Goal: Task Accomplishment & Management: Manage account settings

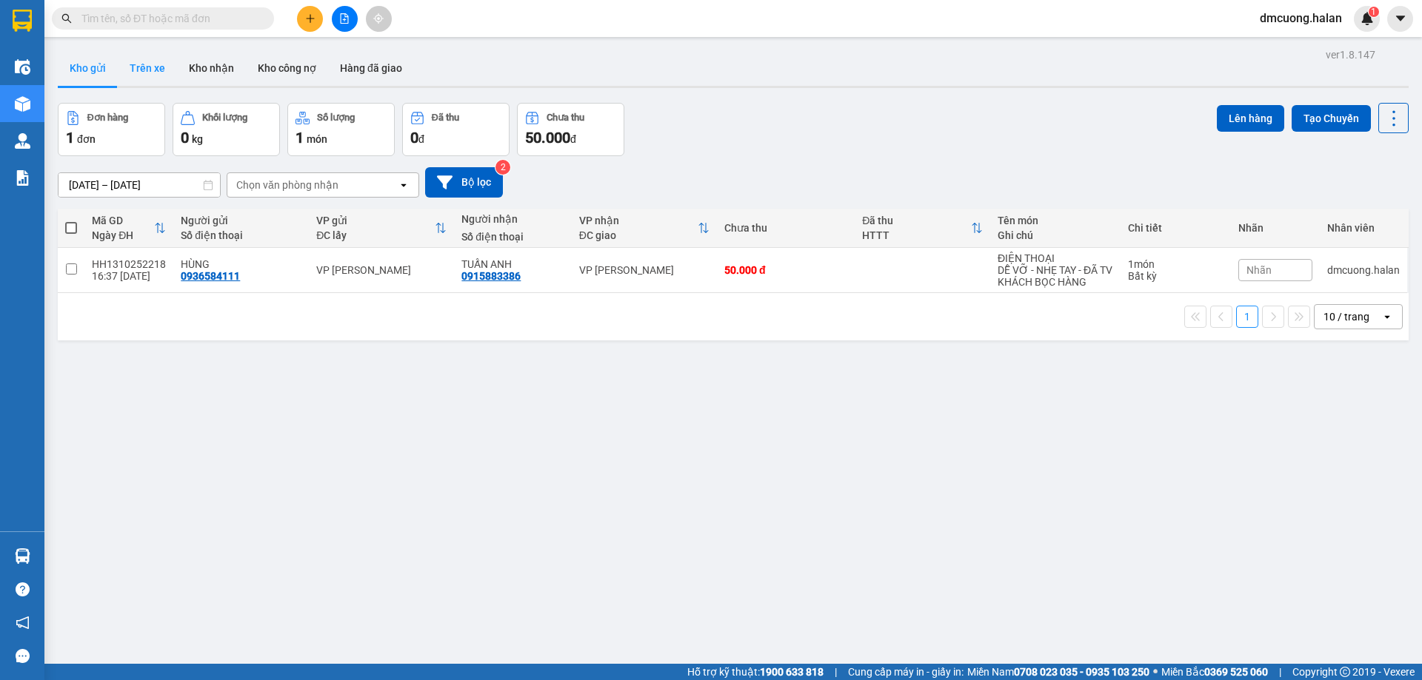
click at [145, 54] on button "Trên xe" at bounding box center [147, 68] width 59 height 36
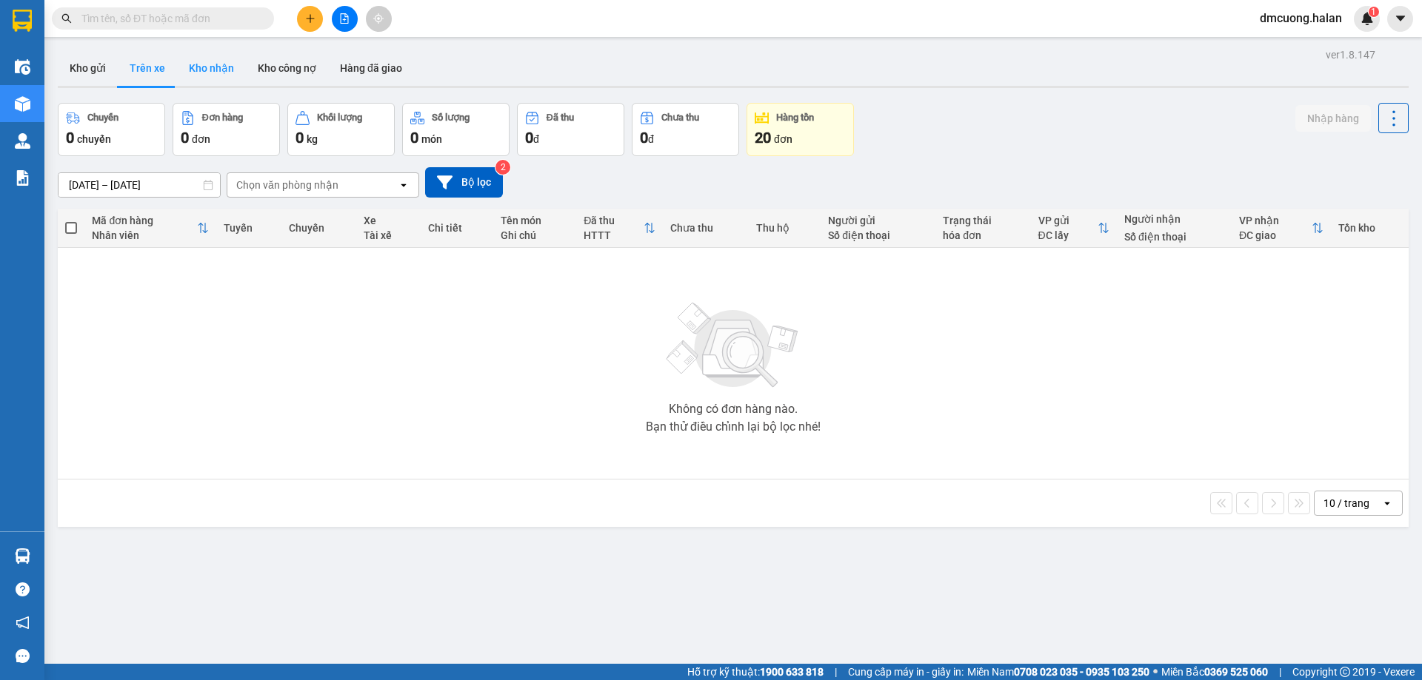
click at [231, 67] on button "Kho nhận" at bounding box center [211, 68] width 69 height 36
type input "[DATE] – [DATE]"
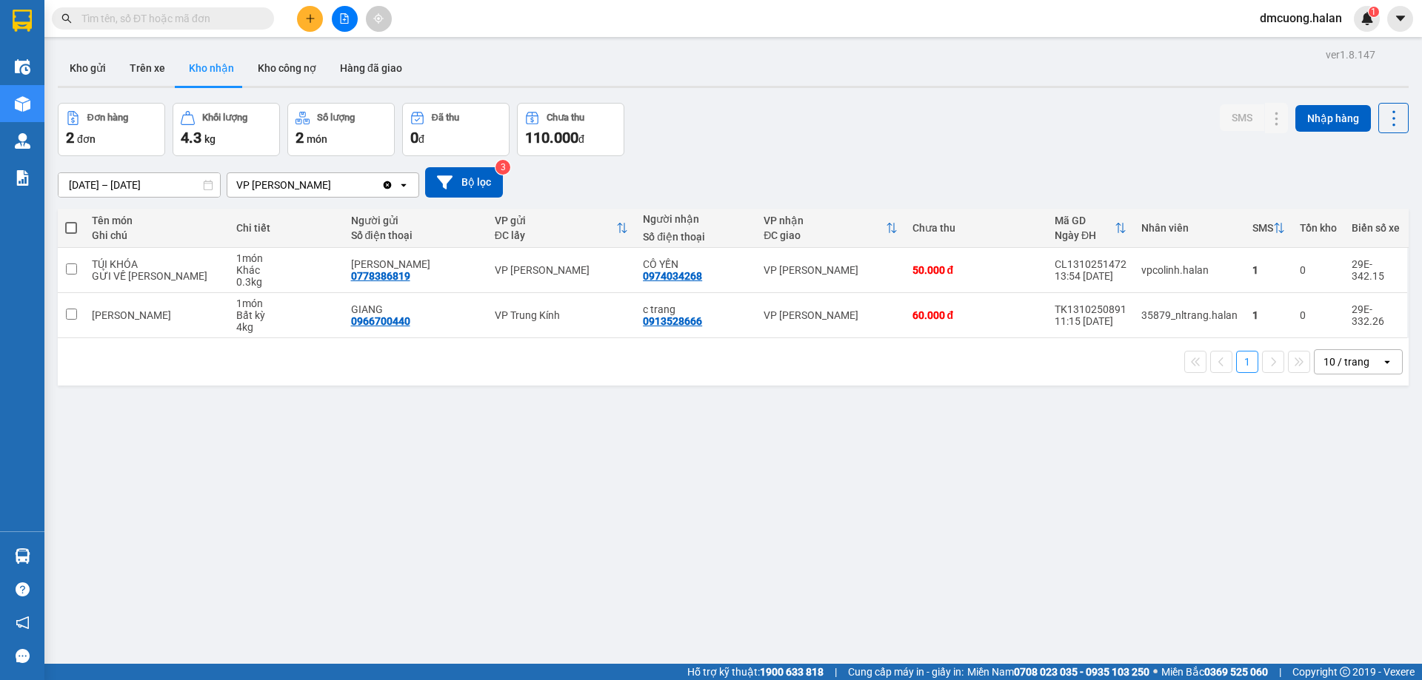
click at [128, 321] on div "túi rau" at bounding box center [156, 315] width 129 height 12
checkbox input "true"
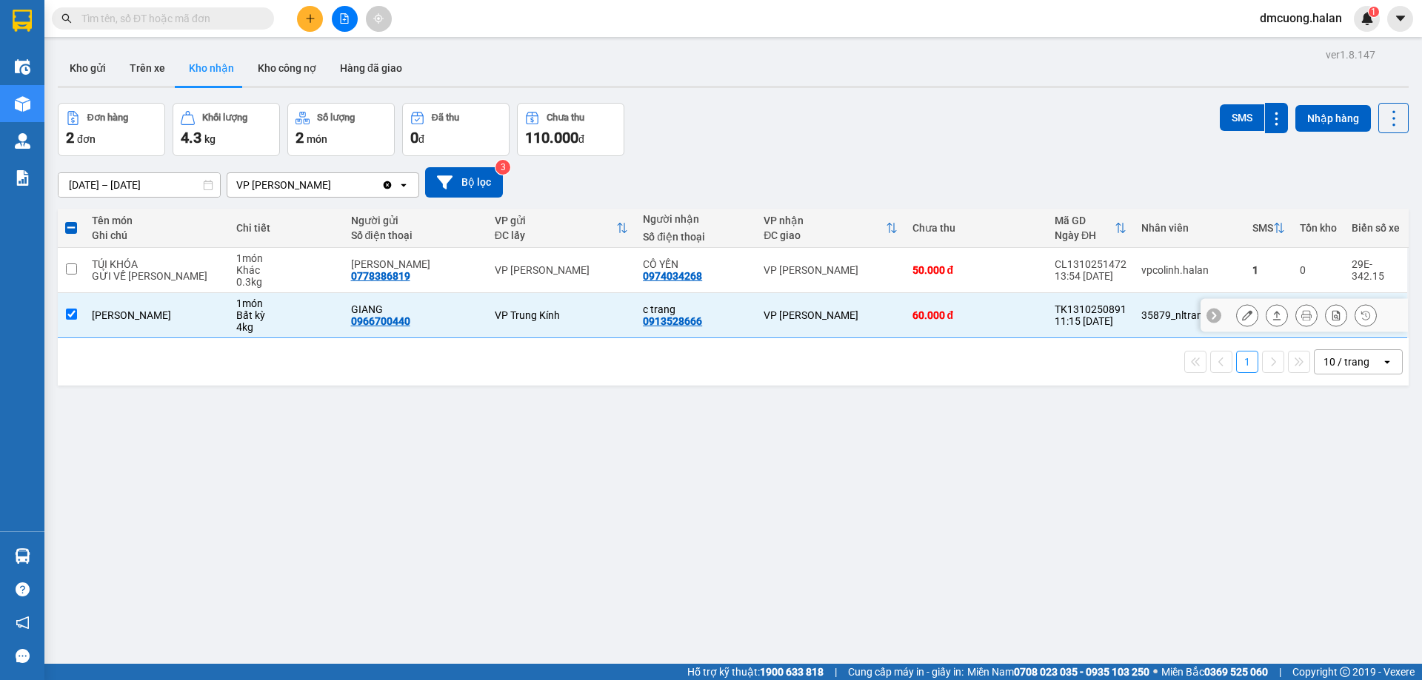
click at [1271, 317] on icon at bounding box center [1276, 315] width 10 height 10
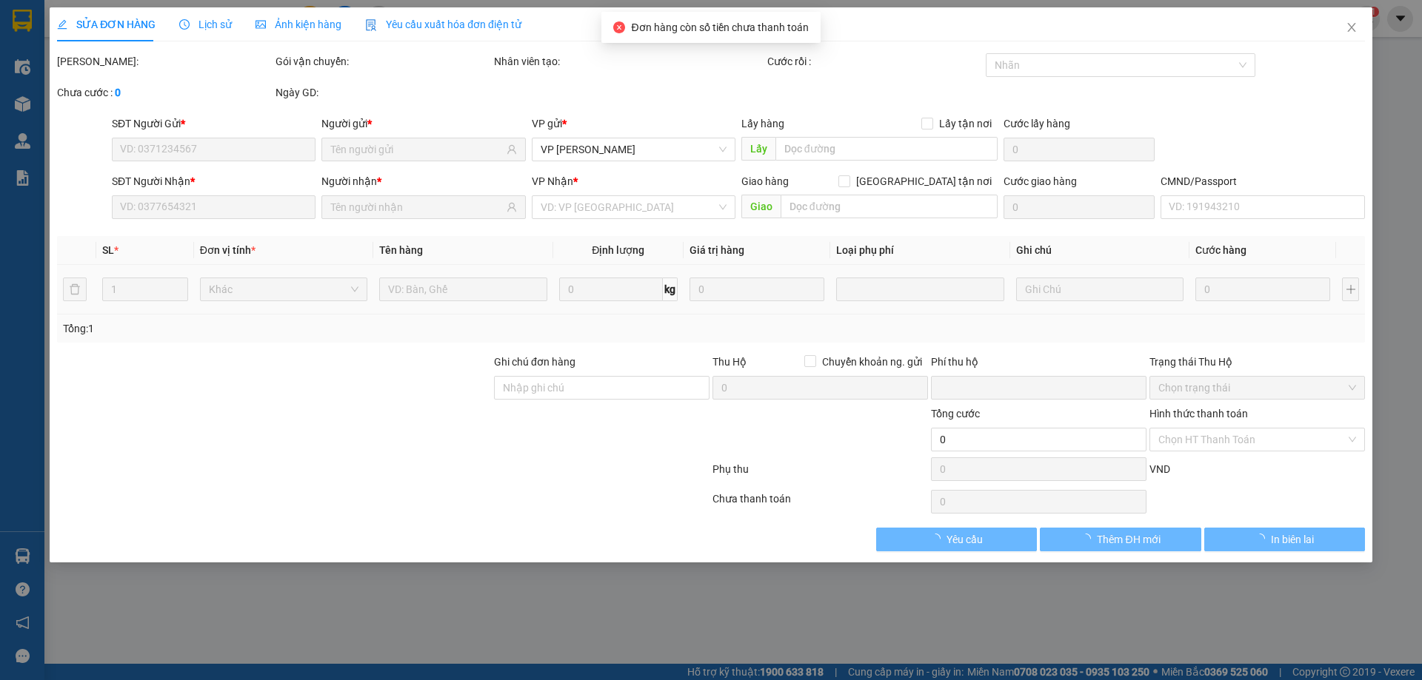
type input "0966700440"
type input "GIANG"
type input "0913528666"
type input "c trang"
type input "0"
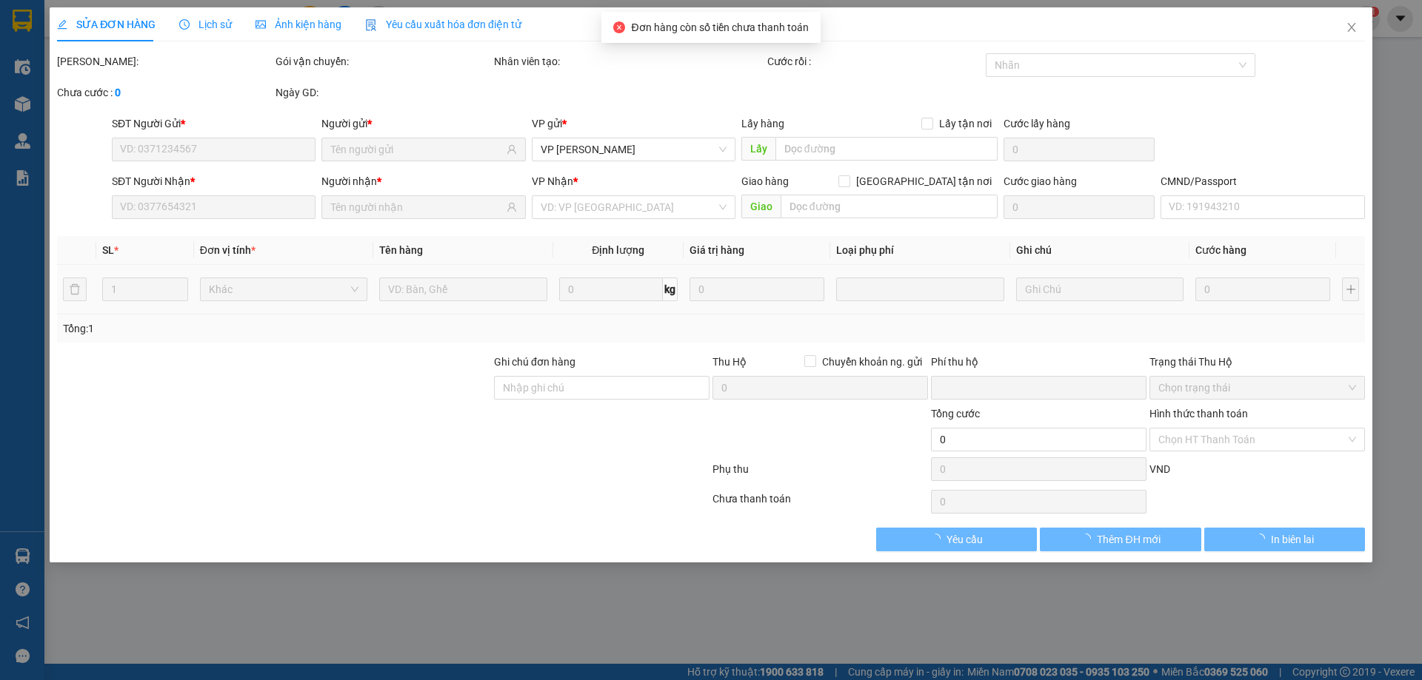
type input "60.000"
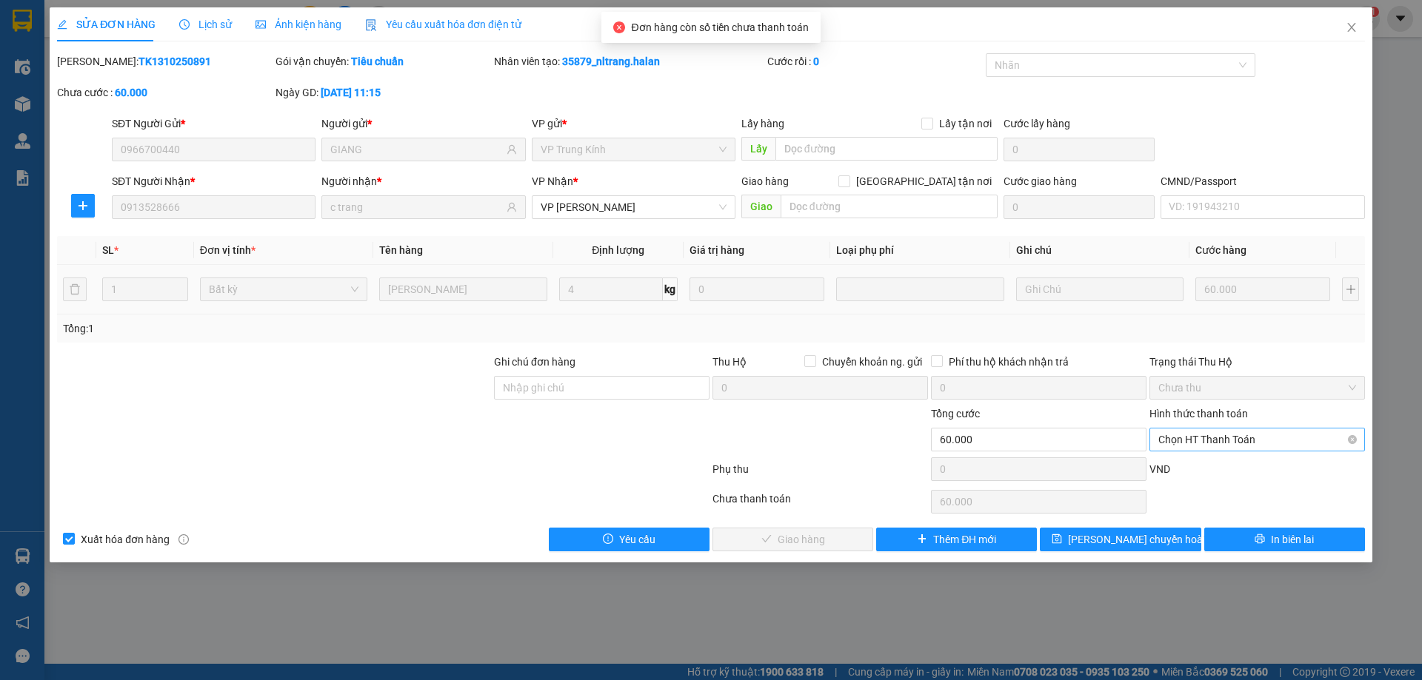
click at [1191, 432] on span "Chọn HT Thanh Toán" at bounding box center [1257, 440] width 198 height 22
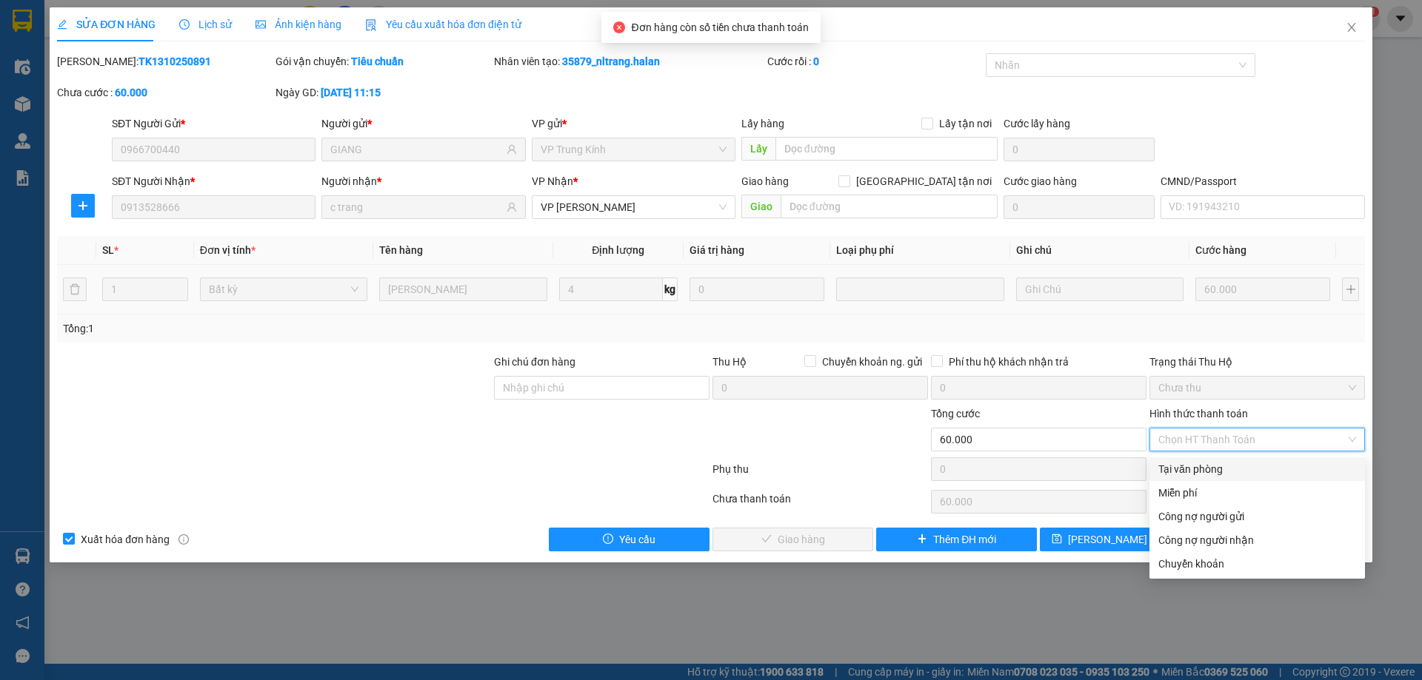
click at [1185, 461] on div "Tại văn phòng" at bounding box center [1256, 470] width 215 height 24
type input "0"
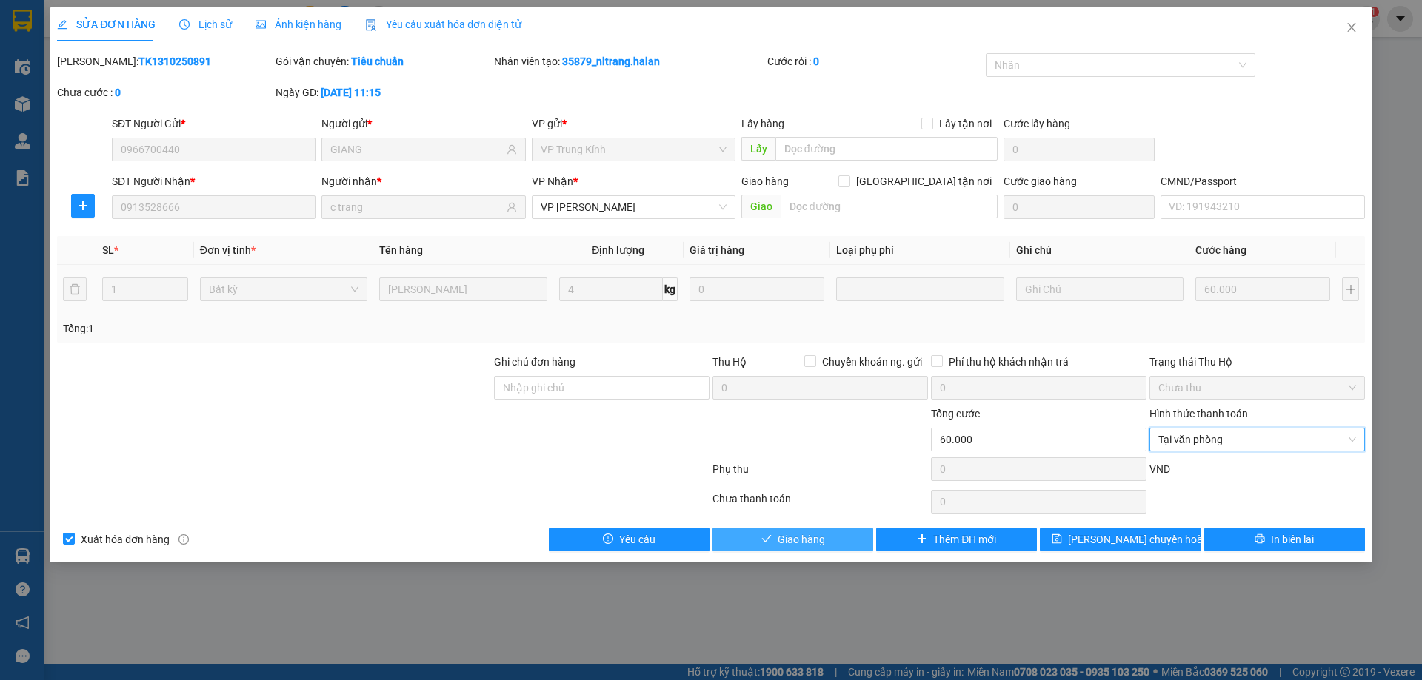
click at [826, 540] on button "Giao hàng" at bounding box center [792, 540] width 161 height 24
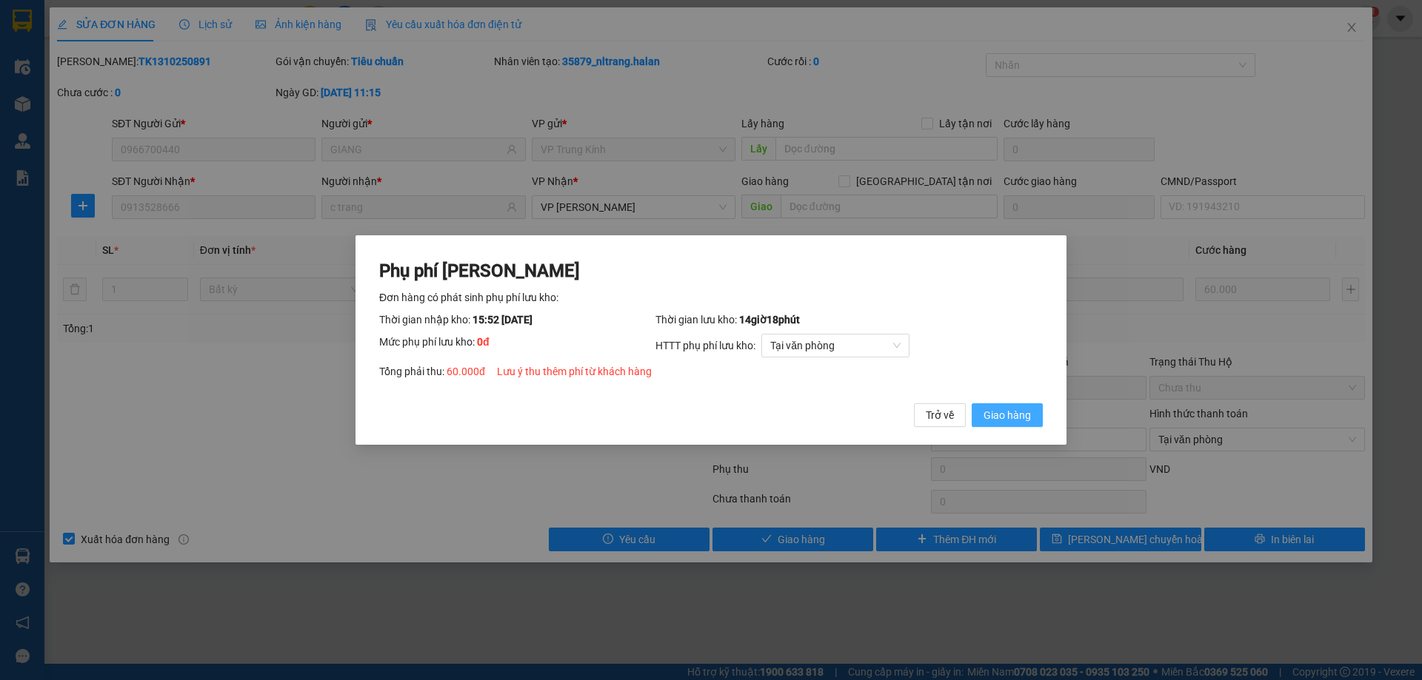
click at [1017, 410] on span "Giao hàng" at bounding box center [1006, 415] width 47 height 16
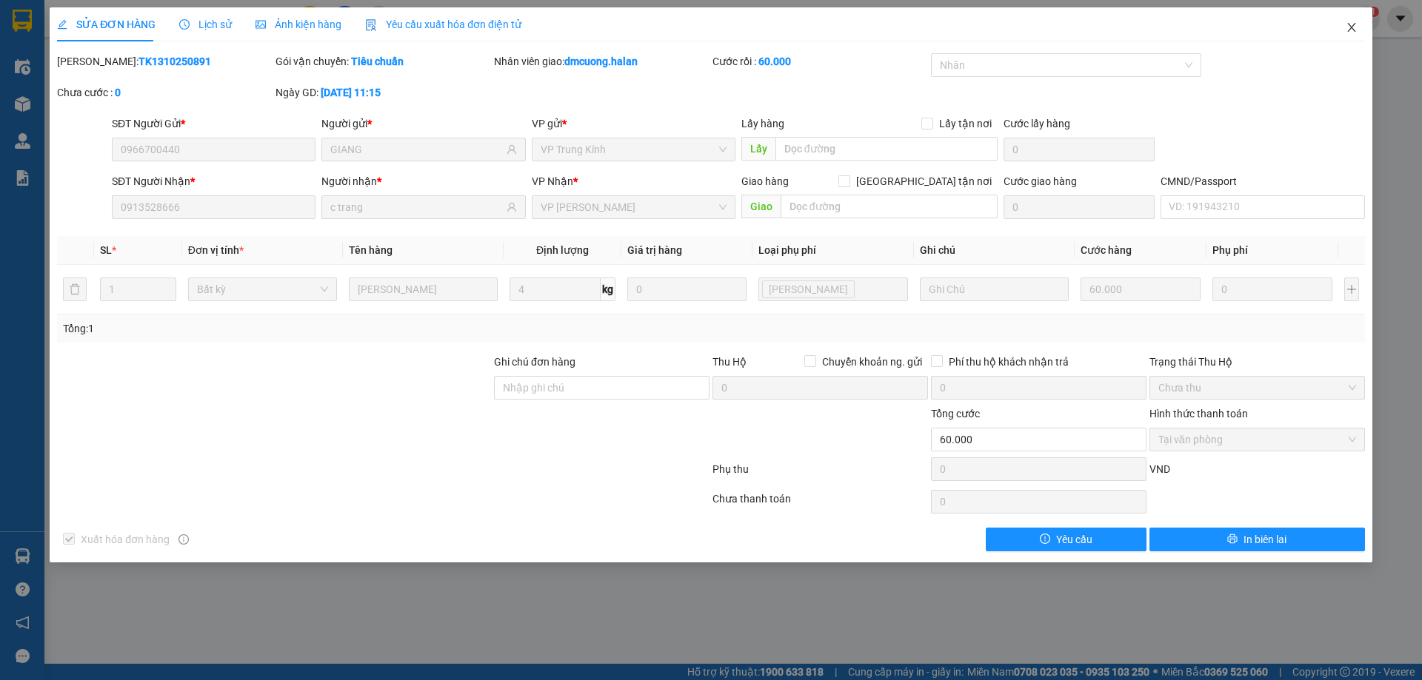
click at [1345, 26] on icon "close" at bounding box center [1351, 27] width 12 height 12
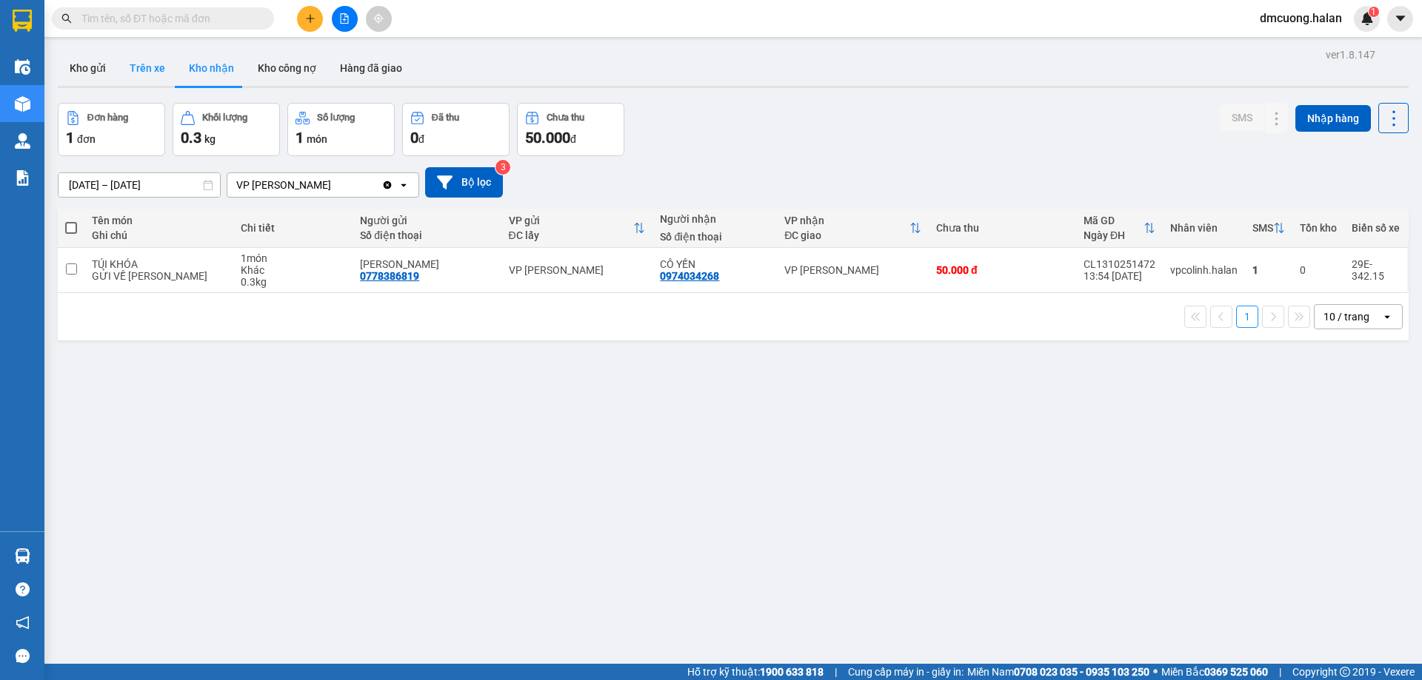
click at [174, 66] on button "Trên xe" at bounding box center [147, 68] width 59 height 36
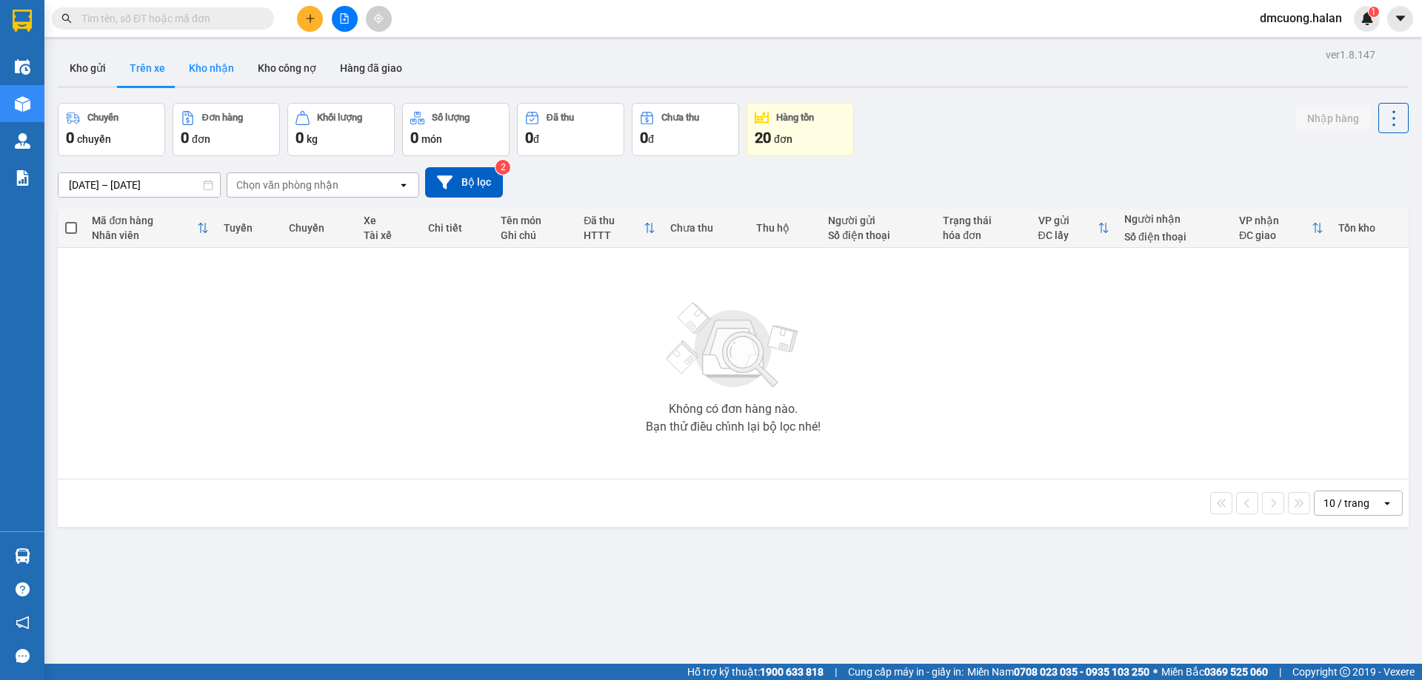
click at [189, 67] on button "Kho nhận" at bounding box center [211, 68] width 69 height 36
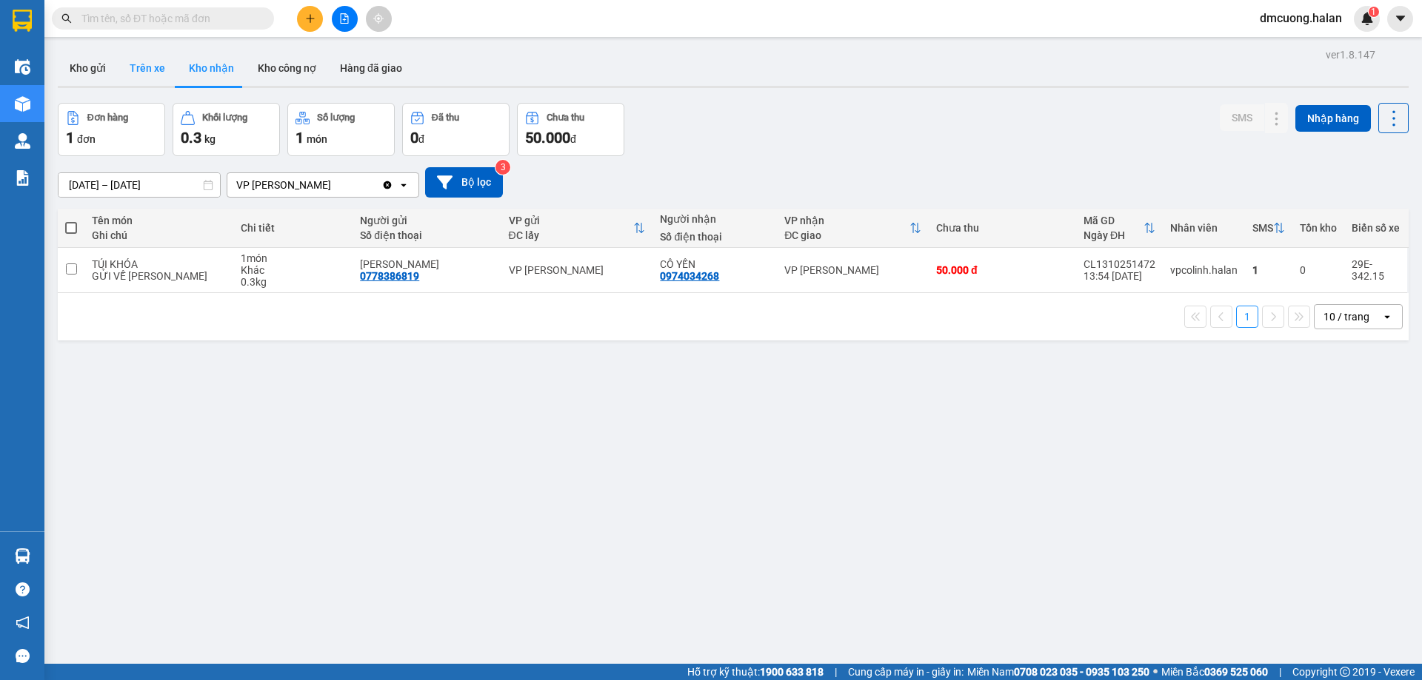
click at [160, 55] on button "Trên xe" at bounding box center [147, 68] width 59 height 36
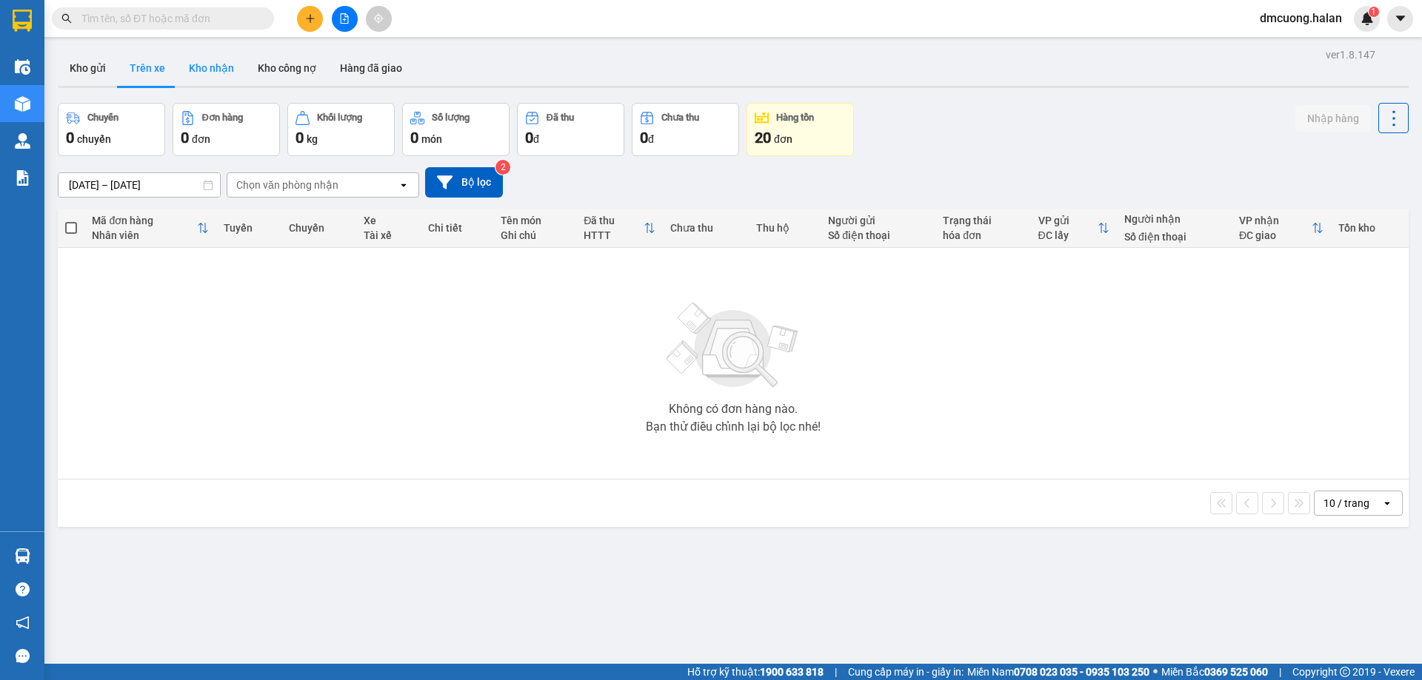
click at [186, 65] on button "Kho nhận" at bounding box center [211, 68] width 69 height 36
type input "16/08/2025 – 14/10/2025"
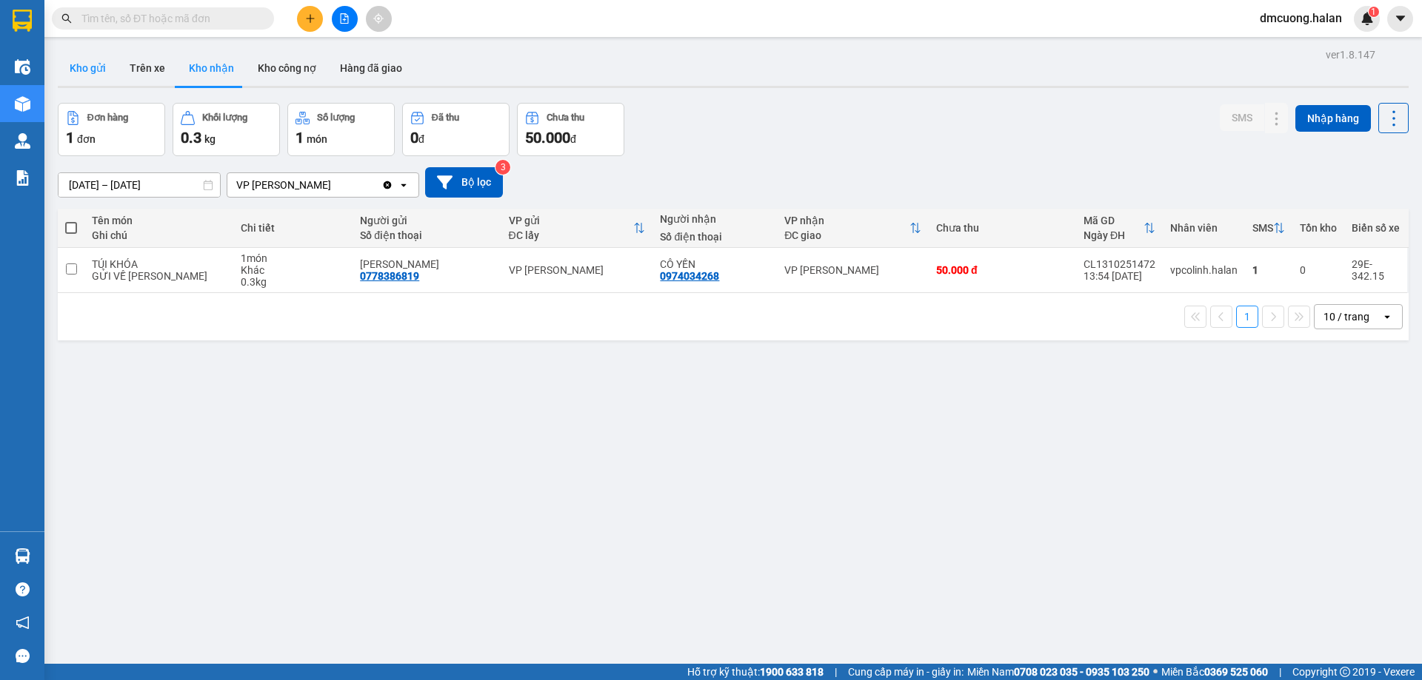
click at [82, 65] on button "Kho gửi" at bounding box center [88, 68] width 60 height 36
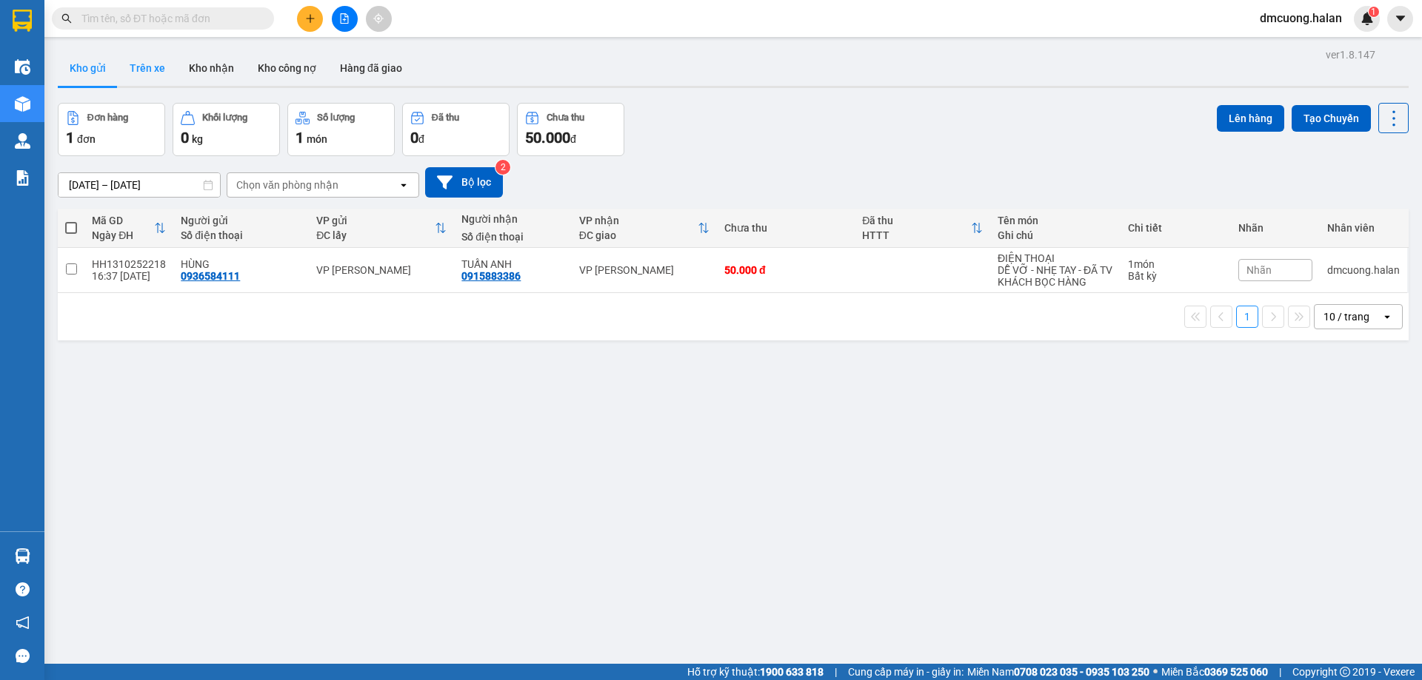
click at [163, 65] on button "Trên xe" at bounding box center [147, 68] width 59 height 36
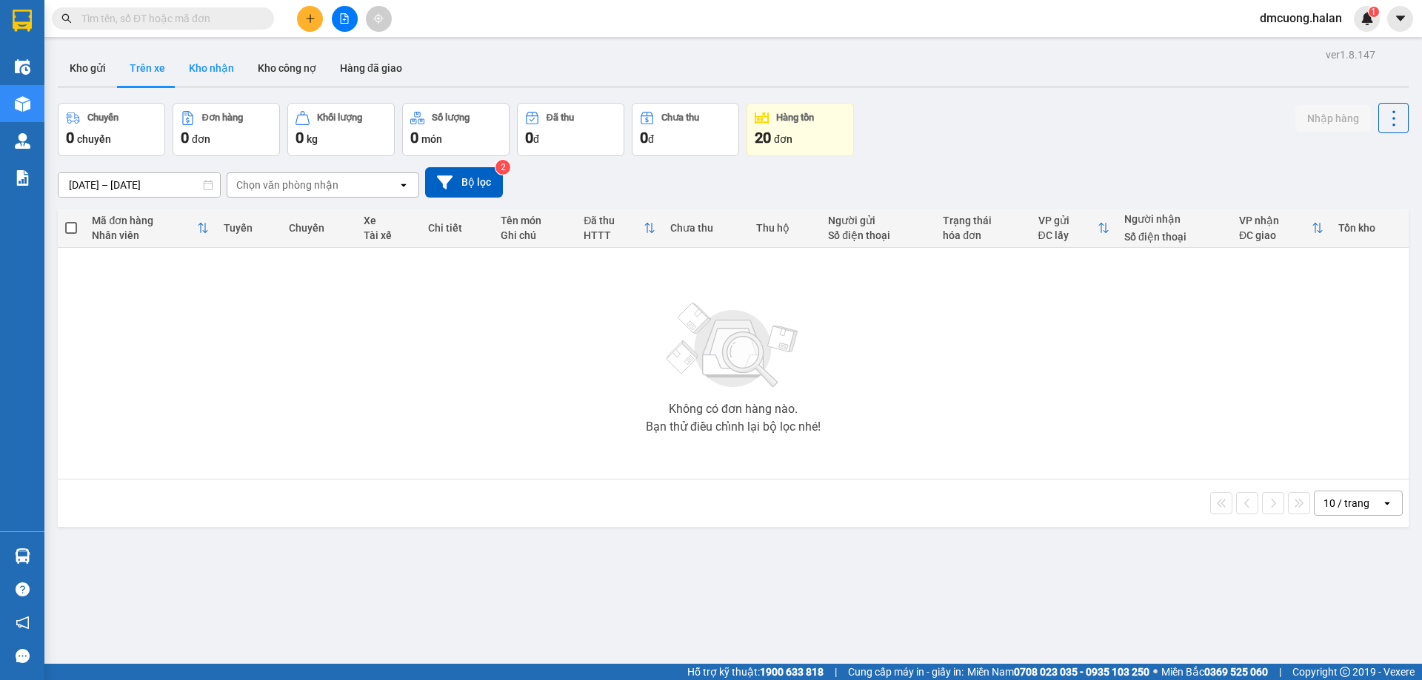
click at [207, 59] on button "Kho nhận" at bounding box center [211, 68] width 69 height 36
type input "16/08/2025 – 14/10/2025"
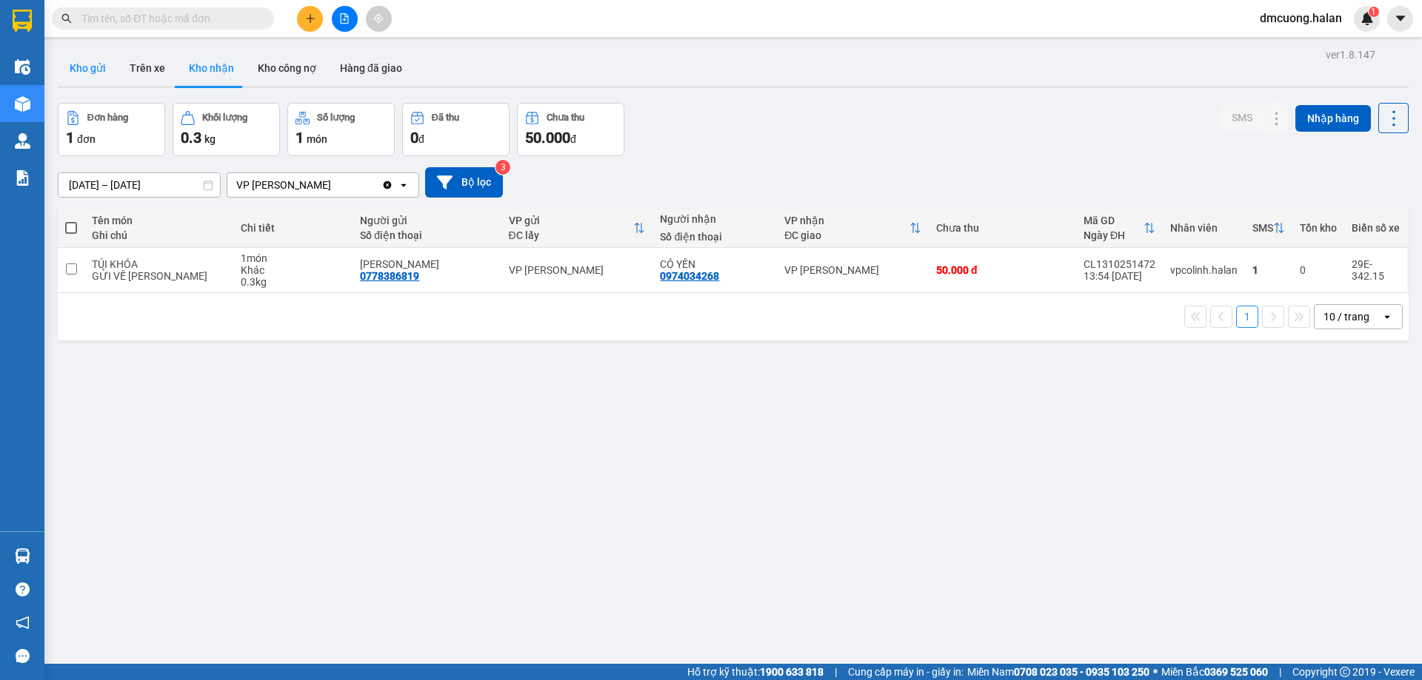
click at [72, 73] on button "Kho gửi" at bounding box center [88, 68] width 60 height 36
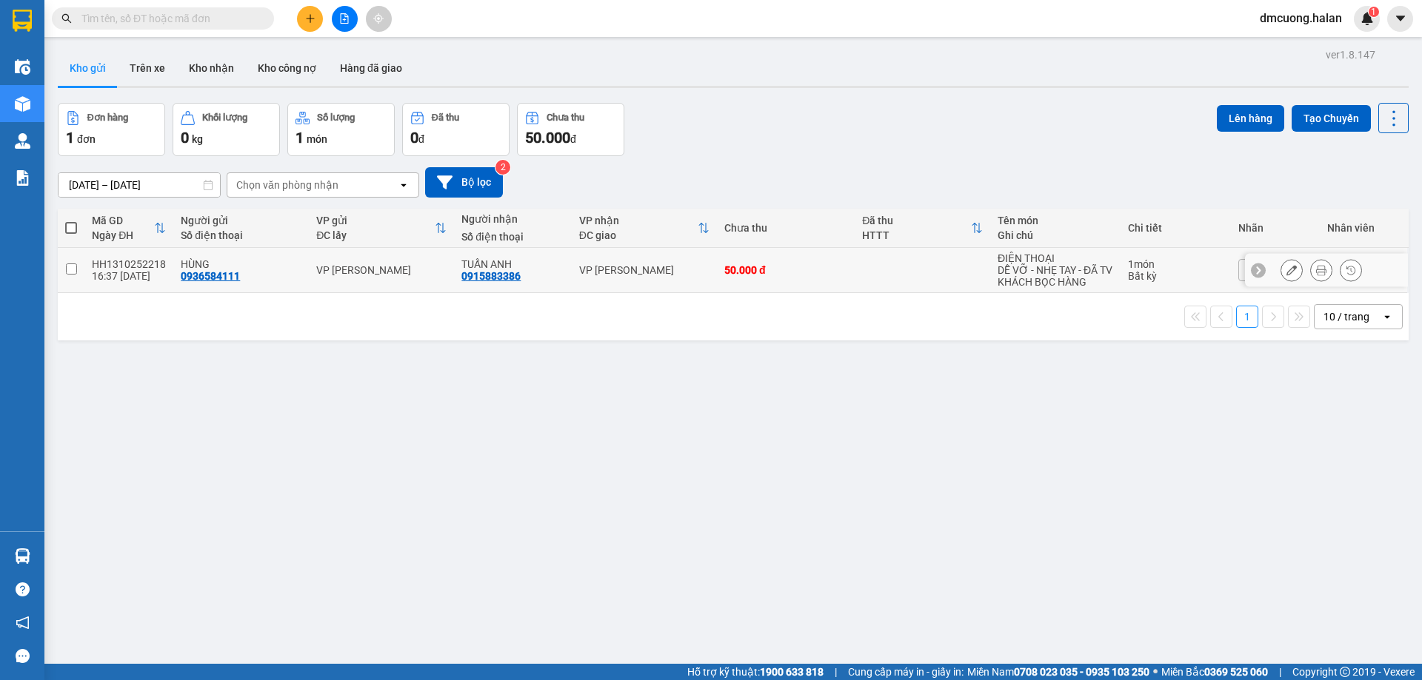
click at [113, 273] on div "16:37 13/10" at bounding box center [129, 276] width 74 height 12
checkbox input "true"
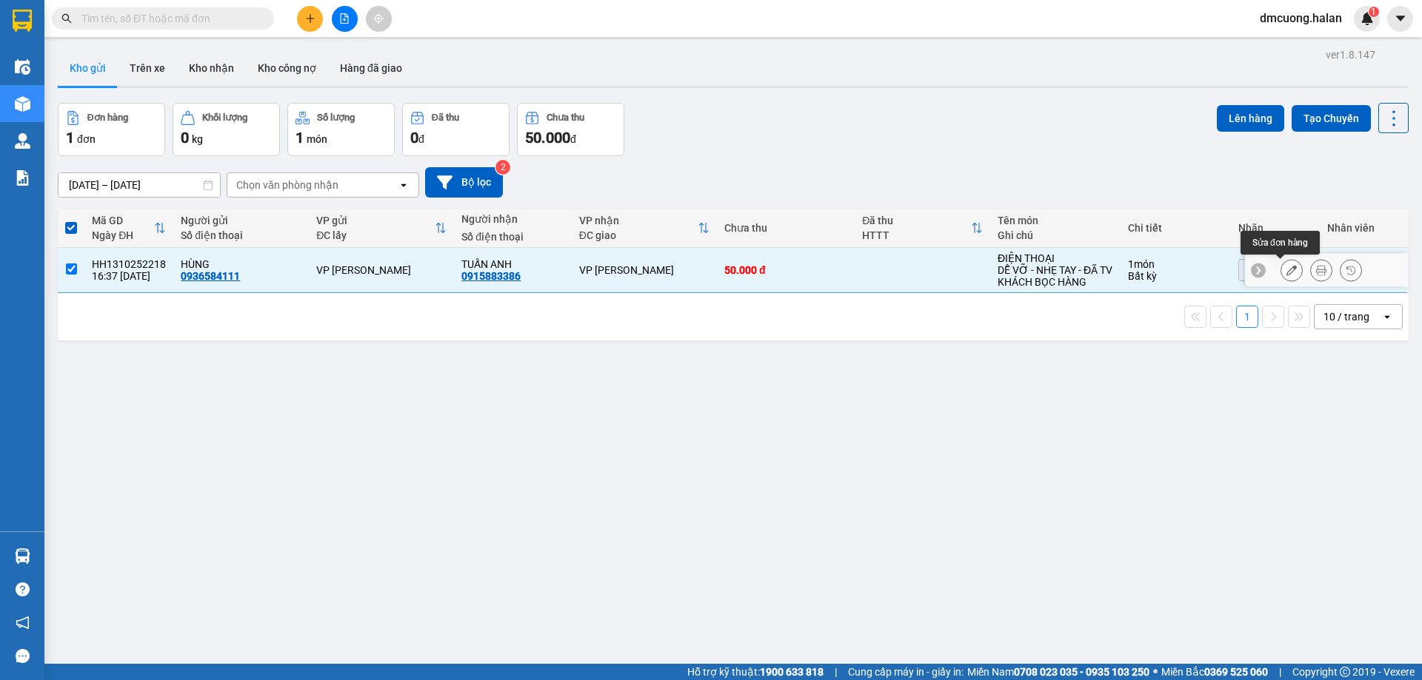
click at [1286, 274] on icon at bounding box center [1291, 270] width 10 height 10
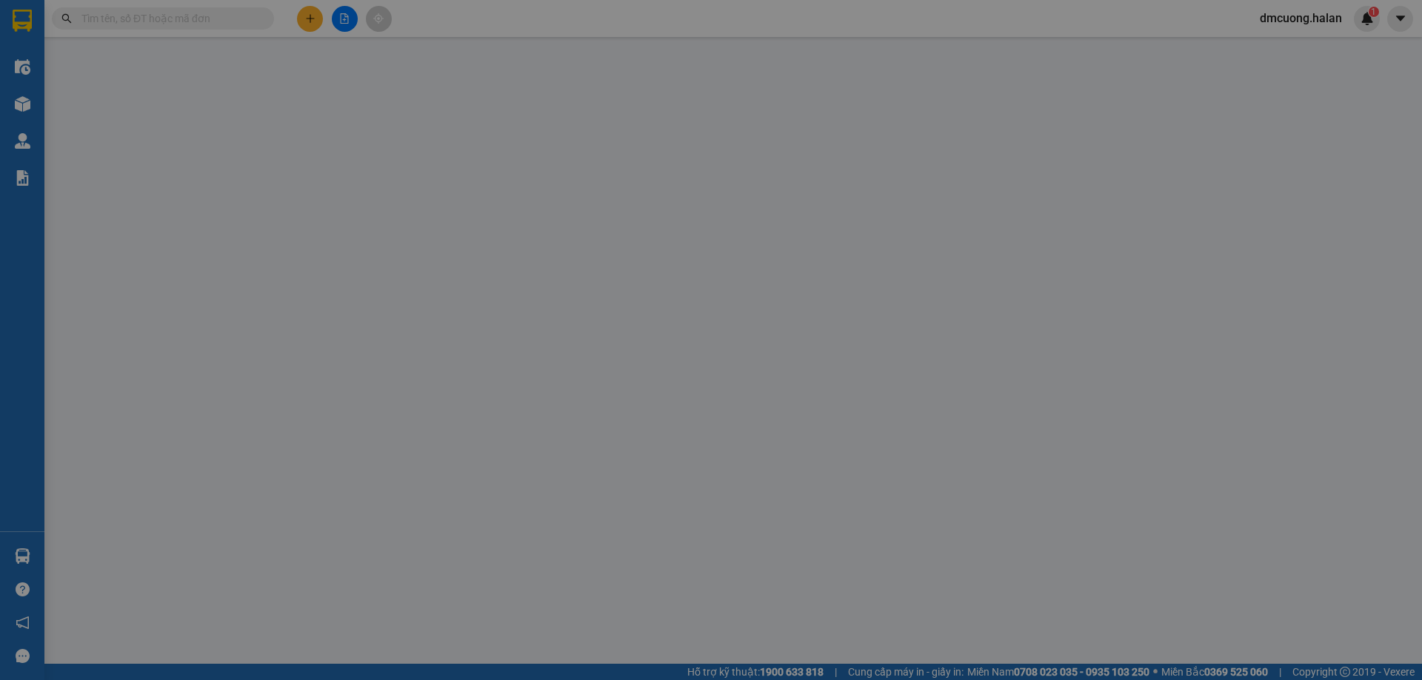
type input "0936584111"
type input "0915883386"
checkbox input "true"
type input "19.500.000"
type input "80.000"
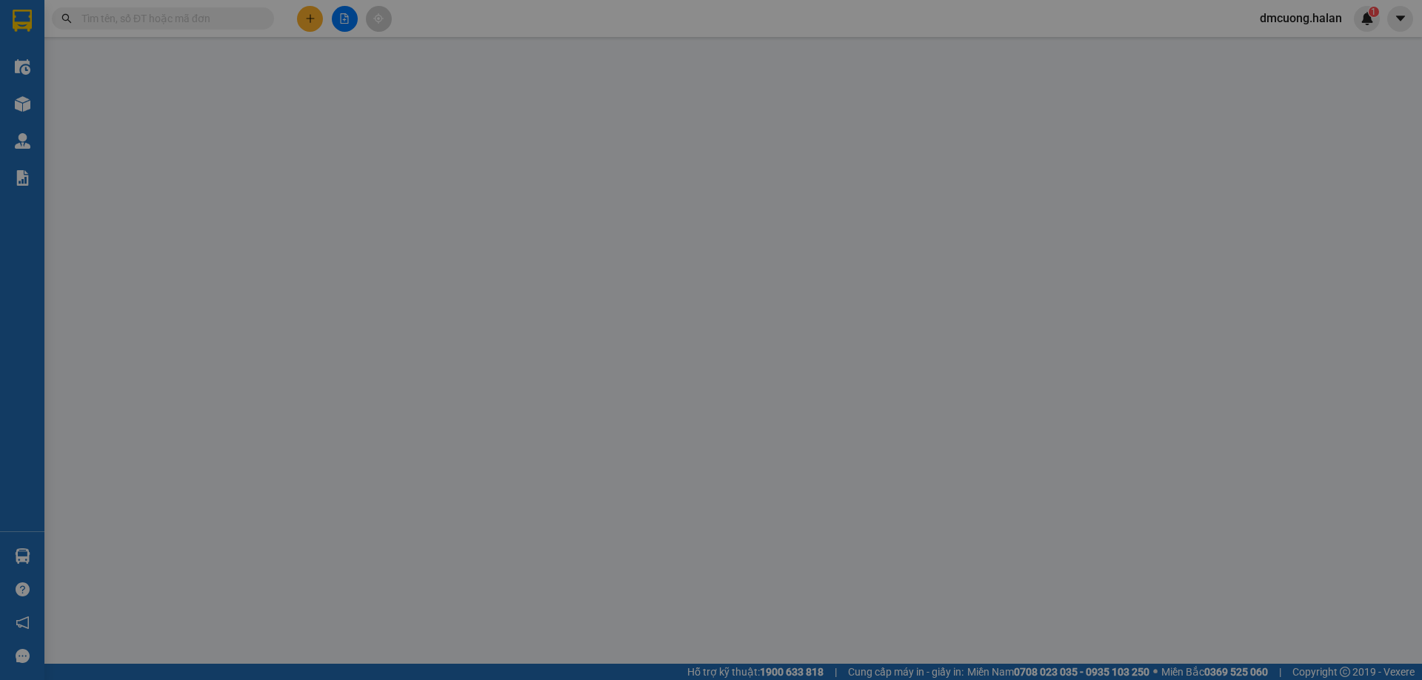
type input "50.000"
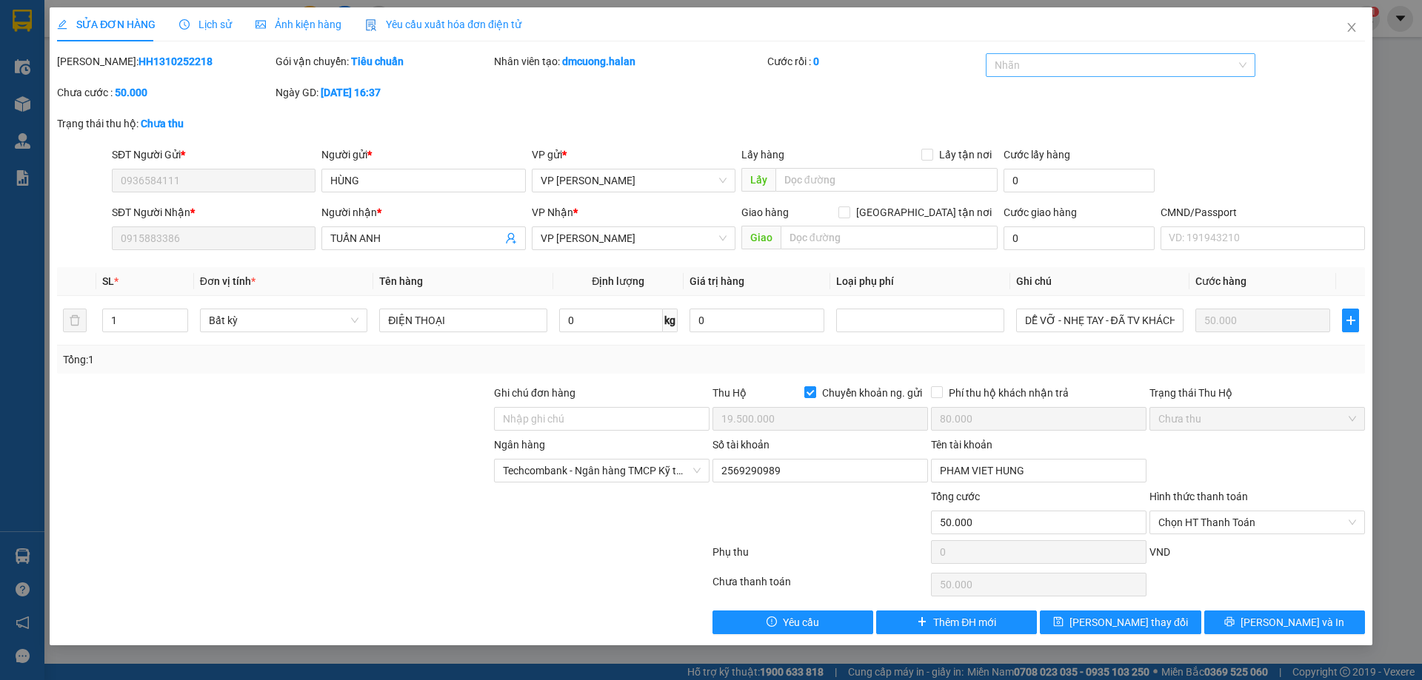
click at [1151, 67] on div at bounding box center [1113, 65] width 248 height 18
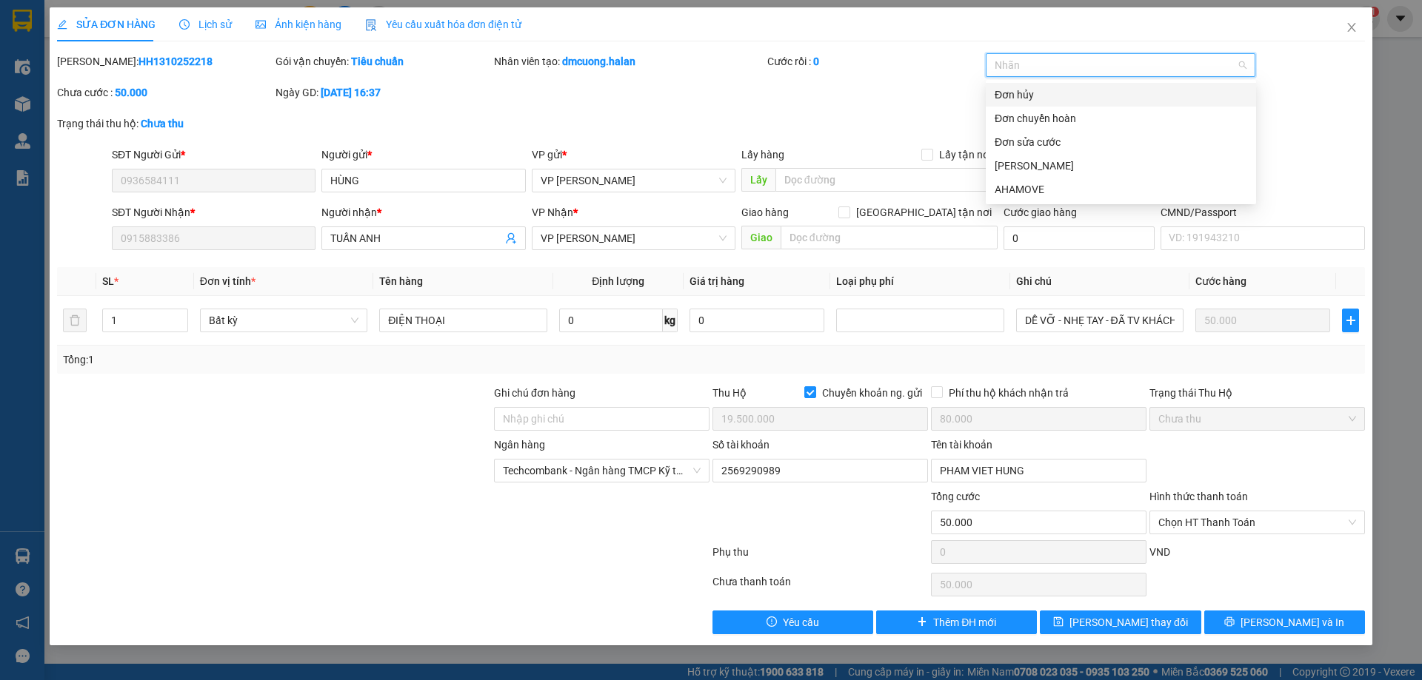
click at [1130, 96] on div "Đơn hủy" at bounding box center [1120, 95] width 252 height 16
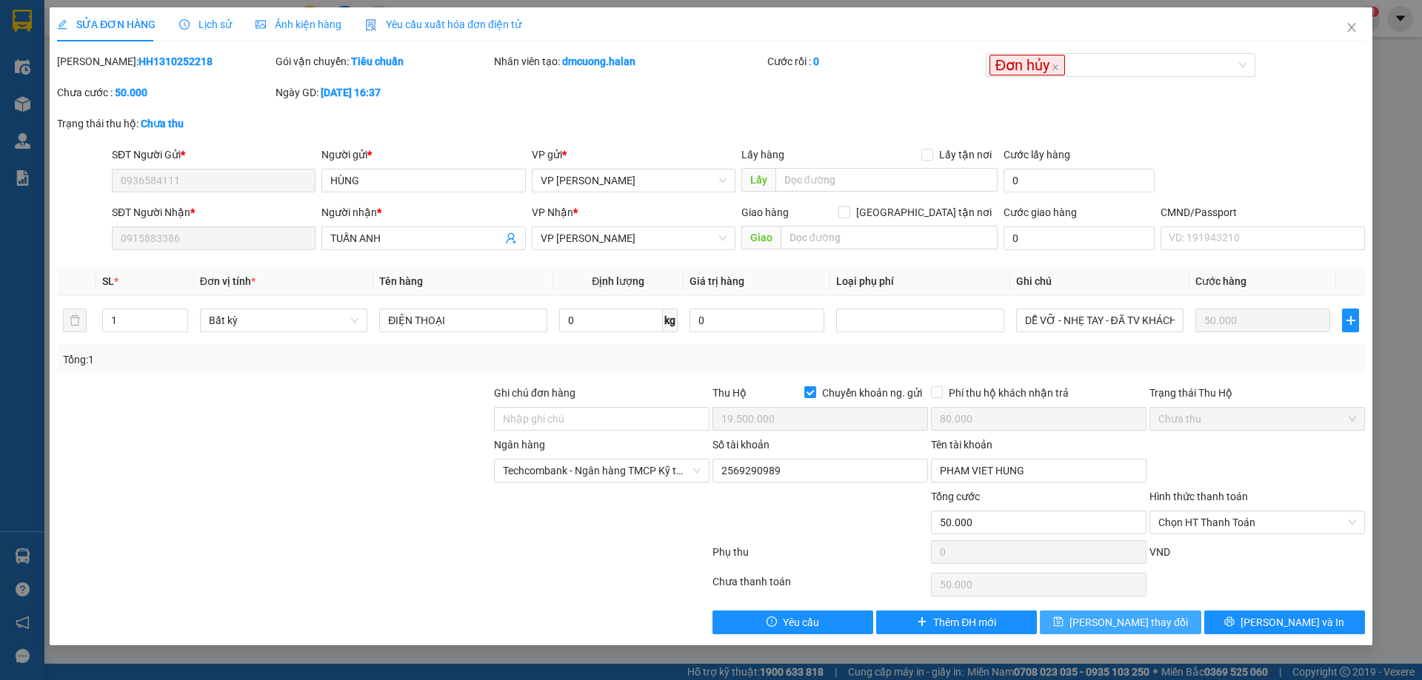
click at [1122, 620] on span "Lưu thay đổi" at bounding box center [1128, 623] width 118 height 16
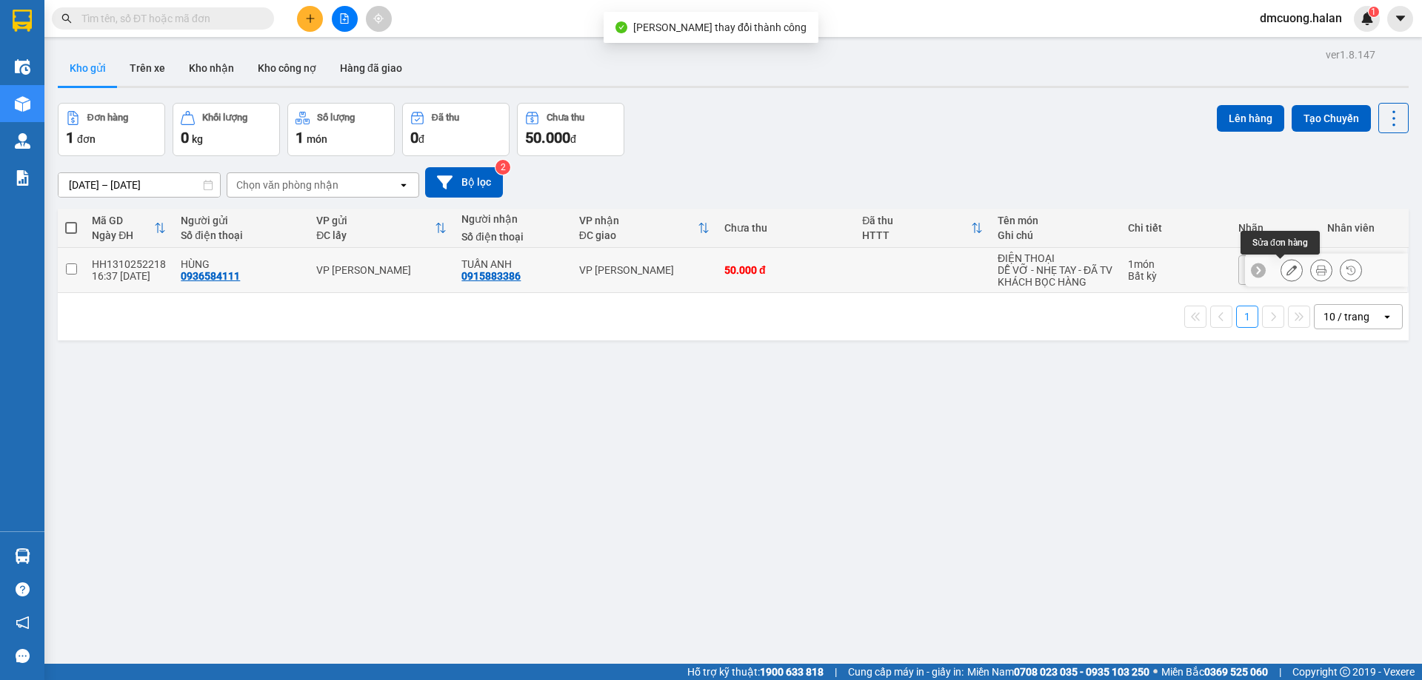
click at [1286, 269] on icon at bounding box center [1291, 270] width 10 height 10
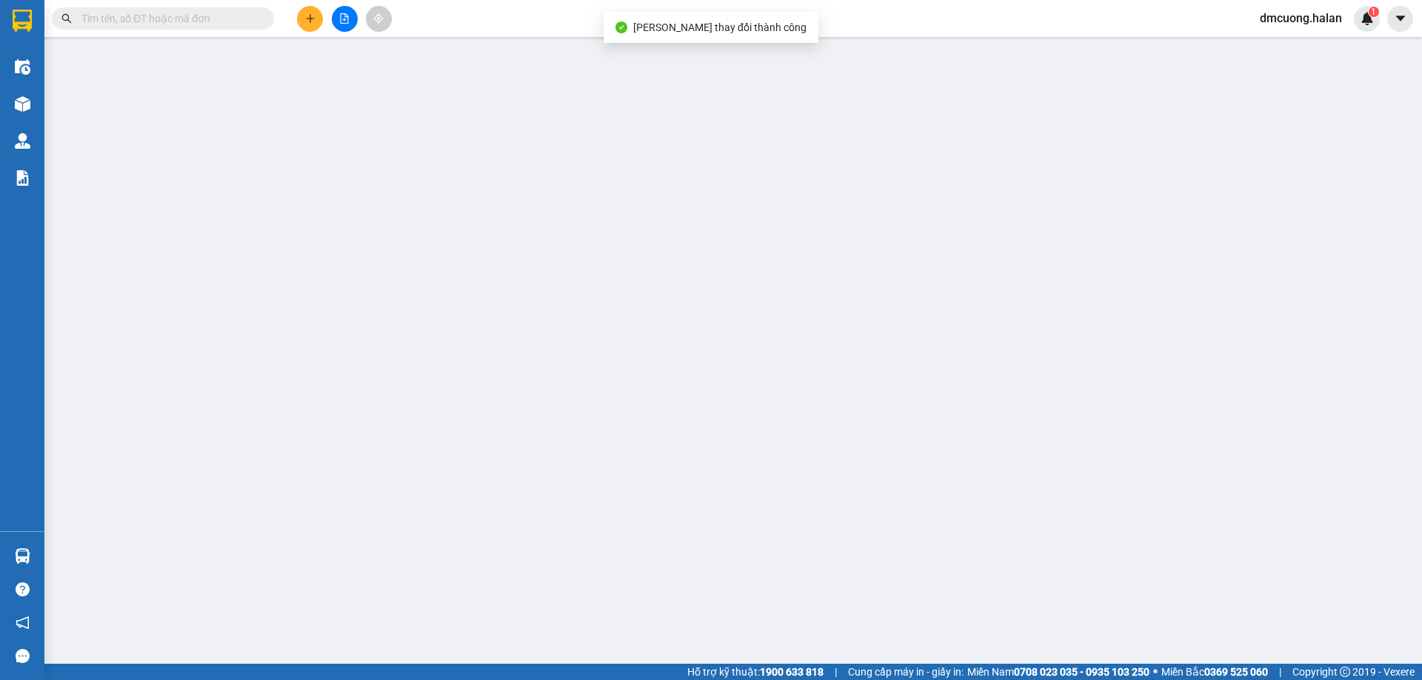
type input "0936584111"
type input "0915883386"
checkbox input "true"
type input "19.500.000"
type input "80.000"
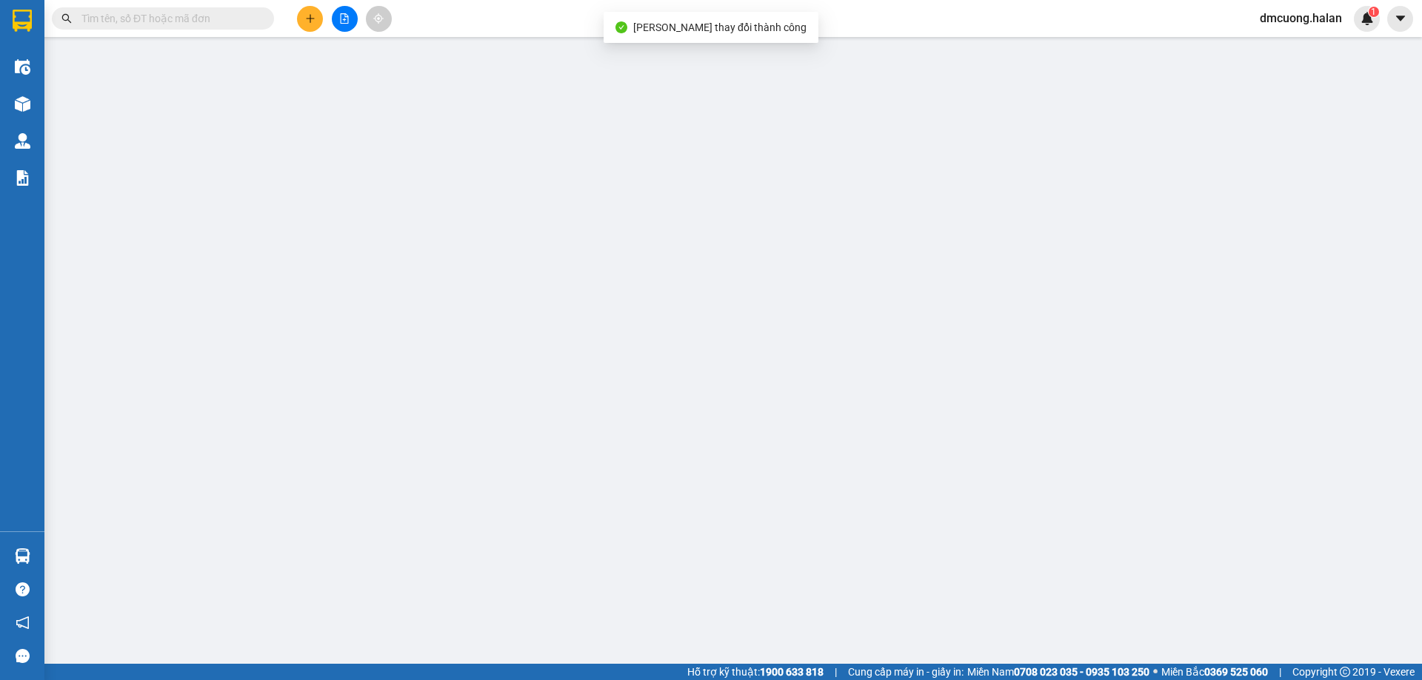
type input "50.000"
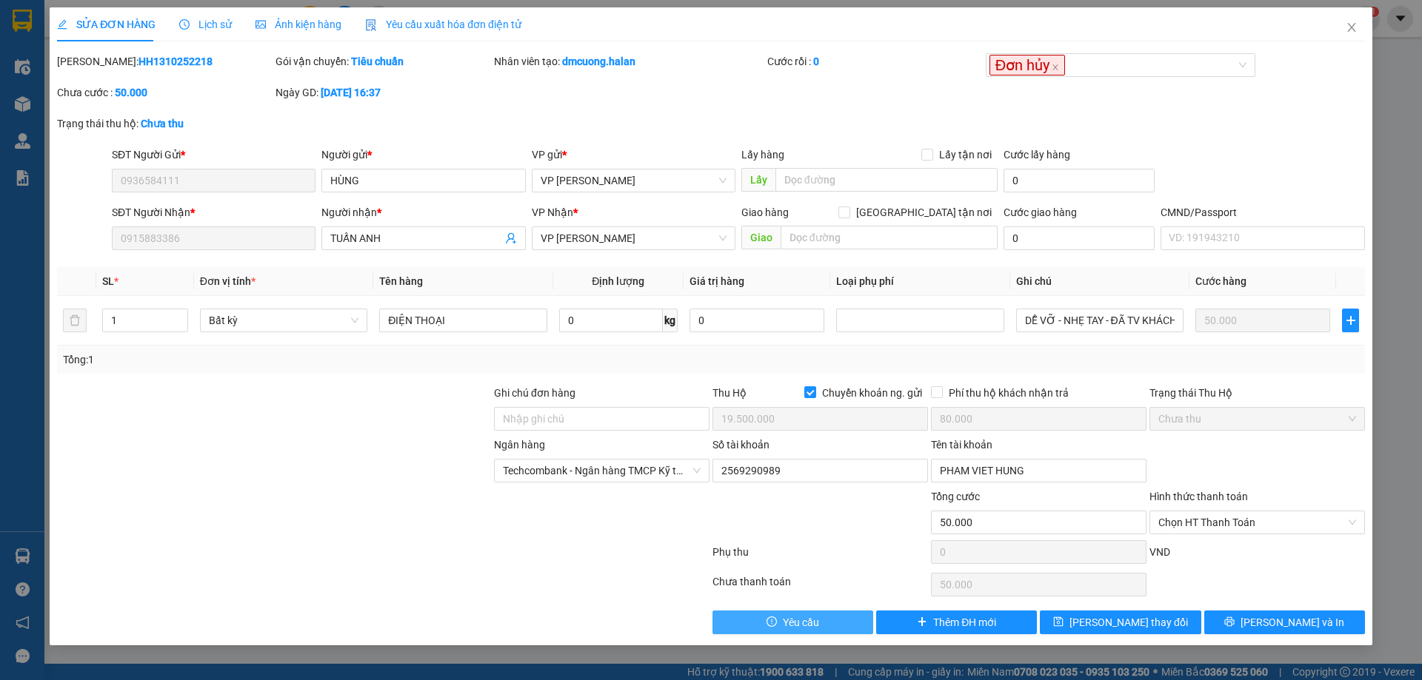
click at [813, 622] on span "Yêu cầu" at bounding box center [801, 623] width 36 height 16
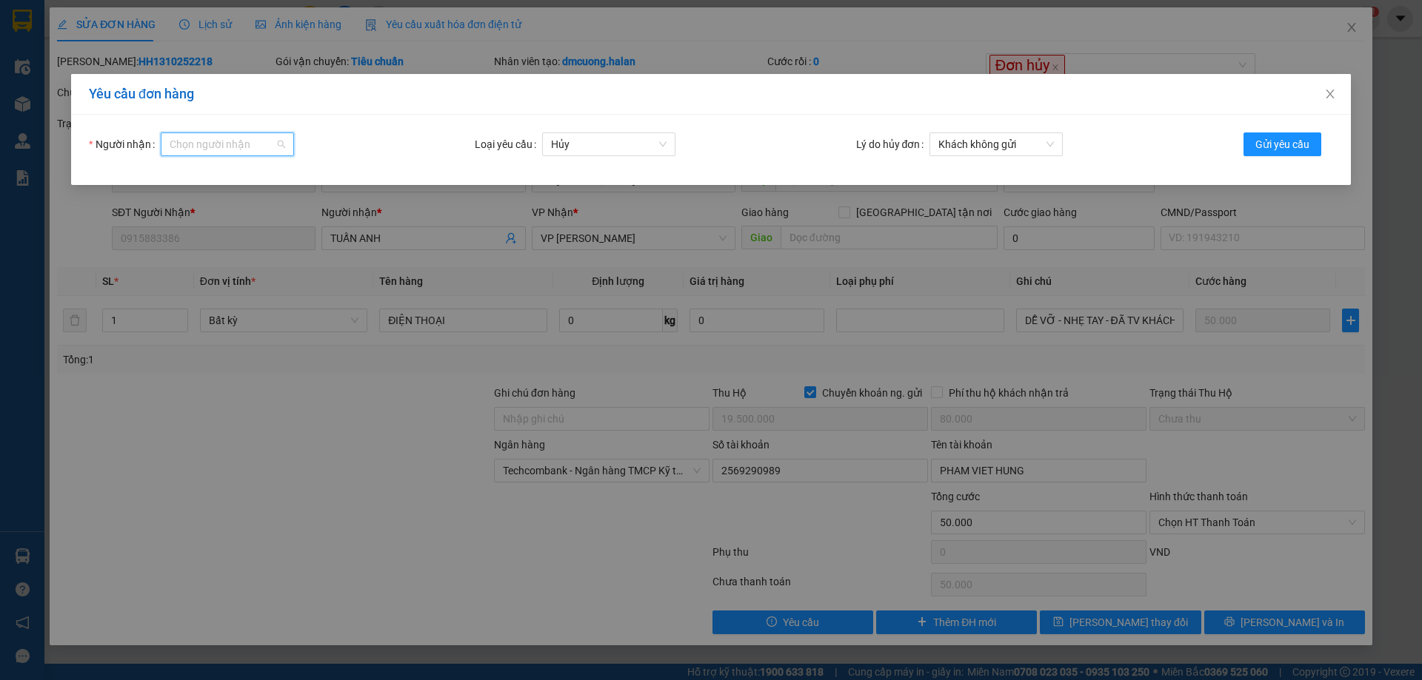
click at [209, 149] on input "Người nhận" at bounding box center [222, 144] width 105 height 22
type input "tkli"
click at [220, 179] on div "tklinh.halan" at bounding box center [227, 174] width 115 height 16
click at [1014, 144] on span "Khách không gửi" at bounding box center [995, 144] width 115 height 22
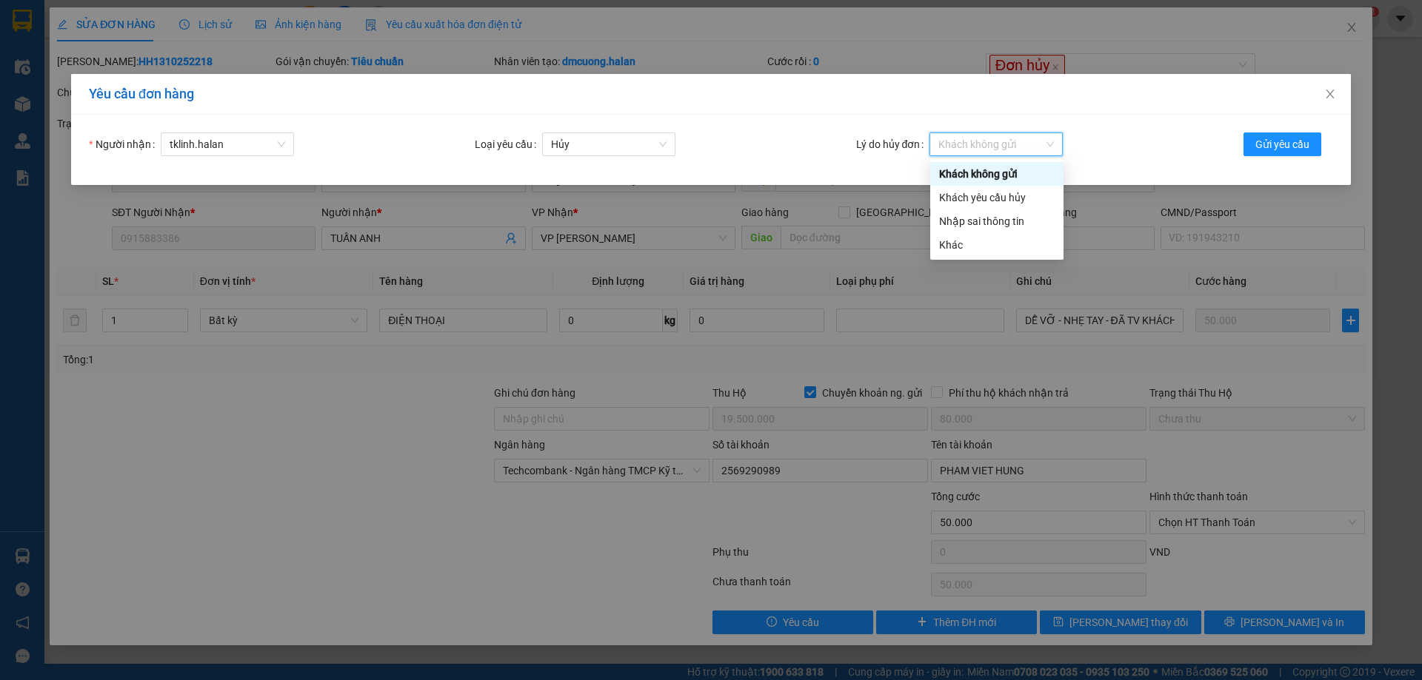
click at [1014, 144] on span "Khách không gửi" at bounding box center [995, 144] width 115 height 22
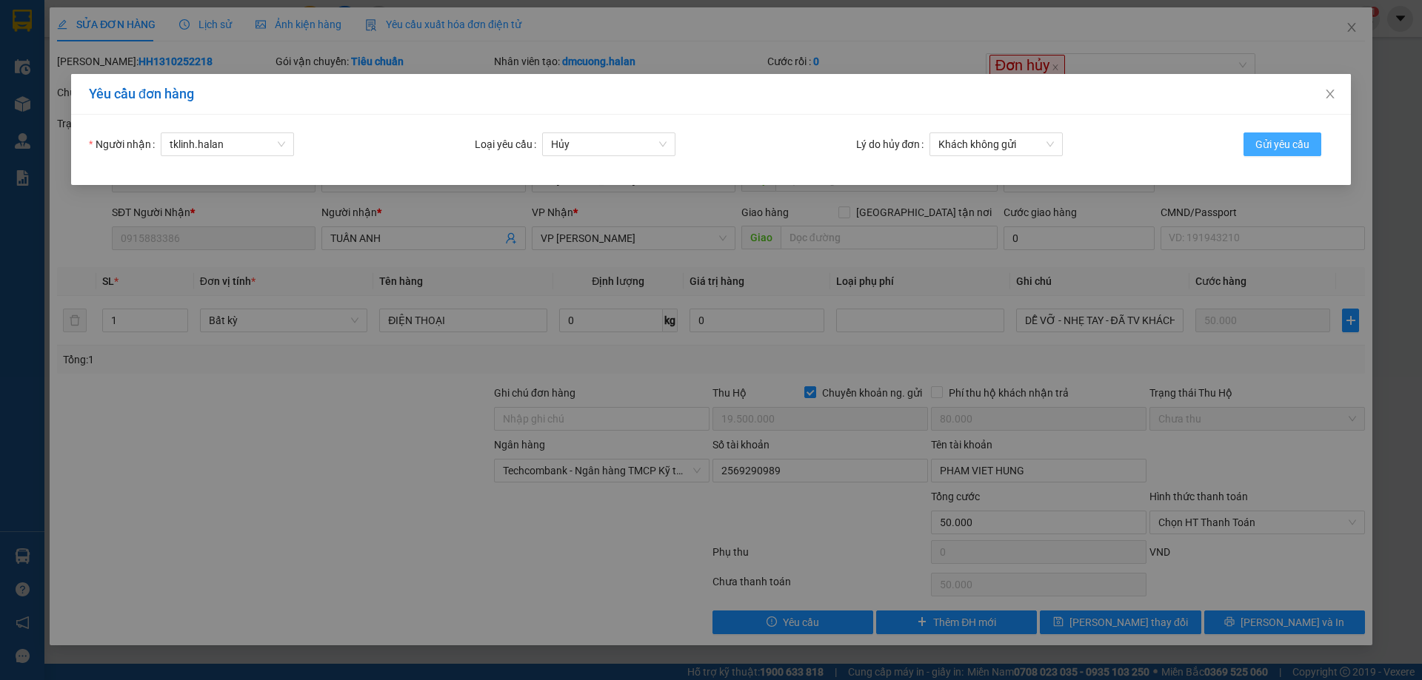
click at [1264, 150] on span "Gửi yêu cầu" at bounding box center [1282, 144] width 54 height 16
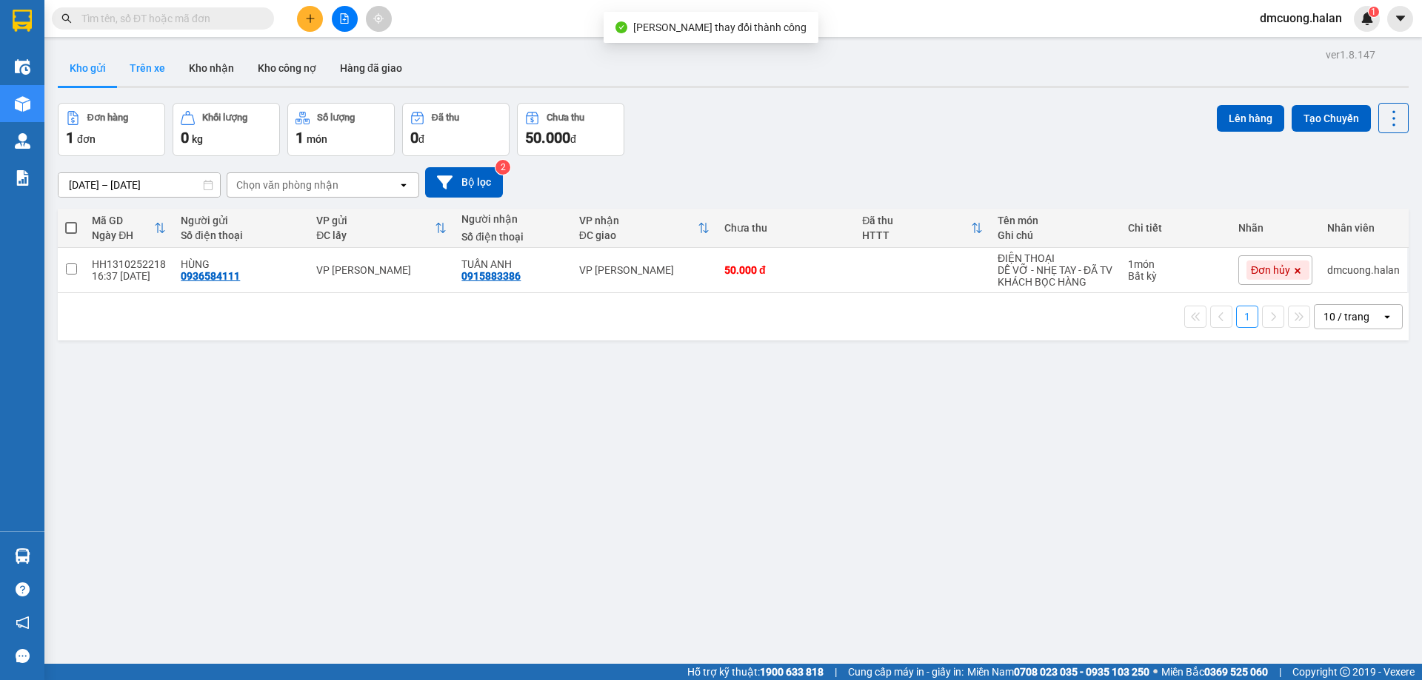
click at [141, 70] on button "Trên xe" at bounding box center [147, 68] width 59 height 36
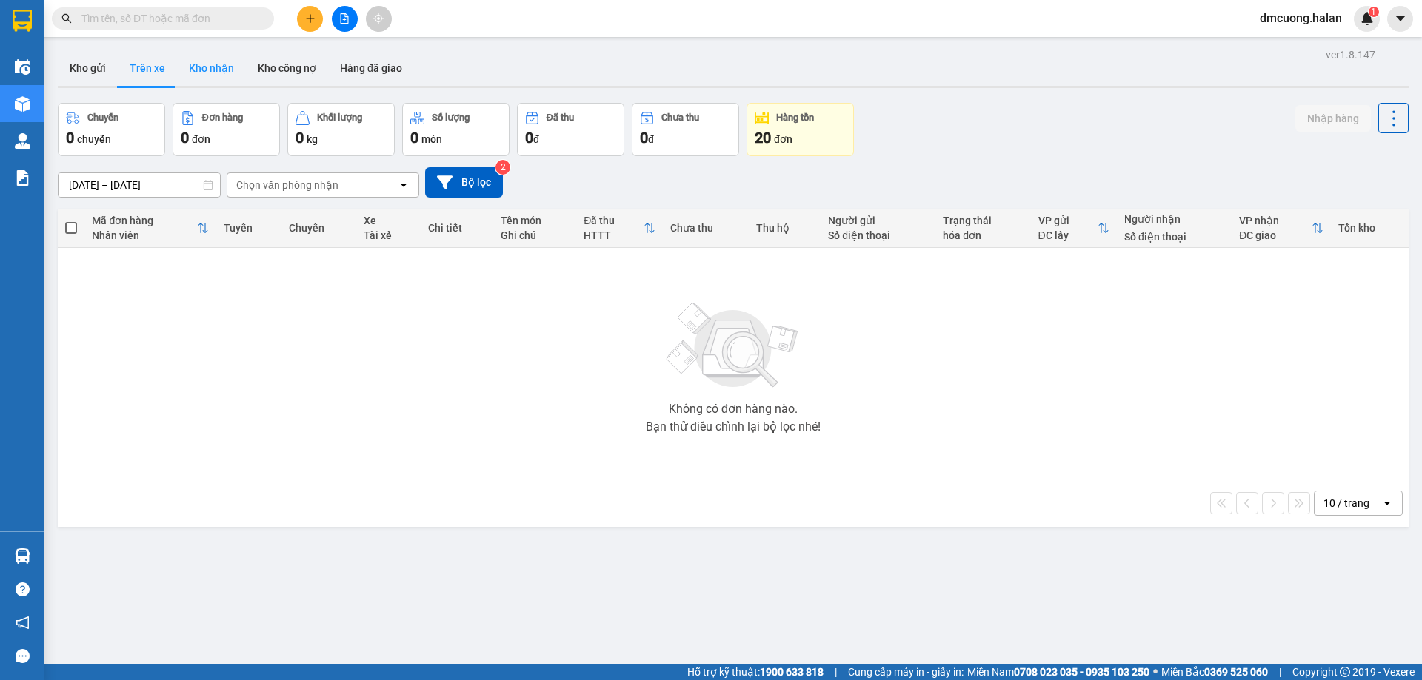
click at [219, 70] on button "Kho nhận" at bounding box center [211, 68] width 69 height 36
type input "16/08/2025 – 14/10/2025"
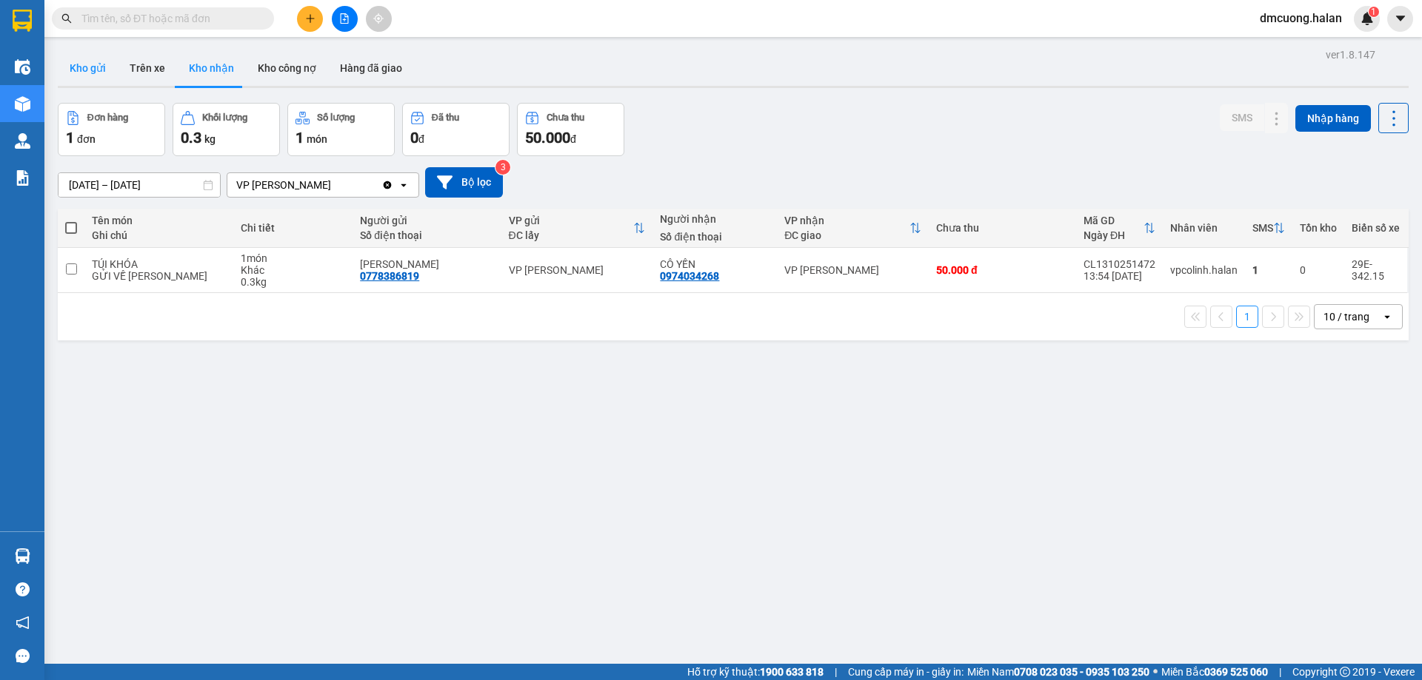
click at [97, 71] on button "Kho gửi" at bounding box center [88, 68] width 60 height 36
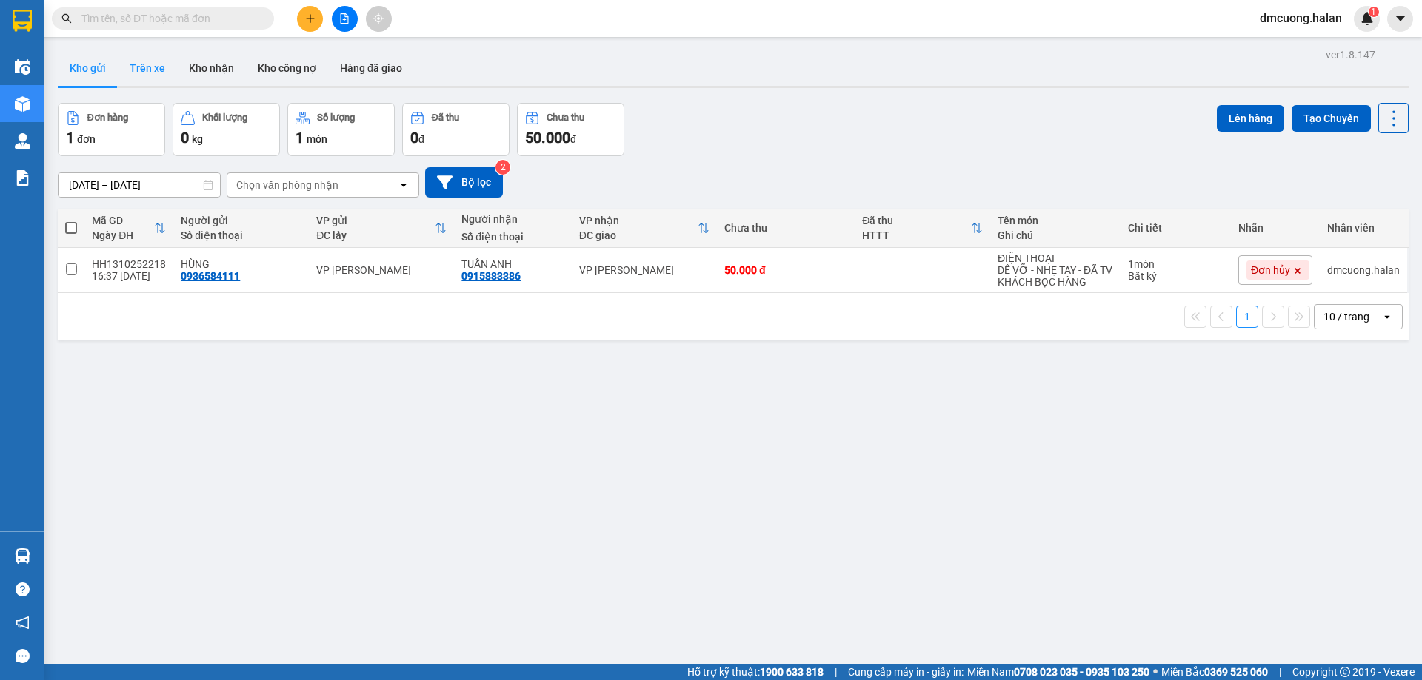
click at [123, 72] on button "Trên xe" at bounding box center [147, 68] width 59 height 36
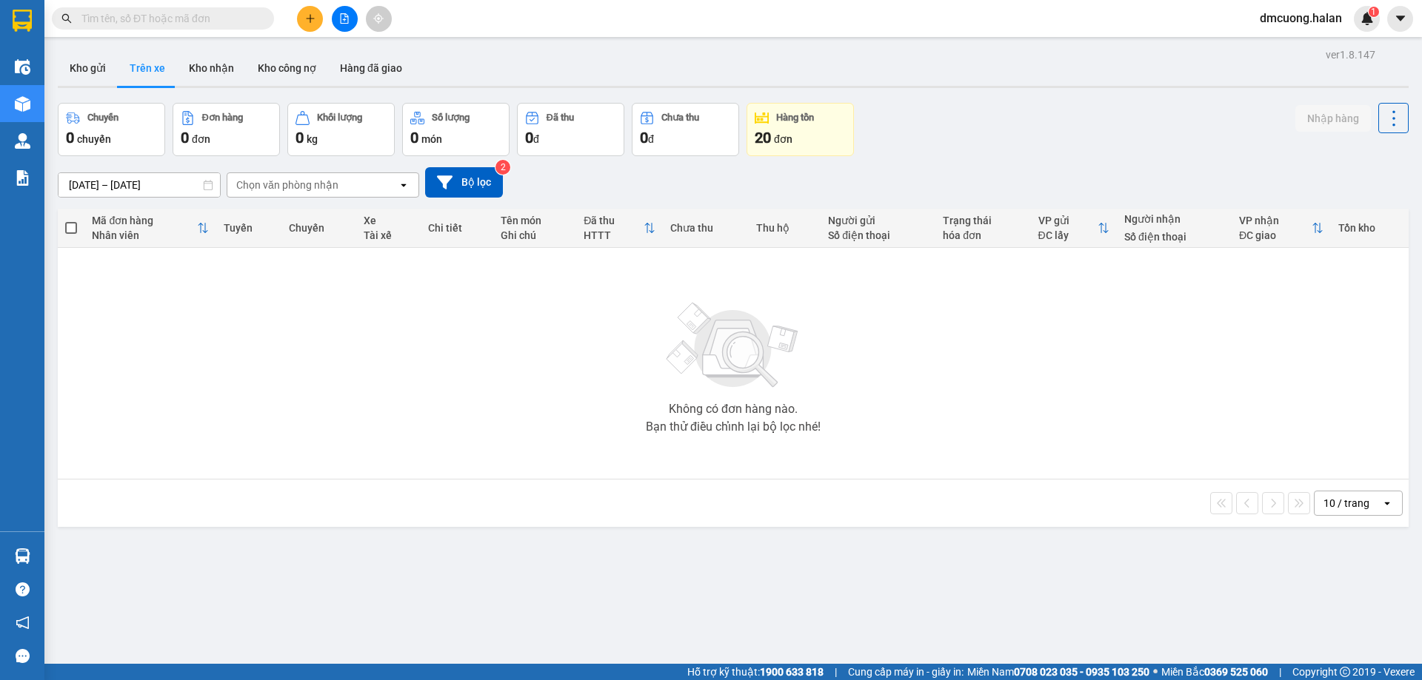
click at [1034, 638] on div "ver 1.8.147 Kho gửi Trên xe Kho nhận Kho công nợ Hàng đã giao Chuyến 0 chuyến Đ…" at bounding box center [733, 384] width 1362 height 680
click at [124, 60] on button "Trên xe" at bounding box center [147, 68] width 59 height 36
click at [104, 64] on button "Kho gửi" at bounding box center [88, 68] width 60 height 36
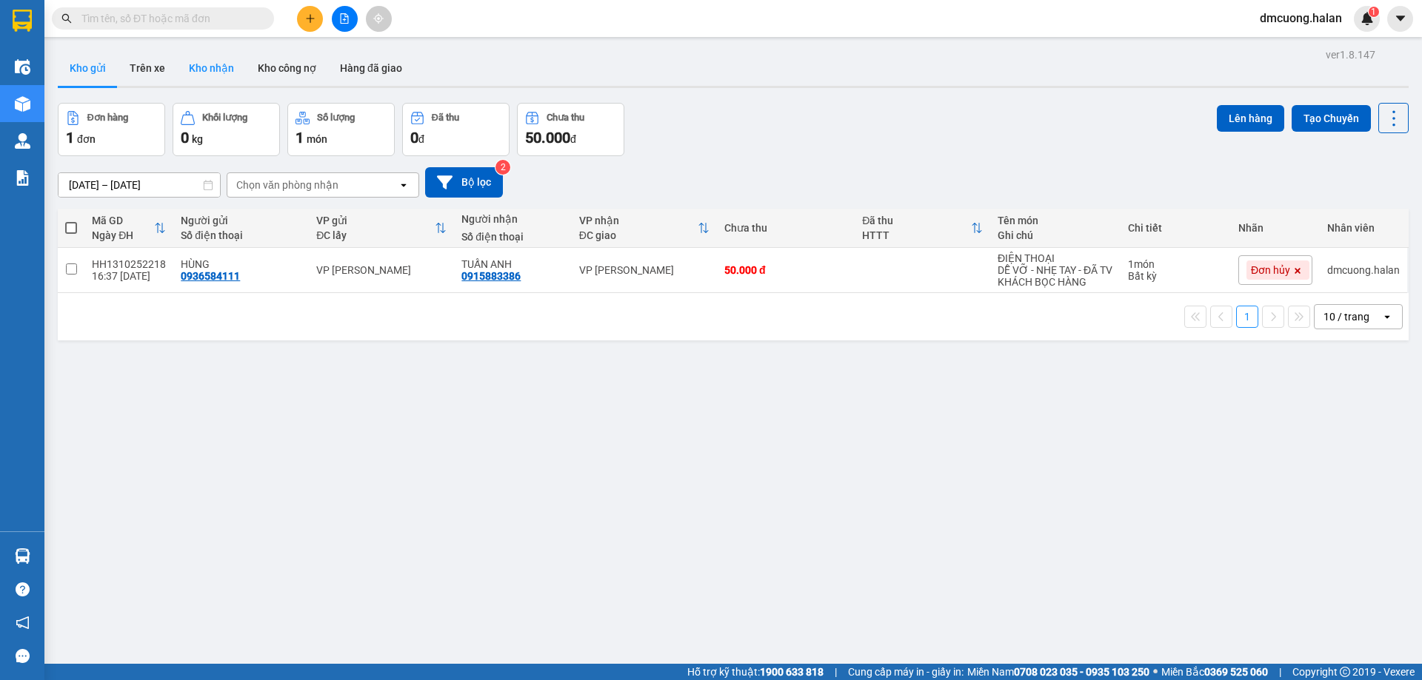
click at [195, 75] on button "Kho nhận" at bounding box center [211, 68] width 69 height 36
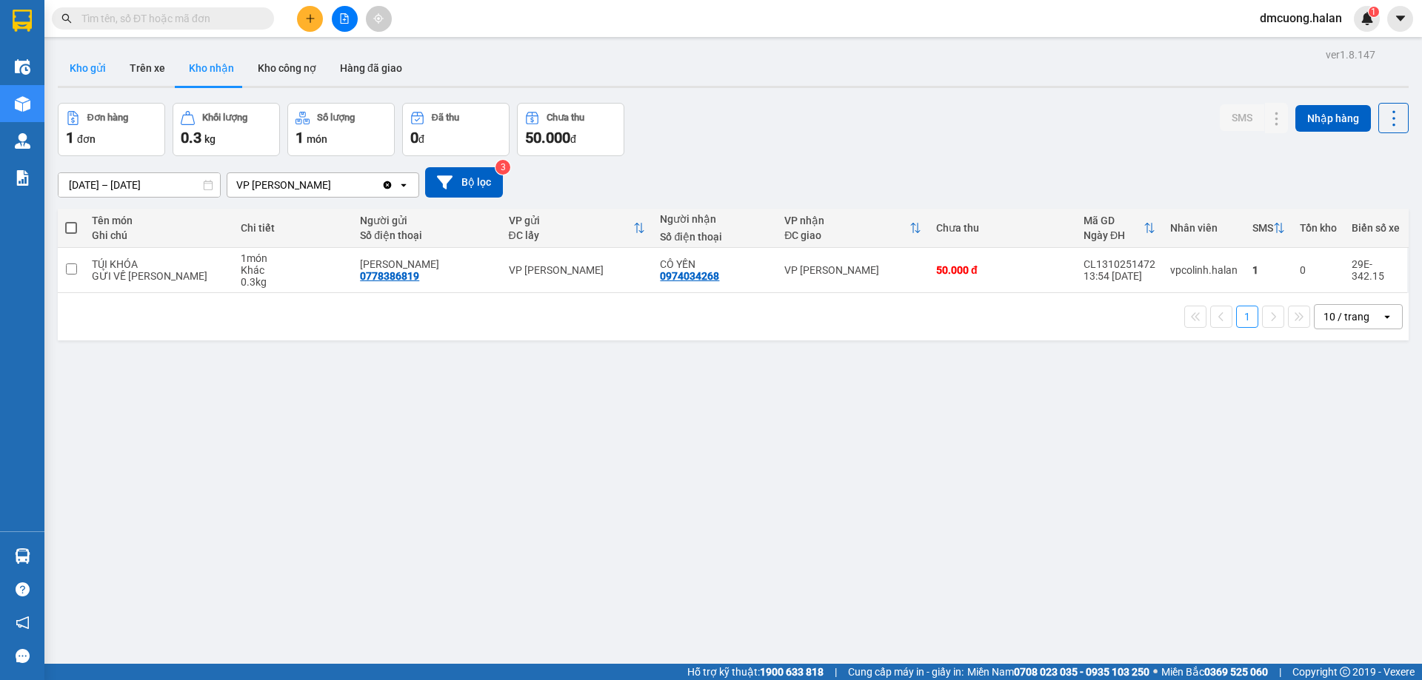
click at [73, 75] on button "Kho gửi" at bounding box center [88, 68] width 60 height 36
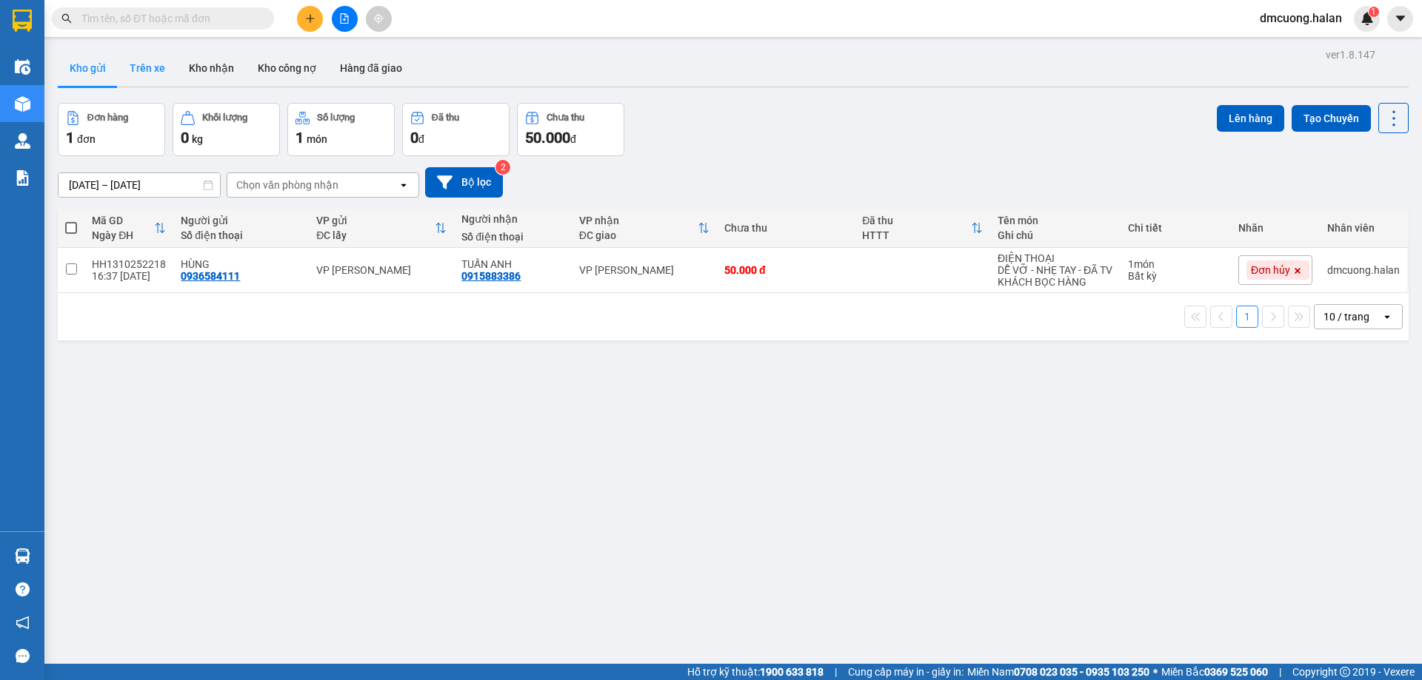
click at [146, 69] on button "Trên xe" at bounding box center [147, 68] width 59 height 36
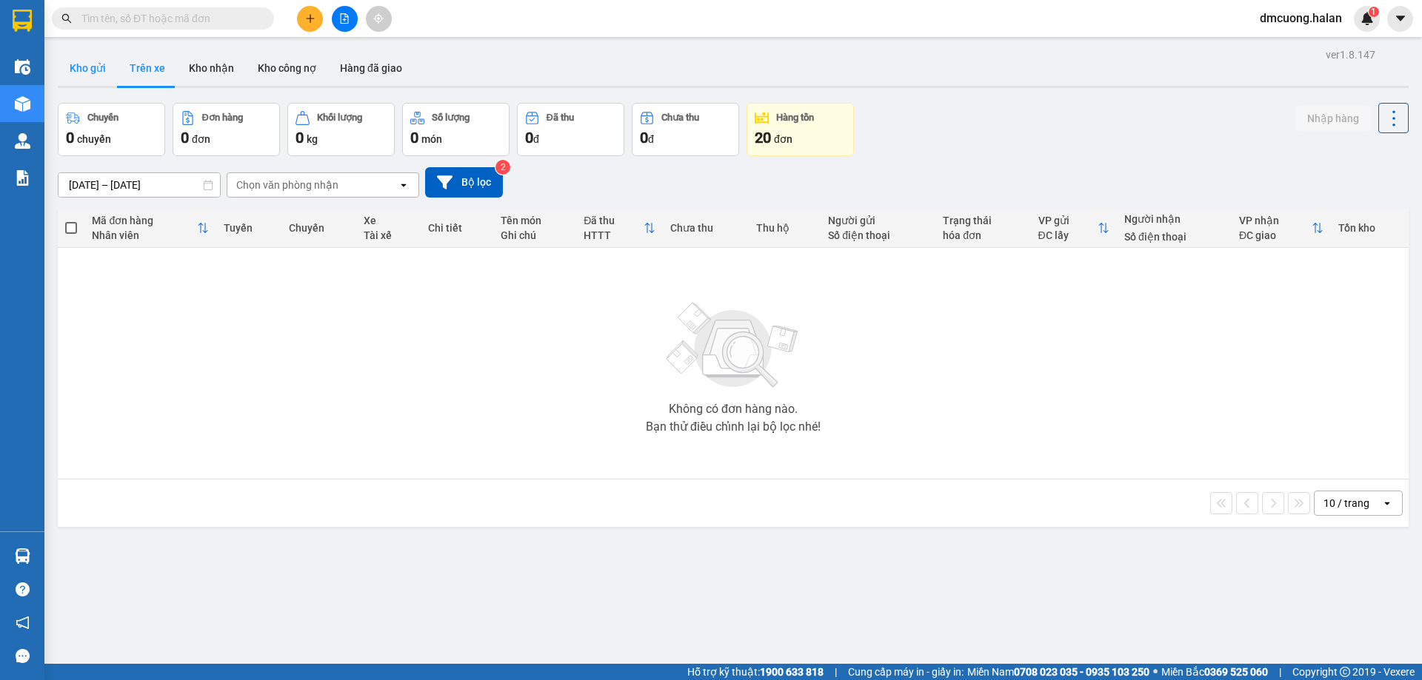
click at [101, 69] on button "Kho gửi" at bounding box center [88, 68] width 60 height 36
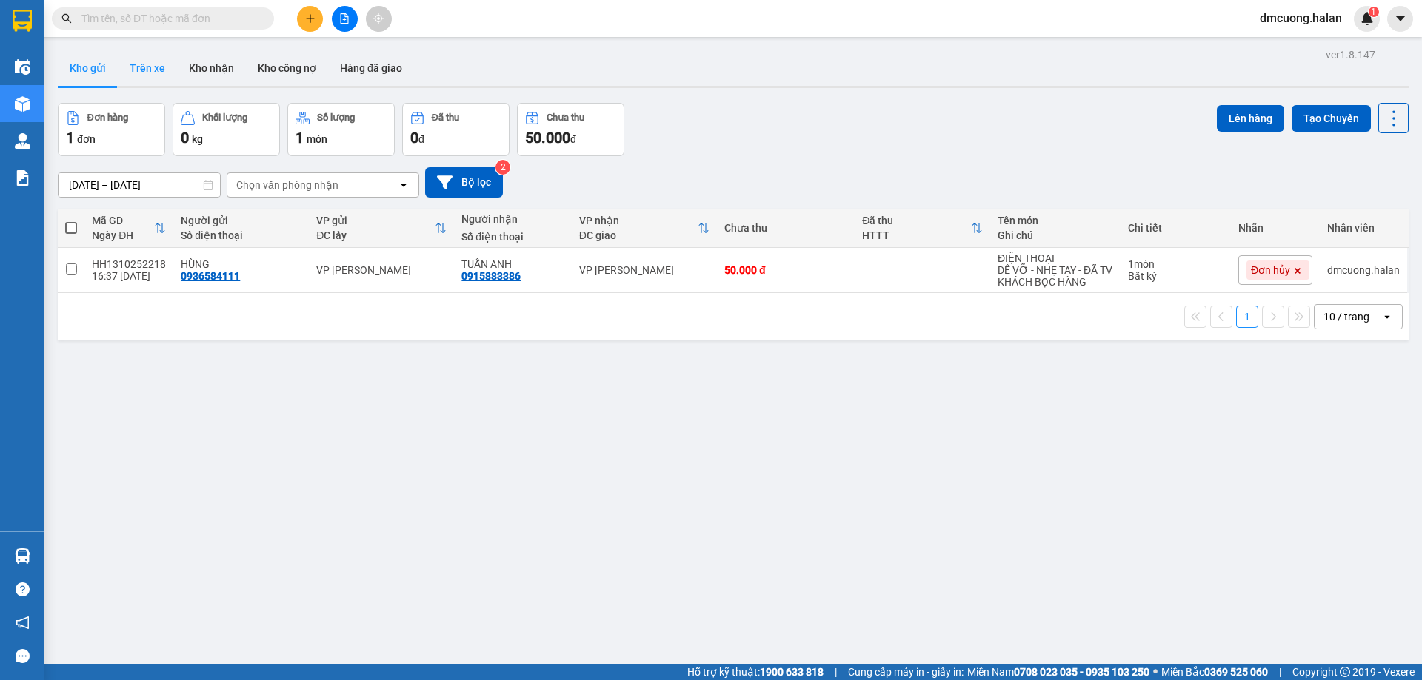
click at [174, 77] on button "Trên xe" at bounding box center [147, 68] width 59 height 36
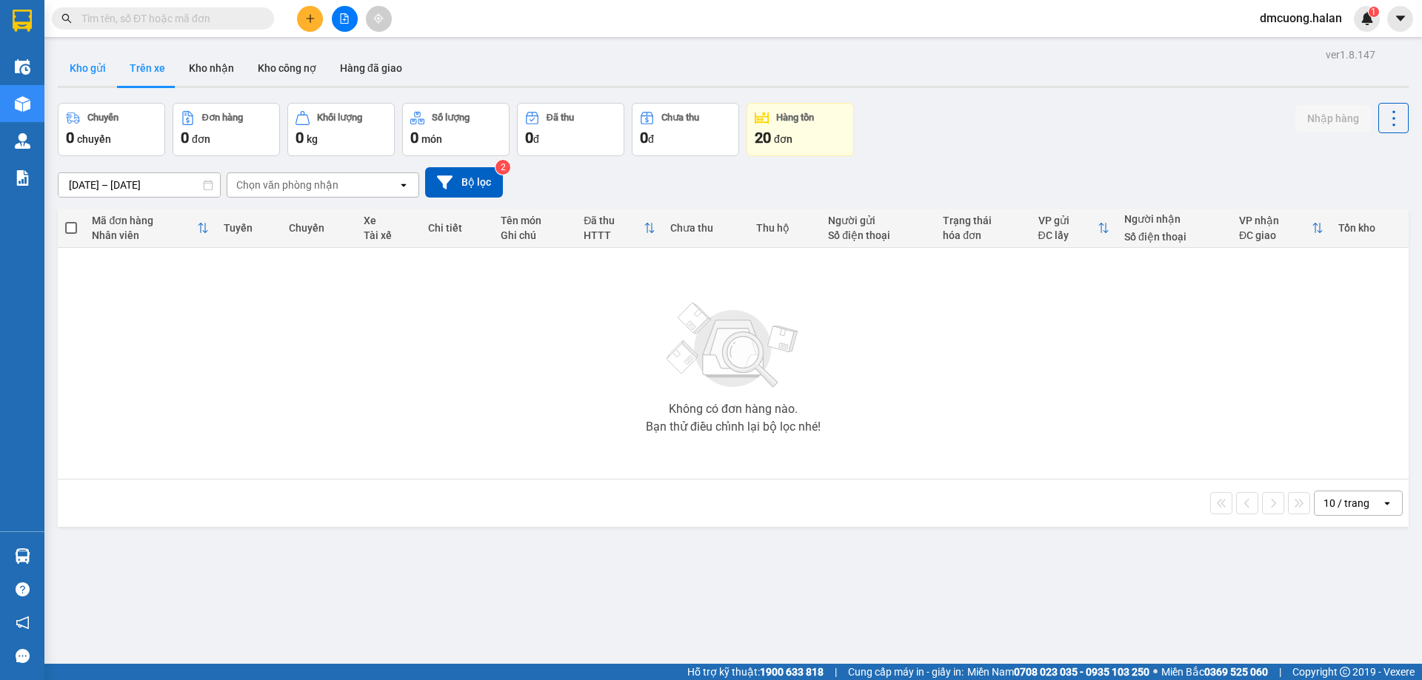
click at [81, 68] on button "Kho gửi" at bounding box center [88, 68] width 60 height 36
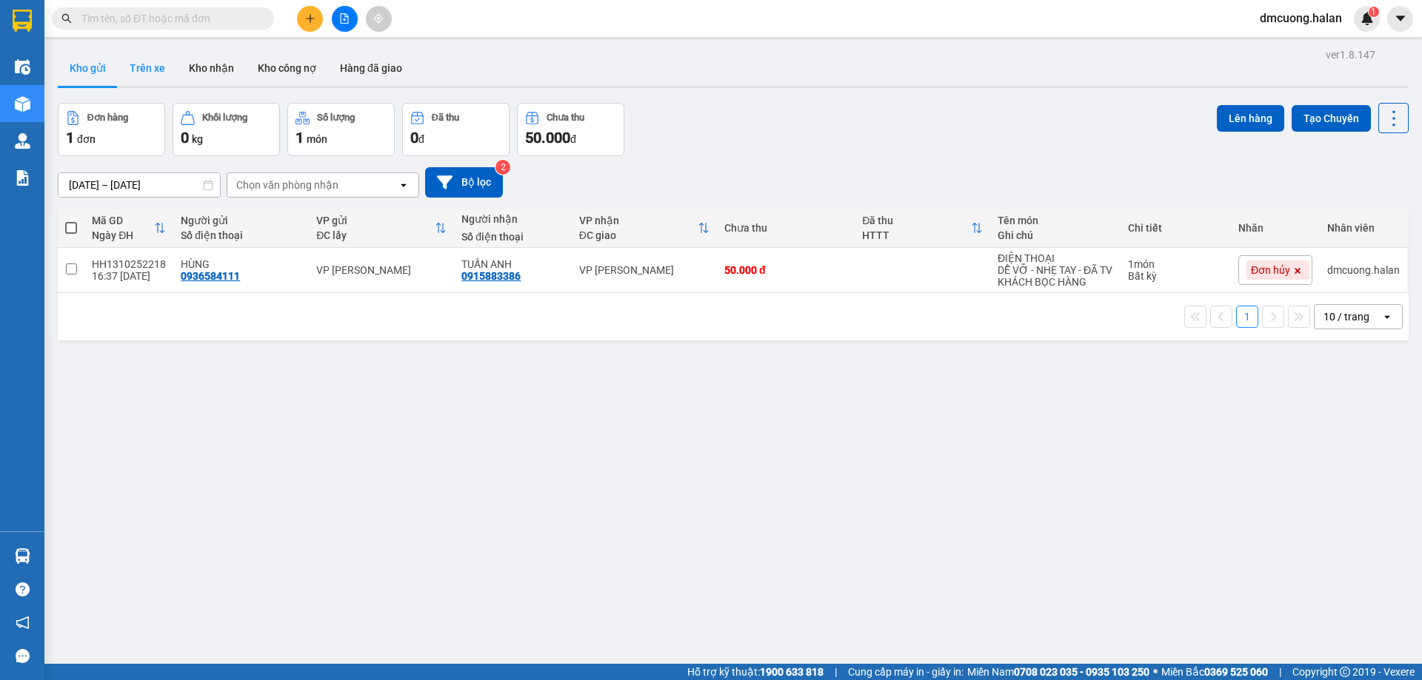
click at [148, 68] on button "Trên xe" at bounding box center [147, 68] width 59 height 36
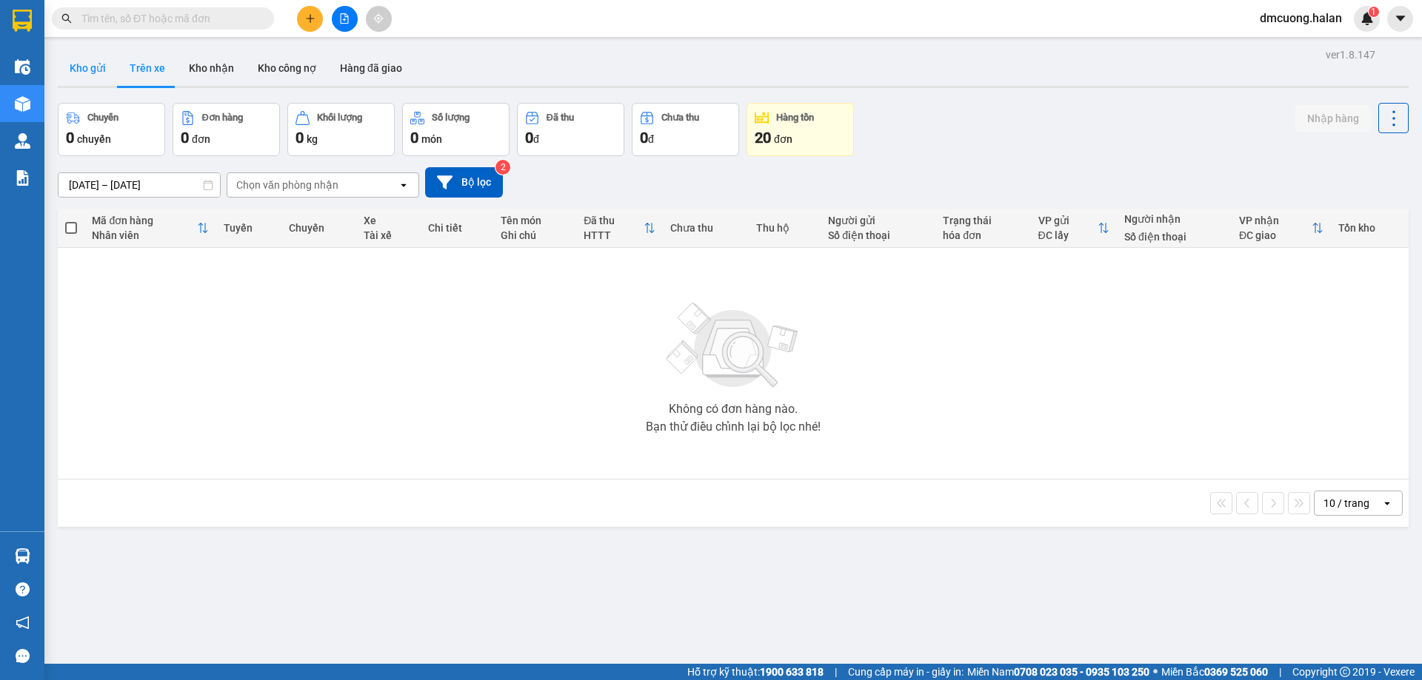
click at [111, 64] on button "Kho gửi" at bounding box center [88, 68] width 60 height 36
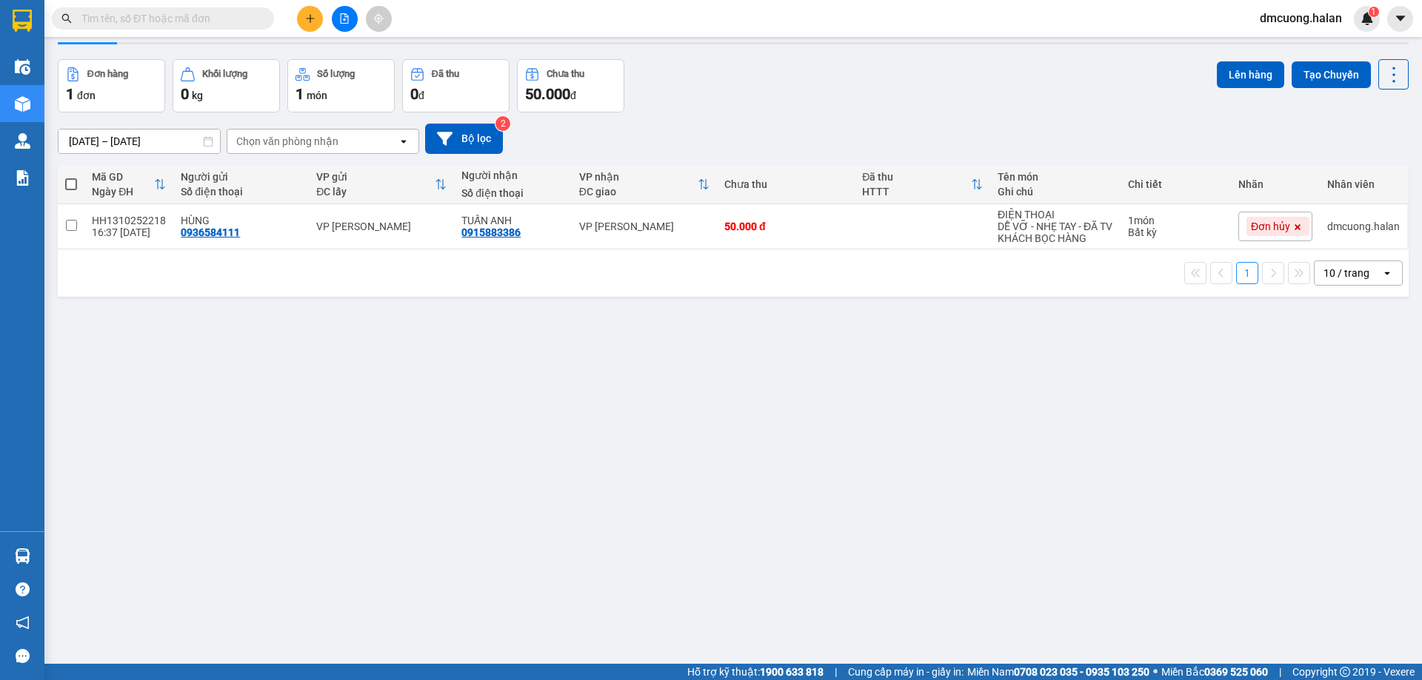
scroll to position [68, 0]
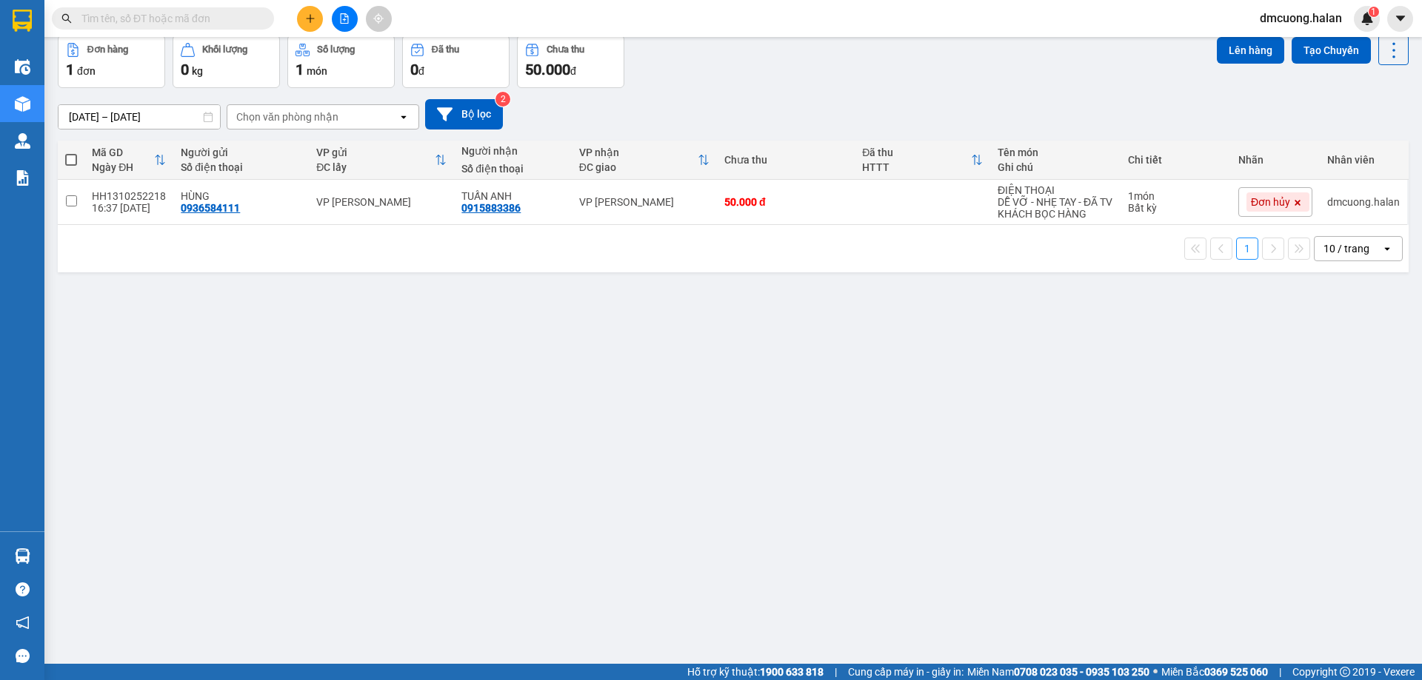
click at [272, 483] on div "ver 1.8.147 Kho gửi Trên xe Kho nhận Kho công nợ Hàng đã giao Đơn hàng 1 đơn Kh…" at bounding box center [733, 316] width 1362 height 680
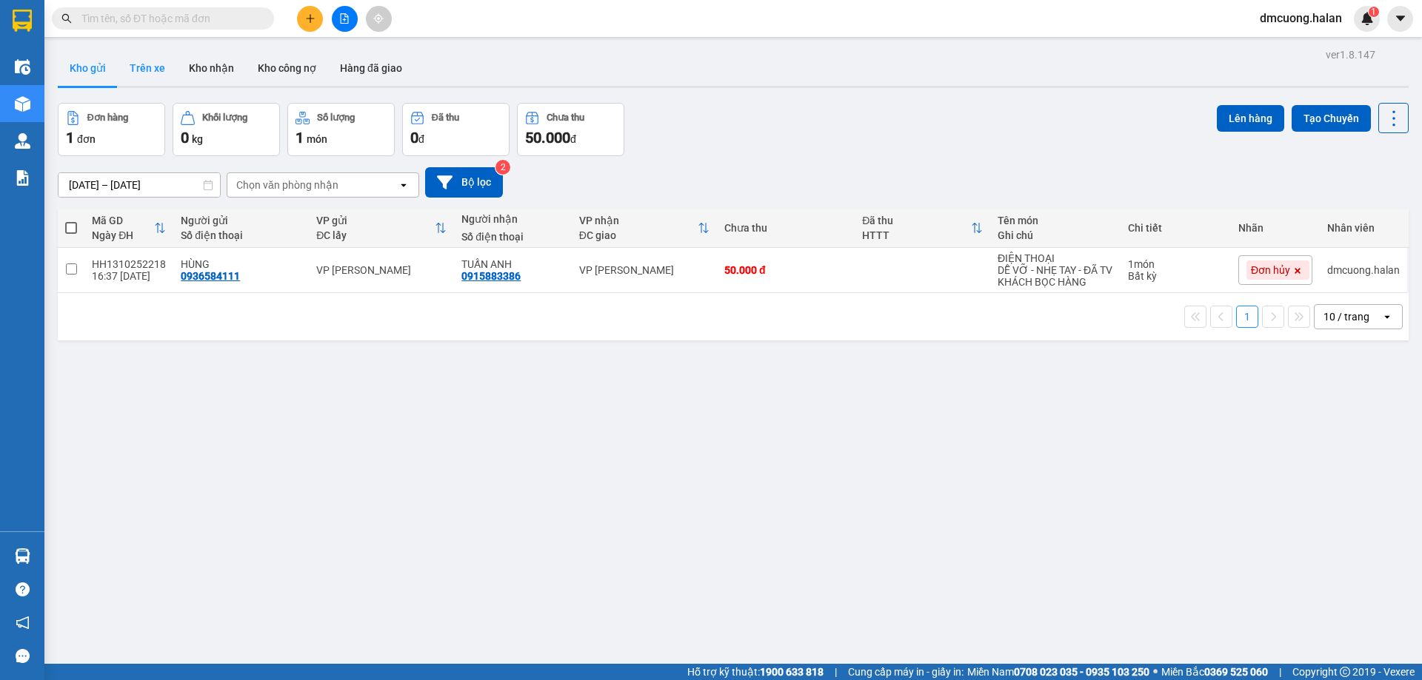
click at [152, 58] on button "Trên xe" at bounding box center [147, 68] width 59 height 36
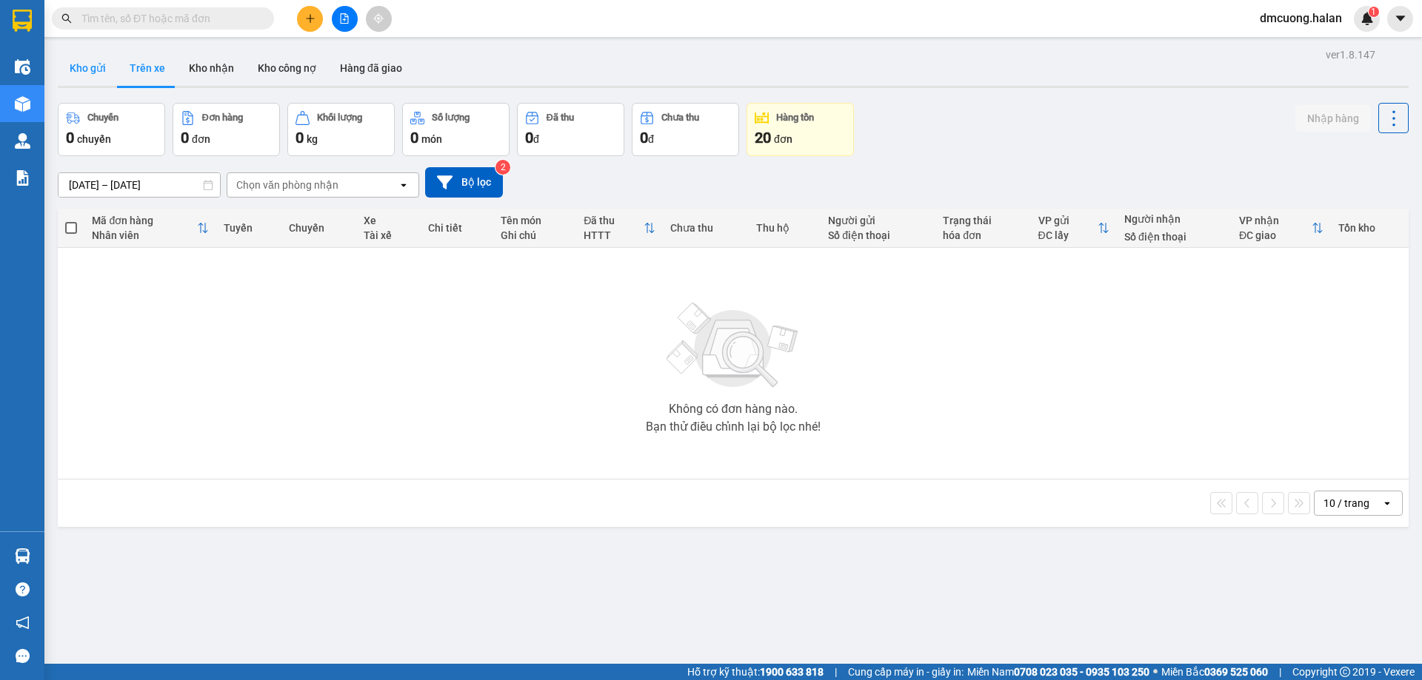
drag, startPoint x: 82, startPoint y: 65, endPoint x: 94, endPoint y: 70, distance: 12.9
click at [94, 70] on button "Kho gửi" at bounding box center [88, 68] width 60 height 36
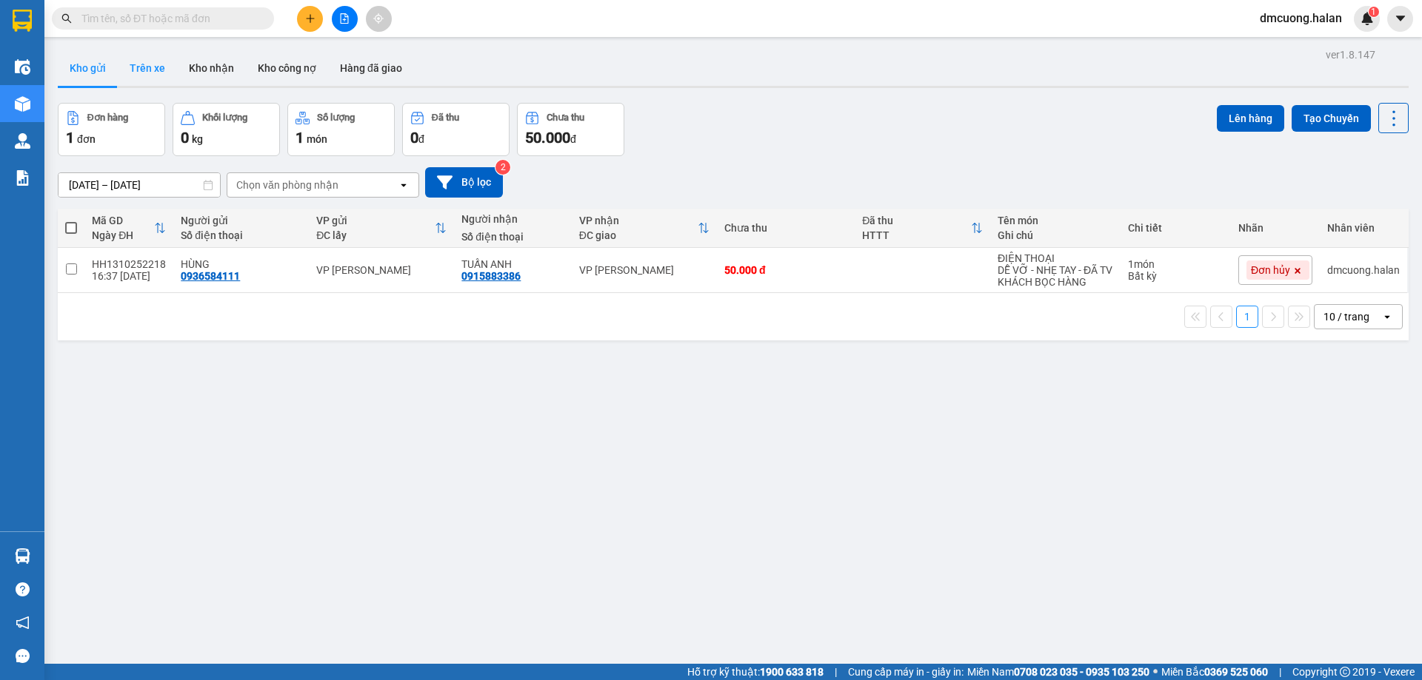
click at [167, 60] on button "Trên xe" at bounding box center [147, 68] width 59 height 36
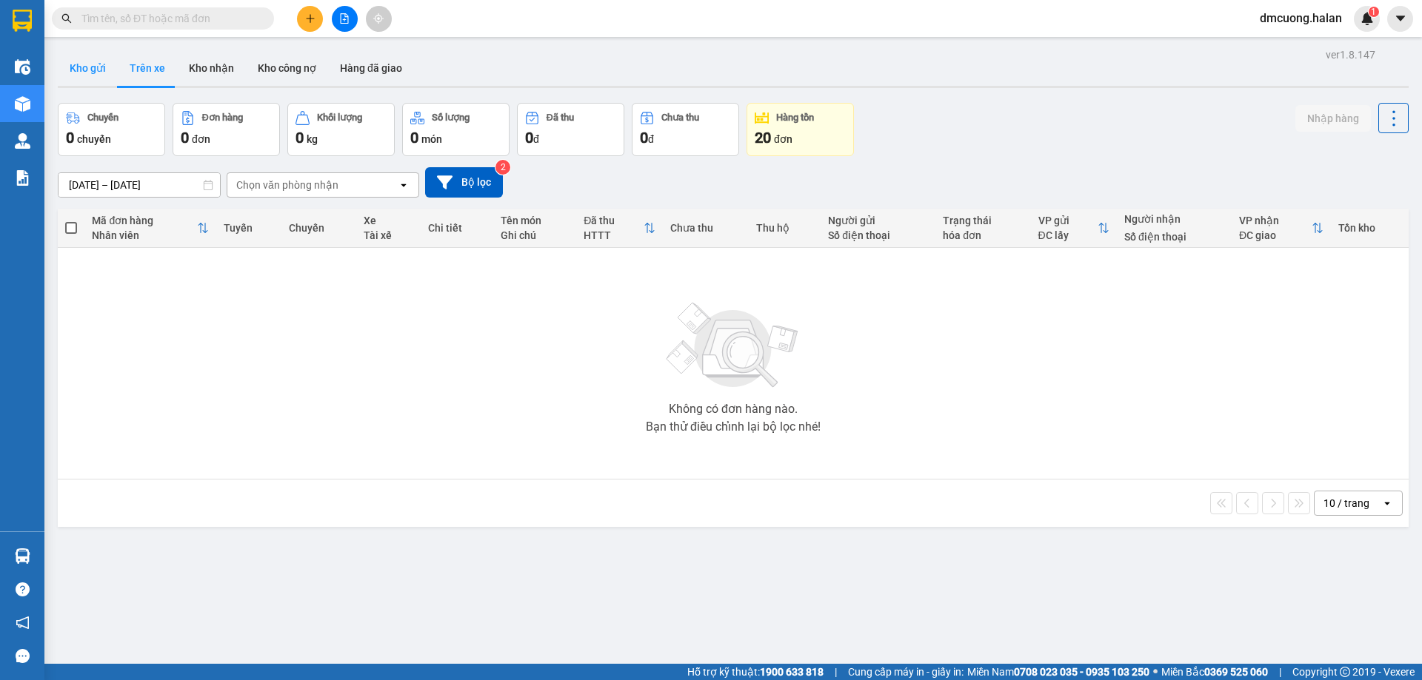
click at [113, 57] on button "Kho gửi" at bounding box center [88, 68] width 60 height 36
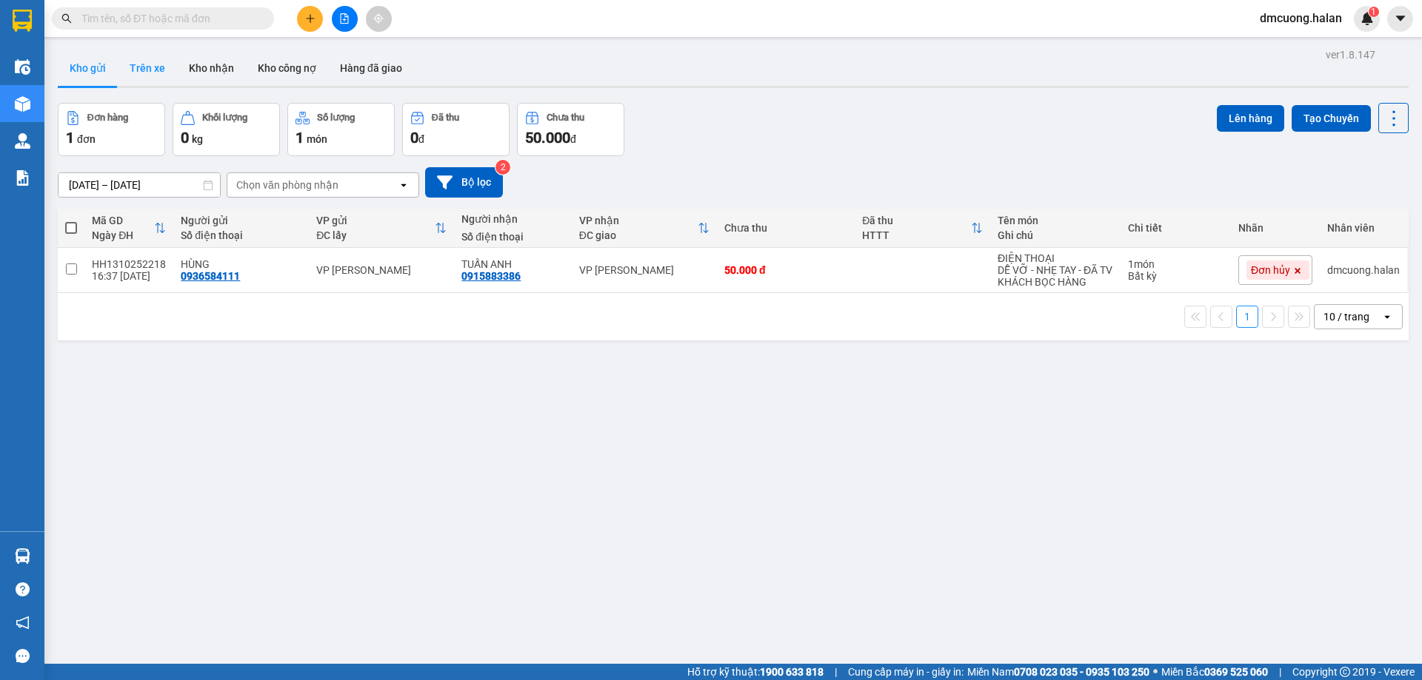
click at [152, 64] on button "Trên xe" at bounding box center [147, 68] width 59 height 36
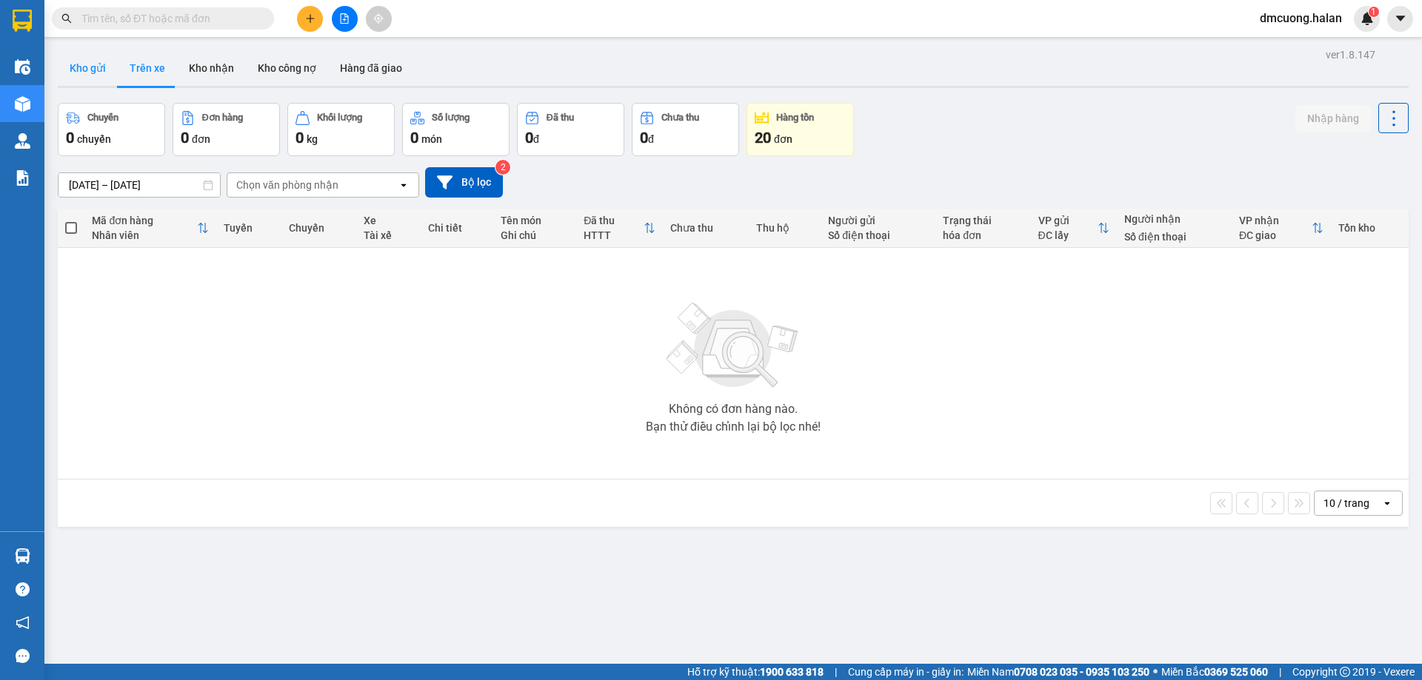
click at [98, 64] on button "Kho gửi" at bounding box center [88, 68] width 60 height 36
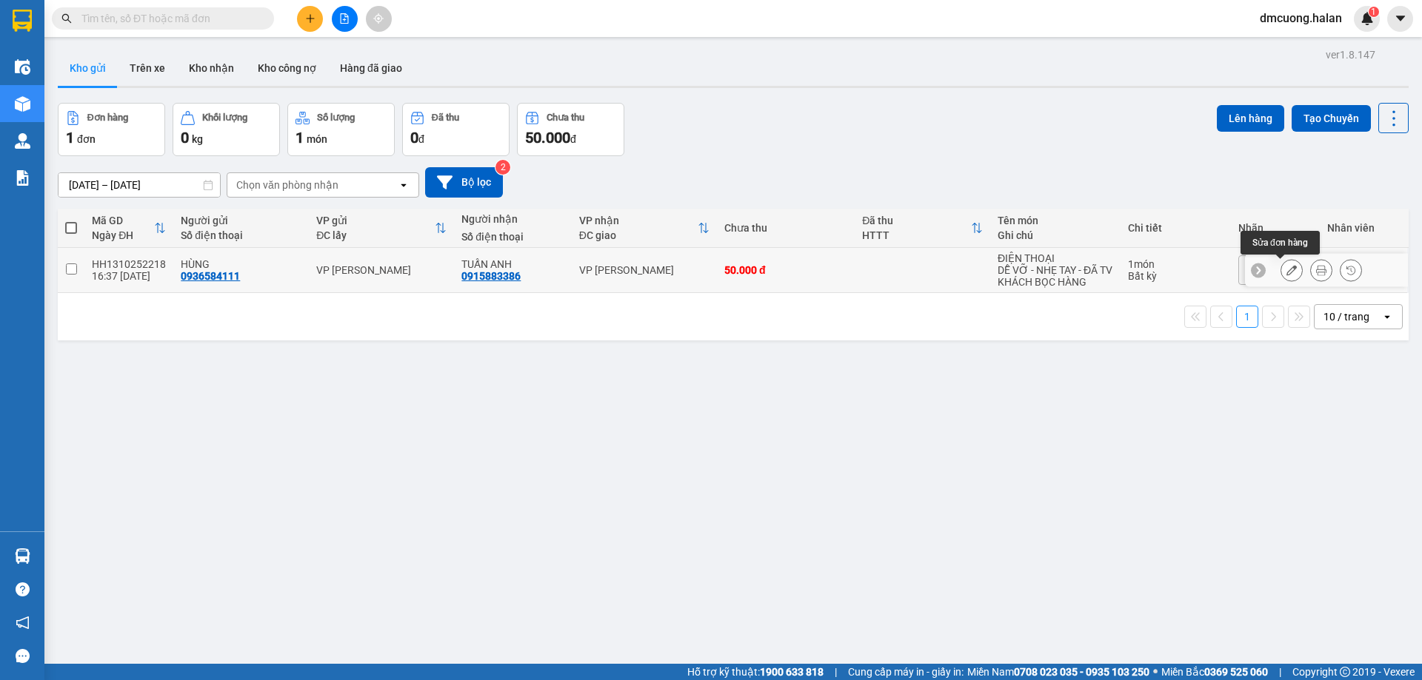
click at [1286, 272] on icon at bounding box center [1291, 270] width 10 height 10
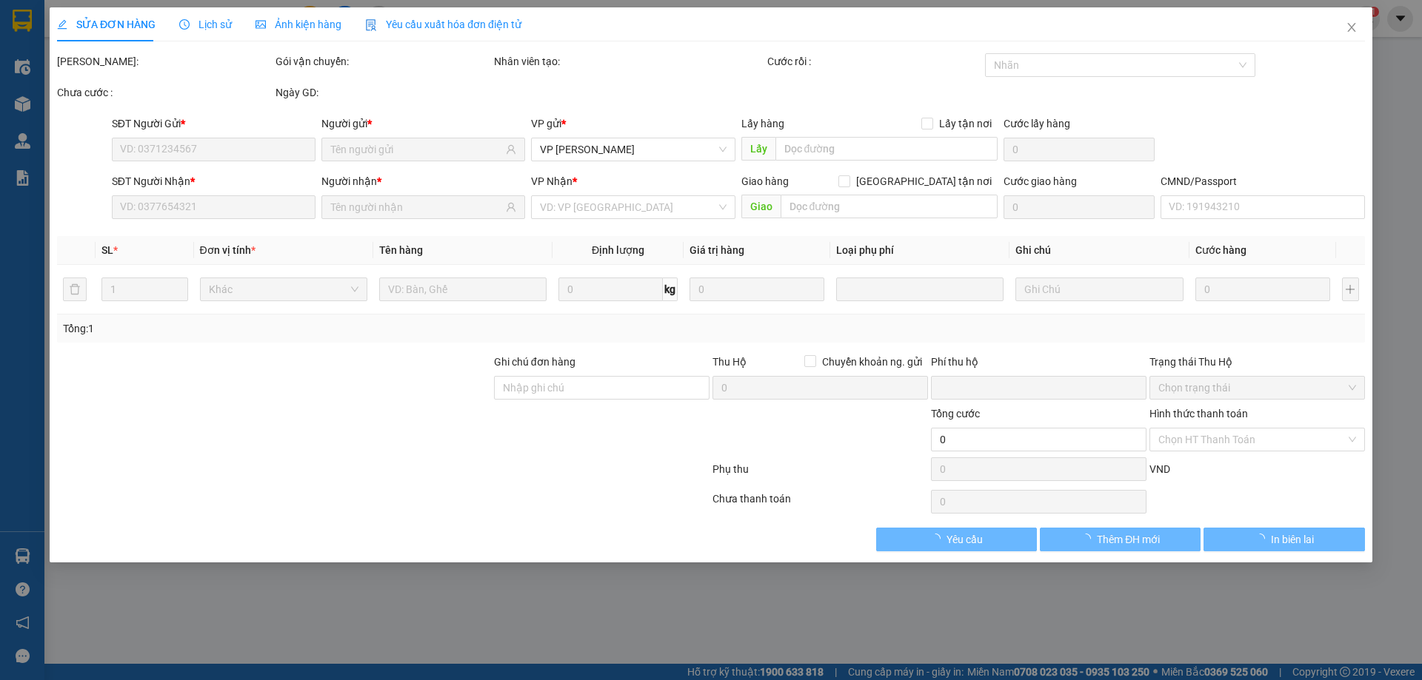
type input "0936584111"
type input "0915883386"
checkbox input "true"
type input "19.500.000"
type input "80.000"
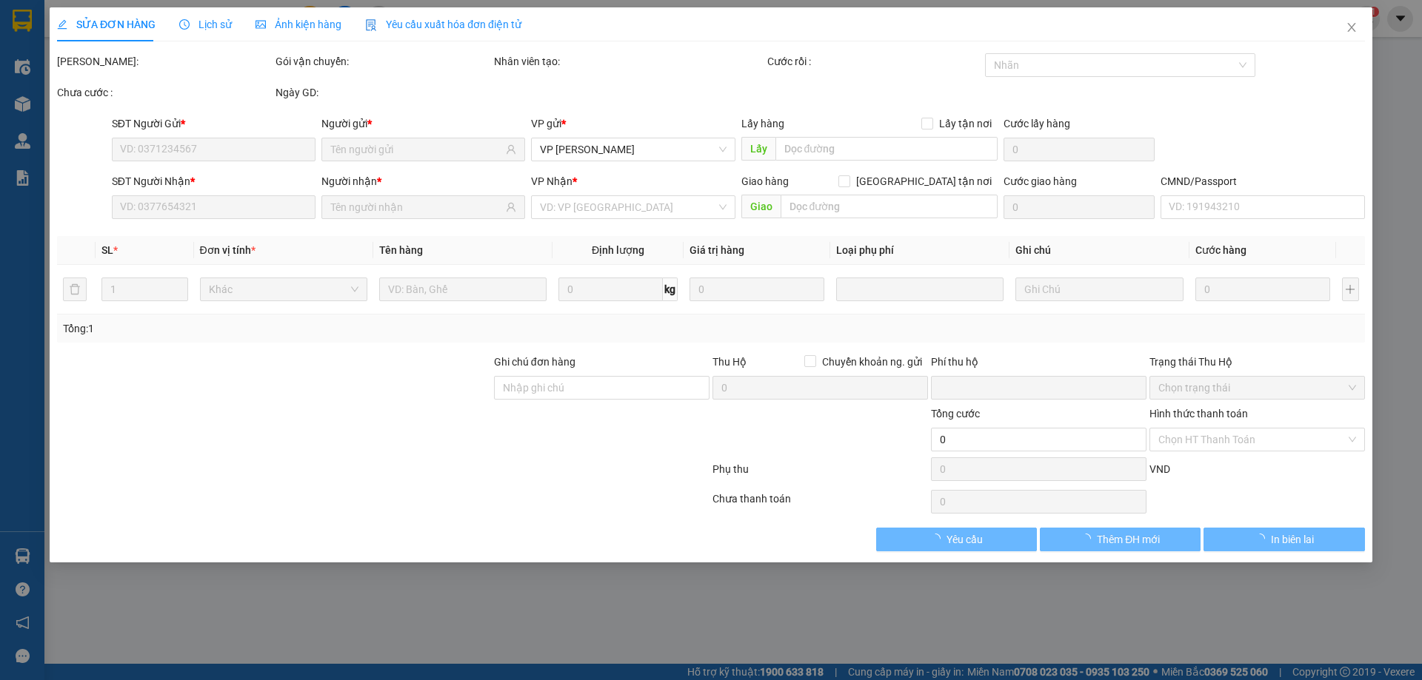
type input "50.000"
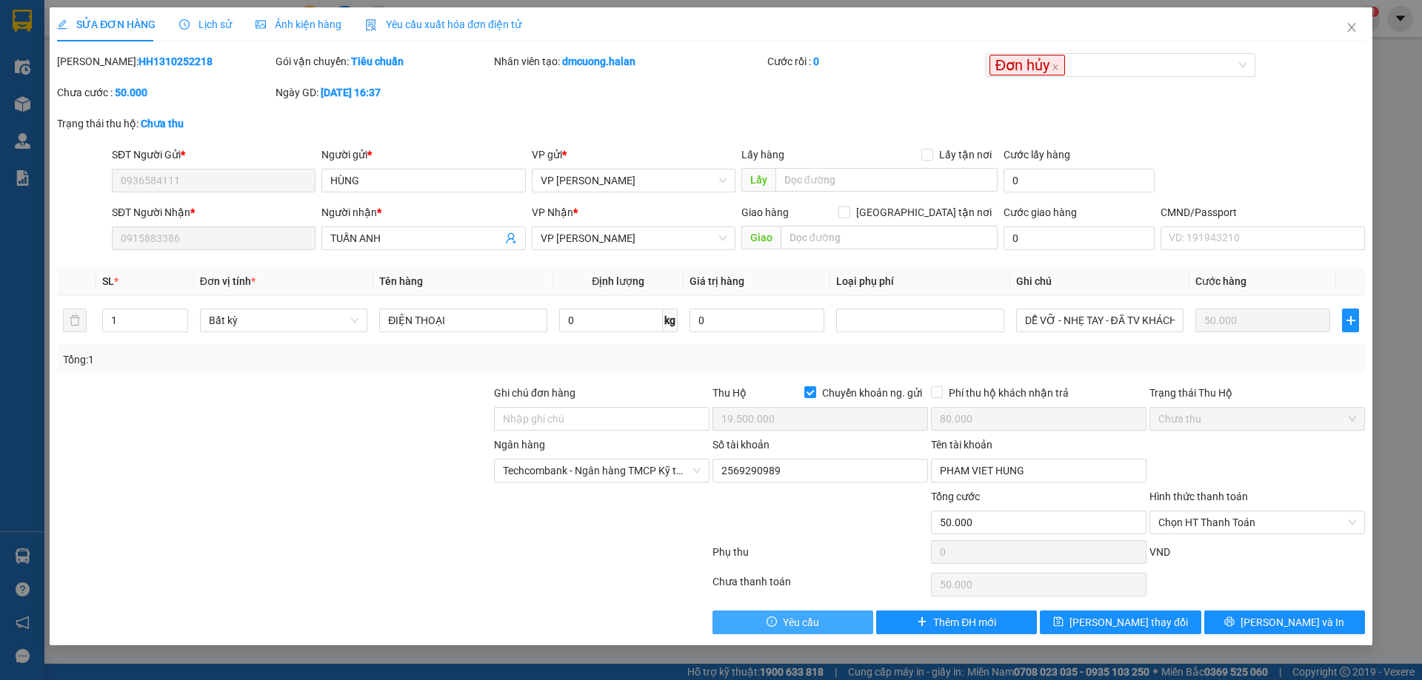
click at [799, 620] on span "Yêu cầu" at bounding box center [801, 623] width 36 height 16
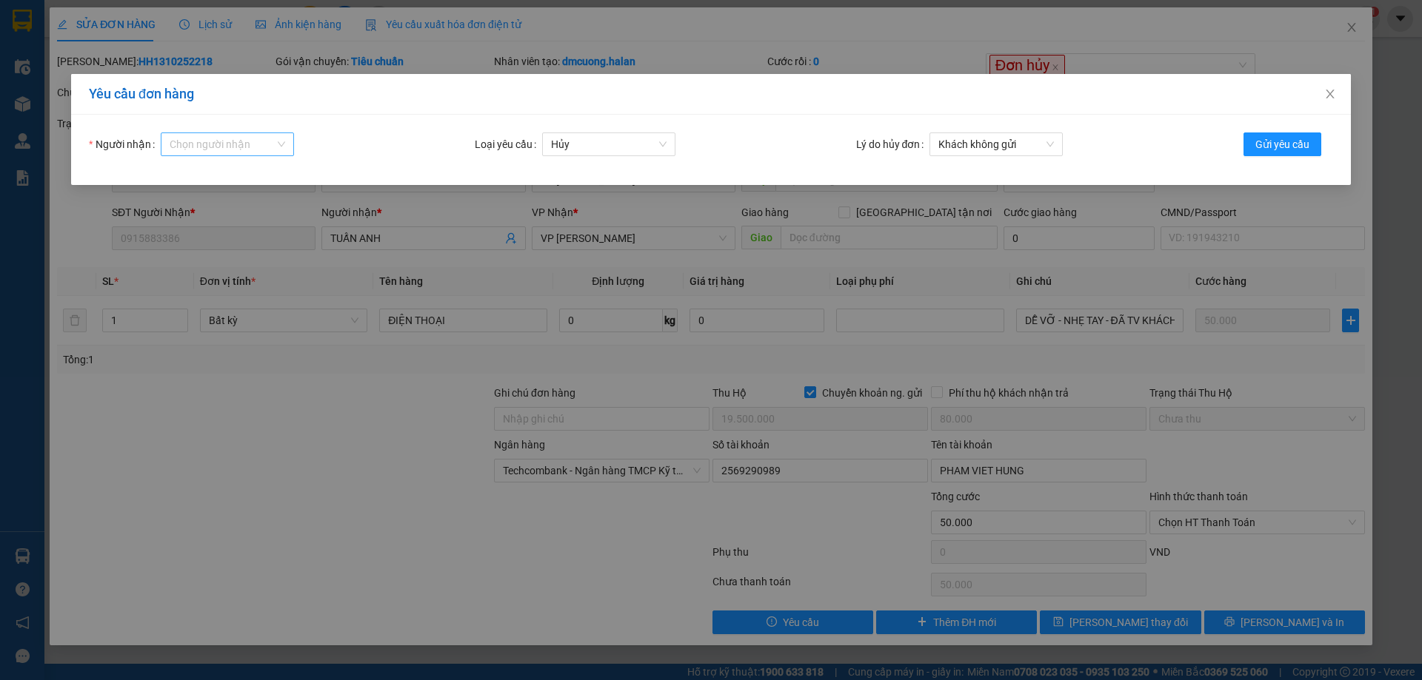
click at [278, 147] on div "Chọn người nhận" at bounding box center [227, 145] width 133 height 24
type input "tkli"
click at [245, 174] on div "tklinh.halan" at bounding box center [227, 174] width 115 height 16
click at [1275, 144] on span "Gửi yêu cầu" at bounding box center [1282, 144] width 54 height 16
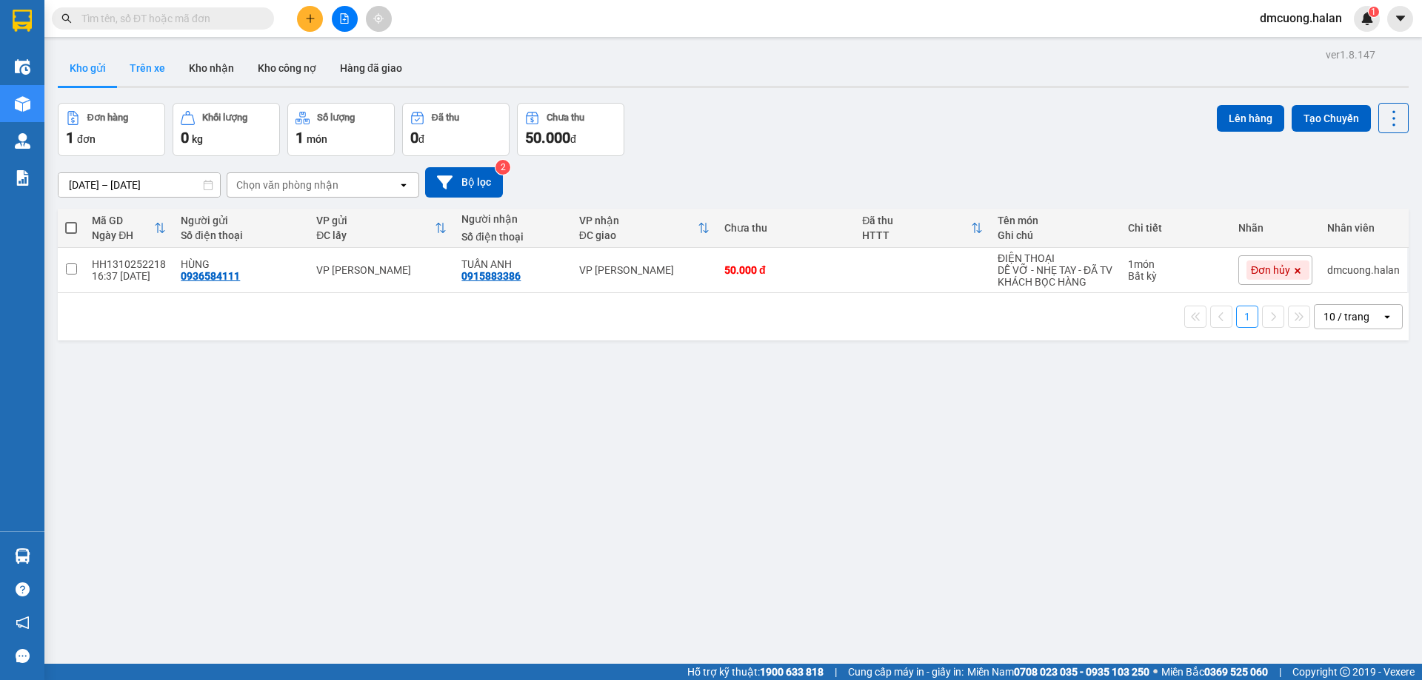
click at [137, 70] on button "Trên xe" at bounding box center [147, 68] width 59 height 36
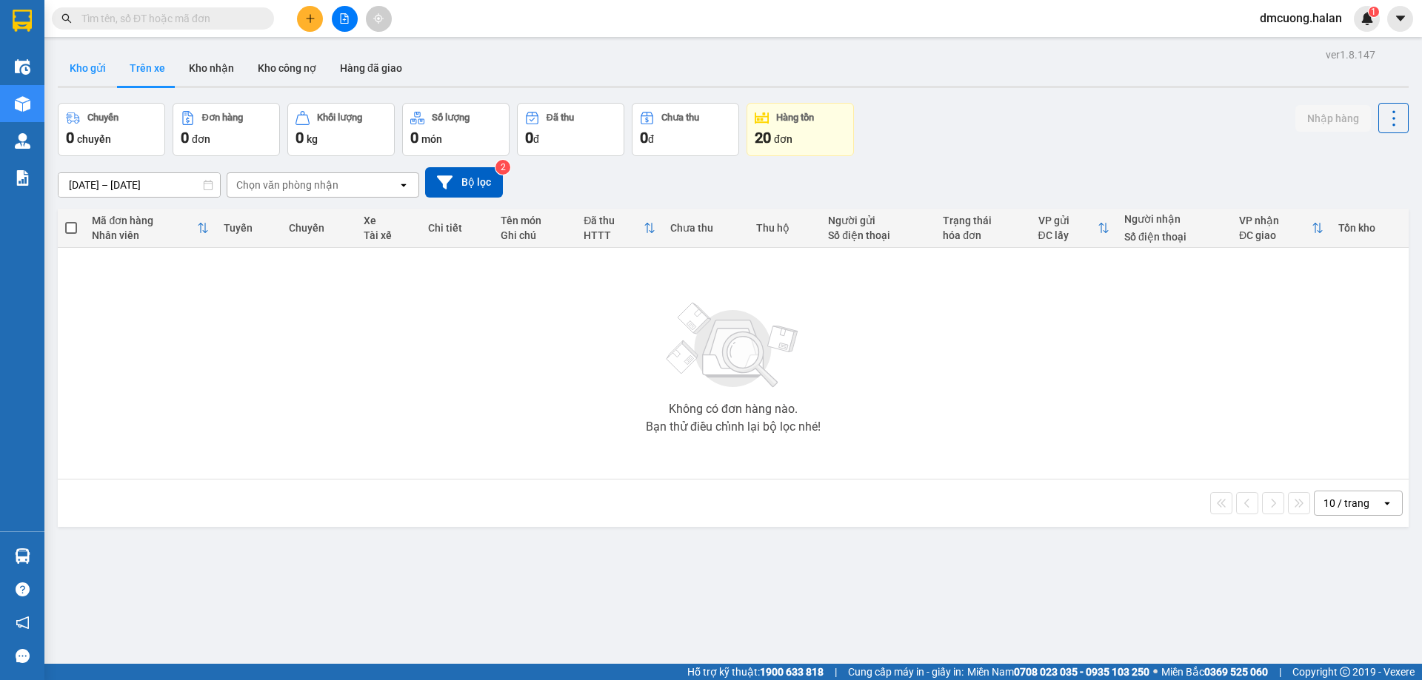
click at [83, 67] on button "Kho gửi" at bounding box center [88, 68] width 60 height 36
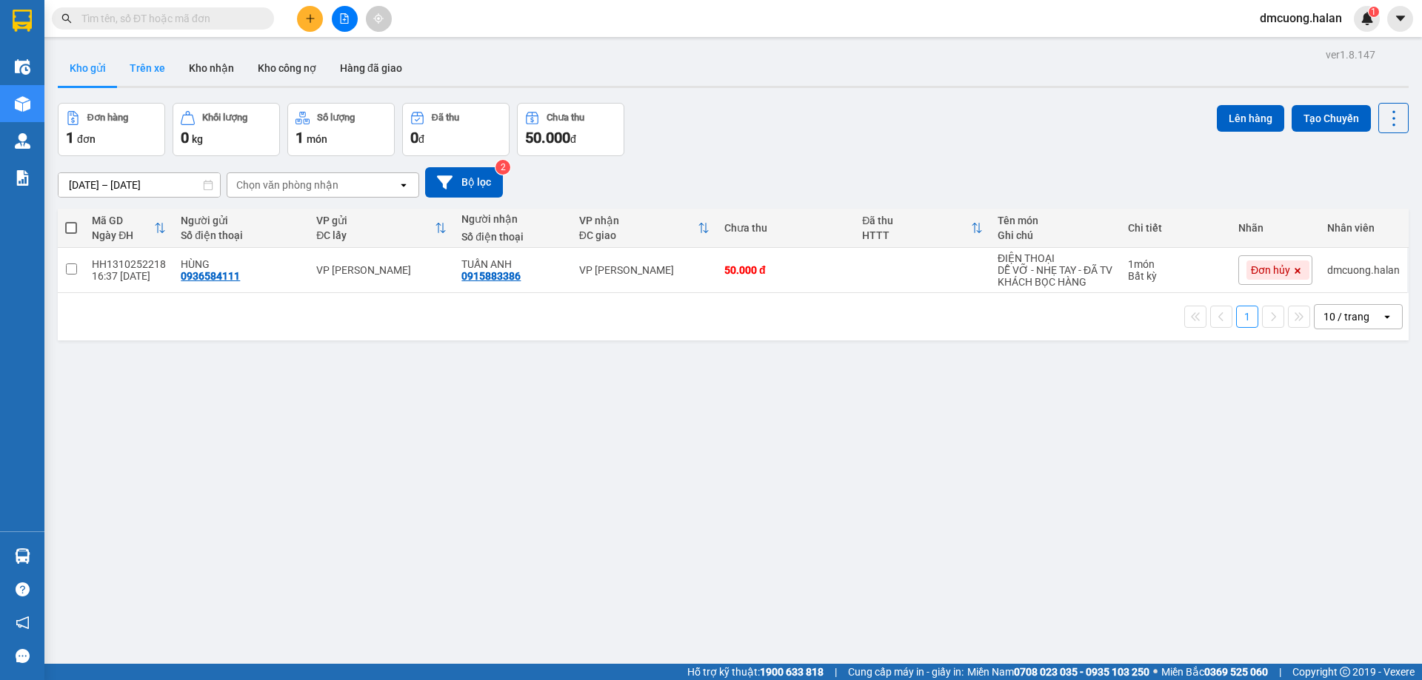
click at [158, 73] on button "Trên xe" at bounding box center [147, 68] width 59 height 36
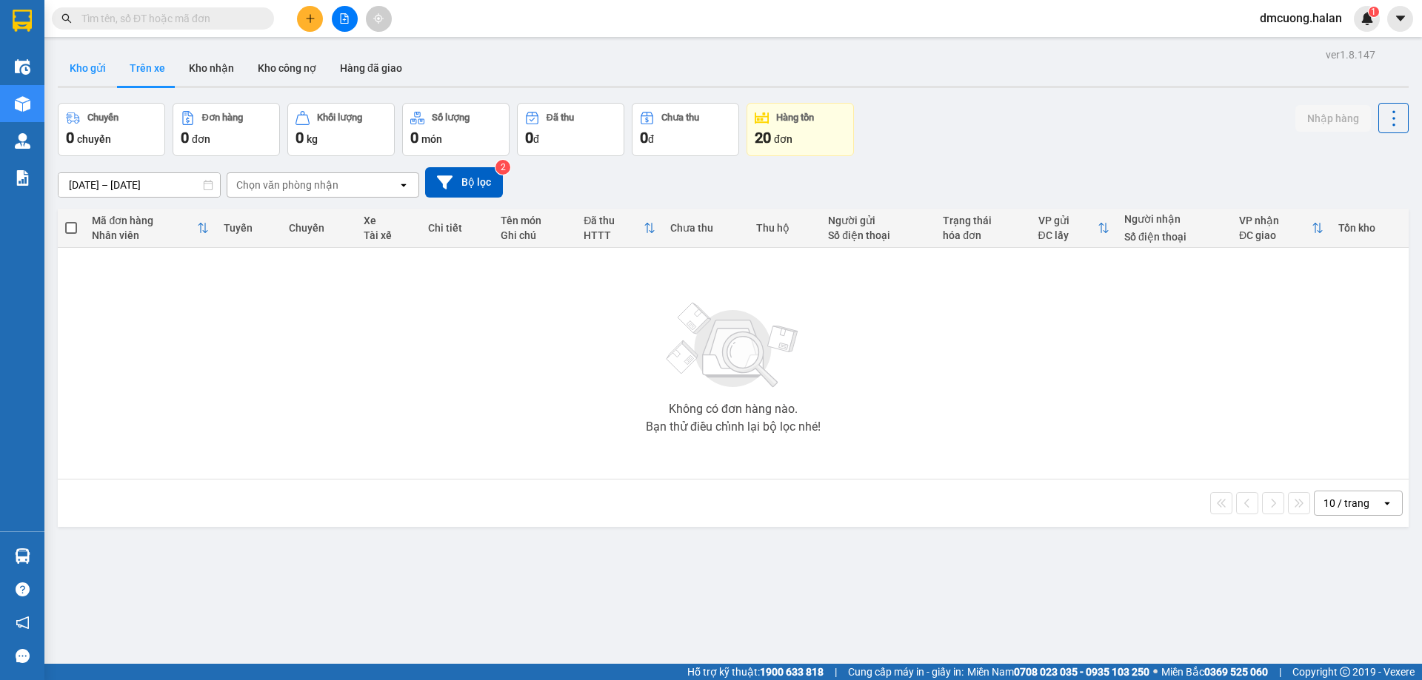
click at [101, 68] on button "Kho gửi" at bounding box center [88, 68] width 60 height 36
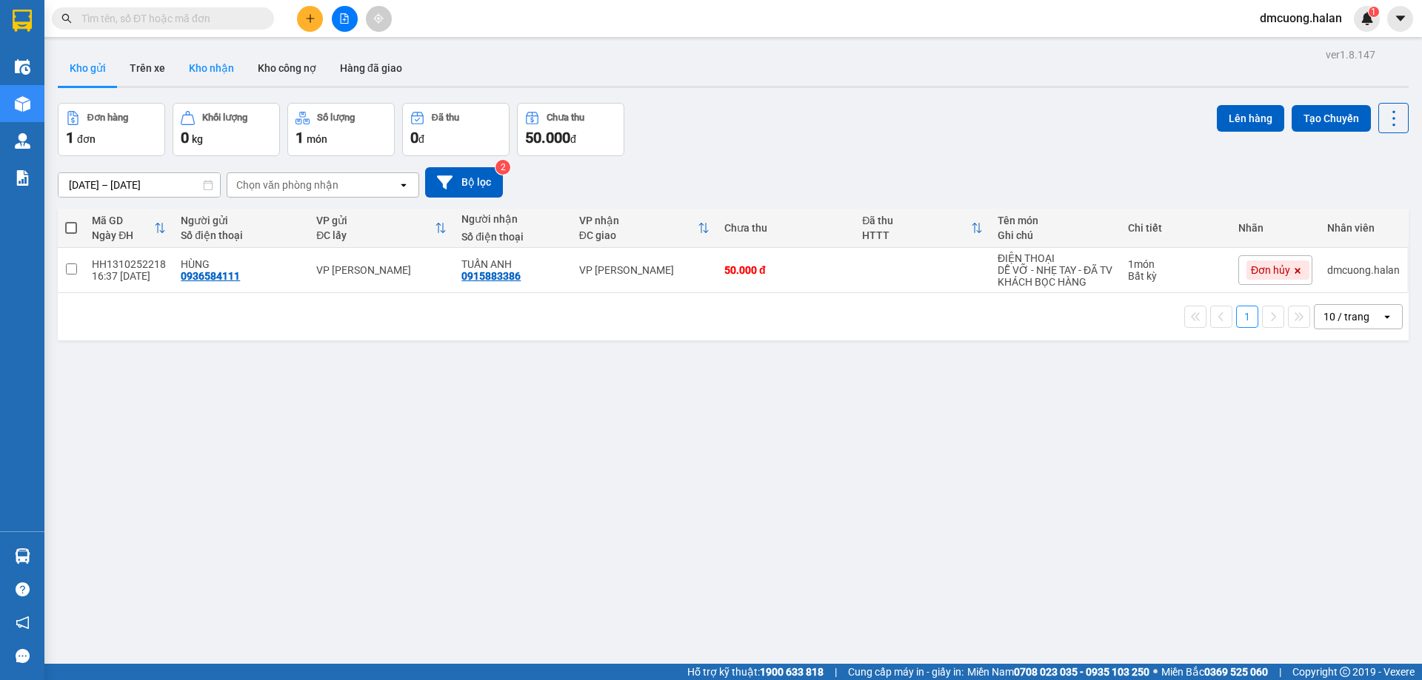
click at [189, 68] on button "Kho nhận" at bounding box center [211, 68] width 69 height 36
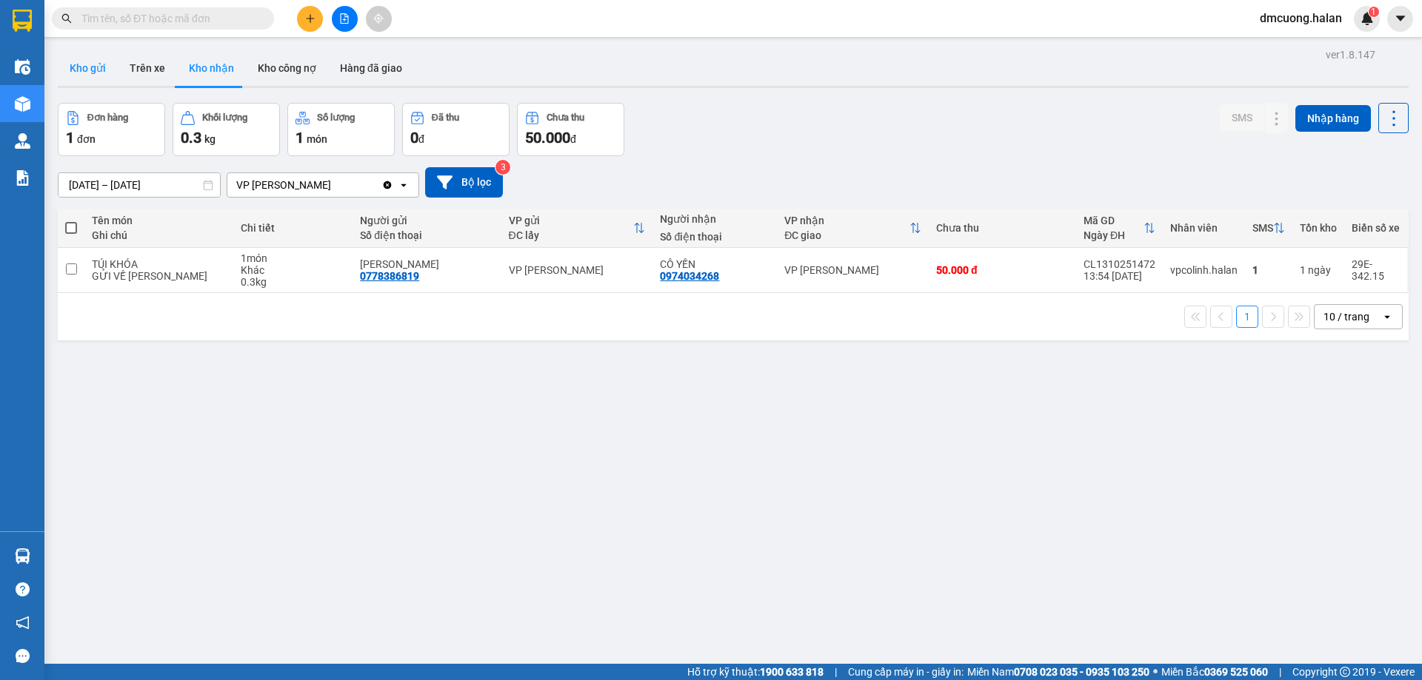
click at [70, 62] on button "Kho gửi" at bounding box center [88, 68] width 60 height 36
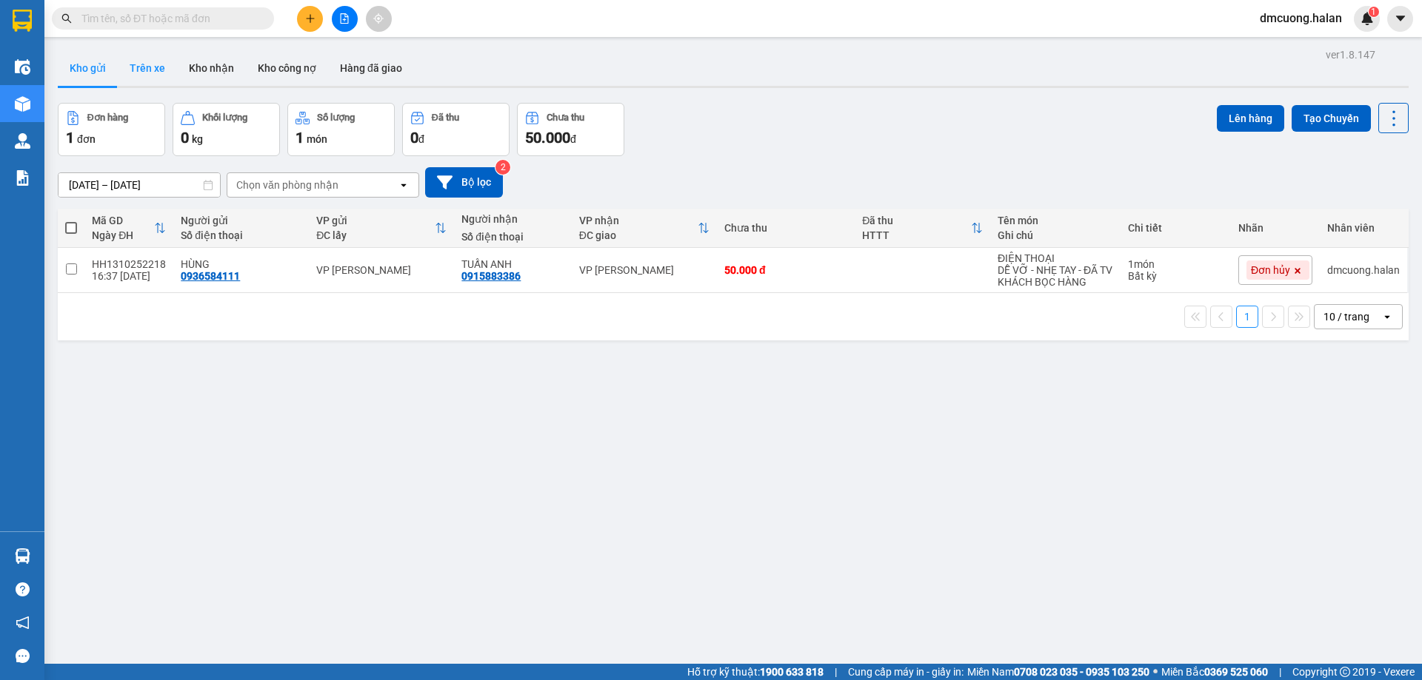
click at [152, 64] on button "Trên xe" at bounding box center [147, 68] width 59 height 36
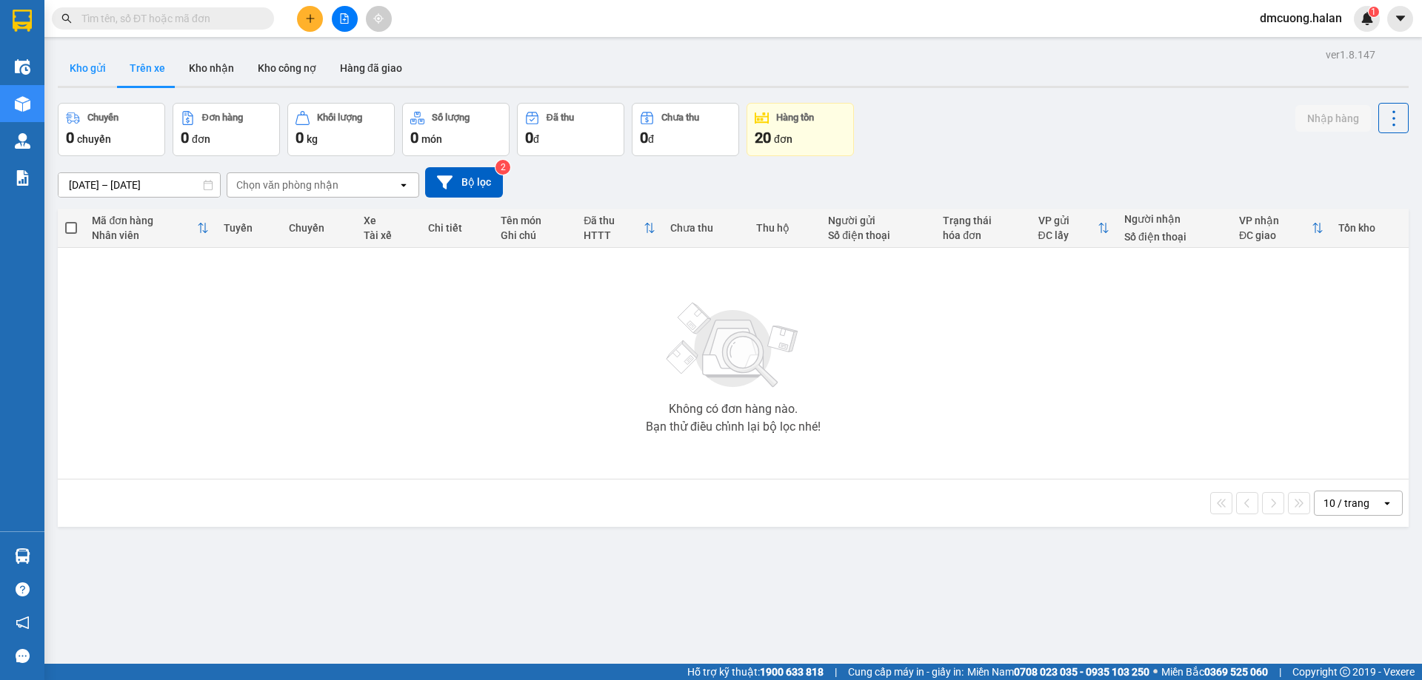
click at [81, 66] on button "Kho gửi" at bounding box center [88, 68] width 60 height 36
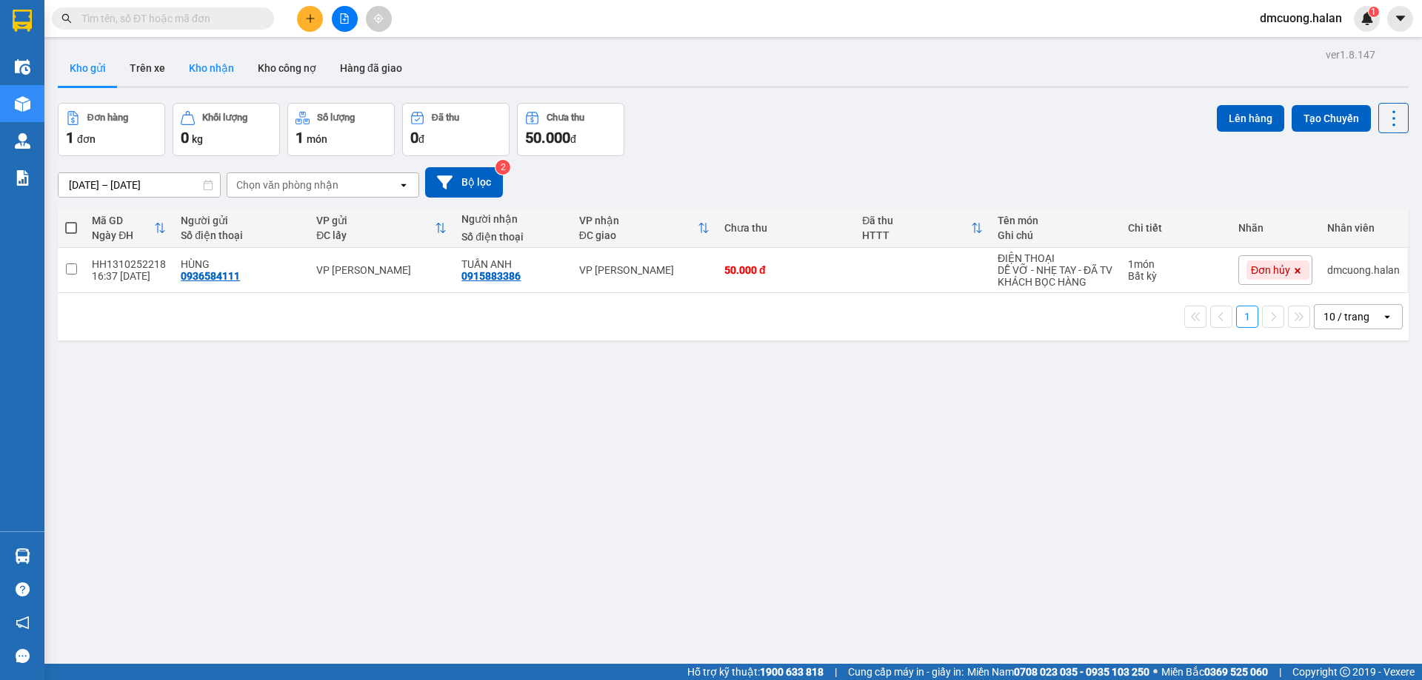
click at [190, 64] on button "Kho nhận" at bounding box center [211, 68] width 69 height 36
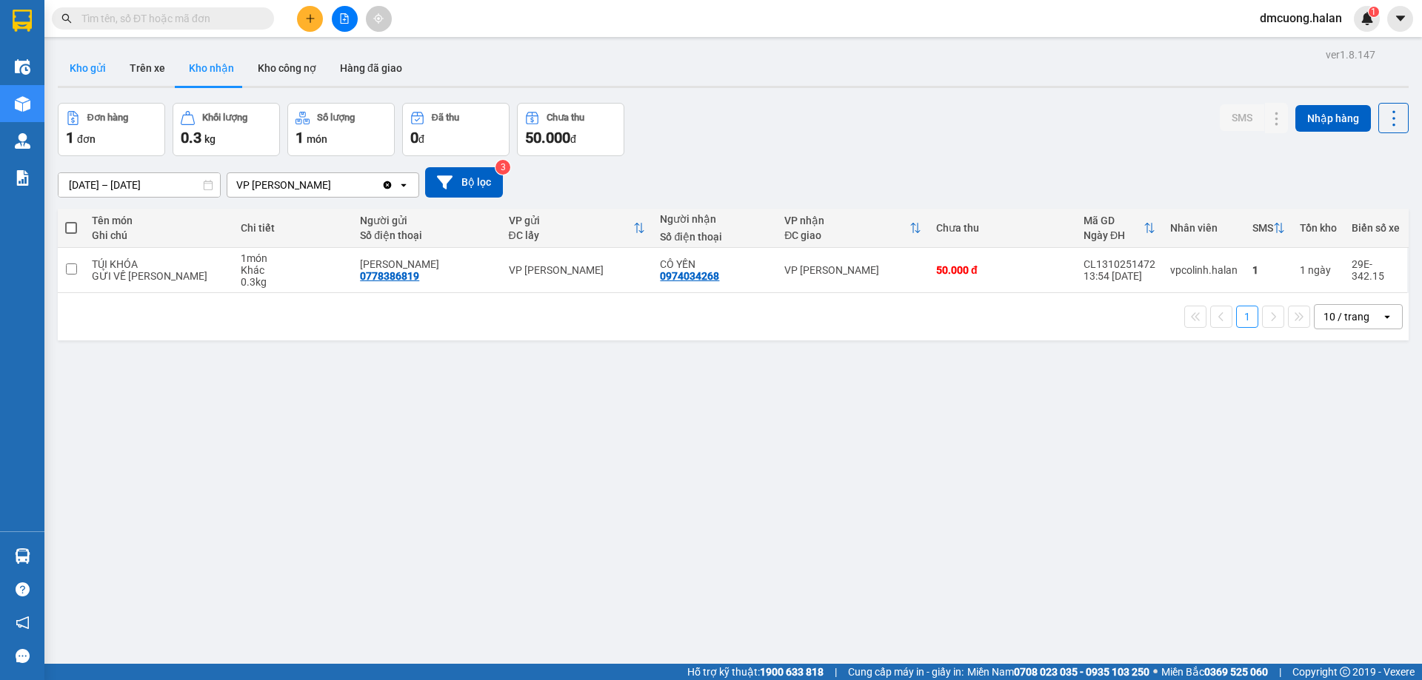
click at [91, 63] on button "Kho gửi" at bounding box center [88, 68] width 60 height 36
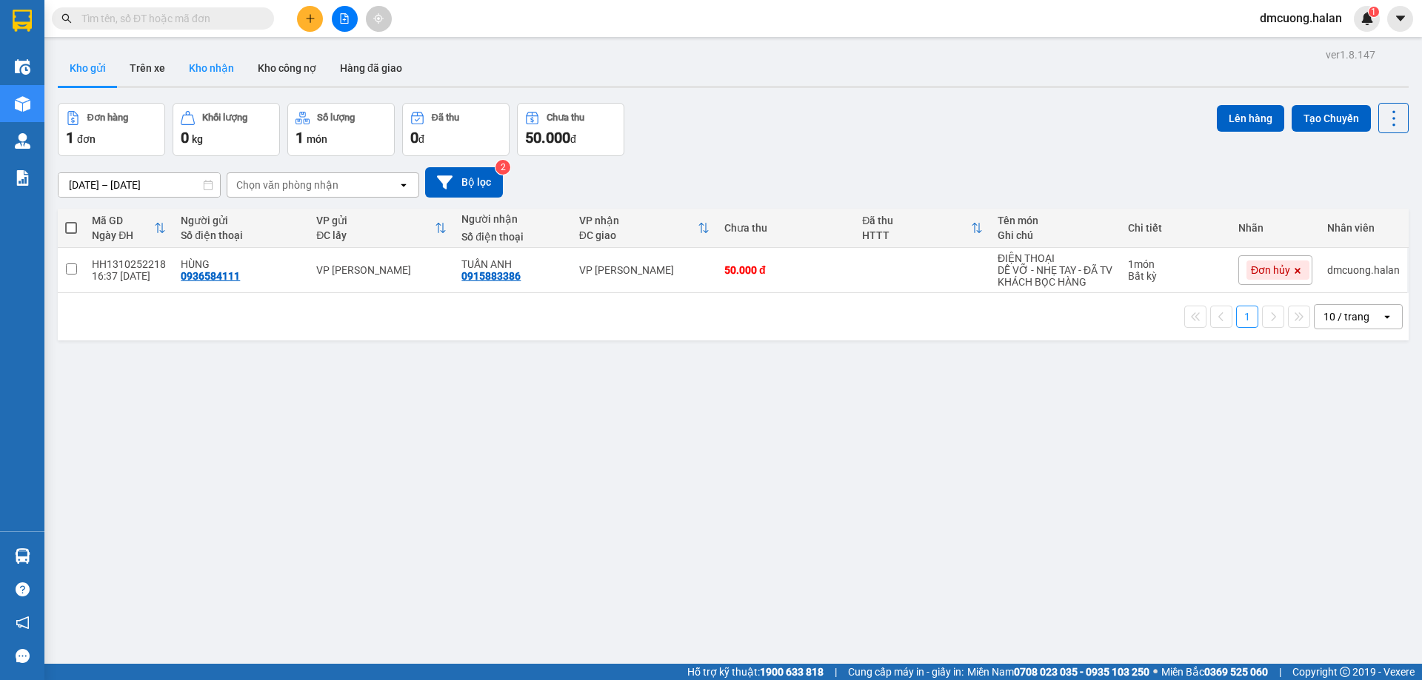
click at [205, 83] on button "Kho nhận" at bounding box center [211, 68] width 69 height 36
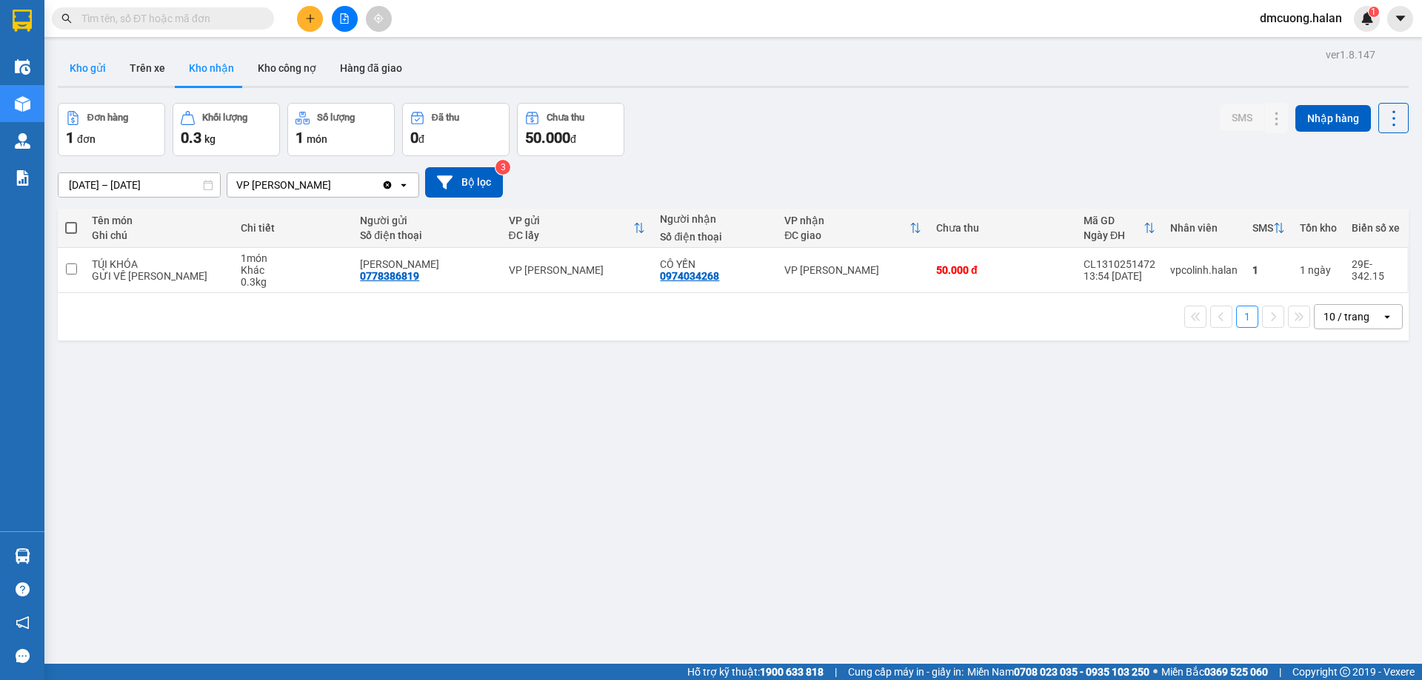
click at [99, 64] on button "Kho gửi" at bounding box center [88, 68] width 60 height 36
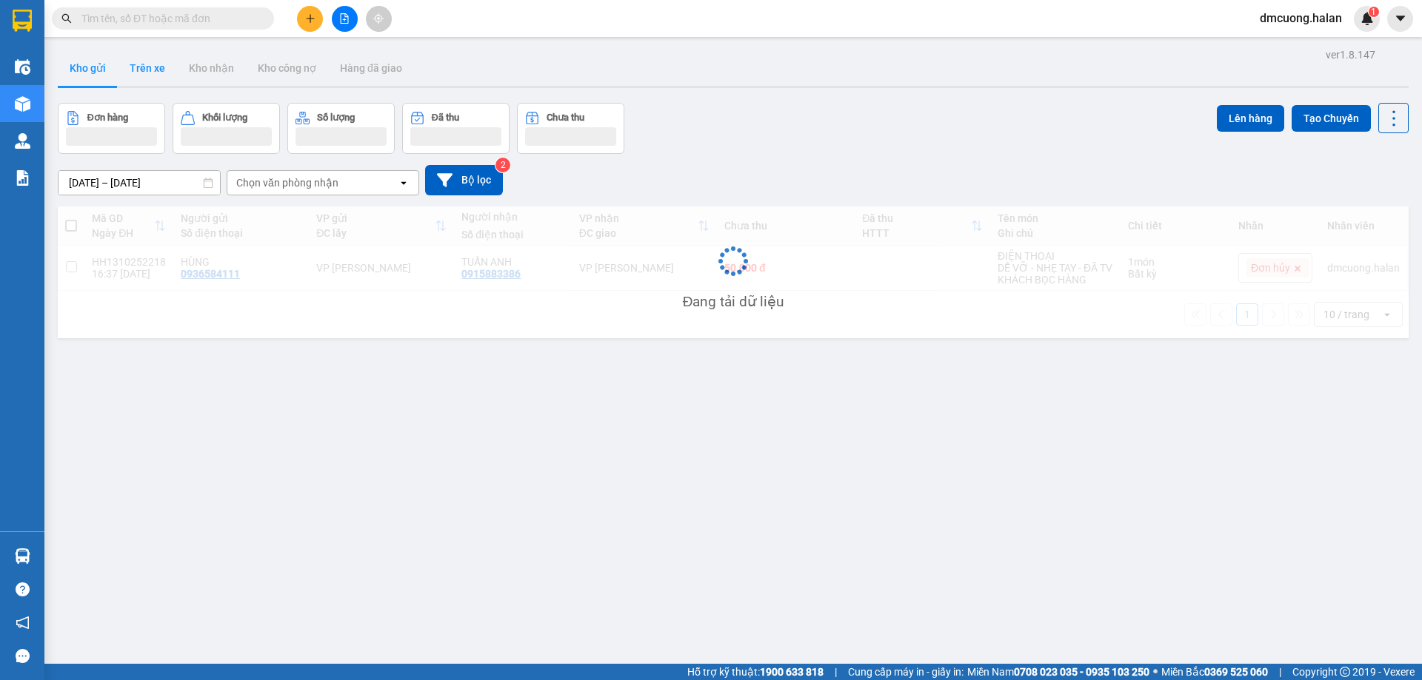
click at [150, 63] on button "Trên xe" at bounding box center [147, 68] width 59 height 36
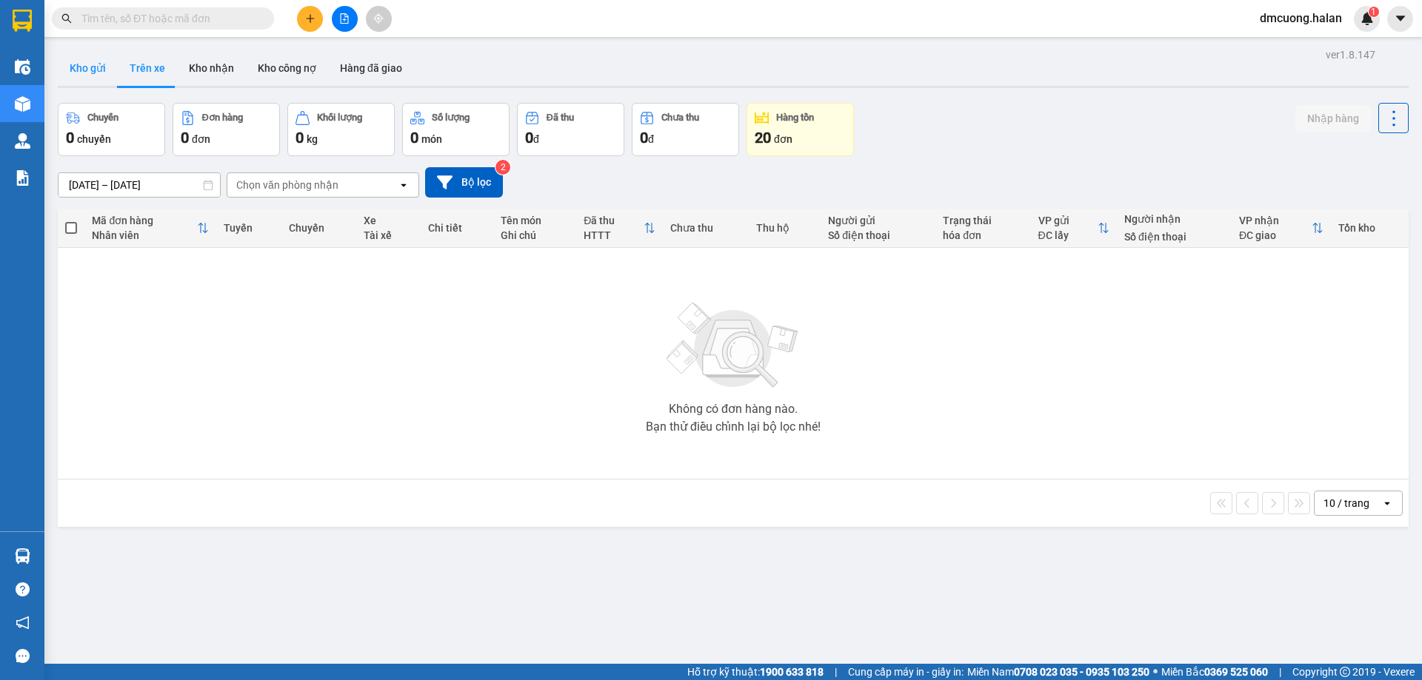
click at [92, 65] on button "Kho gửi" at bounding box center [88, 68] width 60 height 36
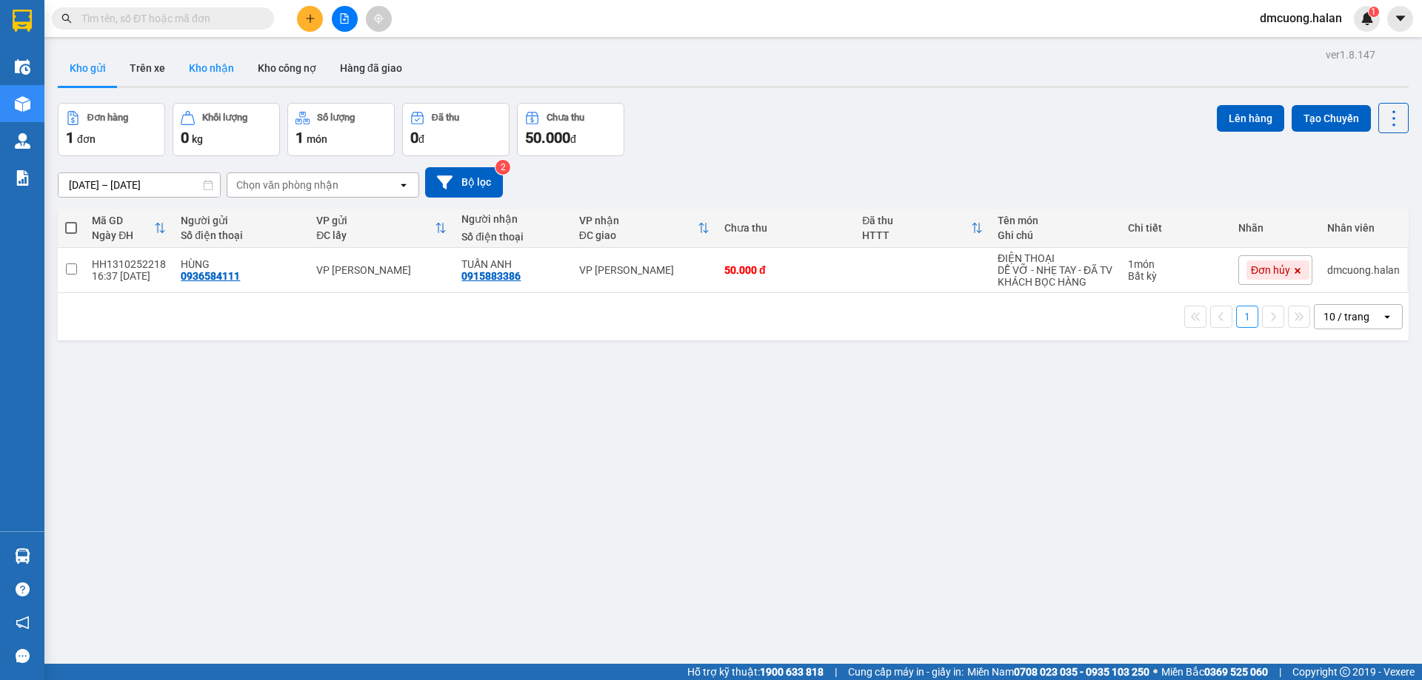
click at [204, 62] on button "Kho nhận" at bounding box center [211, 68] width 69 height 36
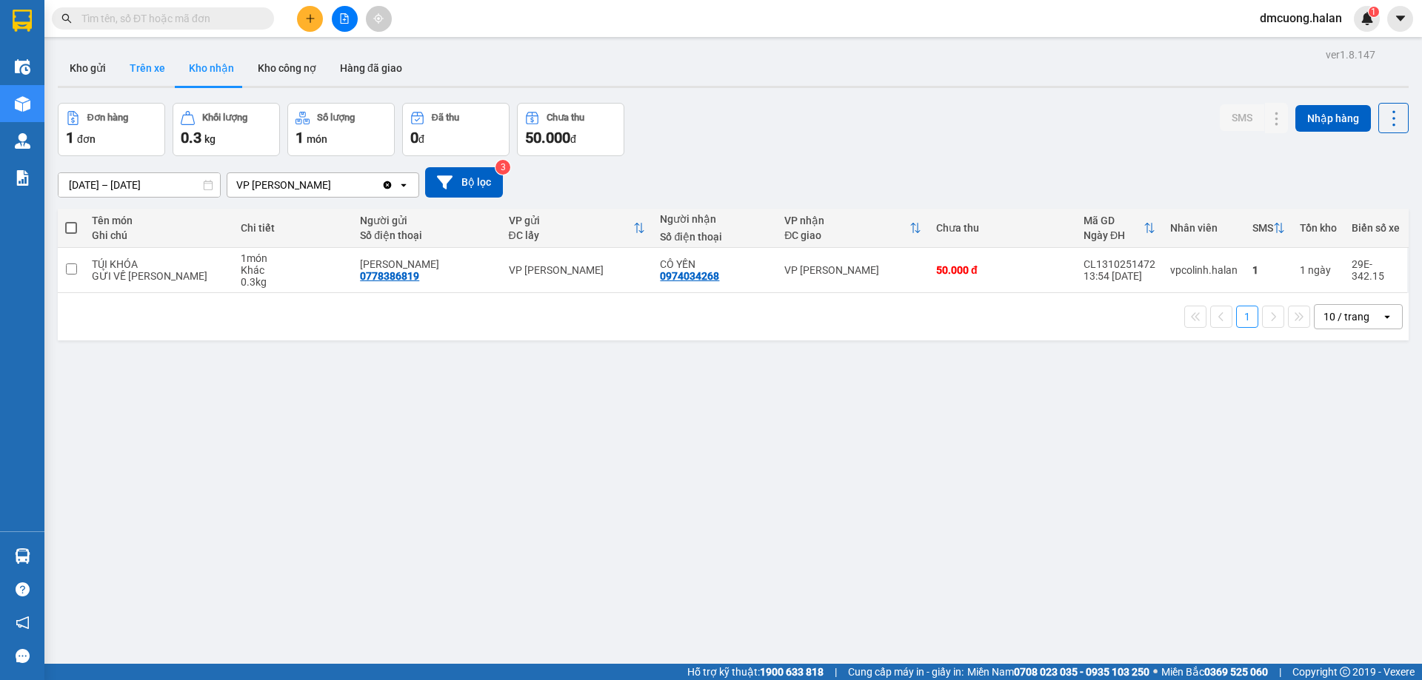
click at [166, 63] on button "Trên xe" at bounding box center [147, 68] width 59 height 36
type input "06/02/2012 – 14/10/2025"
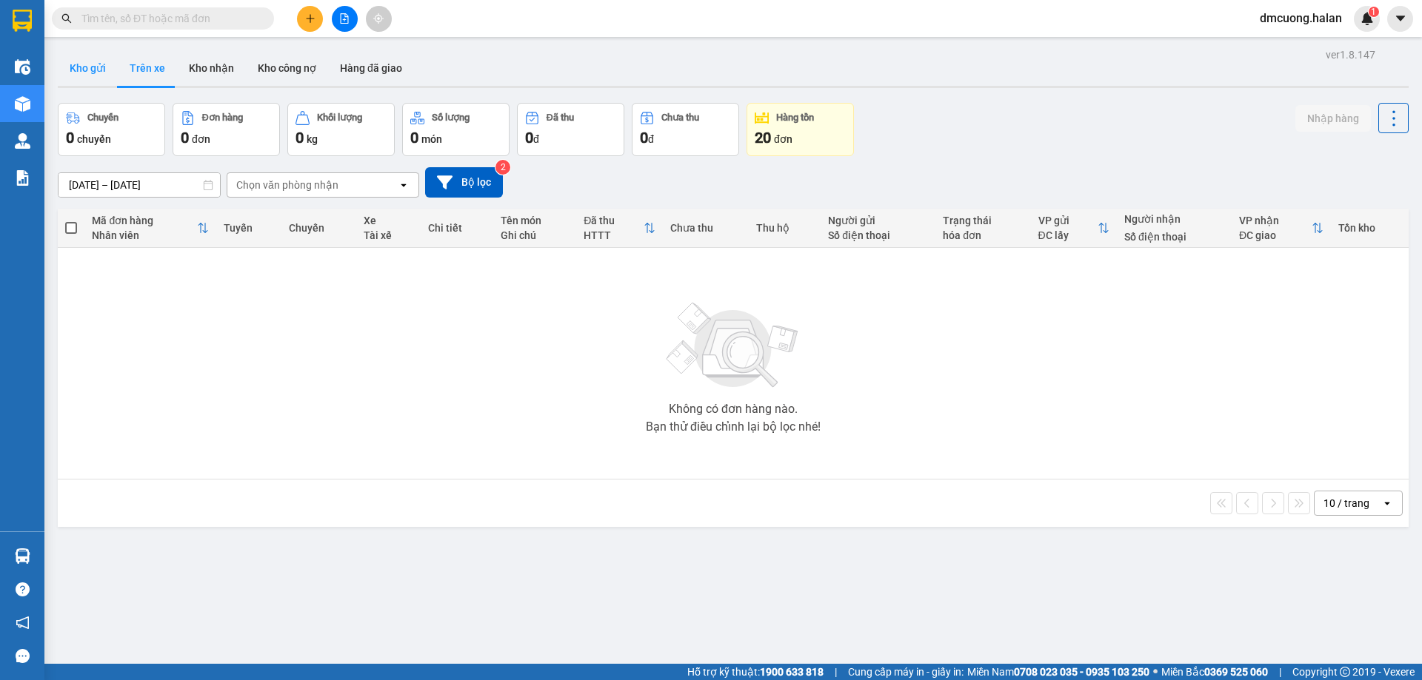
click at [76, 65] on button "Kho gửi" at bounding box center [88, 68] width 60 height 36
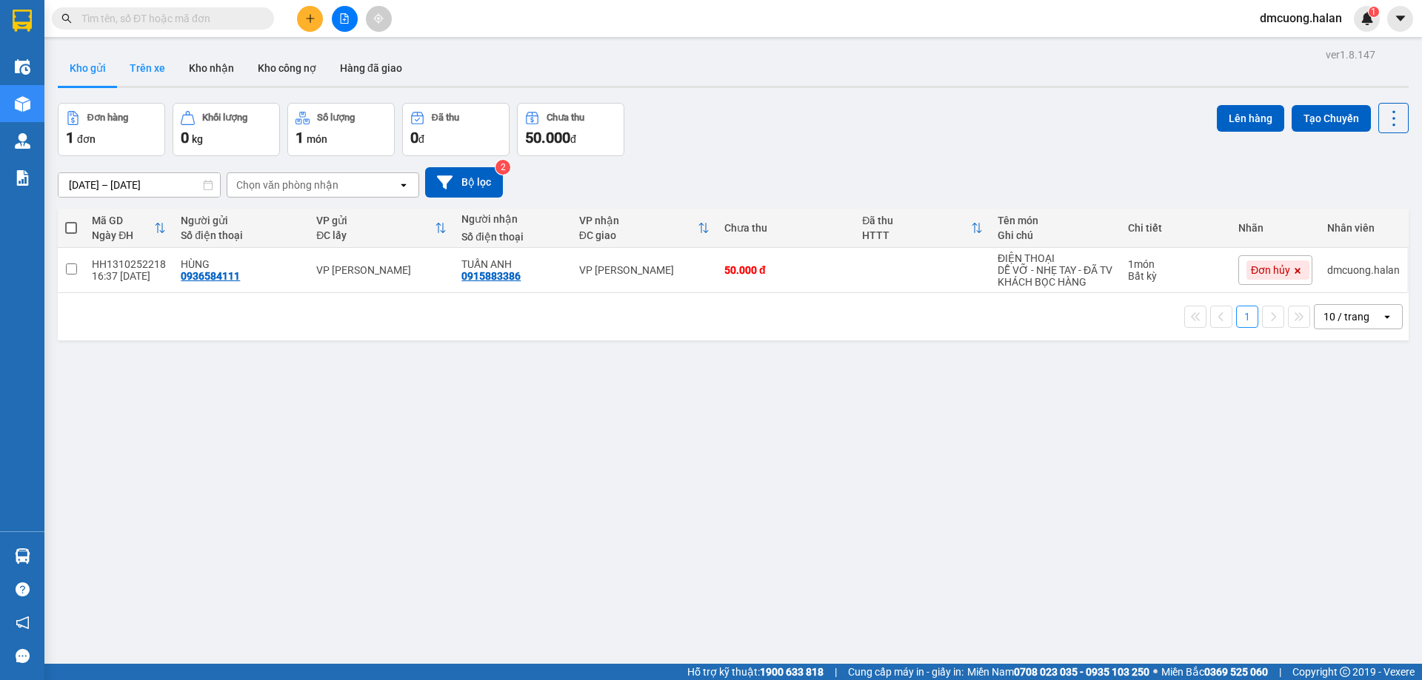
click at [157, 67] on button "Trên xe" at bounding box center [147, 68] width 59 height 36
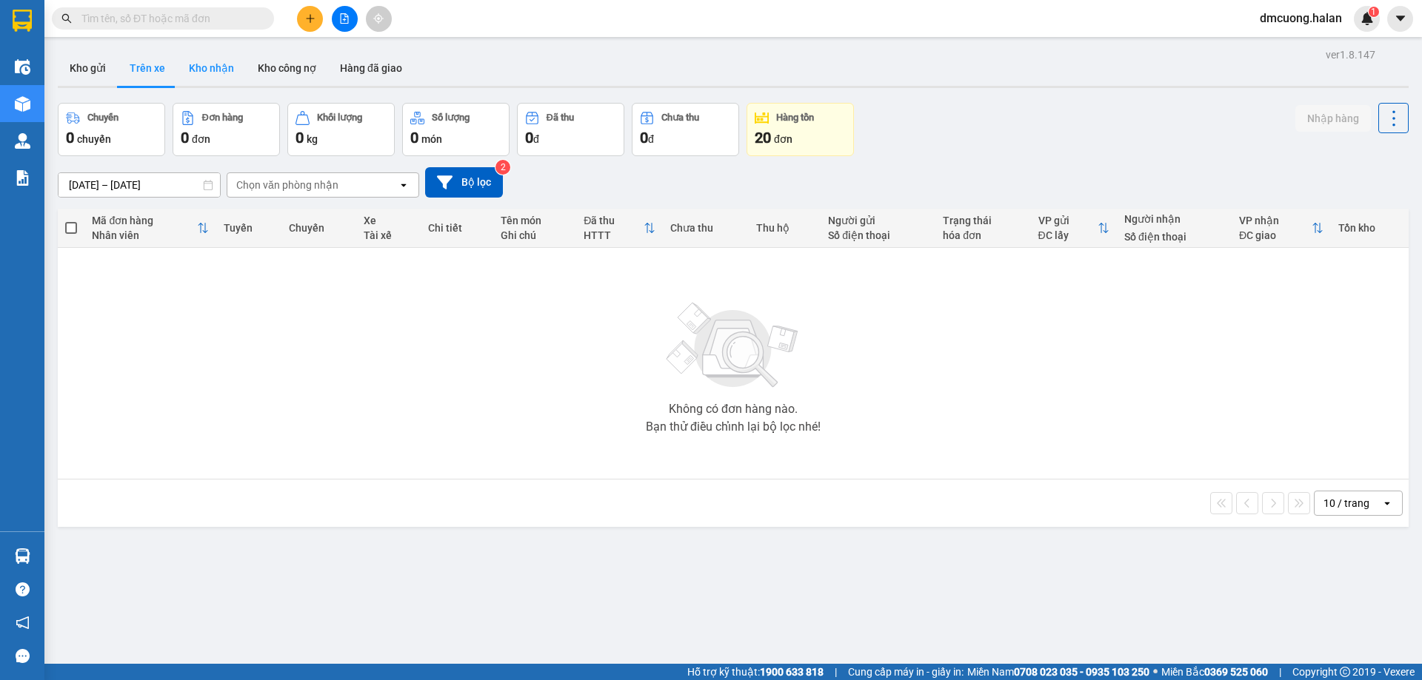
click at [212, 67] on button "Kho nhận" at bounding box center [211, 68] width 69 height 36
type input "16/08/2025 – 14/10/2025"
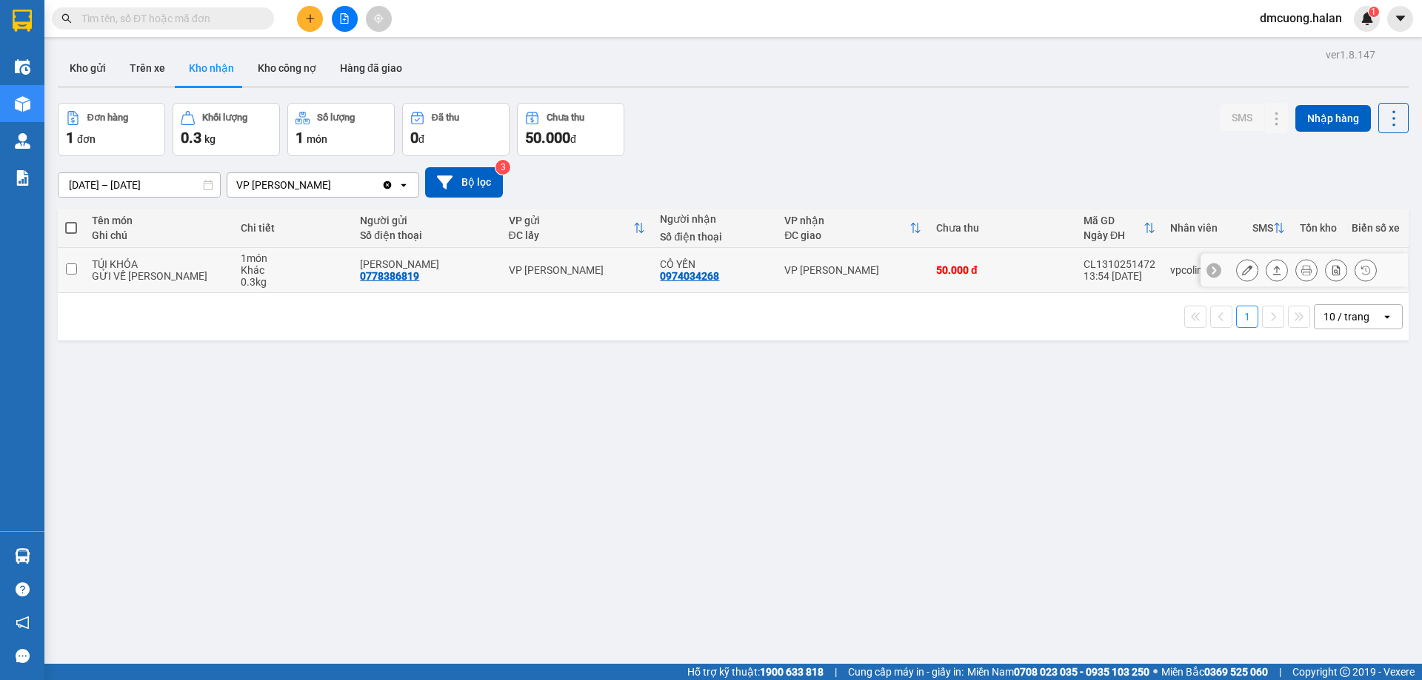
click at [872, 266] on div "VP [PERSON_NAME]" at bounding box center [852, 270] width 137 height 12
checkbox input "true"
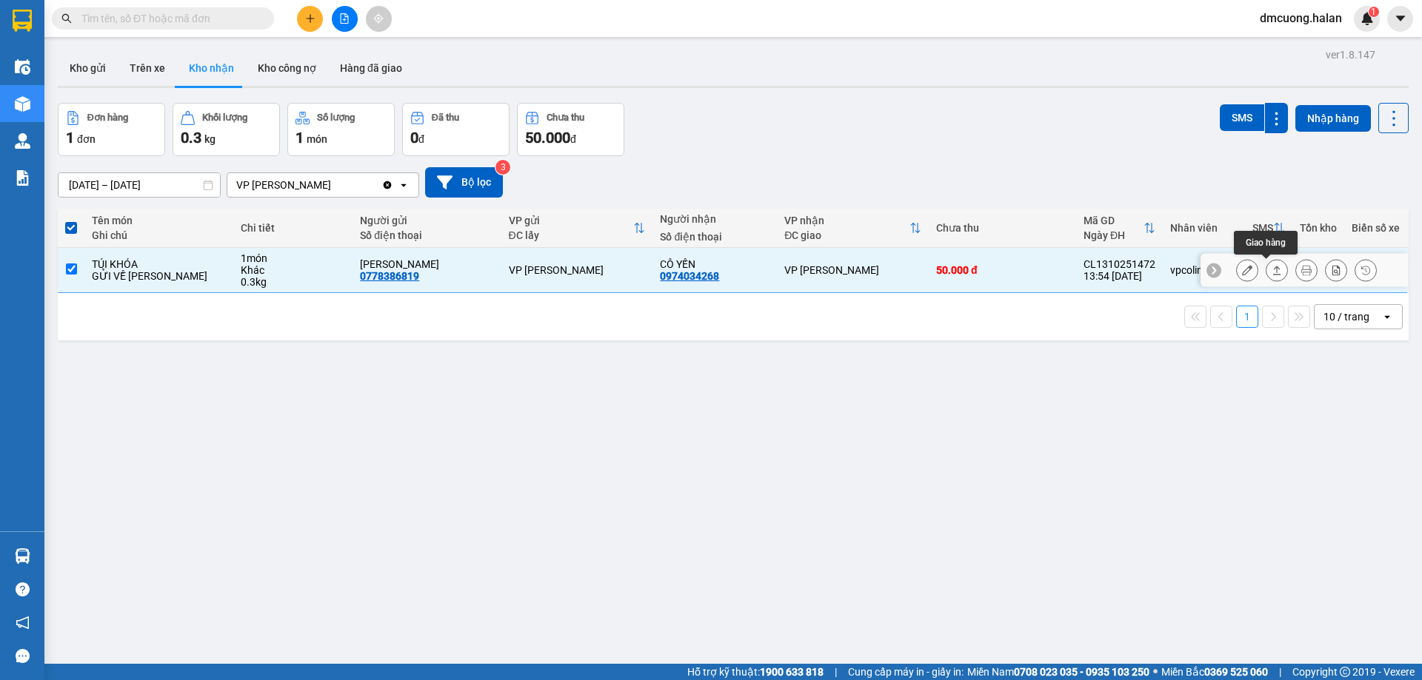
click at [1271, 275] on icon at bounding box center [1276, 270] width 10 height 10
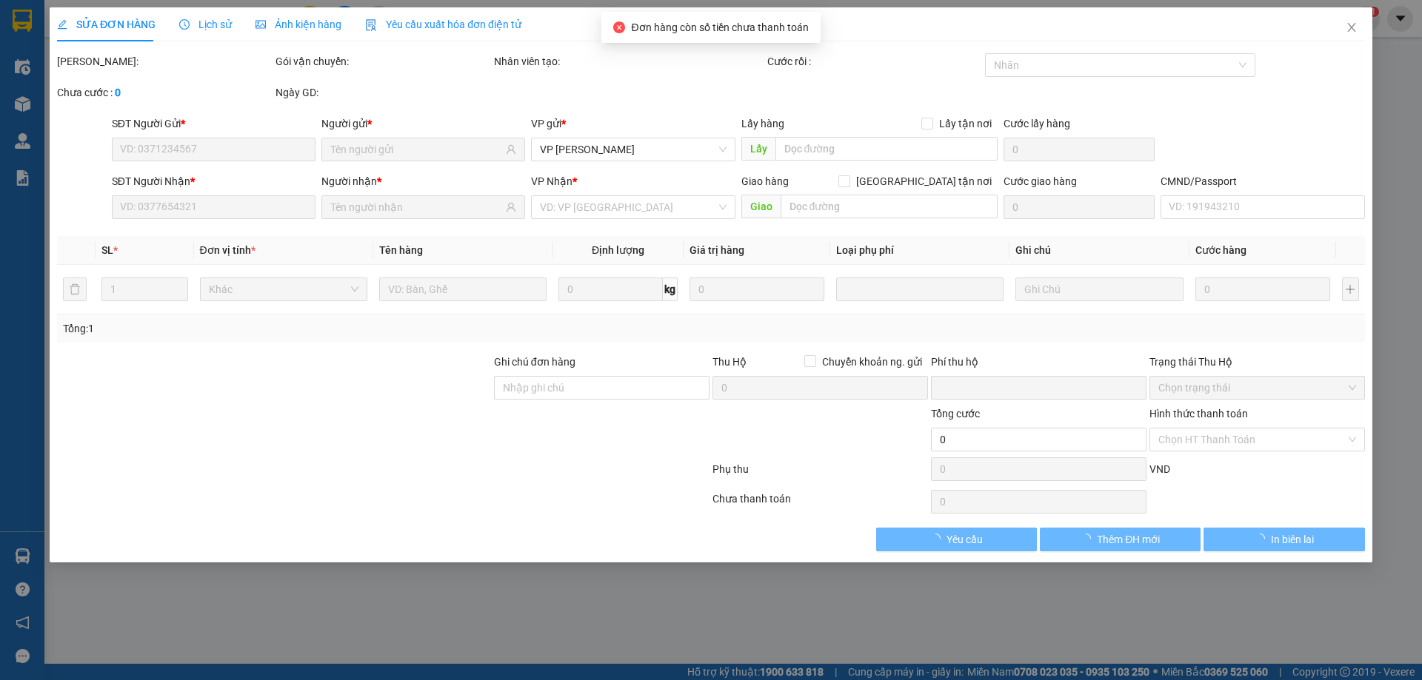
type input "0778386819"
type input "KIM ANH"
type input "0974034268"
type input "CÔ YẾN"
type input "0"
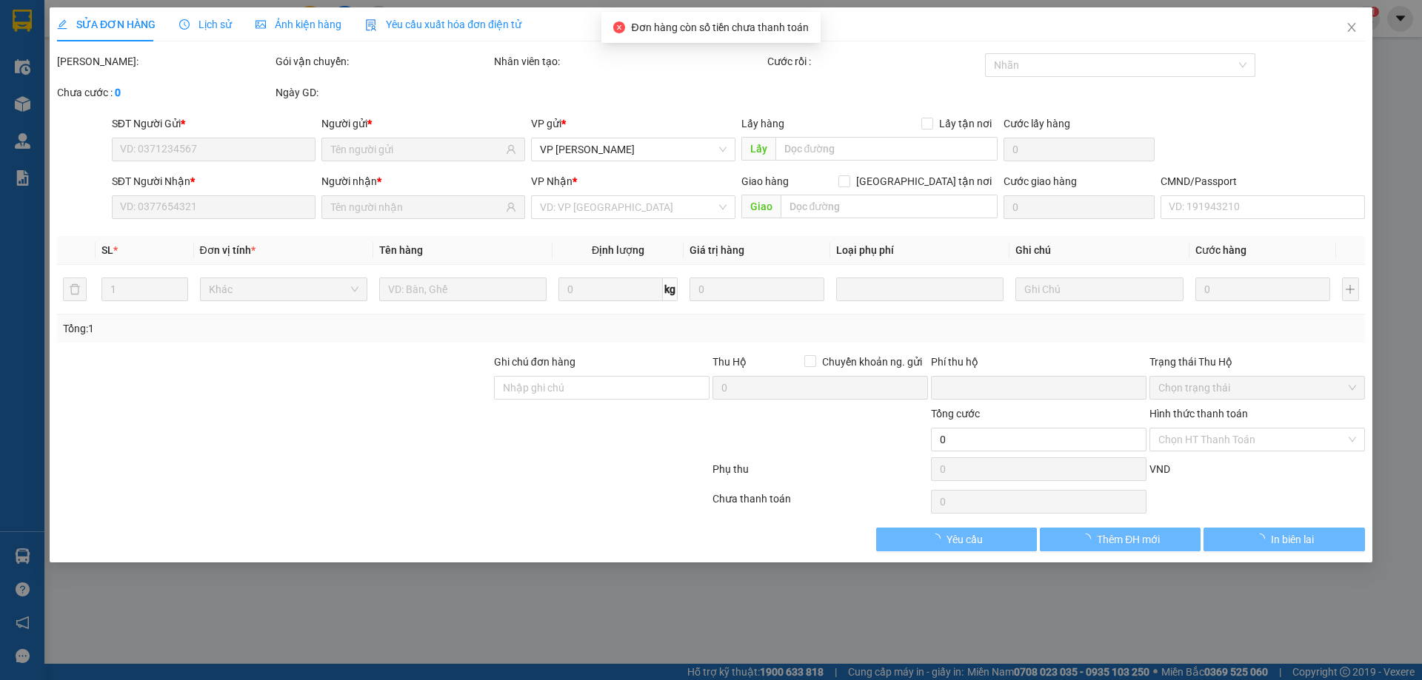
type input "50.000"
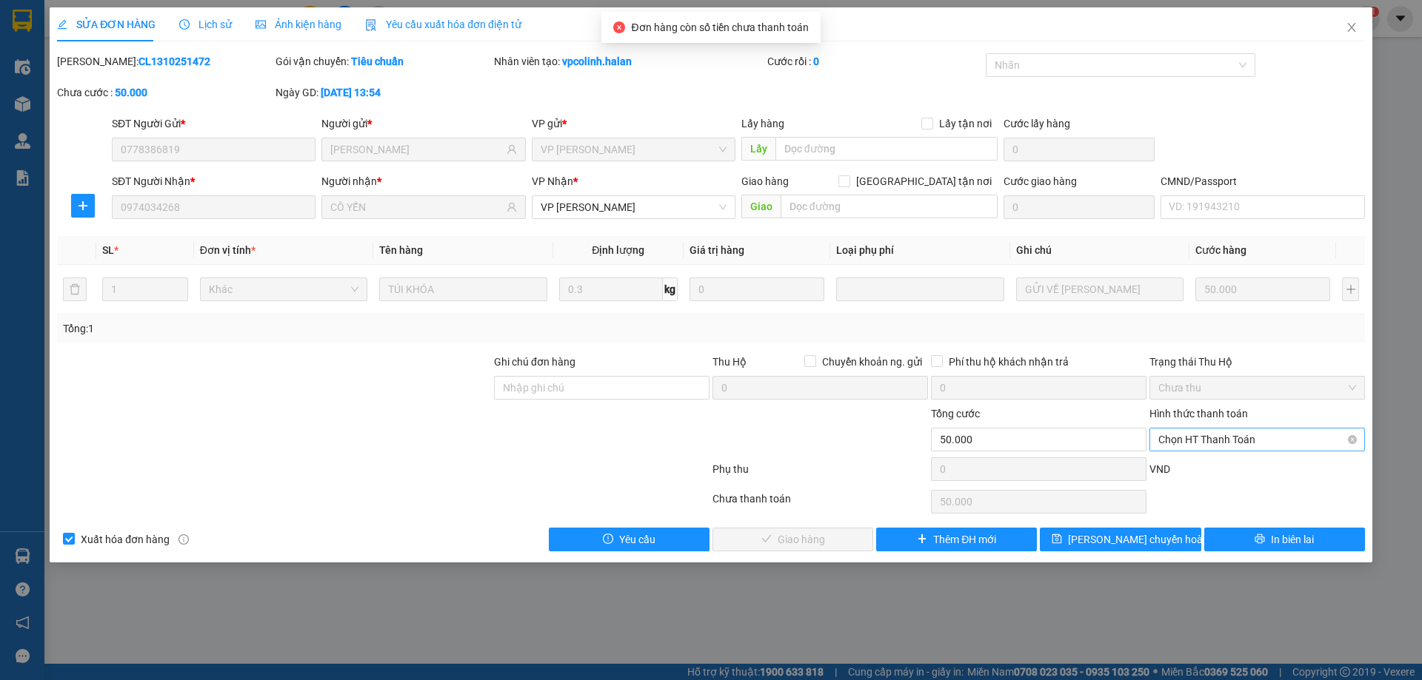
click at [1294, 443] on span "Chọn HT Thanh Toán" at bounding box center [1257, 440] width 198 height 22
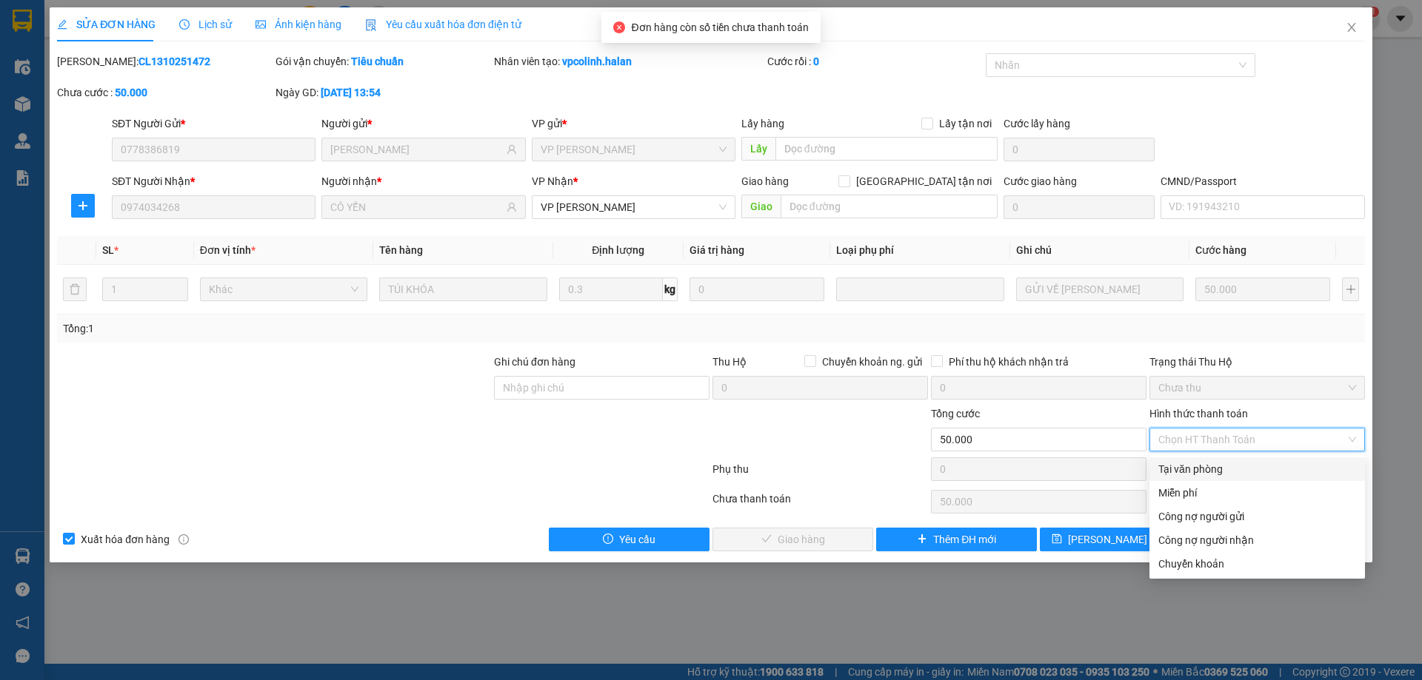
click at [1210, 470] on div "Tại văn phòng" at bounding box center [1257, 469] width 198 height 16
type input "0"
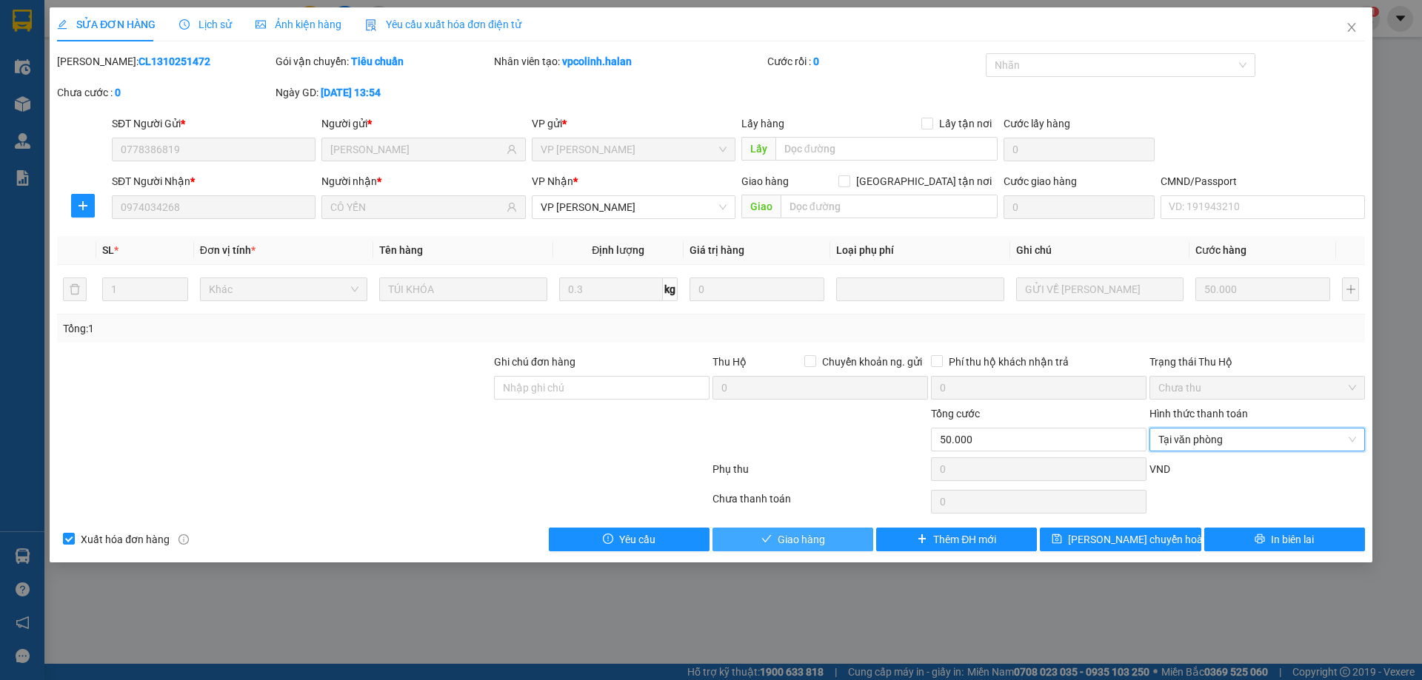
click at [840, 535] on button "Giao hàng" at bounding box center [792, 540] width 161 height 24
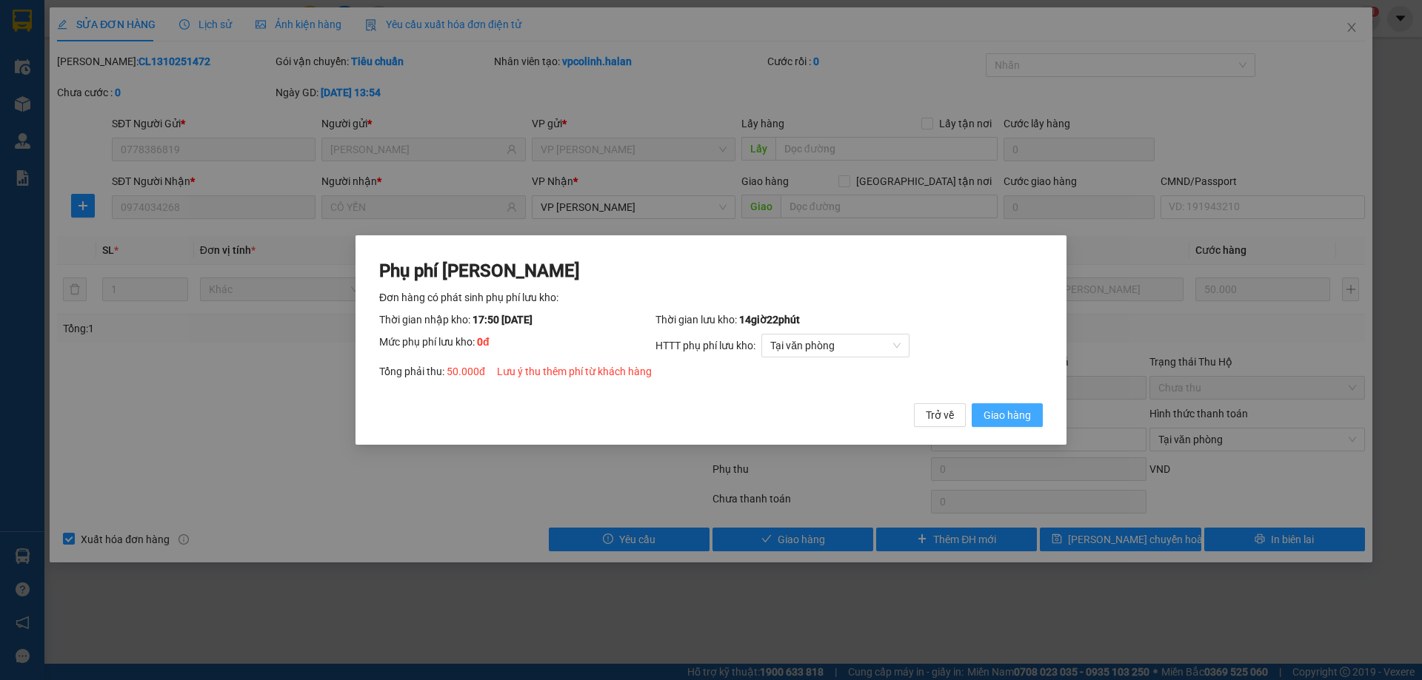
click at [1018, 421] on span "Giao hàng" at bounding box center [1006, 415] width 47 height 16
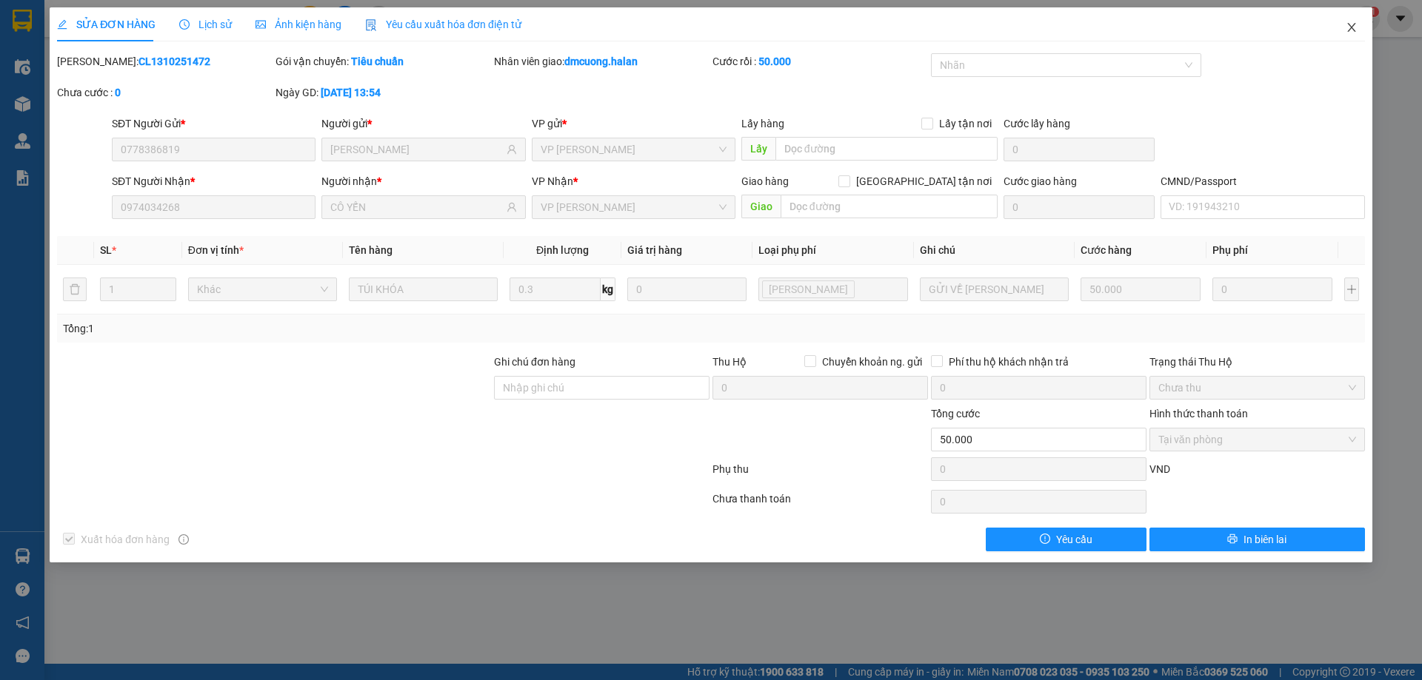
click at [1353, 26] on icon "close" at bounding box center [1351, 27] width 8 height 9
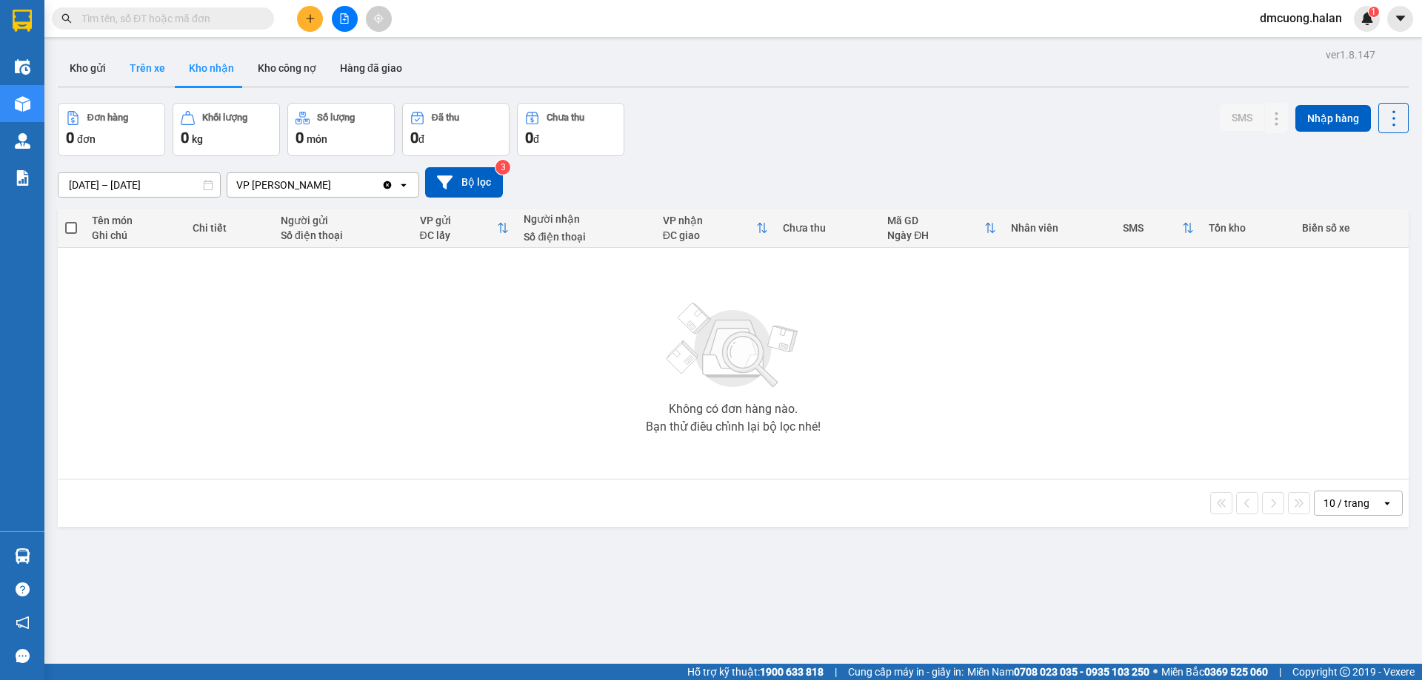
click at [150, 73] on button "Trên xe" at bounding box center [147, 68] width 59 height 36
type input "06/02/2012 – 14/10/2025"
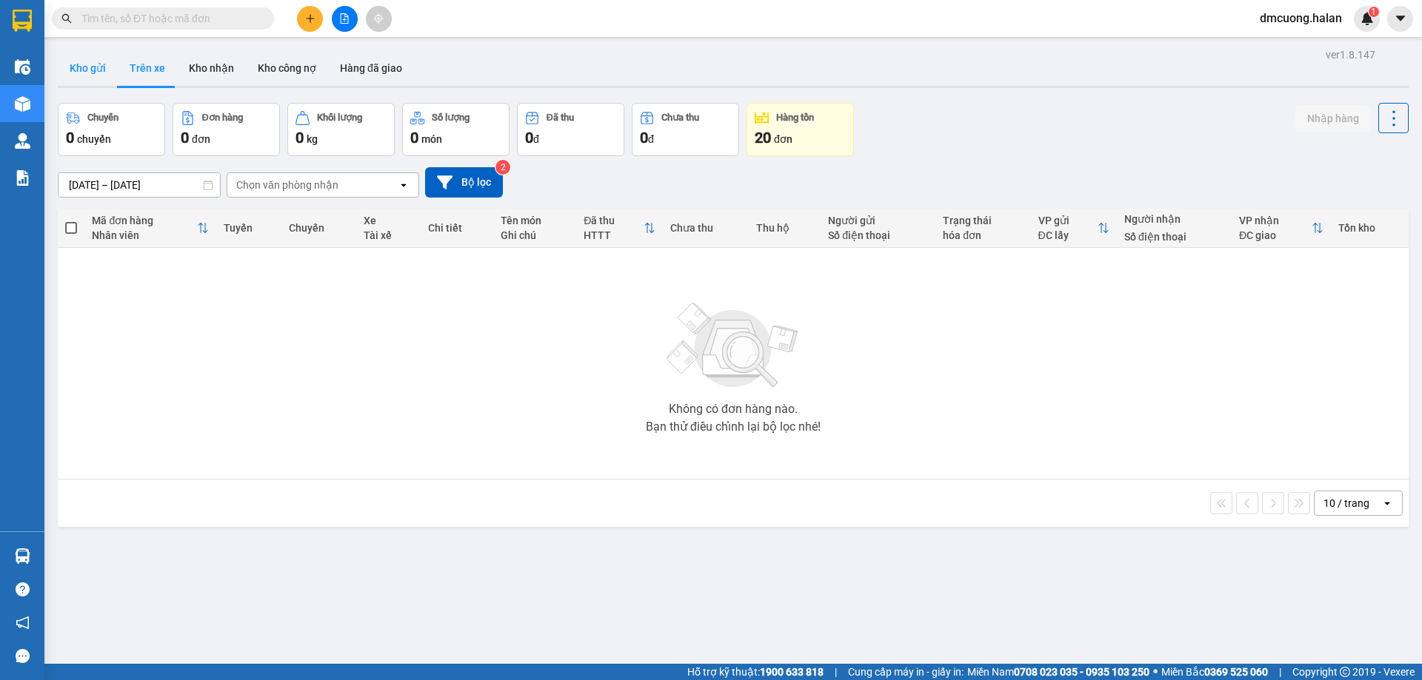
click at [90, 74] on button "Kho gửi" at bounding box center [88, 68] width 60 height 36
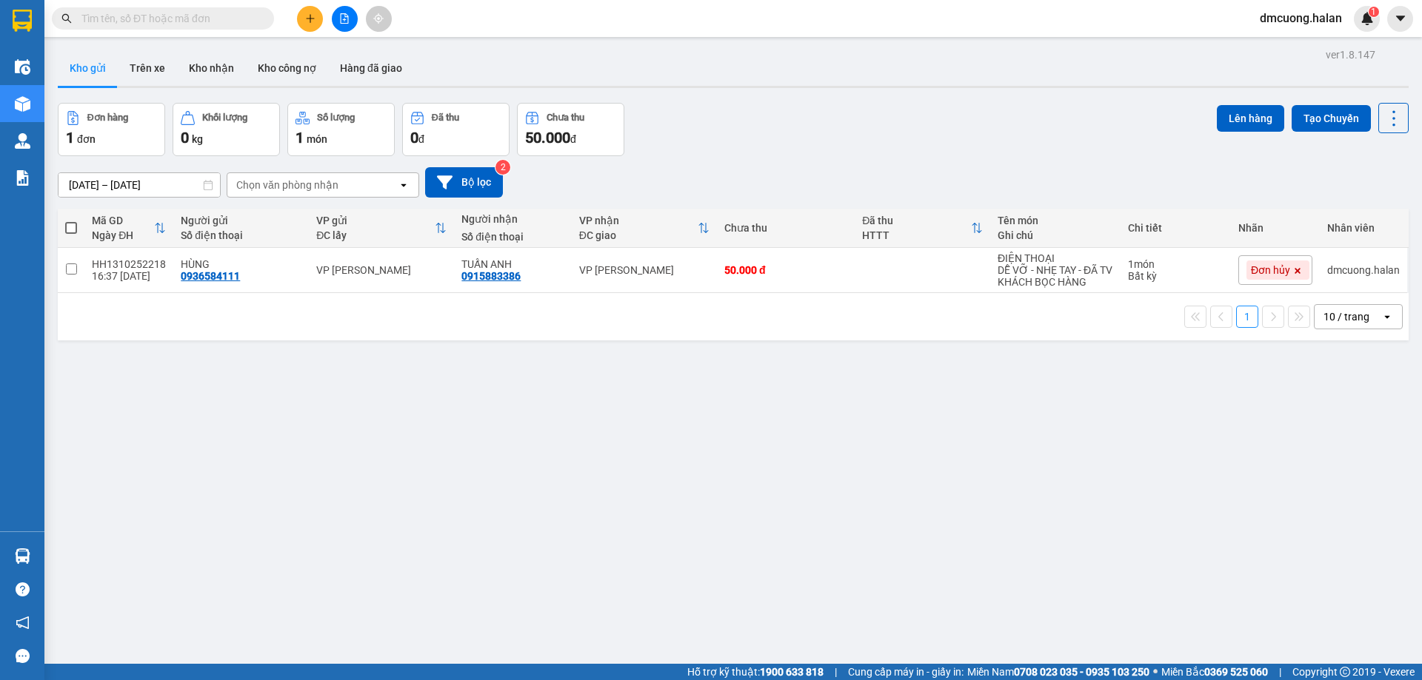
drag, startPoint x: 132, startPoint y: 72, endPoint x: 161, endPoint y: 115, distance: 52.2
click at [133, 71] on button "Trên xe" at bounding box center [147, 68] width 59 height 36
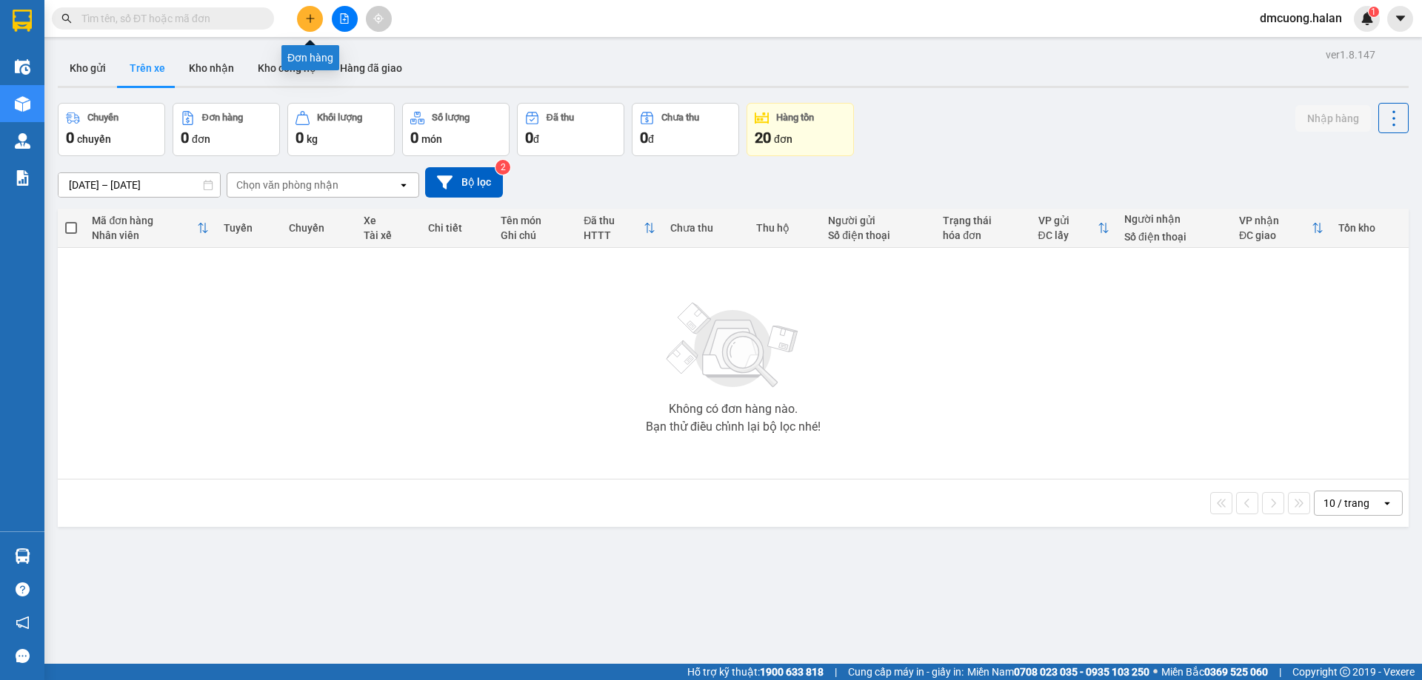
click at [312, 27] on button at bounding box center [310, 19] width 26 height 26
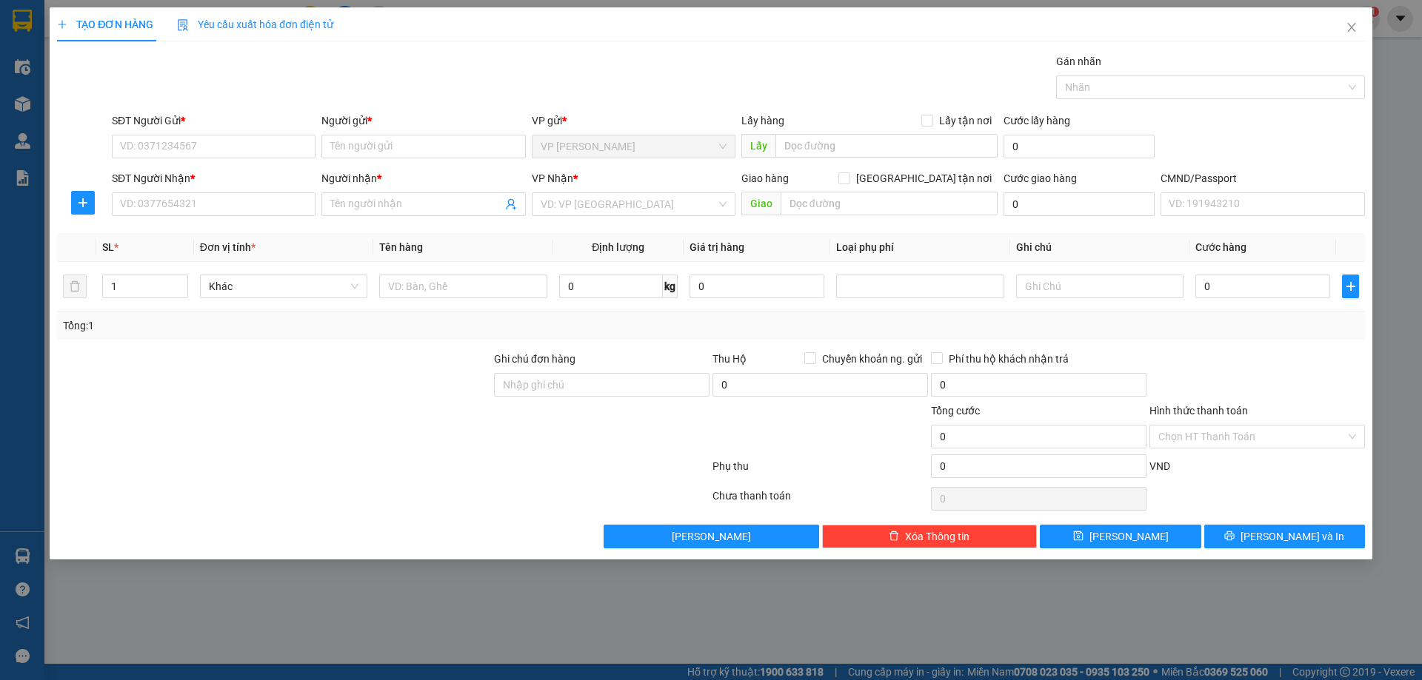
click at [248, 169] on form "SĐT Người Gửi * VD: 0371234567 Người gửi * Tên người gửi VP gửi * VP Hồng Hà Lấ…" at bounding box center [710, 168] width 1307 height 110
click at [268, 137] on input "SĐT Người Gửi *" at bounding box center [214, 147] width 204 height 24
type input "0778378333"
click at [232, 169] on div "0778378333 - HẢI" at bounding box center [214, 176] width 186 height 16
type input "HẢI"
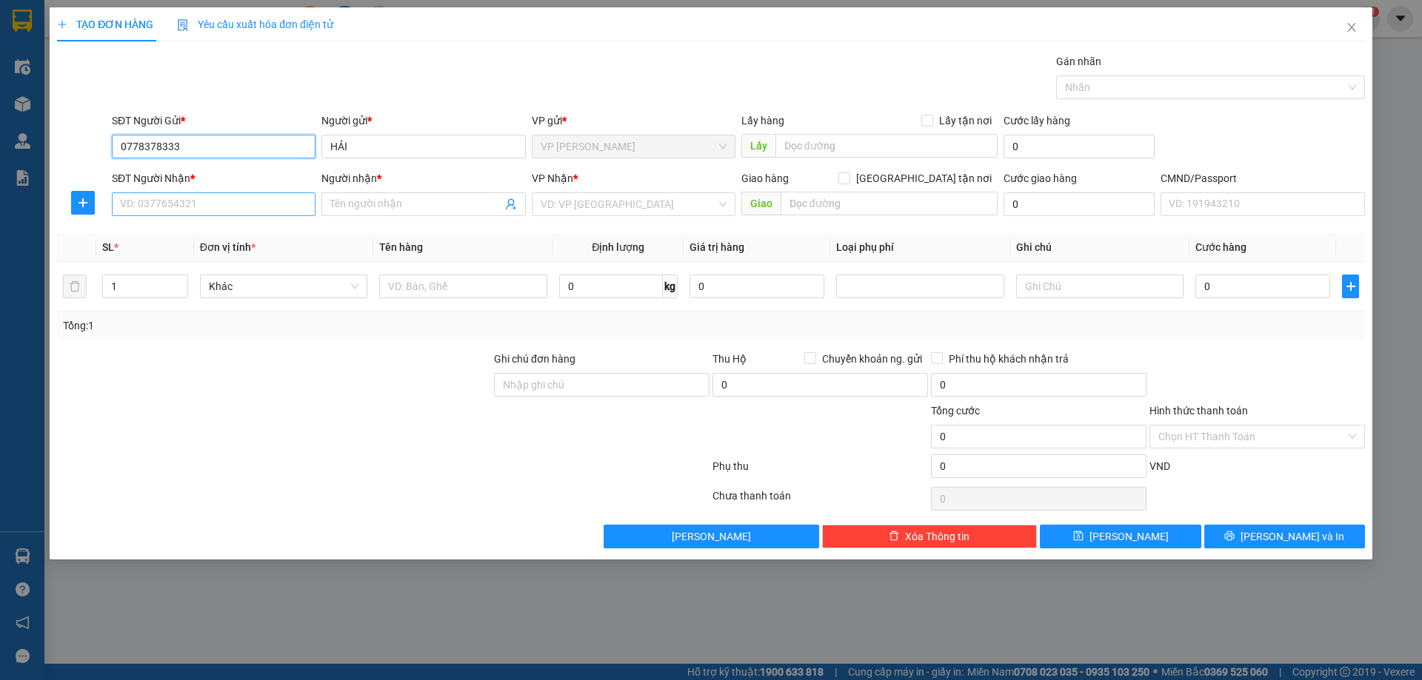
type input "0778378333"
click at [264, 204] on input "SĐT Người Nhận *" at bounding box center [214, 204] width 204 height 24
type input "0349288116"
click at [361, 193] on span at bounding box center [423, 204] width 204 height 24
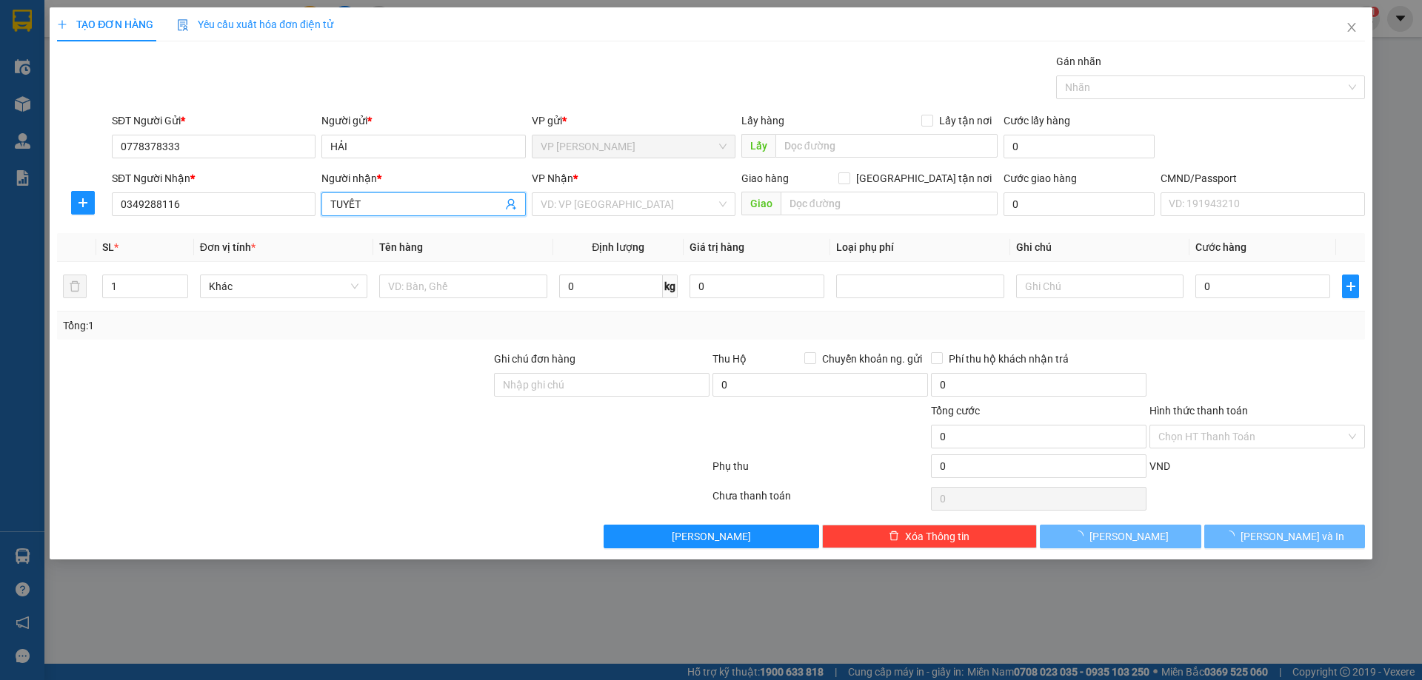
type input "TUYẾT"
click at [628, 182] on div "VP Nhận *" at bounding box center [634, 178] width 204 height 16
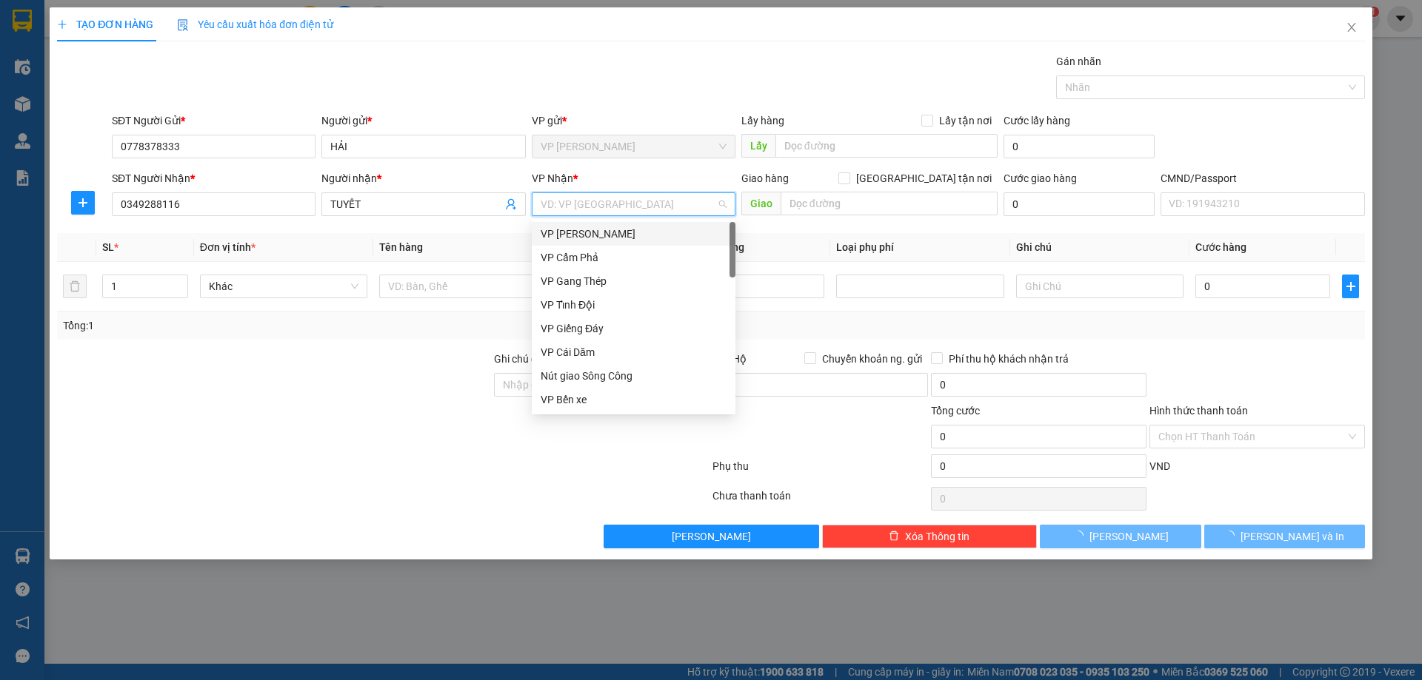
click at [618, 201] on input "search" at bounding box center [627, 204] width 175 height 22
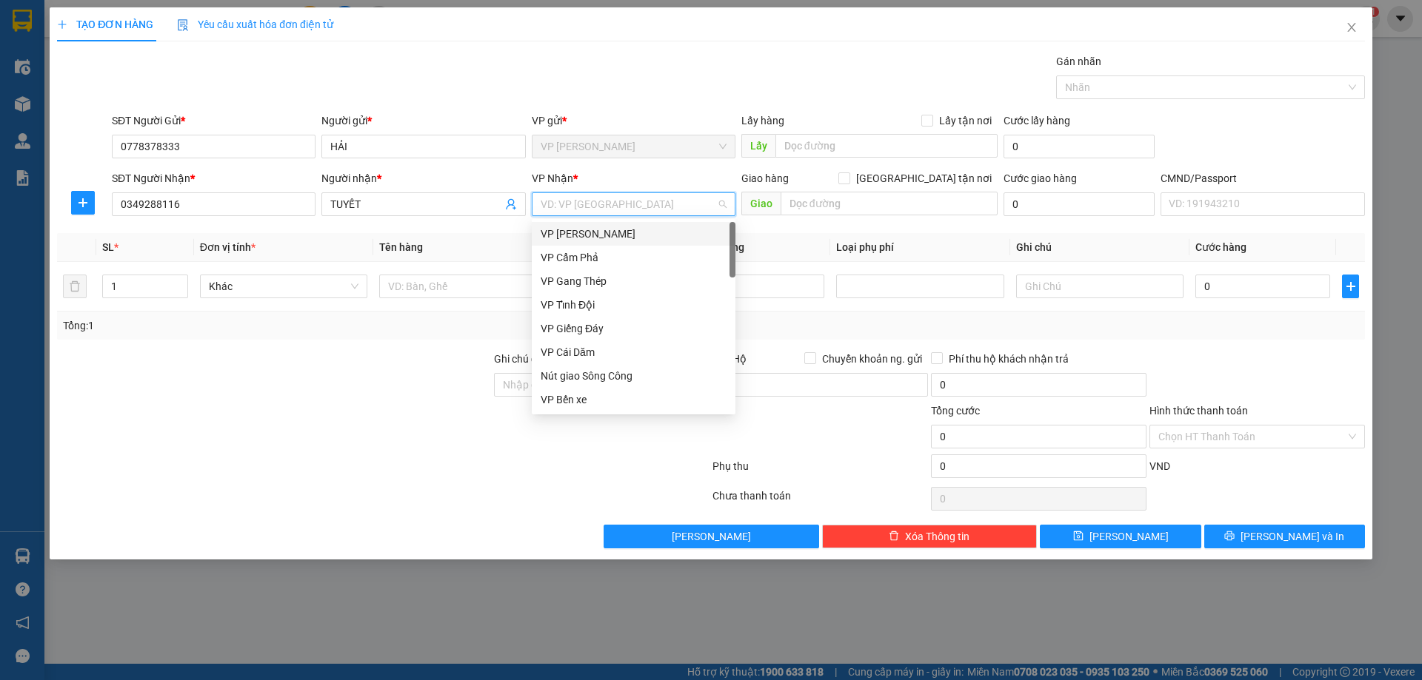
click at [598, 232] on div "VP [PERSON_NAME]" at bounding box center [633, 234] width 186 height 16
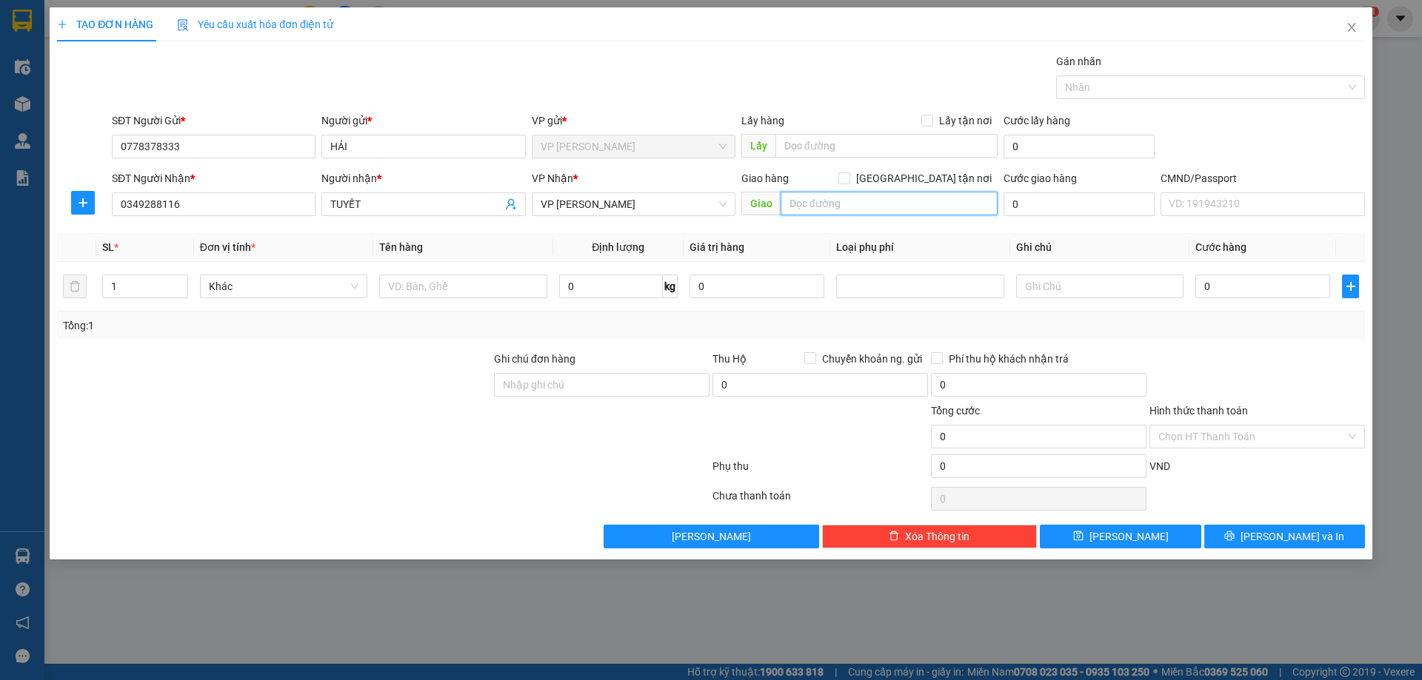
click at [910, 201] on input "text" at bounding box center [888, 204] width 217 height 24
click at [885, 212] on input "text" at bounding box center [888, 204] width 217 height 24
type input "c"
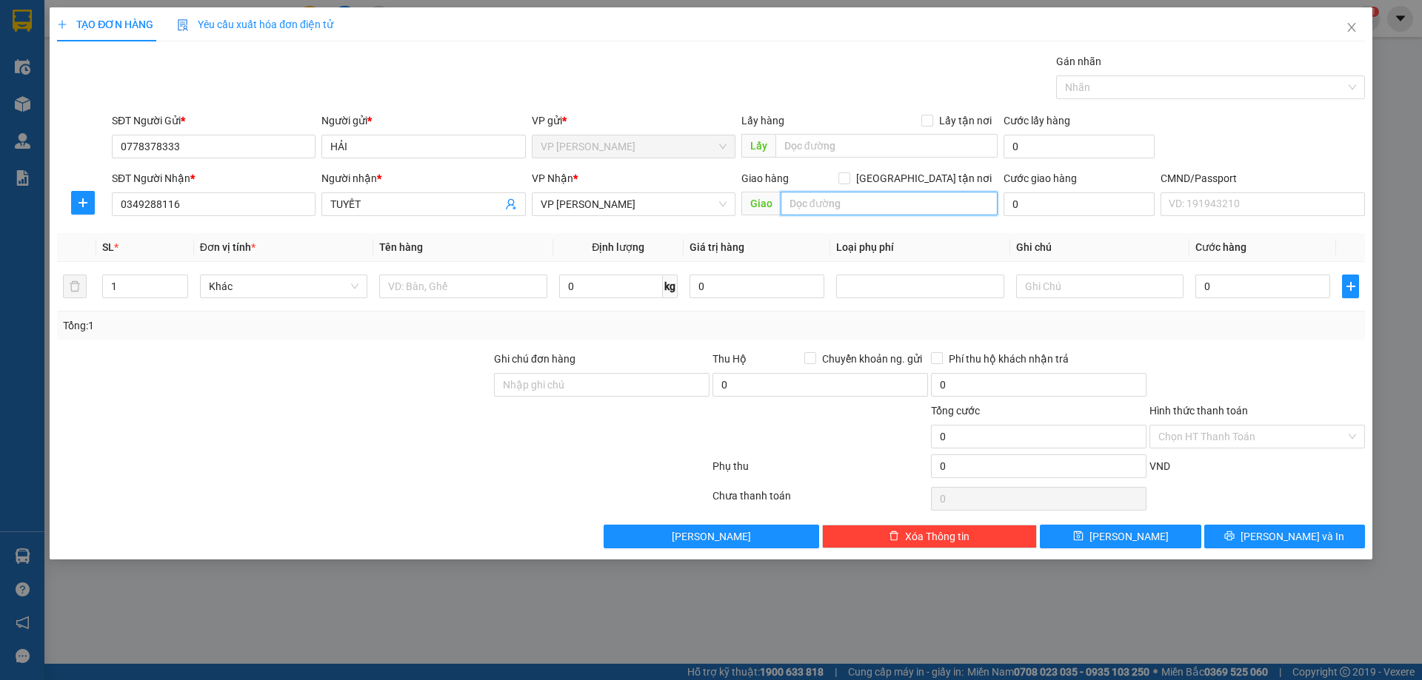
click at [883, 195] on input "text" at bounding box center [888, 204] width 217 height 24
paste input "Cầu Máng Bình Khê, Thôn Trại Mới B, xã, Bình Khê, Đông Triều, Quảng Ninh 02418,…"
click at [903, 203] on input "Cầu Máng Bình Khê, Thôn Trại Mới B, xã, Bình Khê, Đông Triều, Quảng Ninh 02418,…" at bounding box center [888, 204] width 217 height 24
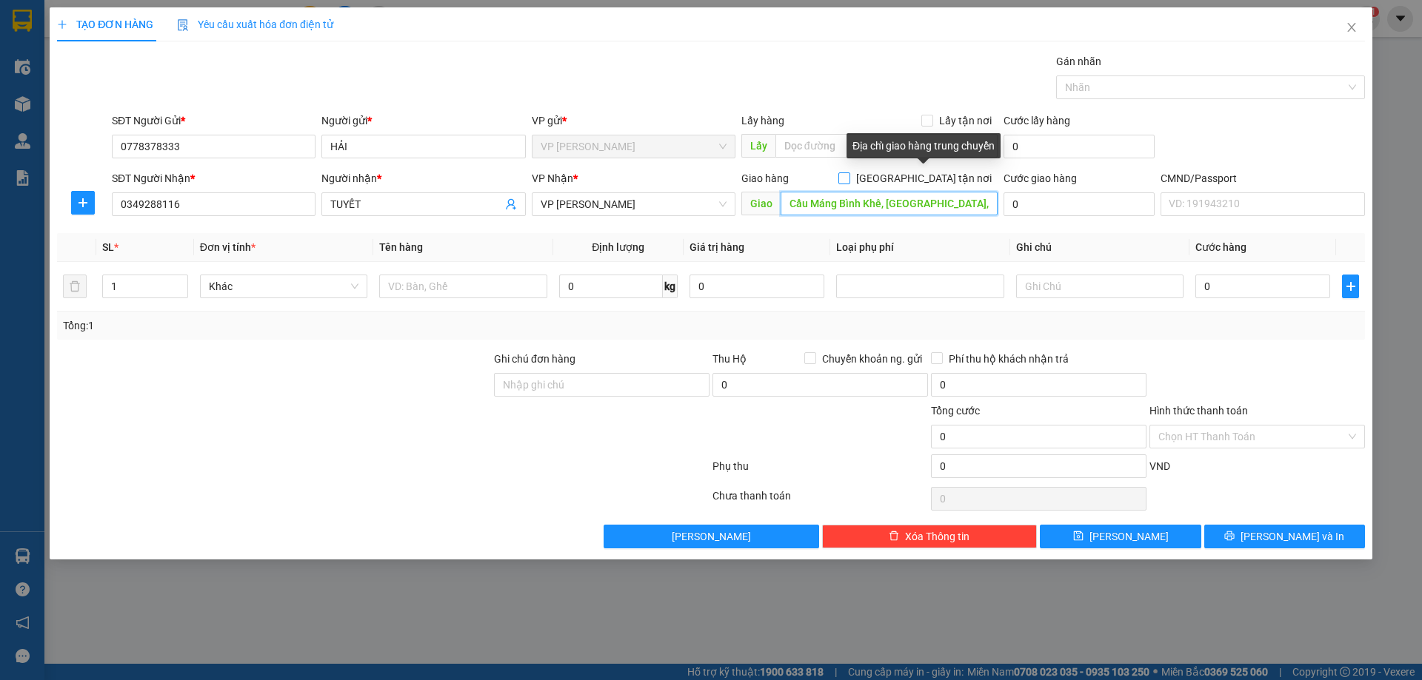
type input "Cầu Máng Bình Khê, Thôn Trại Mới B, xã, Bình Khê, Đông Triều, Quảng Ninh 02418,…"
drag, startPoint x: 927, startPoint y: 183, endPoint x: 960, endPoint y: 182, distance: 32.6
click at [850, 182] on span at bounding box center [844, 179] width 12 height 12
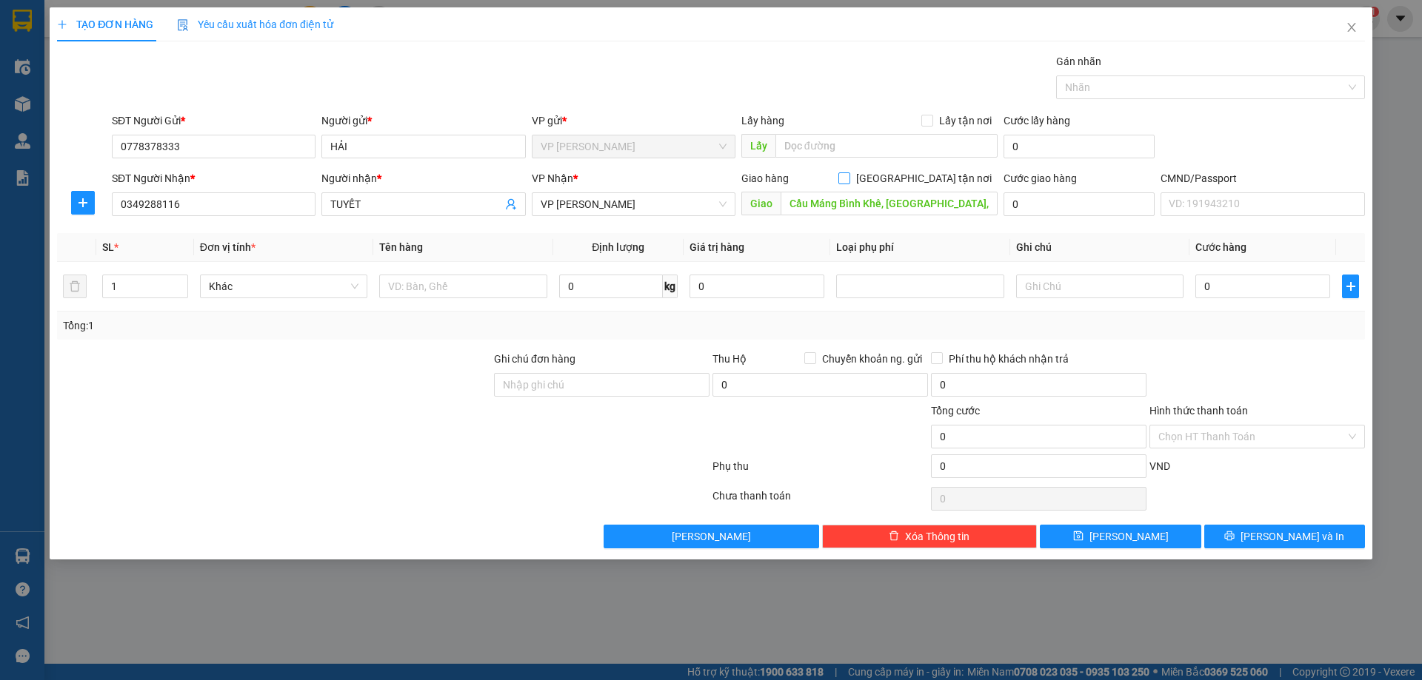
click at [848, 177] on input "[GEOGRAPHIC_DATA] tận nơi" at bounding box center [843, 178] width 10 height 10
checkbox input "true"
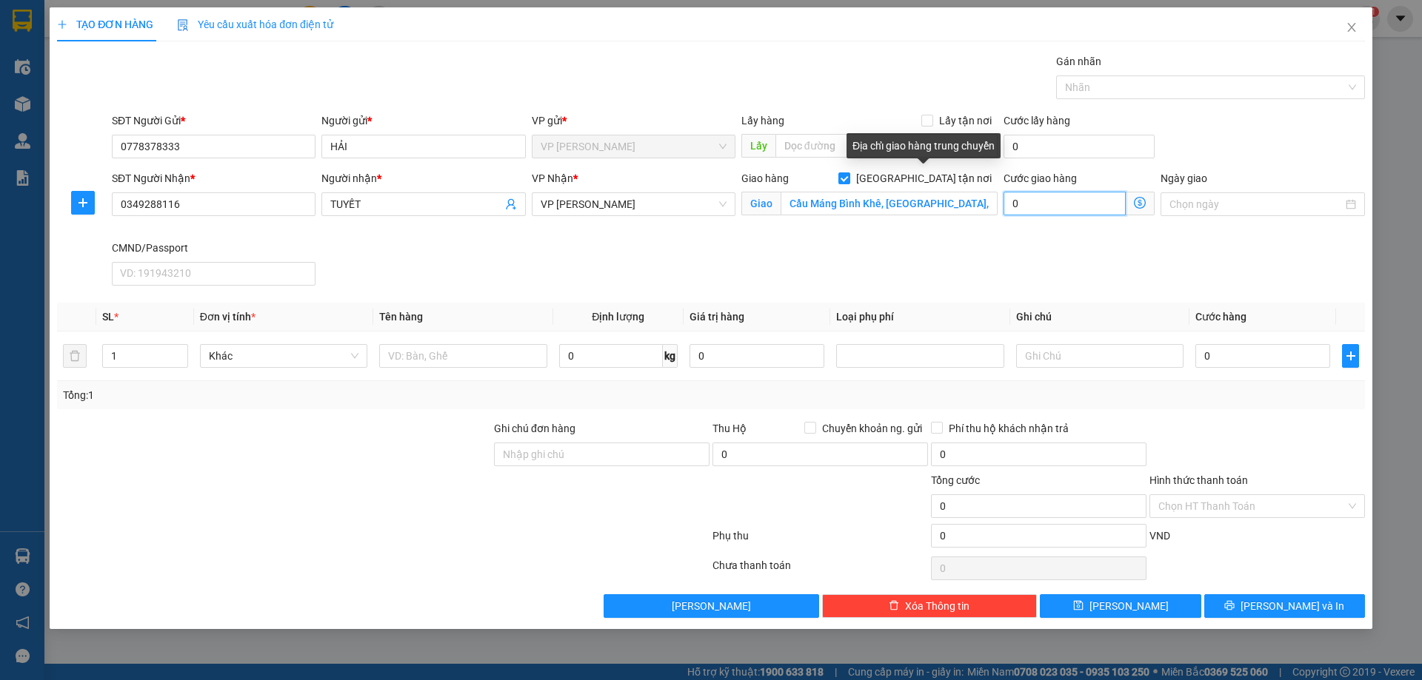
click at [1066, 206] on input "0" at bounding box center [1064, 204] width 122 height 24
type input "5"
type input "50"
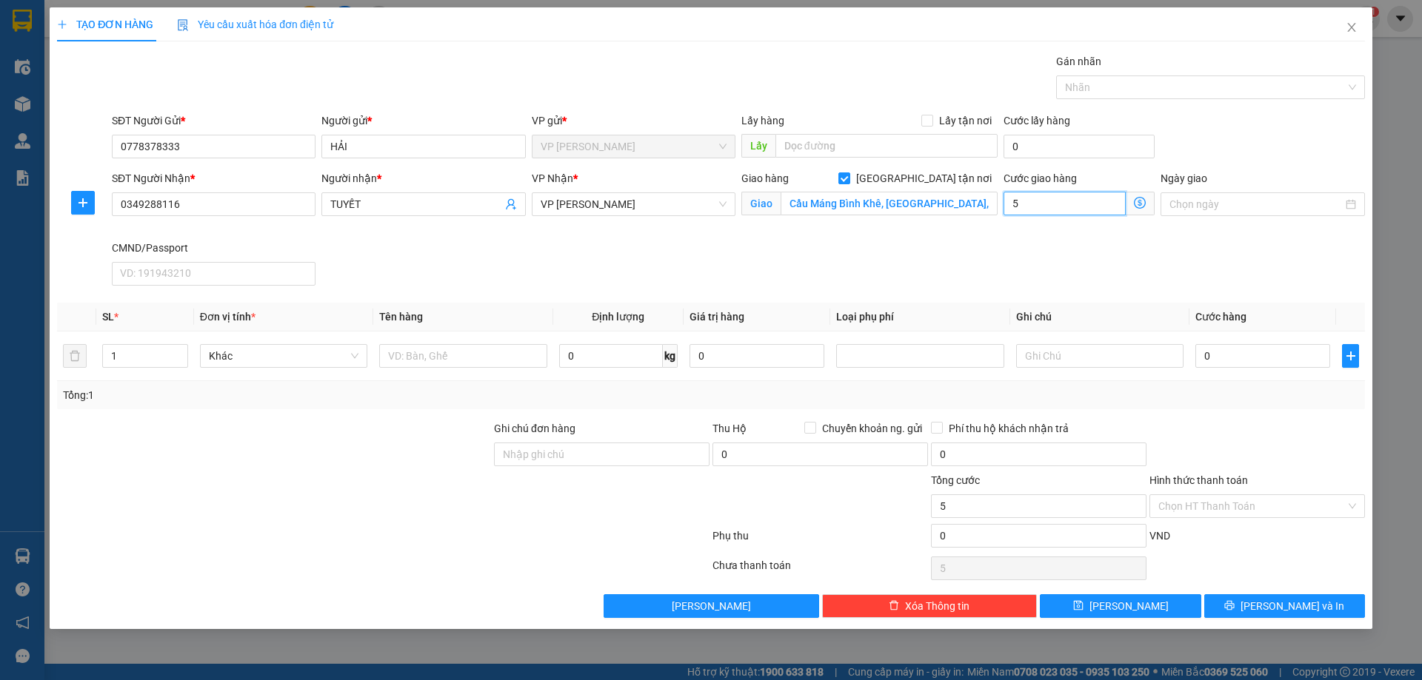
type input "50"
type input "50.000"
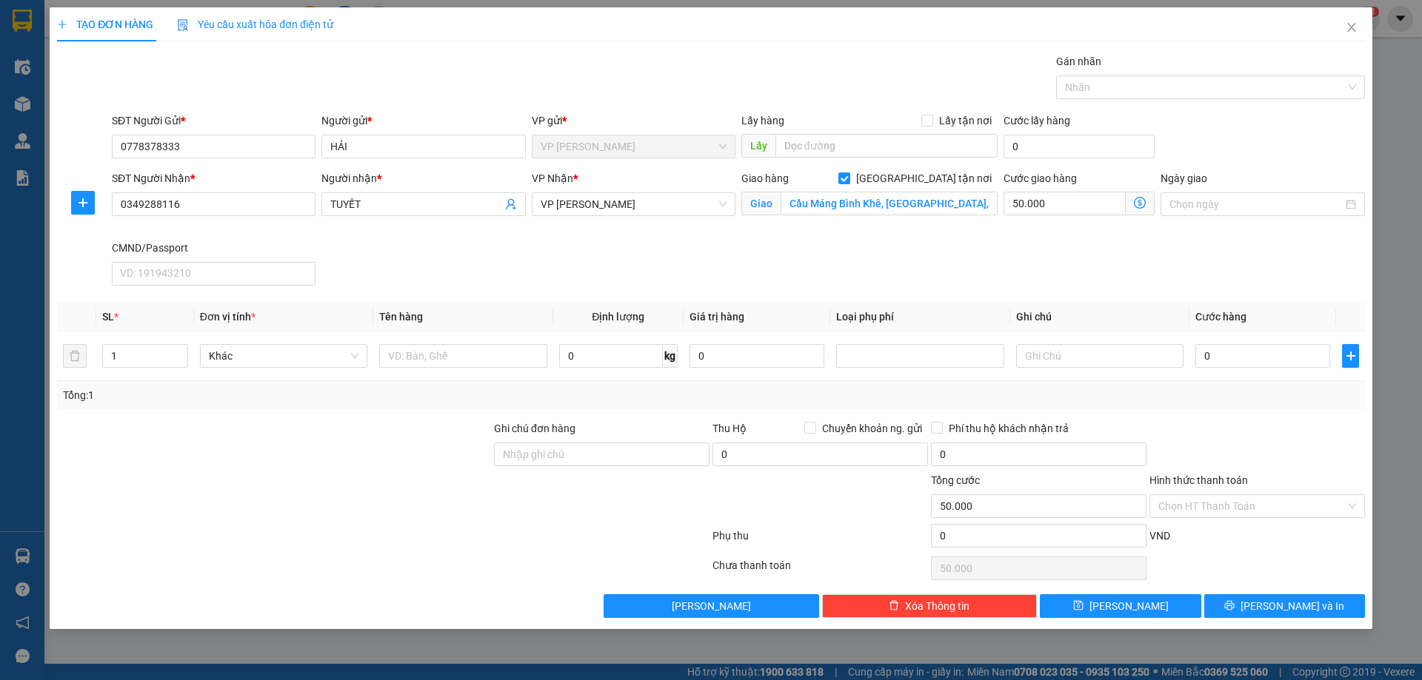
click at [1094, 246] on div "SĐT Người Nhận * 0349288116 Người nhận * TUYẾT VP Nhận * VP Cổ Linh Giao hàng G…" at bounding box center [738, 230] width 1259 height 121
click at [474, 358] on input "text" at bounding box center [462, 356] width 167 height 24
type input "THÙNG QA"
click at [1097, 412] on div "Transit Pickup Surcharge Ids Transit Deliver Surcharge Ids Transit Deliver Surc…" at bounding box center [710, 335] width 1307 height 565
click at [634, 361] on input "0" at bounding box center [611, 356] width 104 height 24
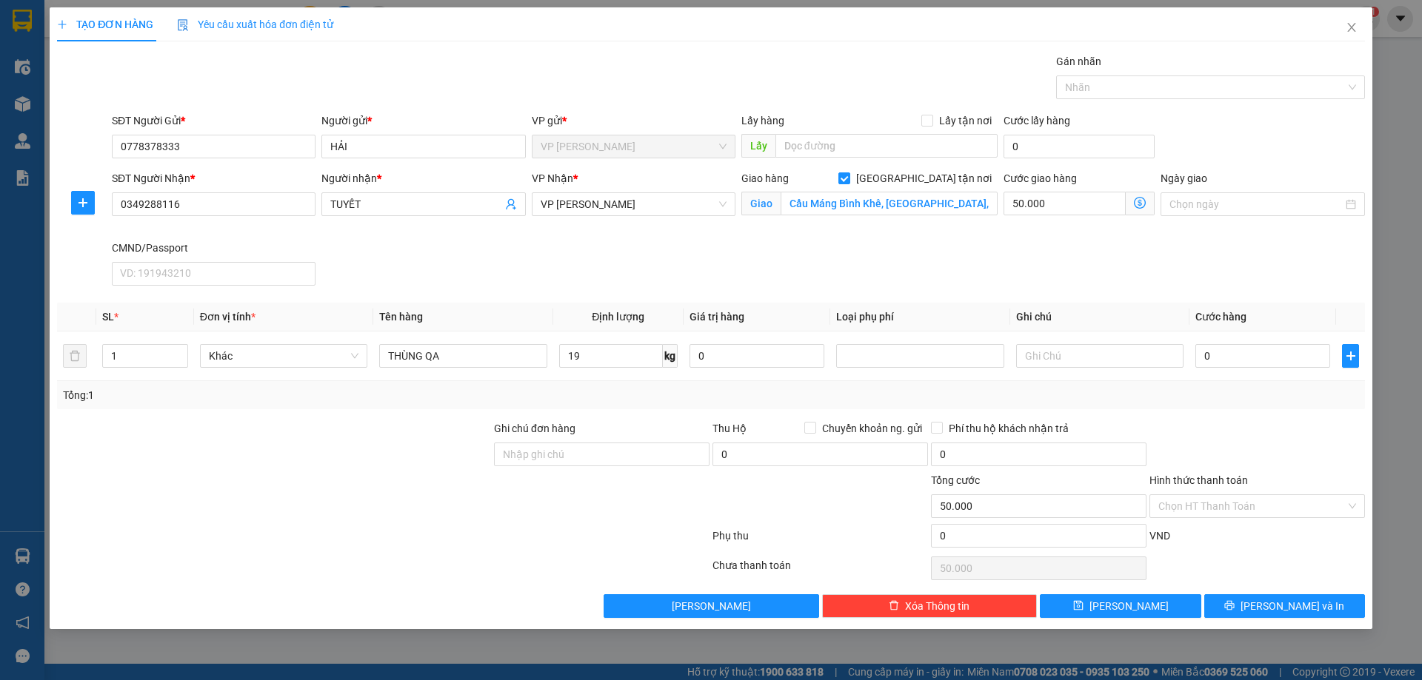
click at [710, 410] on div "Transit Pickup Surcharge Ids Transit Deliver Surcharge Ids Transit Deliver Surc…" at bounding box center [710, 335] width 1307 height 565
click at [927, 390] on div "Tổng: 1" at bounding box center [711, 395] width 1296 height 16
click at [1264, 395] on div "Tổng: 1" at bounding box center [711, 395] width 1296 height 16
click at [1255, 426] on div at bounding box center [1257, 447] width 218 height 52
click at [1131, 422] on div "Phí thu hộ khách nhận trả" at bounding box center [1038, 429] width 215 height 16
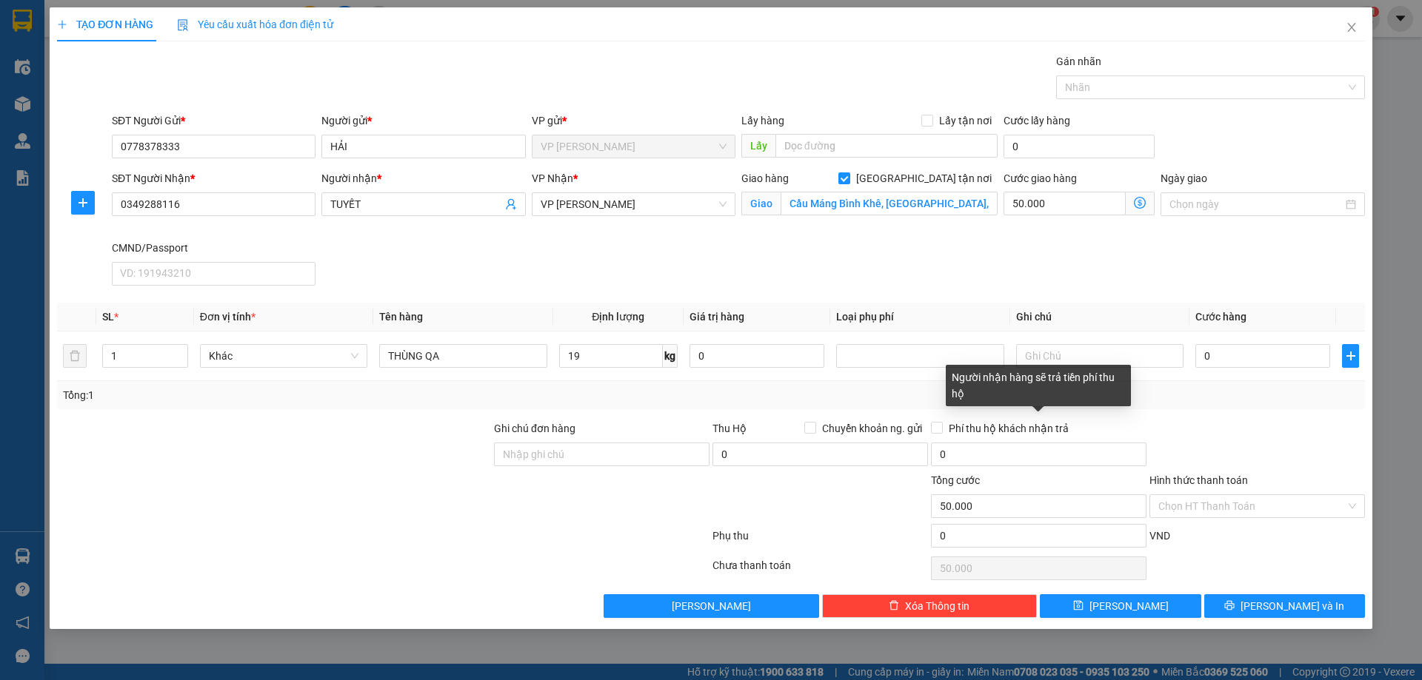
click at [1223, 407] on div "Tổng: 1" at bounding box center [710, 395] width 1307 height 28
click at [908, 393] on div "Tổng: 1" at bounding box center [711, 395] width 1296 height 16
click at [1129, 378] on td at bounding box center [1099, 357] width 179 height 50
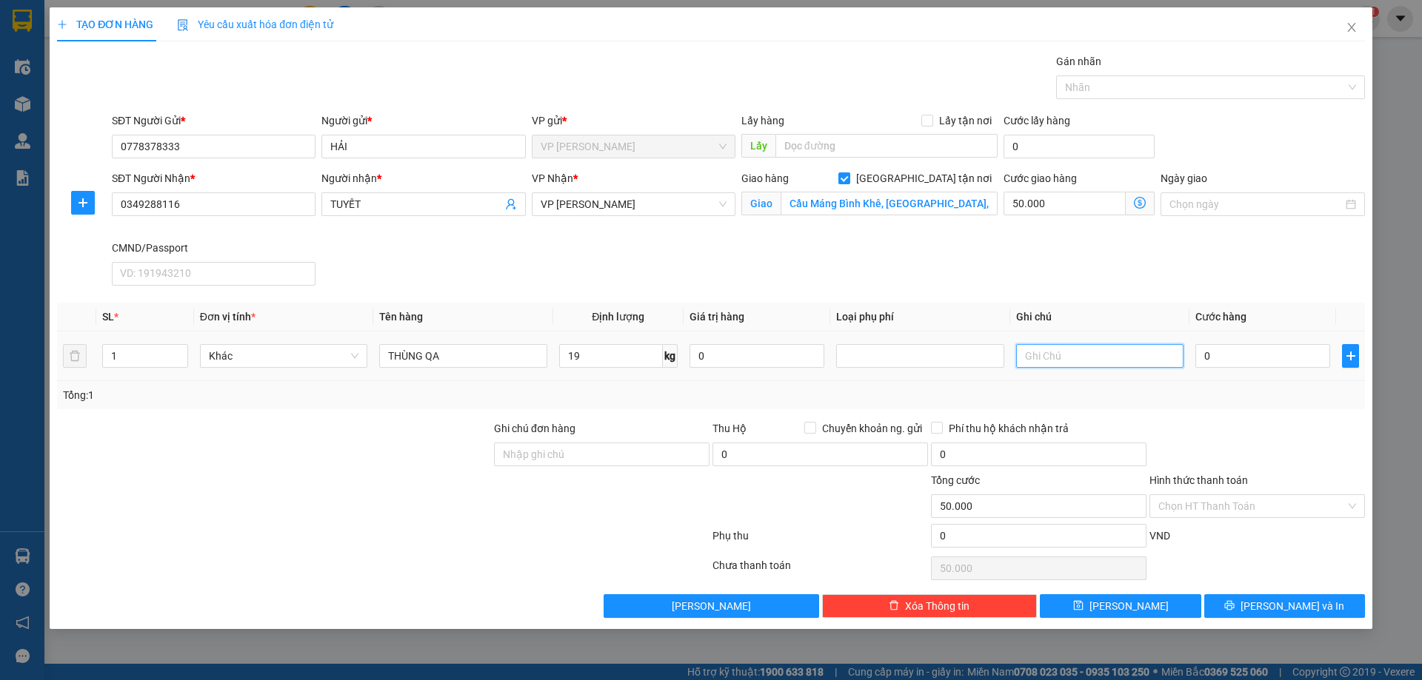
click at [1146, 352] on input "text" at bounding box center [1099, 356] width 167 height 24
click at [962, 360] on div at bounding box center [920, 356] width 160 height 18
click at [750, 373] on td "0" at bounding box center [756, 357] width 147 height 50
click at [1248, 364] on input "0" at bounding box center [1262, 356] width 135 height 24
click at [635, 359] on input "19" at bounding box center [611, 356] width 104 height 24
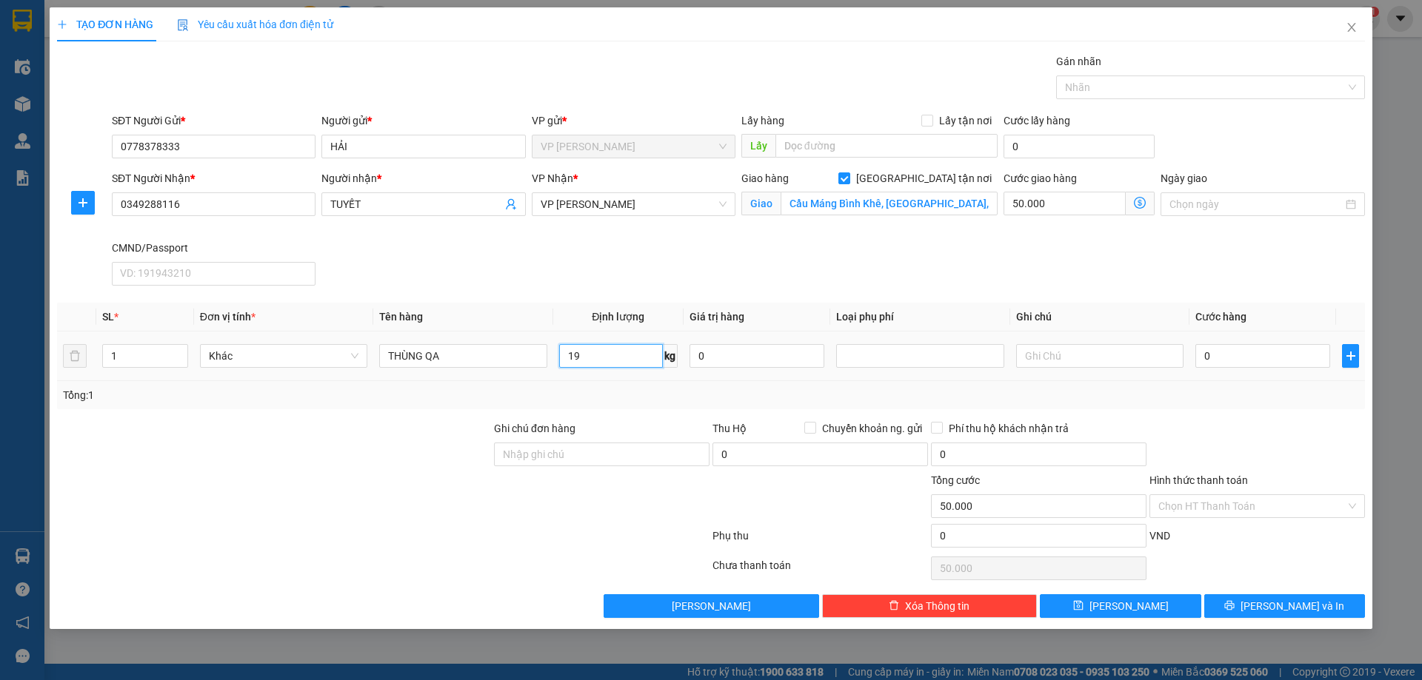
click at [635, 359] on input "19" at bounding box center [611, 356] width 104 height 24
type input "19"
click at [703, 409] on div "Transit Pickup Surcharge Ids Transit Deliver Surcharge Ids Transit Deliver Surc…" at bounding box center [710, 335] width 1307 height 565
click at [1193, 411] on div "Transit Pickup Surcharge Ids Transit Deliver Surcharge Ids Transit Deliver Surc…" at bounding box center [710, 335] width 1307 height 565
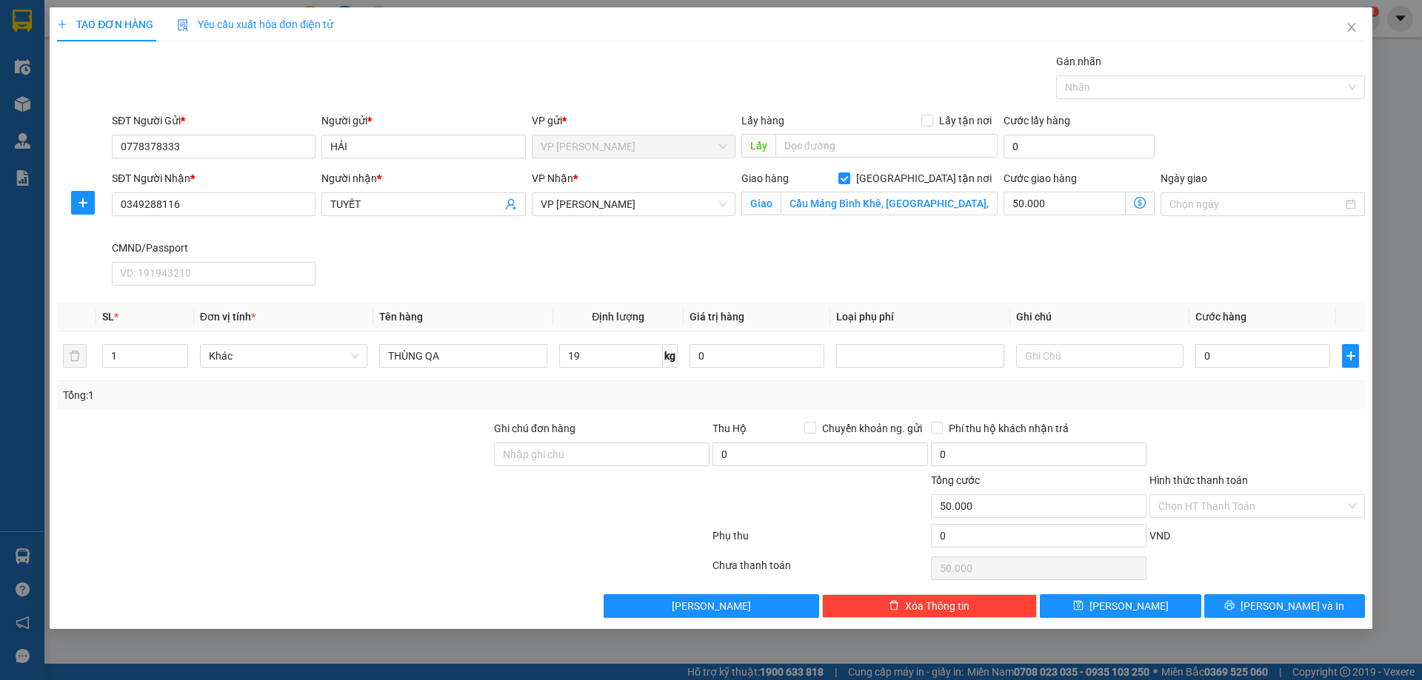
click at [1267, 409] on div "Transit Pickup Surcharge Ids Transit Deliver Surcharge Ids Transit Deliver Surc…" at bounding box center [710, 335] width 1307 height 565
click at [632, 358] on input "19" at bounding box center [611, 356] width 104 height 24
click at [661, 423] on div "Ghi chú đơn hàng" at bounding box center [601, 432] width 215 height 22
click at [646, 369] on div "0 kg" at bounding box center [618, 356] width 118 height 30
click at [645, 349] on input "0" at bounding box center [611, 356] width 104 height 24
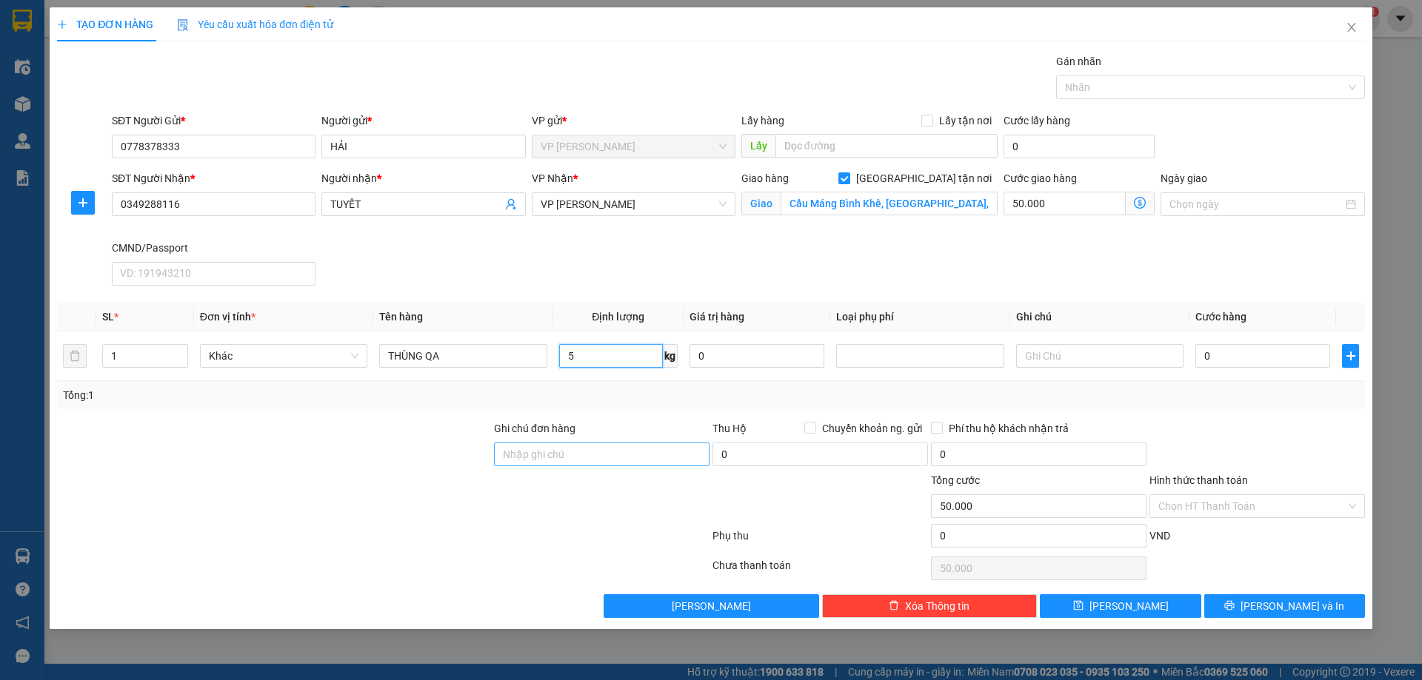
type input "5"
click at [679, 443] on input "Ghi chú đơn hàng" at bounding box center [601, 455] width 215 height 24
click at [747, 406] on div "Tổng: 1" at bounding box center [710, 395] width 1307 height 28
click at [897, 400] on div "Tổng: 1" at bounding box center [711, 395] width 1296 height 16
click at [780, 367] on input "0" at bounding box center [756, 356] width 135 height 24
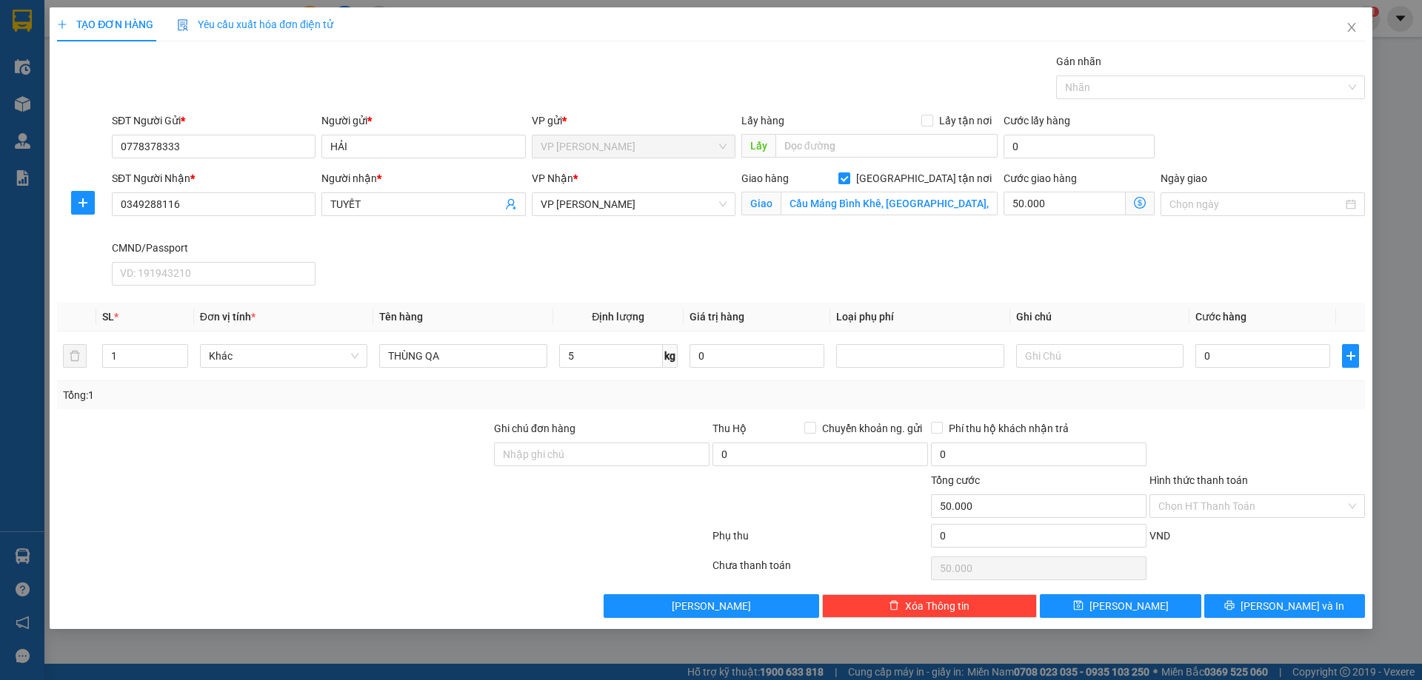
click at [883, 404] on div "Tổng: 1" at bounding box center [710, 395] width 1307 height 28
click at [930, 369] on div at bounding box center [919, 356] width 167 height 30
click at [1048, 339] on td at bounding box center [1099, 357] width 179 height 50
drag, startPoint x: 1111, startPoint y: 362, endPoint x: 1246, endPoint y: 362, distance: 134.7
click at [1117, 362] on input "text" at bounding box center [1099, 356] width 167 height 24
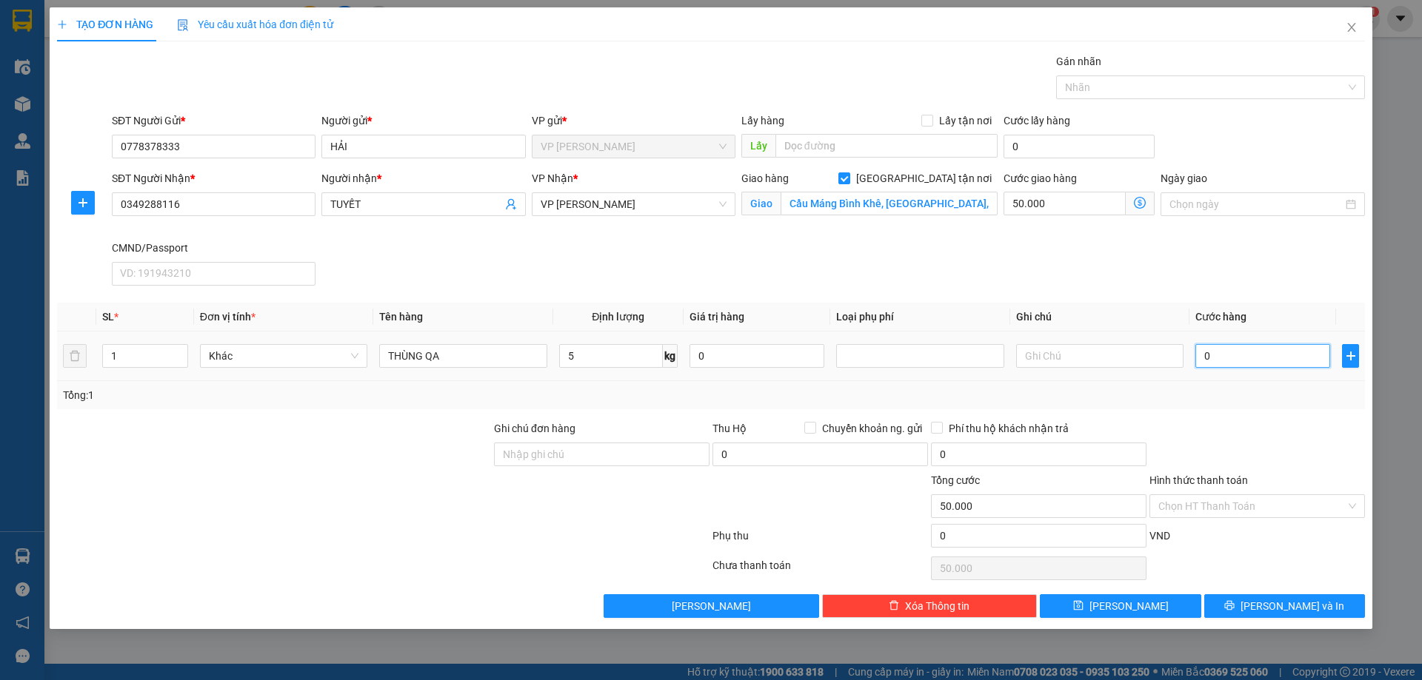
click at [1265, 364] on input "0" at bounding box center [1262, 356] width 135 height 24
click at [1246, 407] on div "Tổng: 1" at bounding box center [710, 395] width 1307 height 28
click at [600, 354] on input "5" at bounding box center [611, 356] width 104 height 24
click at [706, 384] on div "Tổng: 1" at bounding box center [710, 395] width 1307 height 28
click at [627, 373] on td "0 kg" at bounding box center [618, 357] width 130 height 50
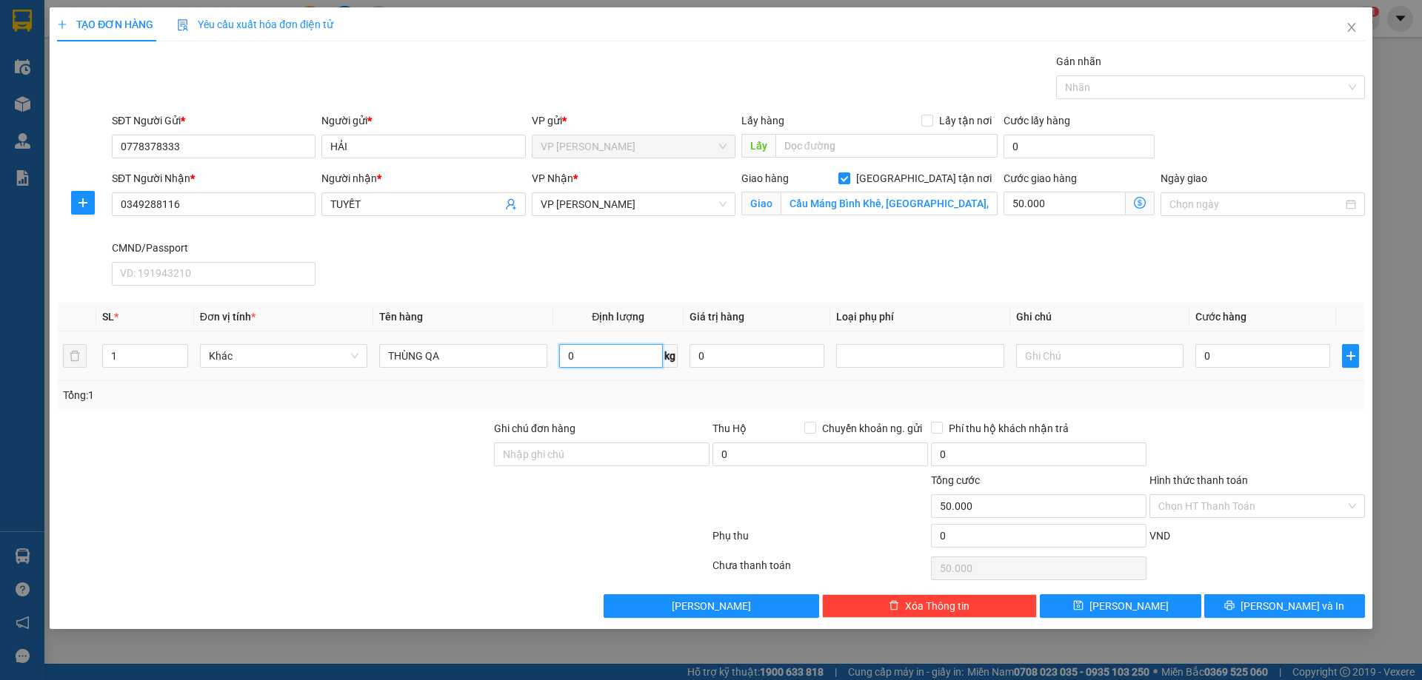
click at [629, 361] on input "0" at bounding box center [611, 356] width 104 height 24
type input "19"
drag, startPoint x: 644, startPoint y: 397, endPoint x: 799, endPoint y: 421, distance: 156.7
click at [644, 399] on div "Tổng: 1" at bounding box center [711, 395] width 1296 height 16
click at [787, 603] on button "[PERSON_NAME]" at bounding box center [710, 607] width 215 height 24
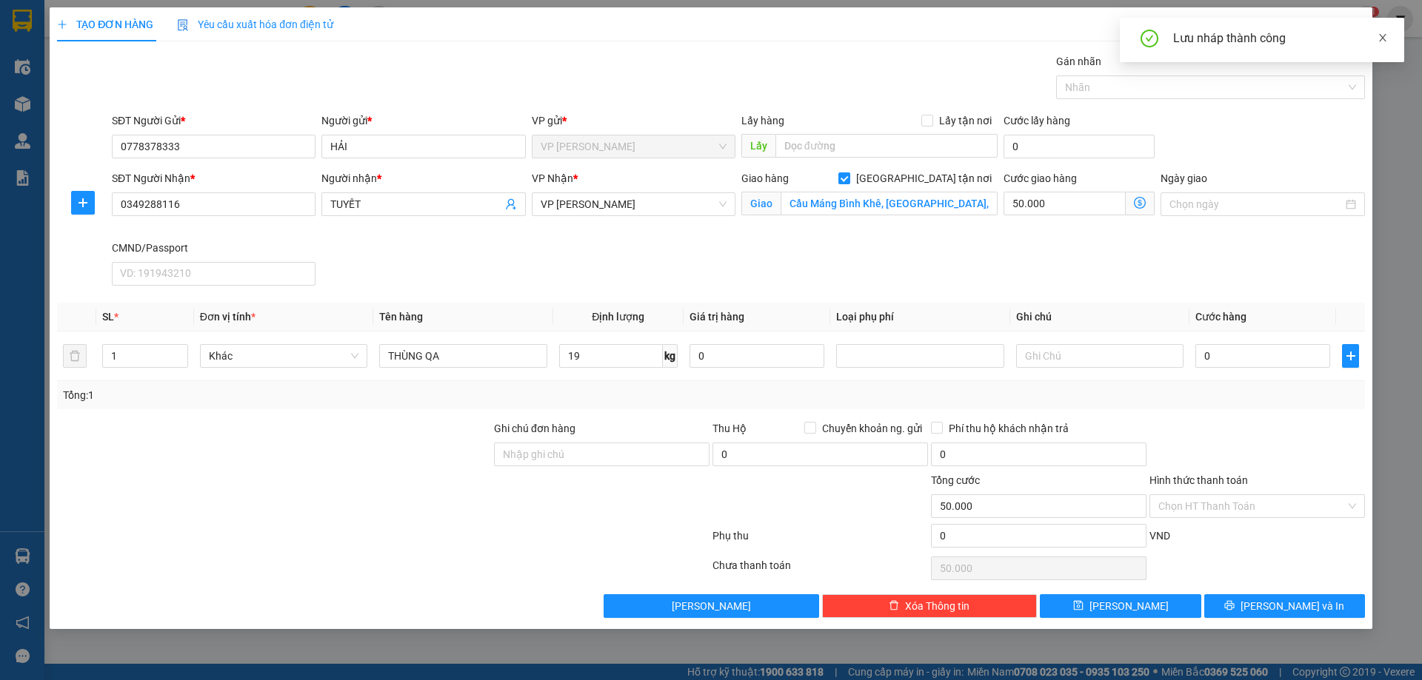
click at [1389, 39] on div "Lưu nháp thành công" at bounding box center [1261, 40] width 284 height 44
click at [1382, 36] on icon "close" at bounding box center [1382, 37] width 7 height 7
click at [1347, 27] on icon "close" at bounding box center [1351, 27] width 12 height 12
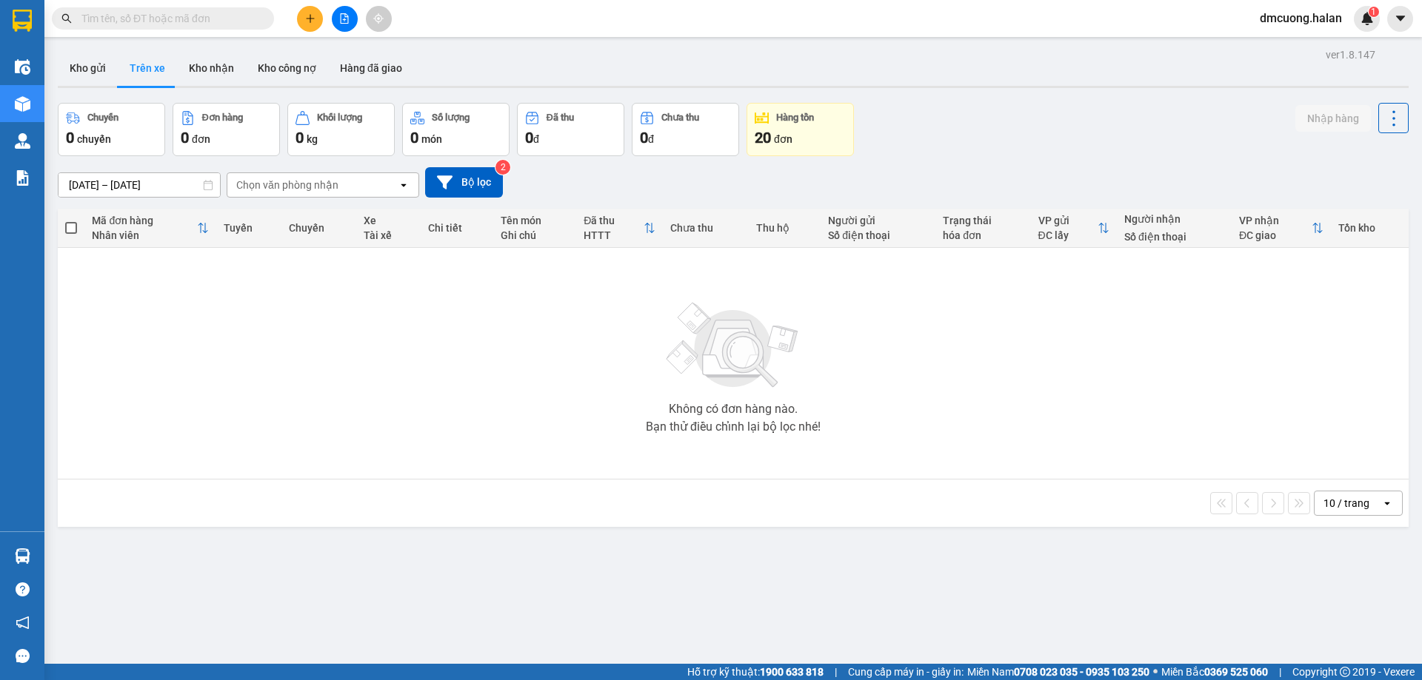
click at [307, 16] on icon "plus" at bounding box center [310, 18] width 10 height 10
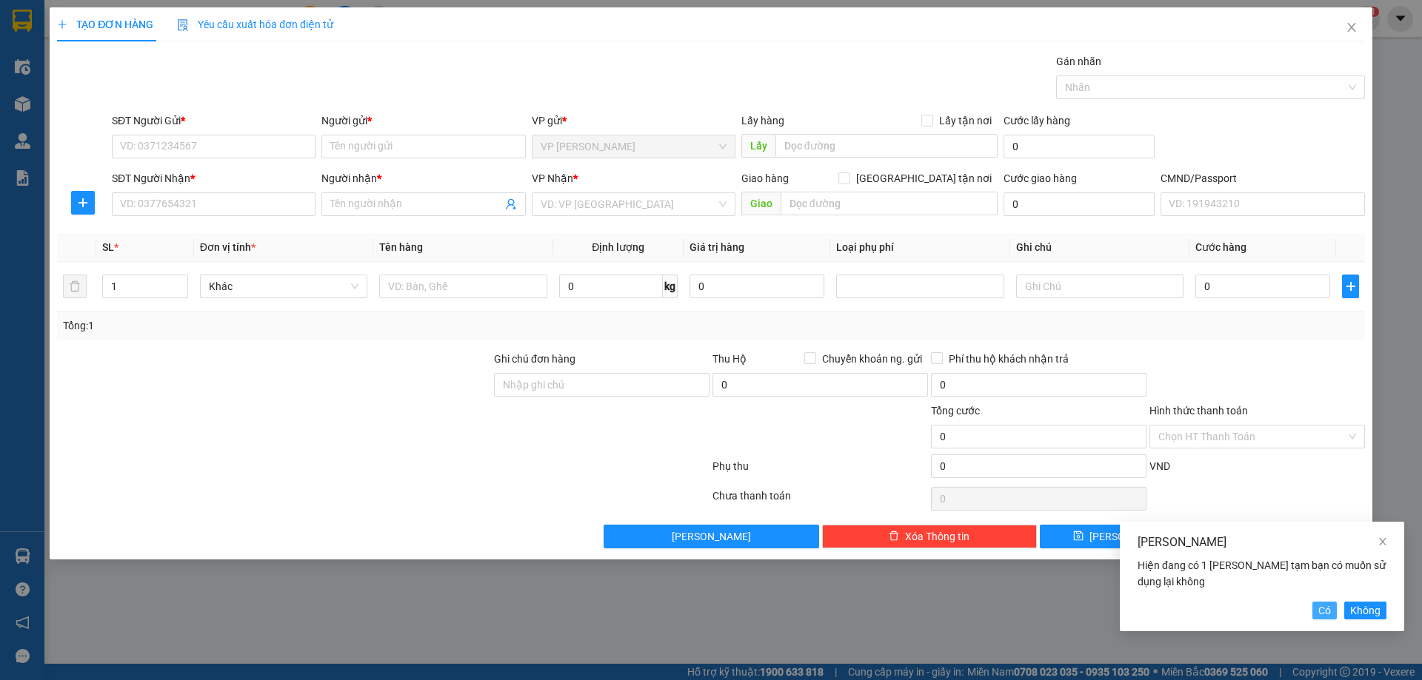
click at [1320, 612] on span "Có" at bounding box center [1324, 611] width 13 height 16
type input "0778378333"
type input "HẢI"
type input "0349288116"
type input "TUYẾT"
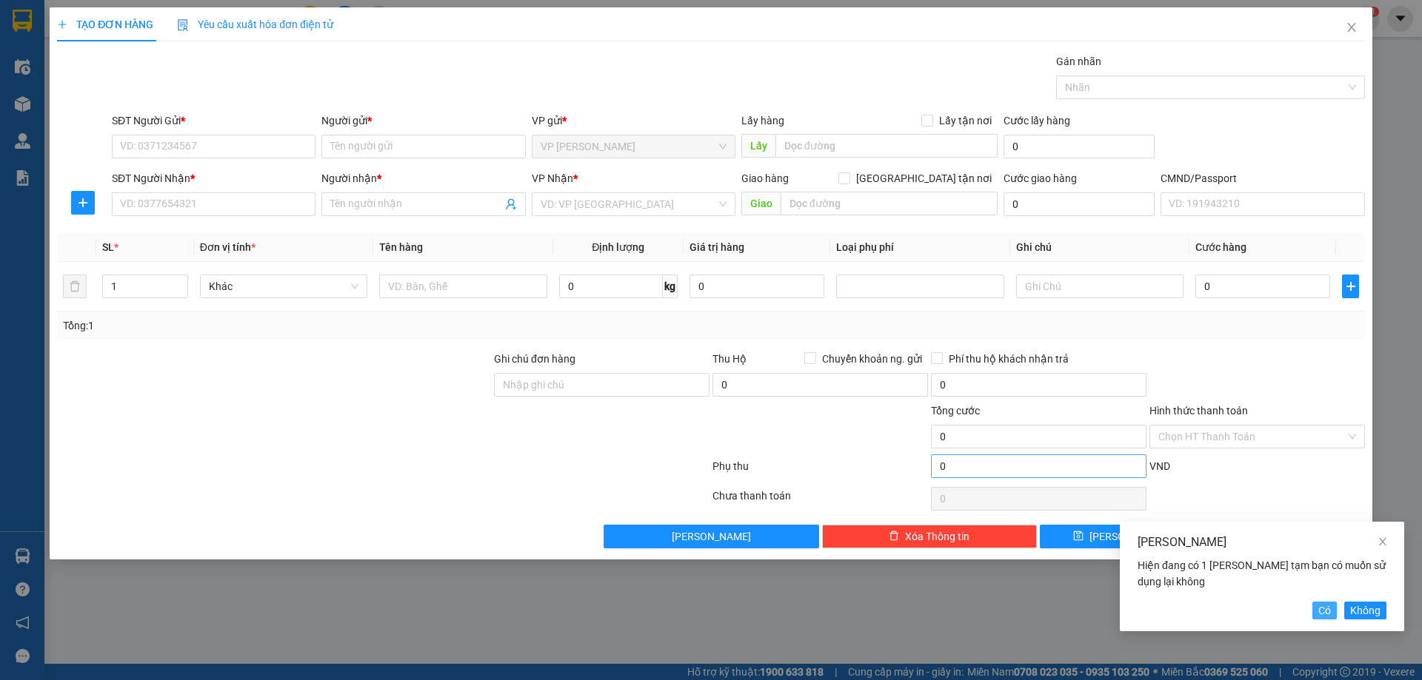
checkbox input "true"
type input "Cầu Máng Bình Khê, Thôn Trại Mới B, xã, Bình Khê, Đông Triều, Quảng Ninh 02418,…"
type input "THÙNG QA"
type input "19"
type input "50.000"
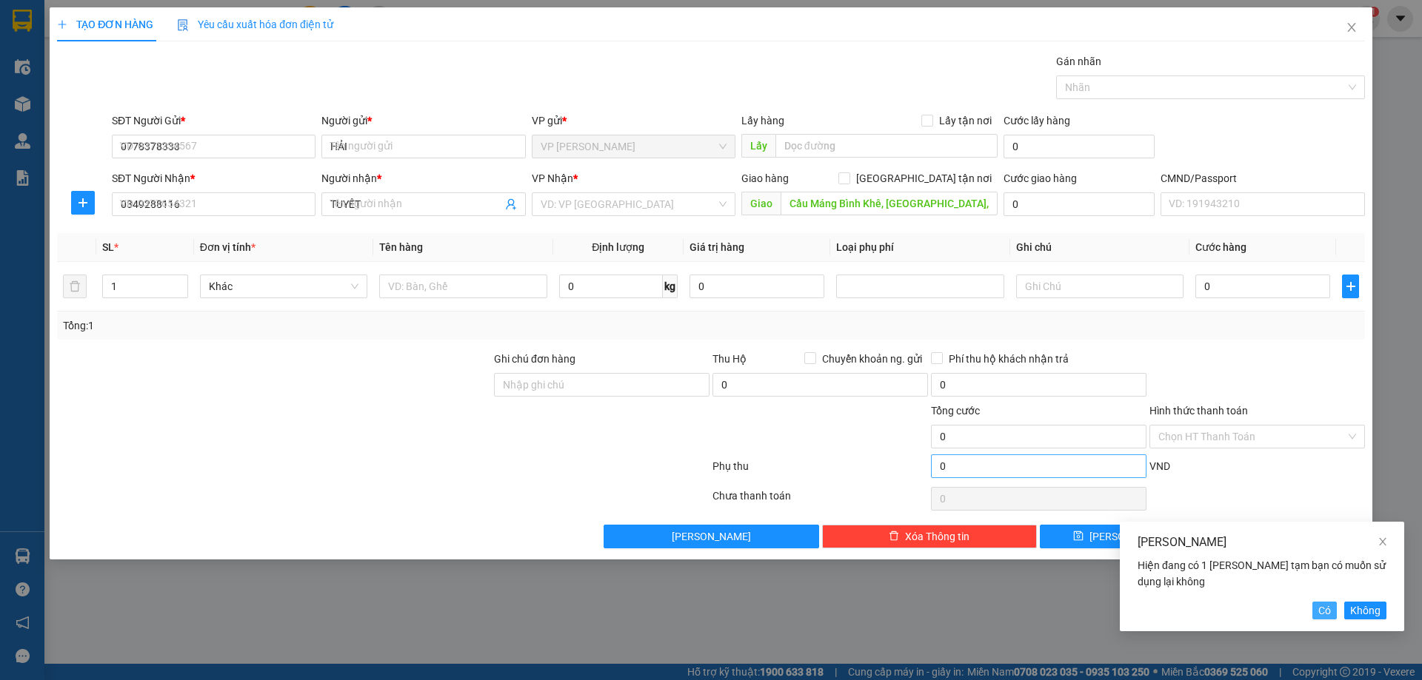
type input "50.000"
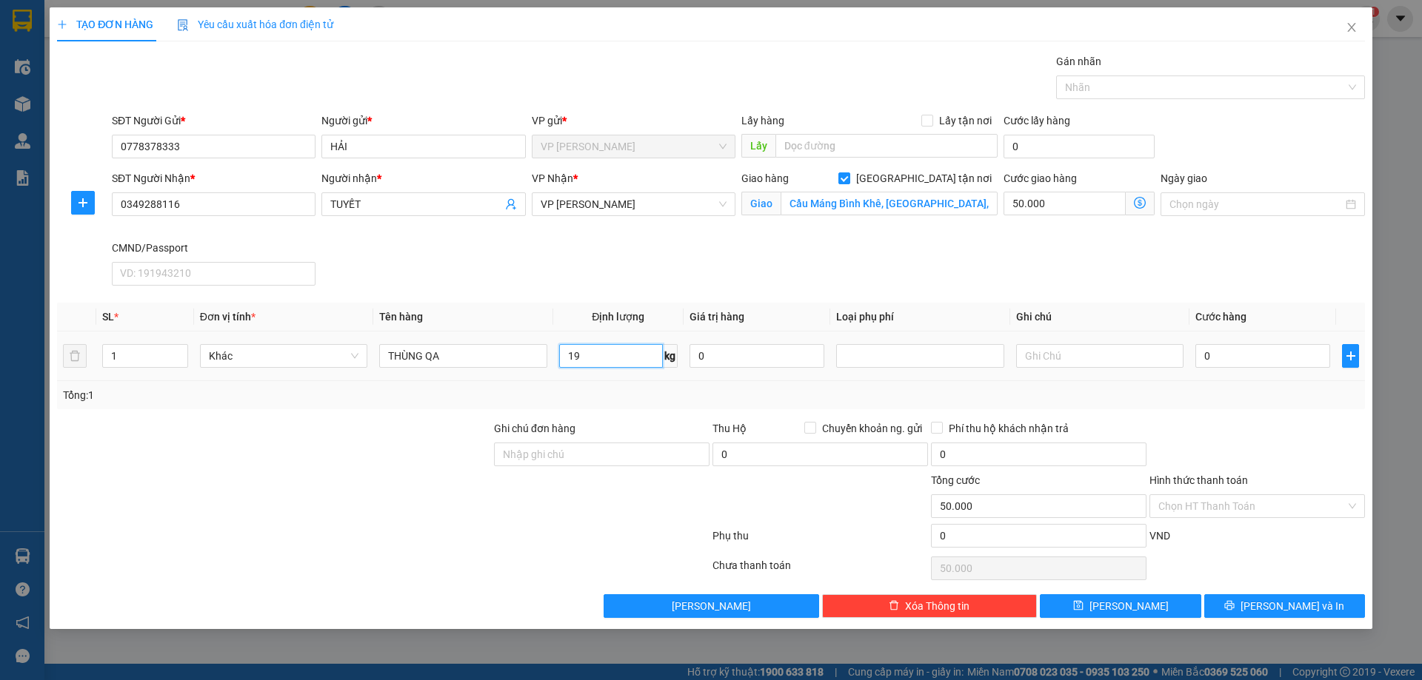
click at [640, 352] on input "19" at bounding box center [611, 356] width 104 height 24
click at [670, 443] on input "Ghi chú đơn hàng" at bounding box center [601, 455] width 215 height 24
click at [705, 404] on div "Tổng: 1" at bounding box center [710, 395] width 1307 height 28
click at [717, 400] on div "Tổng: 1" at bounding box center [711, 395] width 1296 height 16
click at [989, 399] on div "Tổng: 1" at bounding box center [711, 395] width 1296 height 16
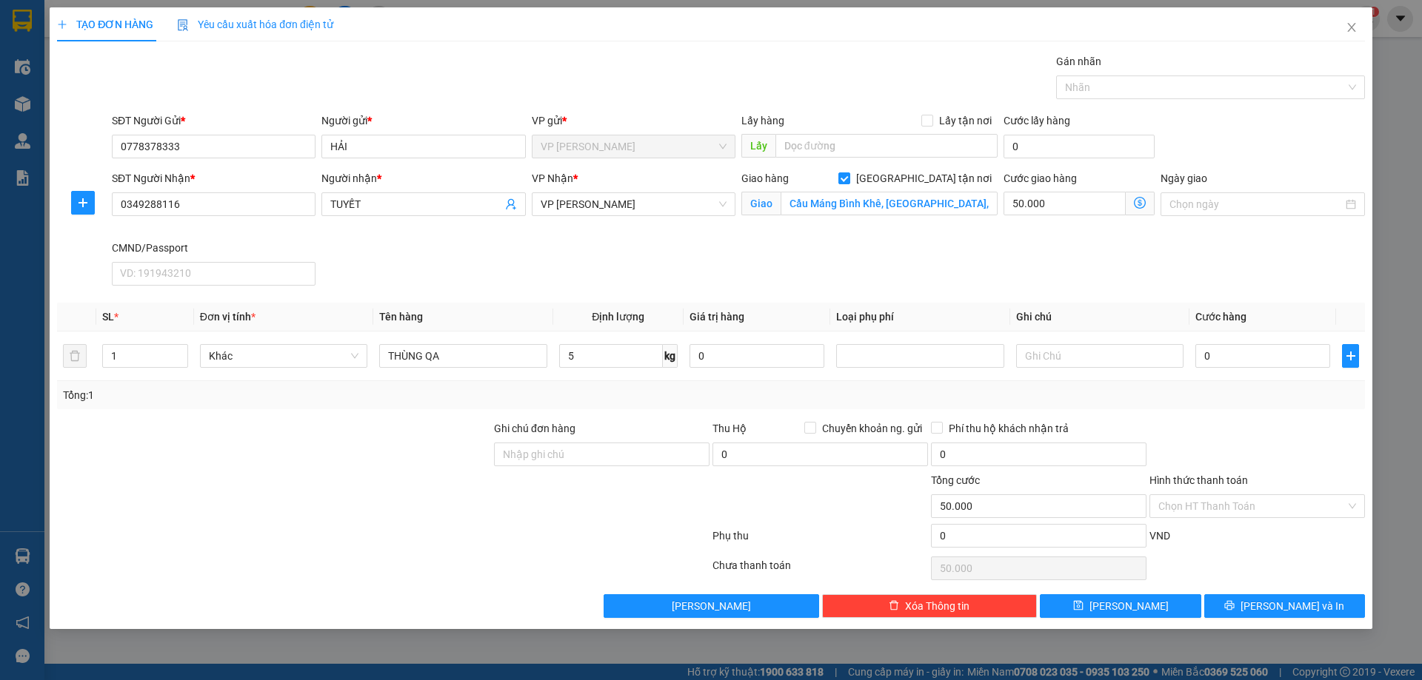
click at [1009, 397] on div "Tổng: 1" at bounding box center [711, 395] width 1296 height 16
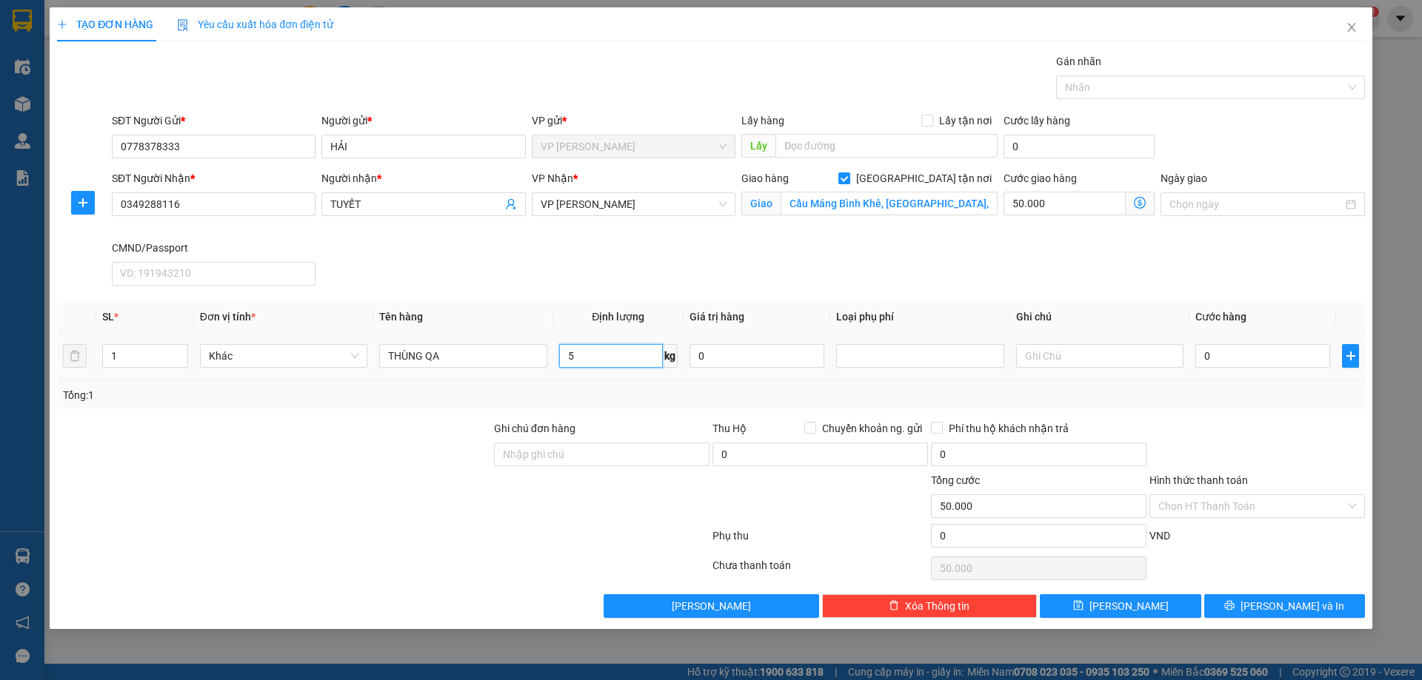
click at [635, 351] on input "5" at bounding box center [611, 356] width 104 height 24
type input "19"
click at [680, 404] on div "Tổng: 1" at bounding box center [710, 395] width 1307 height 28
click at [931, 173] on span "[GEOGRAPHIC_DATA] tận nơi" at bounding box center [923, 178] width 147 height 16
click at [848, 173] on input "[GEOGRAPHIC_DATA] tận nơi" at bounding box center [843, 178] width 10 height 10
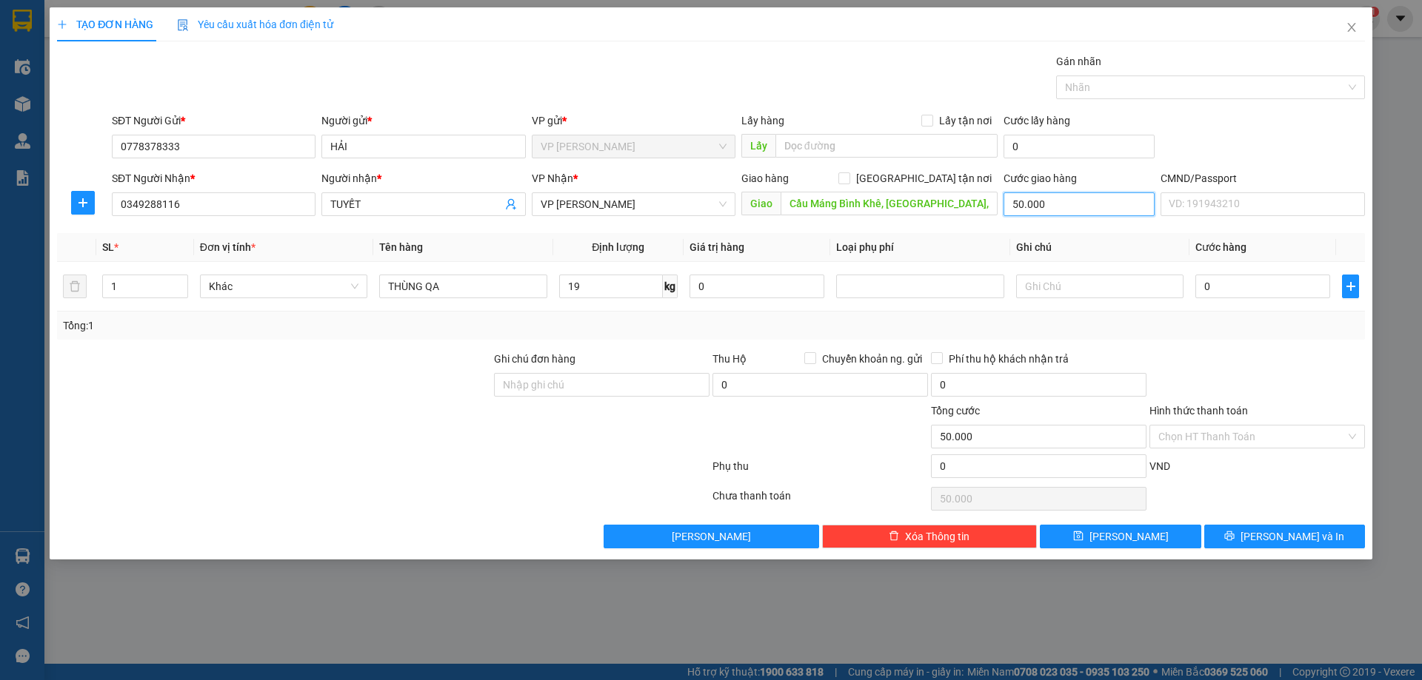
click at [1074, 194] on input "50.000" at bounding box center [1078, 204] width 151 height 24
click at [941, 184] on span "[GEOGRAPHIC_DATA] tận nơi" at bounding box center [923, 178] width 147 height 16
click at [848, 183] on input "[GEOGRAPHIC_DATA] tận nơi" at bounding box center [843, 178] width 10 height 10
checkbox input "true"
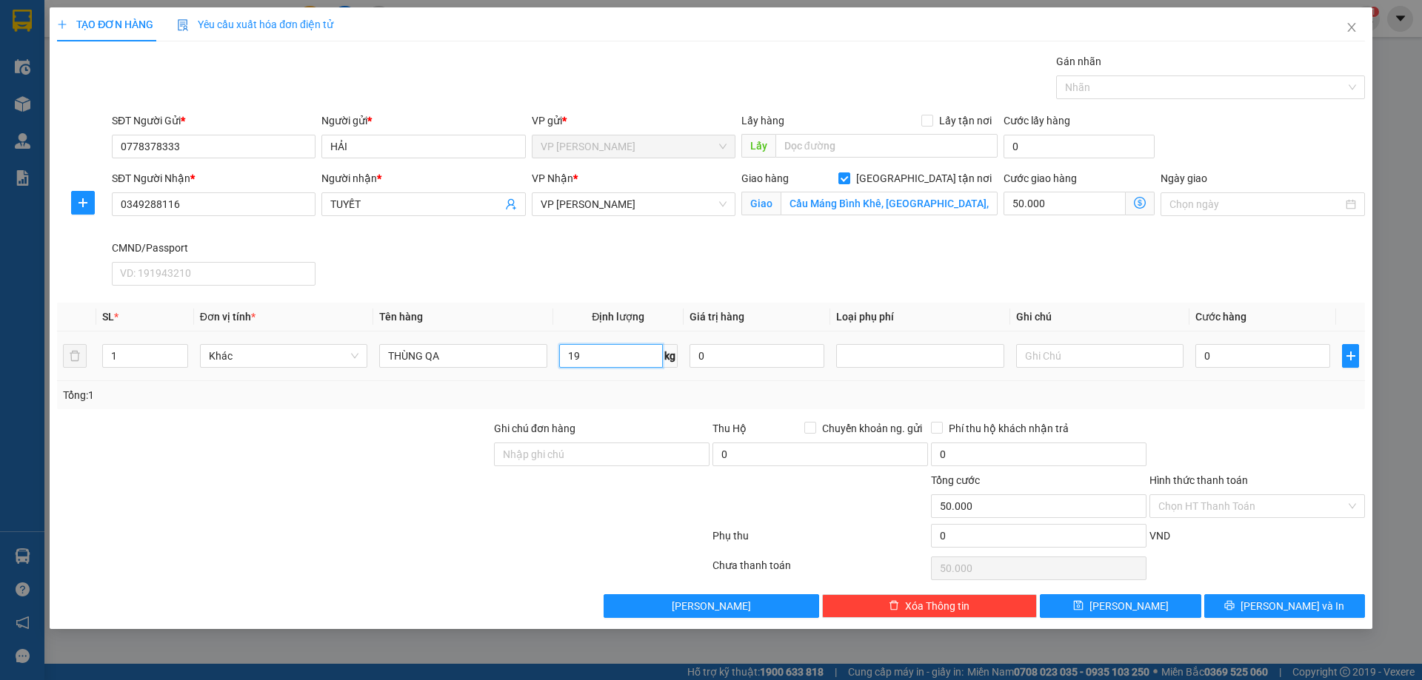
click at [624, 360] on input "19" at bounding box center [611, 356] width 104 height 24
type input "0"
click at [741, 404] on div "Tổng: 1" at bounding box center [710, 395] width 1307 height 28
click at [1273, 346] on input "0" at bounding box center [1262, 356] width 135 height 24
type input "5"
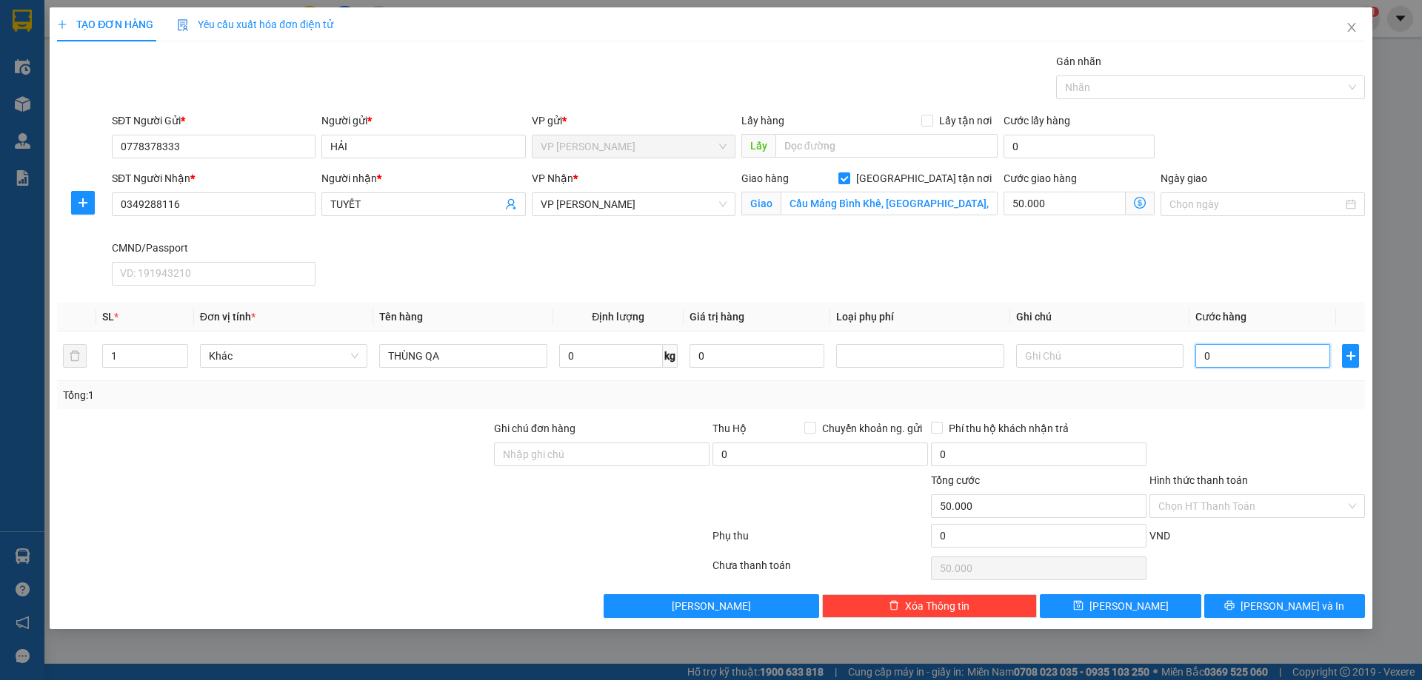
type input "50.005"
type input "50"
type input "50.050"
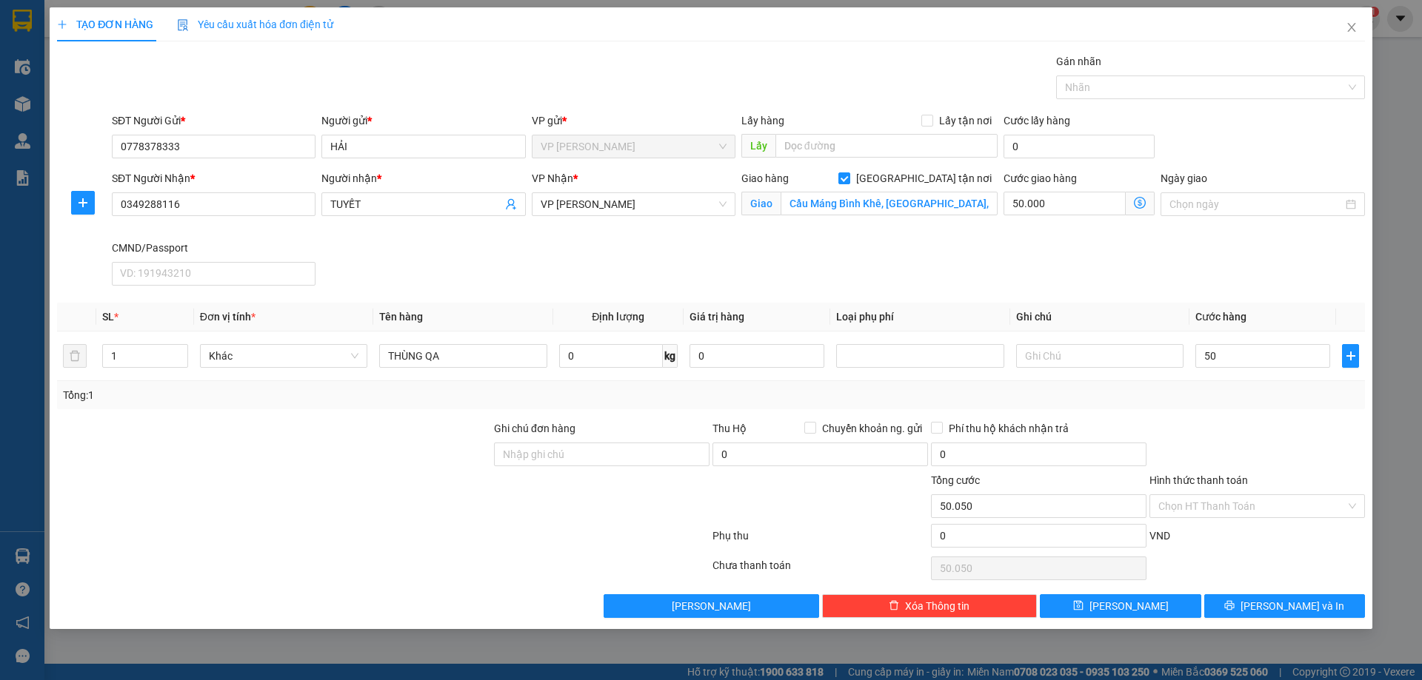
type input "50.000"
type input "100.000"
click at [1222, 401] on div "Tổng: 1" at bounding box center [711, 395] width 1296 height 16
click at [1216, 506] on input "Hình thức thanh toán" at bounding box center [1251, 506] width 187 height 22
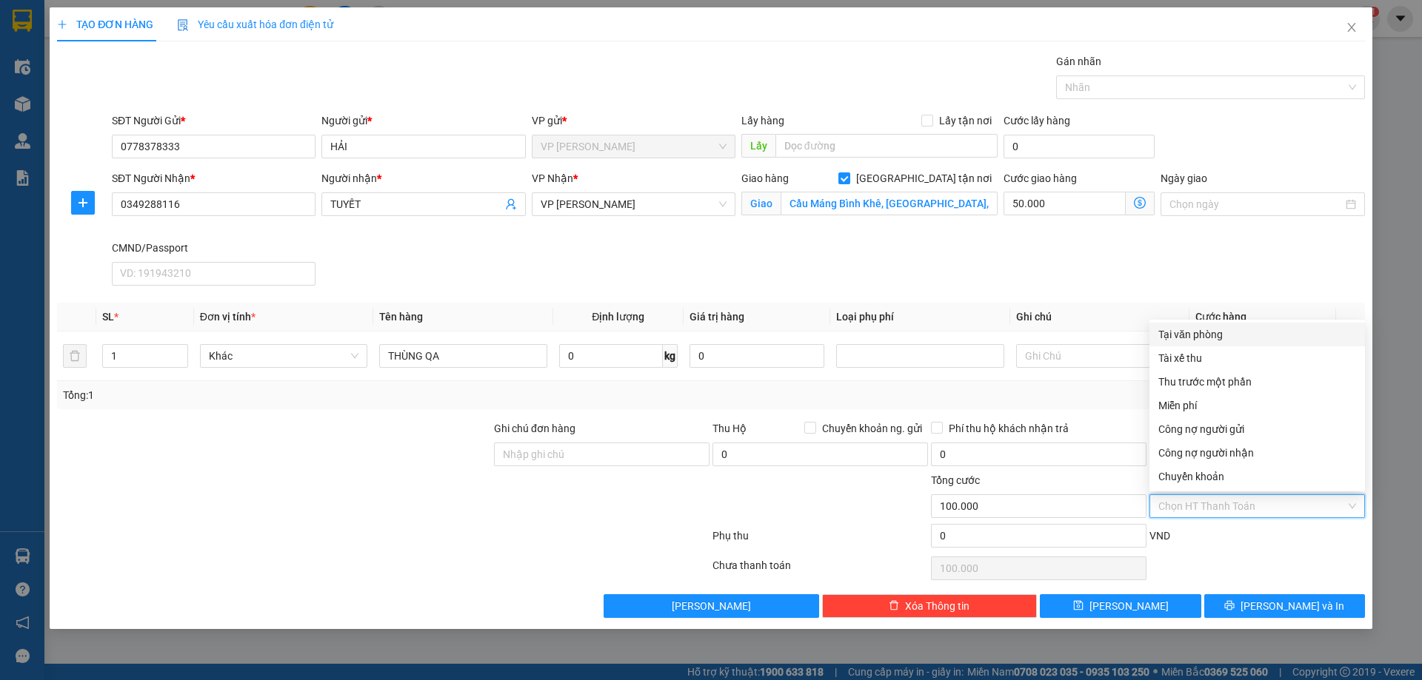
click at [1239, 336] on div "Tại văn phòng" at bounding box center [1257, 335] width 198 height 16
type input "0"
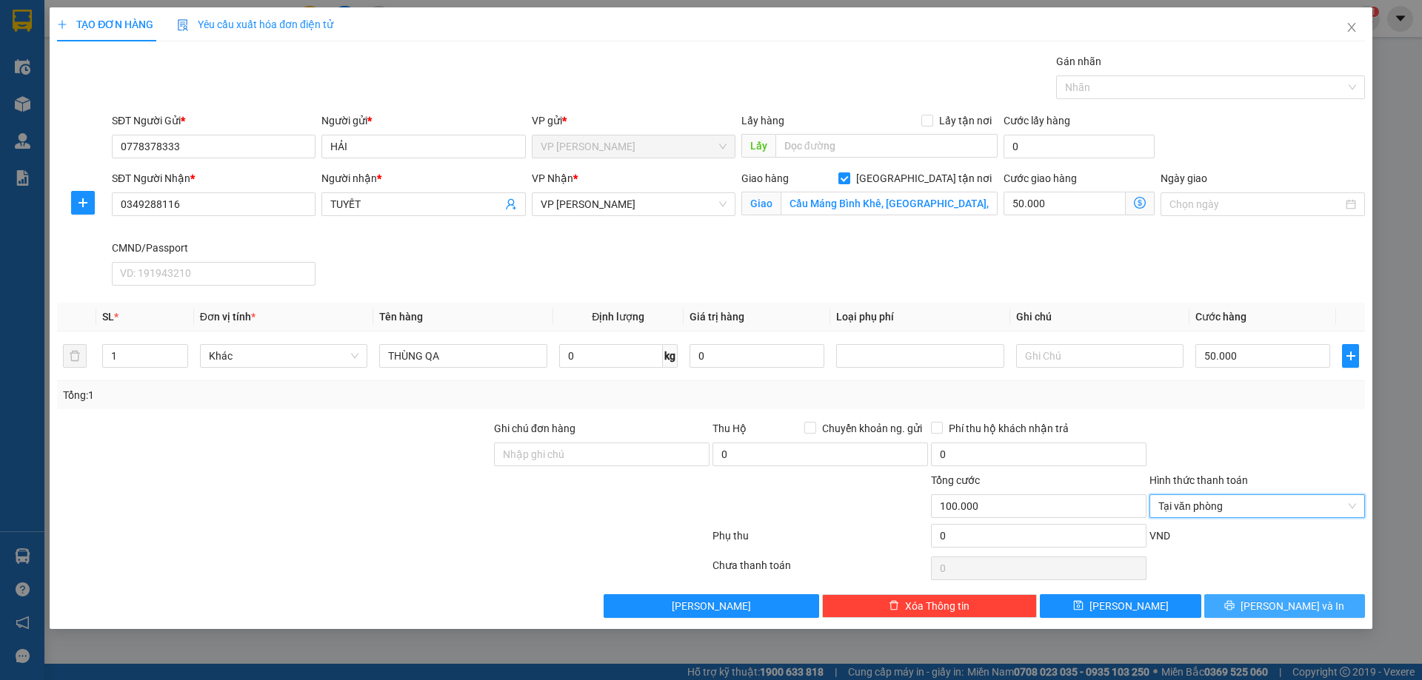
click at [1274, 604] on span "Lưu và In" at bounding box center [1292, 606] width 104 height 16
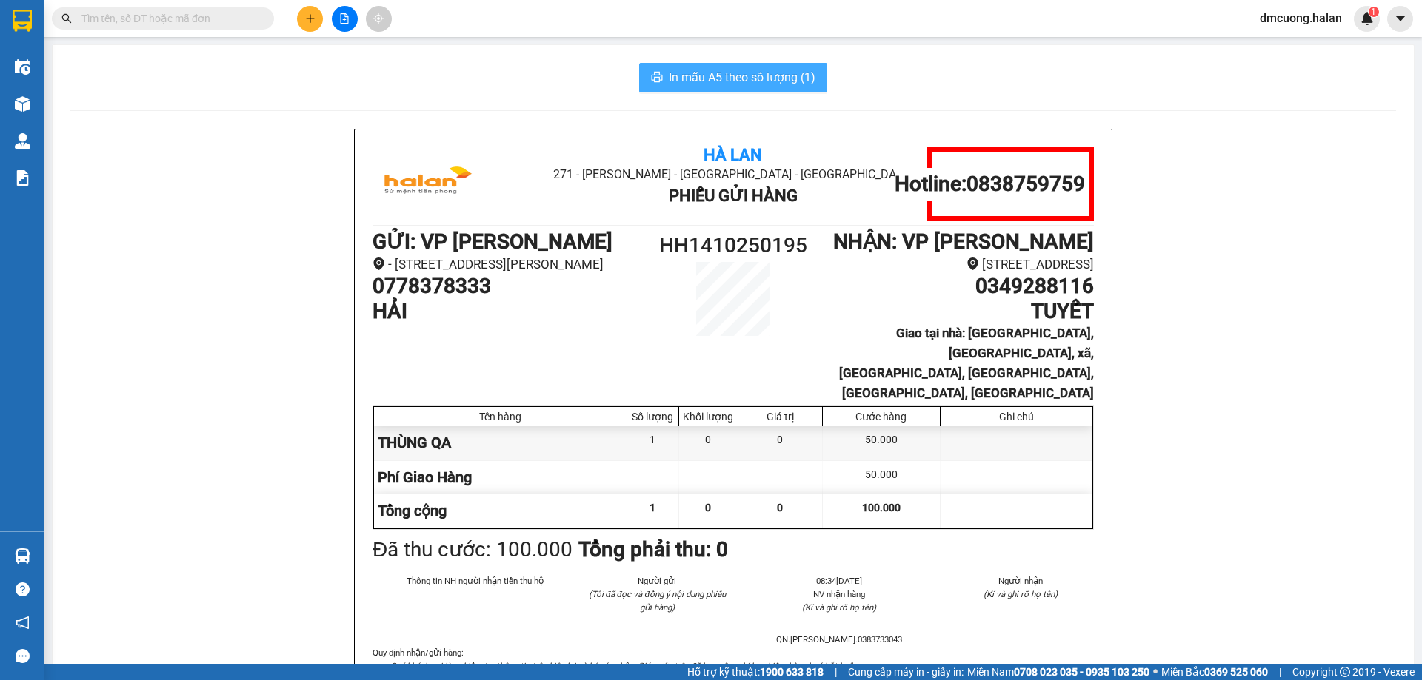
click at [786, 78] on span "In mẫu A5 theo số lượng (1)" at bounding box center [742, 77] width 147 height 19
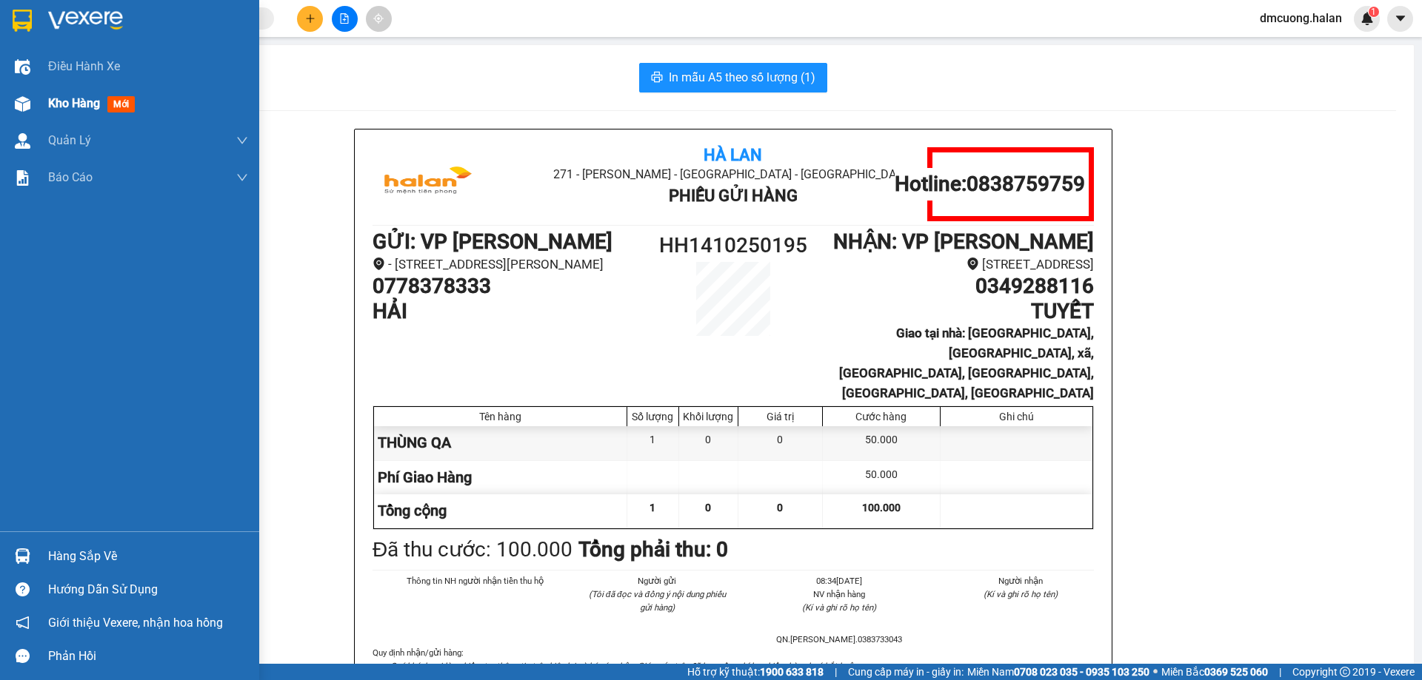
click at [109, 98] on span "mới" at bounding box center [120, 104] width 27 height 16
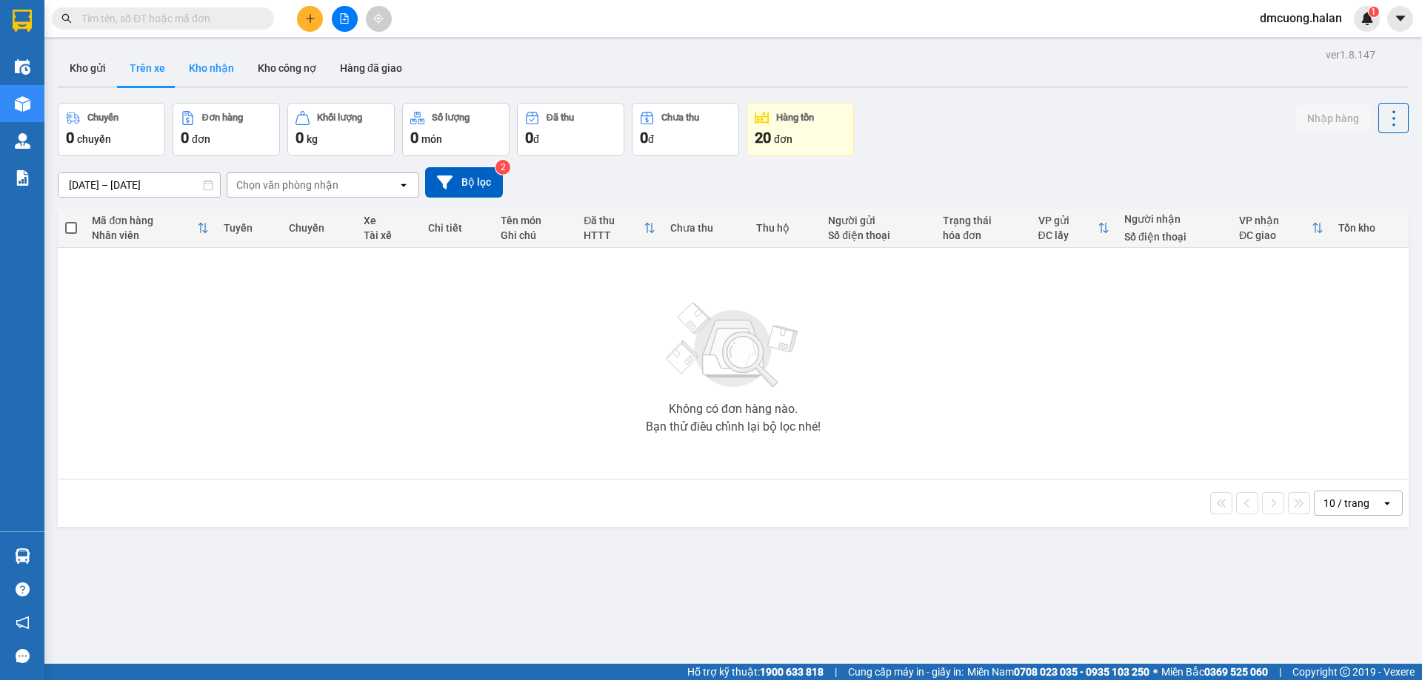
click at [201, 64] on button "Kho nhận" at bounding box center [211, 68] width 69 height 36
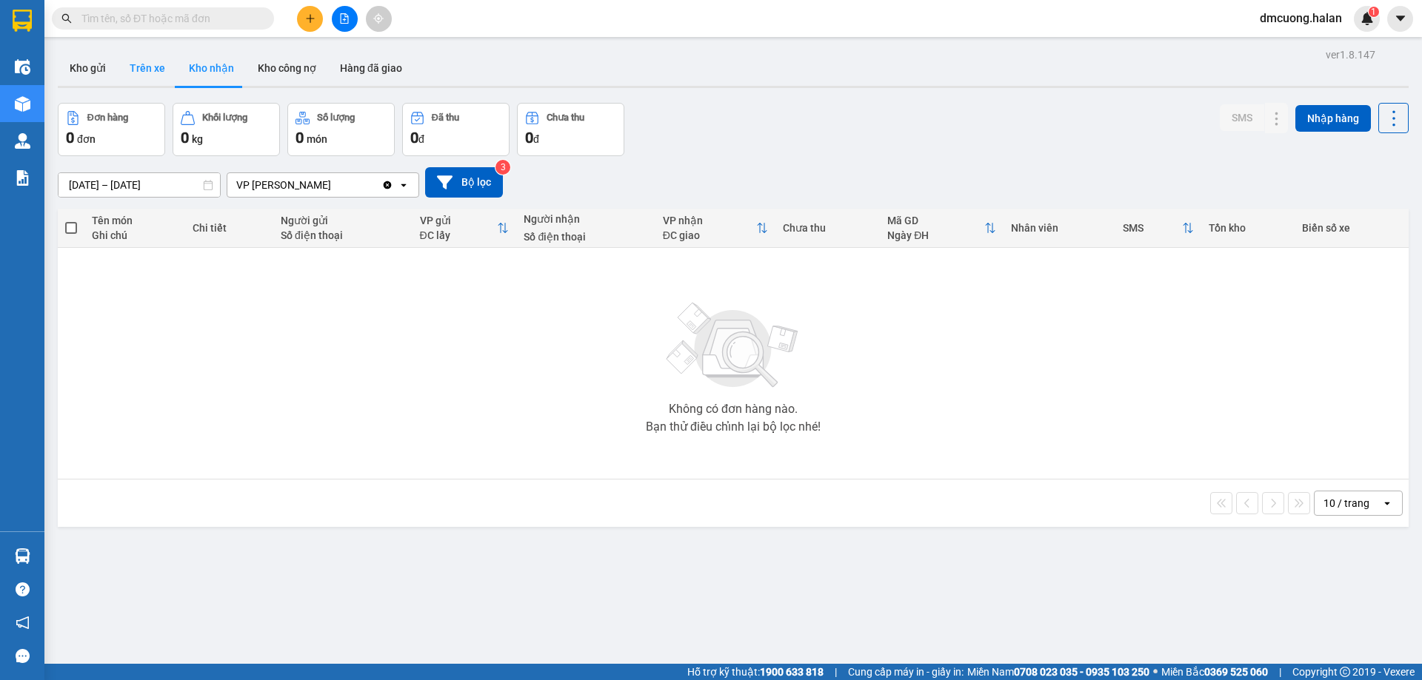
click at [150, 70] on button "Trên xe" at bounding box center [147, 68] width 59 height 36
type input "[DATE] – [DATE]"
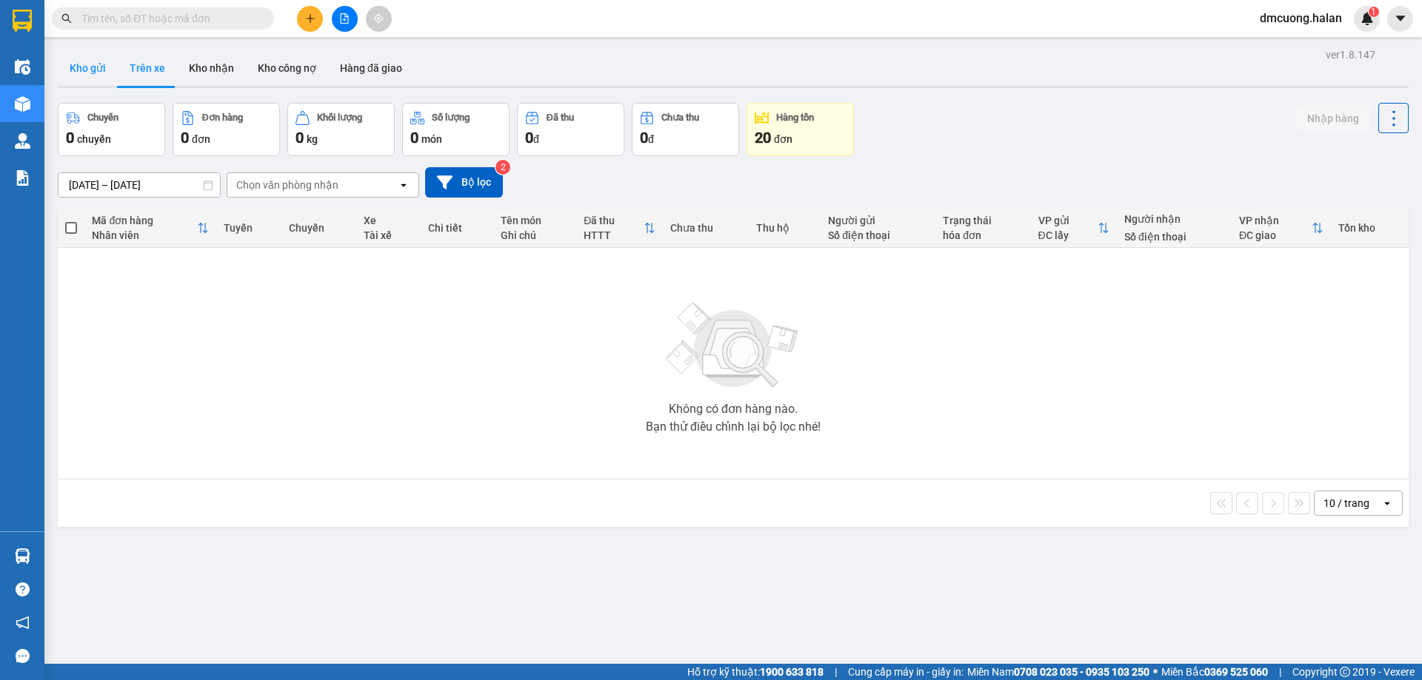
click at [81, 58] on button "Kho gửi" at bounding box center [88, 68] width 60 height 36
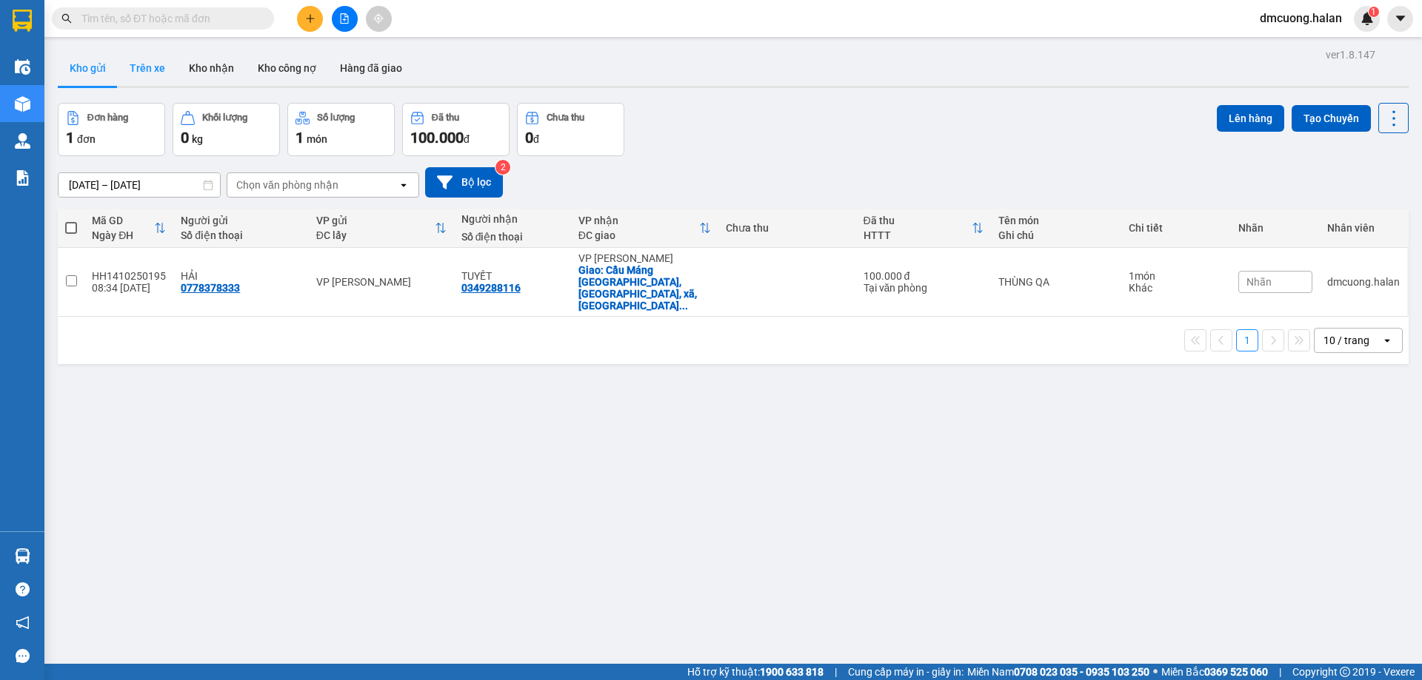
click at [156, 67] on button "Trên xe" at bounding box center [147, 68] width 59 height 36
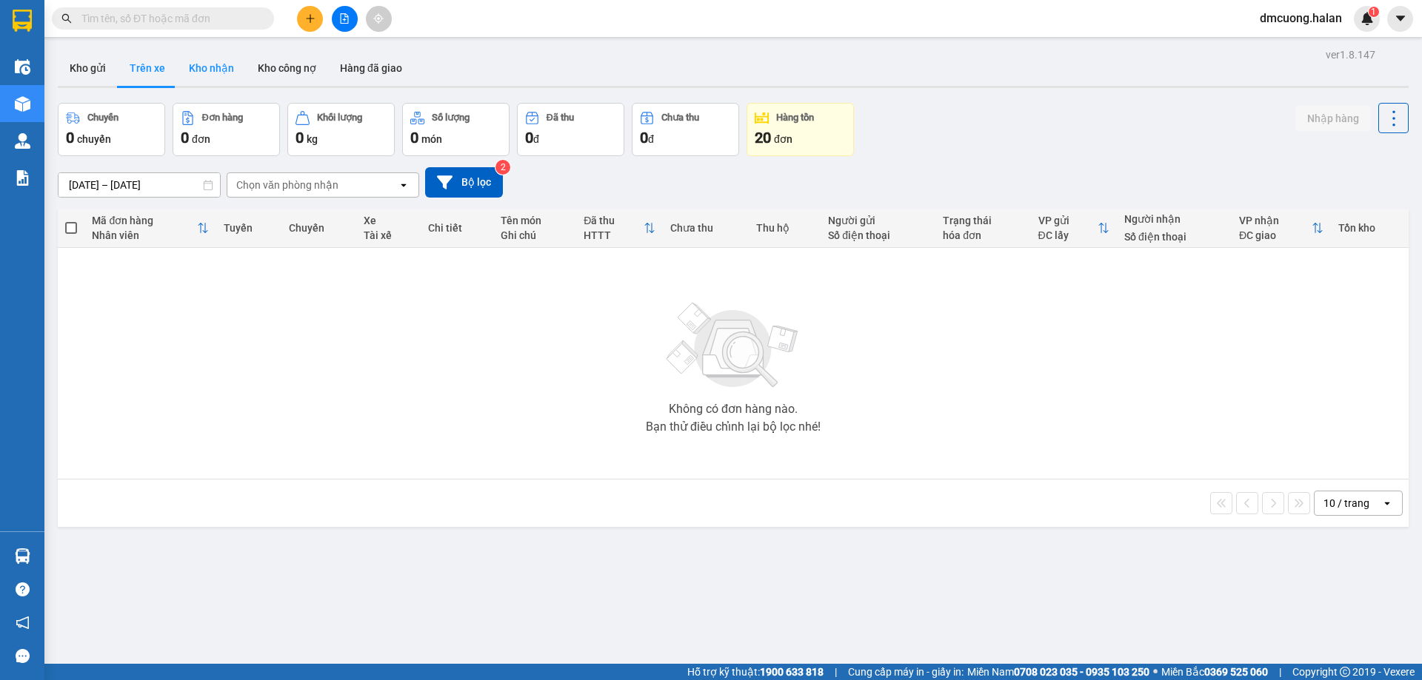
click at [201, 67] on button "Kho nhận" at bounding box center [211, 68] width 69 height 36
type input "16/08/2025 – 14/10/2025"
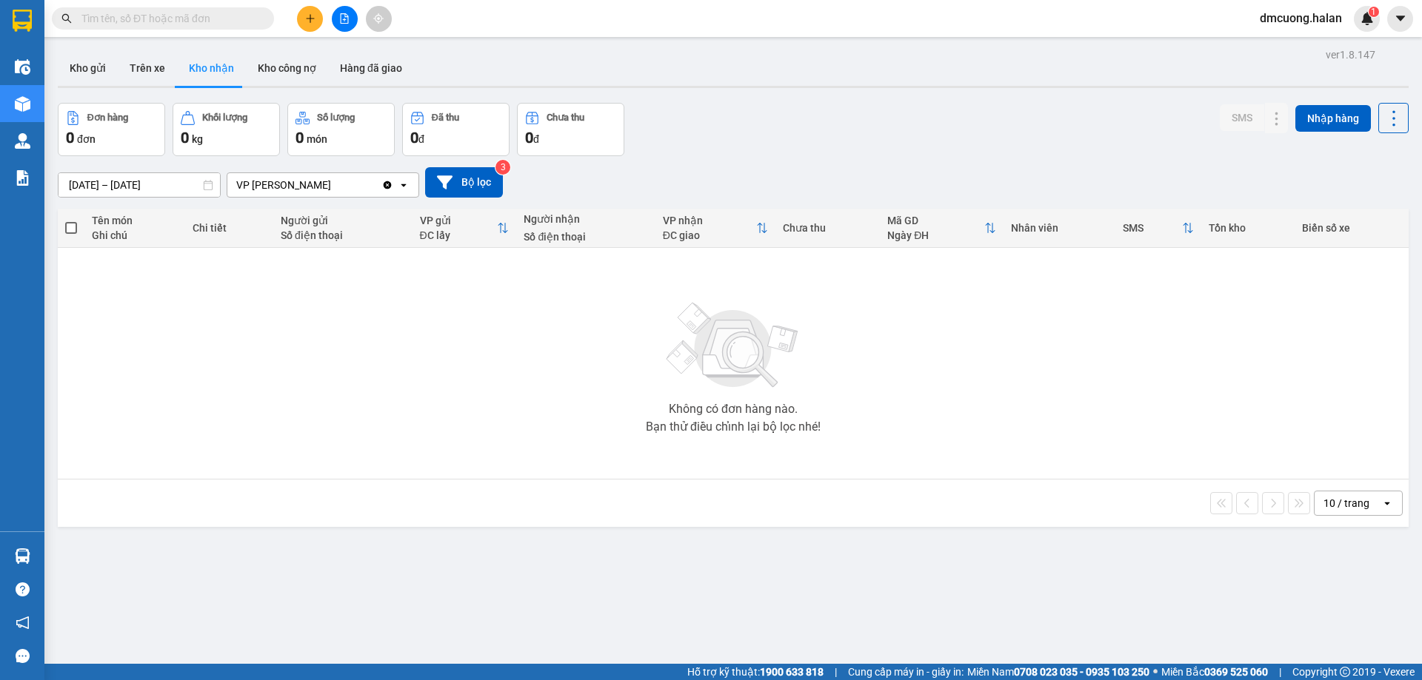
click at [279, 680] on html "Kết quả tìm kiếm ( 0 ) Bộ lọc No Data dmcuong.halan 1 Điều hành xe Kho hàng mới…" at bounding box center [711, 340] width 1422 height 680
click at [90, 56] on button "Kho gửi" at bounding box center [88, 68] width 60 height 36
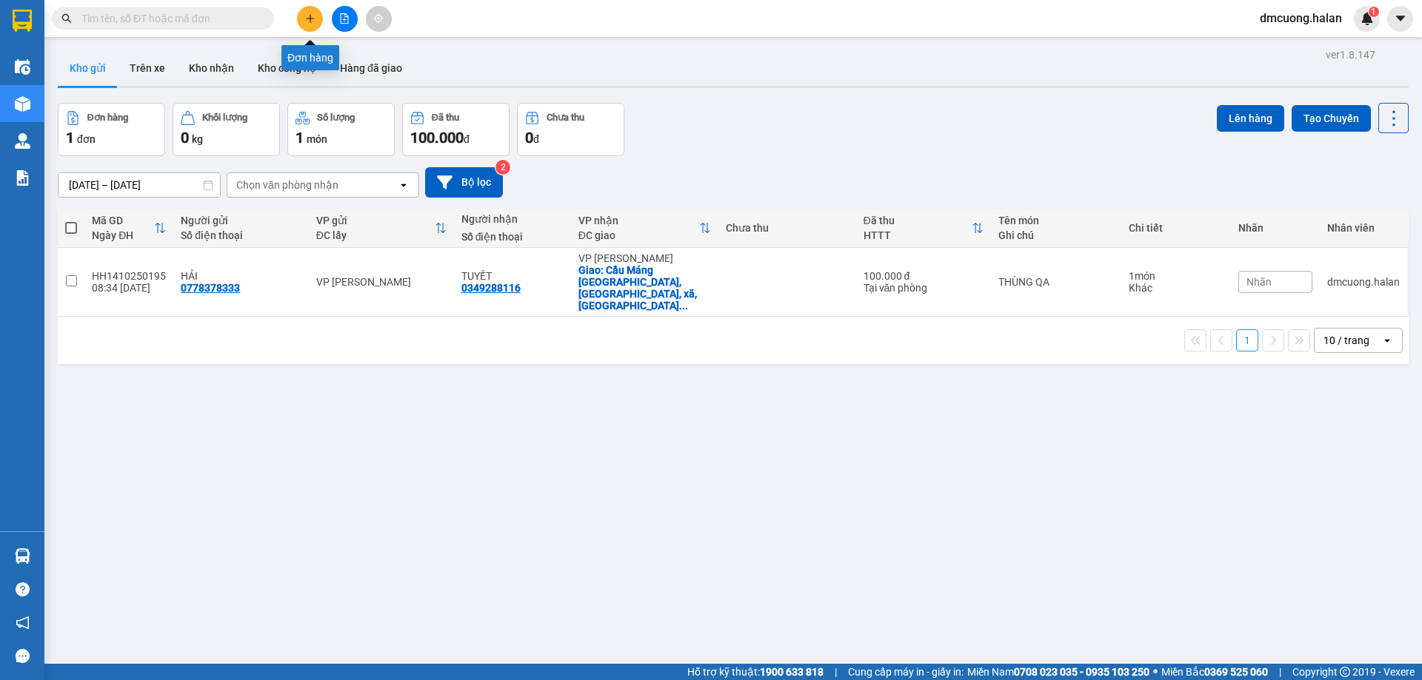
click at [308, 15] on icon "plus" at bounding box center [310, 18] width 10 height 10
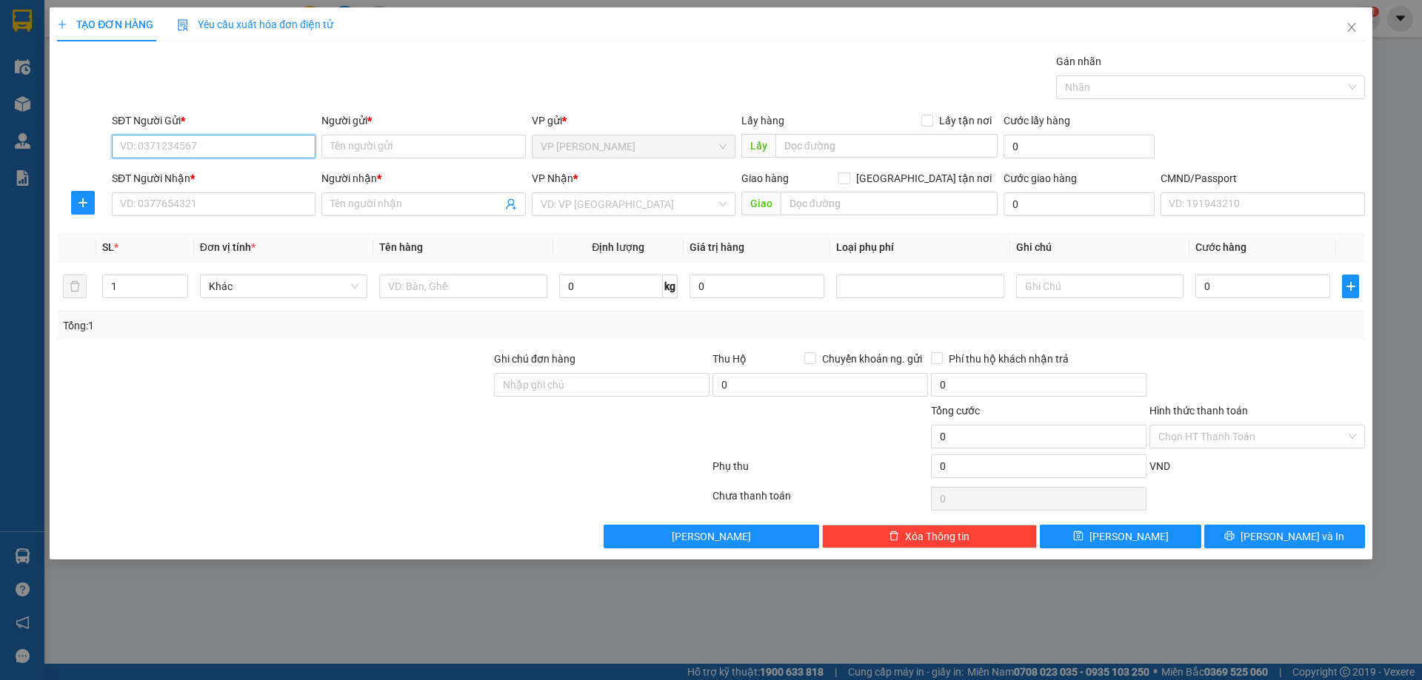
click at [238, 150] on input "SĐT Người Gửi *" at bounding box center [214, 147] width 204 height 24
click at [270, 146] on input "SĐT Người Gửi *" at bounding box center [214, 147] width 204 height 24
paste input "0945427413"
type input "0945427413"
click at [417, 149] on input "Người gửi *" at bounding box center [423, 147] width 204 height 24
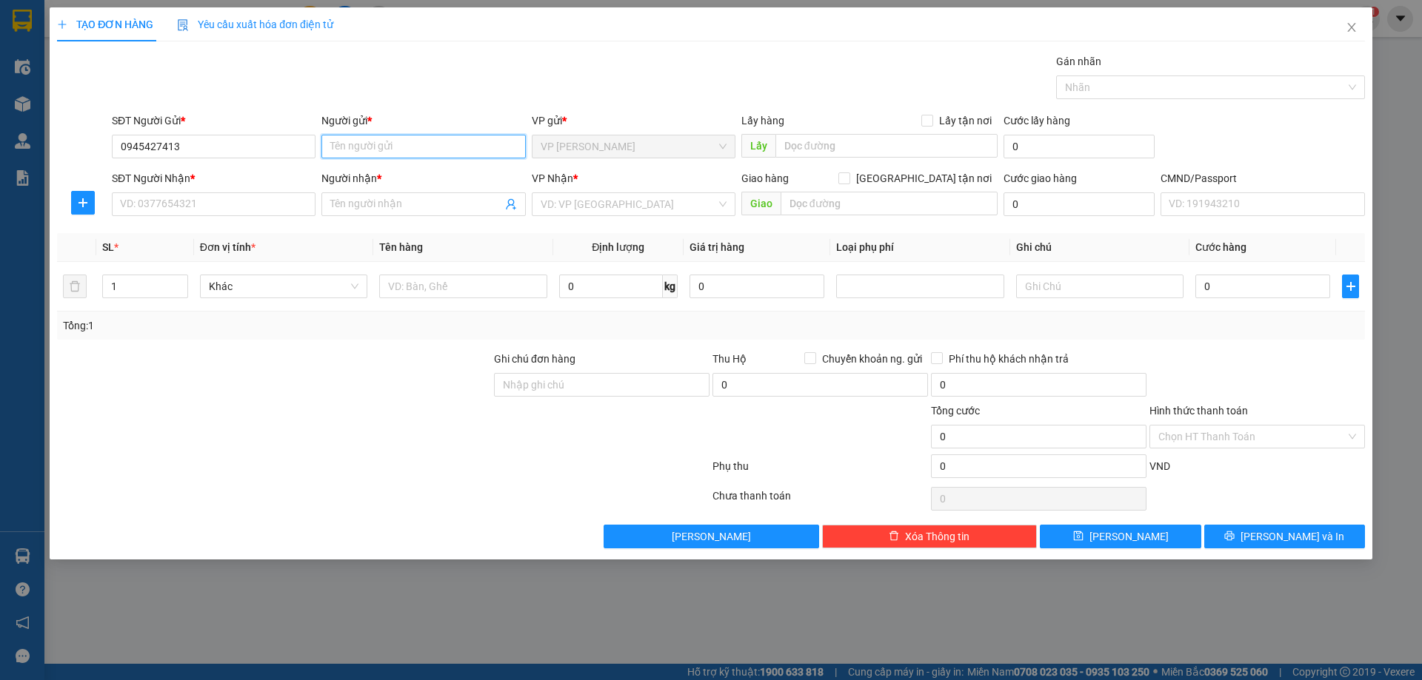
click at [404, 141] on input "Người gửi *" at bounding box center [423, 147] width 204 height 24
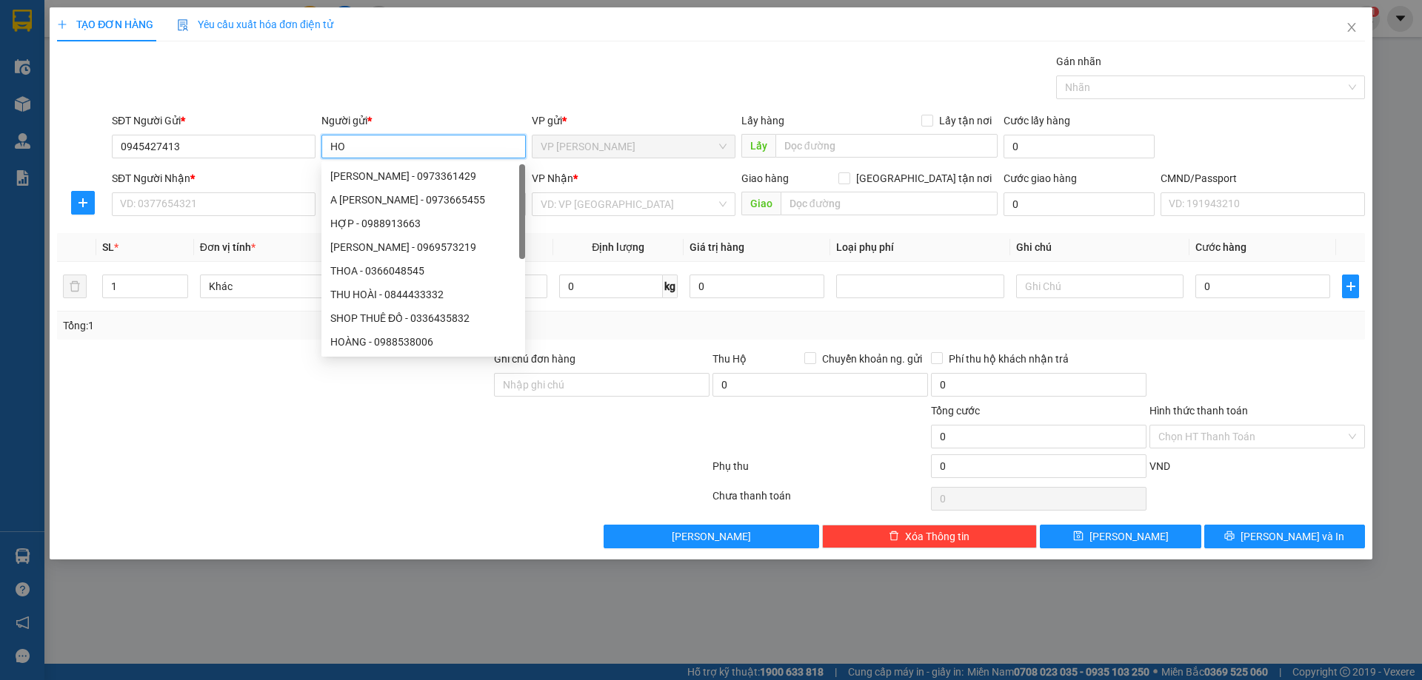
type input "H"
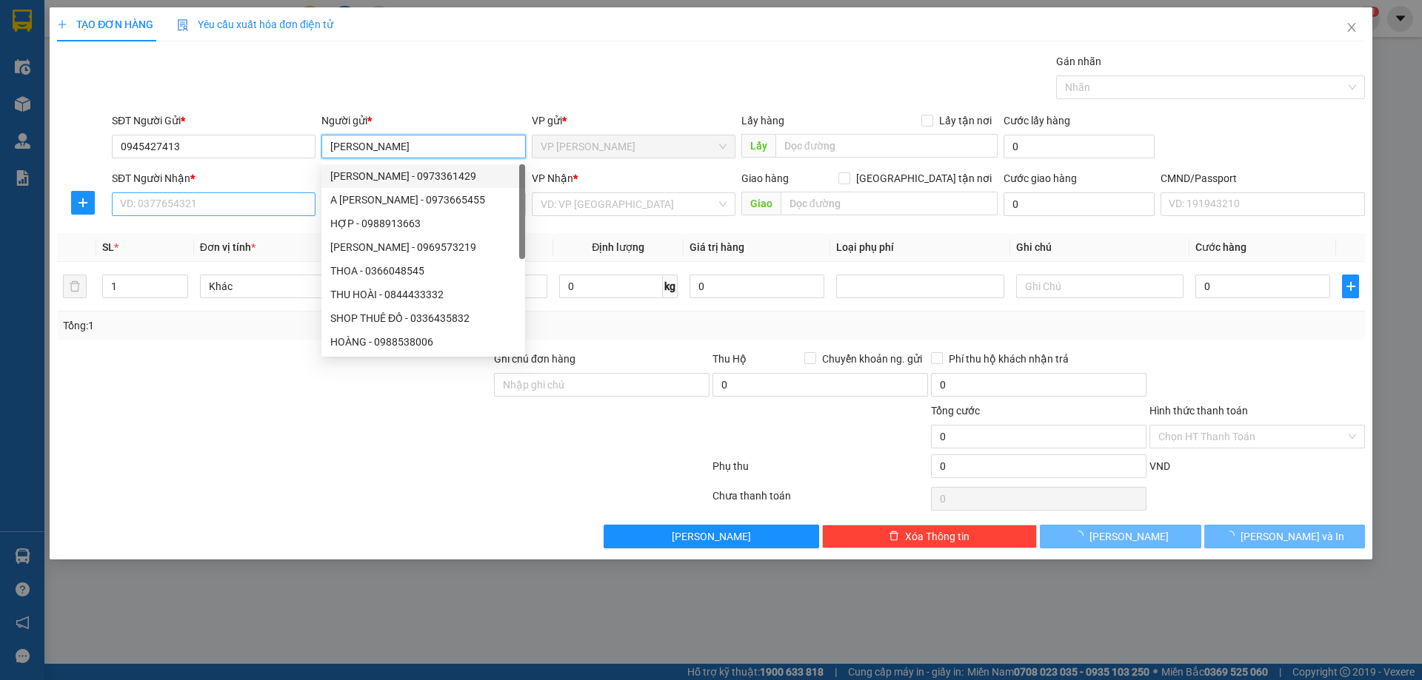
type input "NGỌC HOA VŨ"
click at [238, 201] on input "SĐT Người Nhận *" at bounding box center [214, 204] width 204 height 24
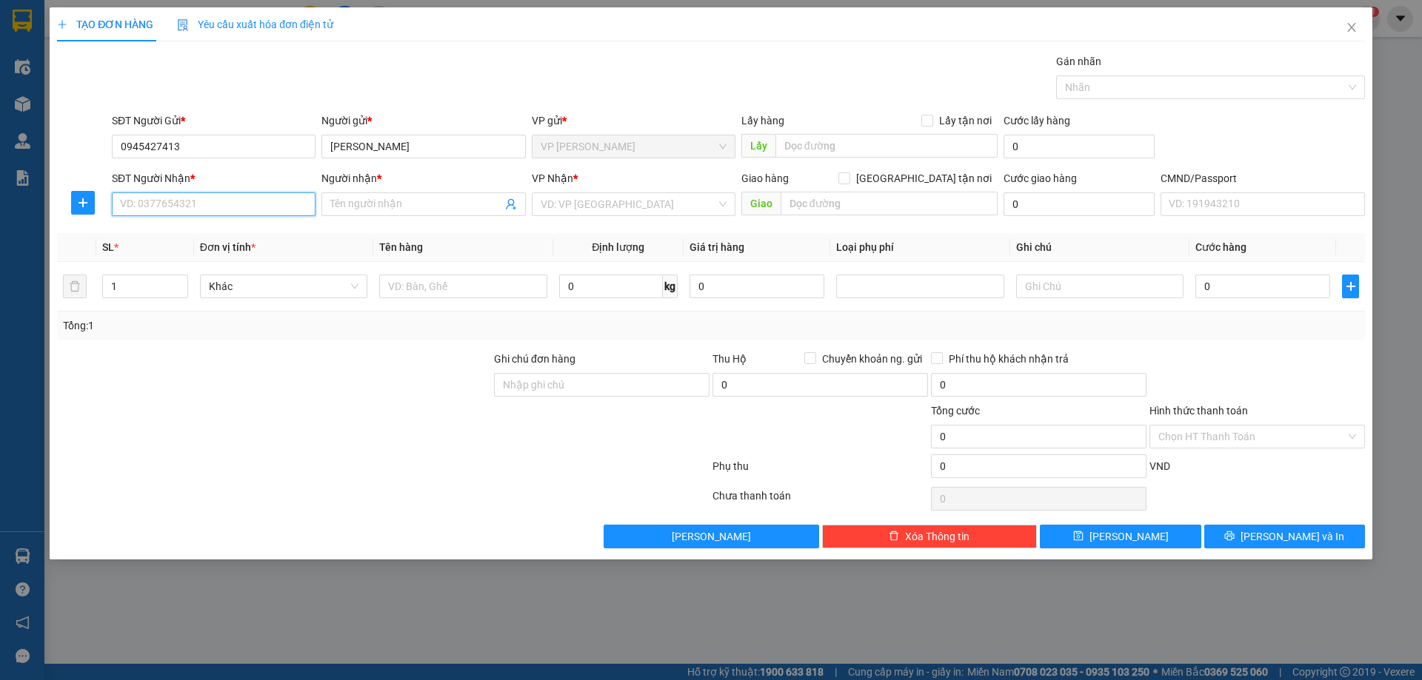
click at [237, 207] on input "SĐT Người Nhận *" at bounding box center [214, 204] width 204 height 24
paste input "0336668193"
type input "0336668193"
click at [159, 235] on div "0336668193 - HẢI" at bounding box center [214, 234] width 186 height 16
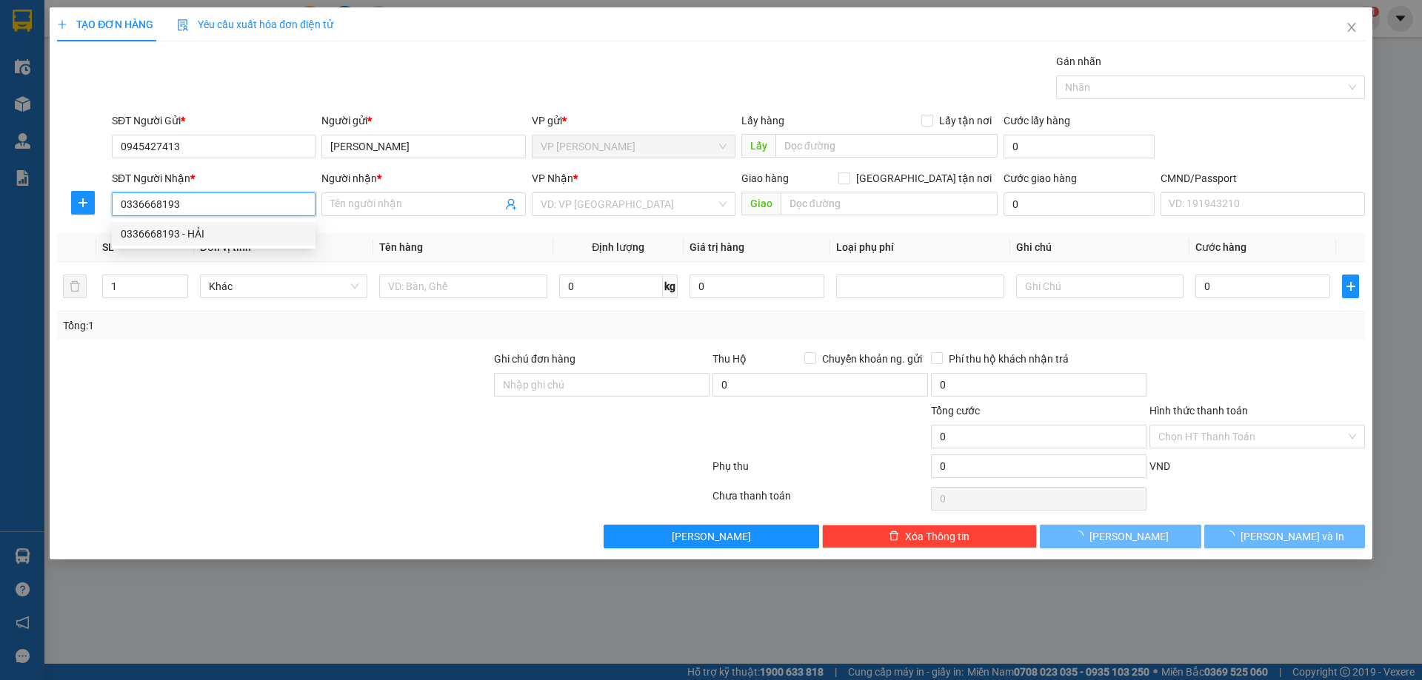
type input "HẢI"
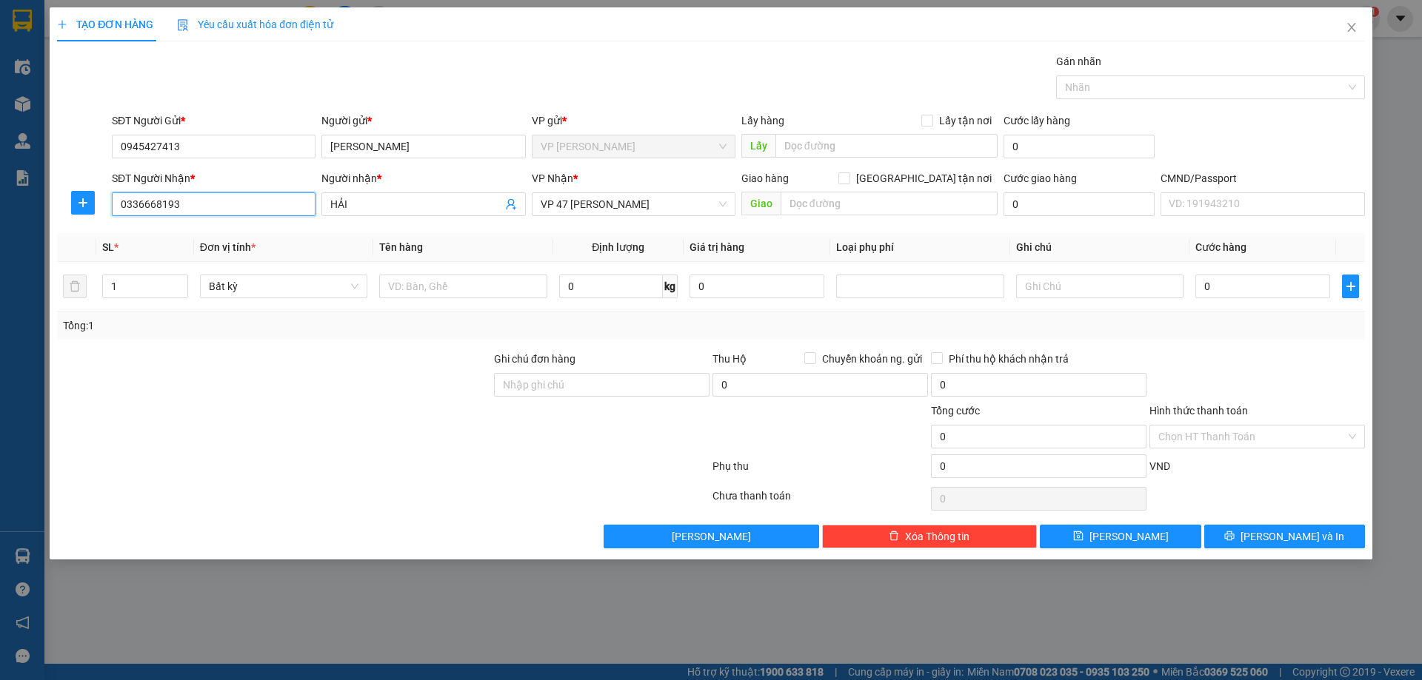
type input "0336668193"
click at [509, 239] on th "Tên hàng" at bounding box center [462, 247] width 179 height 29
click at [1094, 279] on input "text" at bounding box center [1099, 287] width 167 height 24
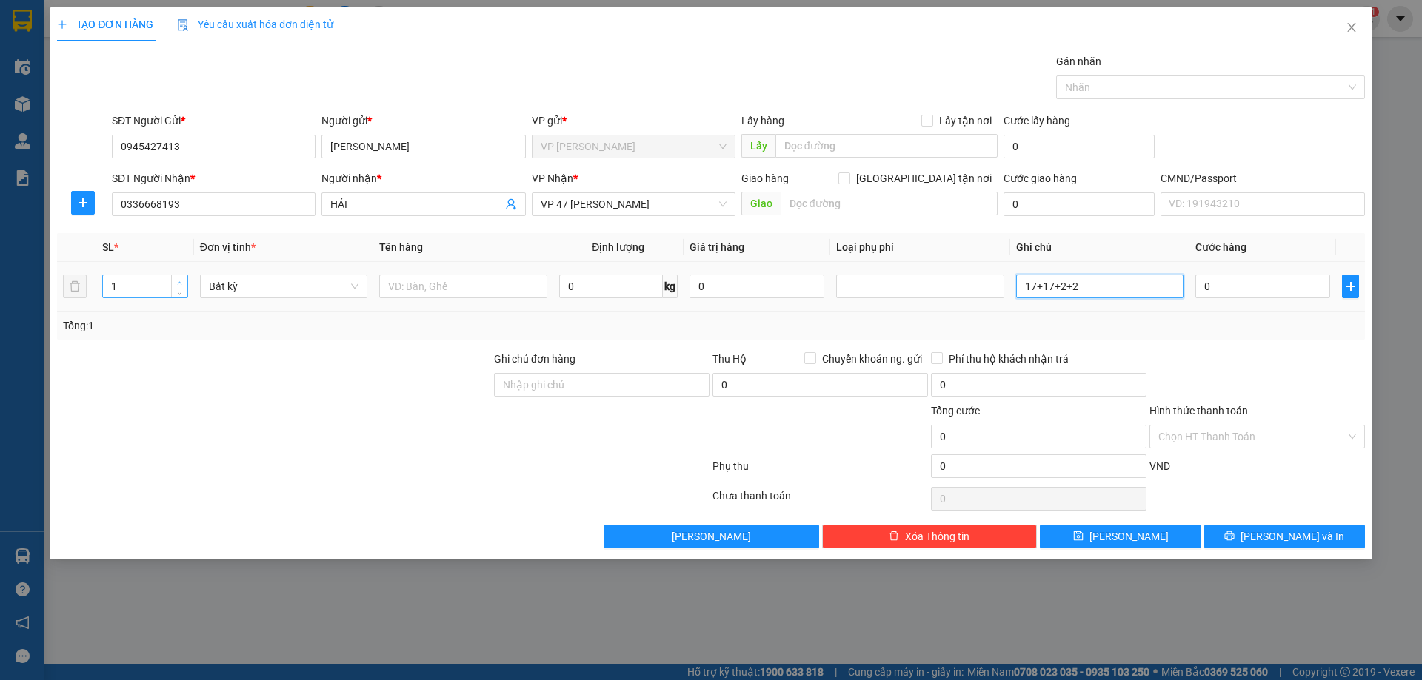
type input "17+17+2+2"
click at [180, 282] on icon "up" at bounding box center [179, 283] width 5 height 5
type input "4"
click at [180, 282] on icon "up" at bounding box center [179, 283] width 5 height 5
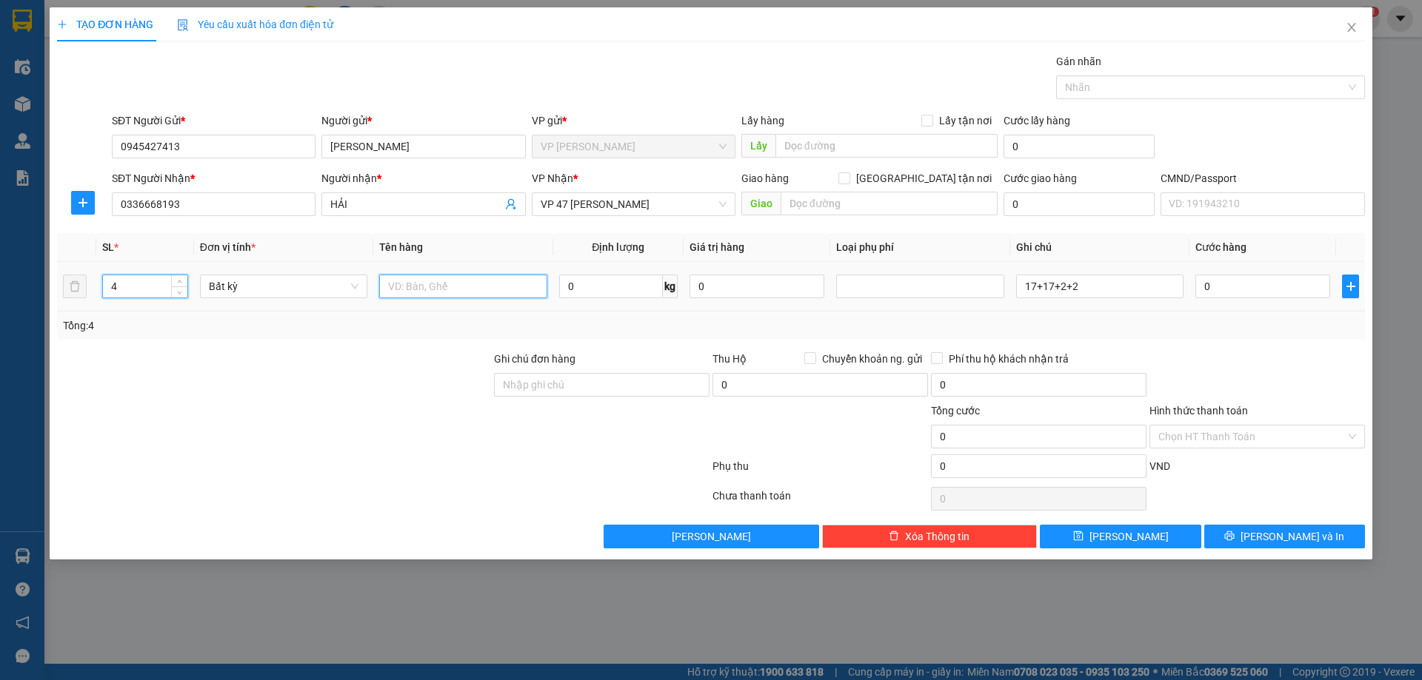
click at [399, 282] on input "text" at bounding box center [462, 287] width 167 height 24
type input "v"
type input "VỎ BÌA + THÙNG XANH"
click at [835, 332] on div "Tổng: 4" at bounding box center [711, 326] width 1296 height 16
click at [1234, 285] on input "0" at bounding box center [1262, 287] width 135 height 24
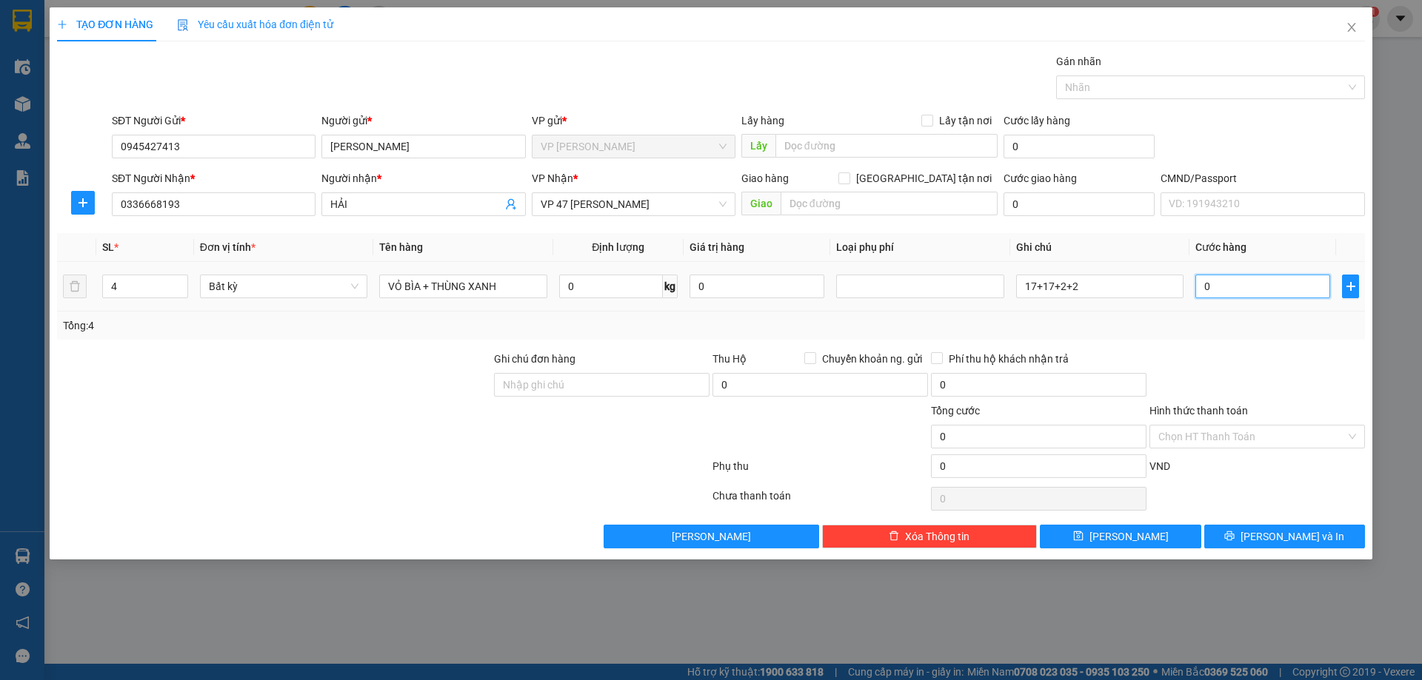
type input "2"
type input "26"
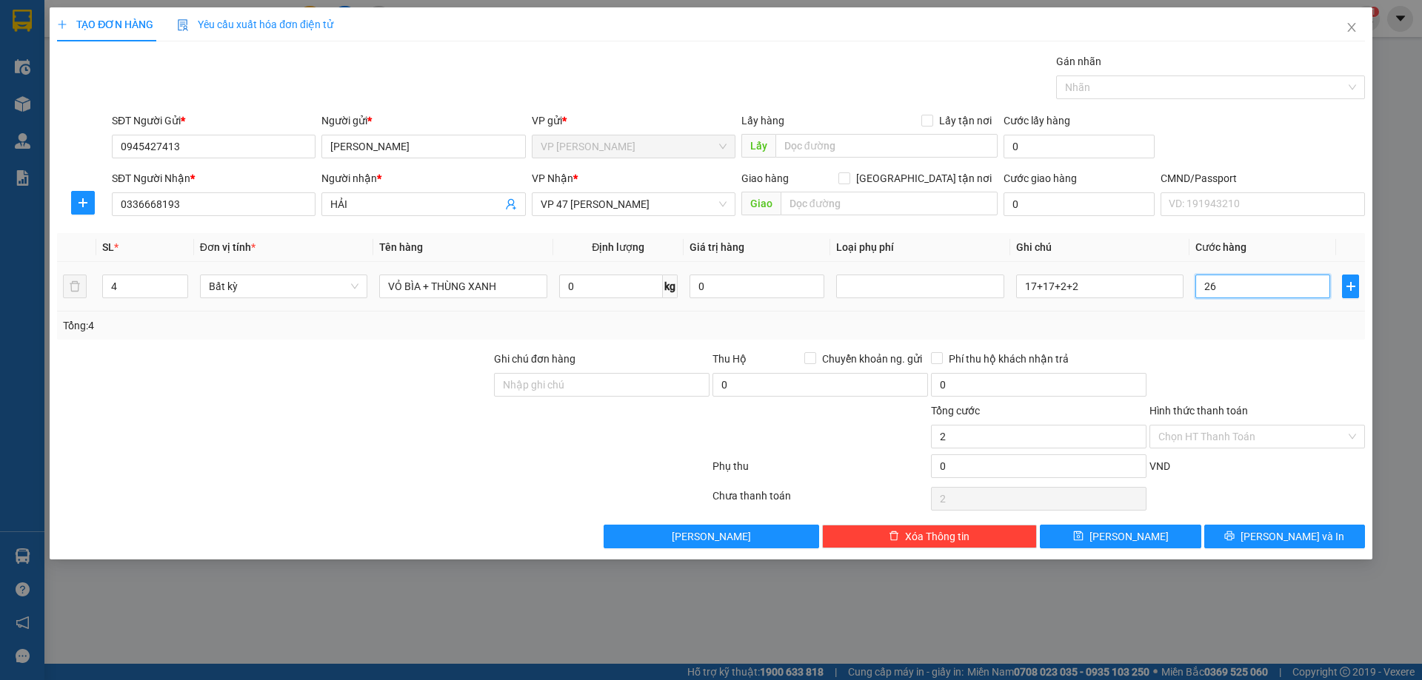
type input "26"
type input "260"
type input "260.000"
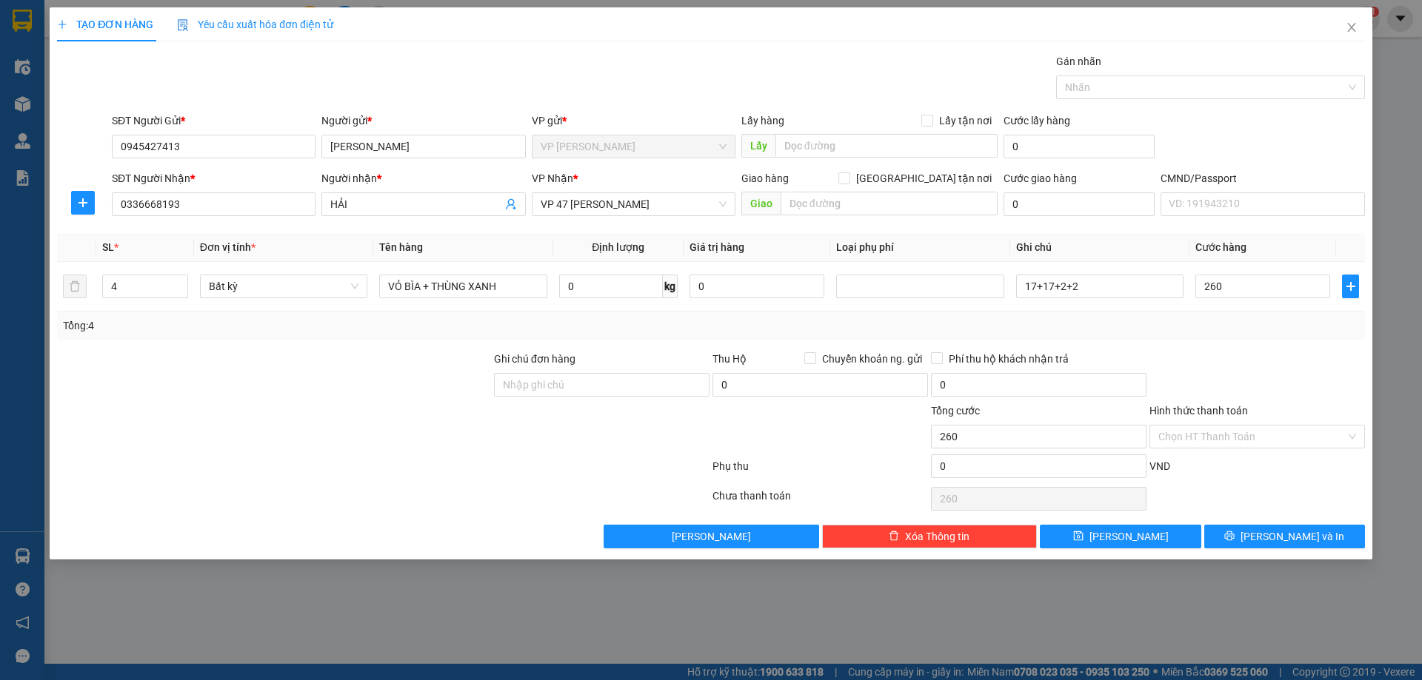
type input "260.000"
click at [1266, 359] on div at bounding box center [1257, 377] width 218 height 52
click at [1280, 535] on span "Lưu và In" at bounding box center [1292, 537] width 104 height 16
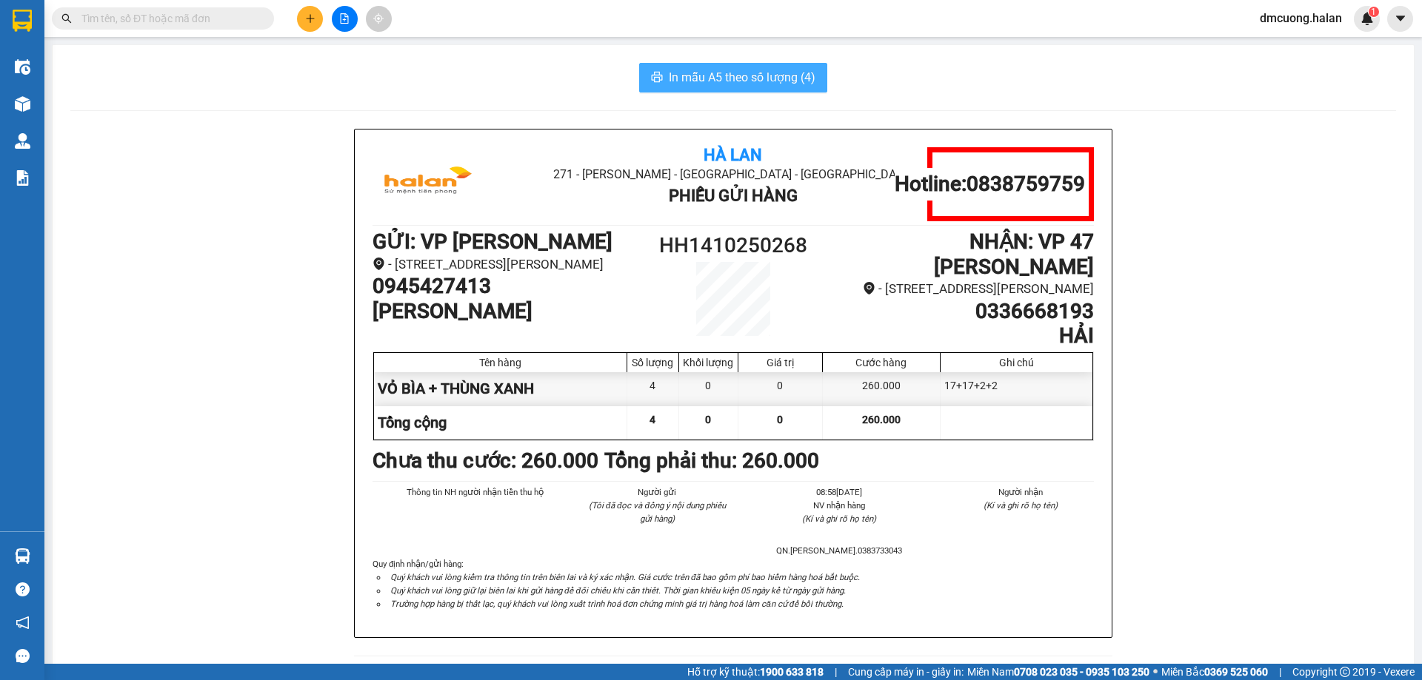
click at [800, 81] on span "In mẫu A5 theo số lượng (4)" at bounding box center [742, 77] width 147 height 19
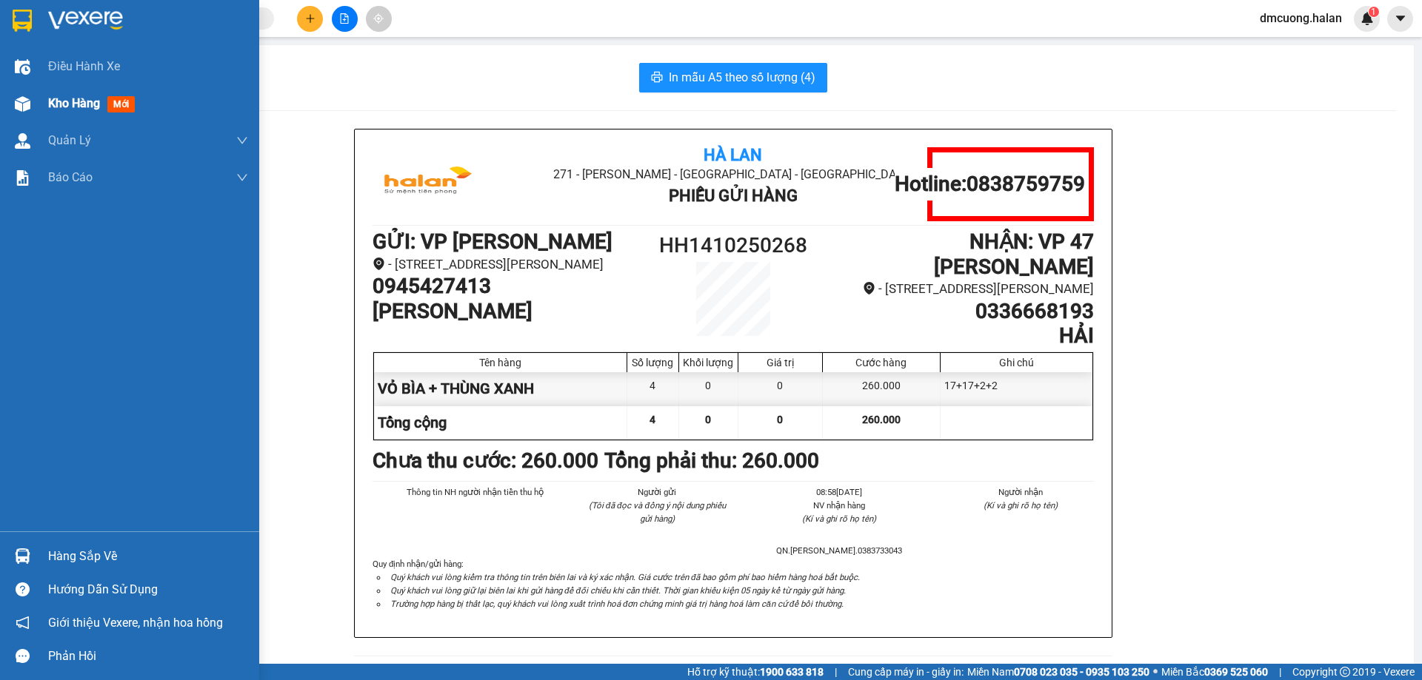
click at [76, 117] on div "Kho hàng mới" at bounding box center [148, 103] width 200 height 37
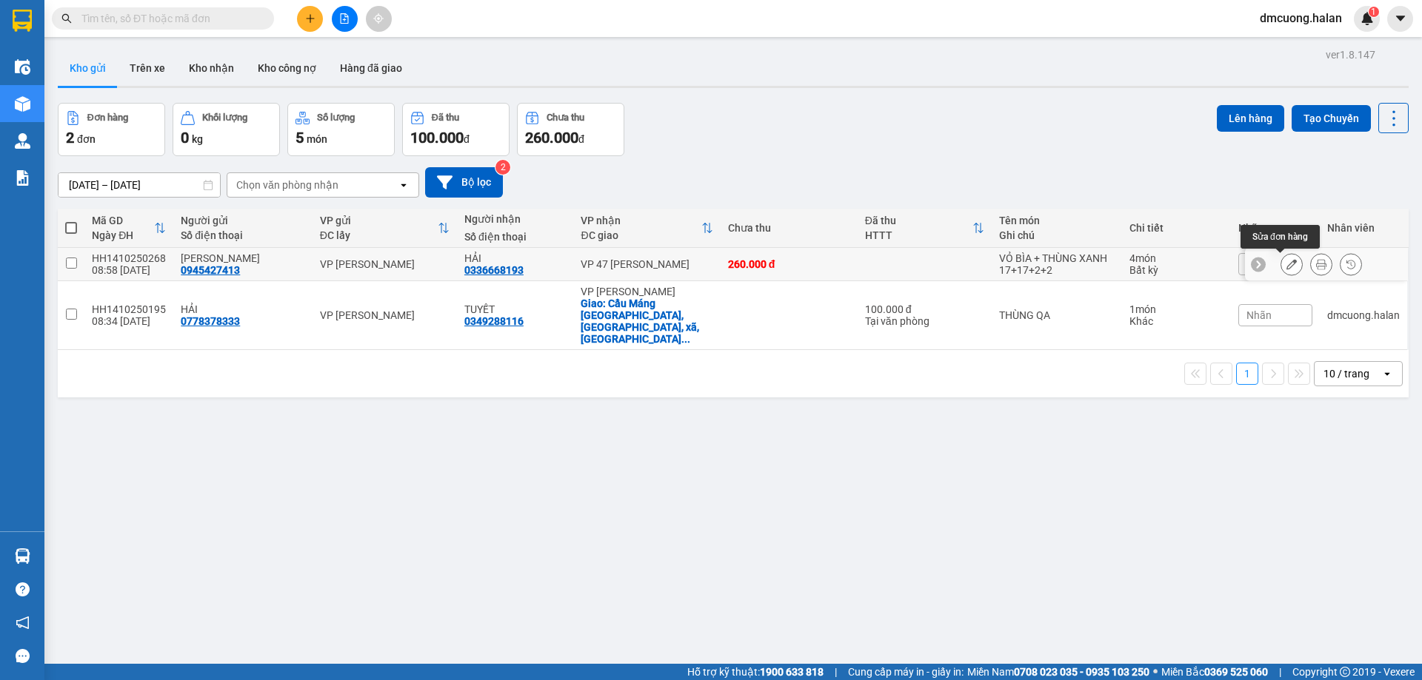
click at [1286, 263] on icon at bounding box center [1291, 264] width 10 height 10
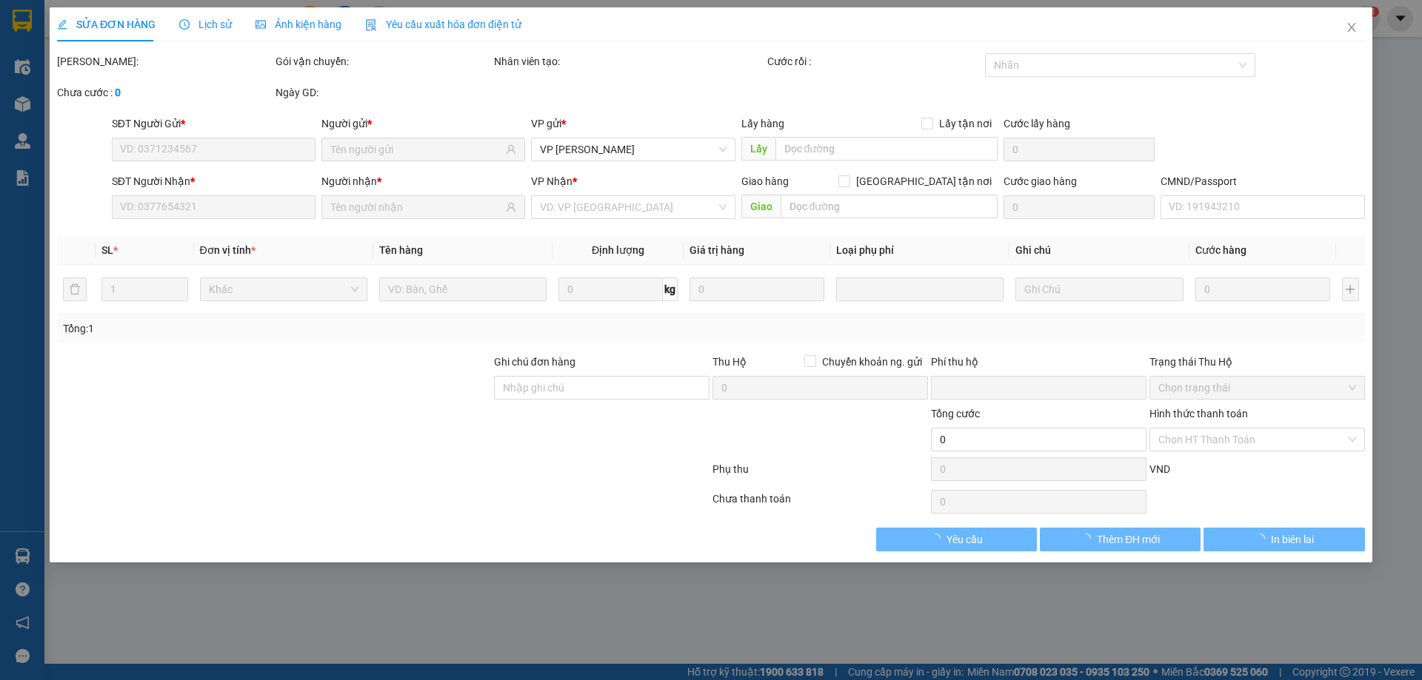
type input "0945427413"
type input "0336668193"
type input "0"
type input "260.000"
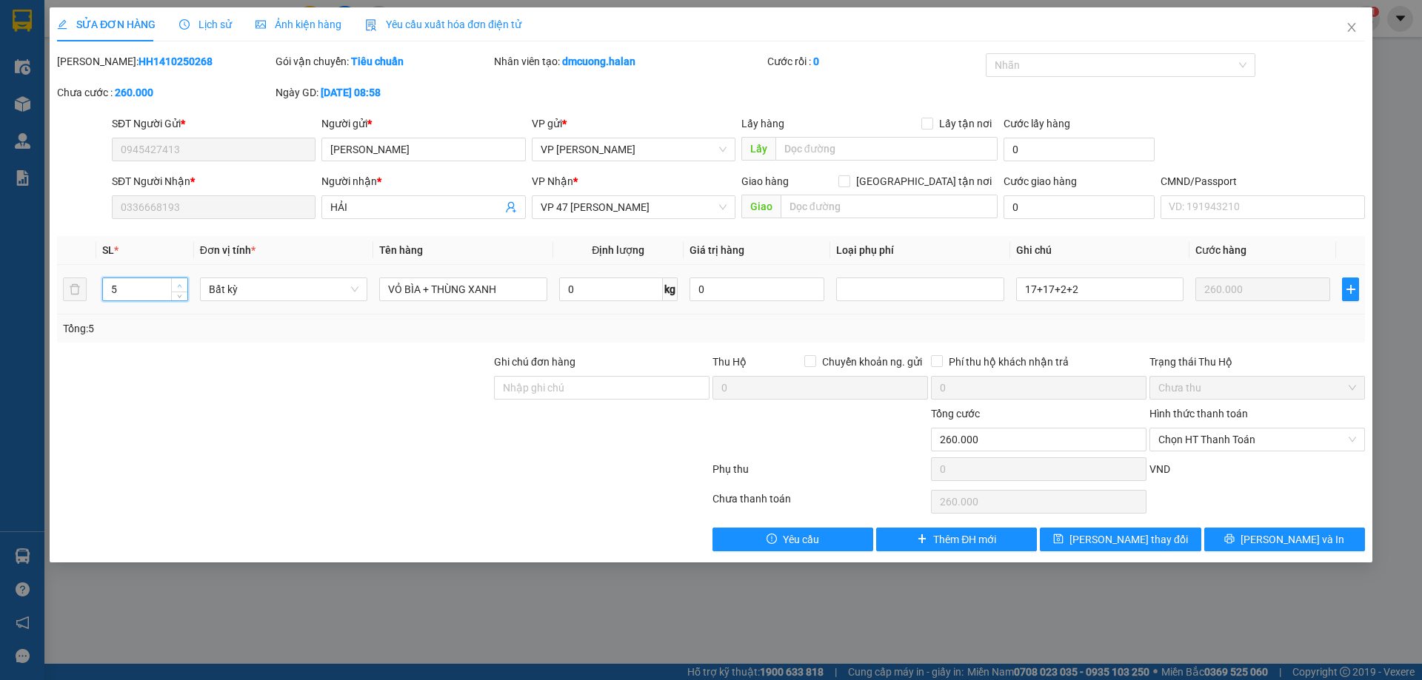
click at [183, 286] on span "up" at bounding box center [179, 285] width 9 height 9
click at [178, 296] on icon "down" at bounding box center [179, 294] width 5 height 5
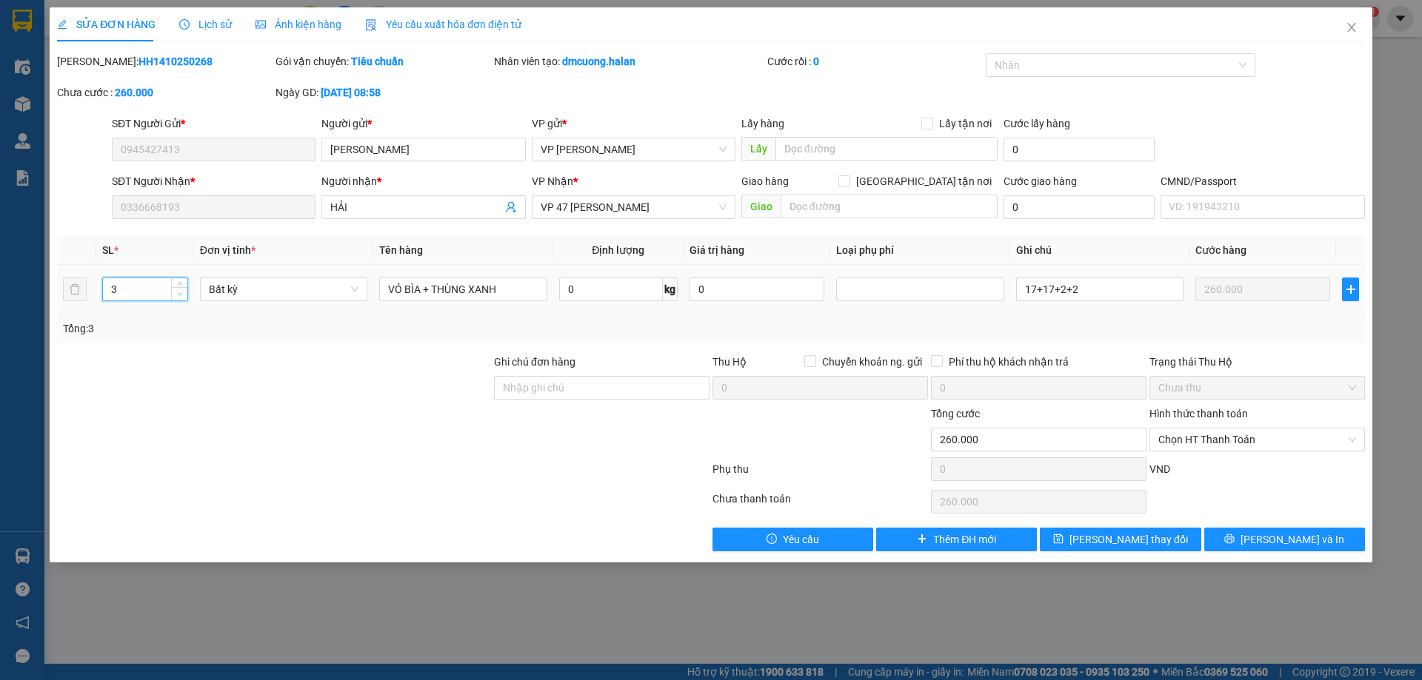
type input "2"
click at [178, 296] on icon "down" at bounding box center [179, 294] width 5 height 5
click at [1185, 58] on div at bounding box center [1113, 65] width 248 height 18
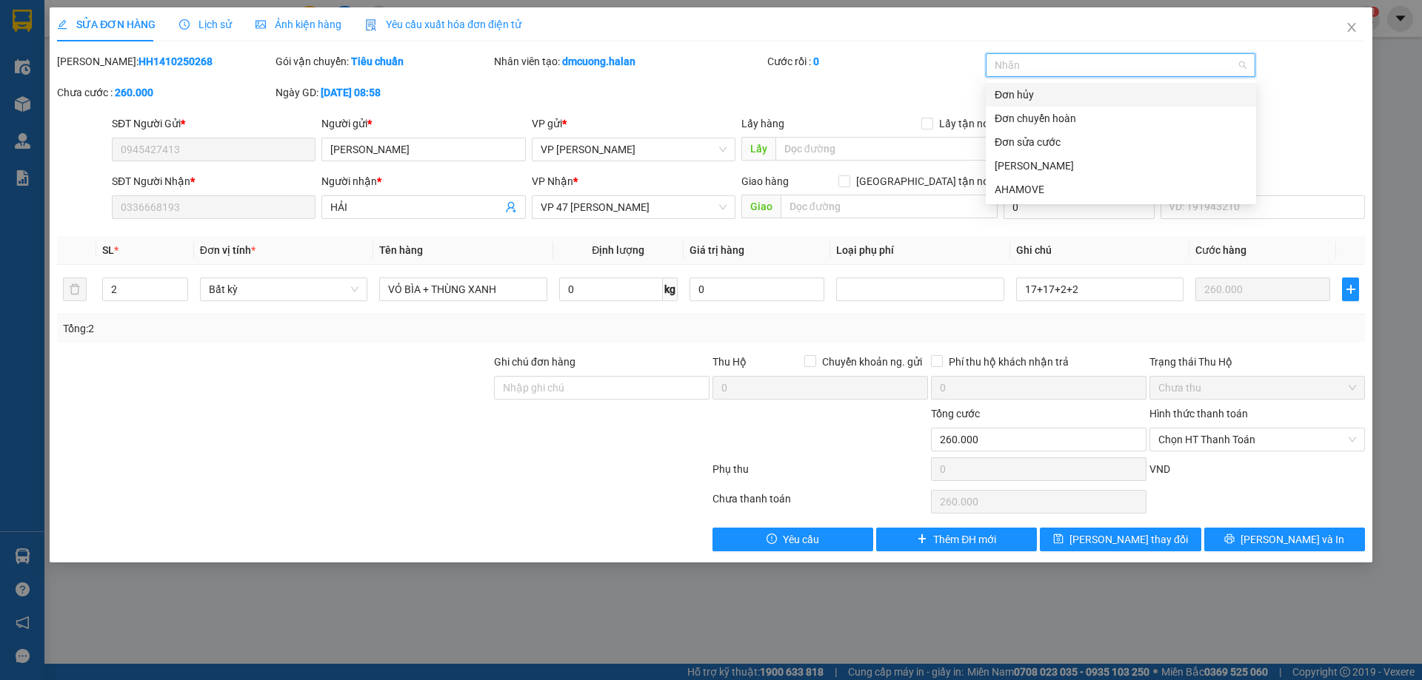
click at [1184, 58] on div at bounding box center [1113, 65] width 248 height 18
click at [1083, 144] on div "Đơn sửa cước" at bounding box center [1120, 142] width 252 height 16
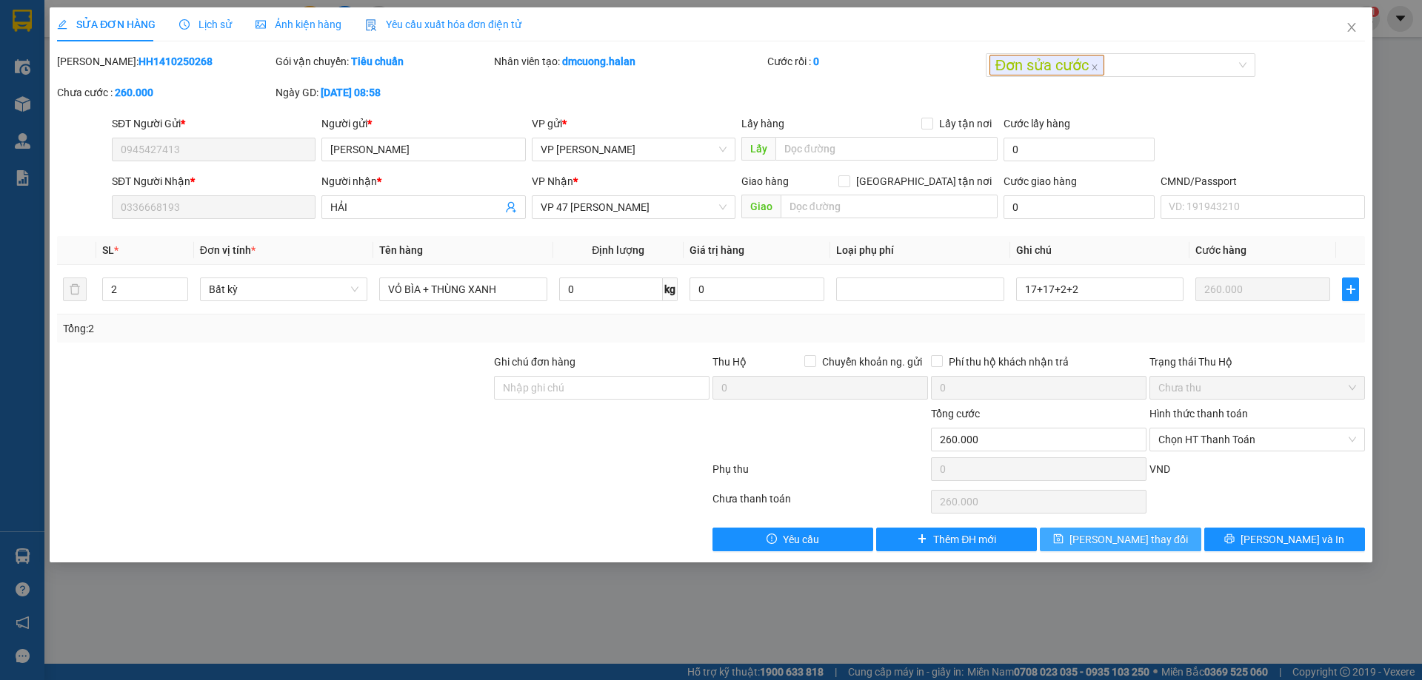
click at [1106, 534] on span "Lưu thay đổi" at bounding box center [1128, 540] width 118 height 16
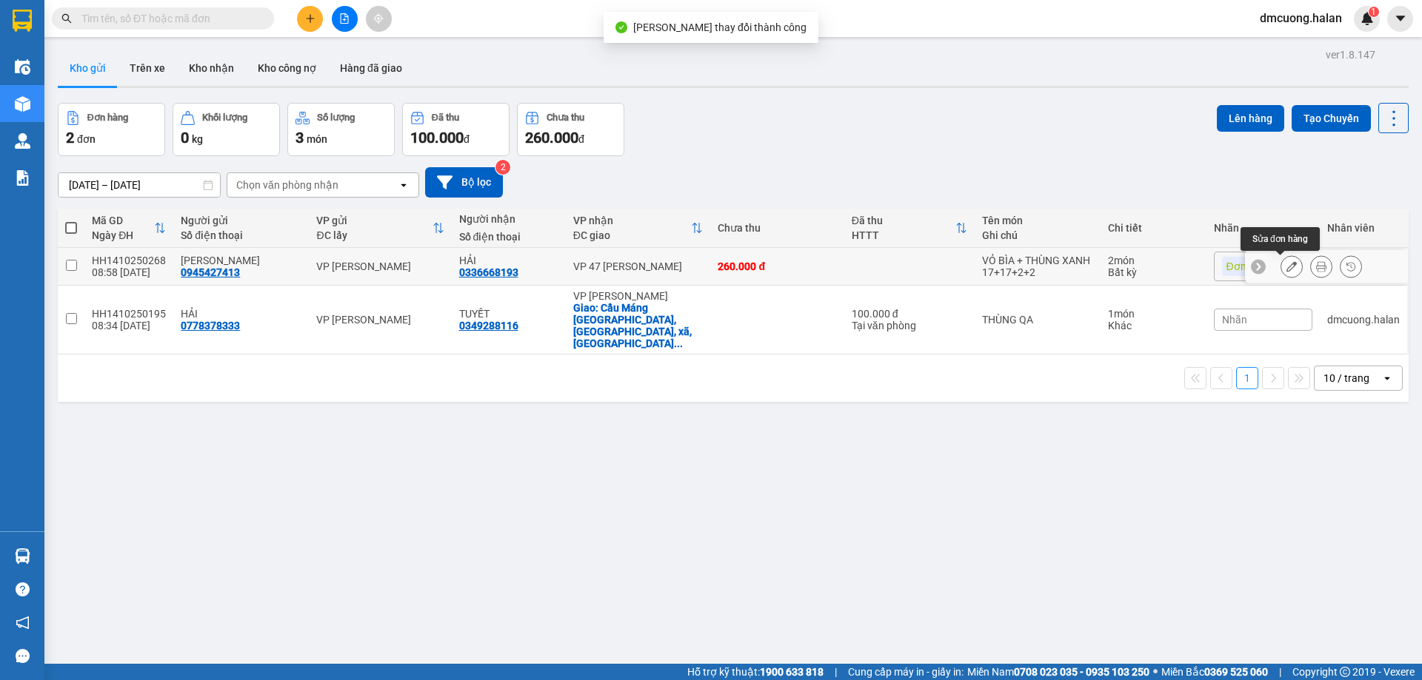
click at [1286, 270] on icon at bounding box center [1291, 266] width 10 height 10
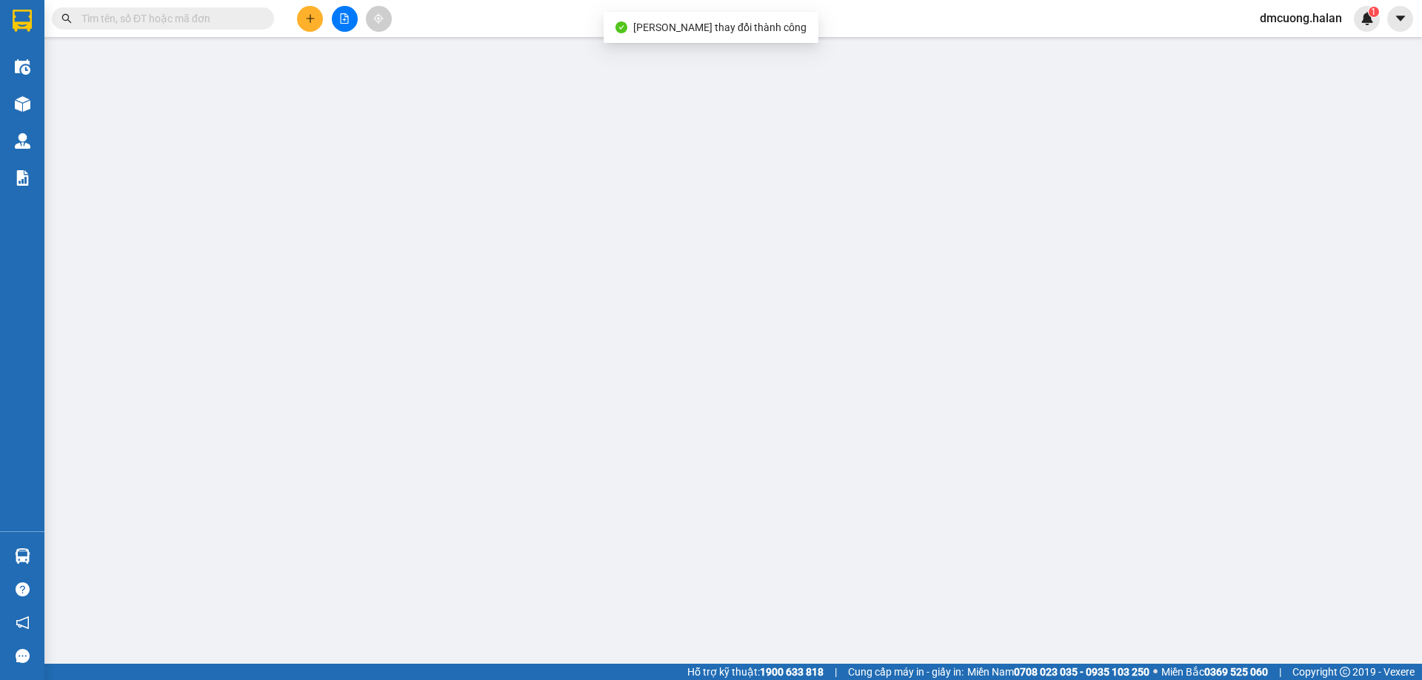
type input "0945427413"
type input "0336668193"
type input "0"
type input "260.000"
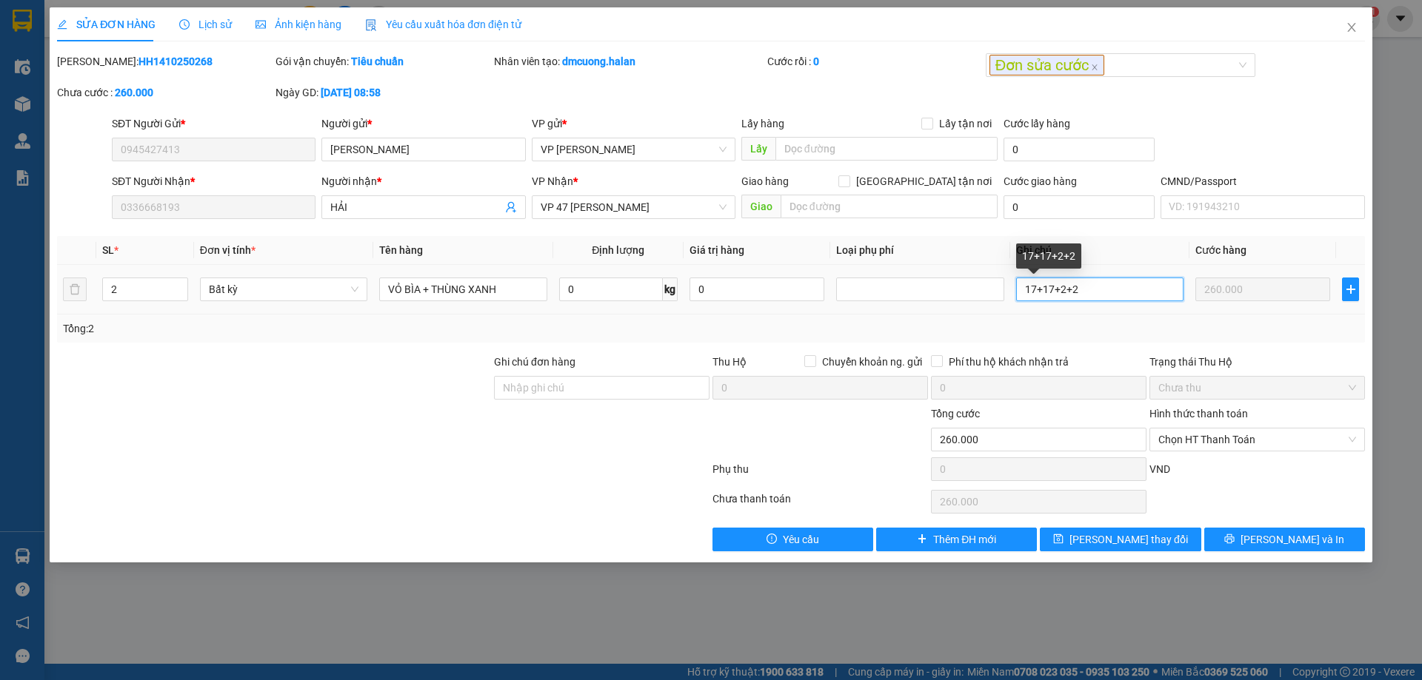
click at [1101, 294] on input "17+17+2+2" at bounding box center [1099, 290] width 167 height 24
type input "34+10"
click at [1112, 313] on td "34+10" at bounding box center [1099, 290] width 179 height 50
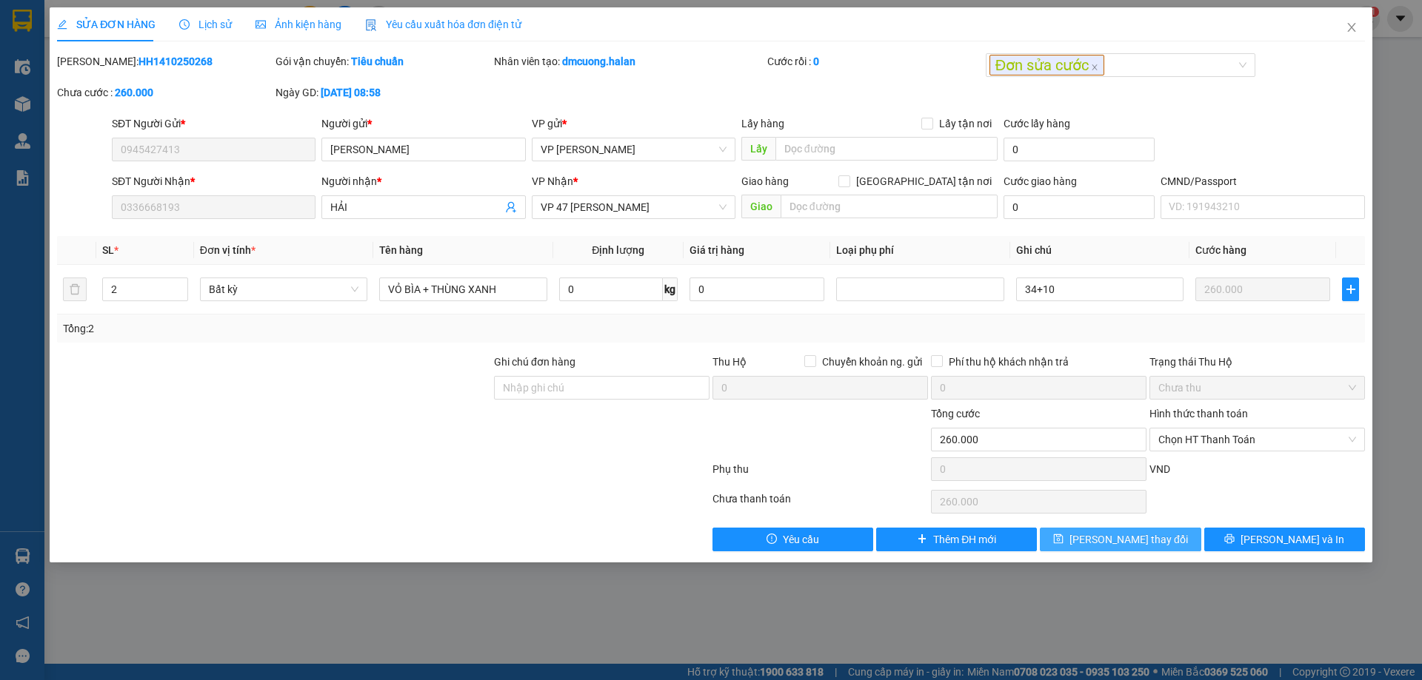
click at [1138, 539] on span "Lưu thay đổi" at bounding box center [1128, 540] width 118 height 16
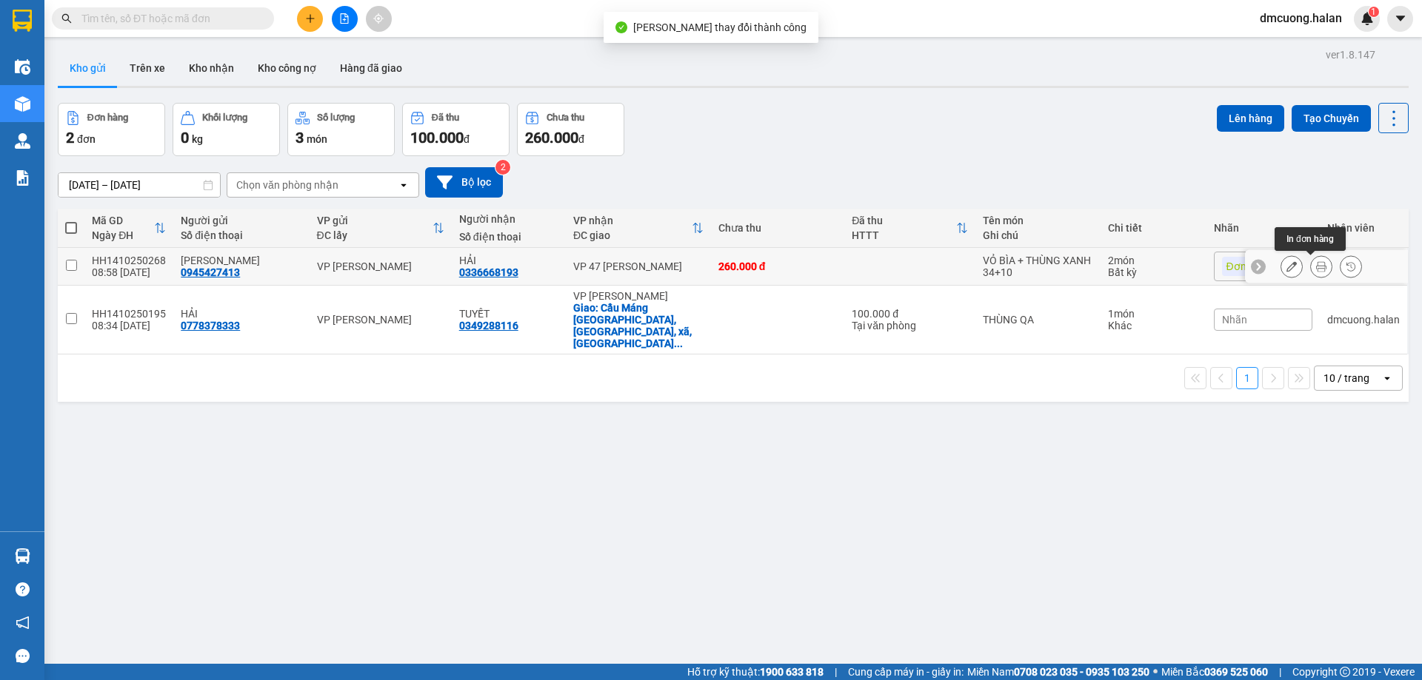
click at [1286, 265] on icon at bounding box center [1291, 266] width 10 height 10
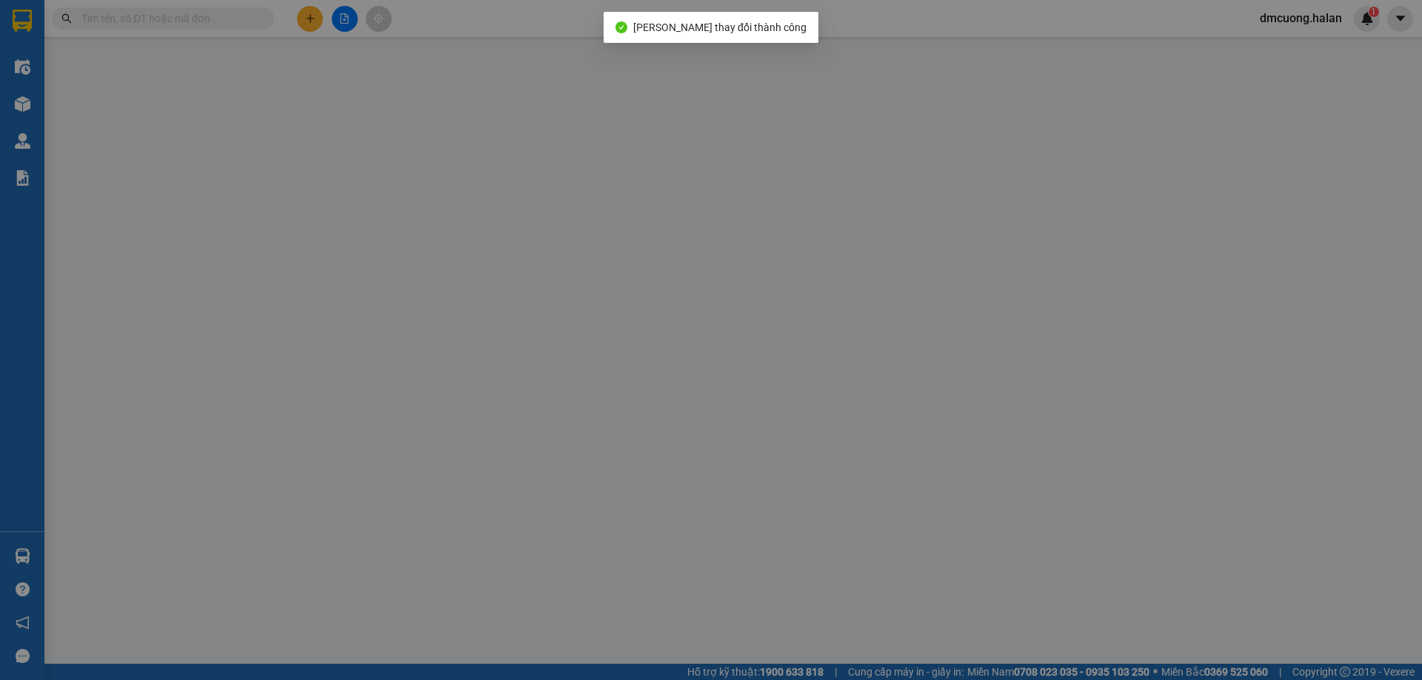
type input "0945427413"
type input "0336668193"
type input "0"
type input "260.000"
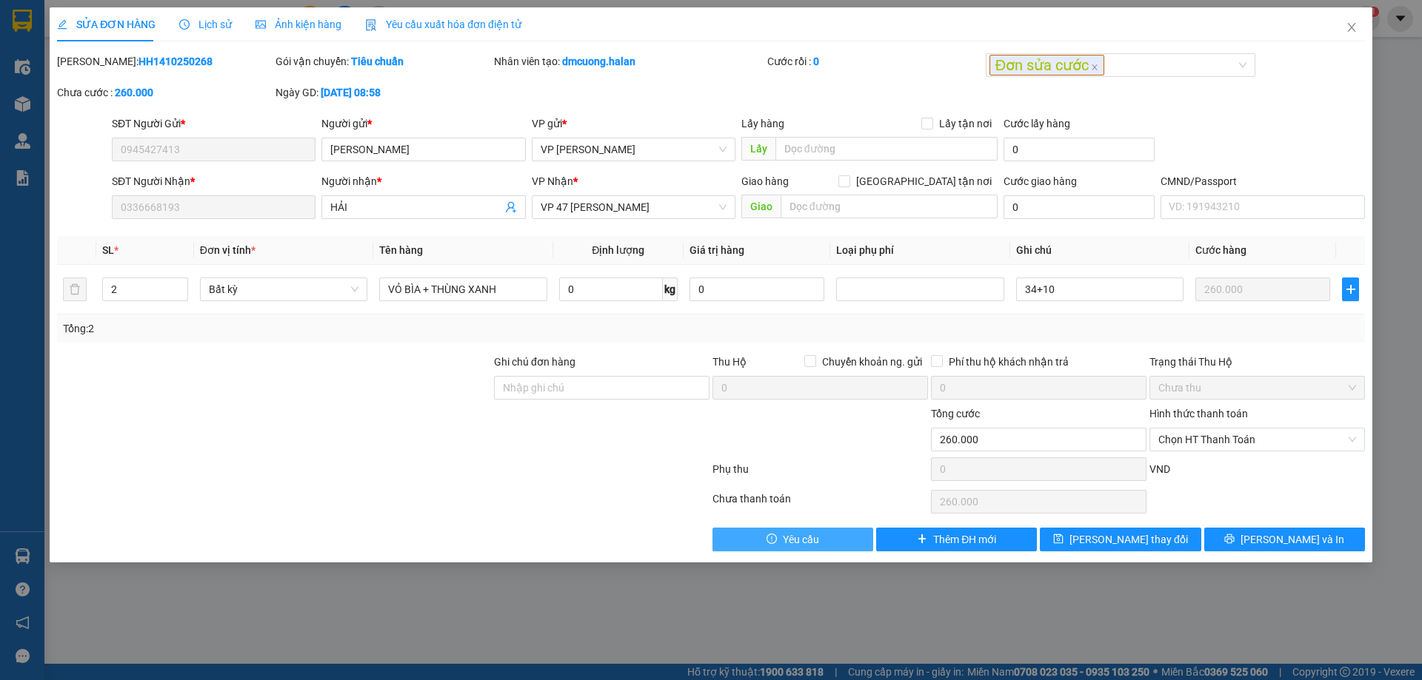
click at [813, 540] on span "Yêu cầu" at bounding box center [801, 540] width 36 height 16
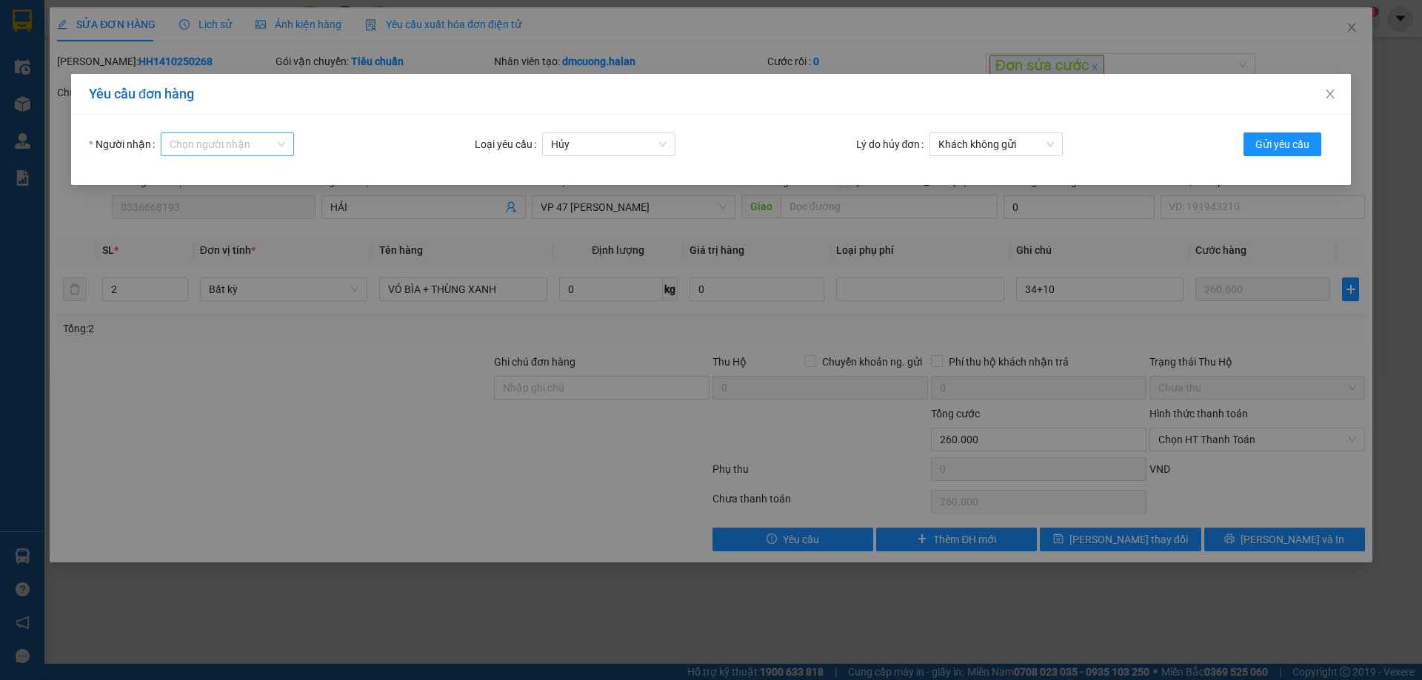
click at [280, 138] on div "Chọn người nhận" at bounding box center [227, 145] width 133 height 24
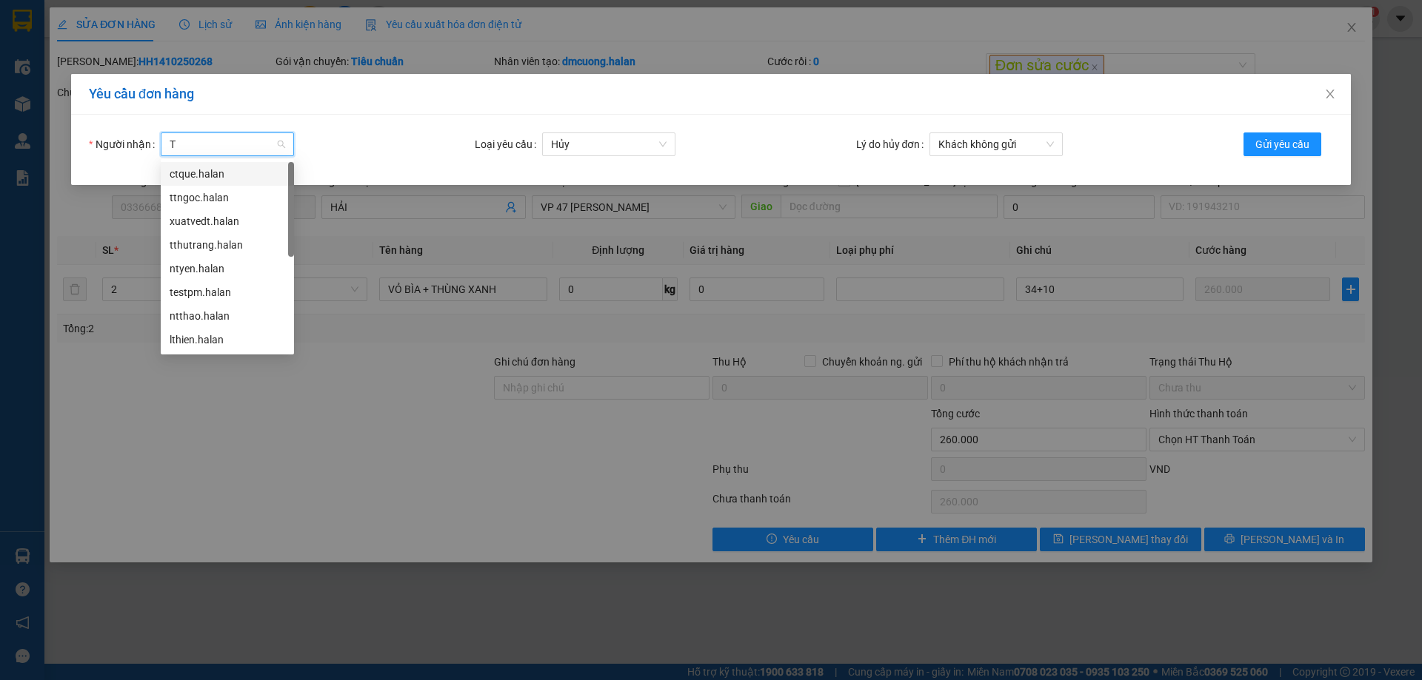
type input "TK"
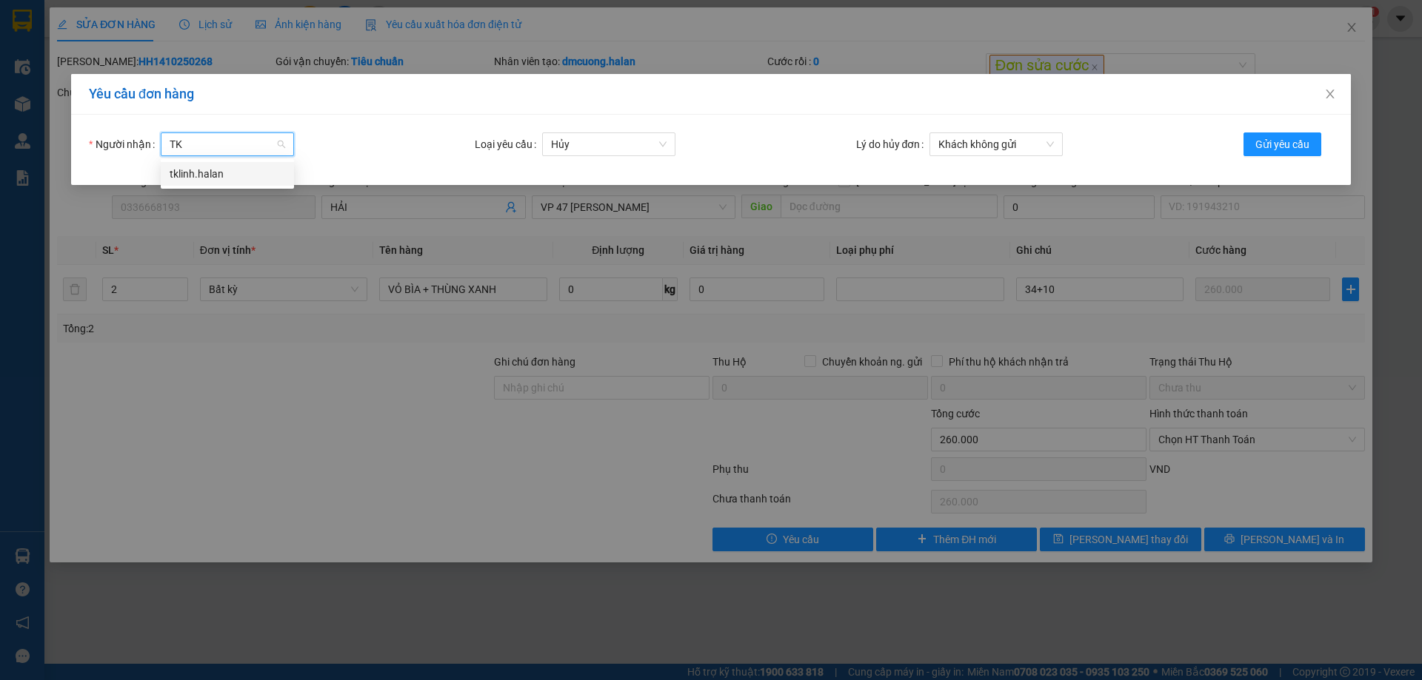
click at [210, 180] on div "tklinh.halan" at bounding box center [227, 174] width 115 height 16
click at [629, 141] on span "Hủy" at bounding box center [608, 144] width 115 height 22
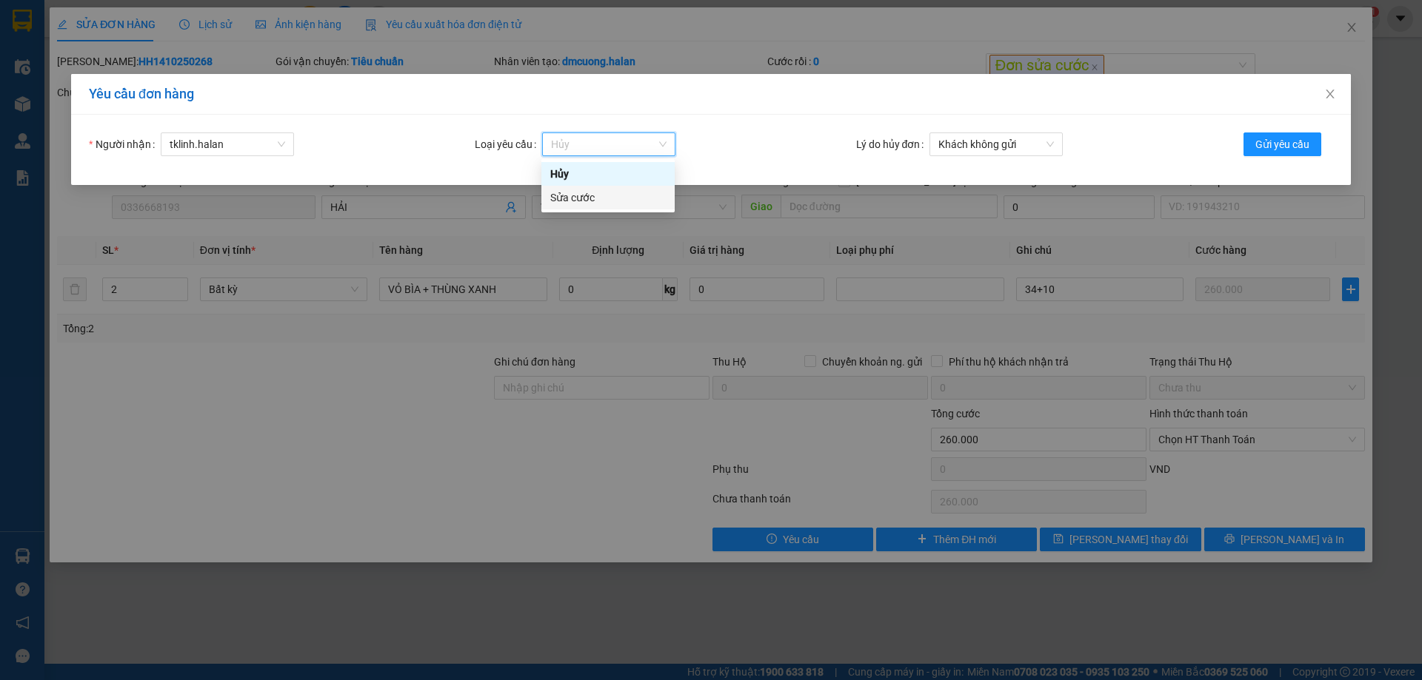
click at [608, 197] on div "Sửa cước" at bounding box center [607, 198] width 115 height 16
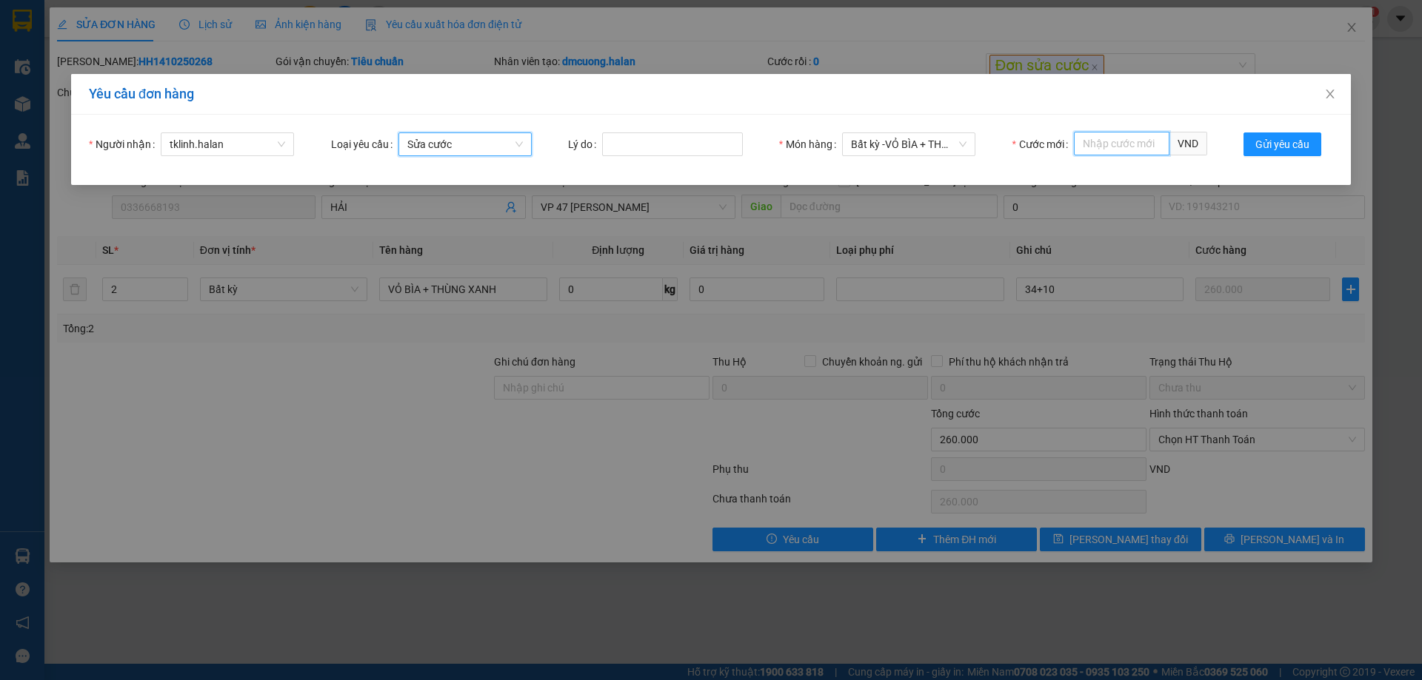
click at [1111, 140] on input "Cước mới" at bounding box center [1122, 144] width 96 height 24
click at [1101, 131] on div "Người nhận tklinh.halan Loại yêu cầu Sửa cước Lý do Món hàng Bất kỳ - VỎ BÌA + …" at bounding box center [710, 150] width 1279 height 70
click at [1103, 141] on input "Cước mới" at bounding box center [1122, 144] width 96 height 24
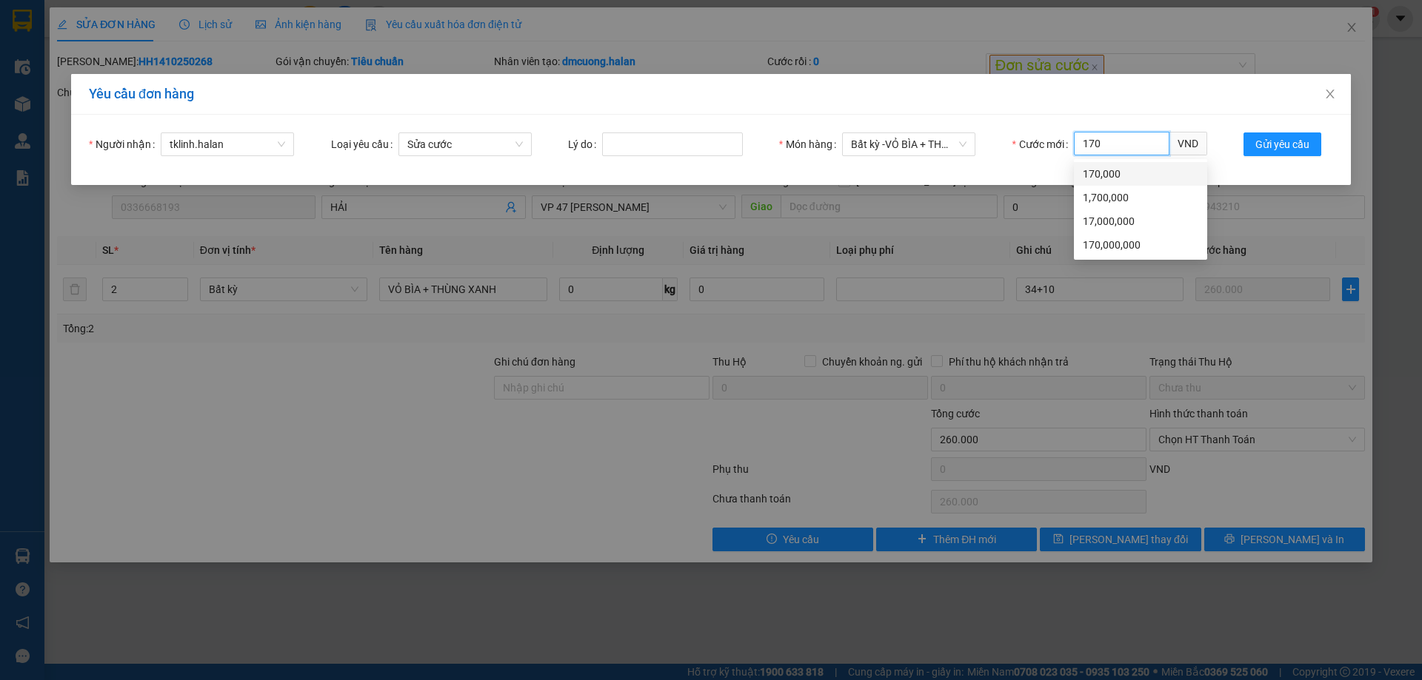
click at [1111, 177] on div "170,000" at bounding box center [1139, 174] width 115 height 16
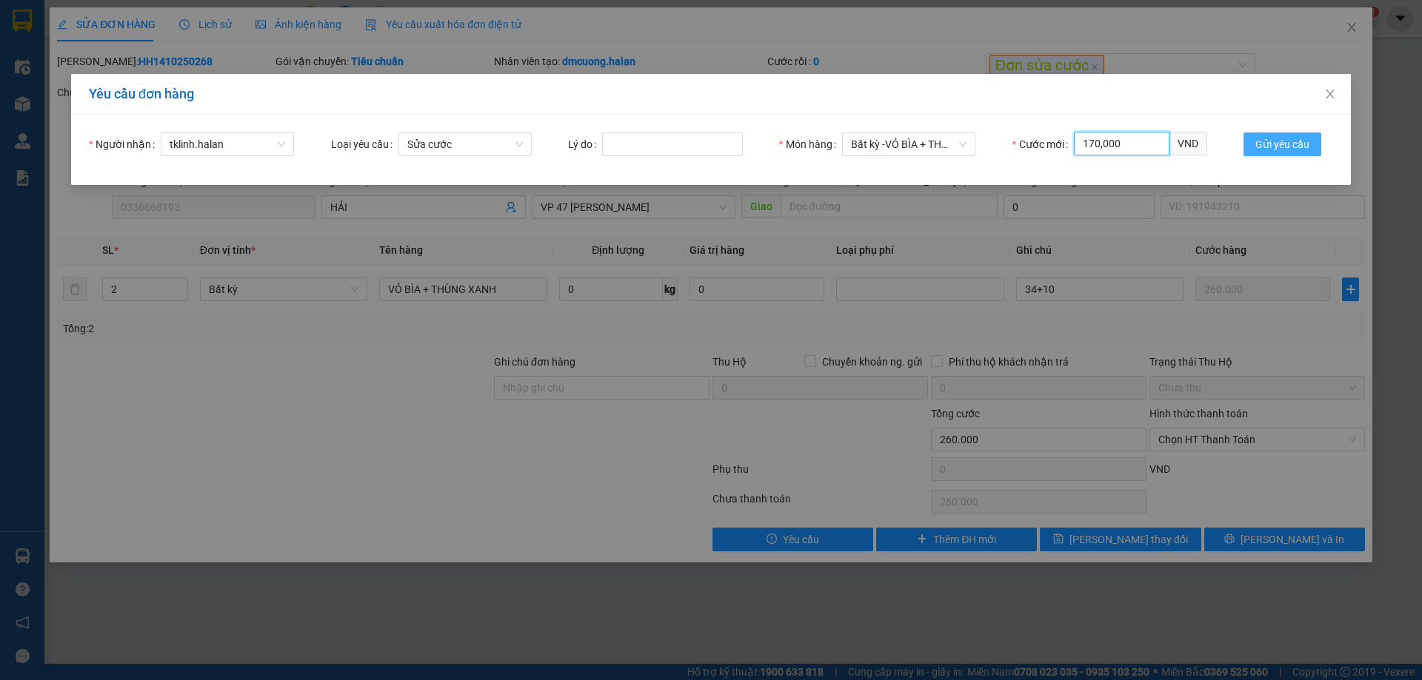
type input "170,000"
click at [1274, 147] on span "Gửi yêu cầu" at bounding box center [1282, 144] width 54 height 16
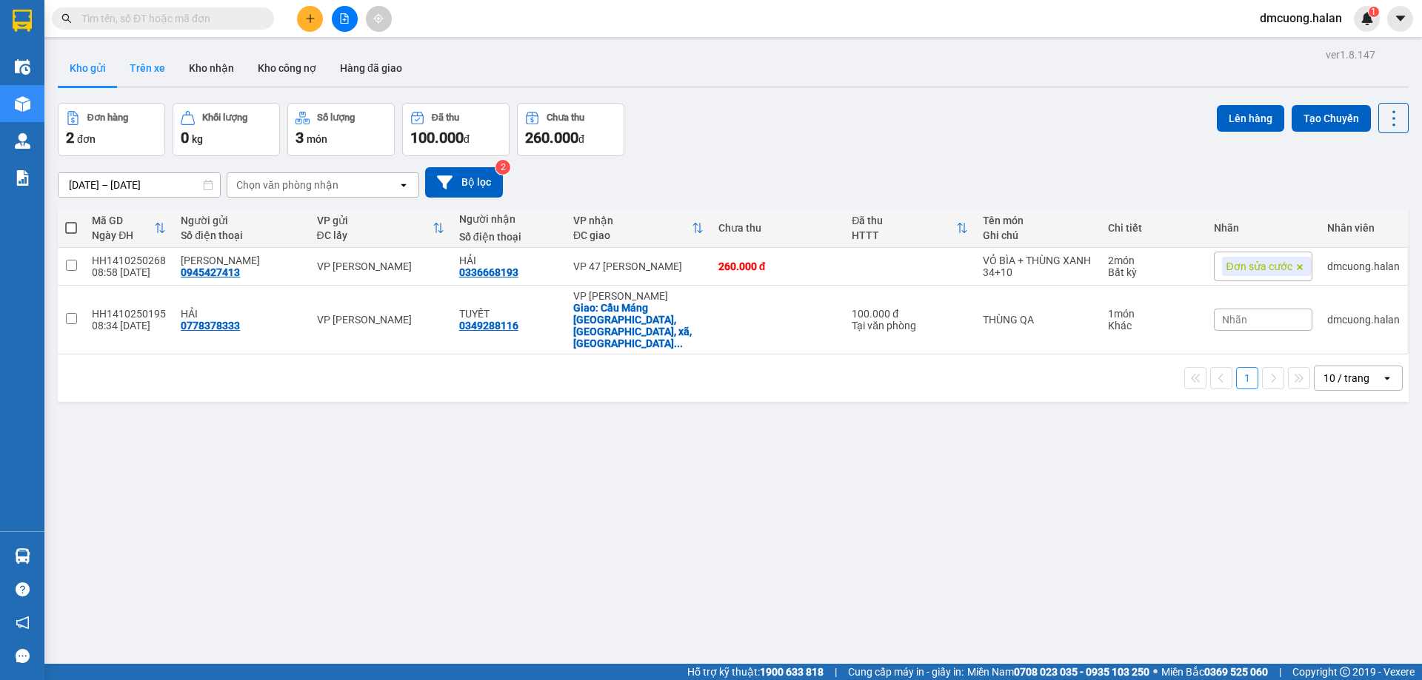
click at [147, 67] on button "Trên xe" at bounding box center [147, 68] width 59 height 36
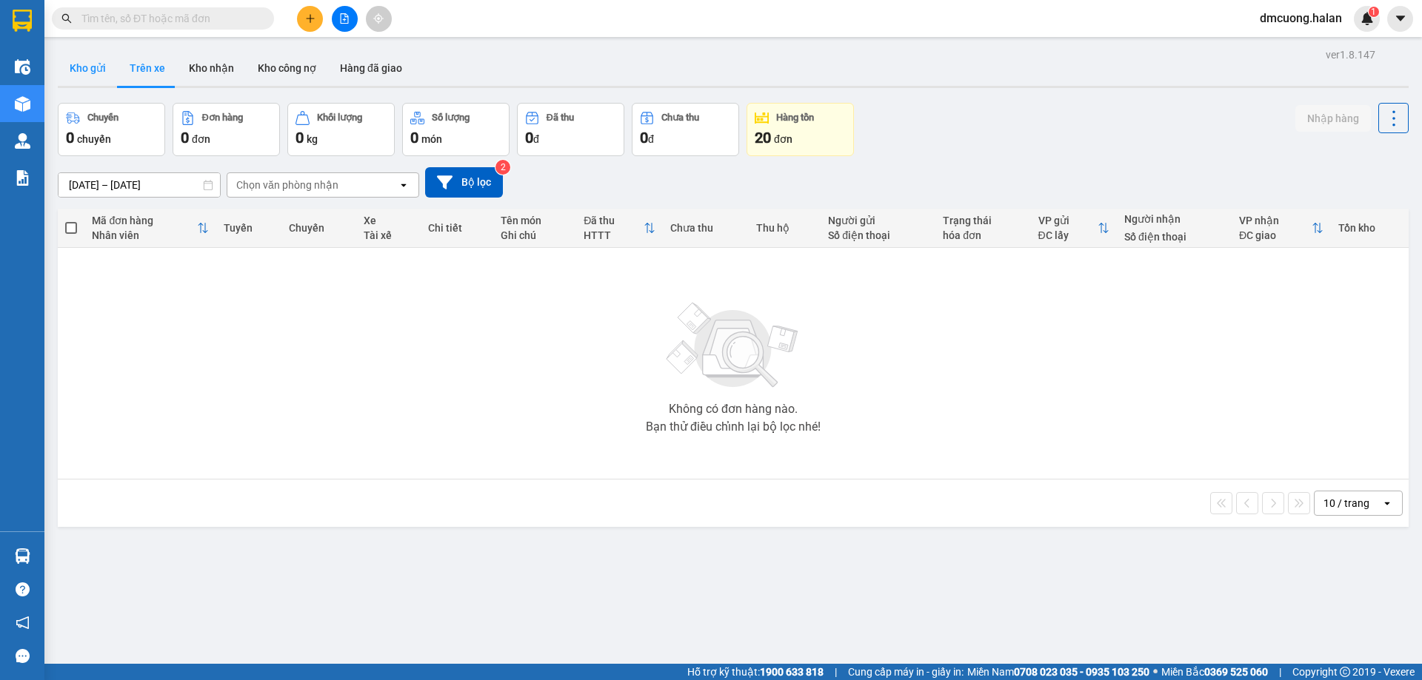
click at [101, 71] on button "Kho gửi" at bounding box center [88, 68] width 60 height 36
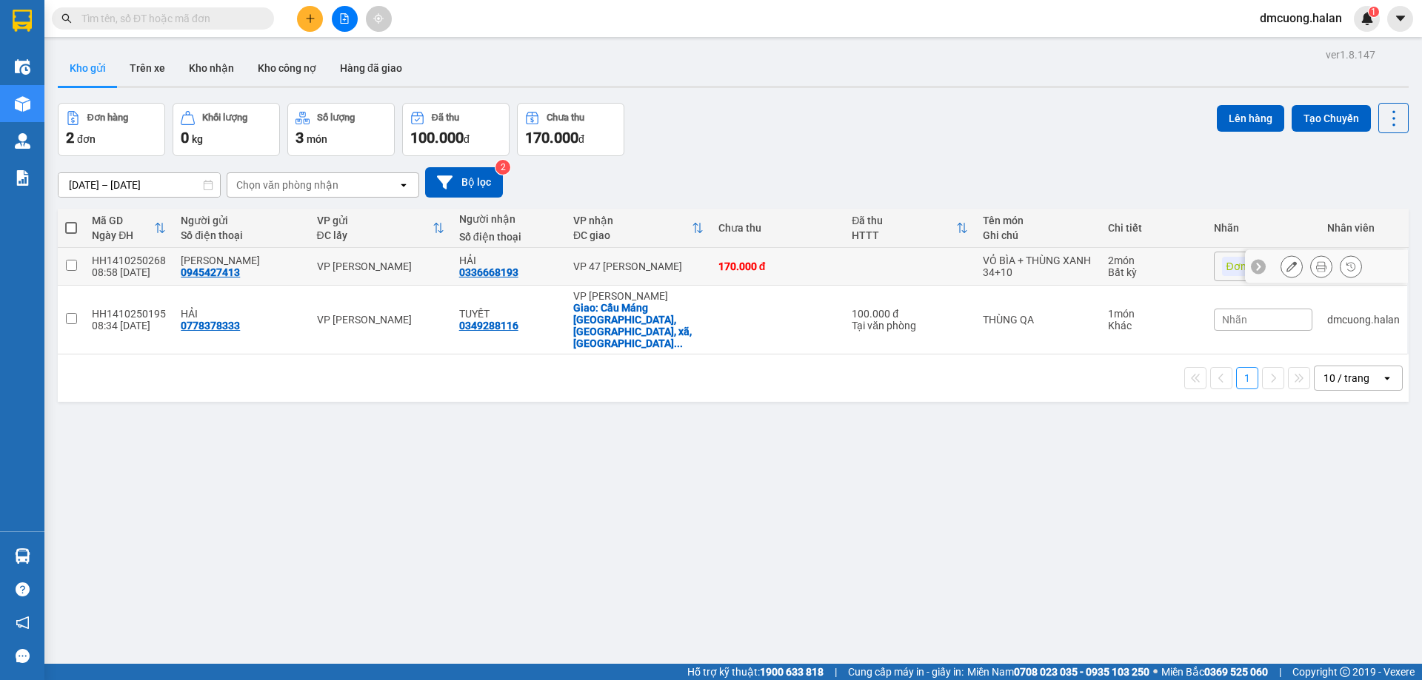
click at [88, 268] on td "HH1410250268 08:58 14/10" at bounding box center [128, 267] width 89 height 38
checkbox input "true"
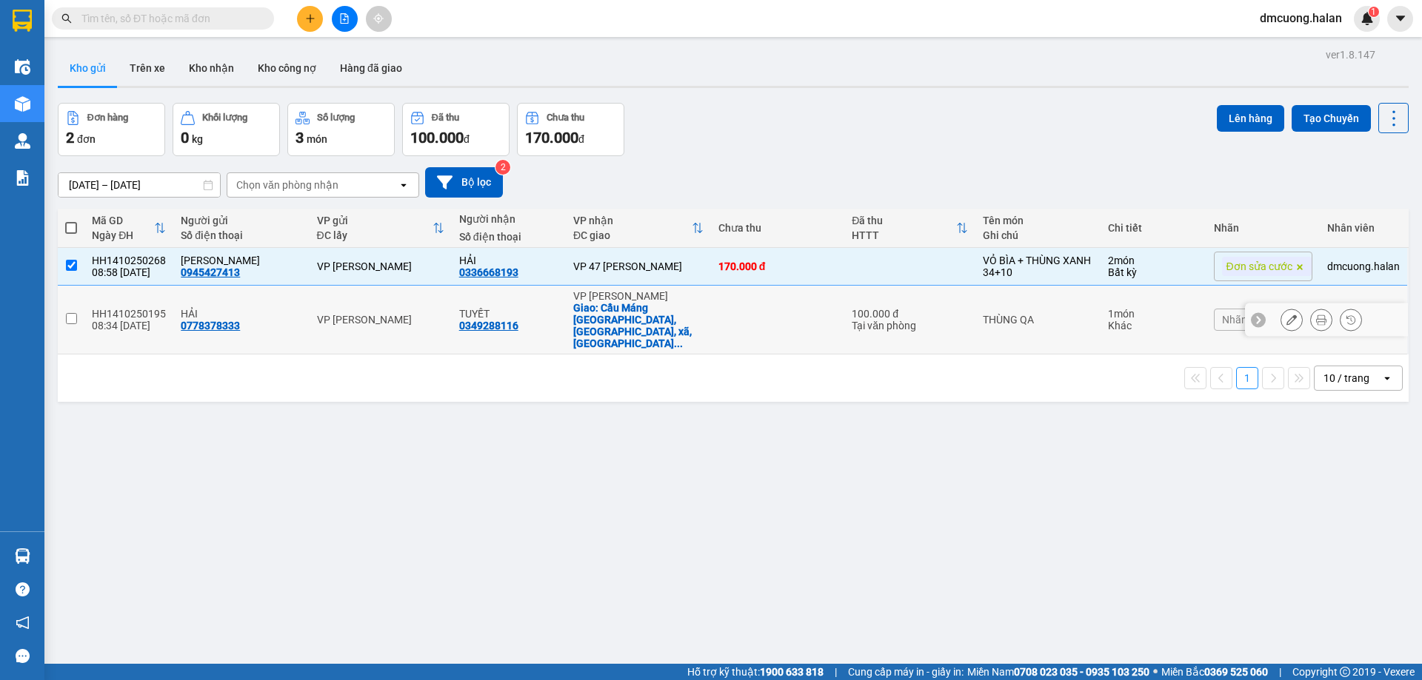
click at [76, 313] on input "checkbox" at bounding box center [71, 318] width 11 height 11
checkbox input "true"
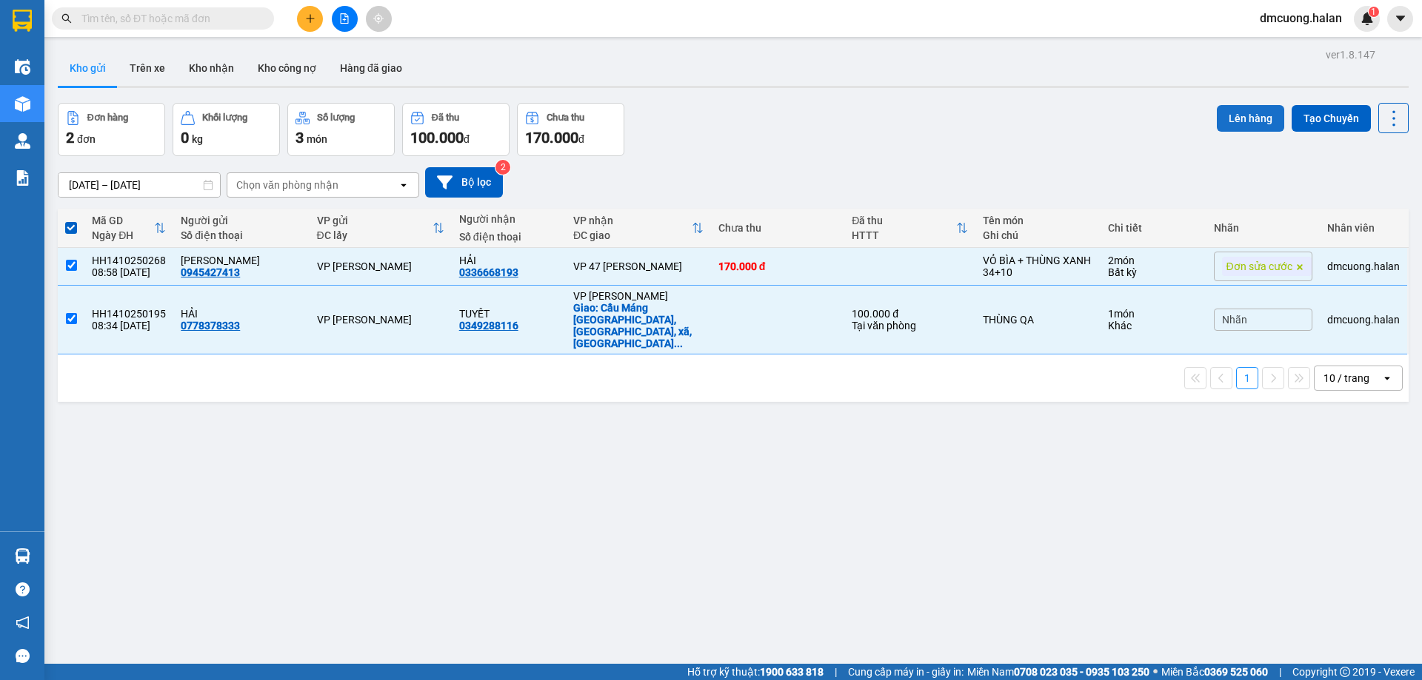
click at [1260, 129] on button "Lên hàng" at bounding box center [1249, 118] width 67 height 27
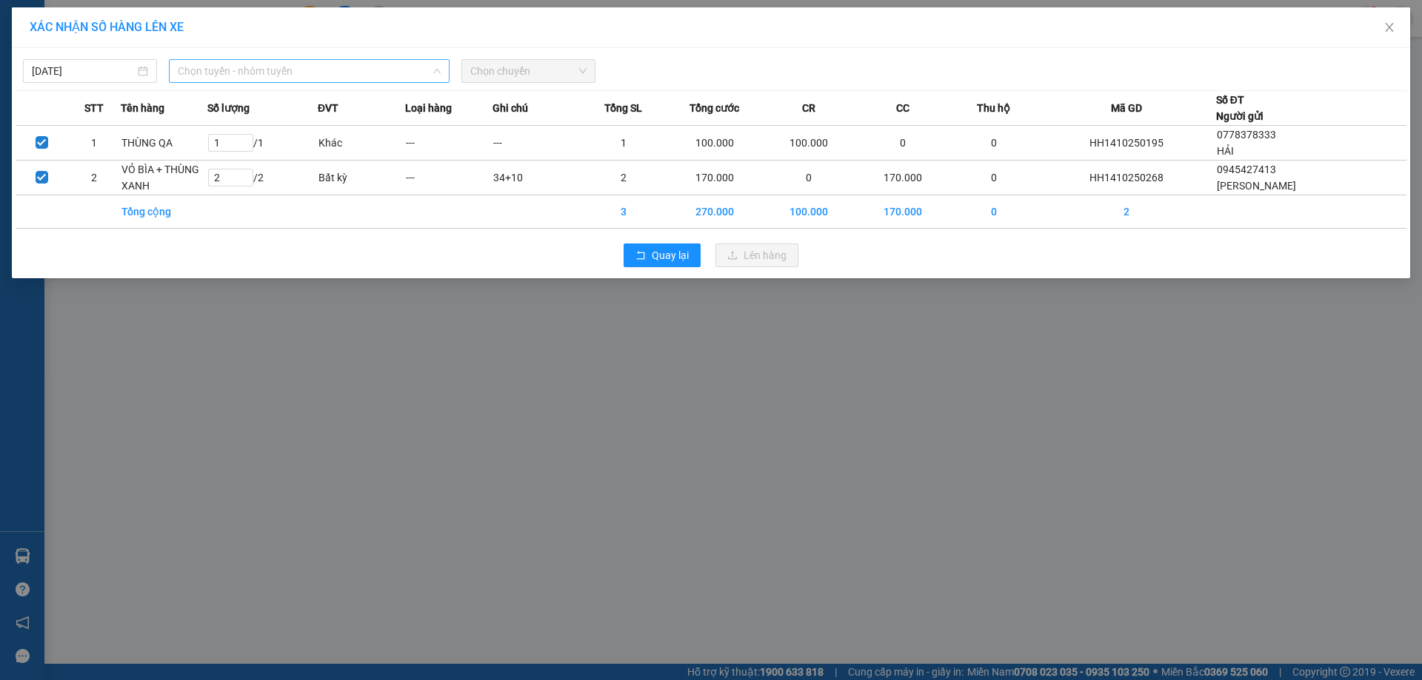
click at [328, 61] on span "Chọn tuyến - nhóm tuyến" at bounding box center [309, 71] width 263 height 22
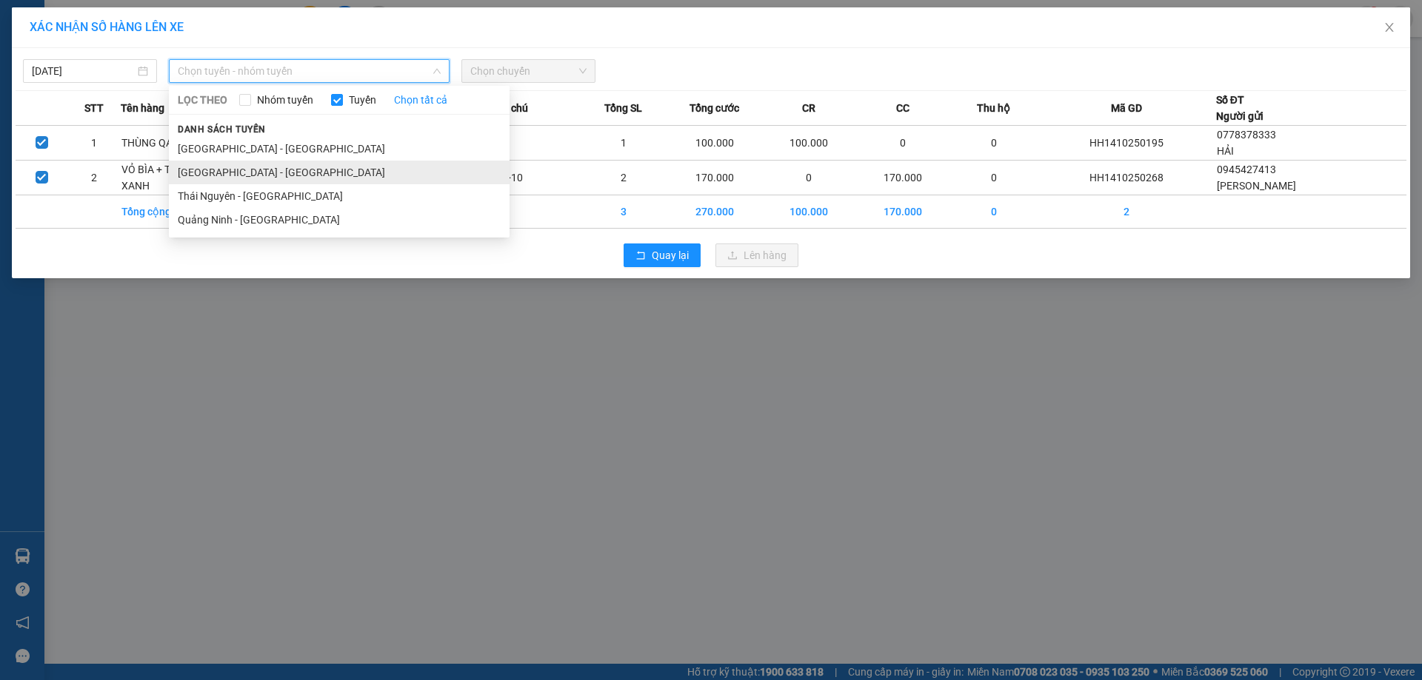
click at [309, 174] on li "[GEOGRAPHIC_DATA] - [GEOGRAPHIC_DATA]" at bounding box center [339, 173] width 341 height 24
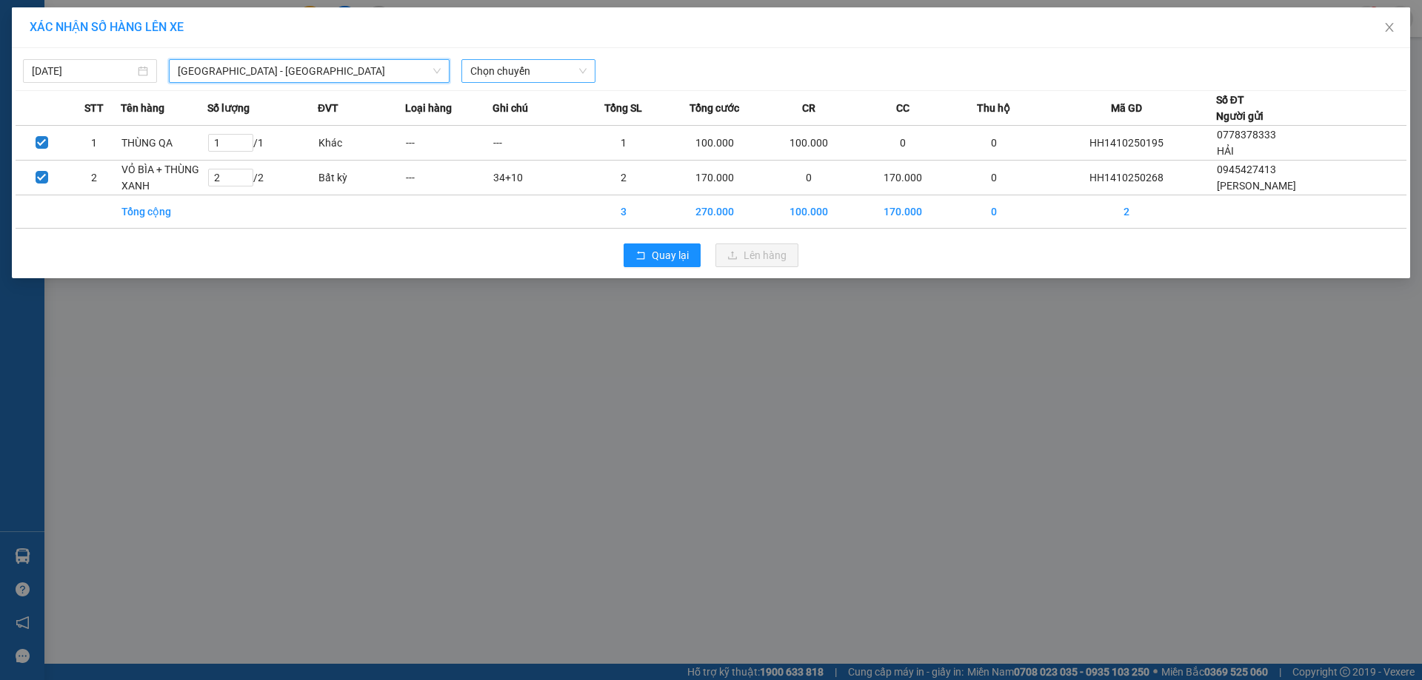
click at [523, 74] on span "Chọn chuyến" at bounding box center [528, 71] width 116 height 22
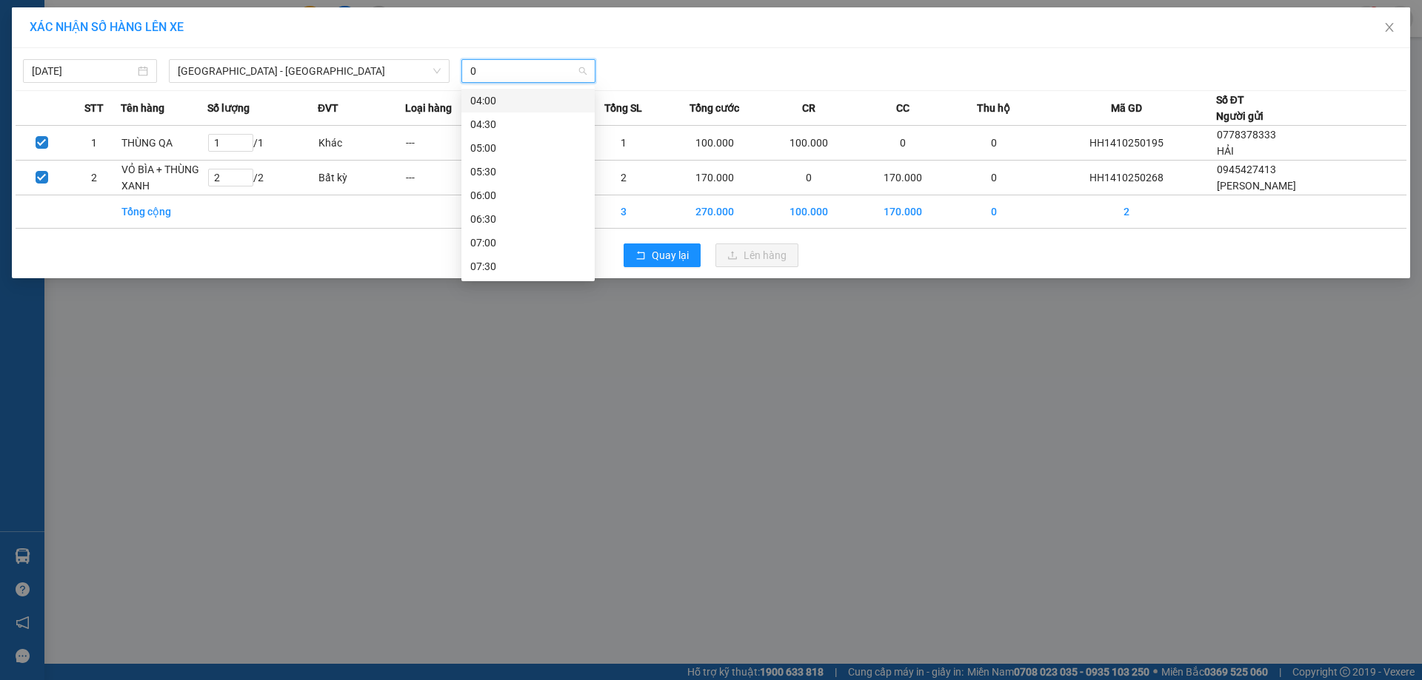
type input "09"
click at [524, 96] on div "09:00" at bounding box center [527, 101] width 115 height 16
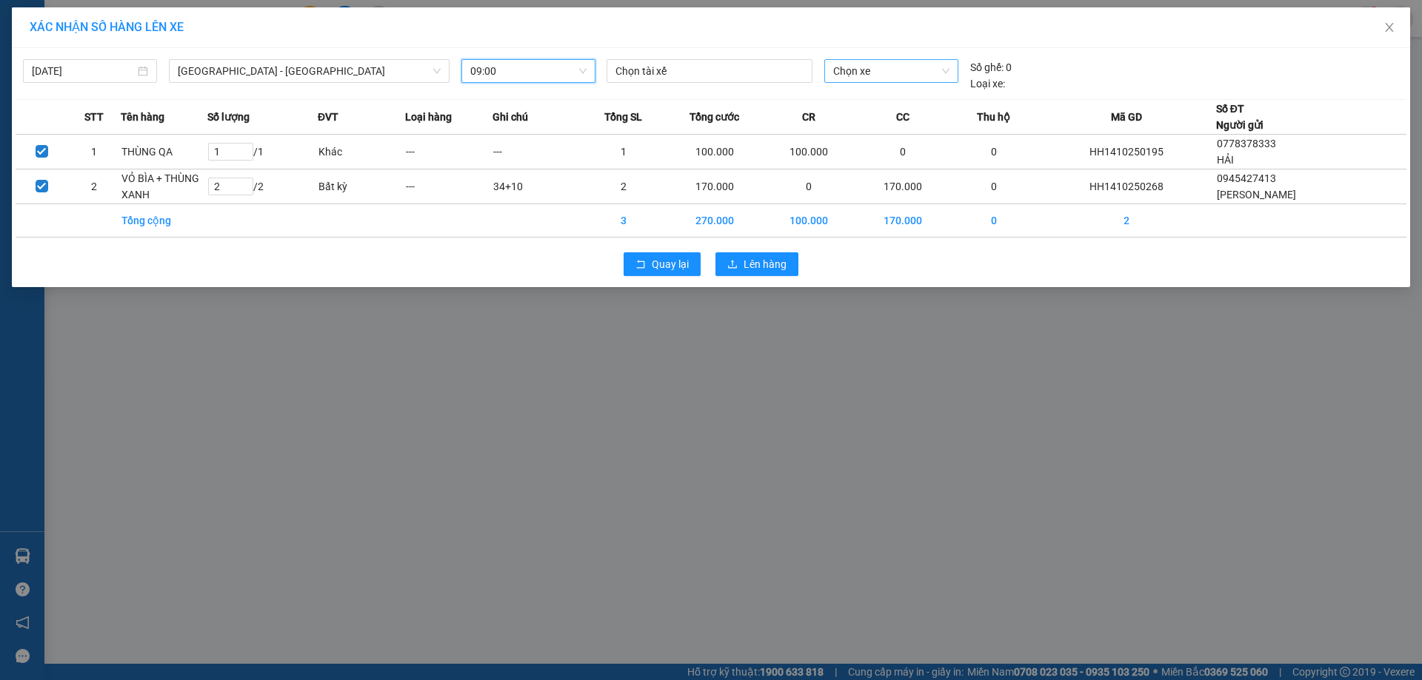
click at [908, 81] on span "Chọn xe" at bounding box center [890, 71] width 115 height 22
type input "2620"
click at [885, 96] on div "20B-026.20" at bounding box center [890, 101] width 115 height 16
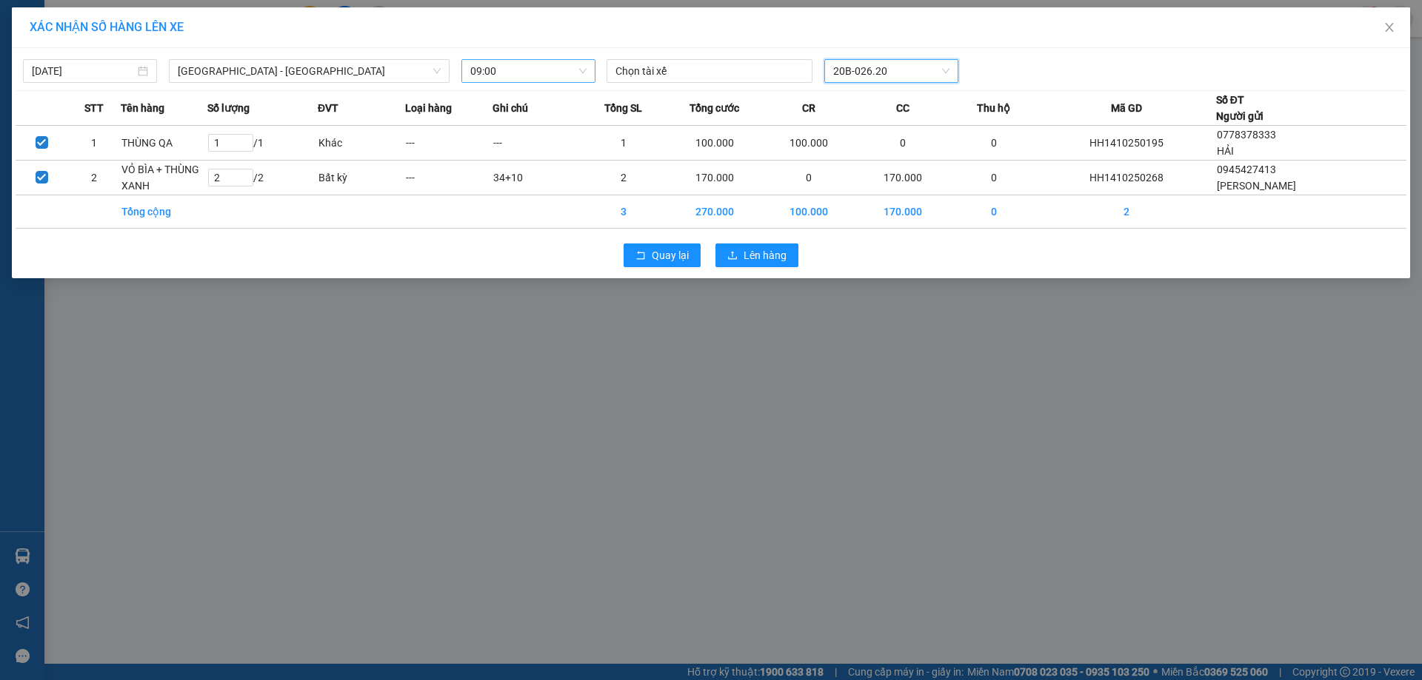
drag, startPoint x: 706, startPoint y: 48, endPoint x: 692, endPoint y: 56, distance: 16.3
click at [705, 48] on div "14/10/2025 Quảng Ninh - Hà Nội LỌC THEO Nhóm tuyến Tuyến Chọn tất cả Danh sách …" at bounding box center [711, 163] width 1398 height 230
click at [686, 64] on div at bounding box center [709, 71] width 198 height 18
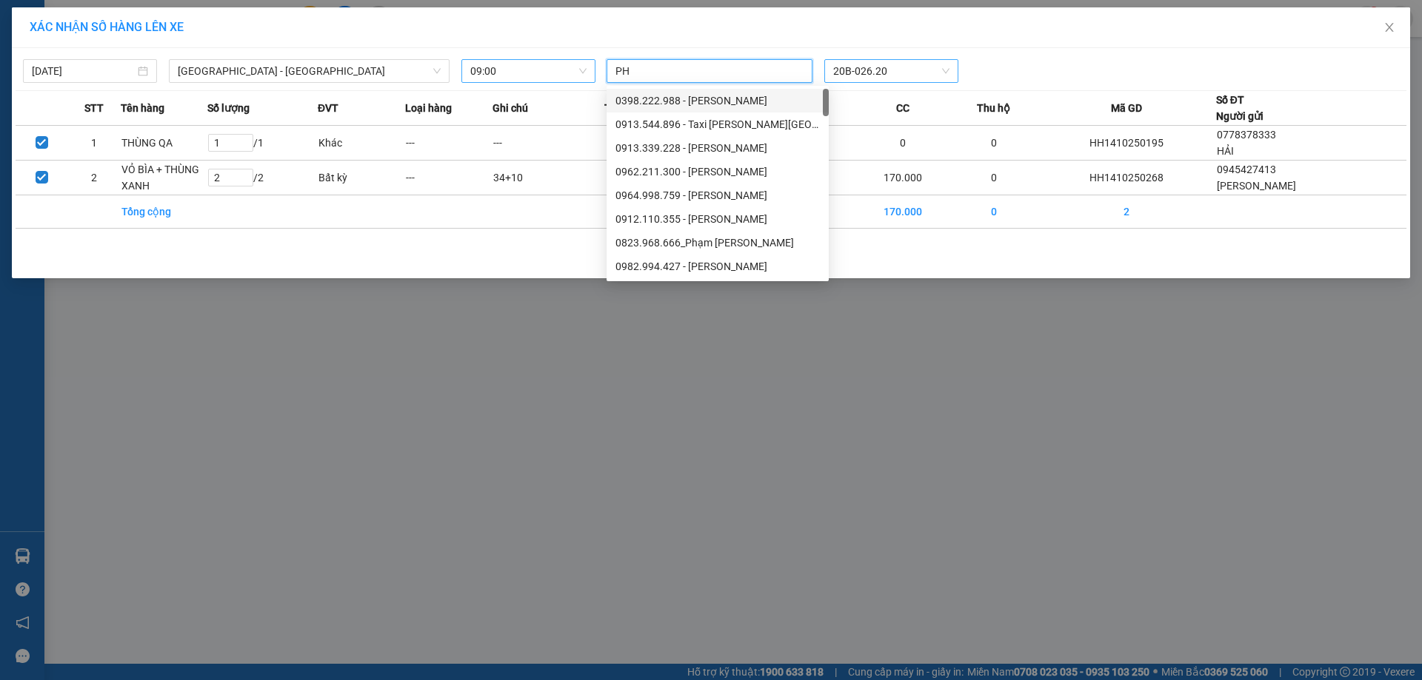
type input "PHI"
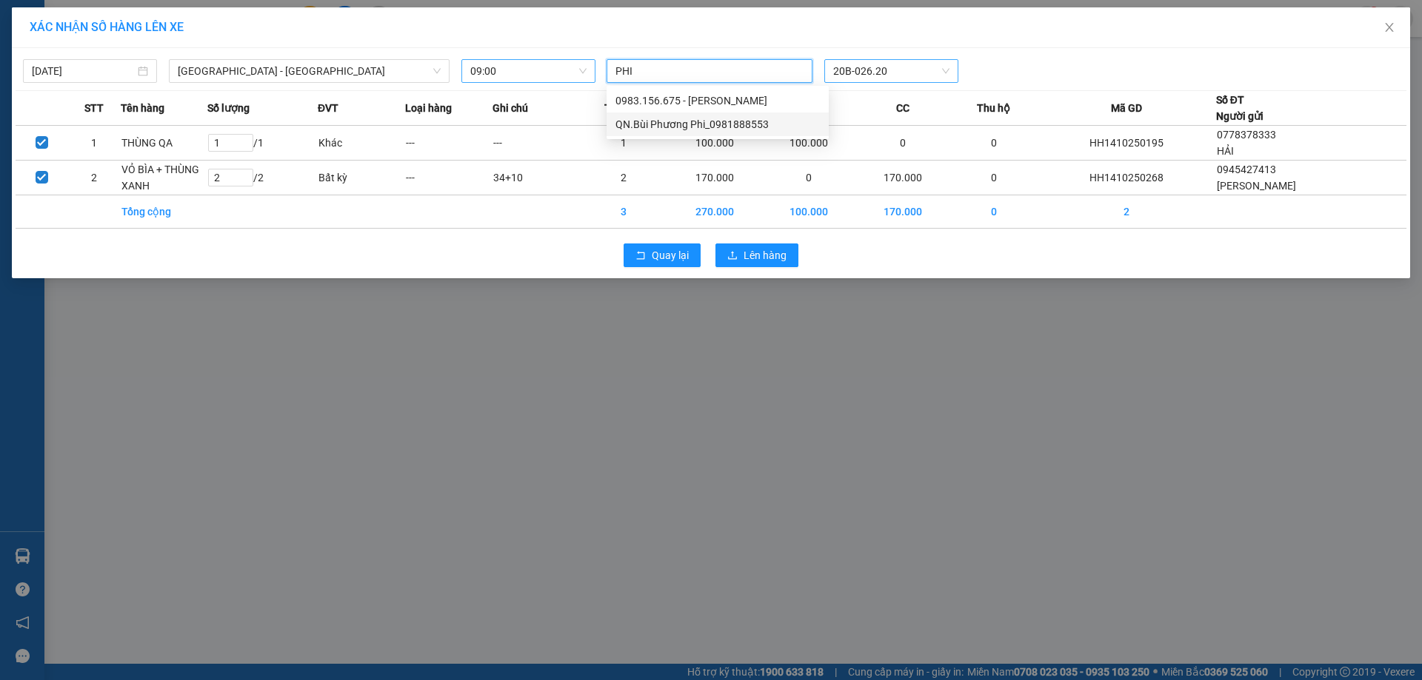
click at [700, 126] on div "QN.Bùi Phương Phi_0981888553" at bounding box center [717, 124] width 204 height 16
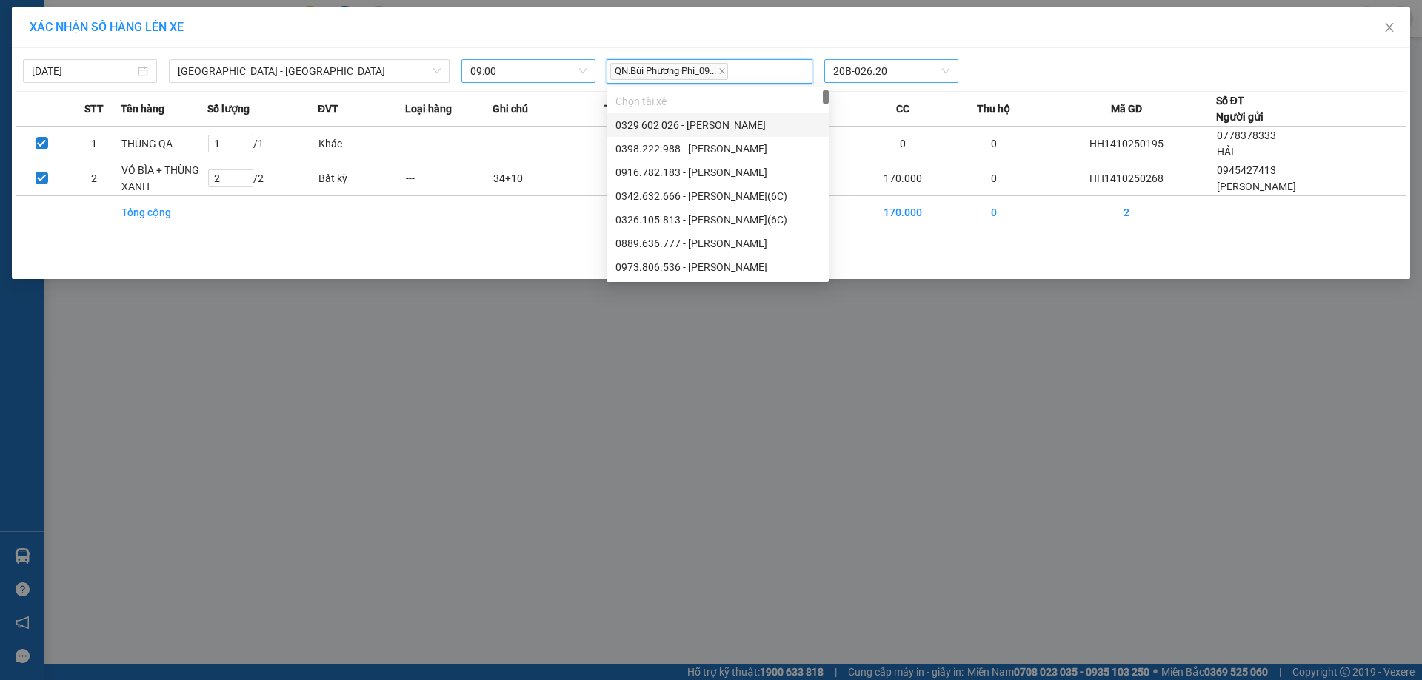
click at [806, 33] on div "XÁC NHẬN SỐ HÀNG LÊN XE" at bounding box center [711, 27] width 1362 height 16
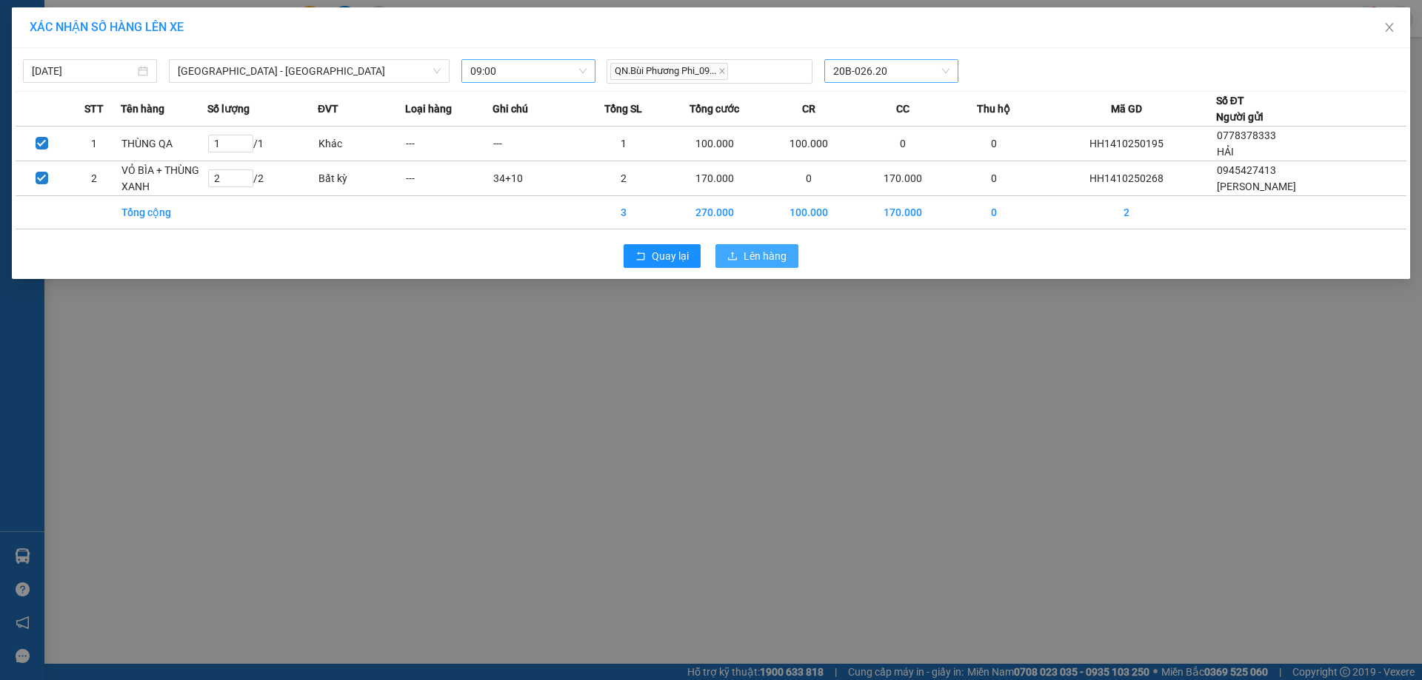
click at [763, 249] on span "Lên hàng" at bounding box center [764, 256] width 43 height 16
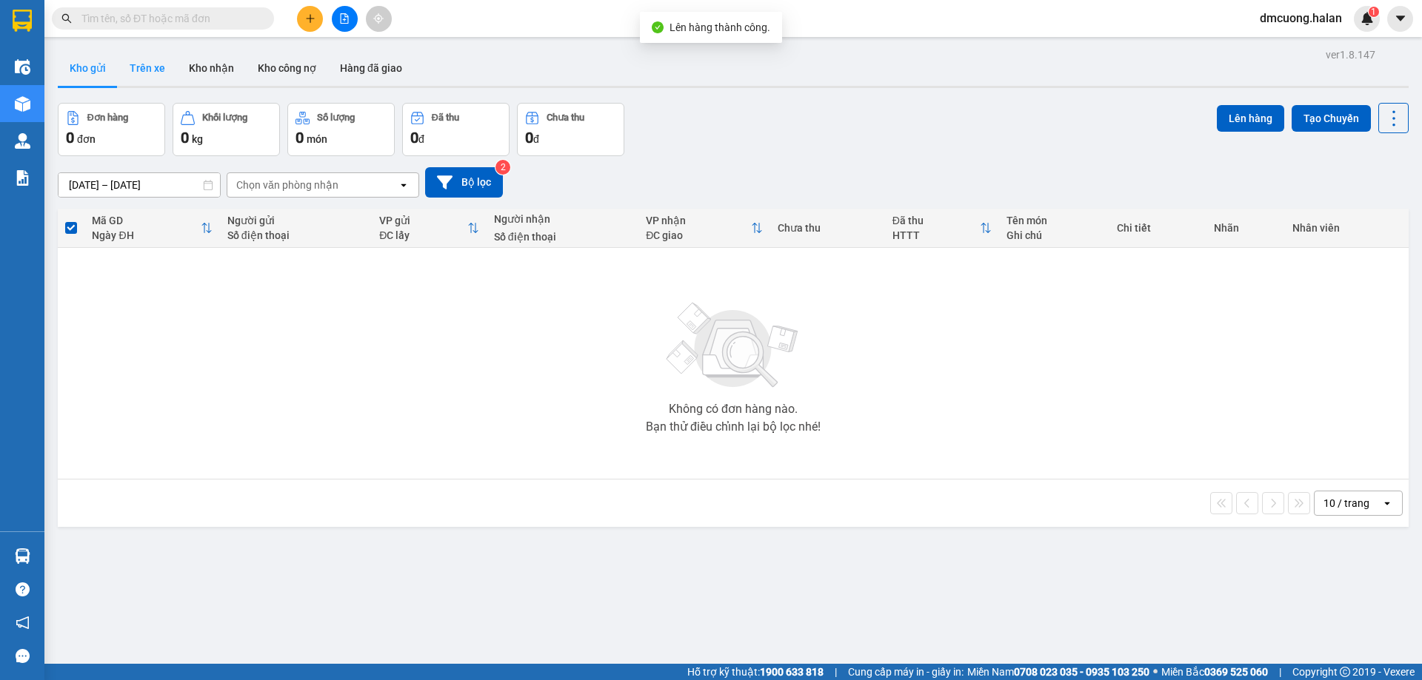
click at [129, 62] on button "Trên xe" at bounding box center [147, 68] width 59 height 36
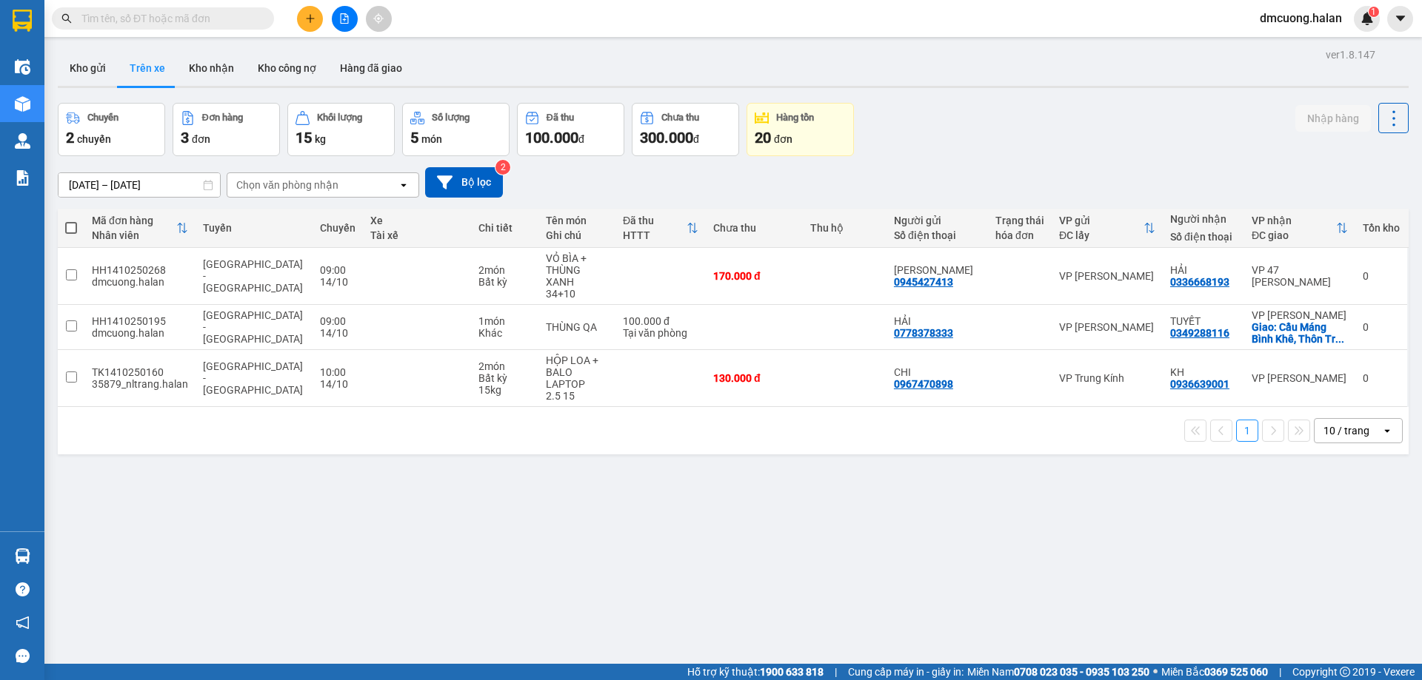
click at [1045, 156] on div "06/02/2012 – 14/10/2025 Press the down arrow key to interact with the calendar …" at bounding box center [733, 182] width 1350 height 53
drag, startPoint x: 171, startPoint y: 264, endPoint x: 87, endPoint y: 261, distance: 84.5
click at [87, 261] on td "HH1410250268 dmcuong.halan" at bounding box center [139, 276] width 111 height 57
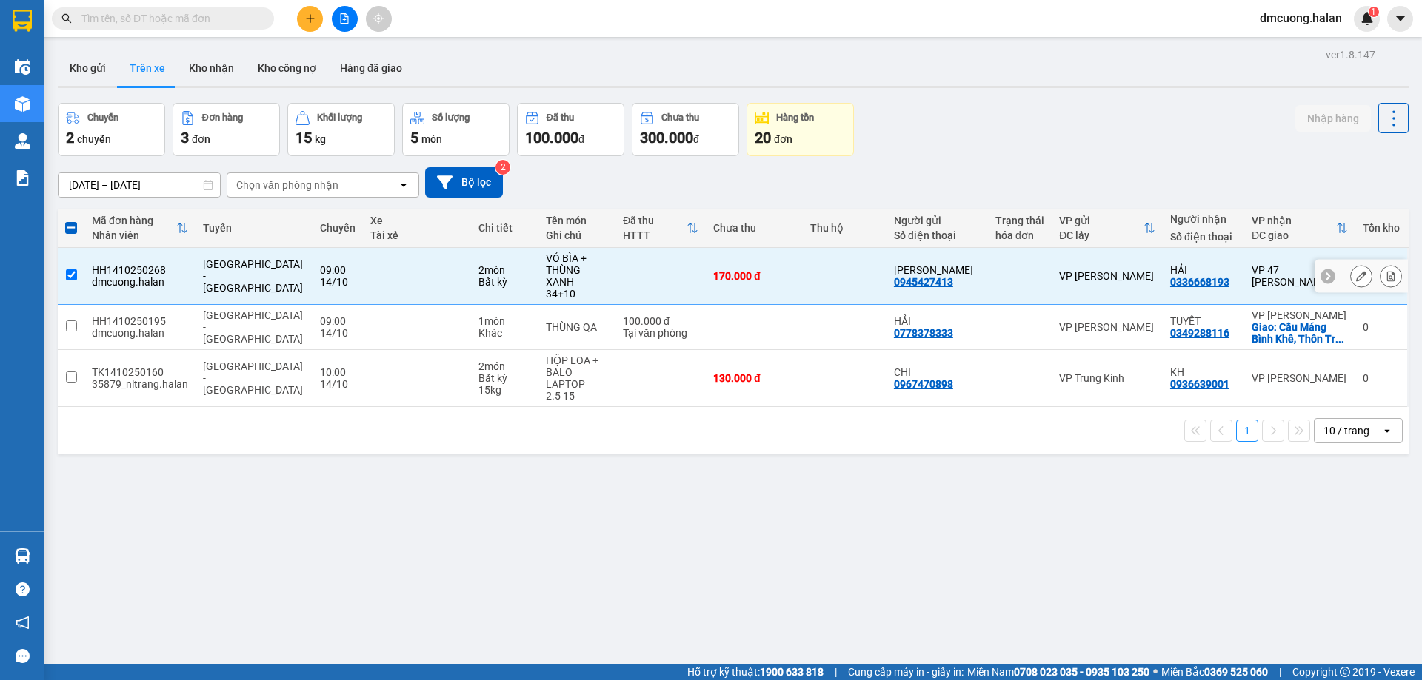
drag, startPoint x: 1220, startPoint y: 274, endPoint x: 1154, endPoint y: 274, distance: 65.9
click at [1162, 274] on td "HẢI 0336668193" at bounding box center [1202, 276] width 81 height 57
checkbox input "false"
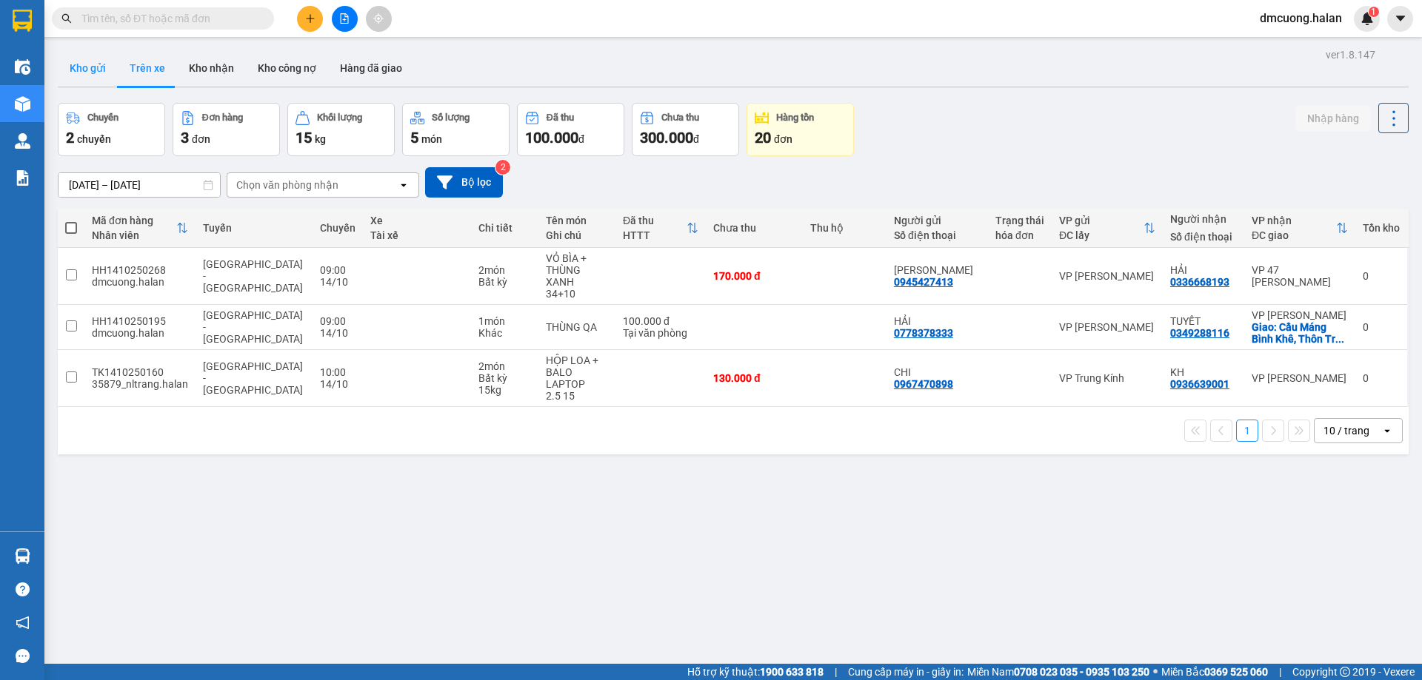
click at [87, 58] on button "Kho gửi" at bounding box center [88, 68] width 60 height 36
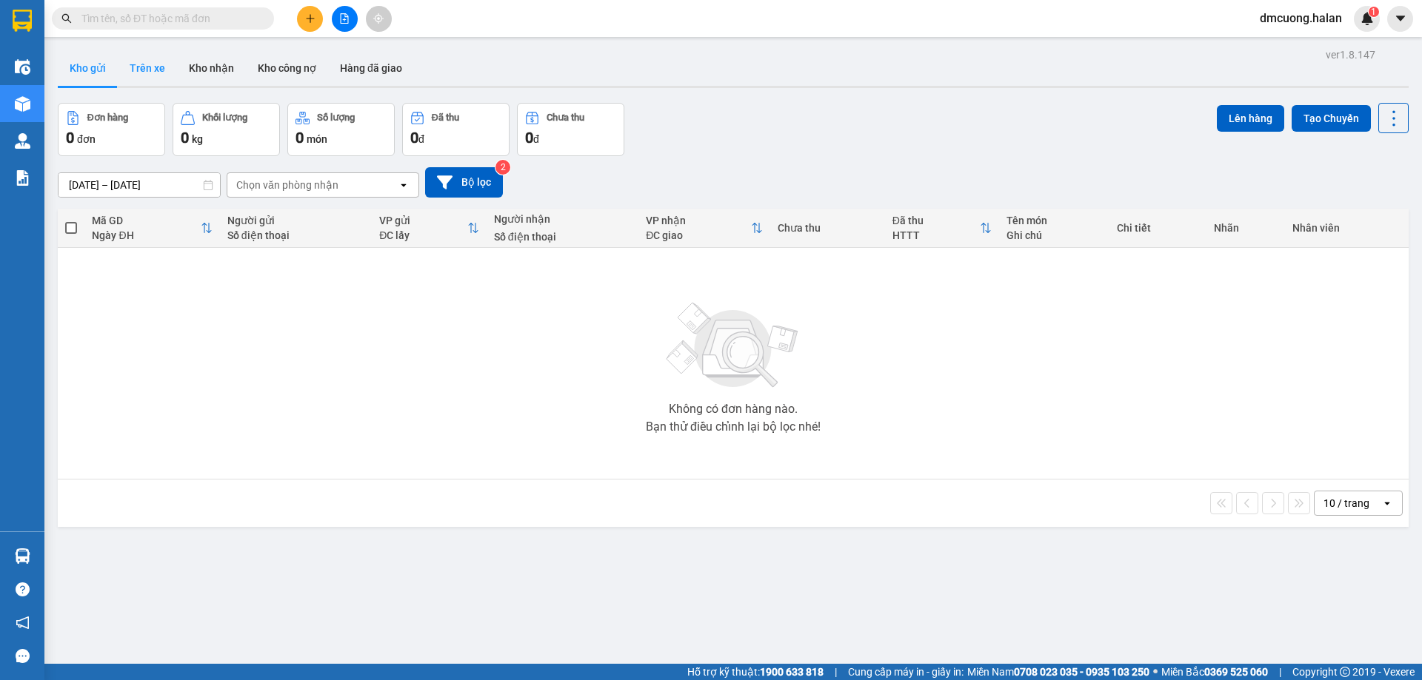
click at [154, 65] on button "Trên xe" at bounding box center [147, 68] width 59 height 36
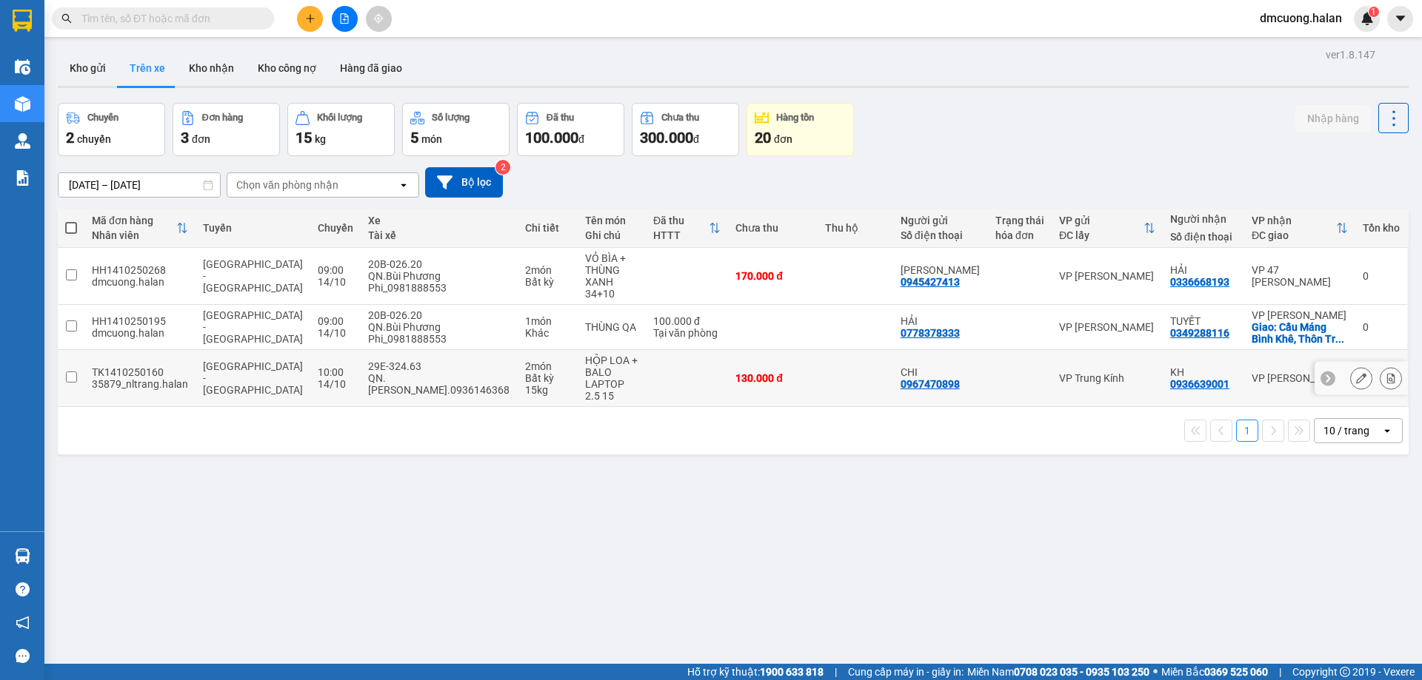
drag, startPoint x: 160, startPoint y: 352, endPoint x: 81, endPoint y: 357, distance: 78.6
click at [81, 357] on tr "TK1410250160 35879_nltrang.halan Hà Nội - Quảng Ninh 10:00 14/10 29E-324.63 QN.…" at bounding box center [733, 378] width 1350 height 57
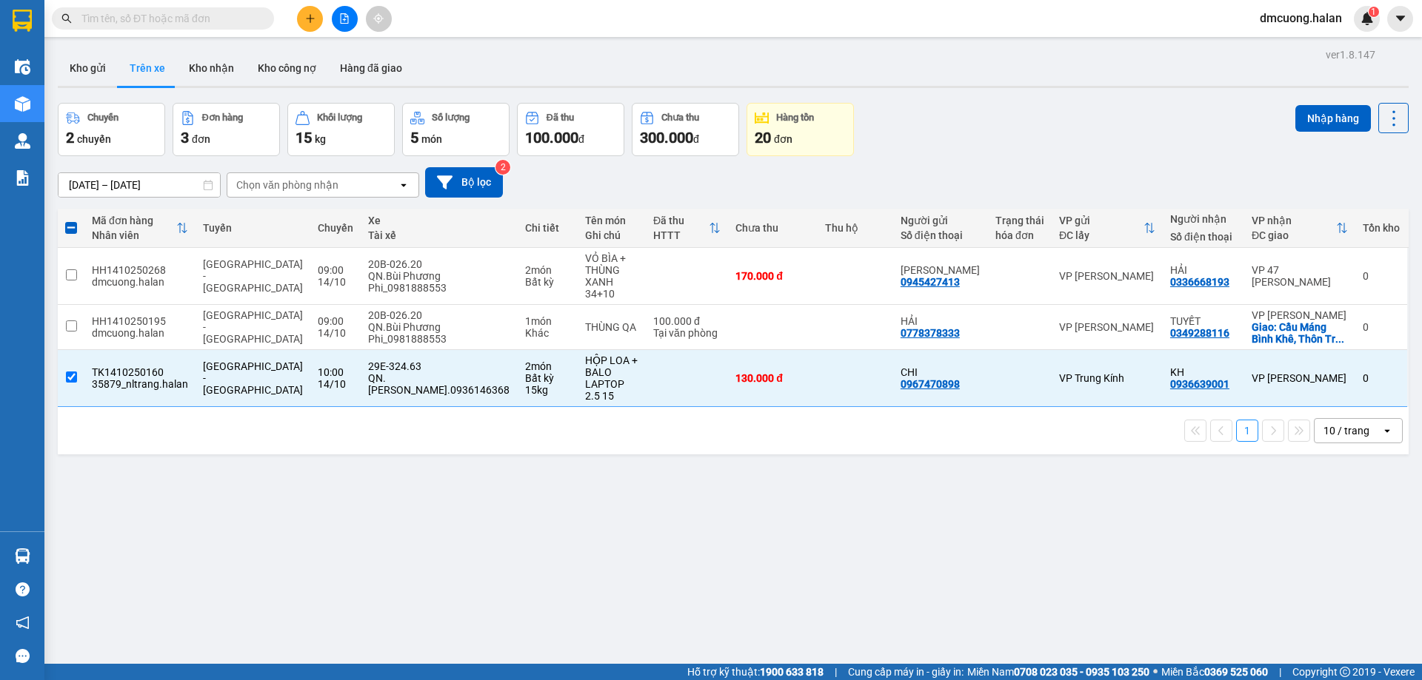
click at [201, 27] on span at bounding box center [163, 18] width 222 height 22
click at [208, 21] on input "text" at bounding box center [168, 18] width 175 height 16
paste input "TK1410250160"
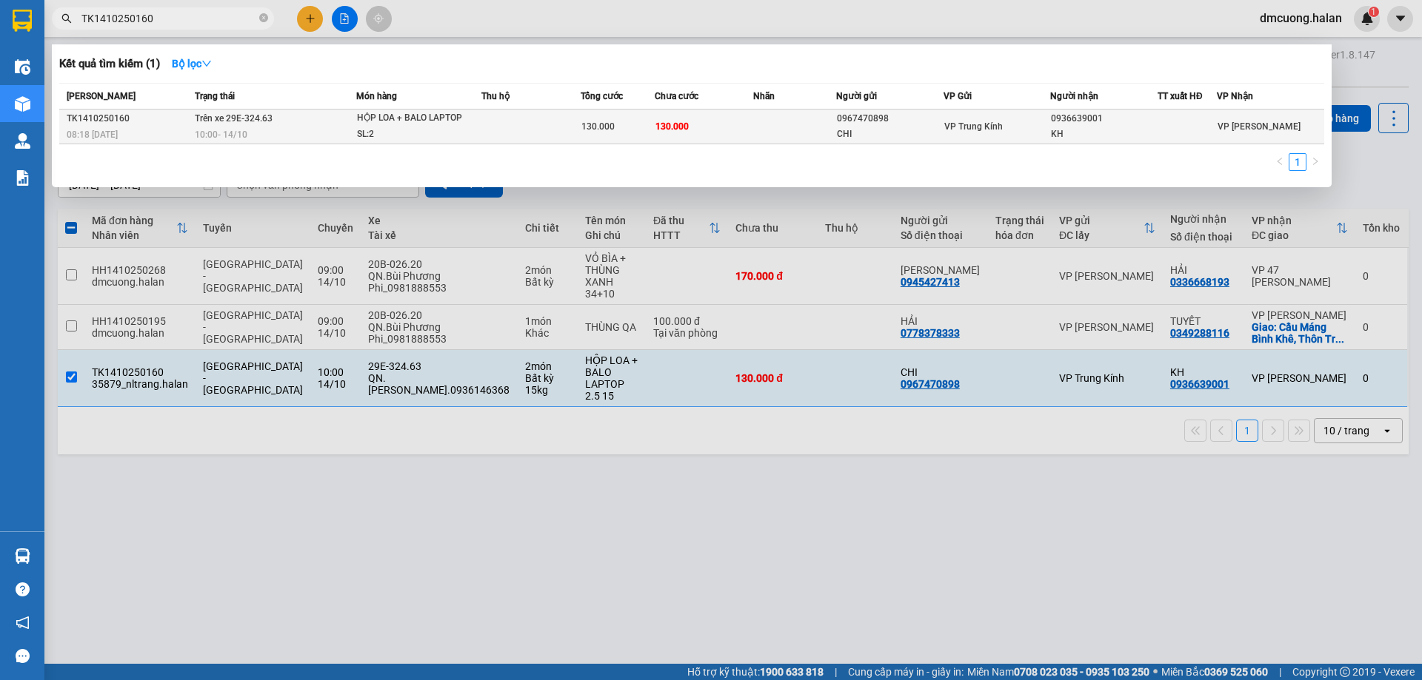
type input "TK1410250160"
click at [309, 123] on td "Trên xe 29E-324.63 10:00 - 14/10" at bounding box center [273, 127] width 165 height 35
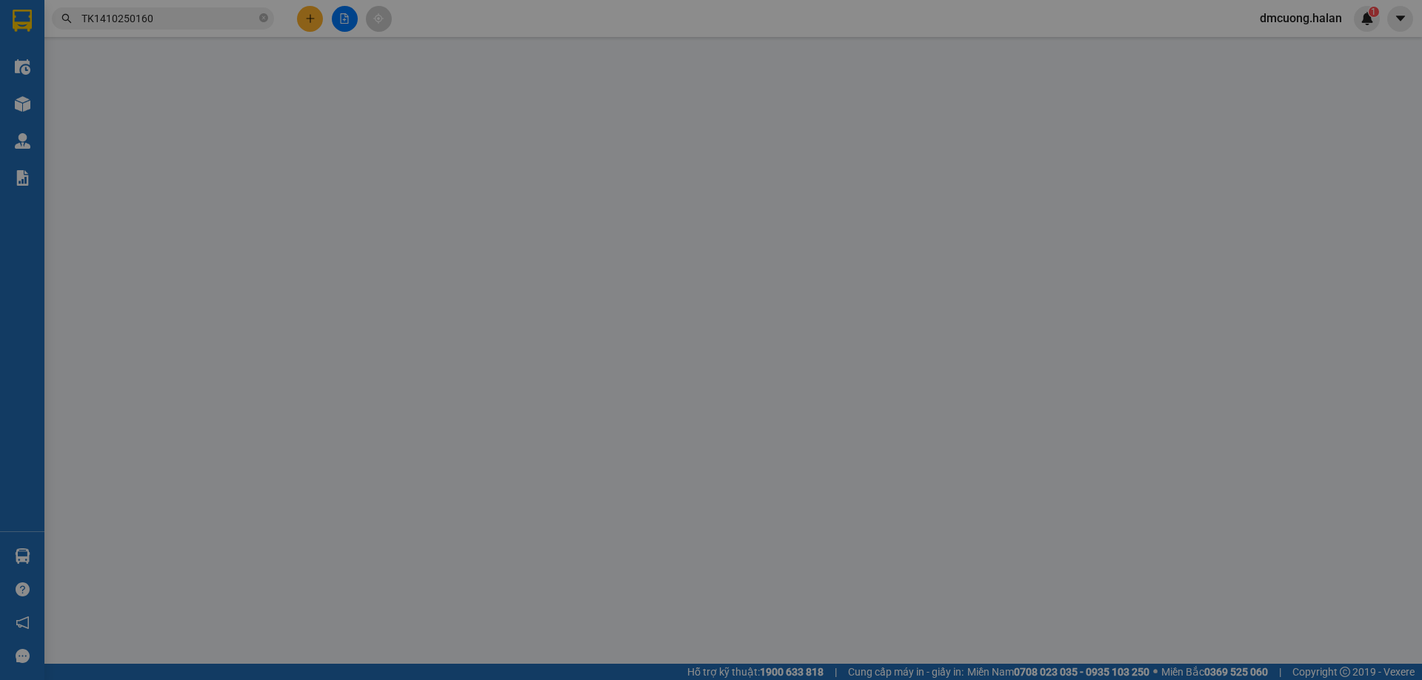
type input "0967470898"
type input "CHI"
type input "0936639001"
type input "KH"
type input "0"
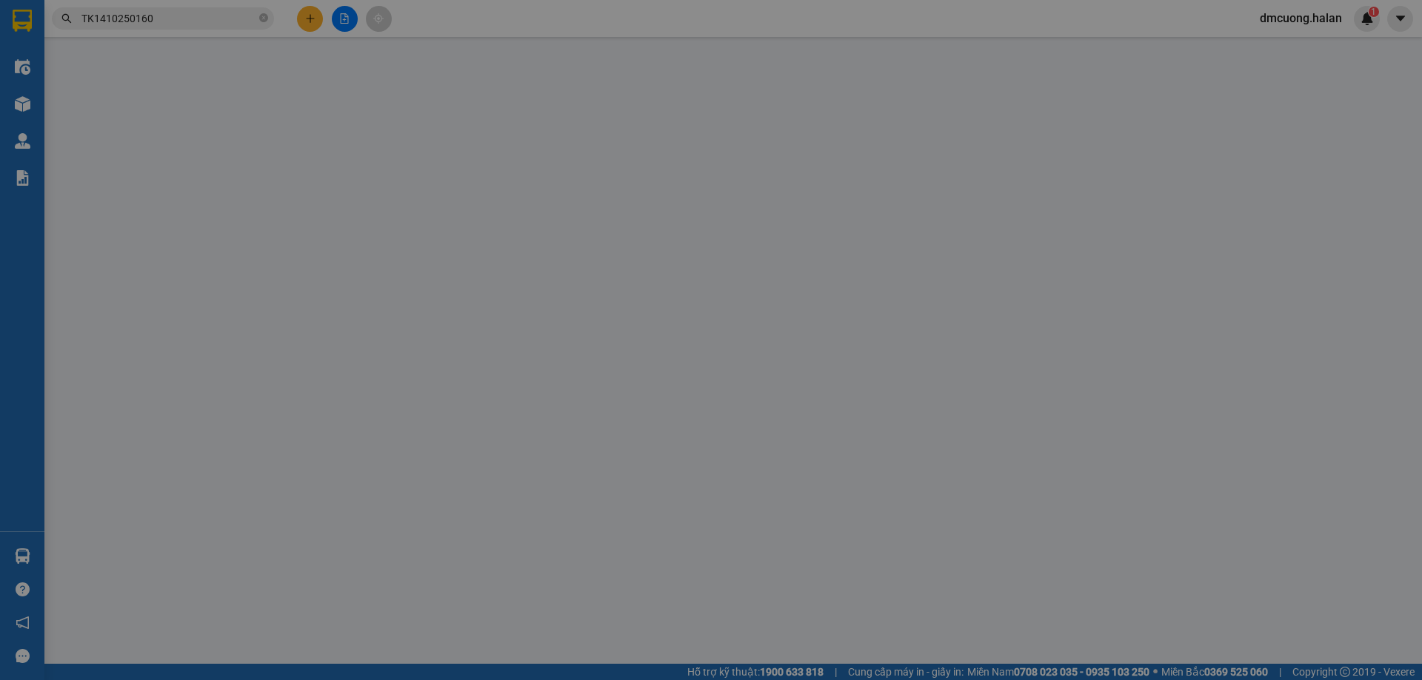
type input "130.000"
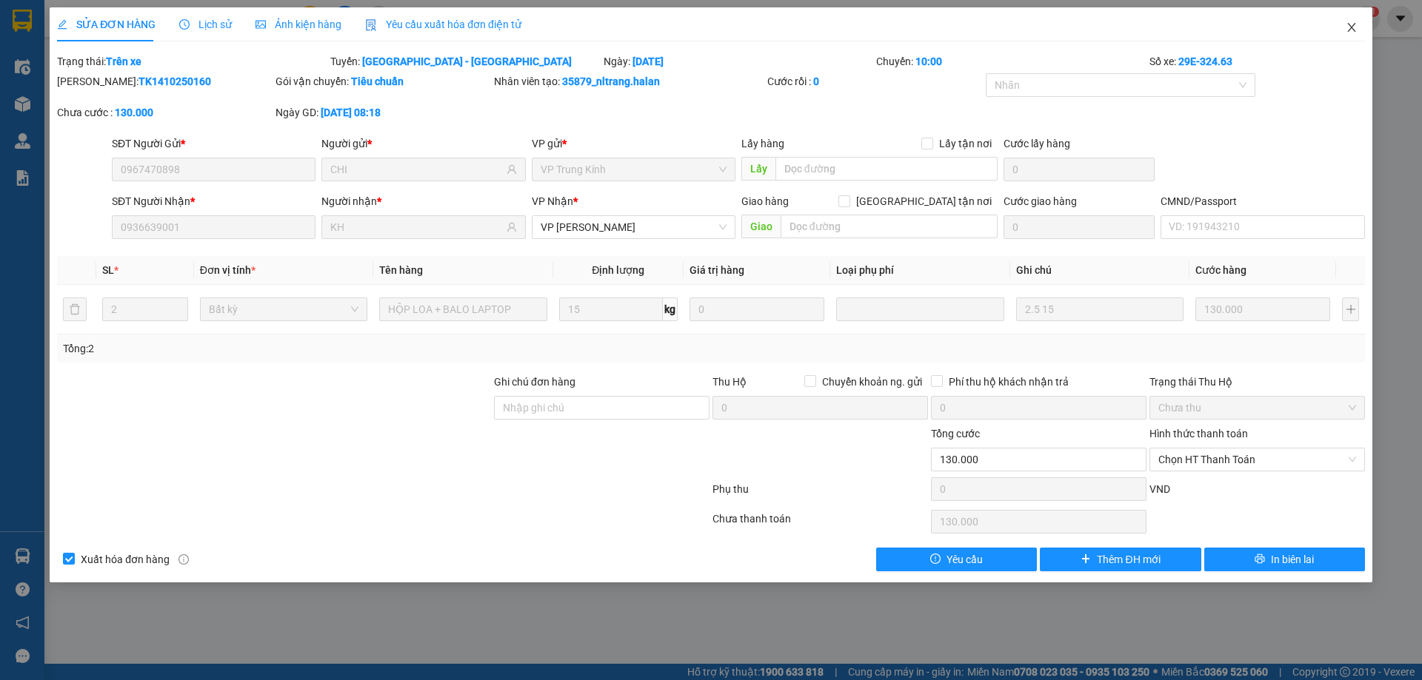
click at [1348, 28] on icon "close" at bounding box center [1351, 27] width 12 height 12
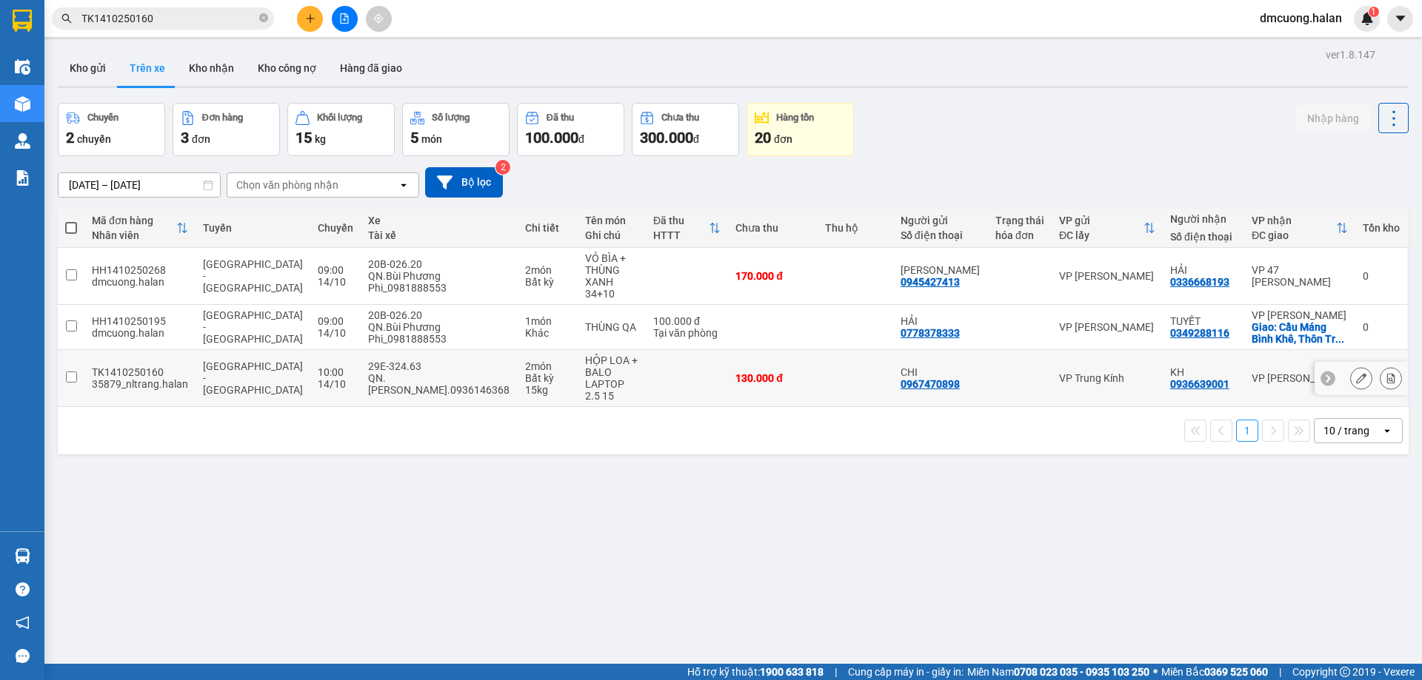
drag, startPoint x: 1219, startPoint y: 368, endPoint x: 1154, endPoint y: 368, distance: 65.9
click at [1162, 368] on td "KH 0936639001" at bounding box center [1202, 378] width 81 height 57
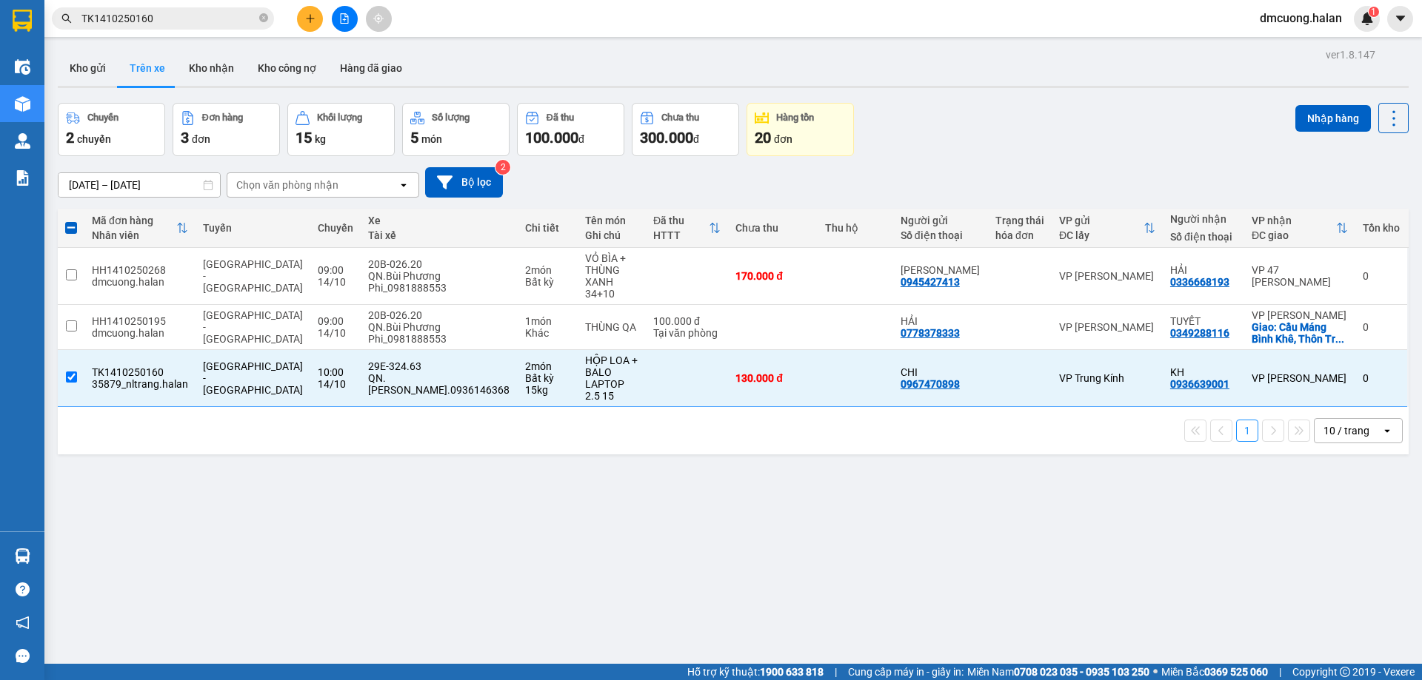
click at [183, 498] on div "ver 1.8.147 Kho gửi Trên xe Kho nhận Kho công nợ Hàng đã giao Chuyến 2 chuyến Đ…" at bounding box center [733, 384] width 1362 height 680
click at [71, 372] on input "checkbox" at bounding box center [71, 377] width 11 height 11
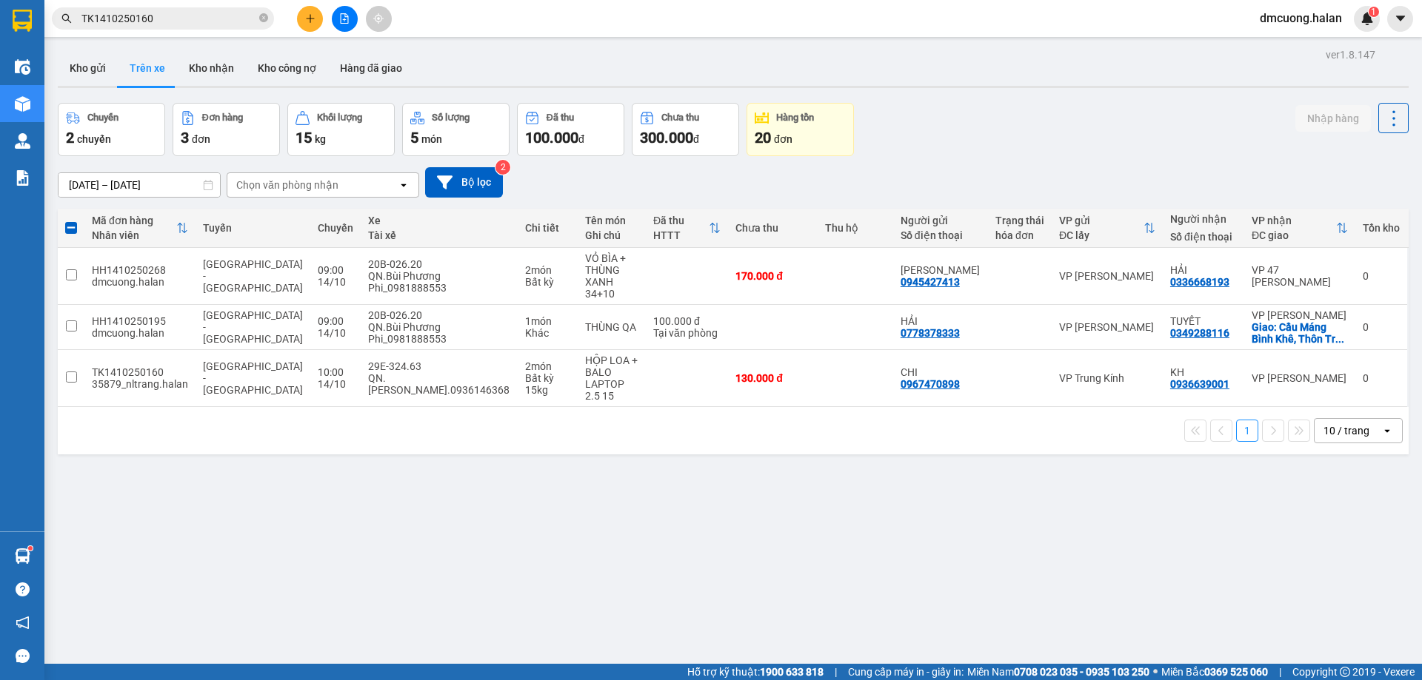
click at [227, 478] on div "ver 1.8.147 Kho gửi Trên xe Kho nhận Kho công nợ Hàng đã giao Chuyến 2 chuyến Đ…" at bounding box center [733, 384] width 1362 height 680
drag, startPoint x: 954, startPoint y: 363, endPoint x: 886, endPoint y: 369, distance: 67.6
click at [893, 369] on td "CHI 0967470898" at bounding box center [940, 378] width 95 height 57
checkbox input "true"
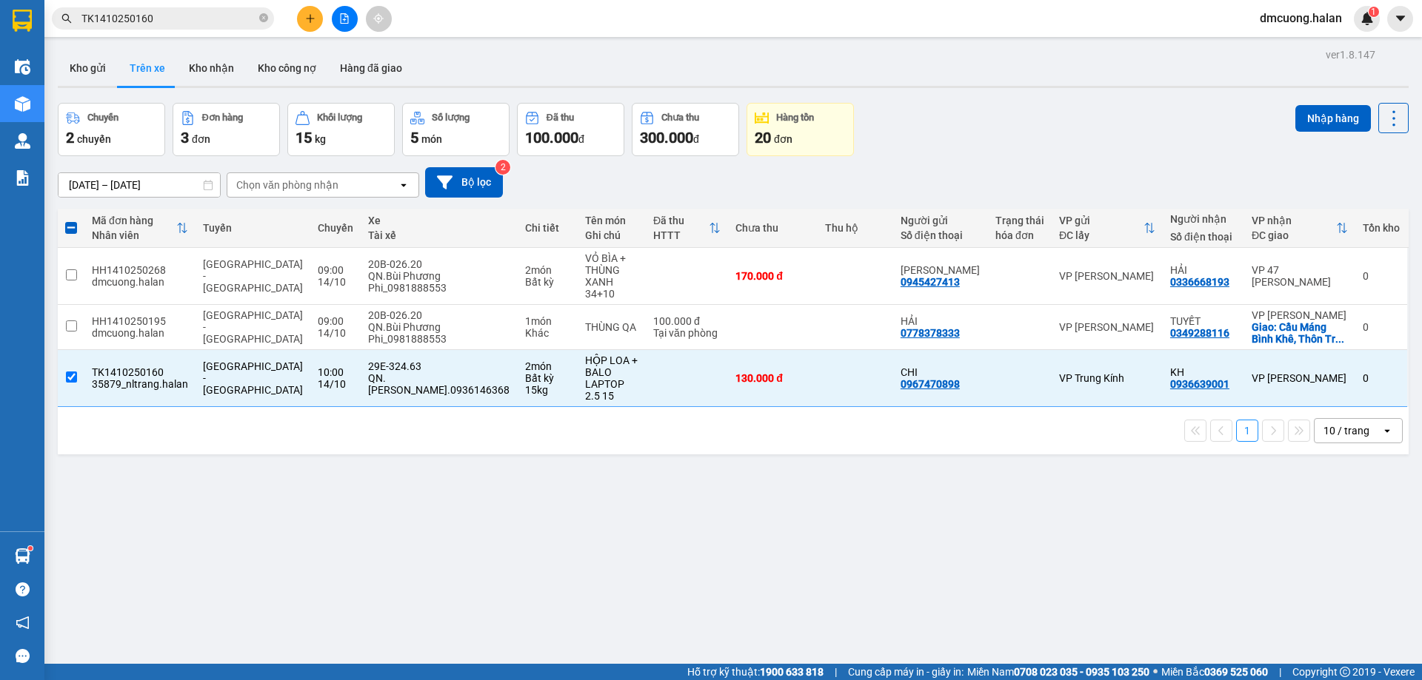
click at [456, 498] on div "ver 1.8.147 Kho gửi Trên xe Kho nhận Kho công nợ Hàng đã giao Chuyến 2 chuyến Đ…" at bounding box center [733, 384] width 1362 height 680
click at [132, 378] on div "35879_nltrang.halan" at bounding box center [140, 384] width 96 height 12
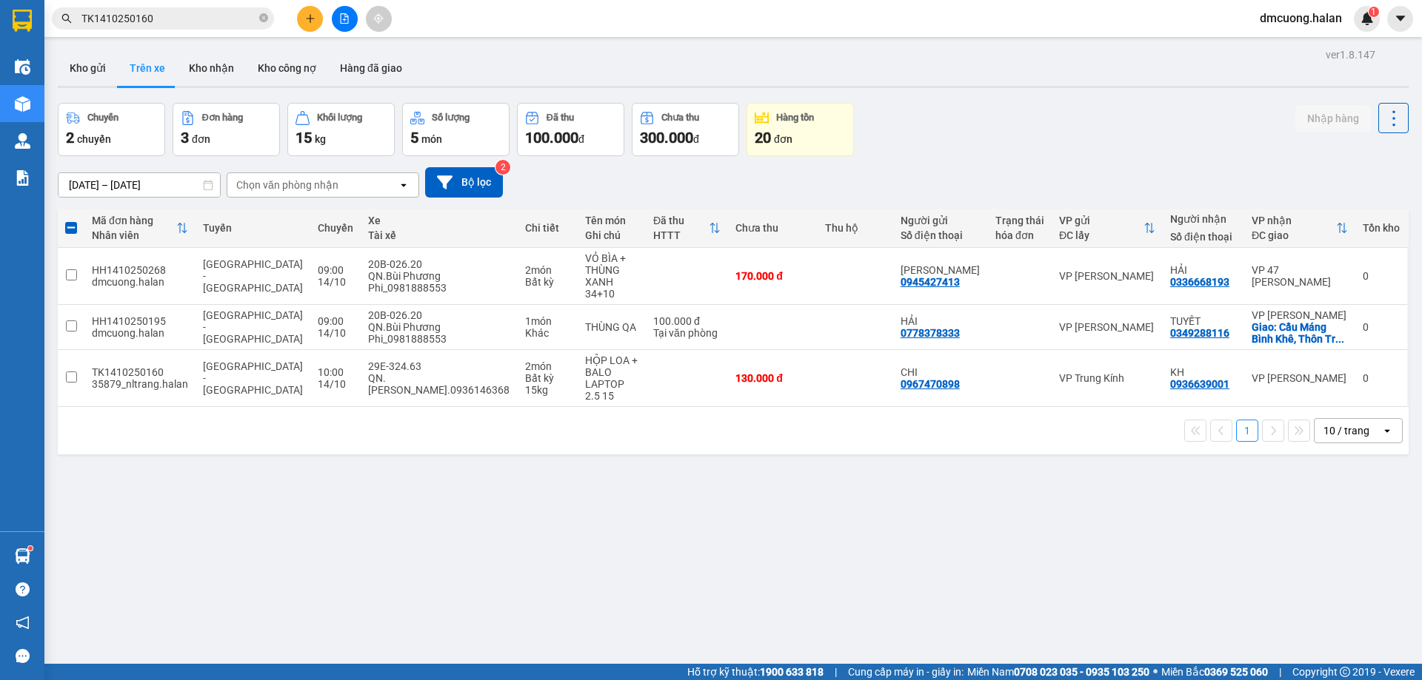
click at [232, 457] on div "ver 1.8.147 Kho gửi Trên xe Kho nhận Kho công nợ Hàng đã giao Chuyến 2 chuyến Đ…" at bounding box center [733, 384] width 1362 height 680
click at [111, 64] on button "Kho gửi" at bounding box center [88, 68] width 60 height 36
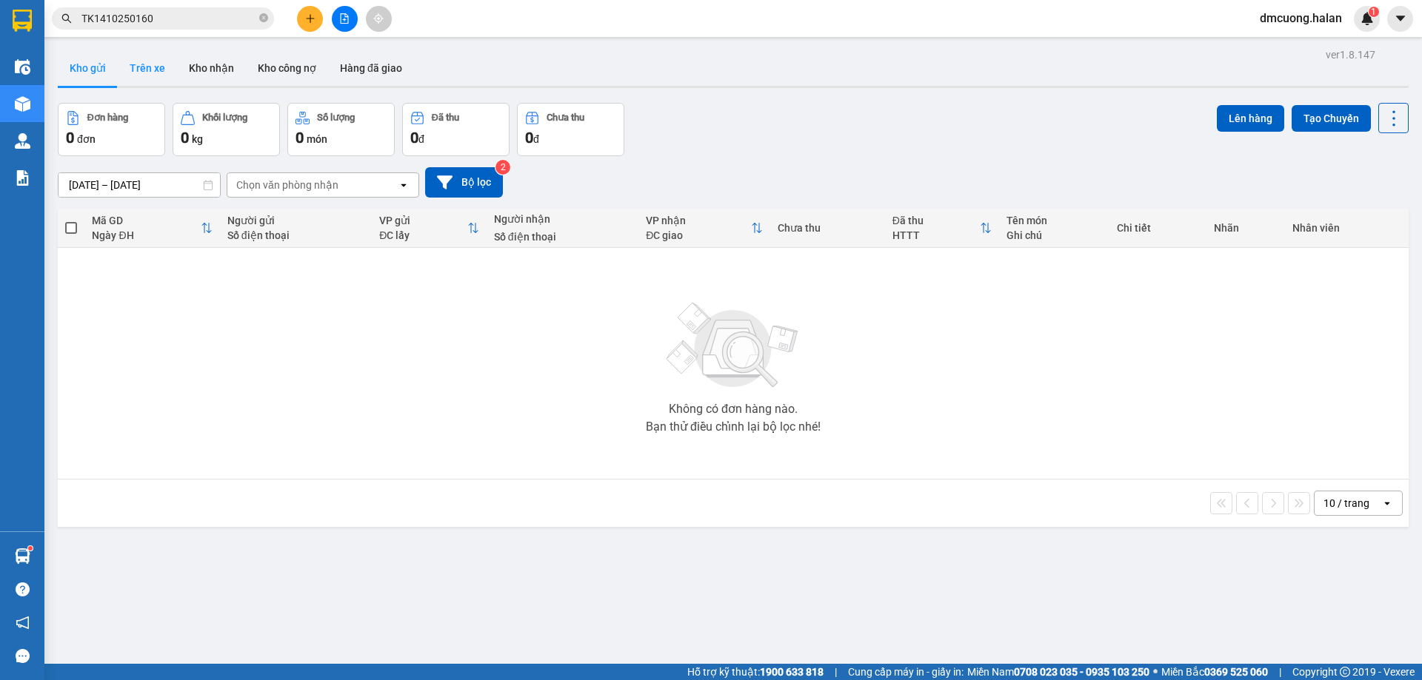
click at [147, 61] on button "Trên xe" at bounding box center [147, 68] width 59 height 36
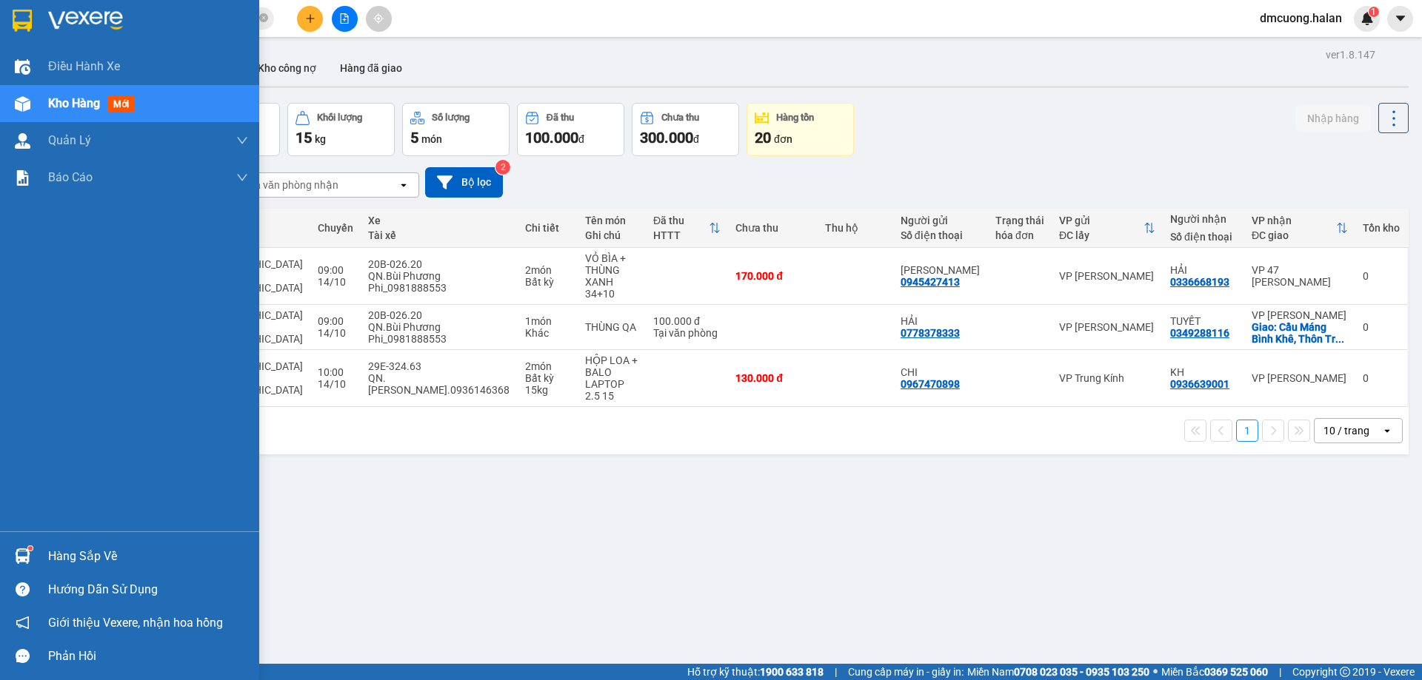
click at [75, 566] on div "Hàng sắp về" at bounding box center [148, 557] width 200 height 22
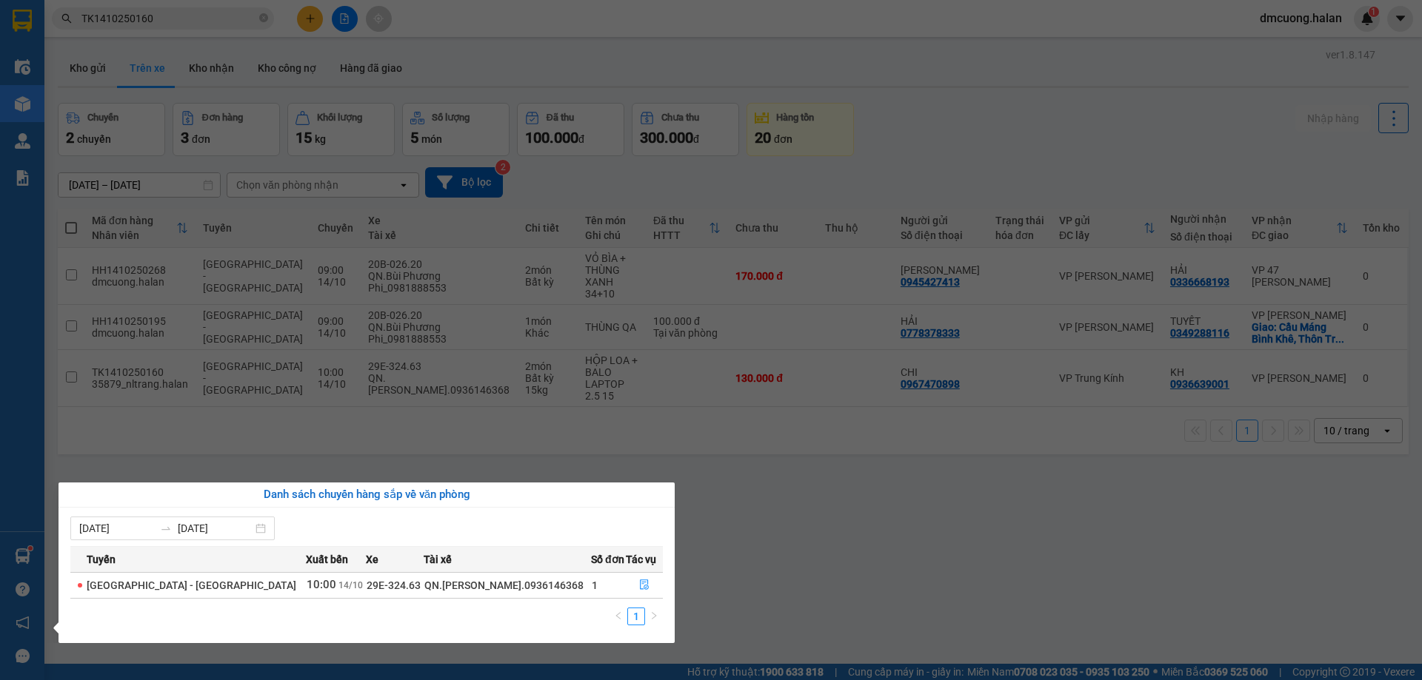
click at [834, 510] on section "Kết quả tìm kiếm ( 1 ) Bộ lọc Mã ĐH Trạng thái Món hàng Thu hộ Tổng cước Chưa c…" at bounding box center [711, 340] width 1422 height 680
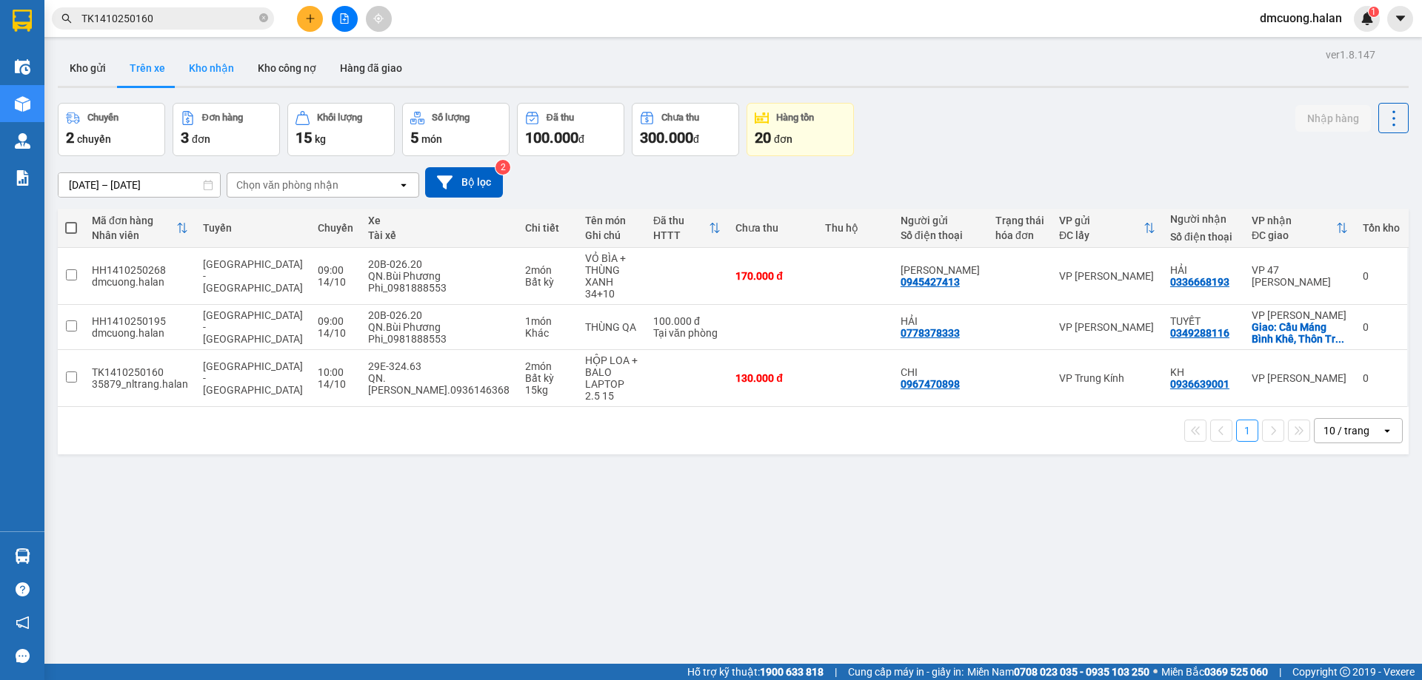
click at [212, 78] on button "Kho nhận" at bounding box center [211, 68] width 69 height 36
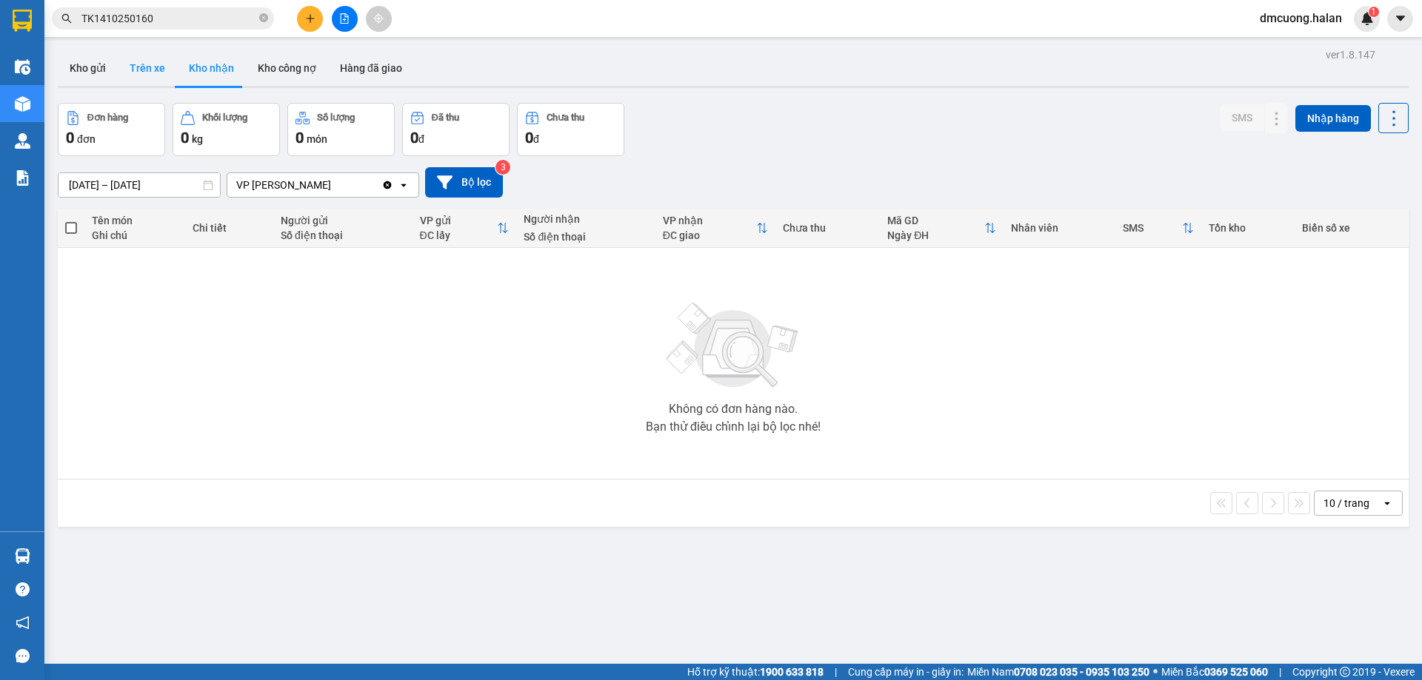
click at [135, 62] on button "Trên xe" at bounding box center [147, 68] width 59 height 36
type input "[DATE] – [DATE]"
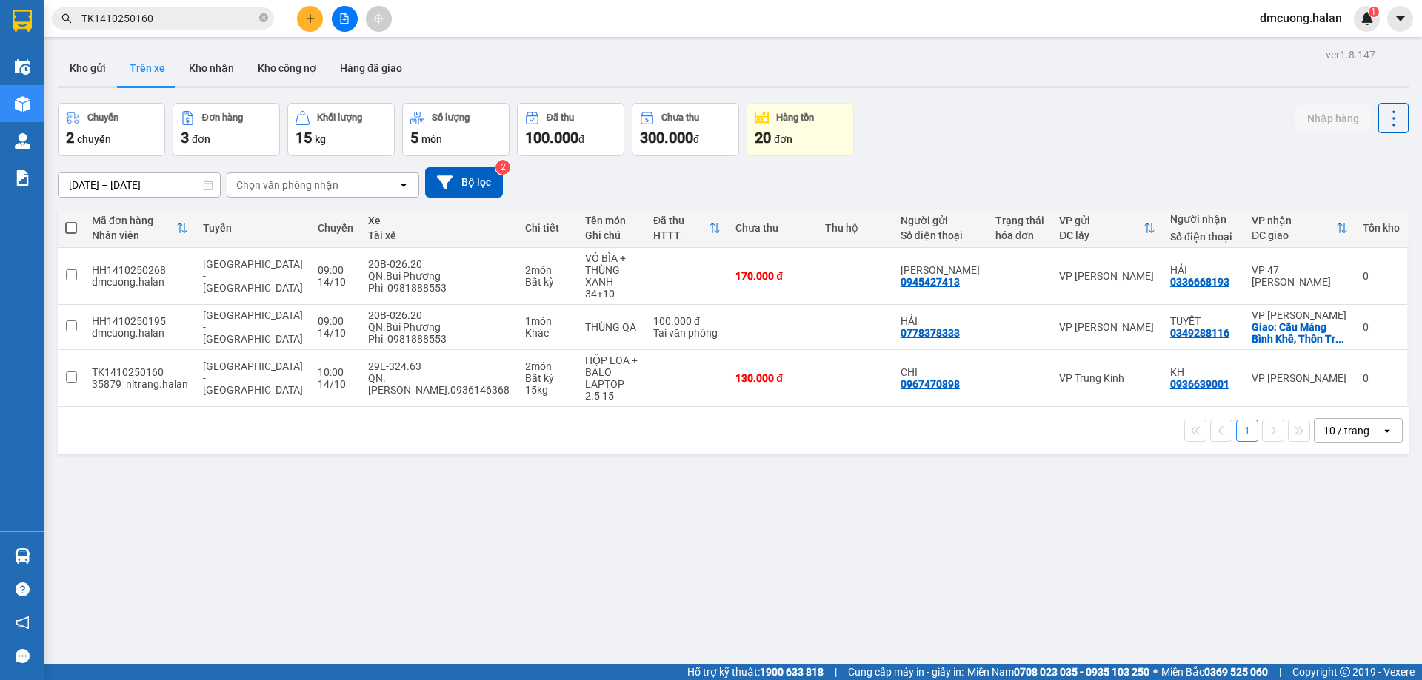
click at [174, 667] on div "Hỗ trợ kỹ thuật: 1900 633 818 | Cung cấp máy in - giấy in: Miền Nam 0708 023 03…" at bounding box center [707, 672] width 1414 height 16
click at [175, 666] on div "Hỗ trợ kỹ thuật: 1900 633 818 | Cung cấp máy in - giấy in: Miền Nam 0708 023 03…" at bounding box center [707, 672] width 1414 height 16
click at [181, 660] on div "ver 1.8.147 Kho gửi Trên xe Kho nhận Kho công nợ Hàng đã giao Chuyến 2 chuyến Đ…" at bounding box center [733, 384] width 1362 height 680
click at [68, 63] on button "Kho gửi" at bounding box center [88, 68] width 60 height 36
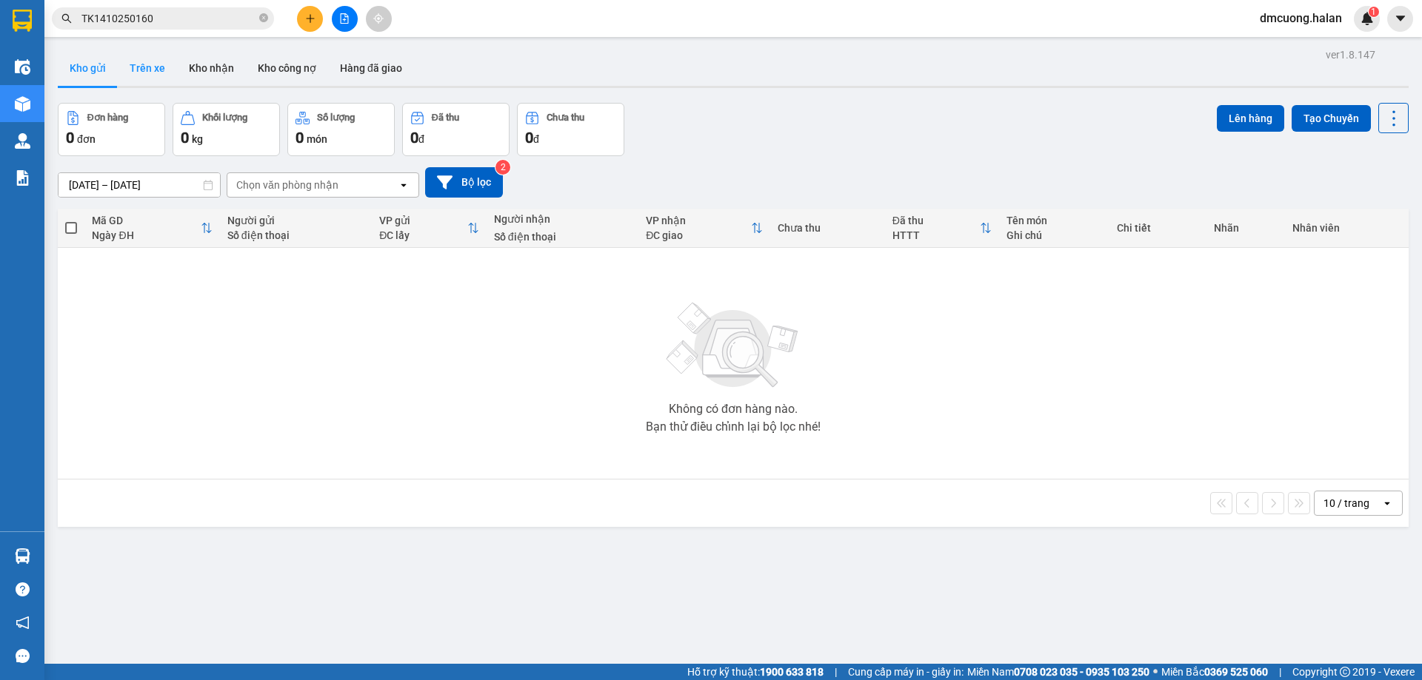
click at [142, 69] on button "Trên xe" at bounding box center [147, 68] width 59 height 36
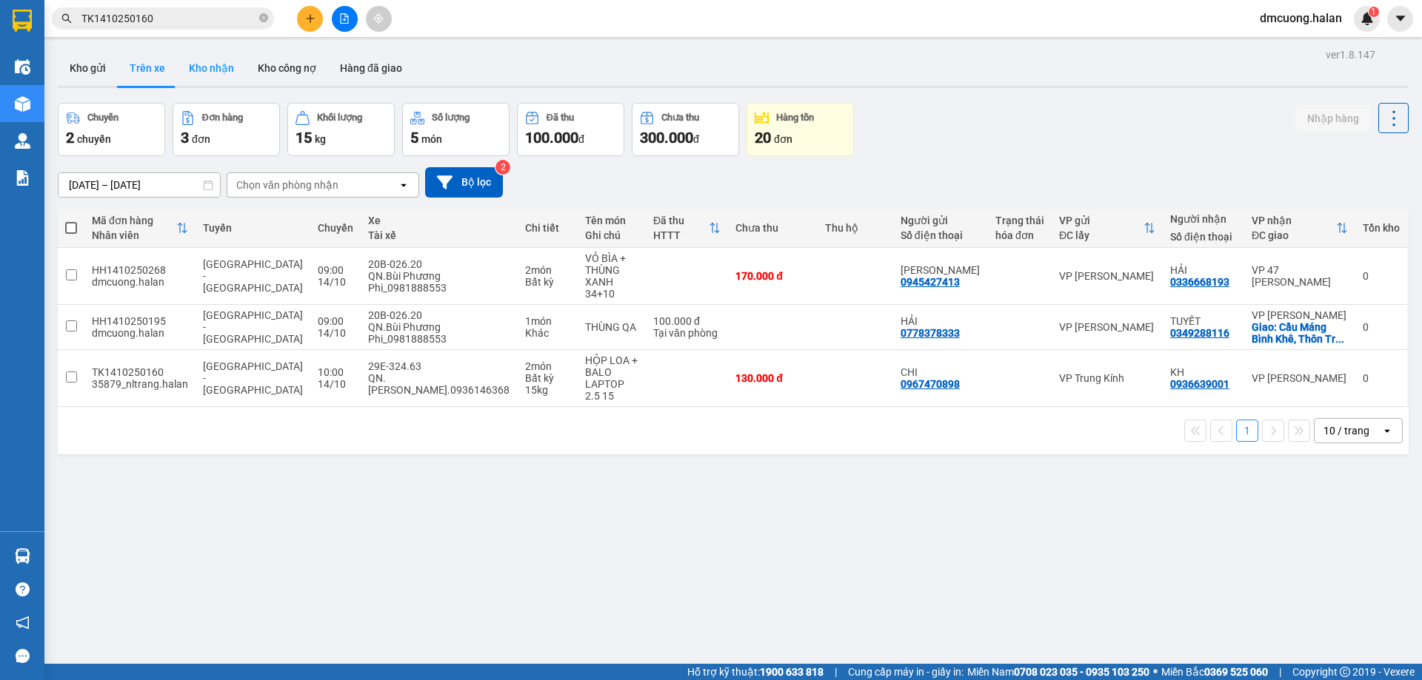
click at [200, 82] on button "Kho nhận" at bounding box center [211, 68] width 69 height 36
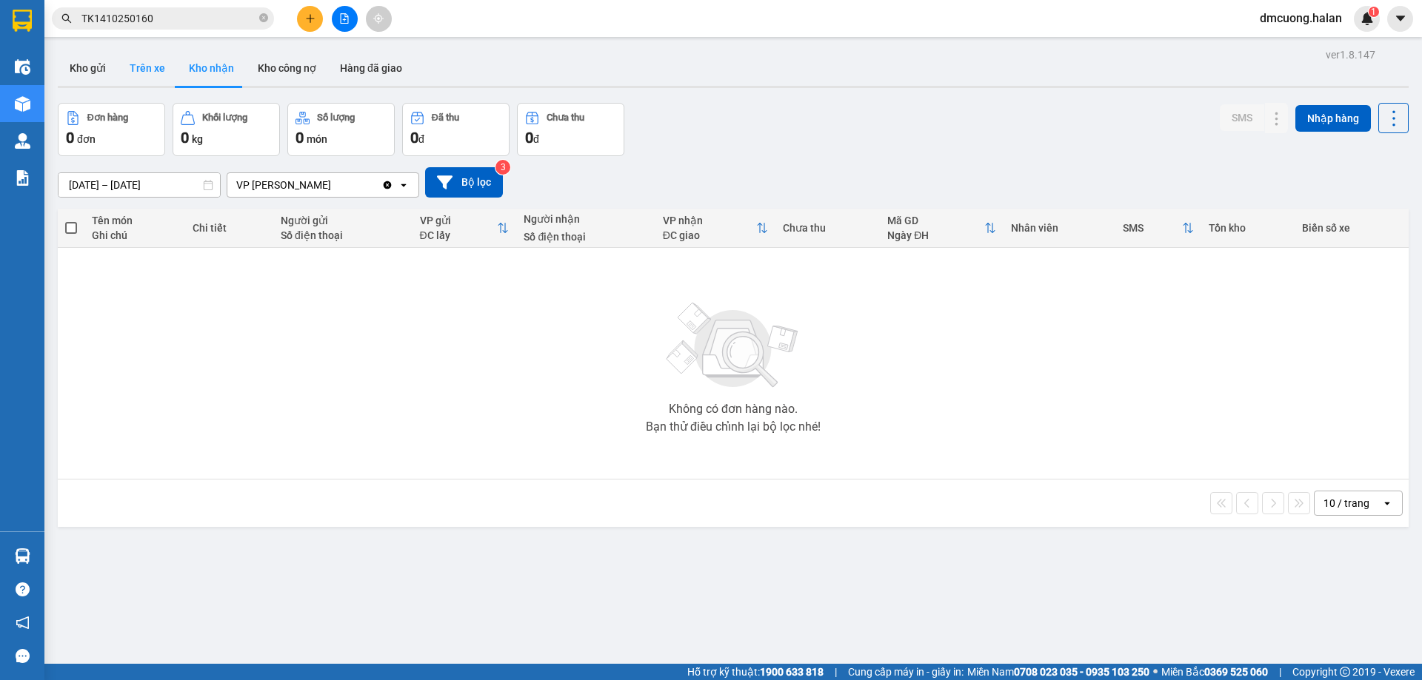
click at [156, 73] on button "Trên xe" at bounding box center [147, 68] width 59 height 36
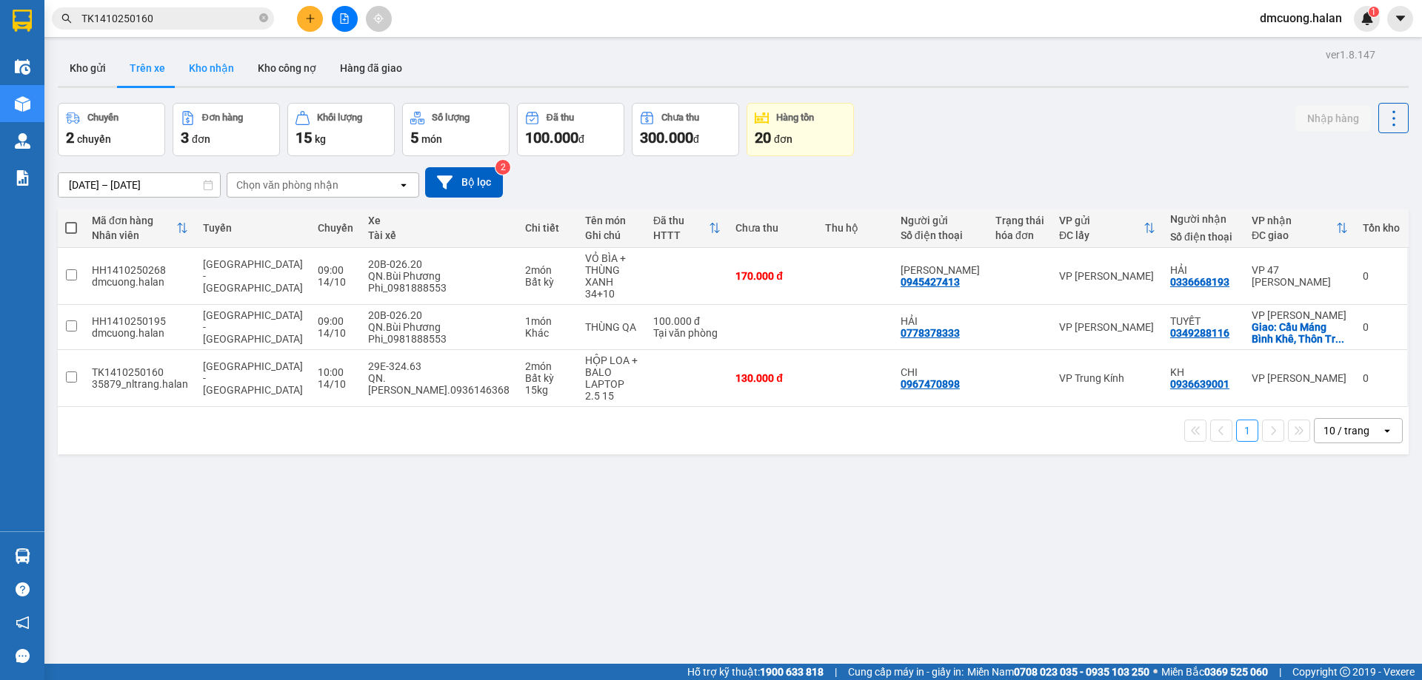
click at [226, 70] on button "Kho nhận" at bounding box center [211, 68] width 69 height 36
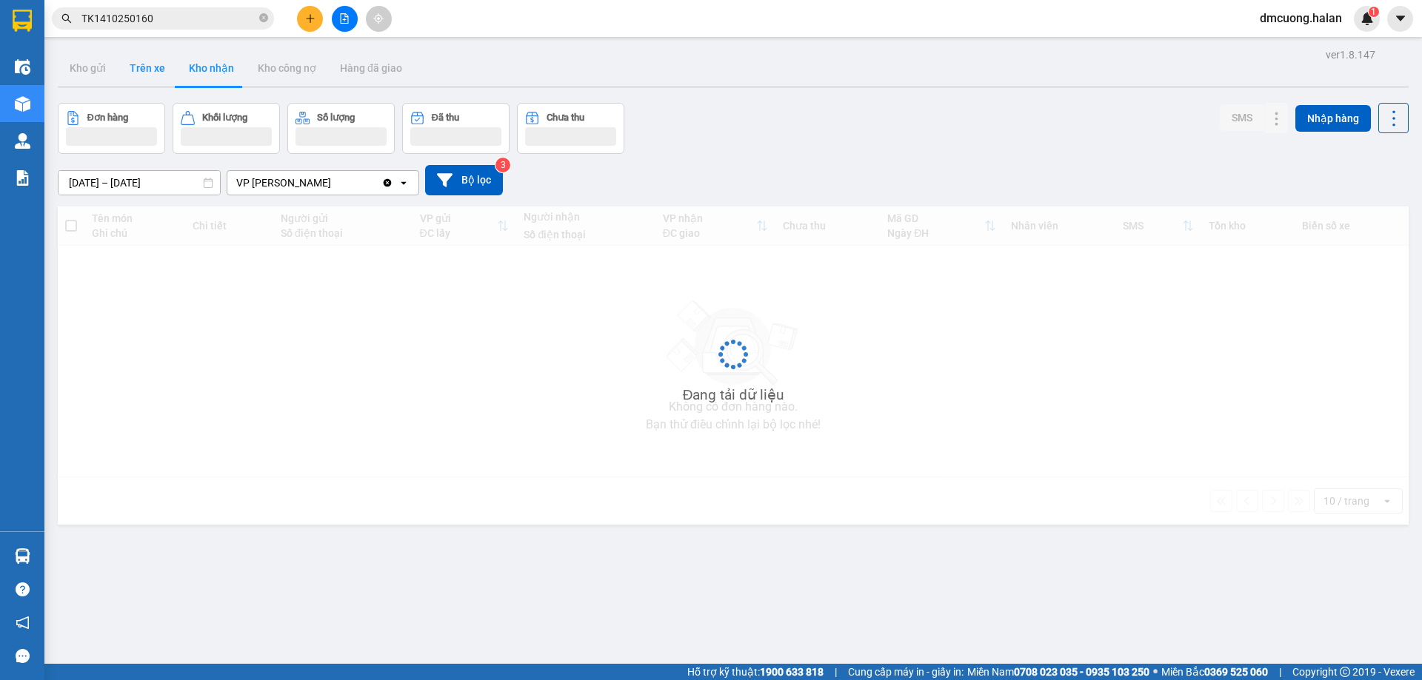
click at [166, 70] on button "Trên xe" at bounding box center [147, 68] width 59 height 36
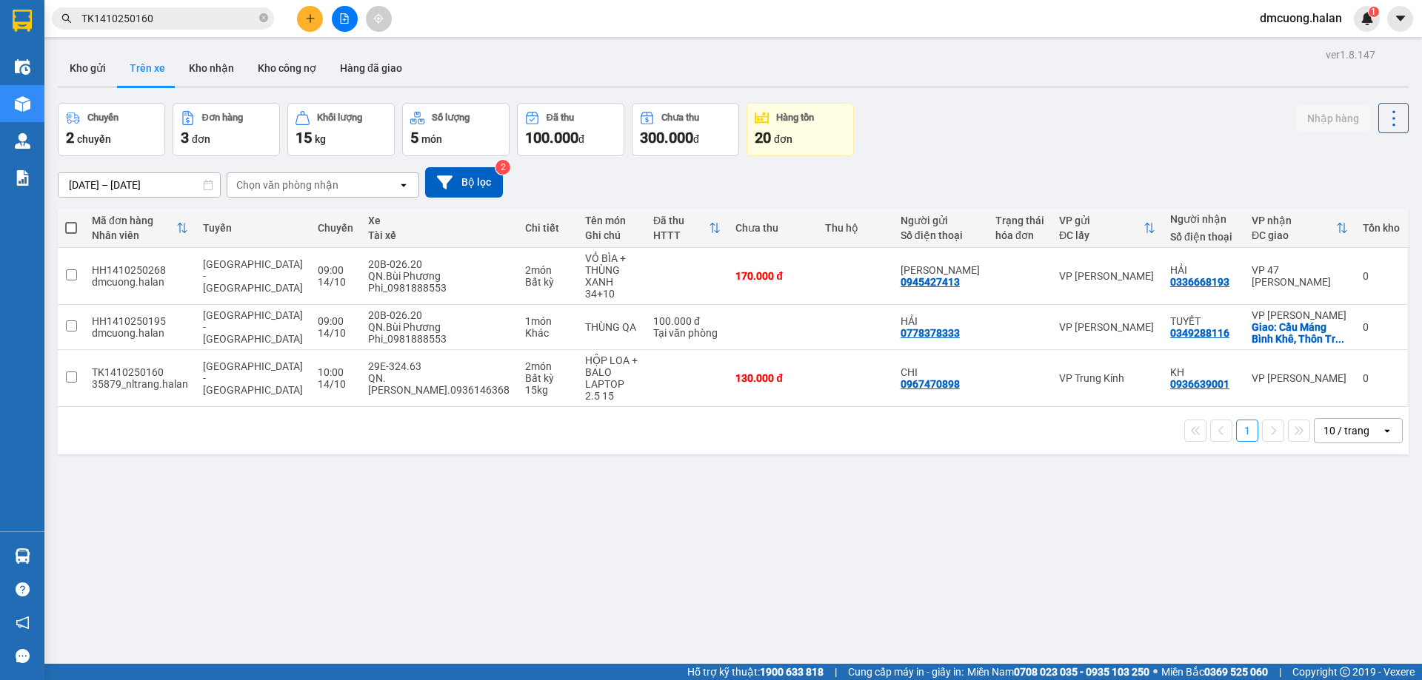
click at [1152, 143] on div "Chuyến 2 chuyến Đơn hàng 3 đơn Khối lượng 15 kg Số lượng 5 món Đã thu 100.000 đ…" at bounding box center [733, 129] width 1350 height 53
click at [207, 85] on button "Kho nhận" at bounding box center [211, 68] width 69 height 36
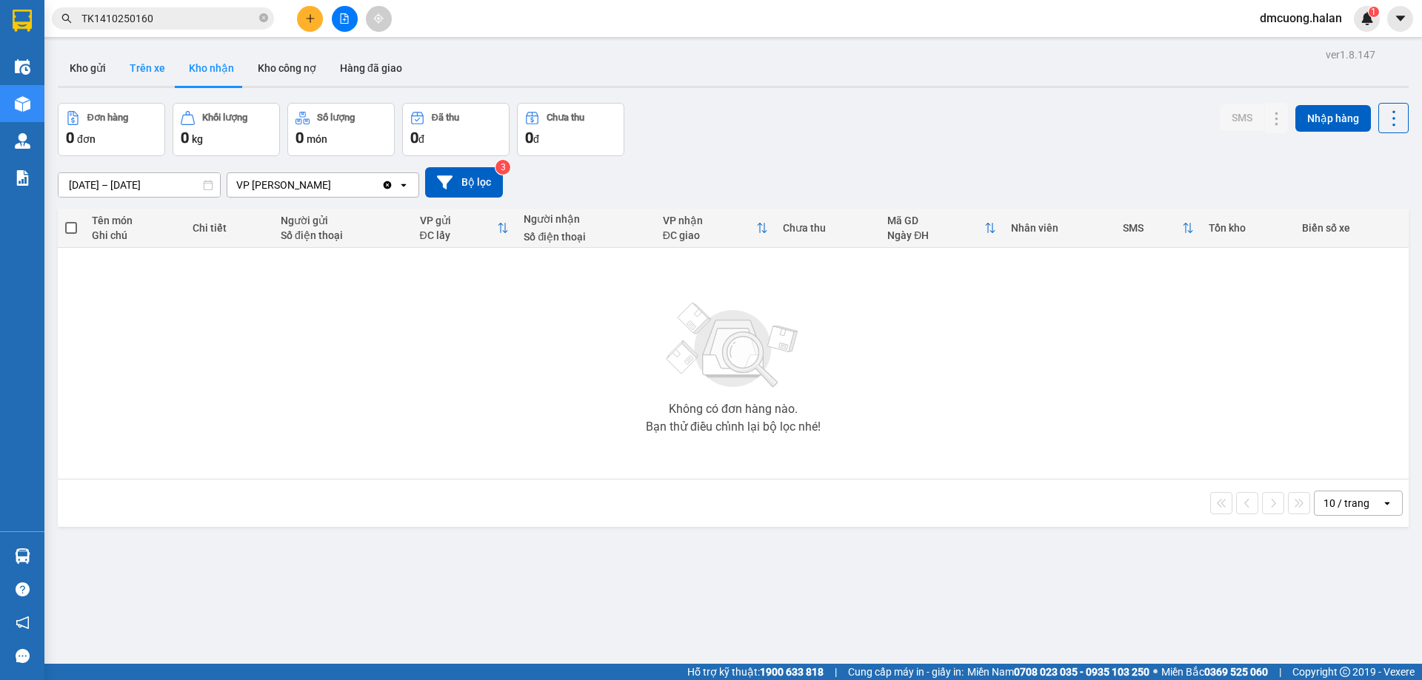
click at [141, 70] on button "Trên xe" at bounding box center [147, 68] width 59 height 36
type input "[DATE] – [DATE]"
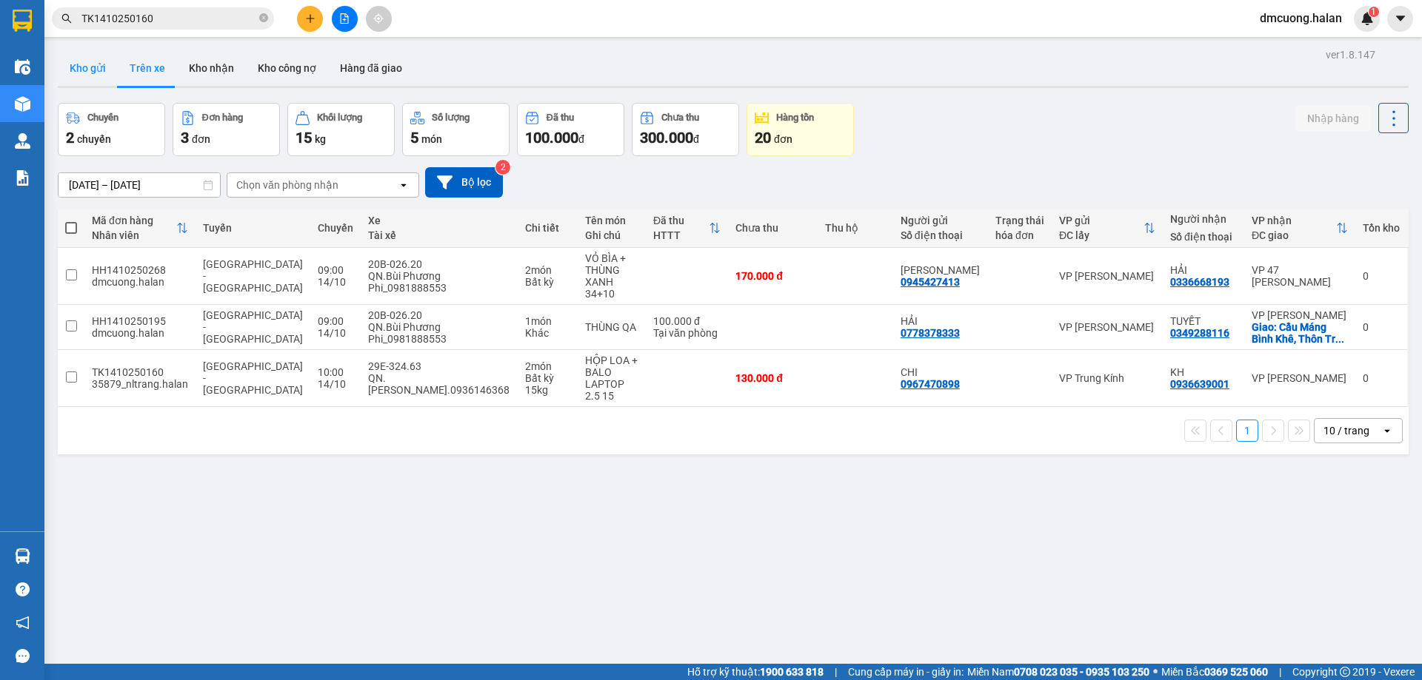
click at [101, 72] on button "Kho gửi" at bounding box center [88, 68] width 60 height 36
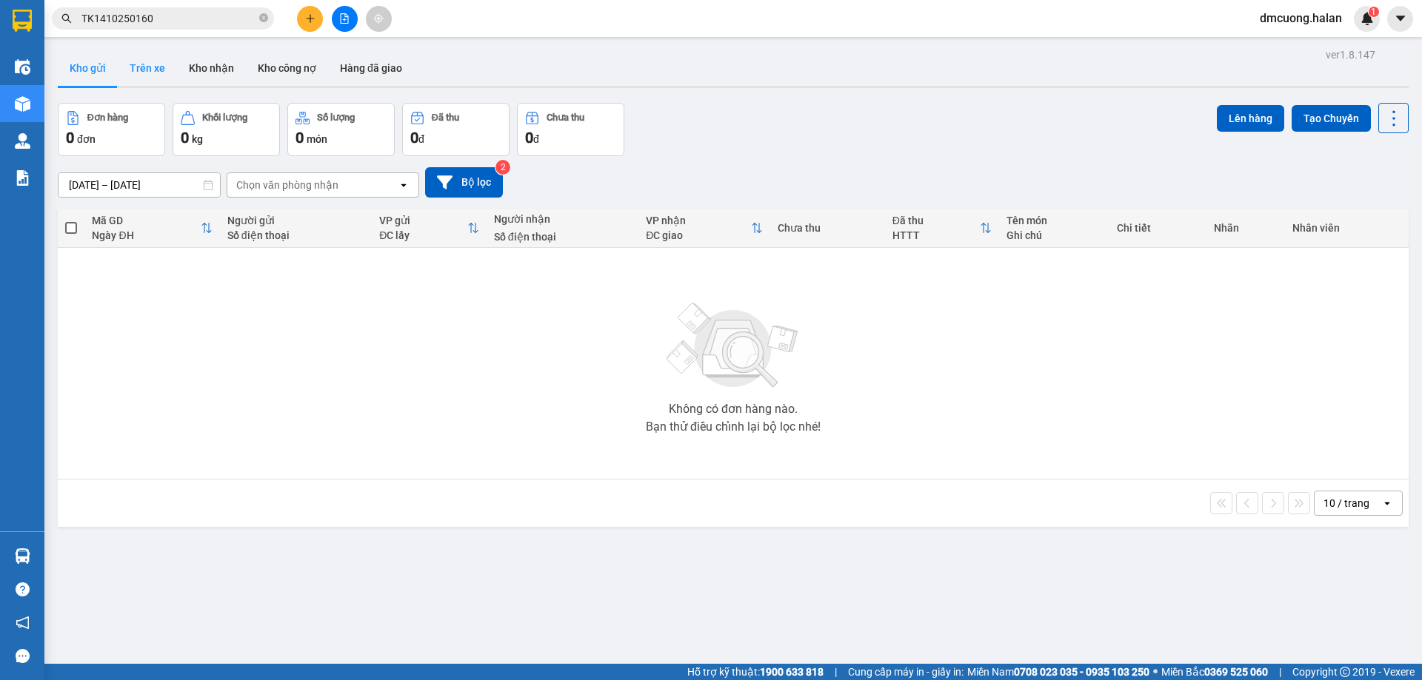
click at [147, 67] on button "Trên xe" at bounding box center [147, 68] width 59 height 36
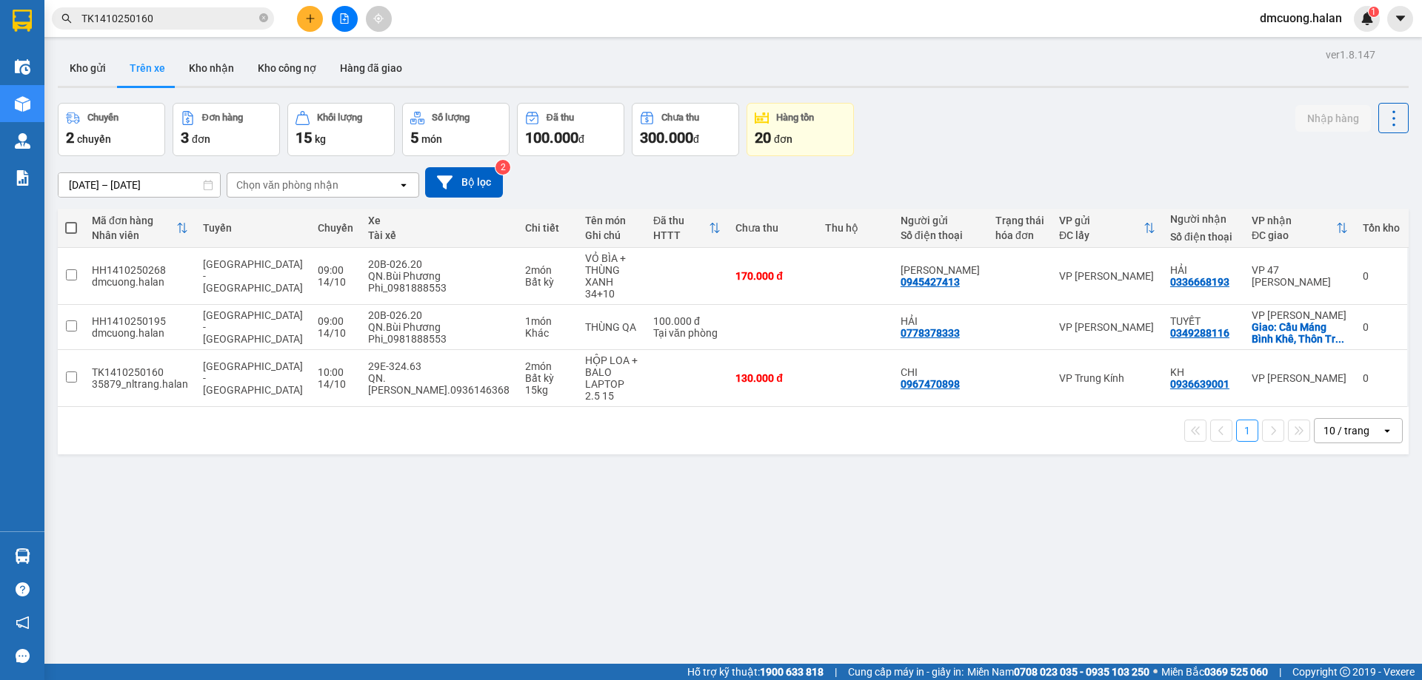
click at [307, 18] on icon "plus" at bounding box center [310, 18] width 10 height 10
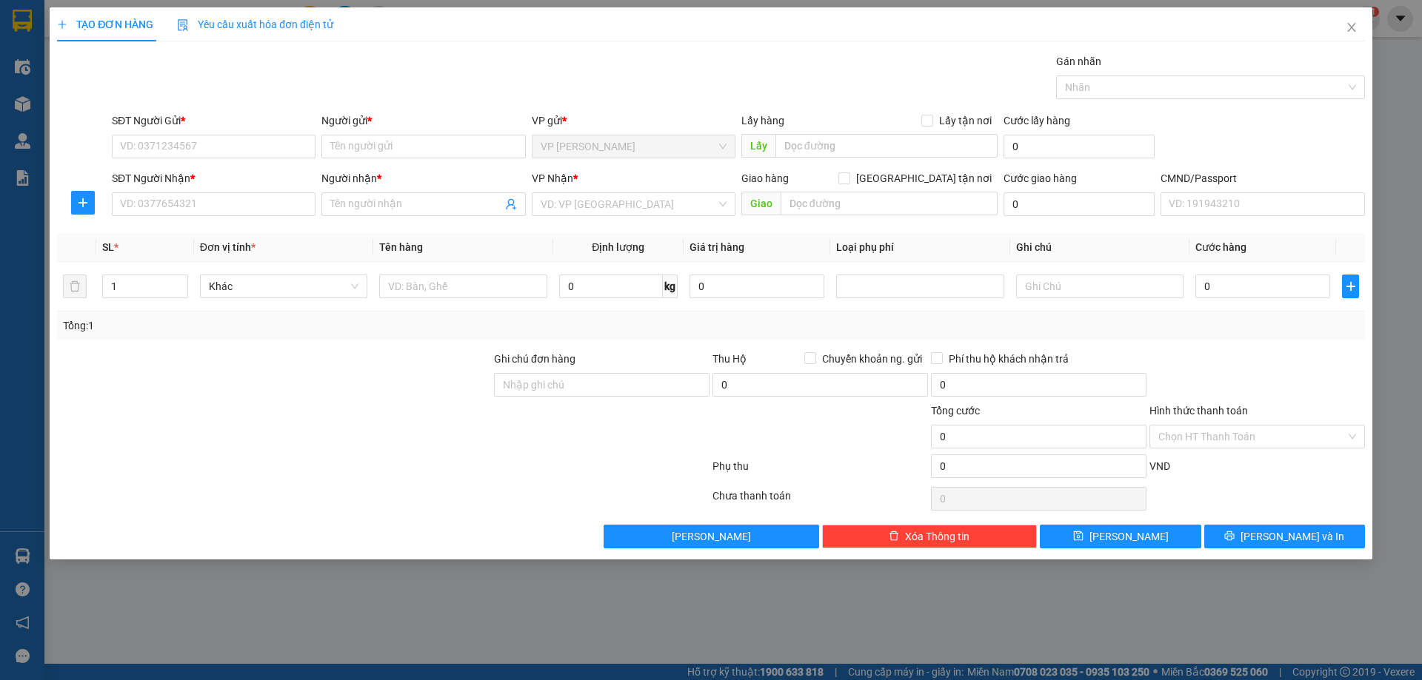
click at [229, 164] on div "SĐT Người Gửi * VD: 0371234567" at bounding box center [214, 139] width 204 height 52
click at [258, 147] on input "SĐT Người Gửi *" at bounding box center [214, 147] width 204 height 24
click at [269, 144] on input "SĐT Người Gửi *" at bounding box center [214, 147] width 204 height 24
click at [230, 144] on input "SĐT Người Gửi *" at bounding box center [214, 147] width 204 height 24
type input "0919078898"
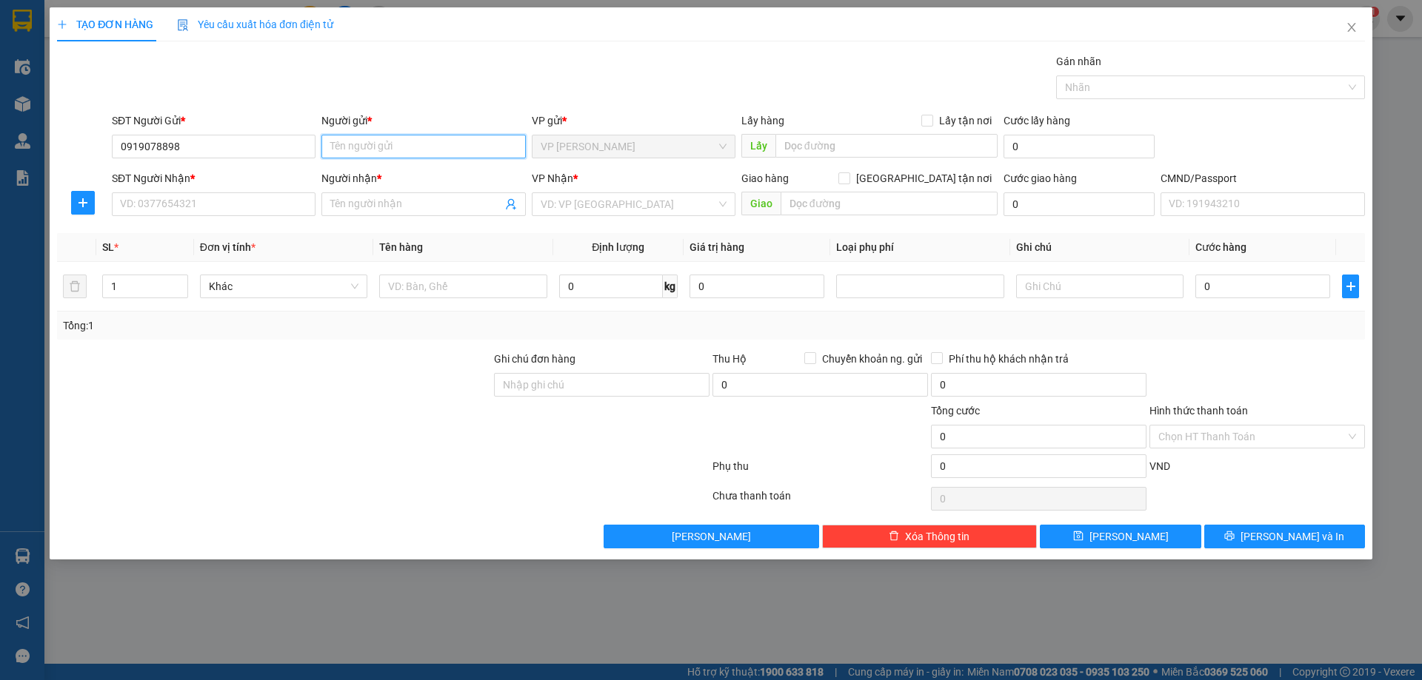
click at [380, 153] on input "Người gửi *" at bounding box center [423, 147] width 204 height 24
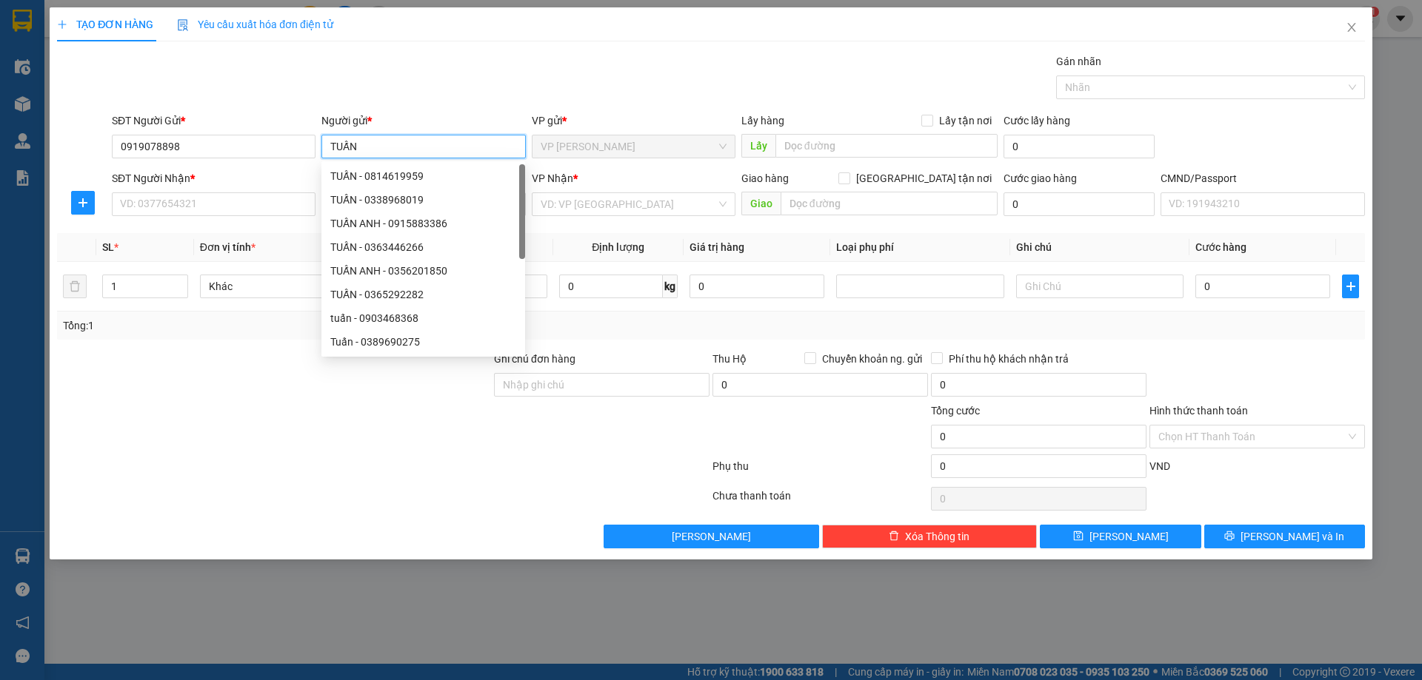
type input "TUẤN"
click at [226, 191] on div "SĐT Người Nhận *" at bounding box center [214, 181] width 204 height 22
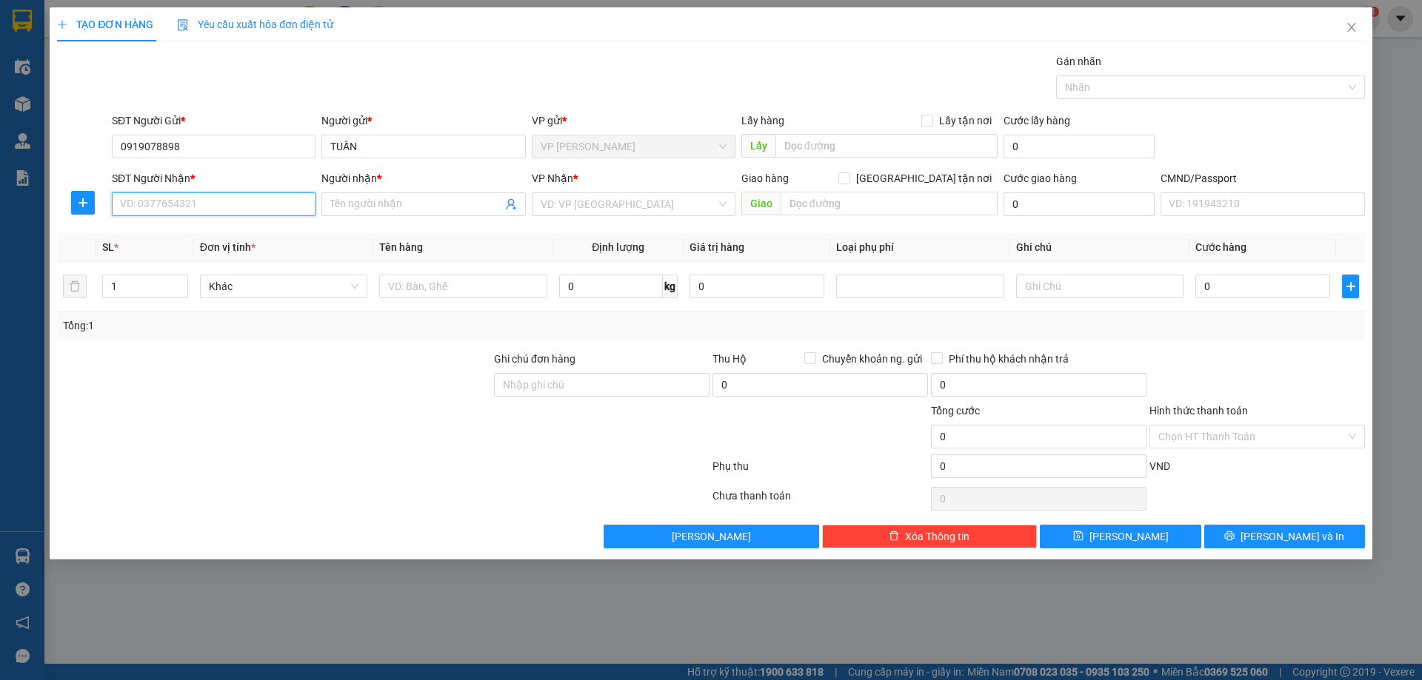
click at [232, 210] on input "SĐT Người Nhận *" at bounding box center [214, 204] width 204 height 24
click at [259, 201] on input "SĐT Người Nhận *" at bounding box center [214, 204] width 204 height 24
click at [273, 207] on input "SĐT Người Nhận *" at bounding box center [214, 204] width 204 height 24
click at [212, 229] on div "0941351619 - MINH" at bounding box center [214, 234] width 186 height 16
type input "0941351619"
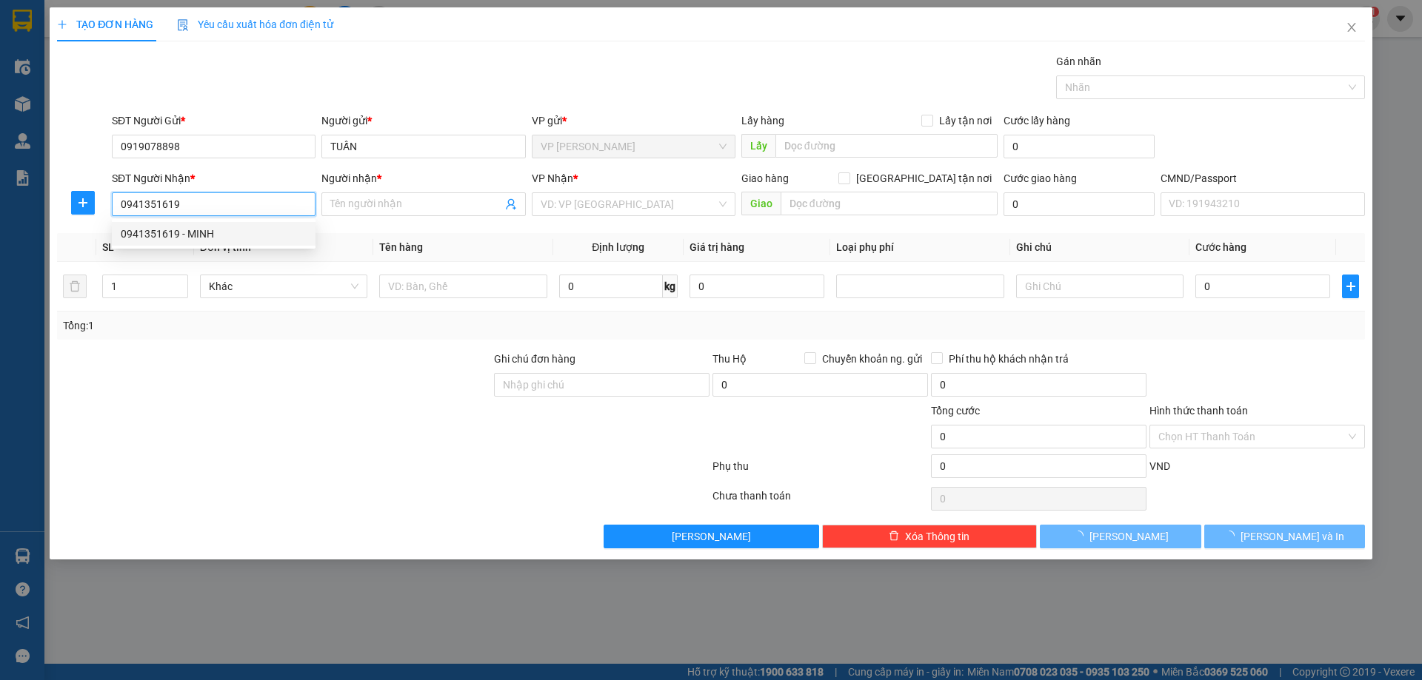
type input "MINH"
type input "cổng 4 học viện an ninh đường 19 tháng 5"
type input "30.000"
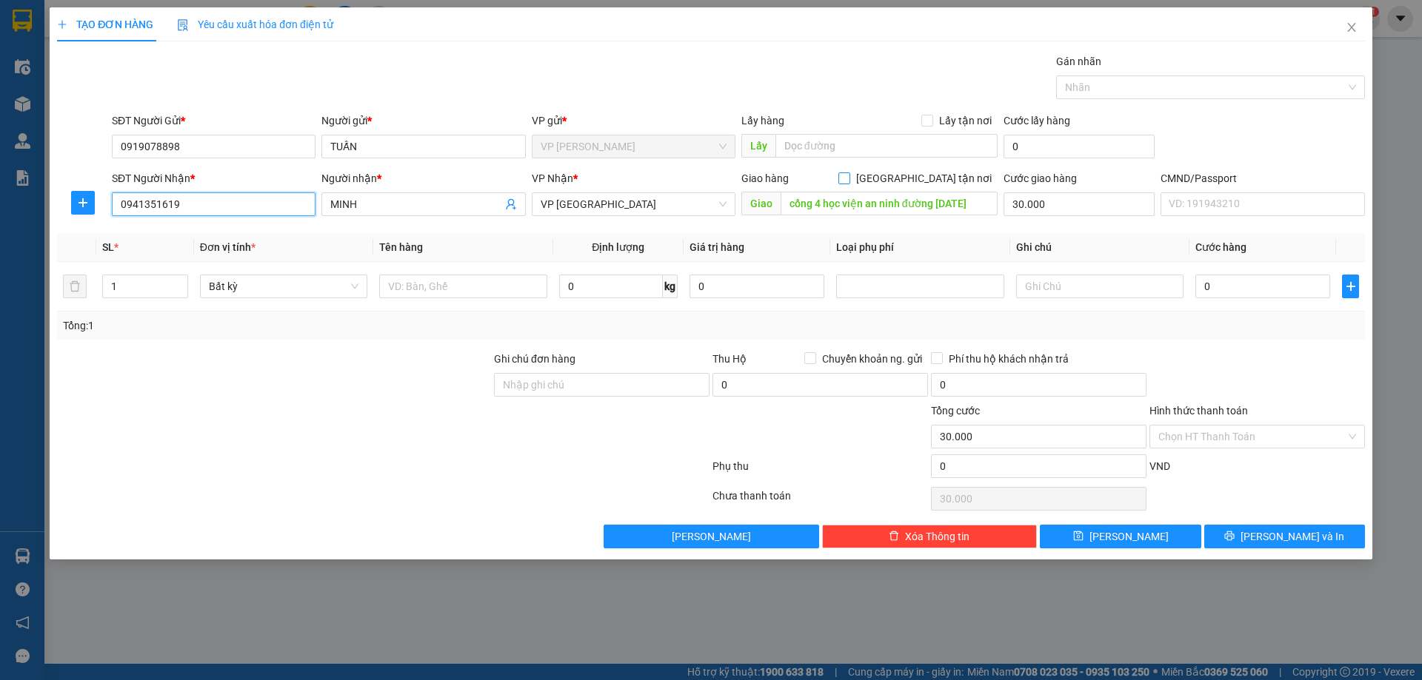
type input "0941351619"
click at [848, 177] on input "[GEOGRAPHIC_DATA] tận nơi" at bounding box center [843, 178] width 10 height 10
checkbox input "true"
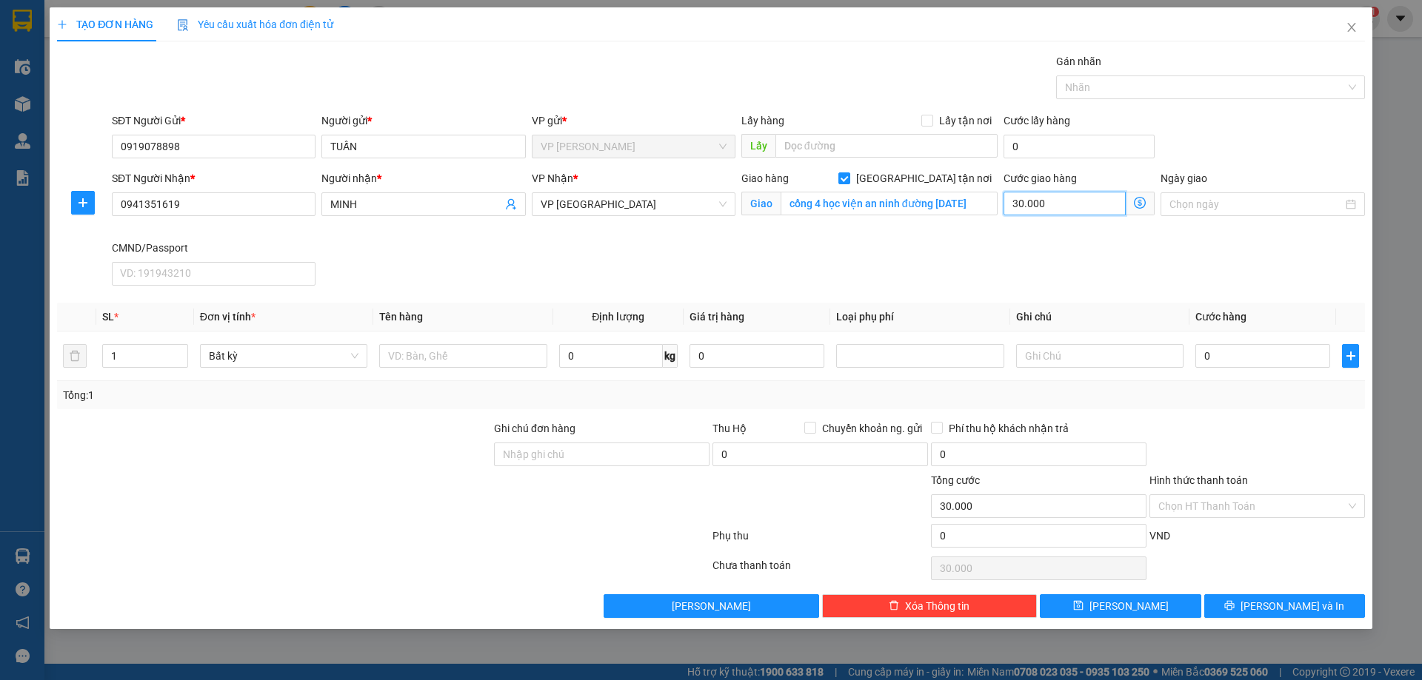
click at [1091, 206] on input "30.000" at bounding box center [1064, 204] width 122 height 24
type input "5"
type input "50"
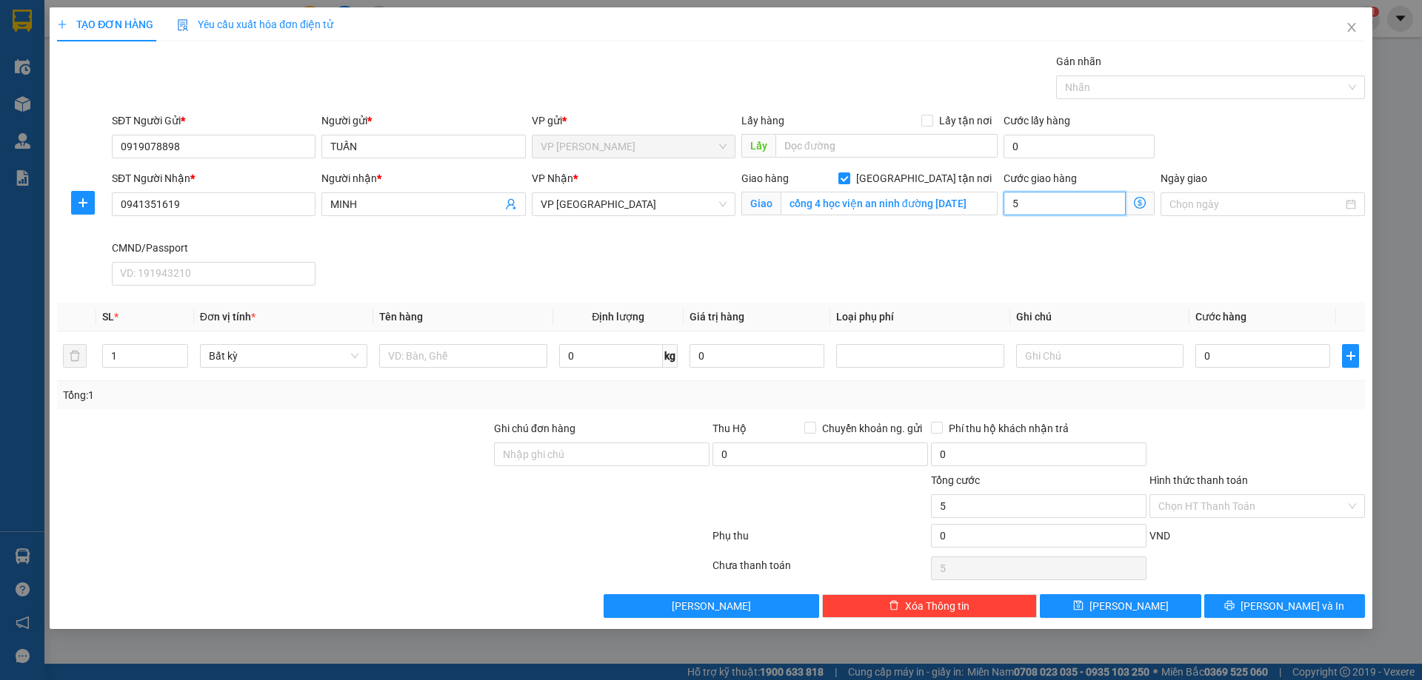
type input "50"
type input "50.000"
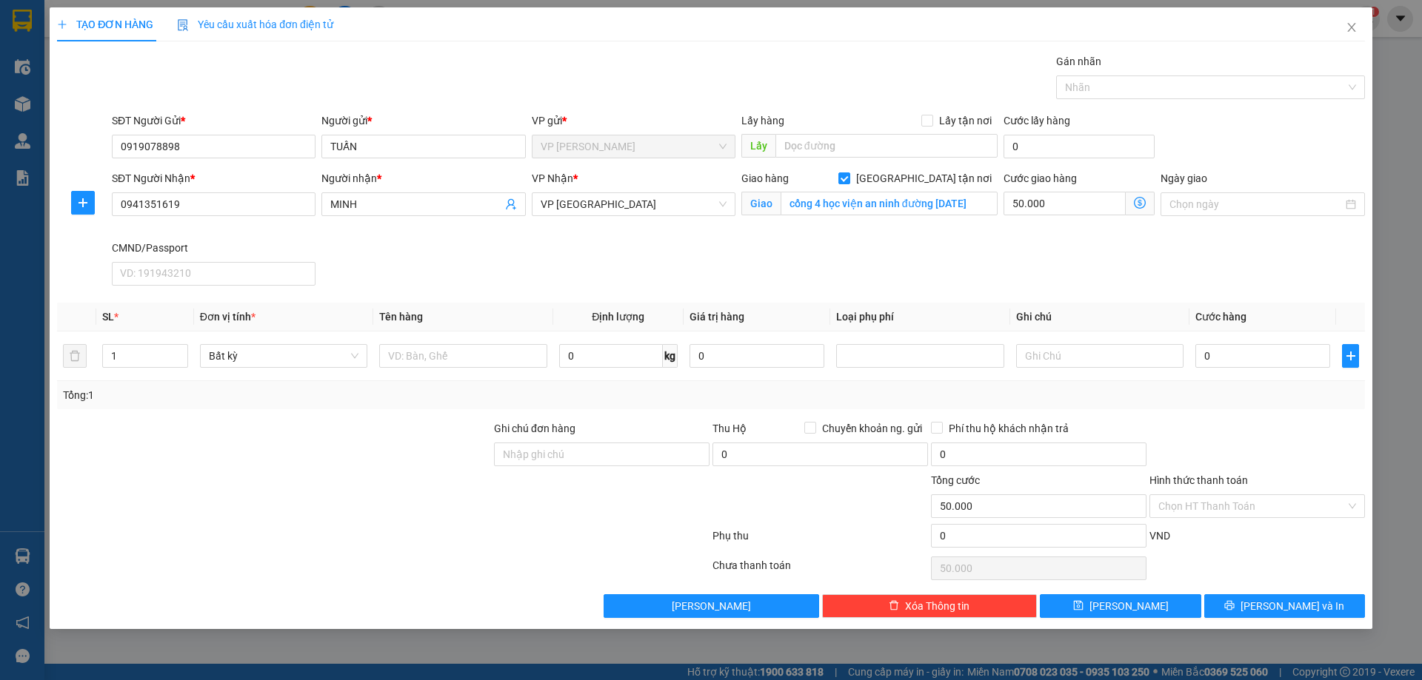
click at [1058, 251] on div "SĐT Người Nhận * 0941351619 Người nhận * MINH VP Nhận * VP Hà Đông Giao hàng Gi…" at bounding box center [738, 230] width 1259 height 121
click at [482, 351] on input "text" at bounding box center [462, 356] width 167 height 24
type input "d"
type input "đ"
type input "D"
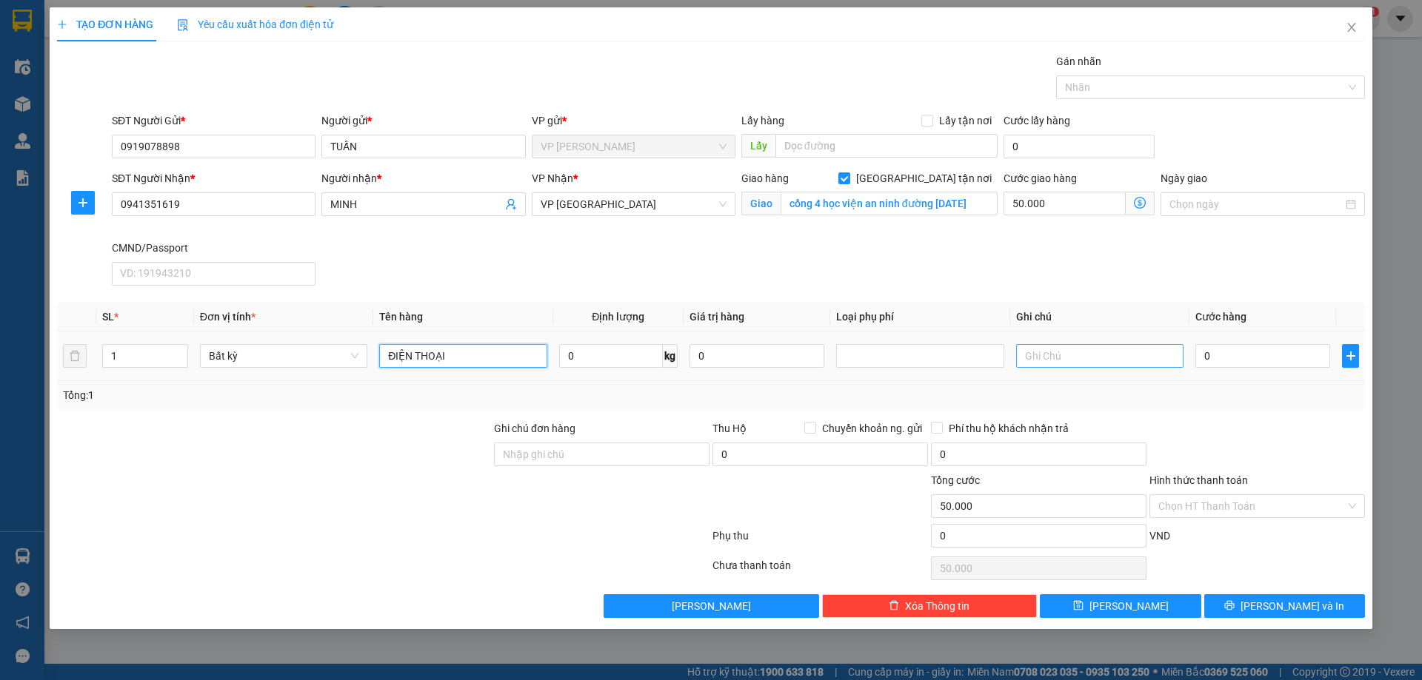
type input "ĐIỆN THOẠI"
click at [1127, 358] on input "text" at bounding box center [1099, 356] width 167 height 24
click at [1248, 345] on input "0" at bounding box center [1262, 356] width 135 height 24
type input "5"
type input "50.005"
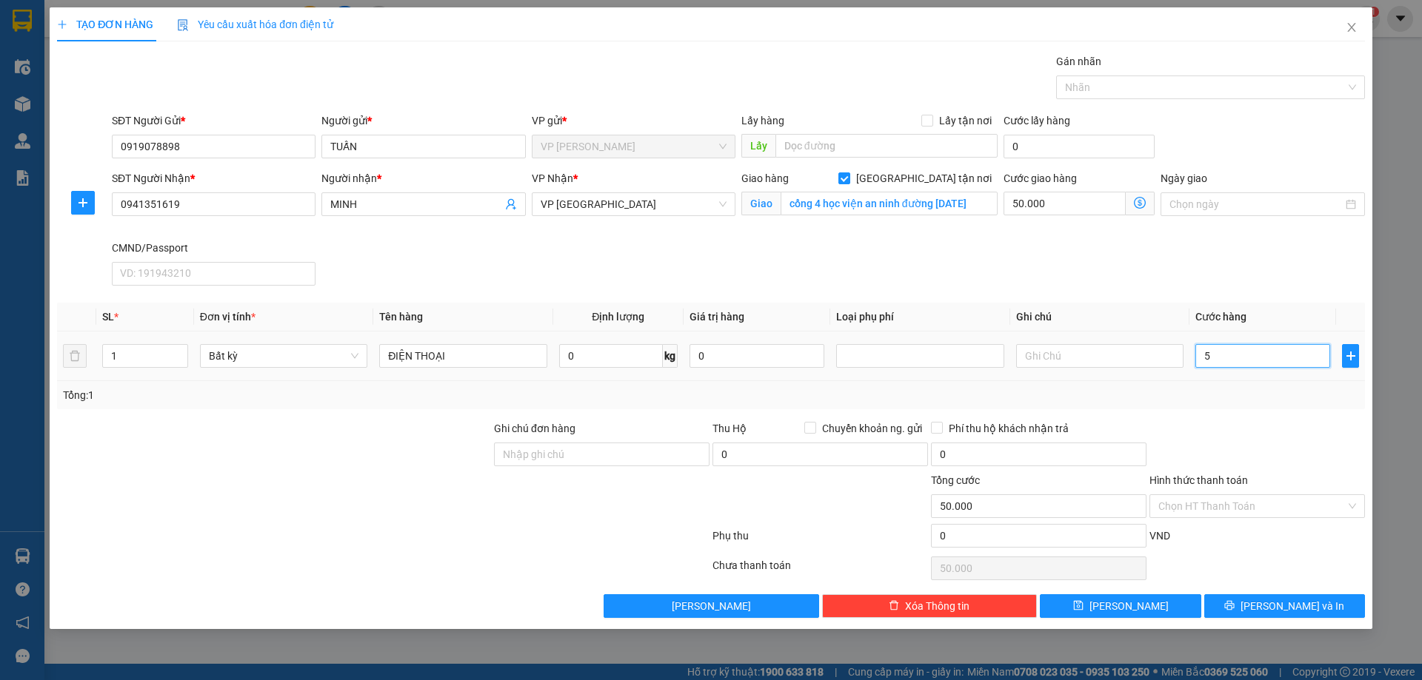
type input "50.005"
type input "50"
type input "50.050"
type input "50.000"
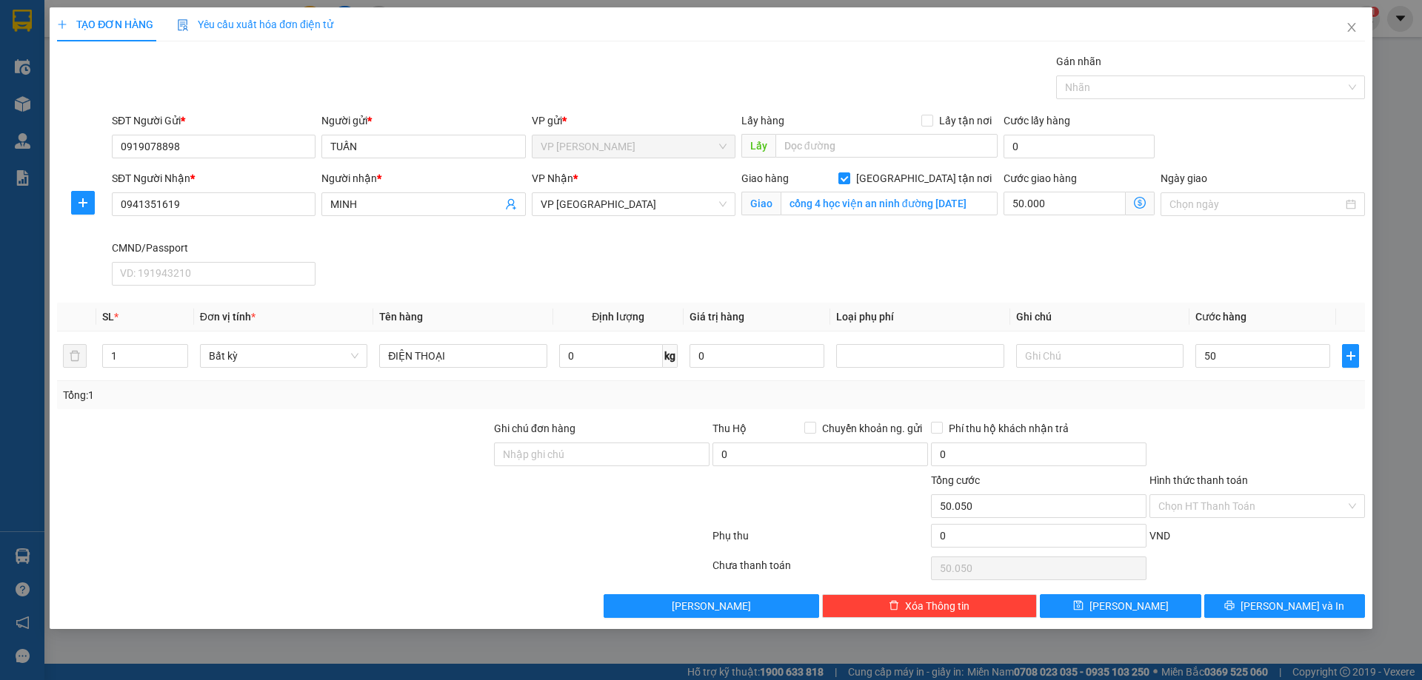
type input "100.000"
click at [1244, 421] on div at bounding box center [1257, 447] width 218 height 52
click at [1206, 259] on div "SĐT Người Nhận * 0941351619 Người nhận * MINH VP Nhận * VP Hà Đông Giao hàng Gi…" at bounding box center [738, 230] width 1259 height 121
click at [1207, 258] on div "SĐT Người Nhận * 0941351619 Người nhận * MINH VP Nhận * VP Hà Đông Giao hàng Gi…" at bounding box center [738, 230] width 1259 height 121
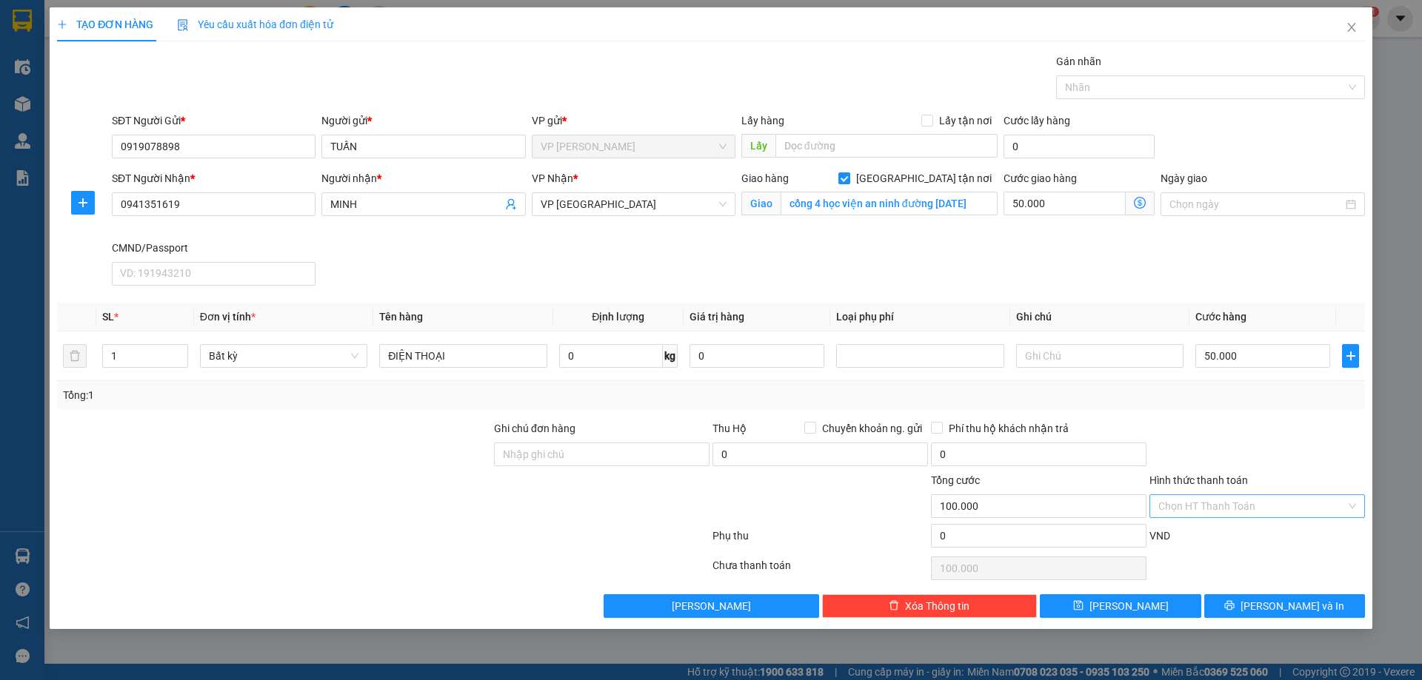
click at [1220, 510] on input "Hình thức thanh toán" at bounding box center [1251, 506] width 187 height 22
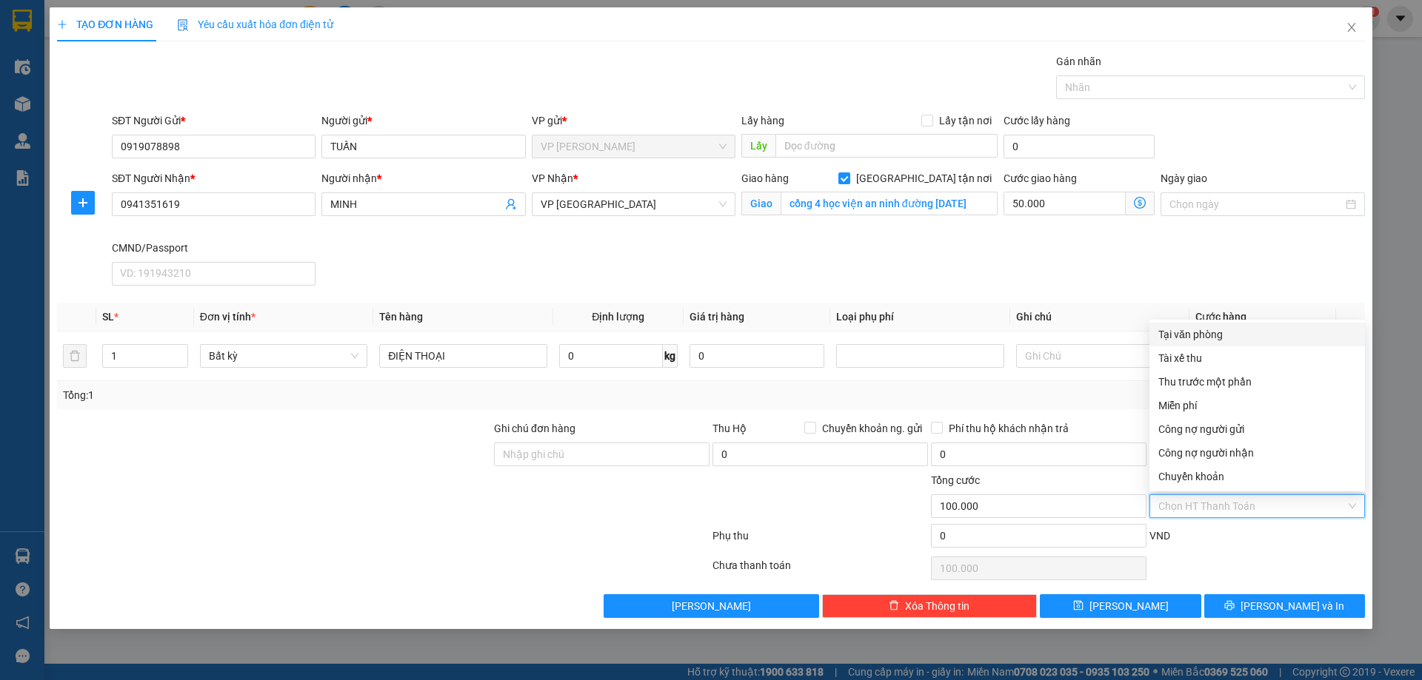
click at [1215, 333] on div "Tại văn phòng" at bounding box center [1257, 335] width 198 height 16
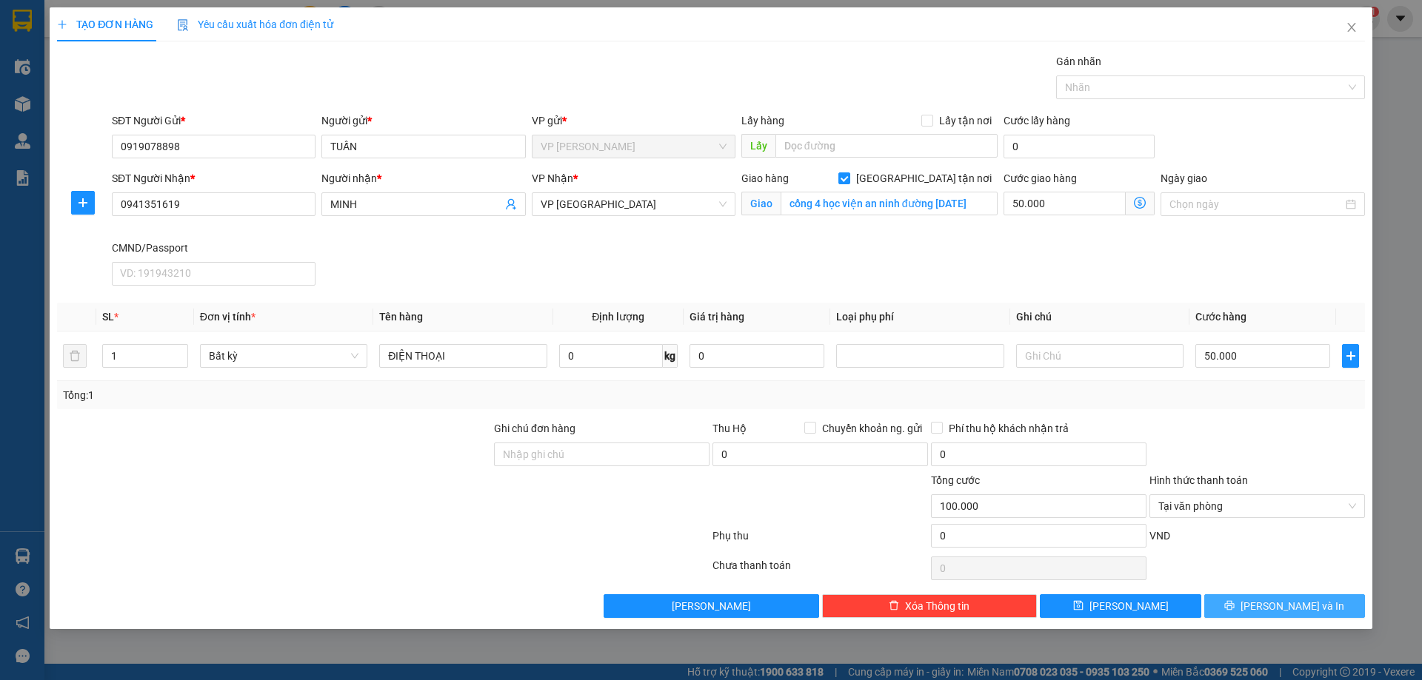
click at [1286, 605] on span "Lưu và In" at bounding box center [1292, 606] width 104 height 16
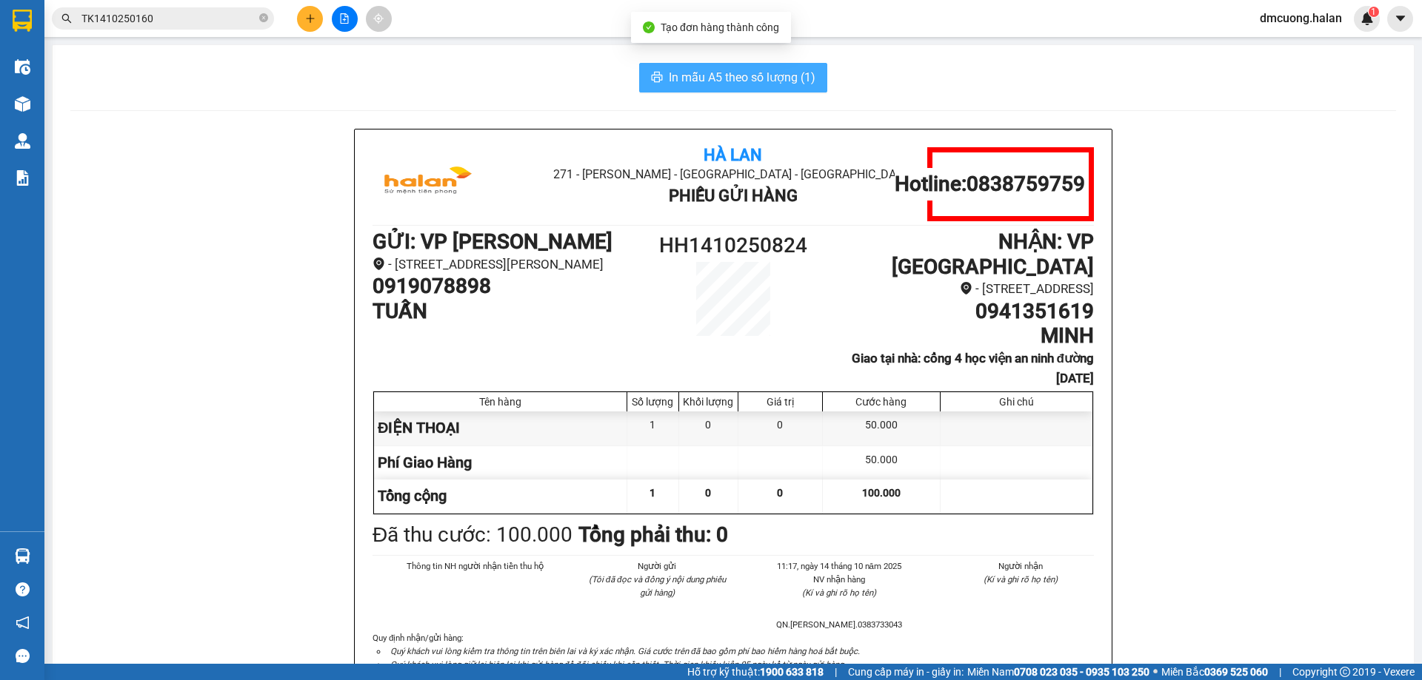
click at [756, 80] on span "In mẫu A5 theo số lượng (1)" at bounding box center [742, 77] width 147 height 19
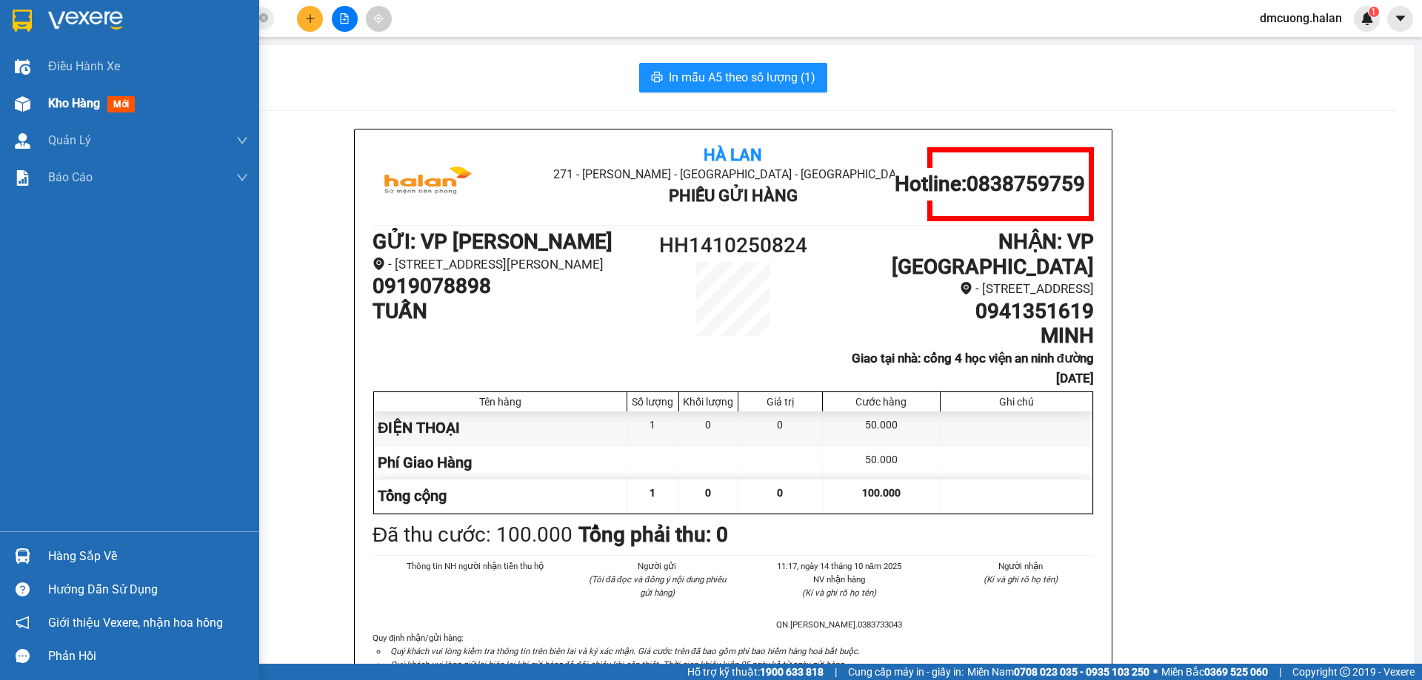
click at [80, 107] on span "Kho hàng" at bounding box center [74, 103] width 52 height 14
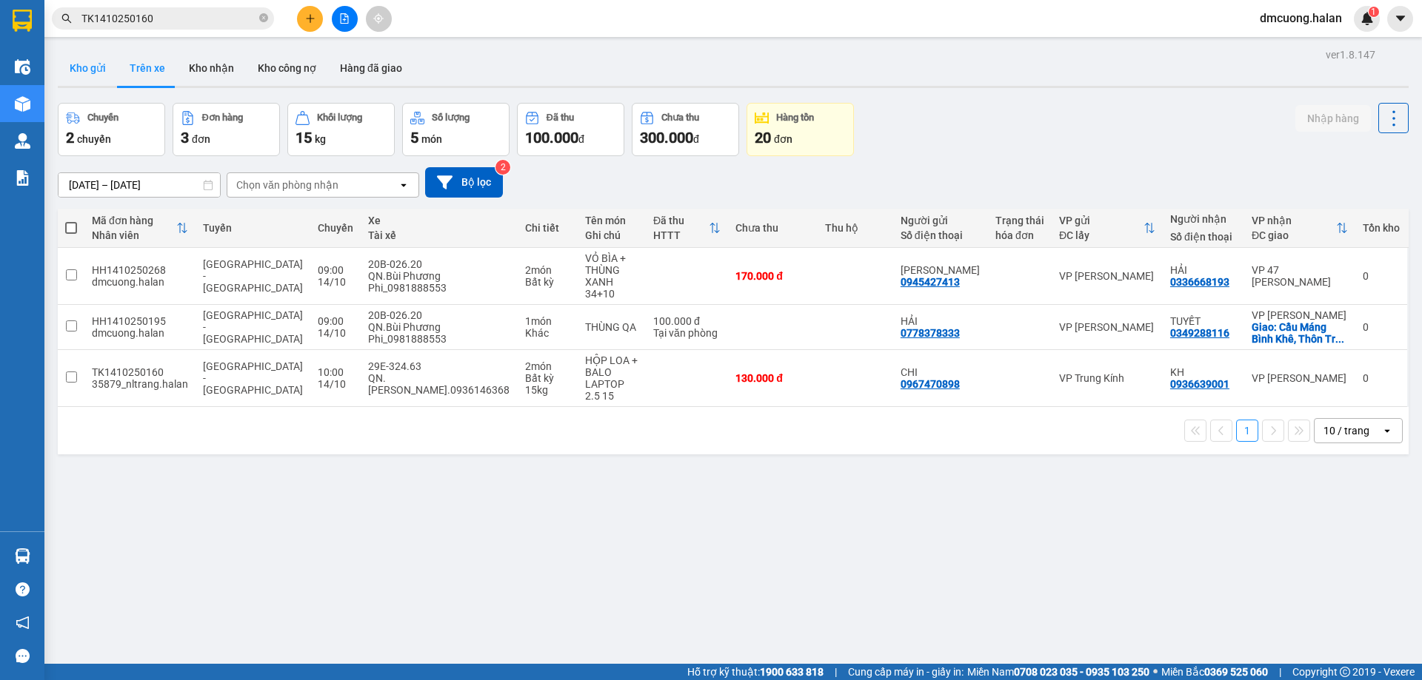
click at [78, 56] on button "Kho gửi" at bounding box center [88, 68] width 60 height 36
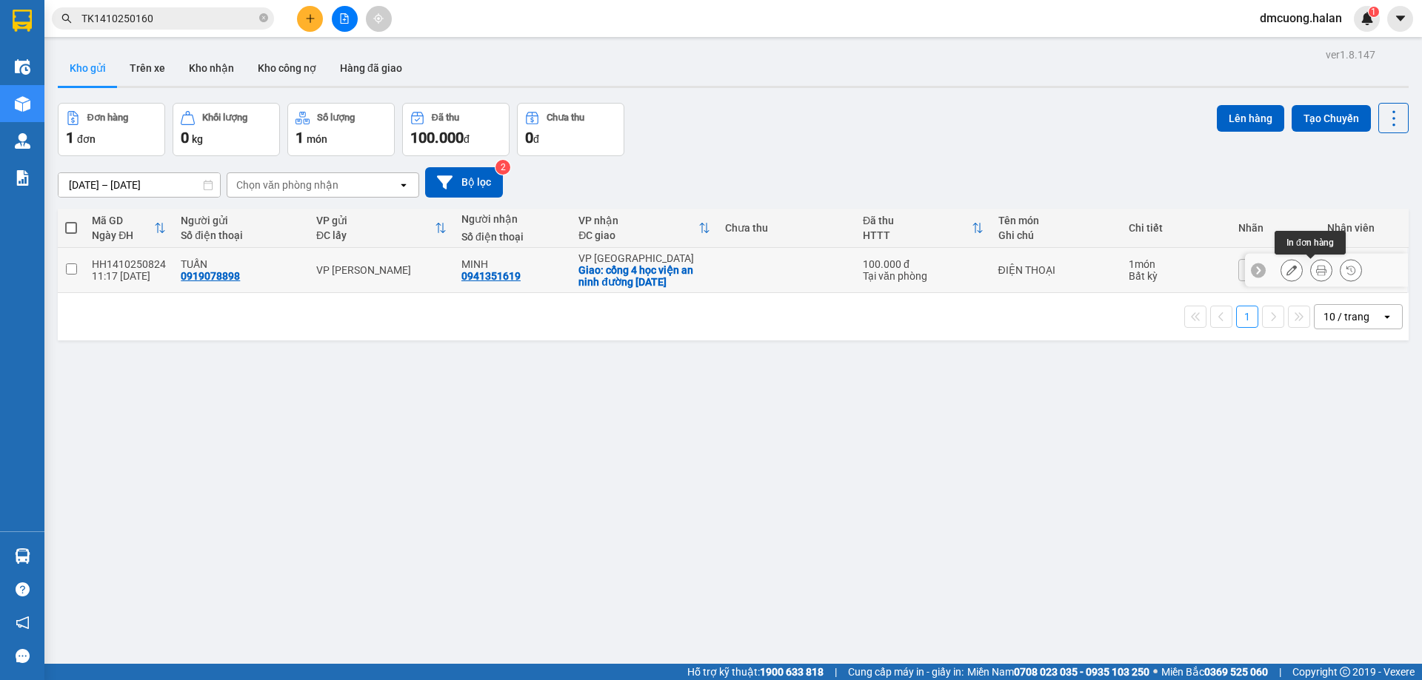
click at [1288, 271] on button at bounding box center [1291, 271] width 21 height 26
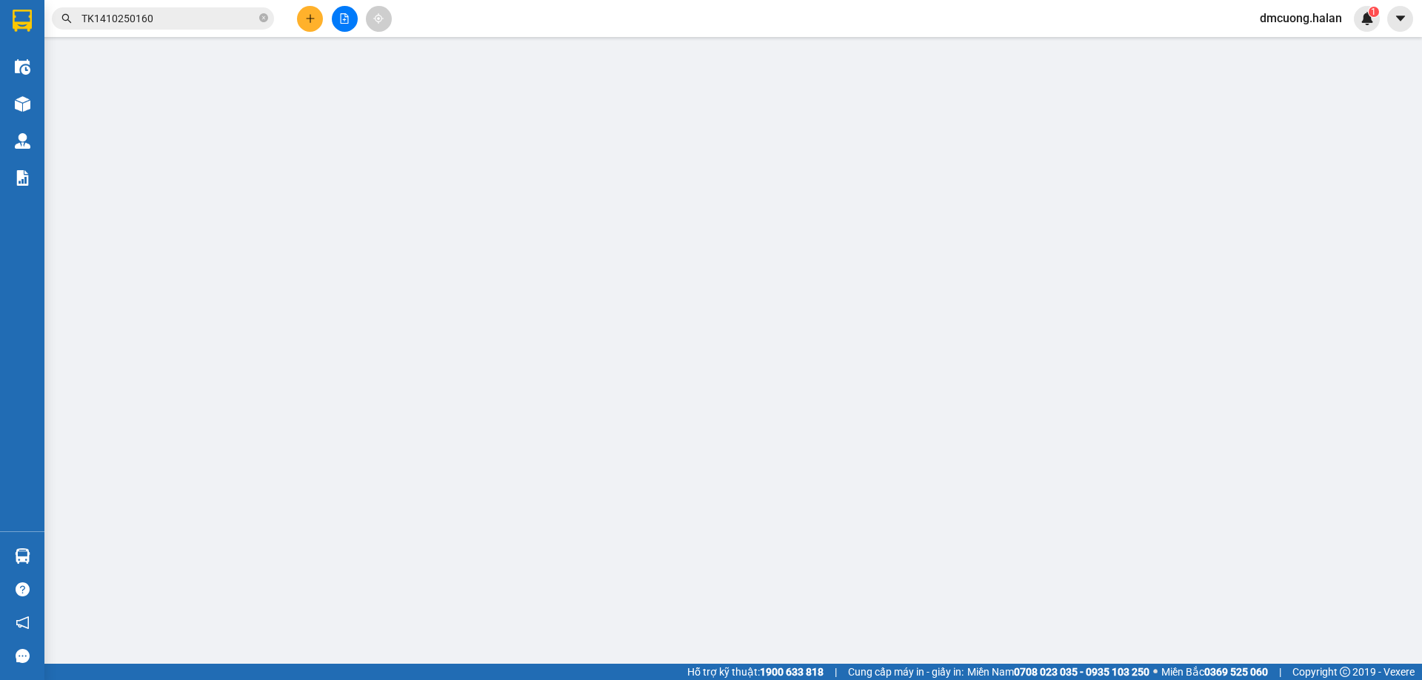
type input "0919078898"
type input "0941351619"
checkbox input "true"
type input "cổng 4 học viện an ninh đường 19 tháng 5"
type input "0"
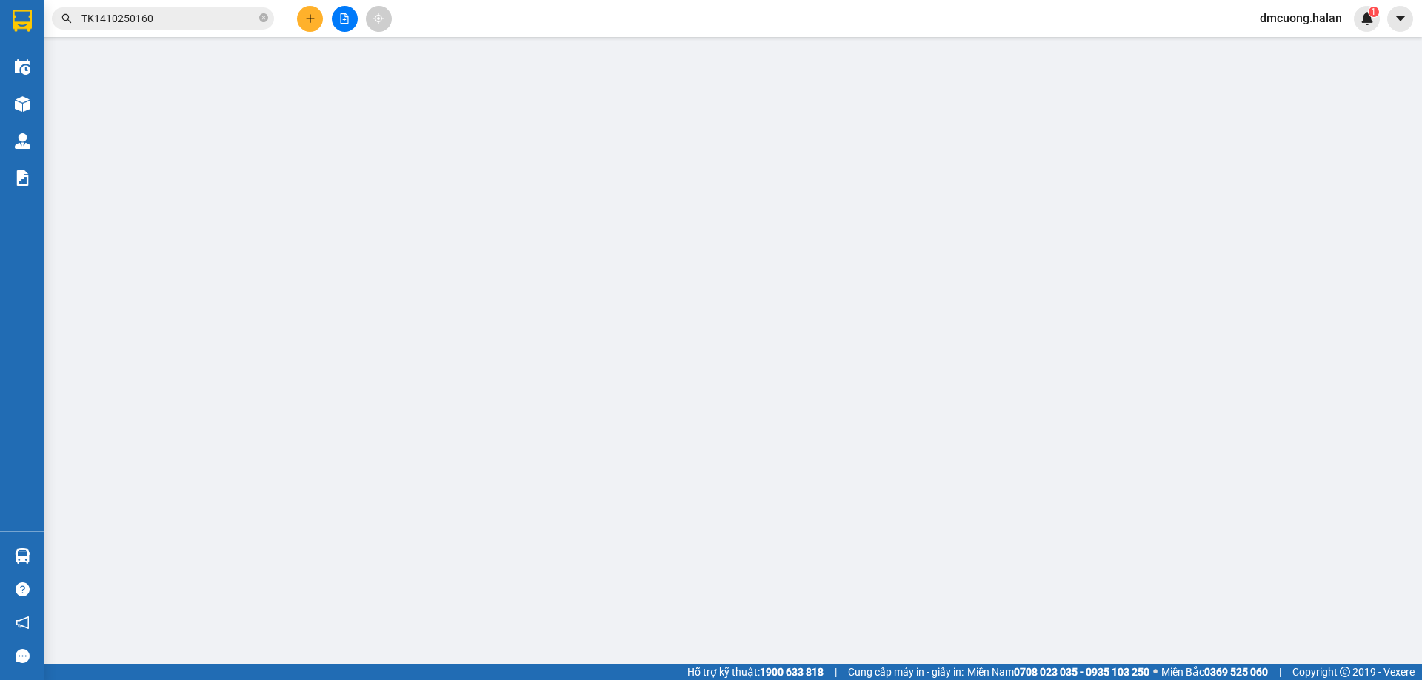
type input "100.000"
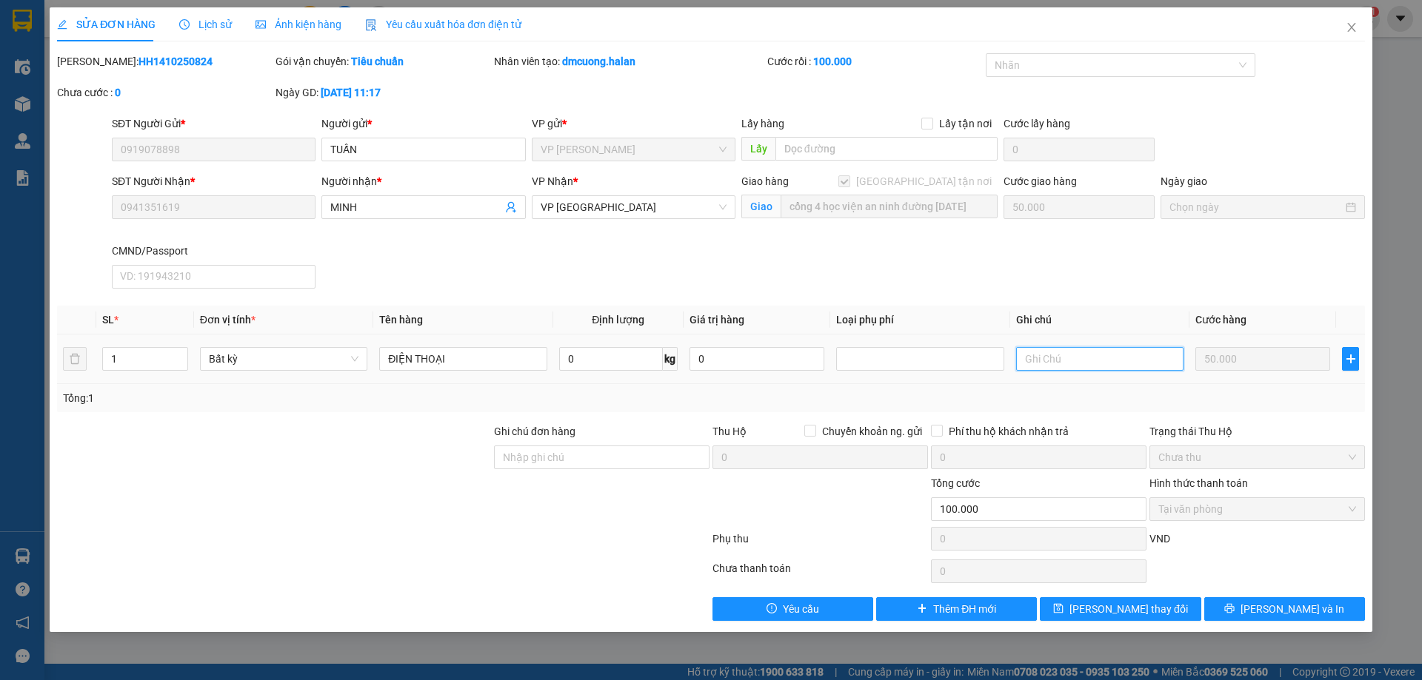
click at [1087, 359] on input "text" at bounding box center [1099, 359] width 167 height 24
type input "GIAO SỚM"
click at [1116, 397] on div "Tổng: 1" at bounding box center [711, 398] width 1296 height 16
click at [1111, 348] on input "GIAO SỚM" at bounding box center [1099, 359] width 167 height 24
click at [1285, 611] on span "Lưu và In" at bounding box center [1292, 609] width 104 height 16
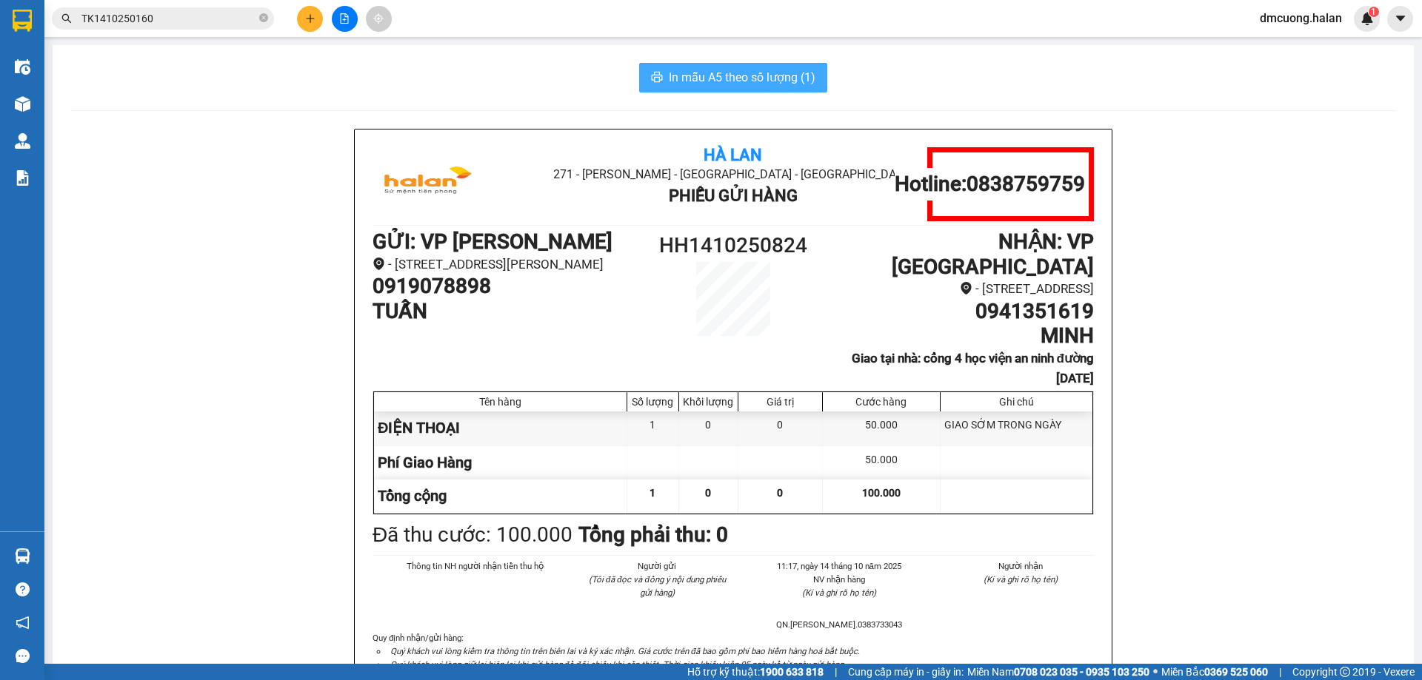
click at [791, 67] on button "In mẫu A5 theo số lượng (1)" at bounding box center [733, 78] width 188 height 30
click at [740, 77] on span "In mẫu A5 theo số lượng (1)" at bounding box center [742, 77] width 147 height 19
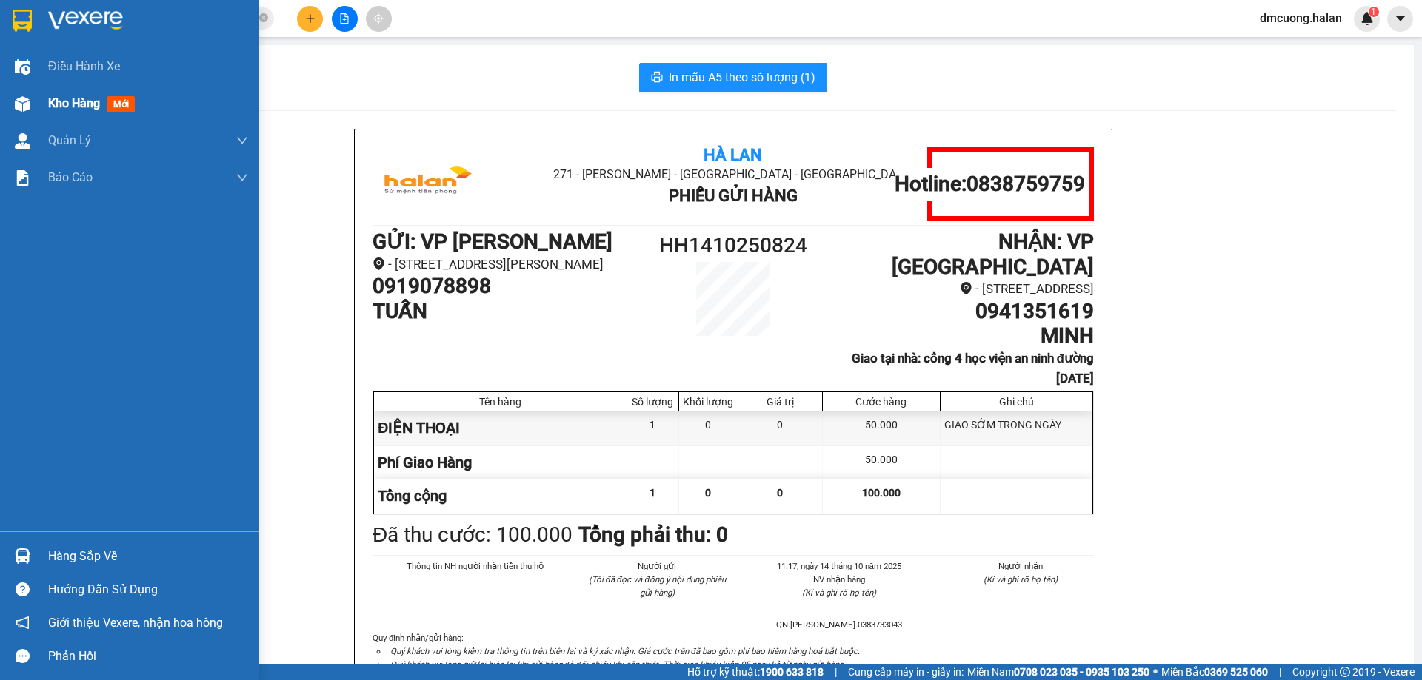
click at [61, 104] on span "Kho hàng" at bounding box center [74, 103] width 52 height 14
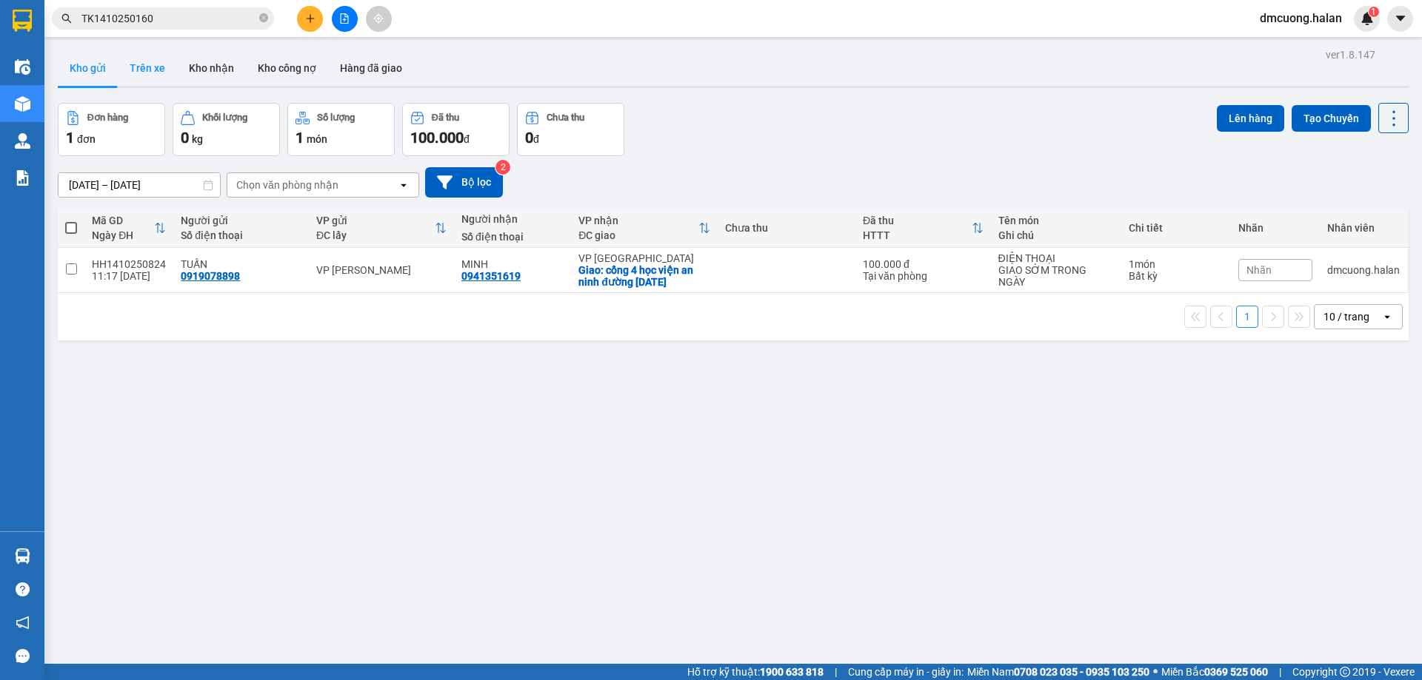
click at [147, 64] on button "Trên xe" at bounding box center [147, 68] width 59 height 36
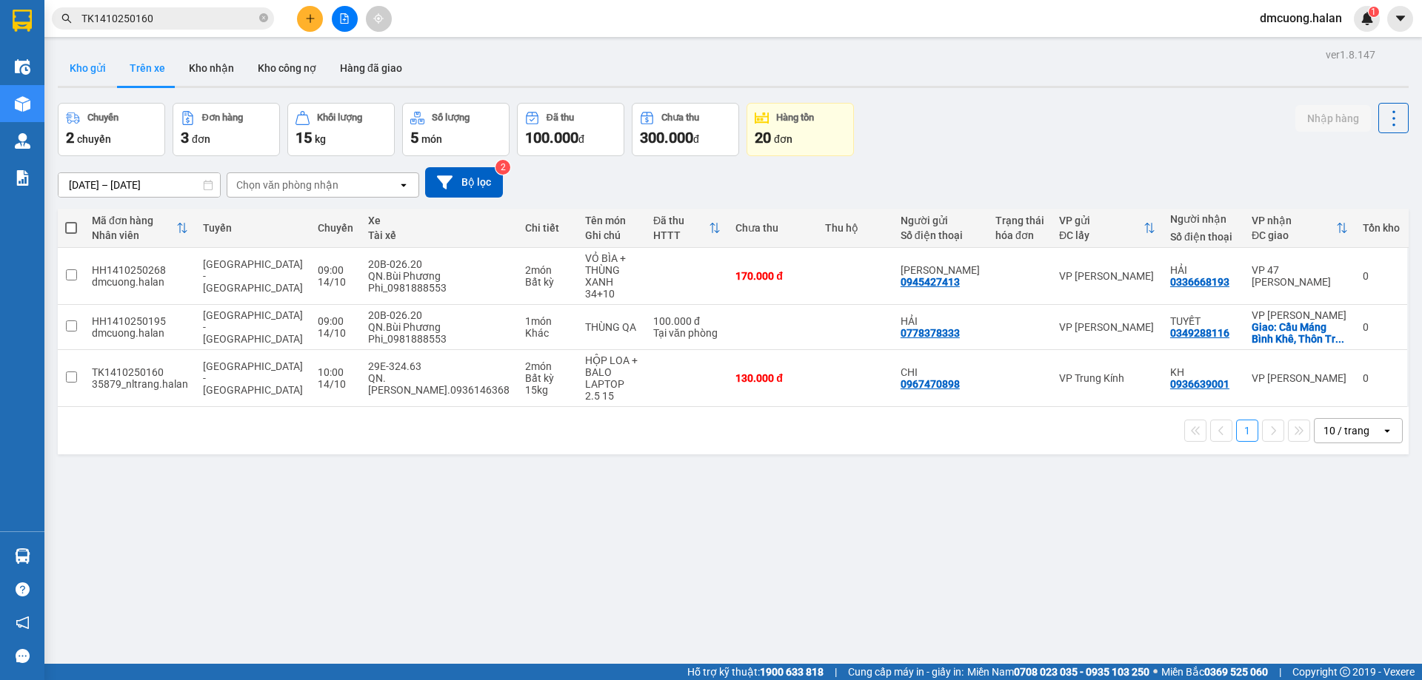
click at [93, 70] on button "Kho gửi" at bounding box center [88, 68] width 60 height 36
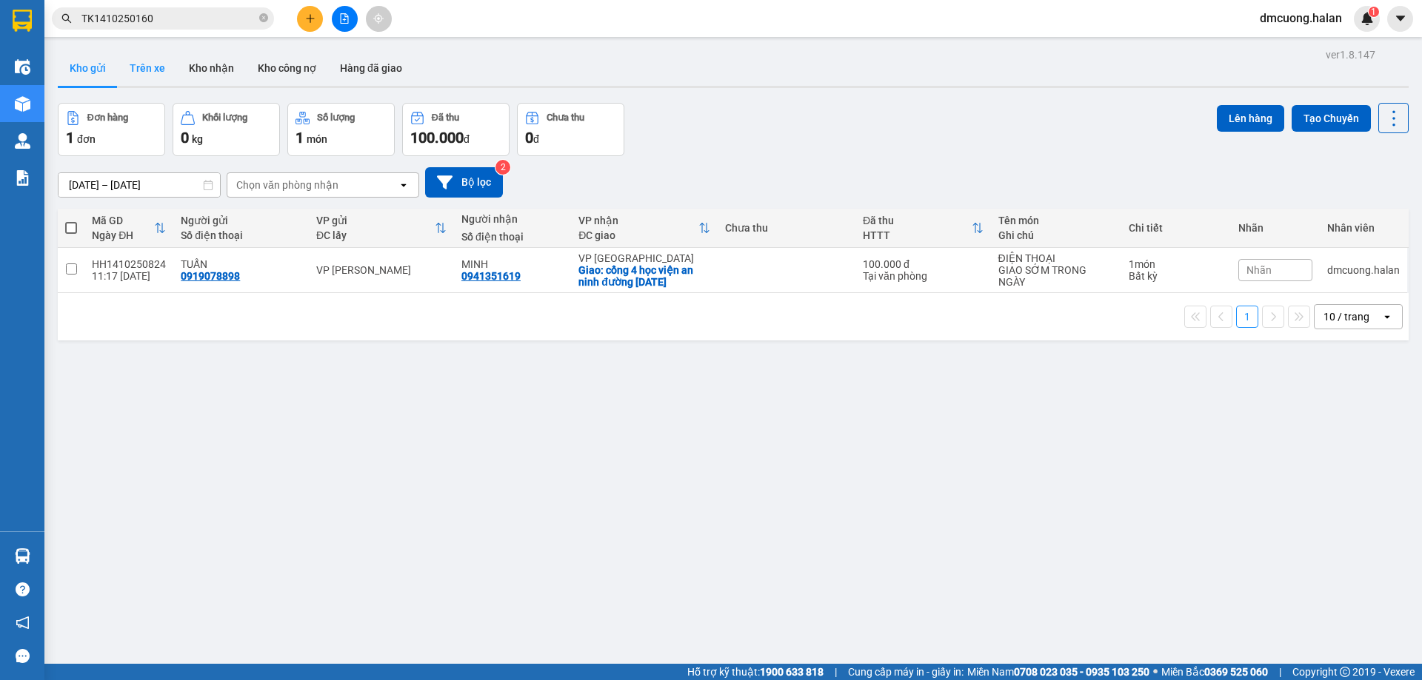
click at [138, 70] on button "Trên xe" at bounding box center [147, 68] width 59 height 36
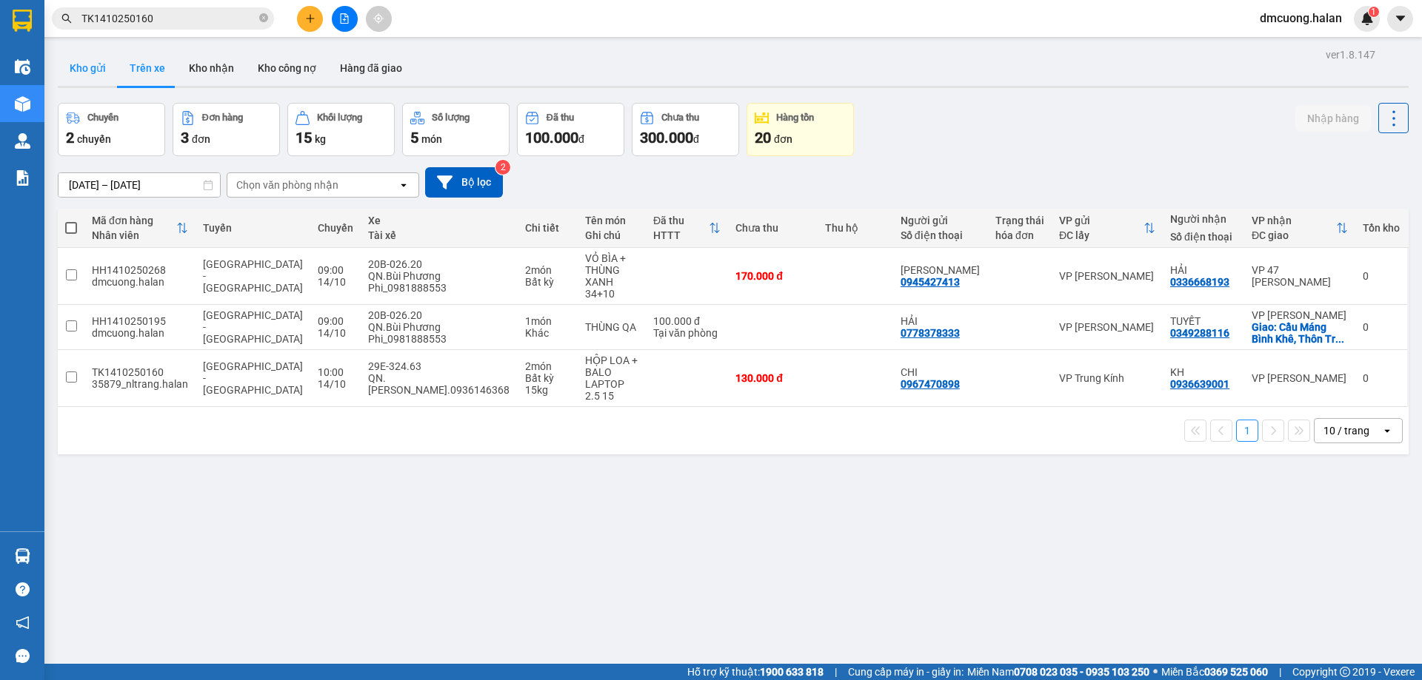
click at [101, 71] on button "Kho gửi" at bounding box center [88, 68] width 60 height 36
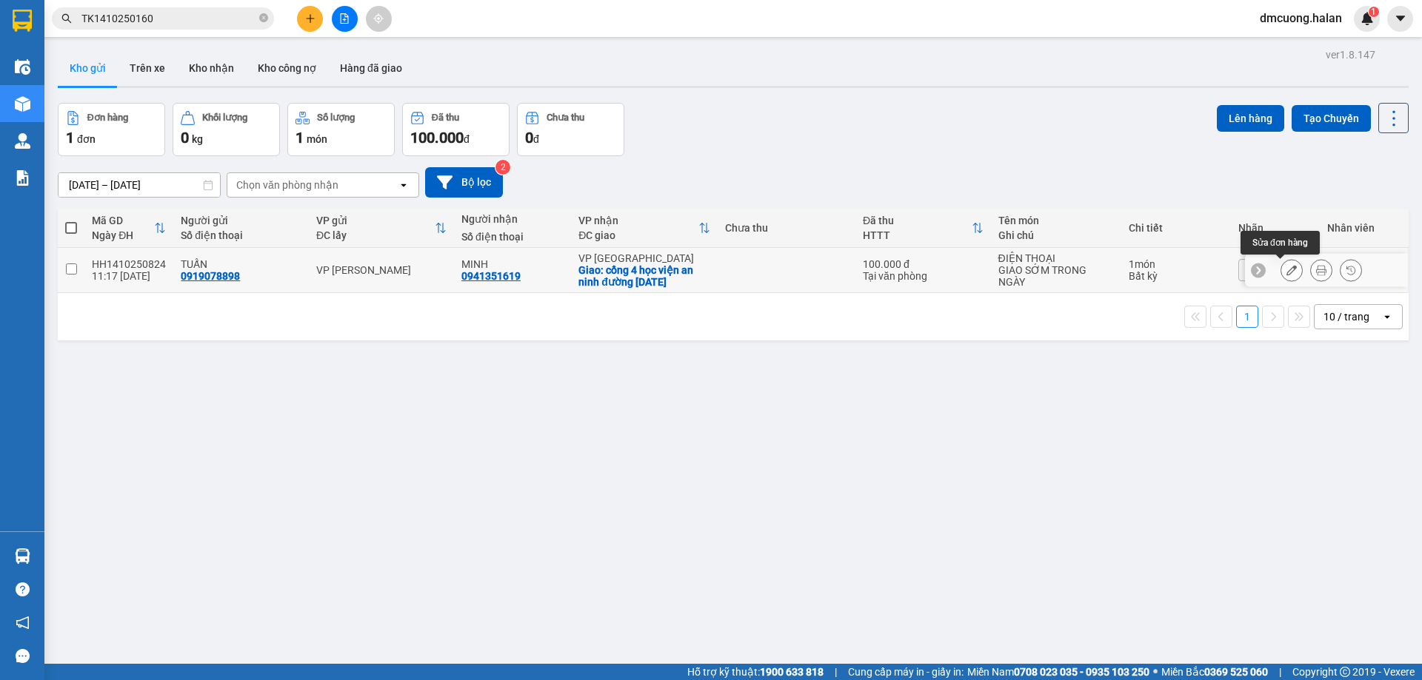
click at [1286, 266] on icon at bounding box center [1291, 270] width 10 height 10
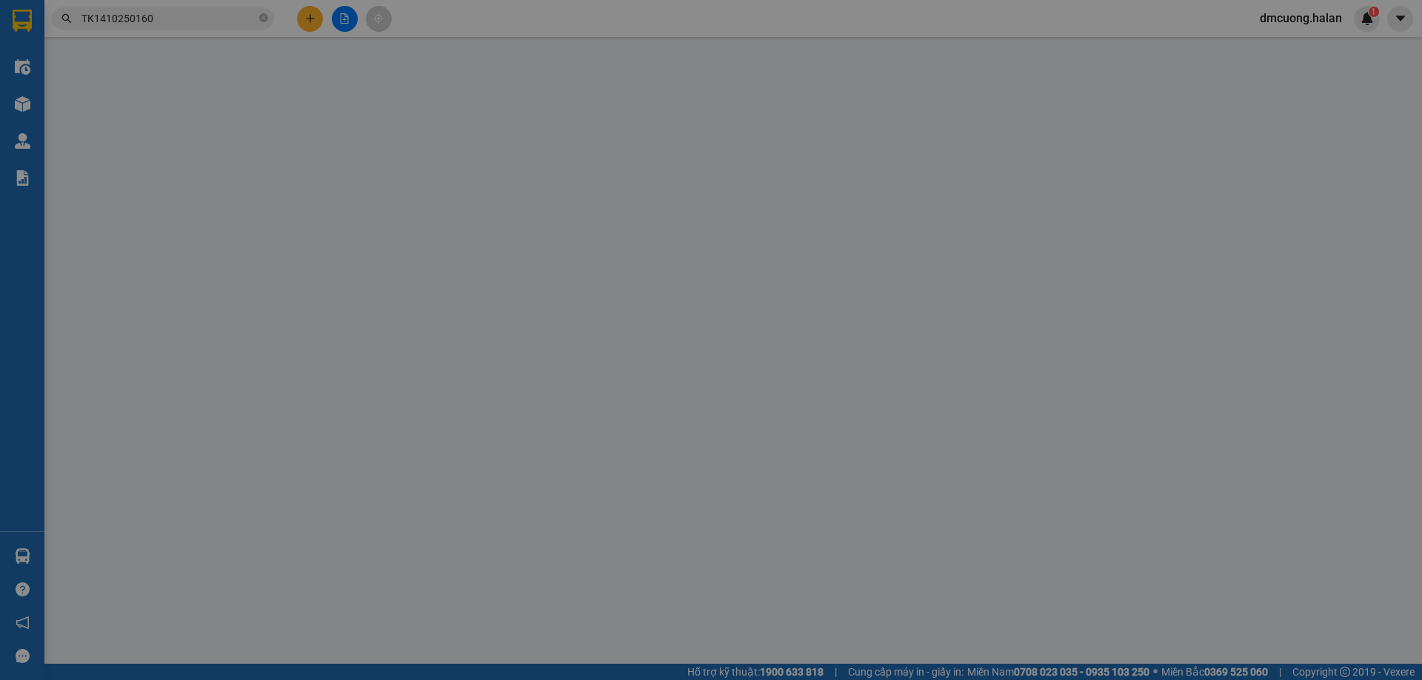
type input "0919078898"
type input "0941351619"
checkbox input "true"
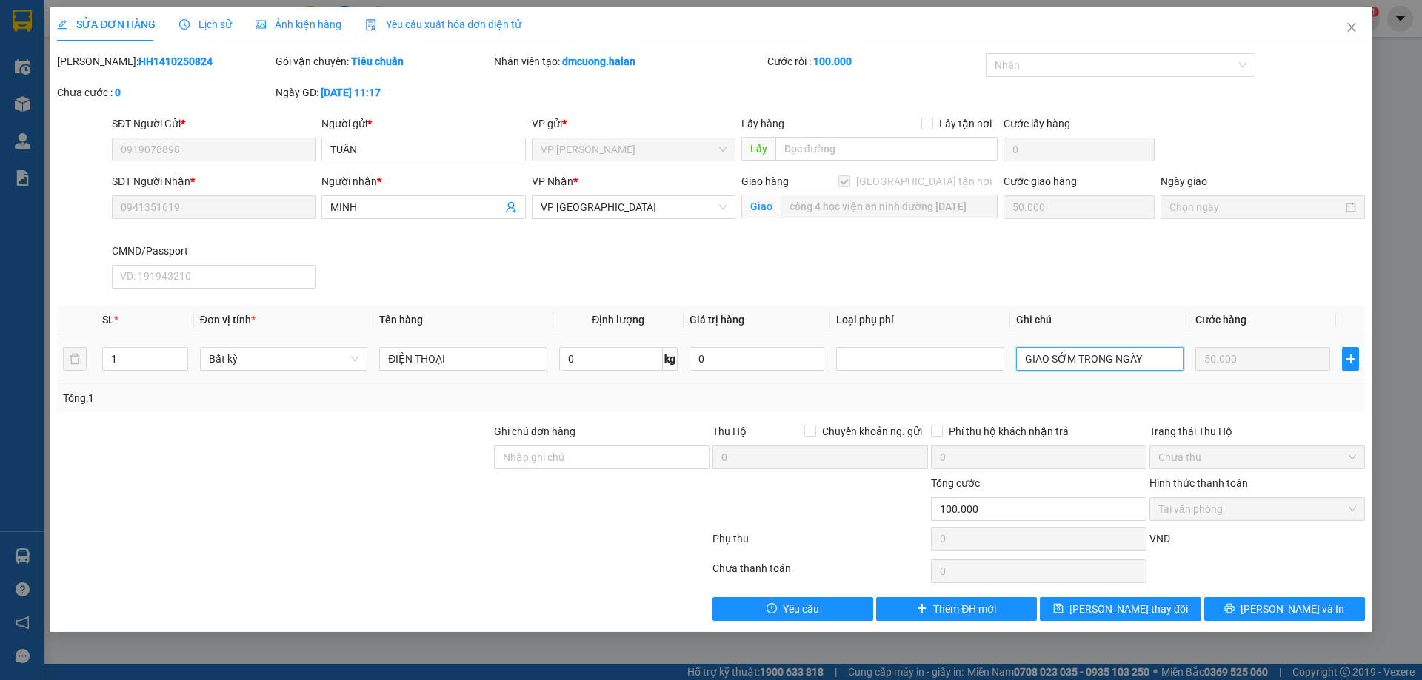
click at [1150, 356] on input "GIAO SỚM TRONG NGÀY" at bounding box center [1099, 359] width 167 height 24
click at [1154, 612] on span "Lưu thay đổi" at bounding box center [1128, 609] width 118 height 16
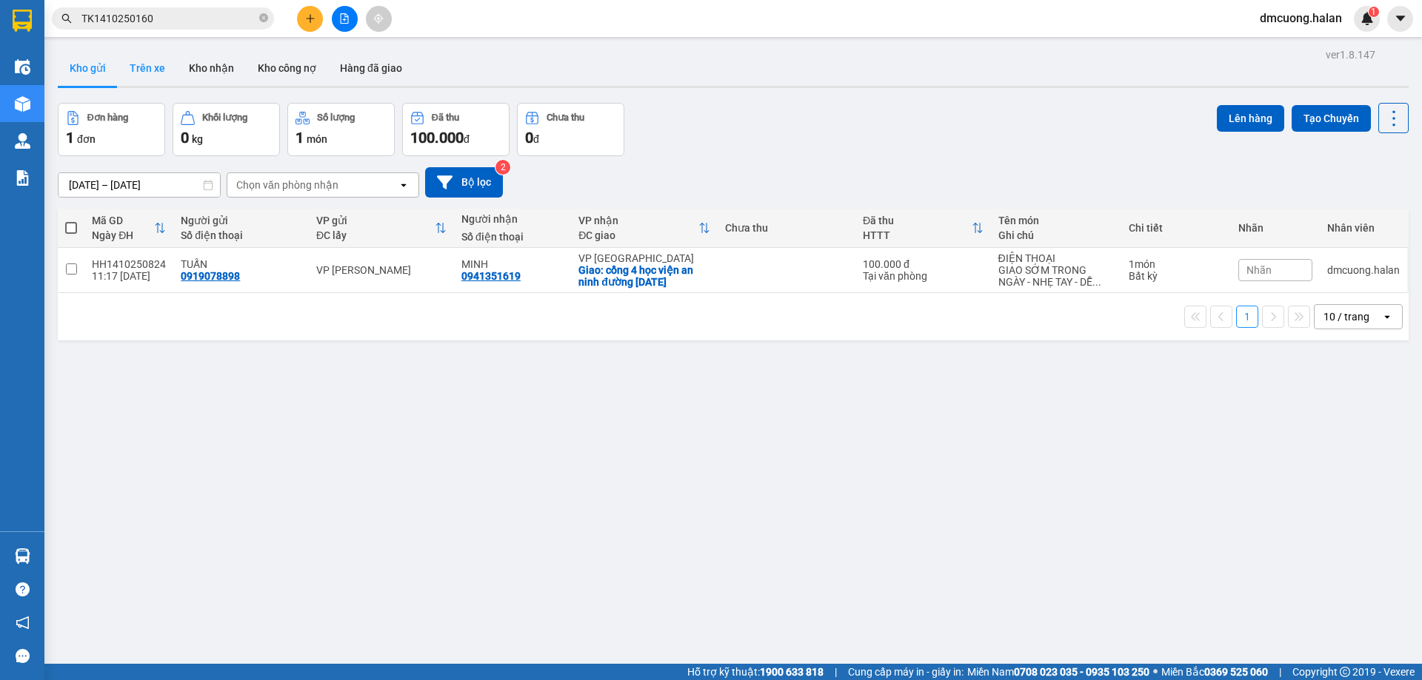
click at [158, 80] on button "Trên xe" at bounding box center [147, 68] width 59 height 36
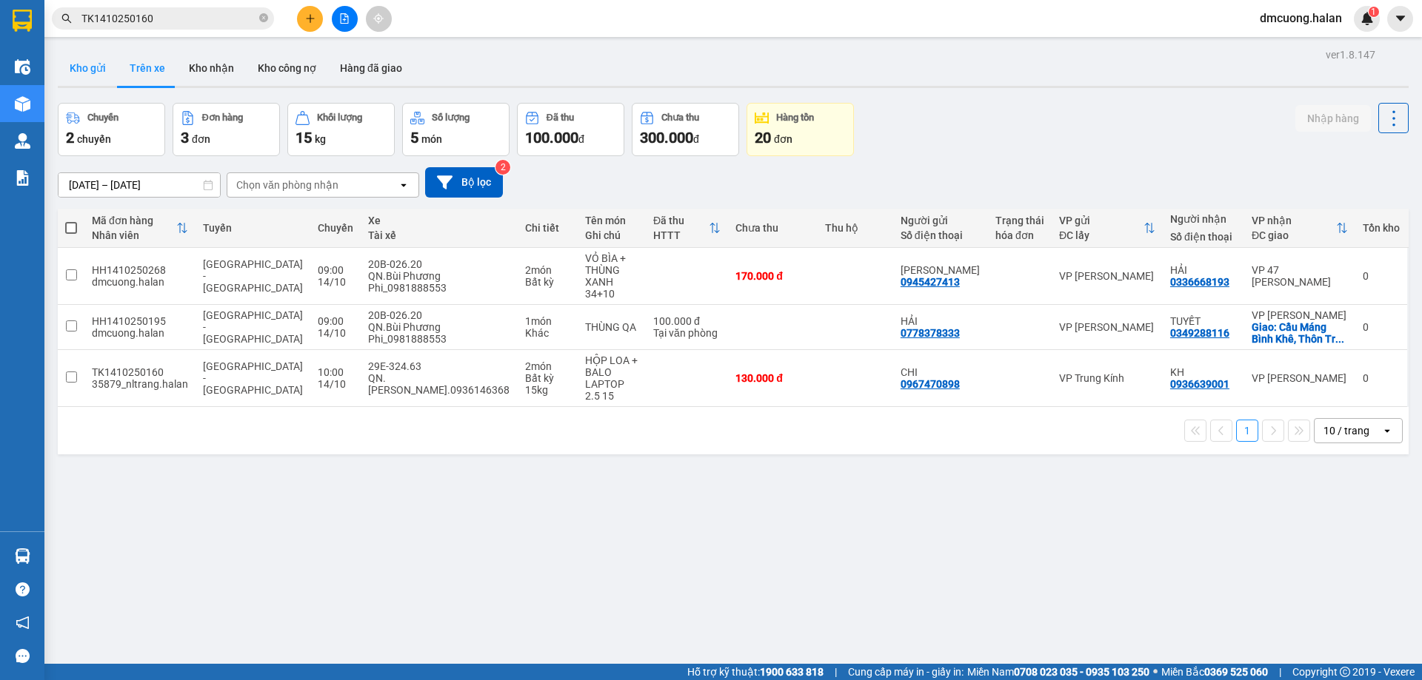
click at [90, 79] on button "Kho gửi" at bounding box center [88, 68] width 60 height 36
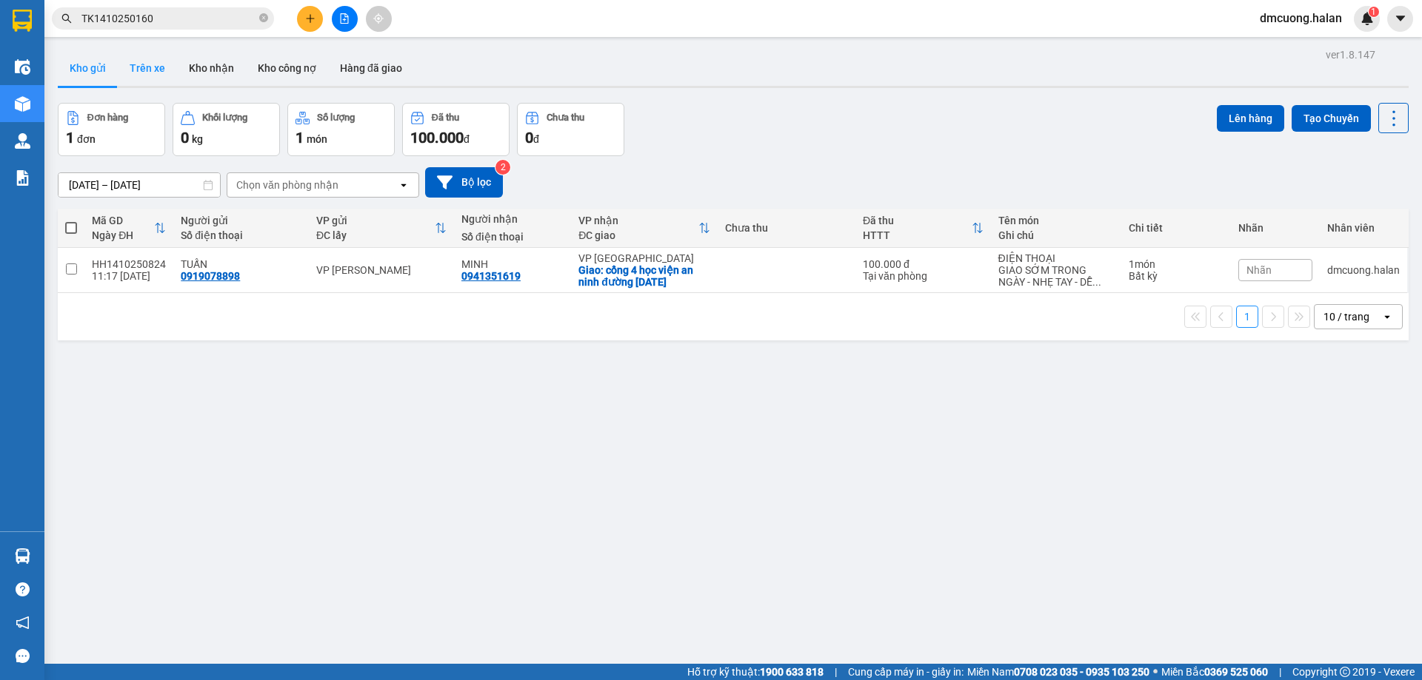
click at [151, 61] on button "Trên xe" at bounding box center [147, 68] width 59 height 36
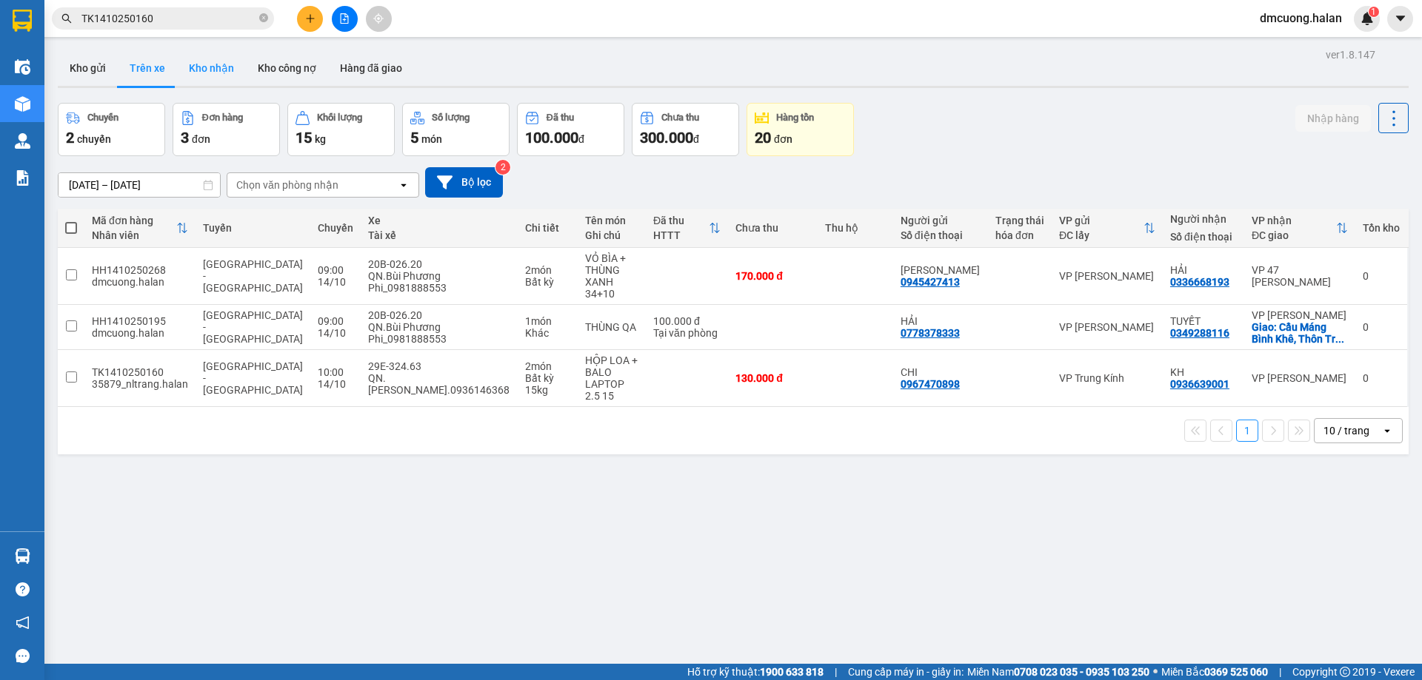
click at [214, 59] on button "Kho nhận" at bounding box center [211, 68] width 69 height 36
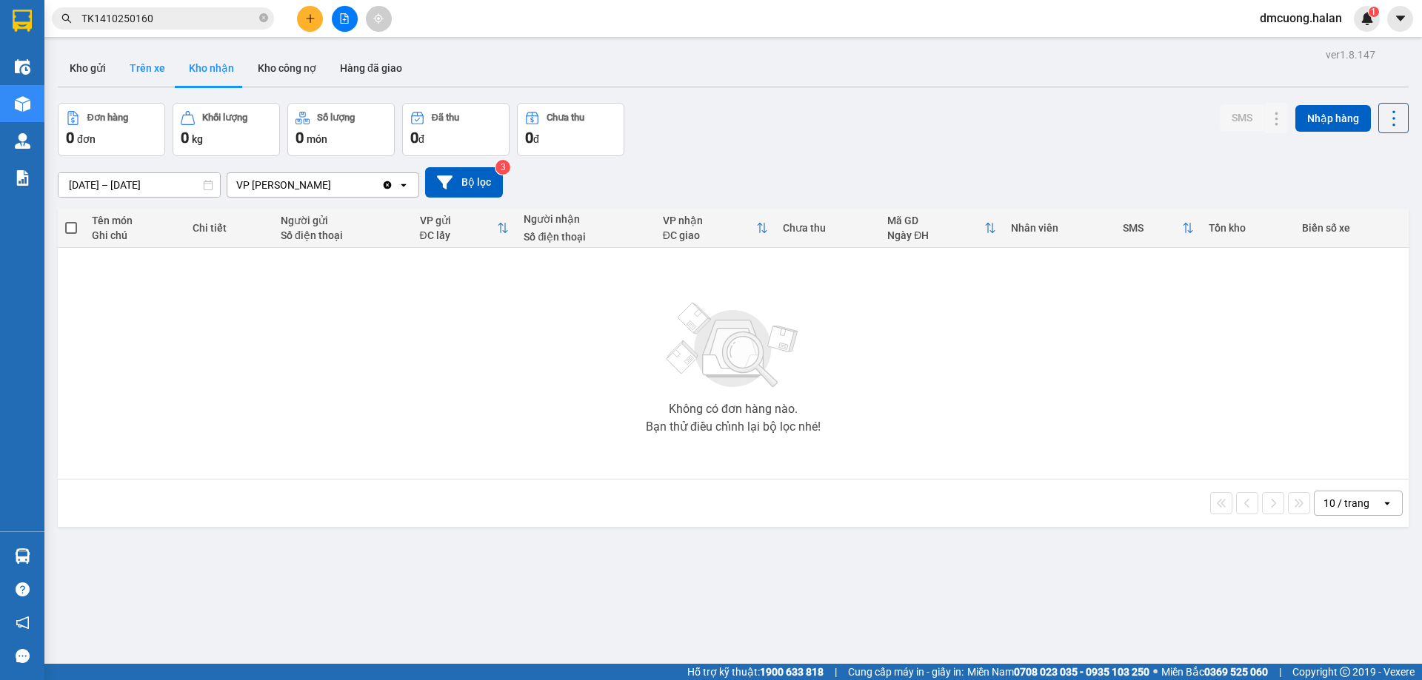
click at [169, 59] on button "Trên xe" at bounding box center [147, 68] width 59 height 36
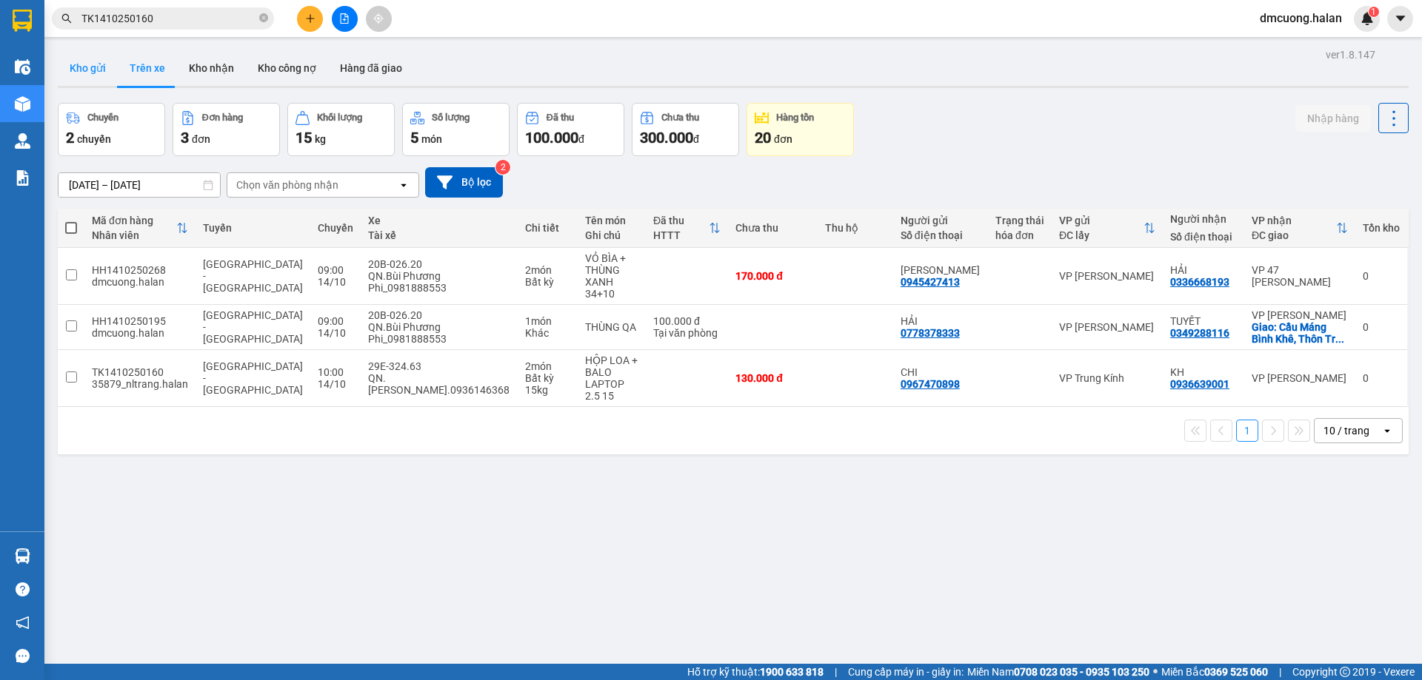
click at [81, 80] on button "Kho gửi" at bounding box center [88, 68] width 60 height 36
click at [95, 73] on button "Kho gửi" at bounding box center [88, 68] width 60 height 36
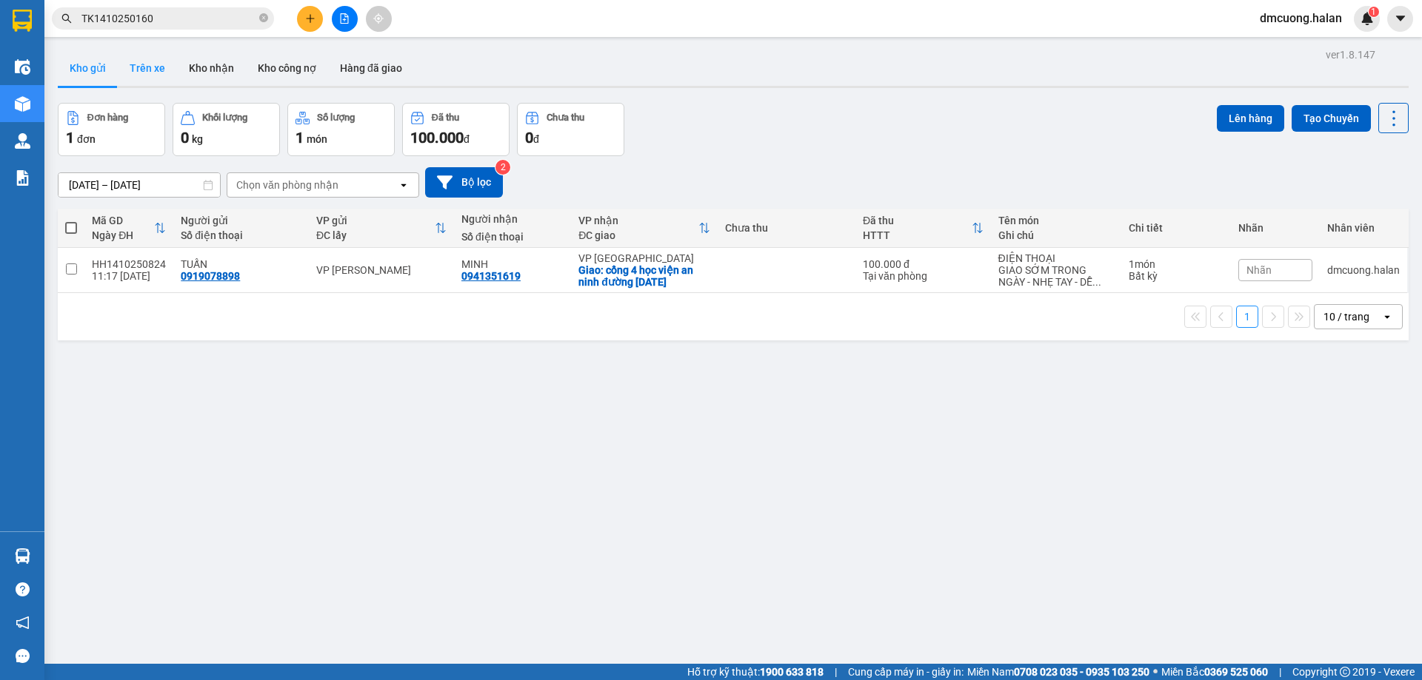
click at [127, 67] on button "Trên xe" at bounding box center [147, 68] width 59 height 36
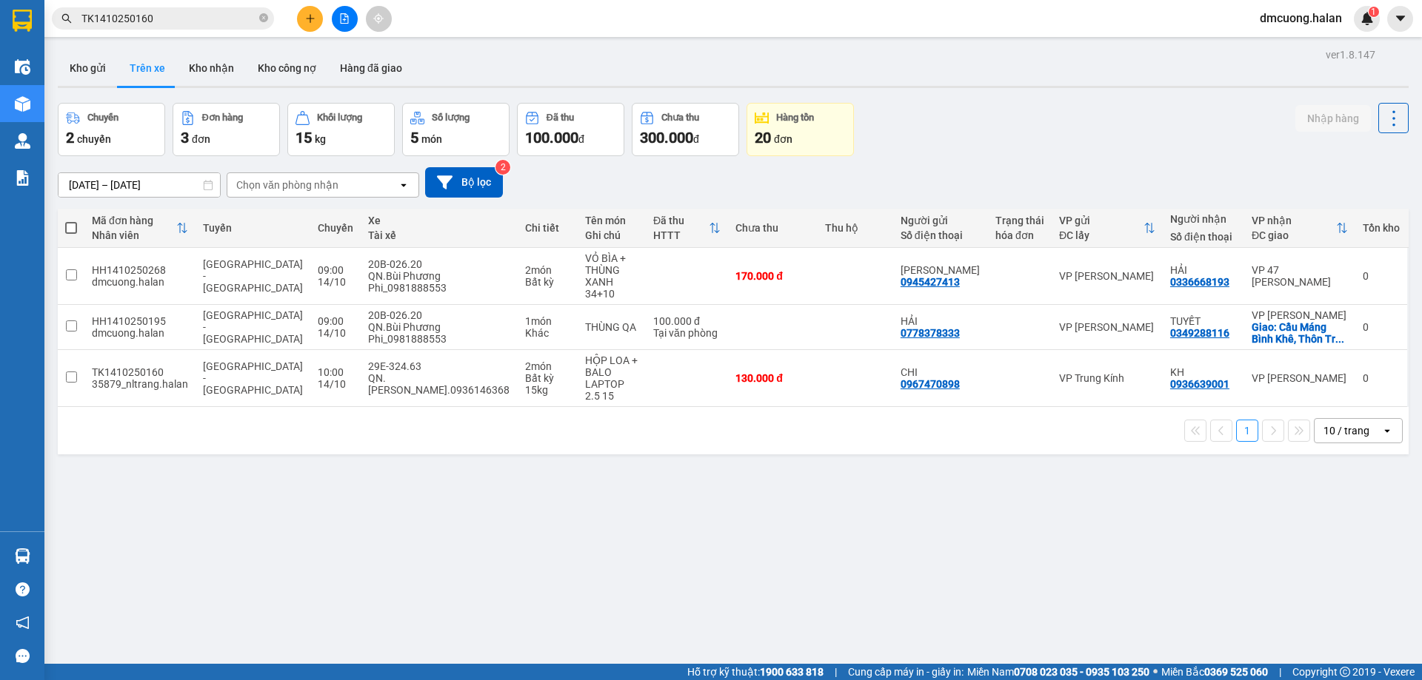
click at [91, 87] on div at bounding box center [733, 87] width 1350 height 2
click at [91, 72] on button "Kho gửi" at bounding box center [88, 68] width 60 height 36
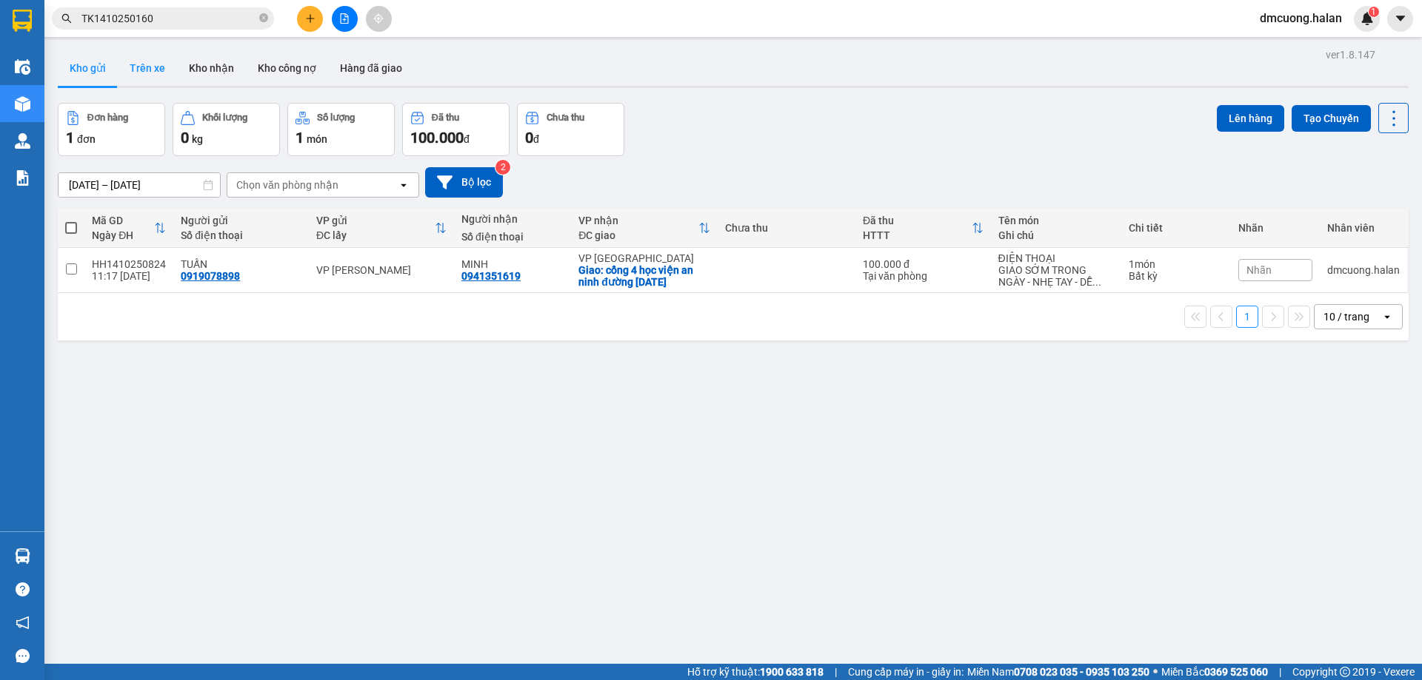
click at [144, 74] on button "Trên xe" at bounding box center [147, 68] width 59 height 36
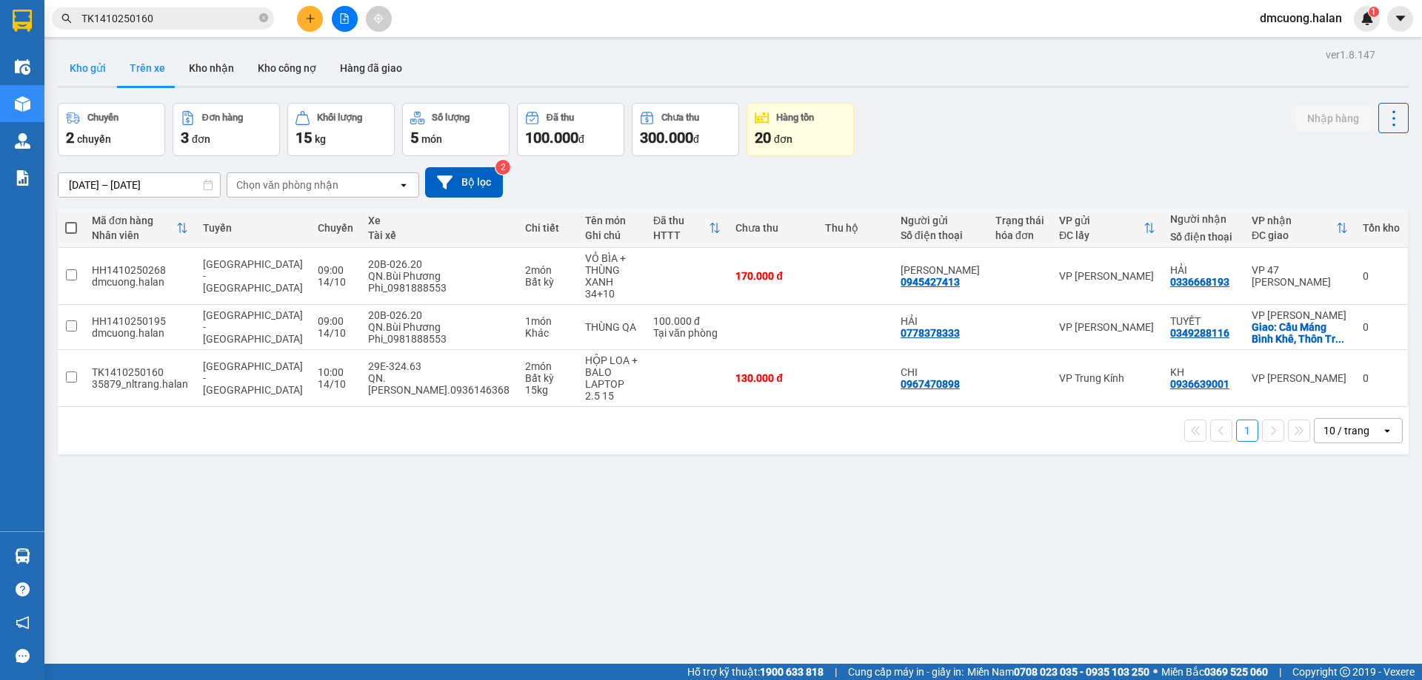
click at [81, 60] on button "Kho gửi" at bounding box center [88, 68] width 60 height 36
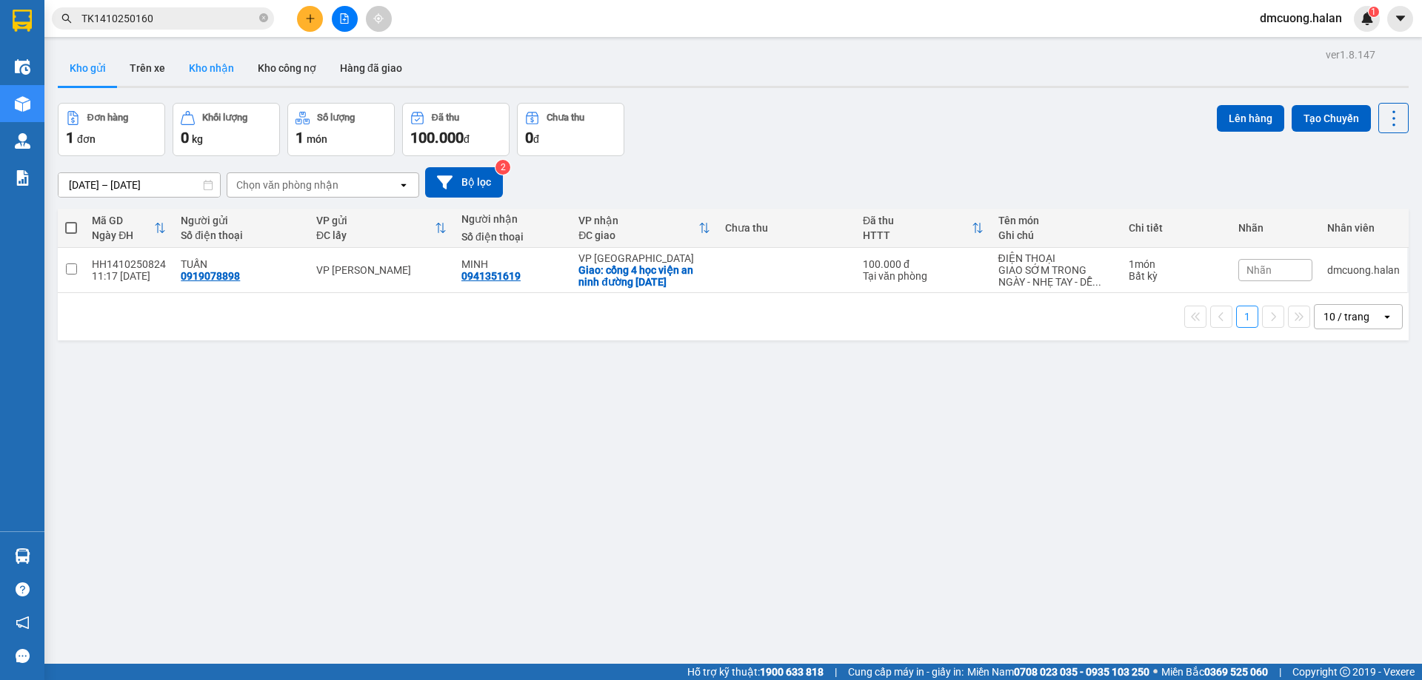
click at [184, 59] on button "Kho nhận" at bounding box center [211, 68] width 69 height 36
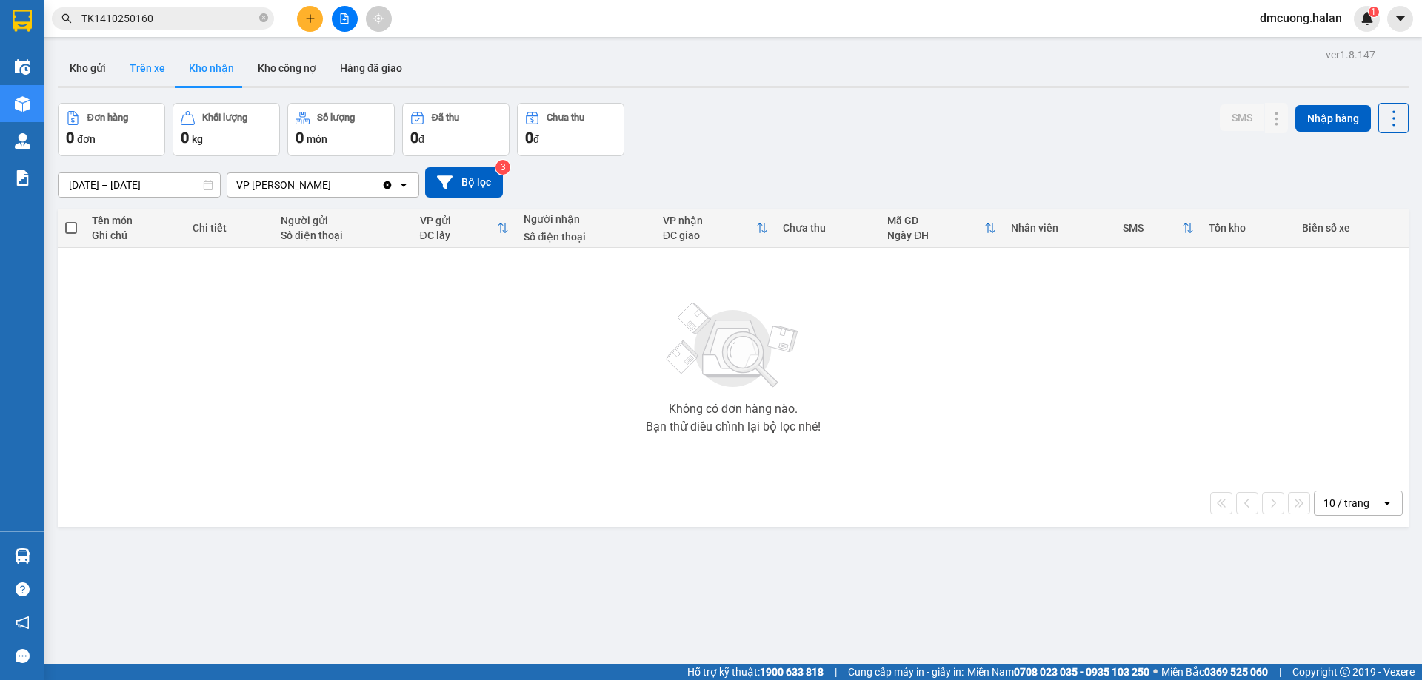
click at [155, 59] on button "Trên xe" at bounding box center [147, 68] width 59 height 36
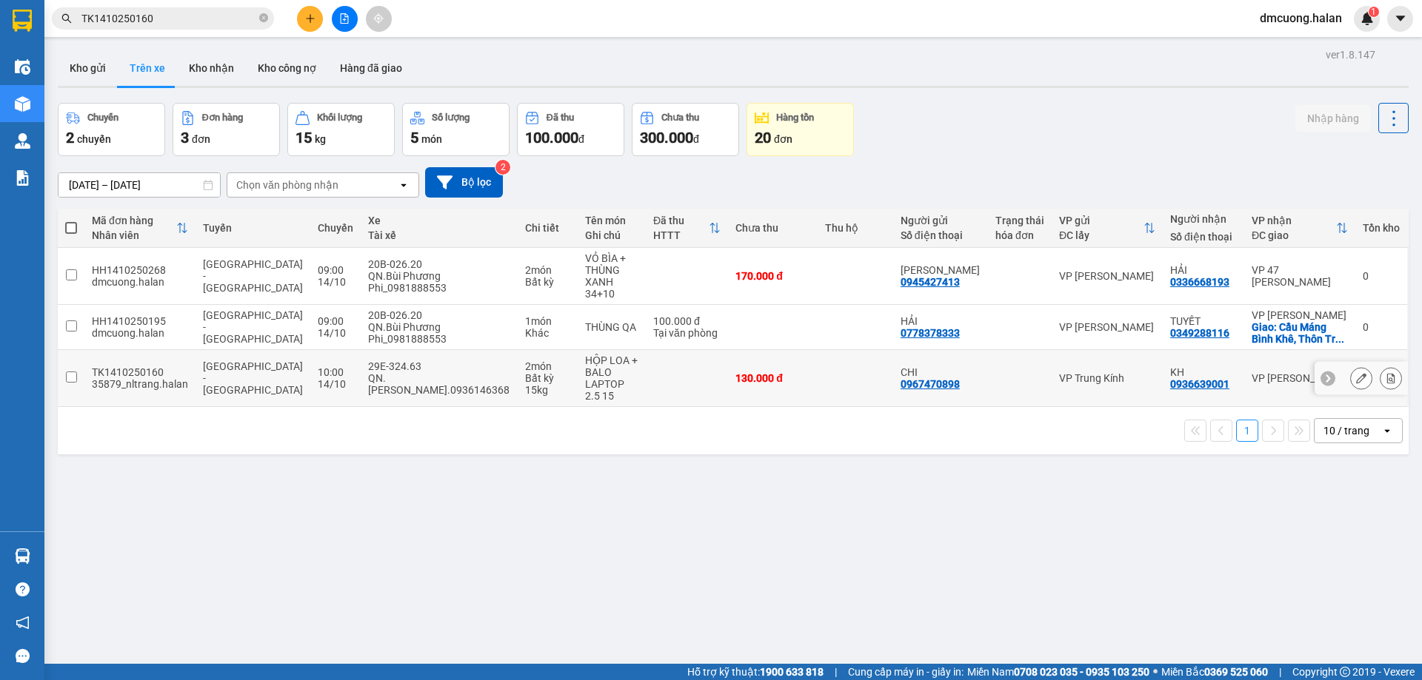
click at [390, 361] on div "29E-324.63" at bounding box center [439, 367] width 142 height 12
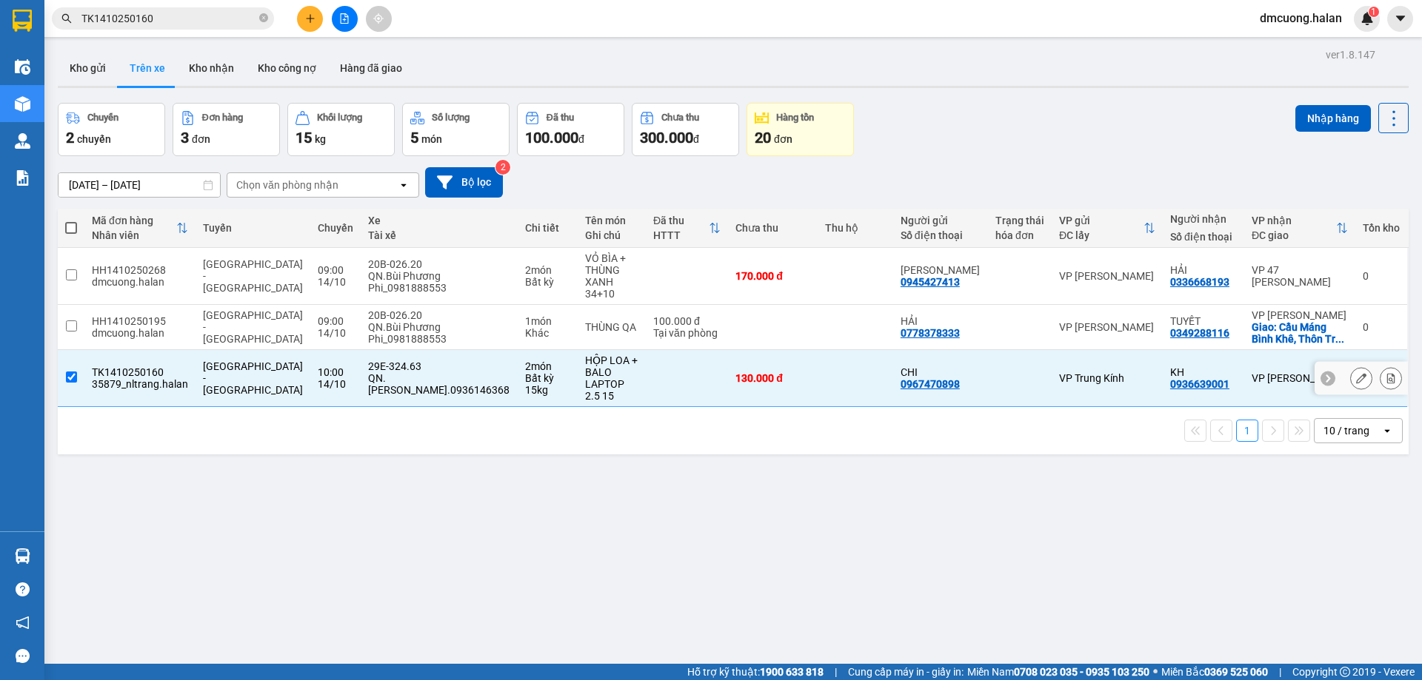
click at [390, 361] on div "29E-324.63" at bounding box center [439, 367] width 142 height 12
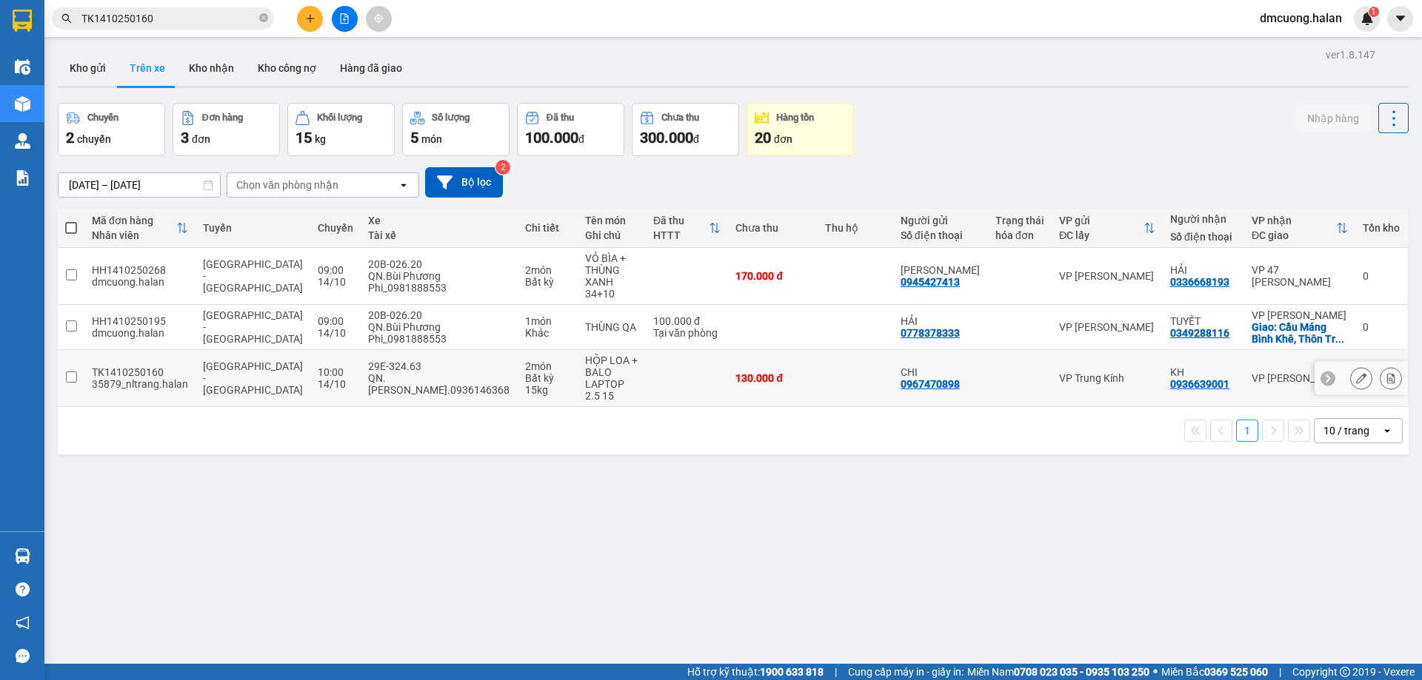
drag, startPoint x: 166, startPoint y: 355, endPoint x: 89, endPoint y: 355, distance: 77.0
click at [89, 355] on td "TK1410250160 35879_nltrang.halan" at bounding box center [139, 378] width 111 height 57
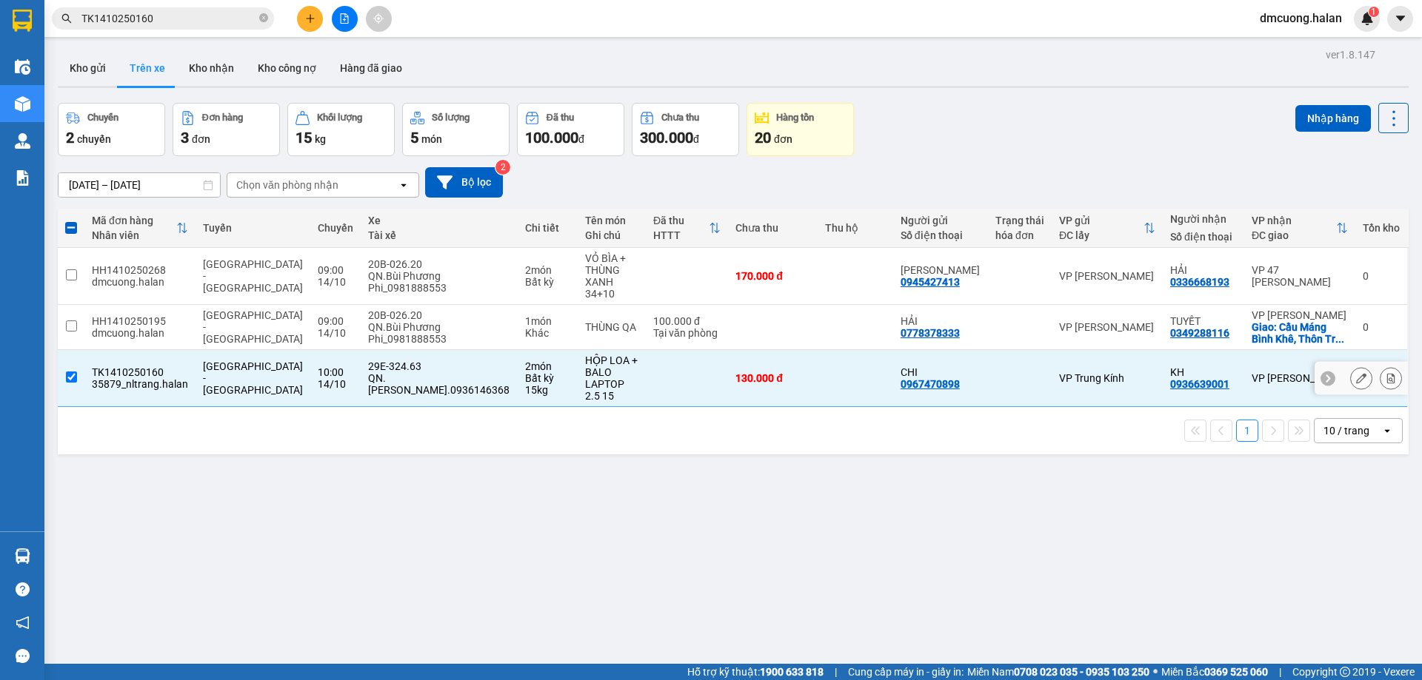
click at [119, 366] on div "TK1410250160" at bounding box center [140, 372] width 96 height 12
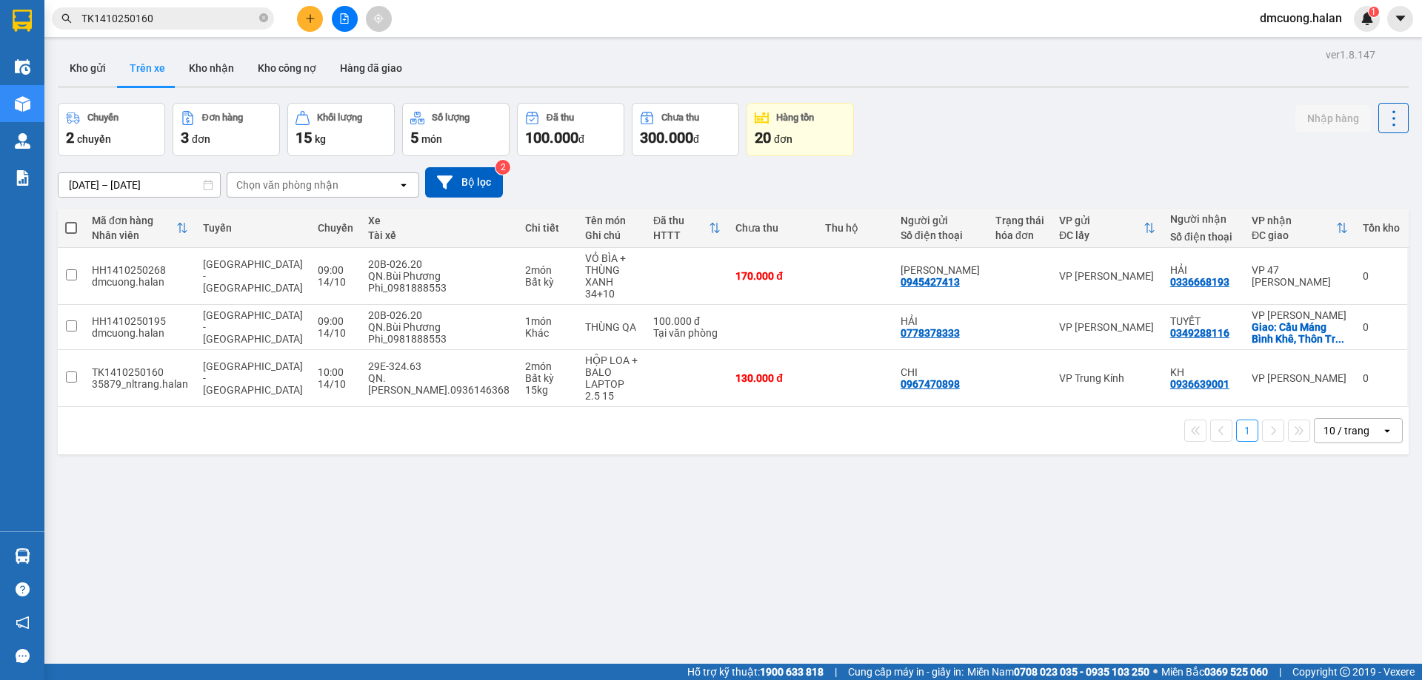
click at [186, 485] on div "ver 1.8.147 Kho gửi Trên xe Kho nhận Kho công nợ Hàng đã giao Chuyến 2 chuyến Đ…" at bounding box center [733, 384] width 1362 height 680
click at [382, 372] on div "QN.Trần Hữu Thăng.0936146368" at bounding box center [439, 384] width 142 height 24
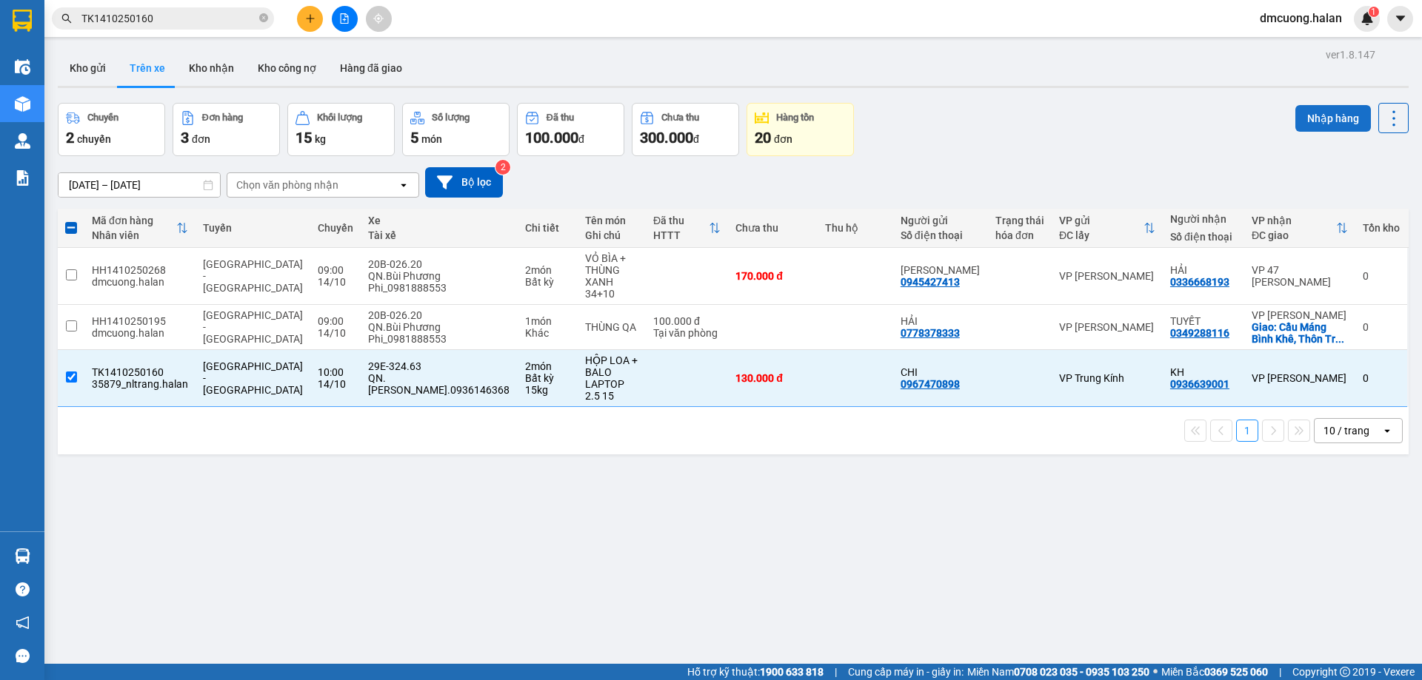
click at [1342, 120] on button "Nhập hàng" at bounding box center [1333, 118] width 76 height 27
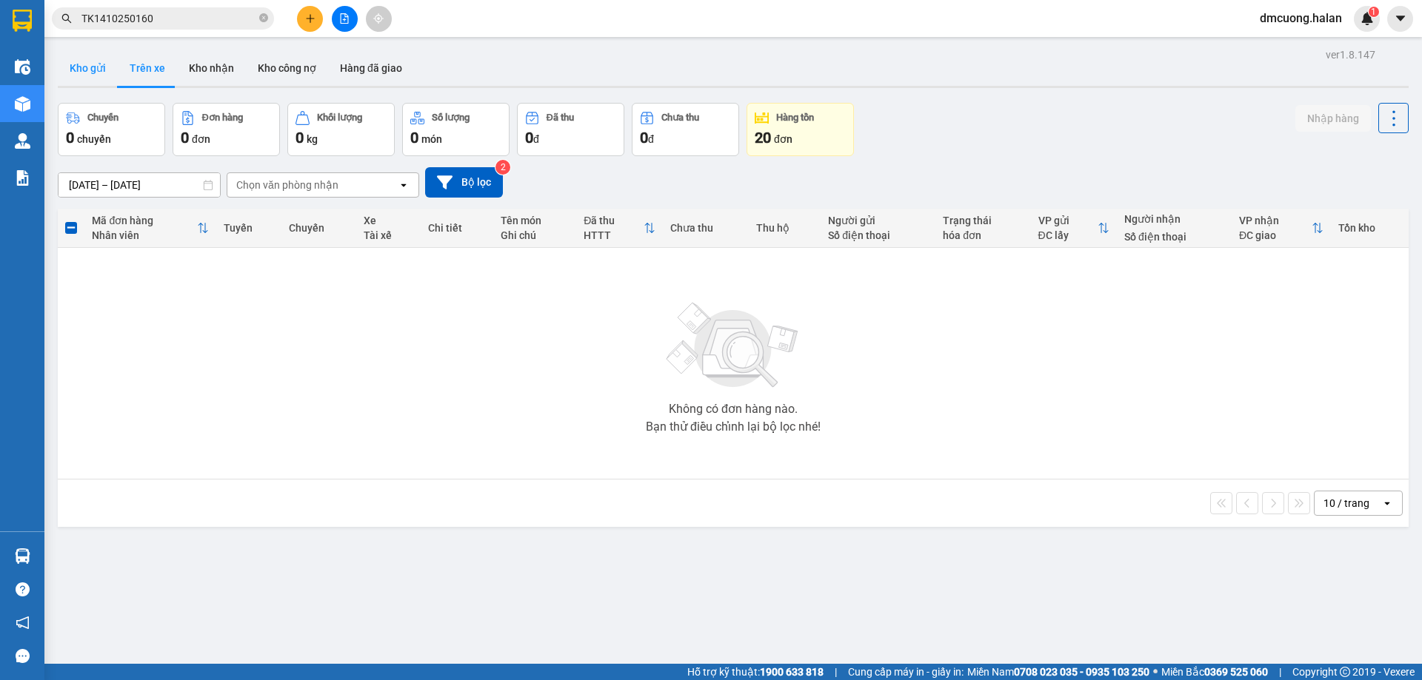
click at [87, 63] on button "Kho gửi" at bounding box center [88, 68] width 60 height 36
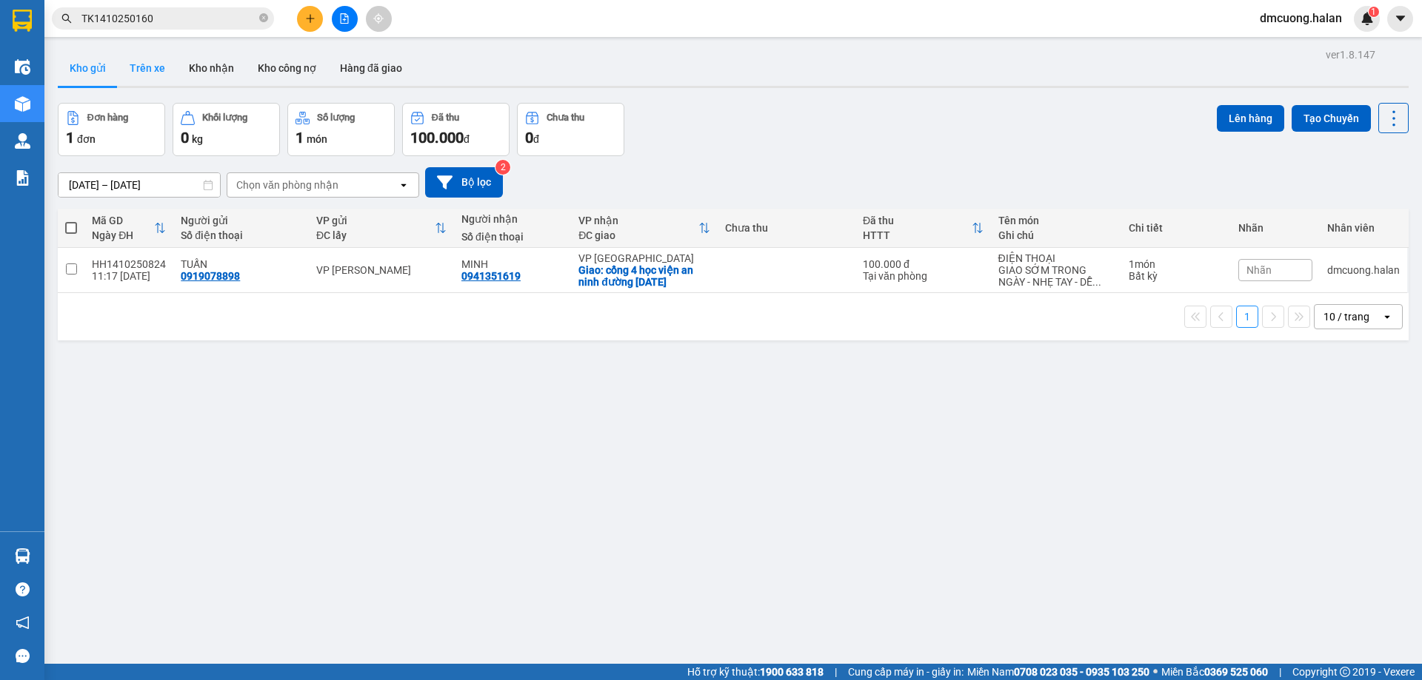
click at [156, 70] on button "Trên xe" at bounding box center [147, 68] width 59 height 36
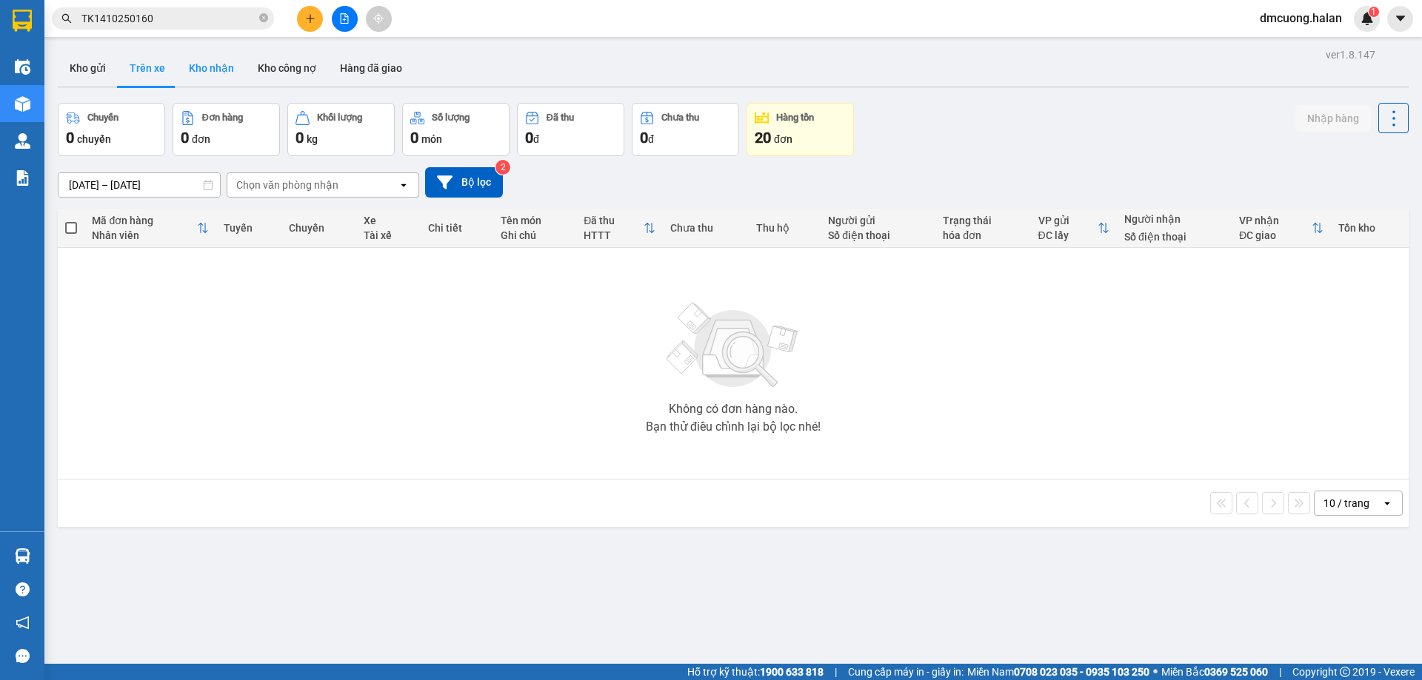
click at [193, 70] on button "Kho nhận" at bounding box center [211, 68] width 69 height 36
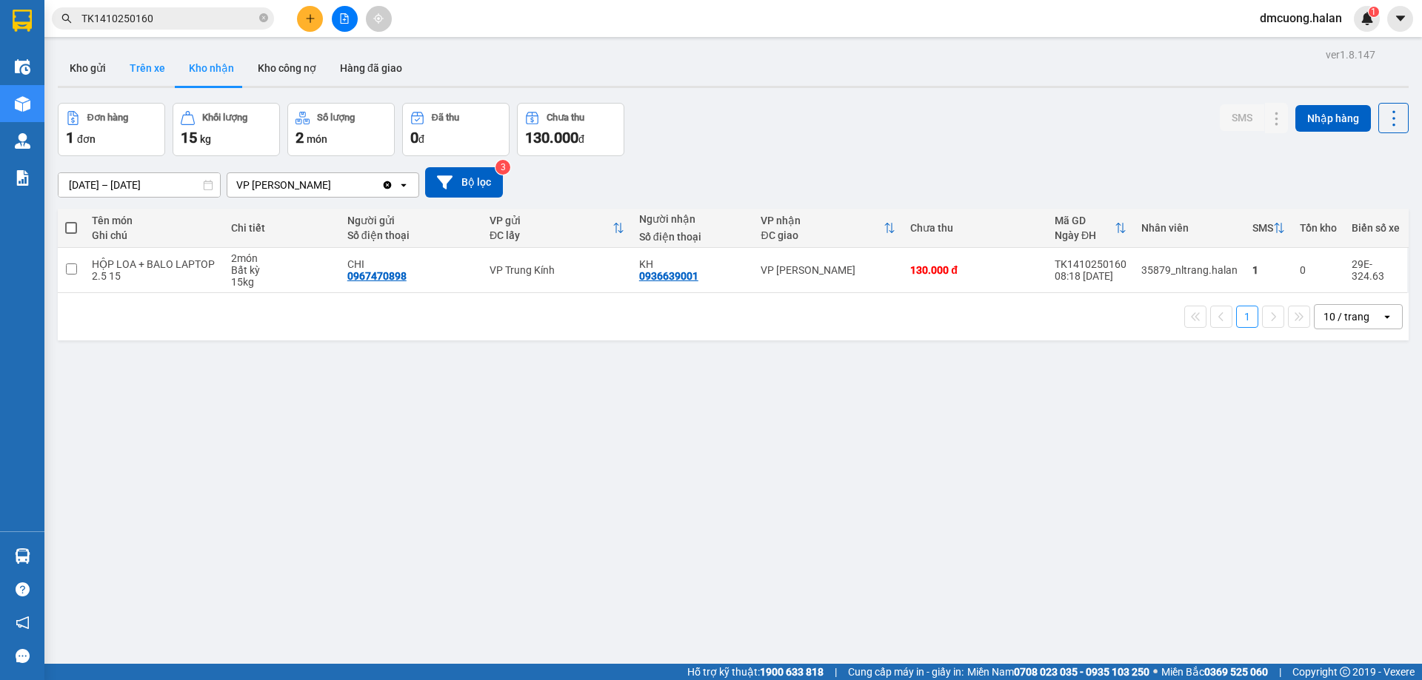
click at [144, 65] on button "Trên xe" at bounding box center [147, 68] width 59 height 36
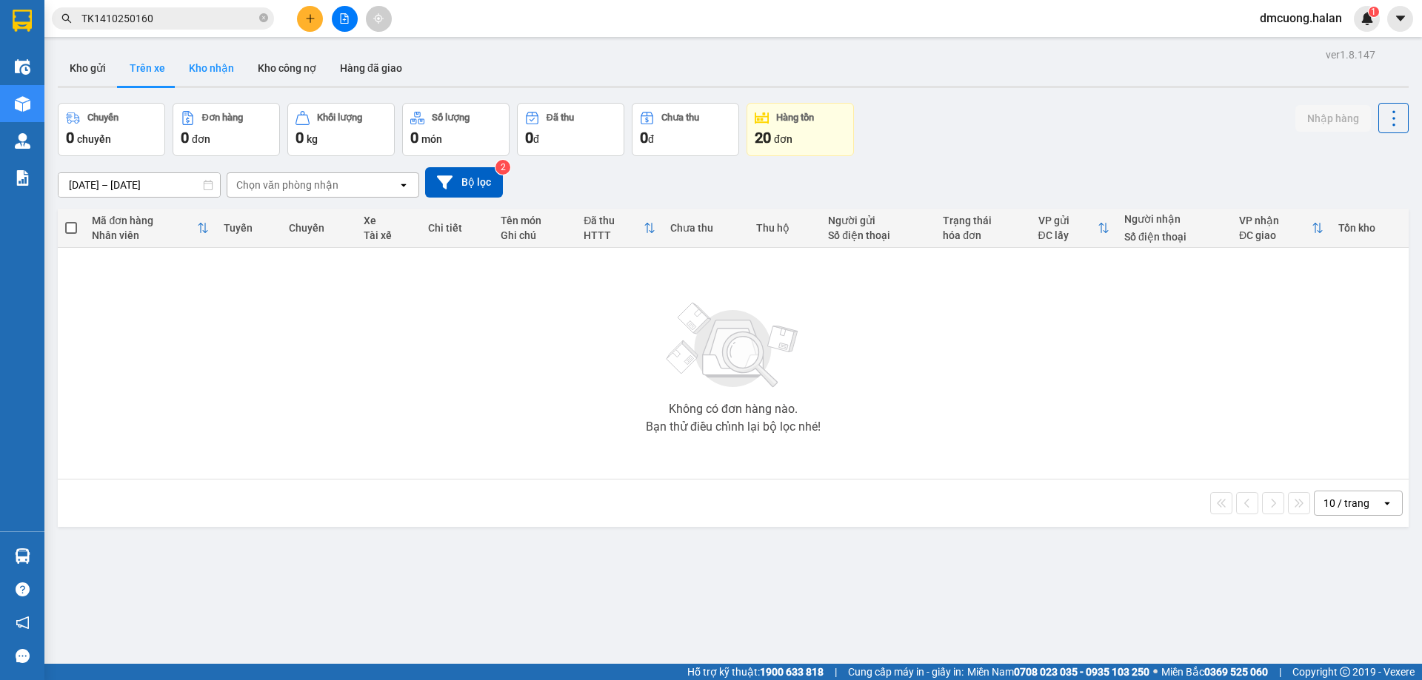
click at [203, 63] on button "Kho nhận" at bounding box center [211, 68] width 69 height 36
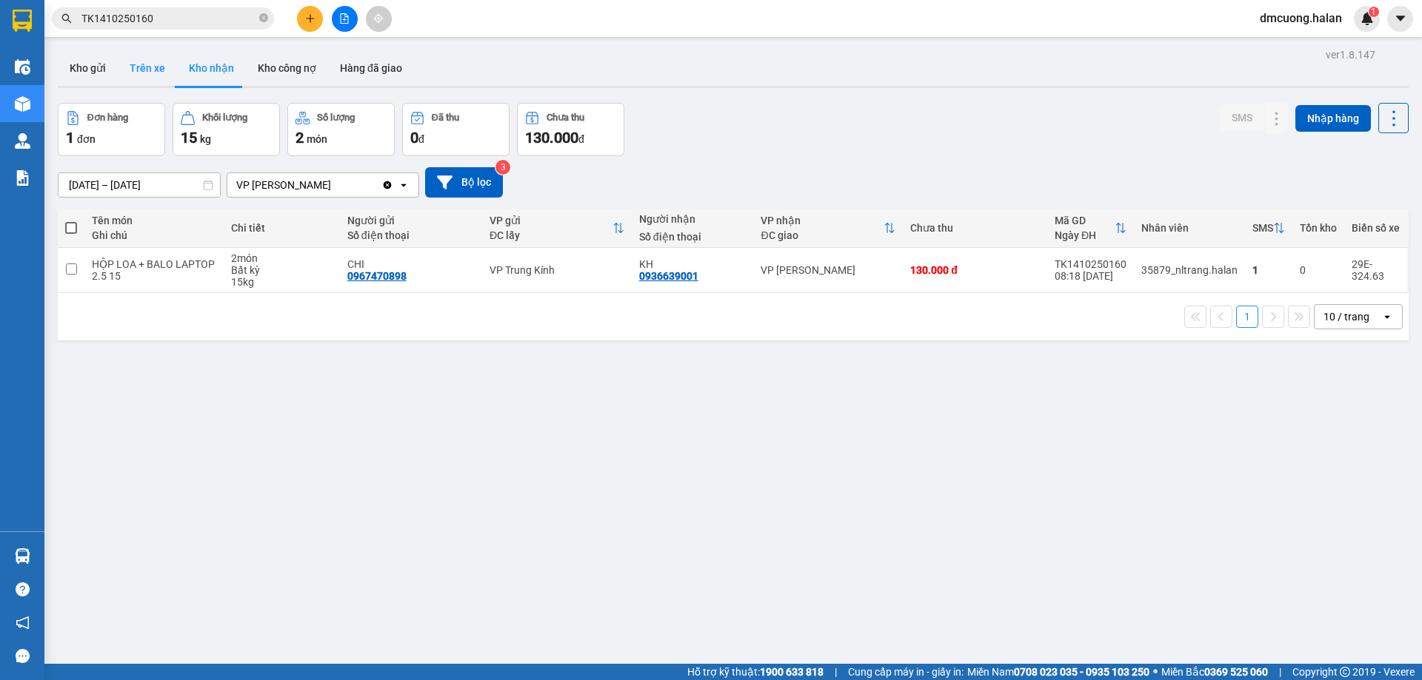
click at [138, 64] on button "Trên xe" at bounding box center [147, 68] width 59 height 36
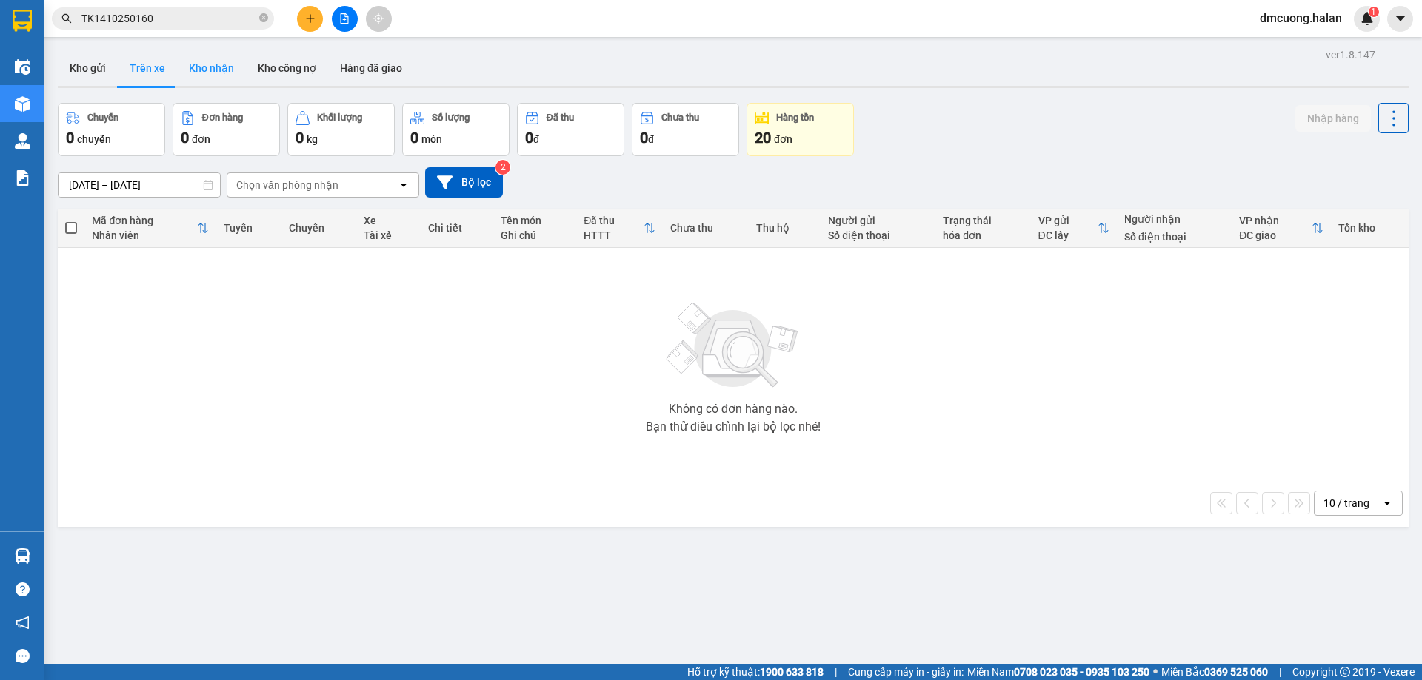
click at [200, 65] on button "Kho nhận" at bounding box center [211, 68] width 69 height 36
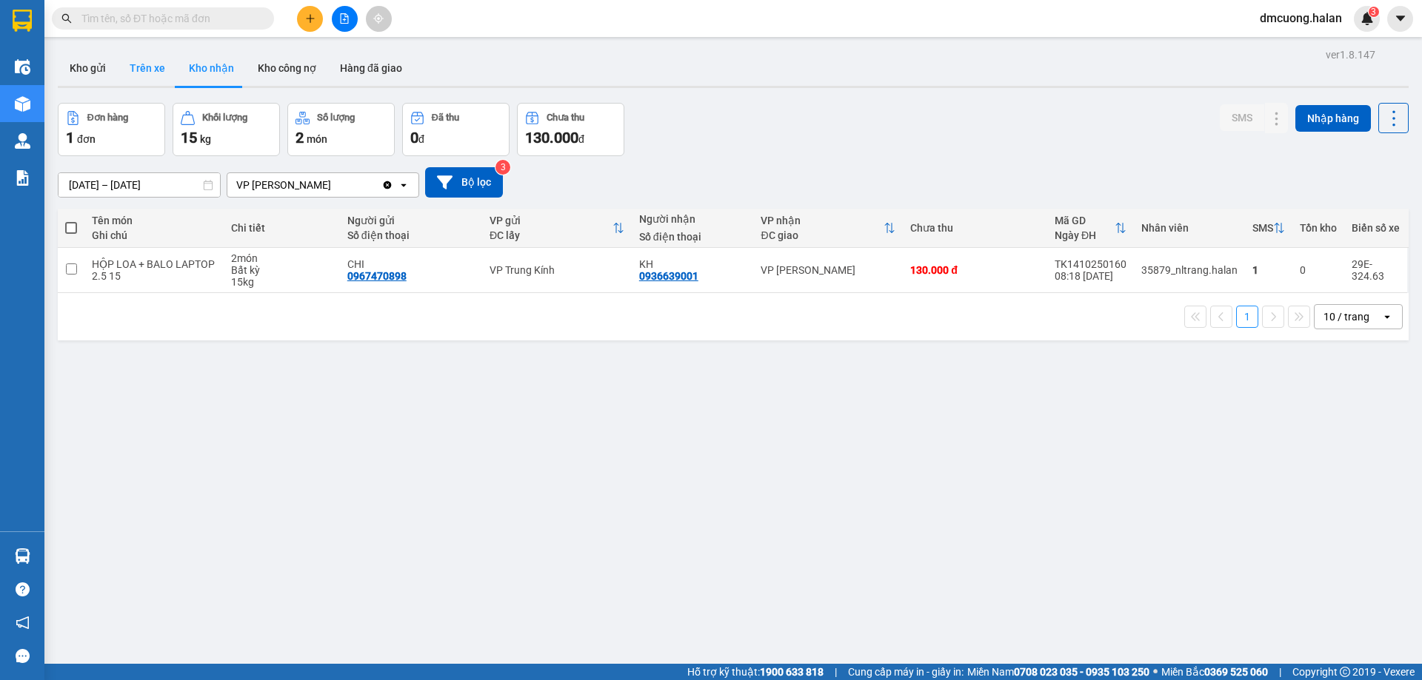
click at [156, 70] on button "Trên xe" at bounding box center [147, 68] width 59 height 36
type input "[DATE] – [DATE]"
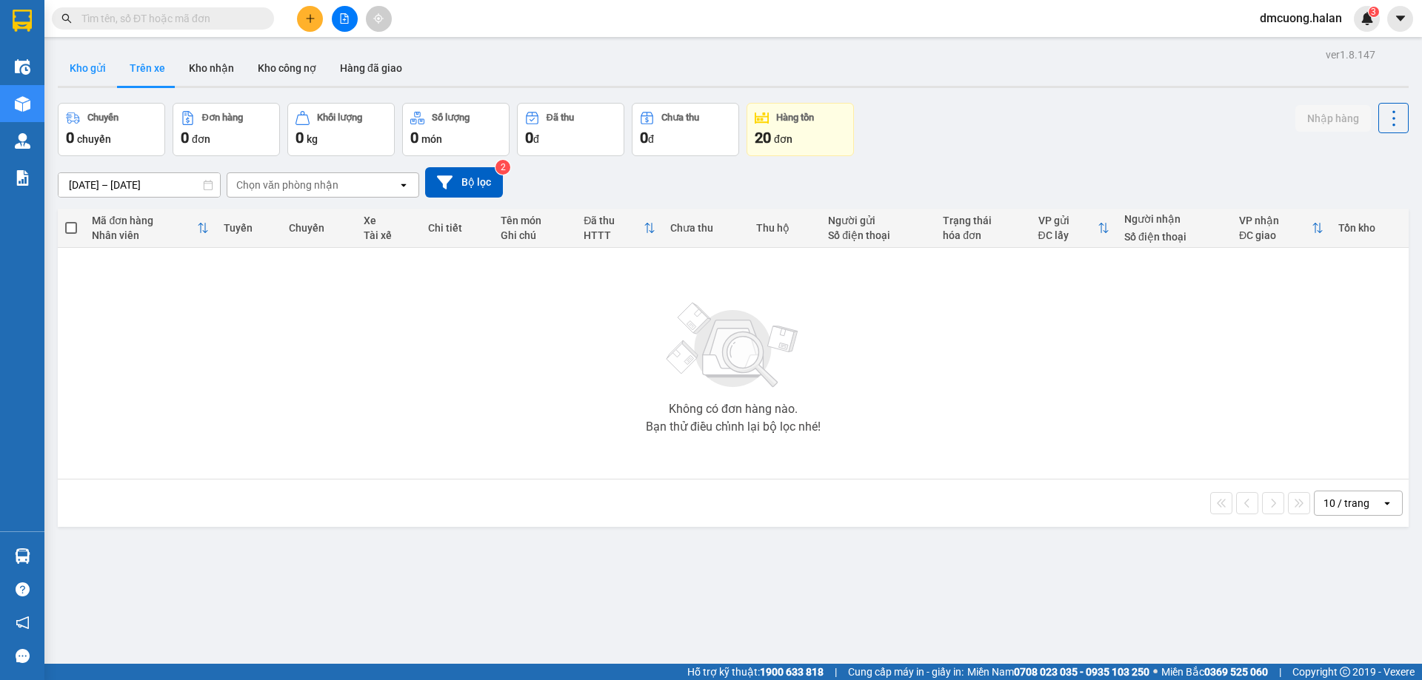
click at [98, 67] on button "Kho gửi" at bounding box center [88, 68] width 60 height 36
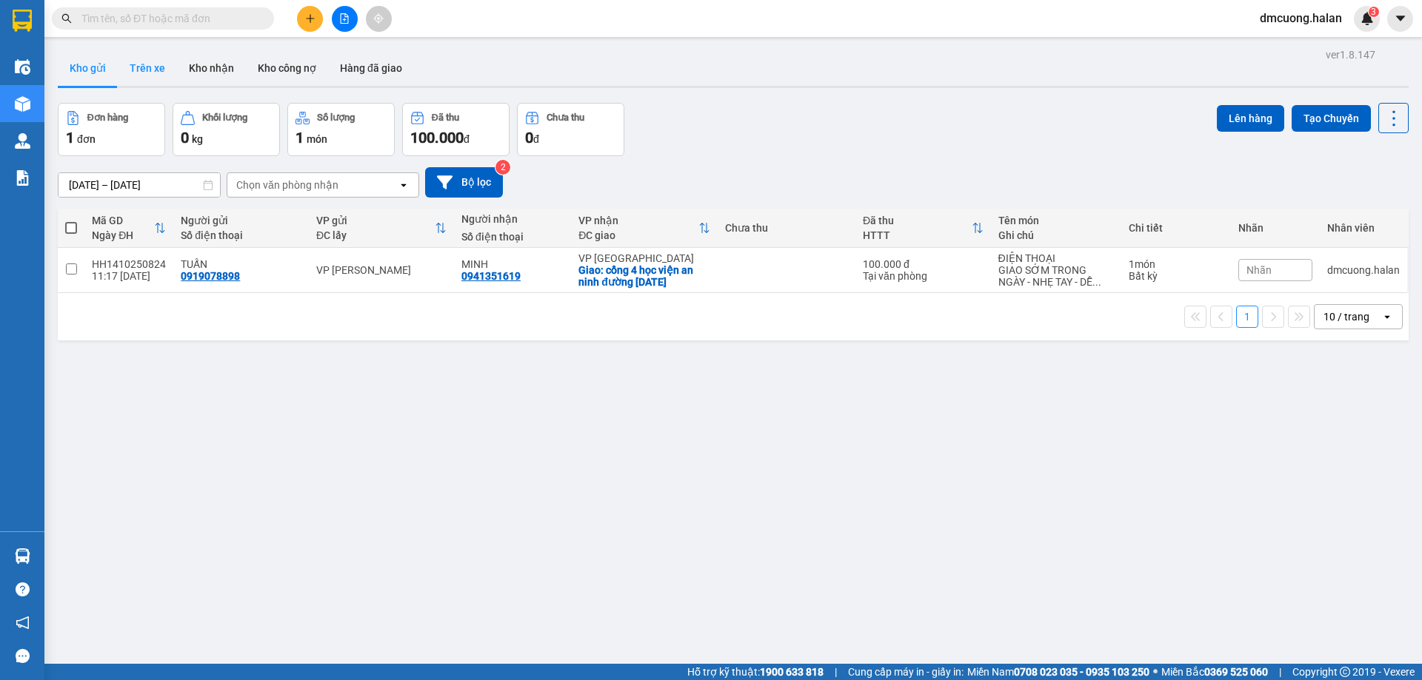
click at [131, 65] on button "Trên xe" at bounding box center [147, 68] width 59 height 36
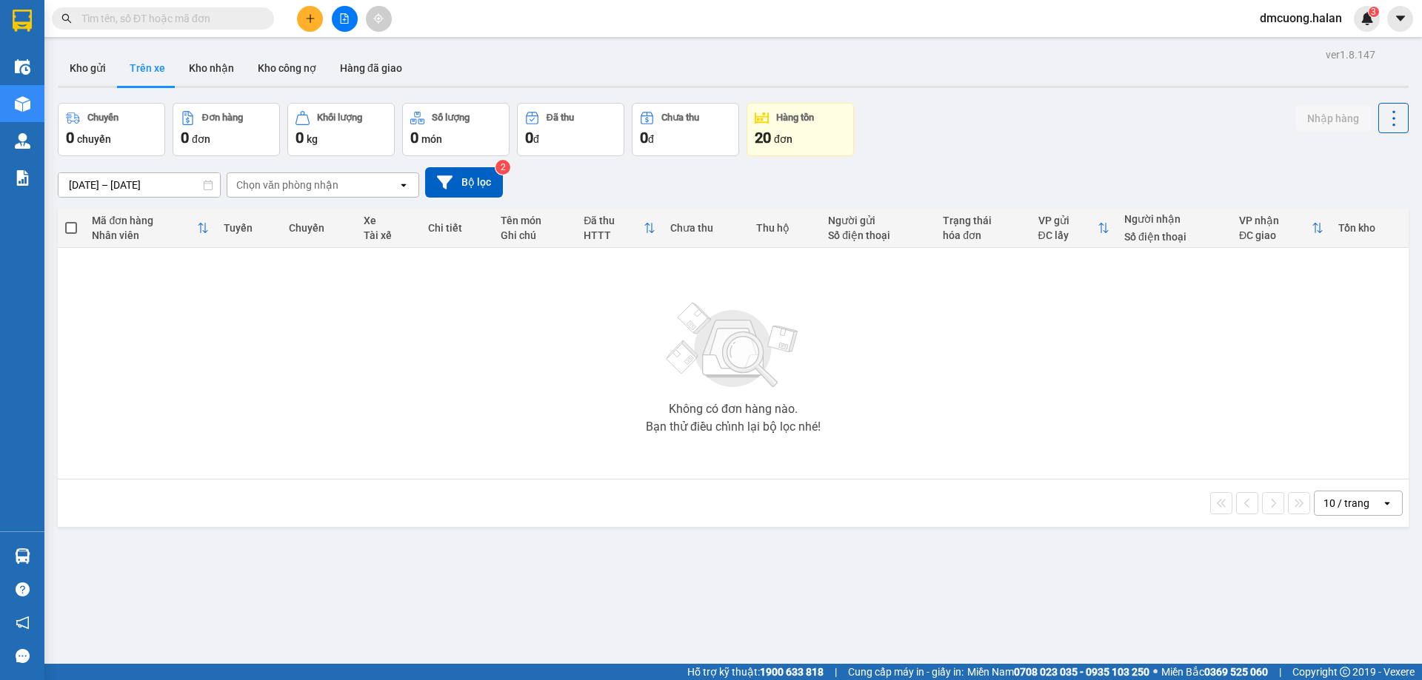
click at [1316, 20] on span "dmcuong.halan" at bounding box center [1301, 18] width 106 height 19
click at [1303, 44] on span "Đăng xuất" at bounding box center [1307, 46] width 75 height 16
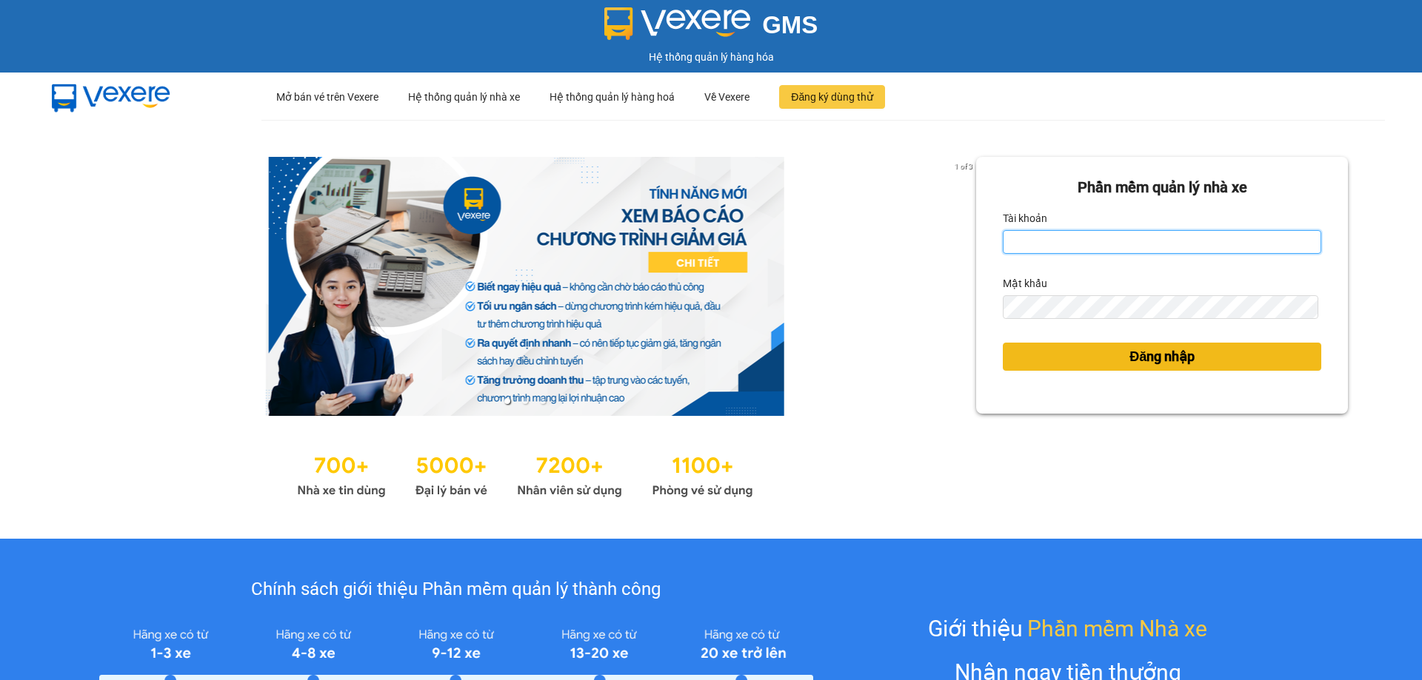
type input "dmcuong.halan"
click at [1154, 363] on span "Đăng nhập" at bounding box center [1161, 356] width 65 height 21
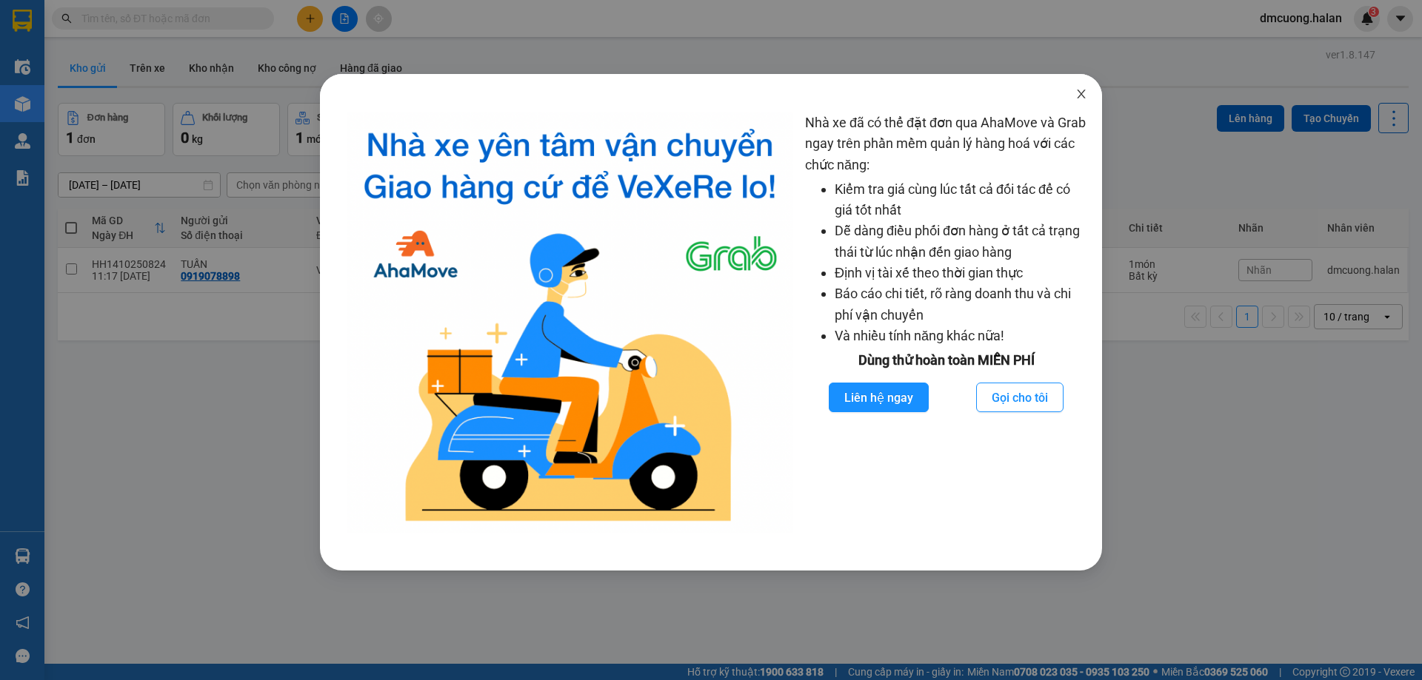
click at [1086, 96] on icon "close" at bounding box center [1081, 94] width 12 height 12
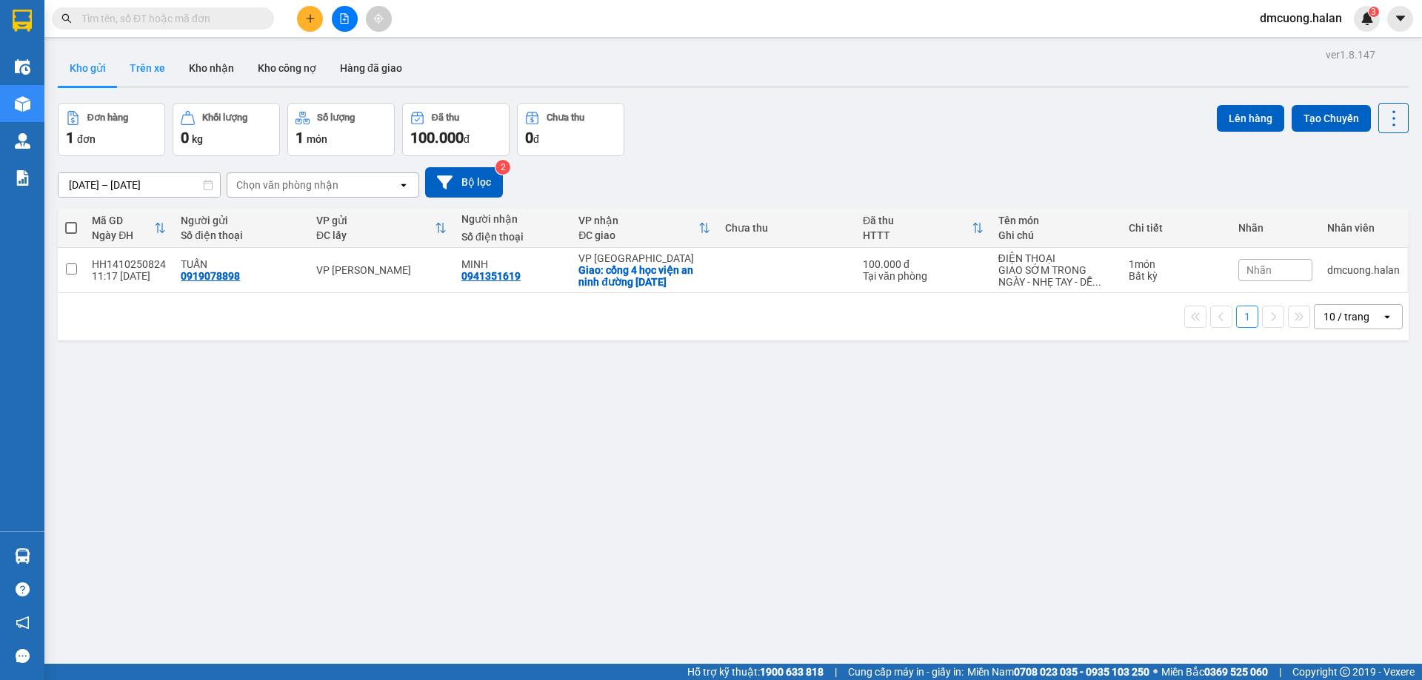
click at [151, 76] on button "Trên xe" at bounding box center [147, 68] width 59 height 36
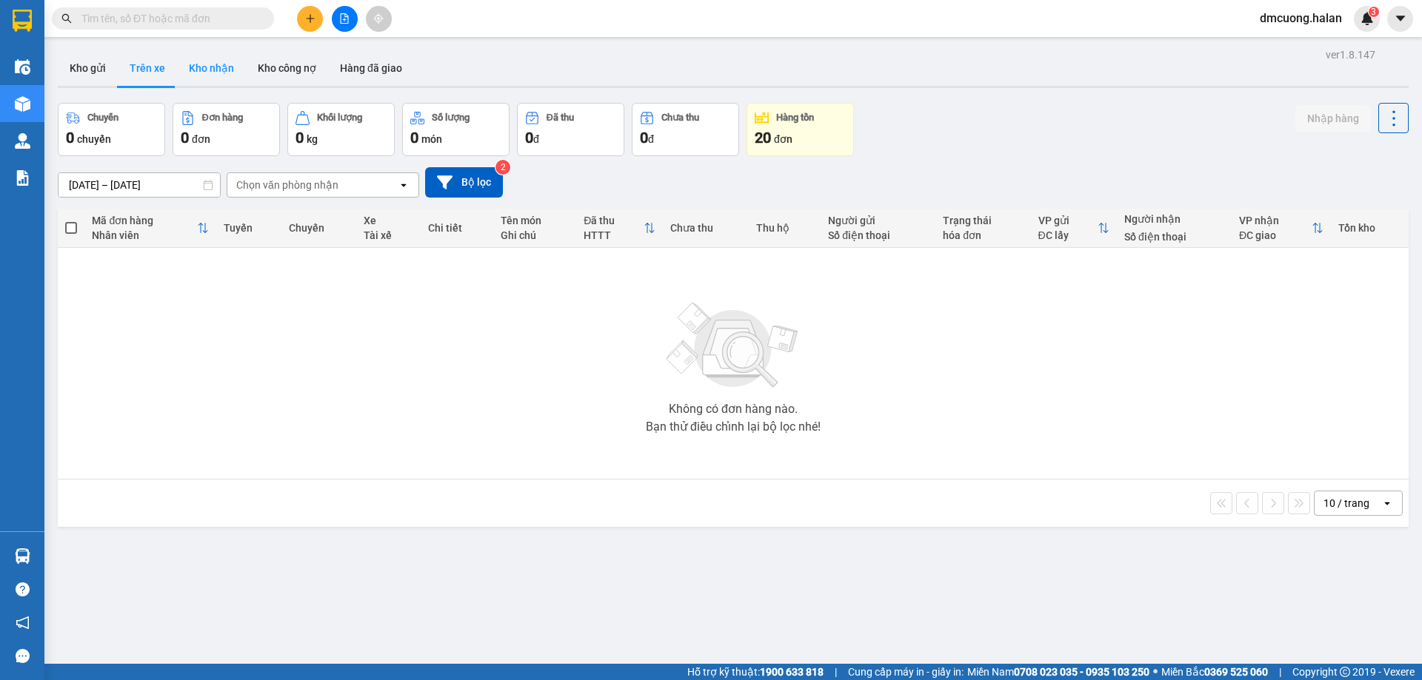
click at [192, 70] on button "Kho nhận" at bounding box center [211, 68] width 69 height 36
type input "16/08/2025 – 14/10/2025"
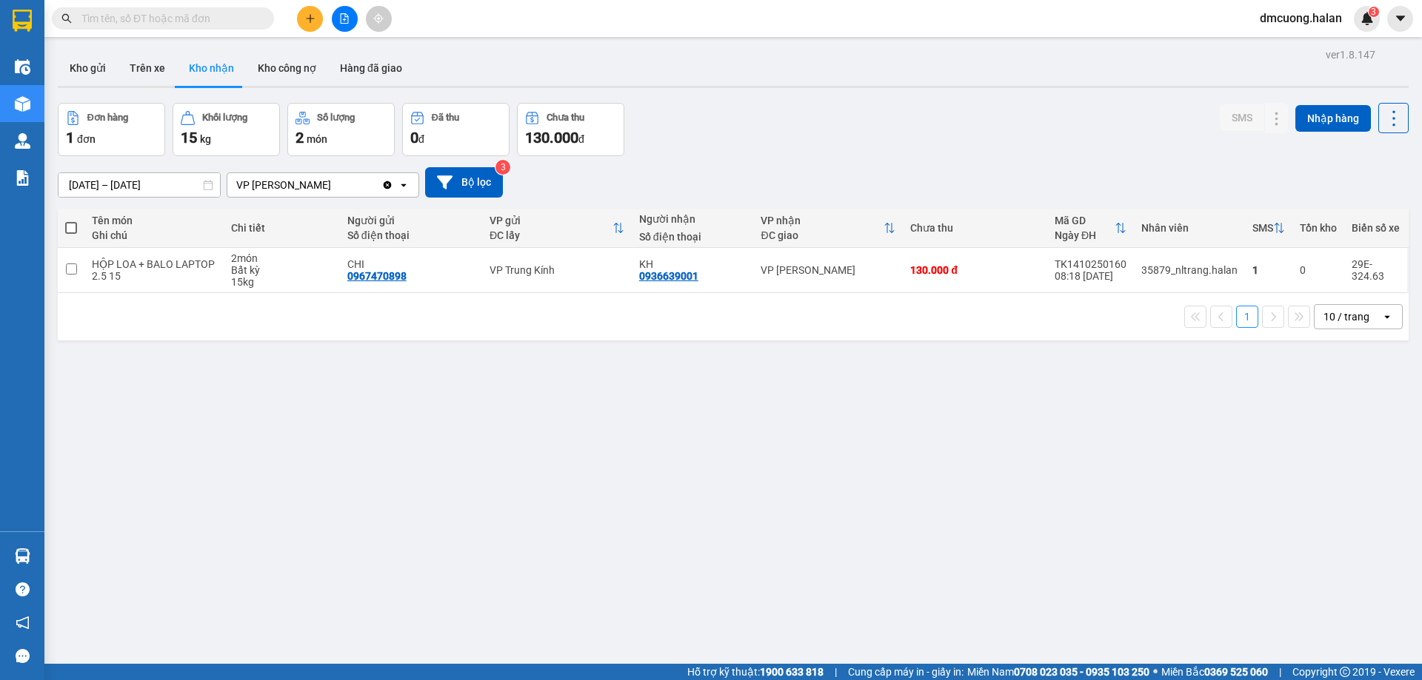
click at [580, 501] on div "ver 1.8.147 Kho gửi Trên xe Kho nhận Kho công nợ Hàng đã giao Đơn hàng 1 đơn Kh…" at bounding box center [733, 384] width 1362 height 680
click at [90, 73] on button "Kho gửi" at bounding box center [88, 68] width 60 height 36
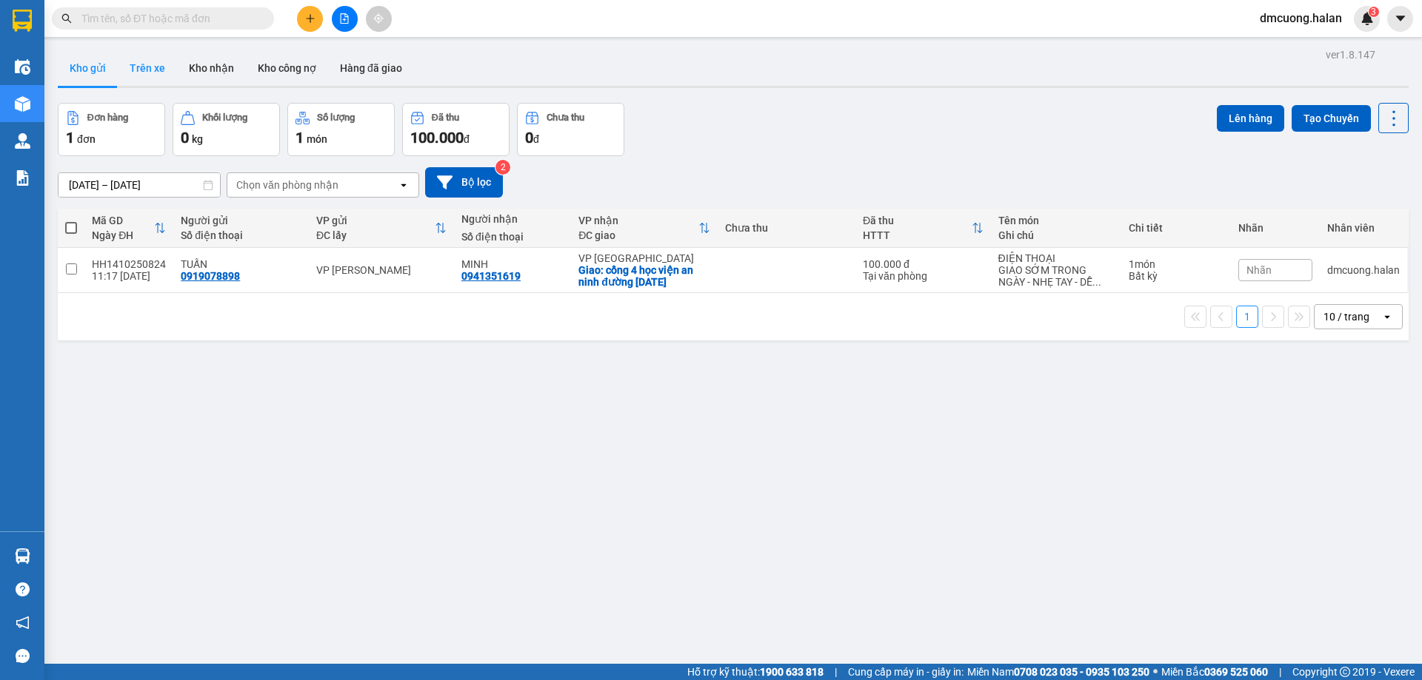
click at [144, 69] on button "Trên xe" at bounding box center [147, 68] width 59 height 36
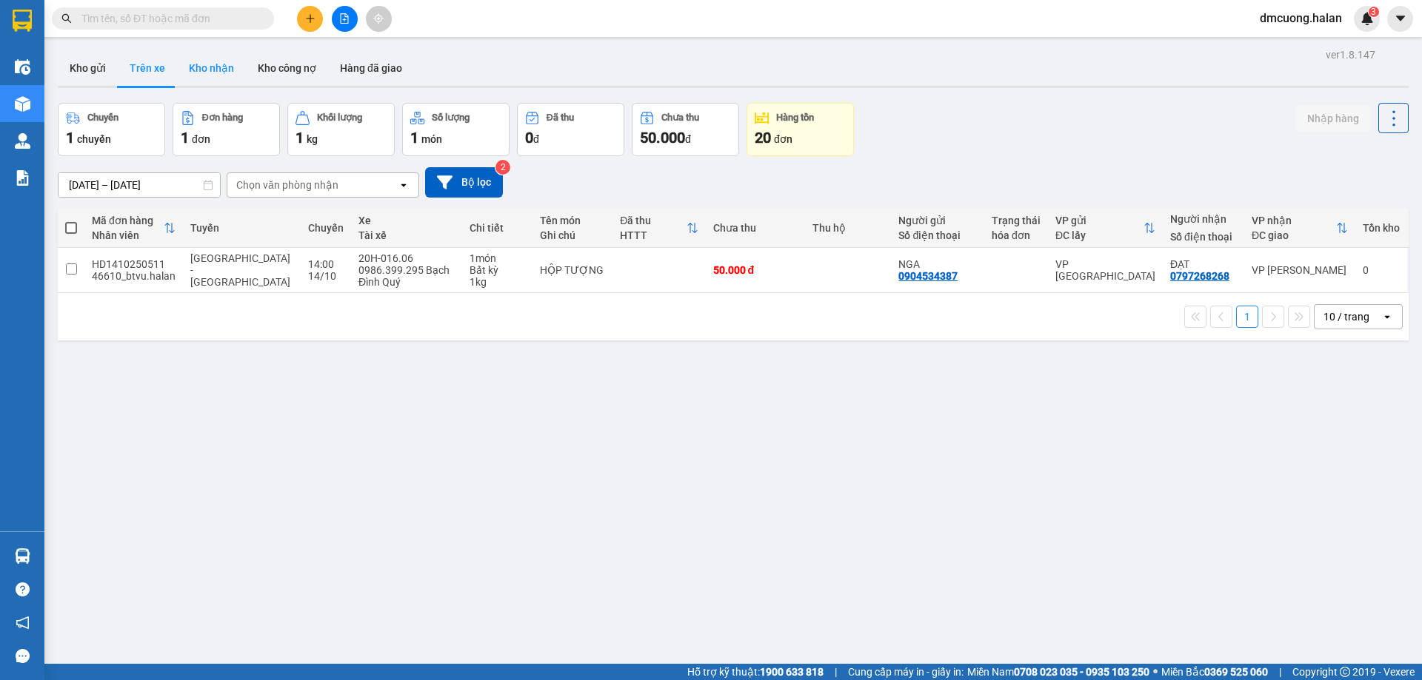
click at [215, 63] on button "Kho nhận" at bounding box center [211, 68] width 69 height 36
type input "16/08/2025 – 14/10/2025"
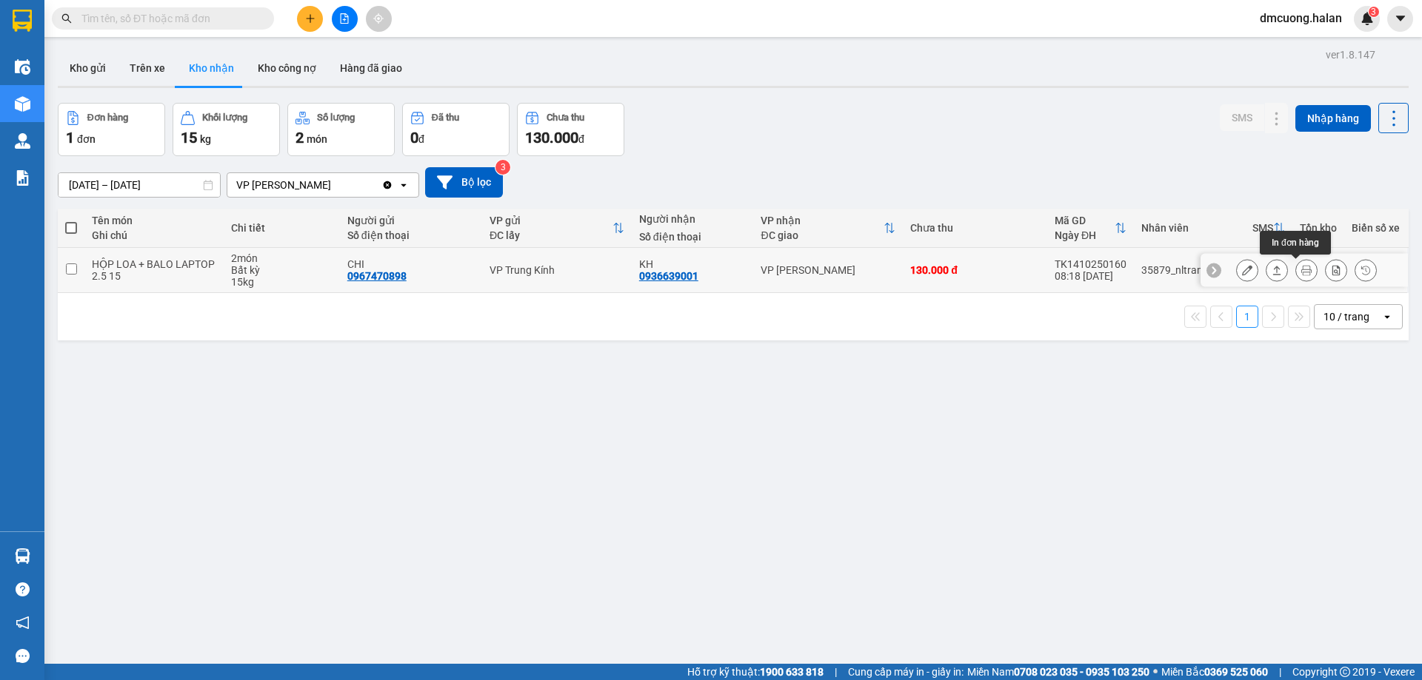
click at [1301, 270] on icon at bounding box center [1306, 270] width 10 height 10
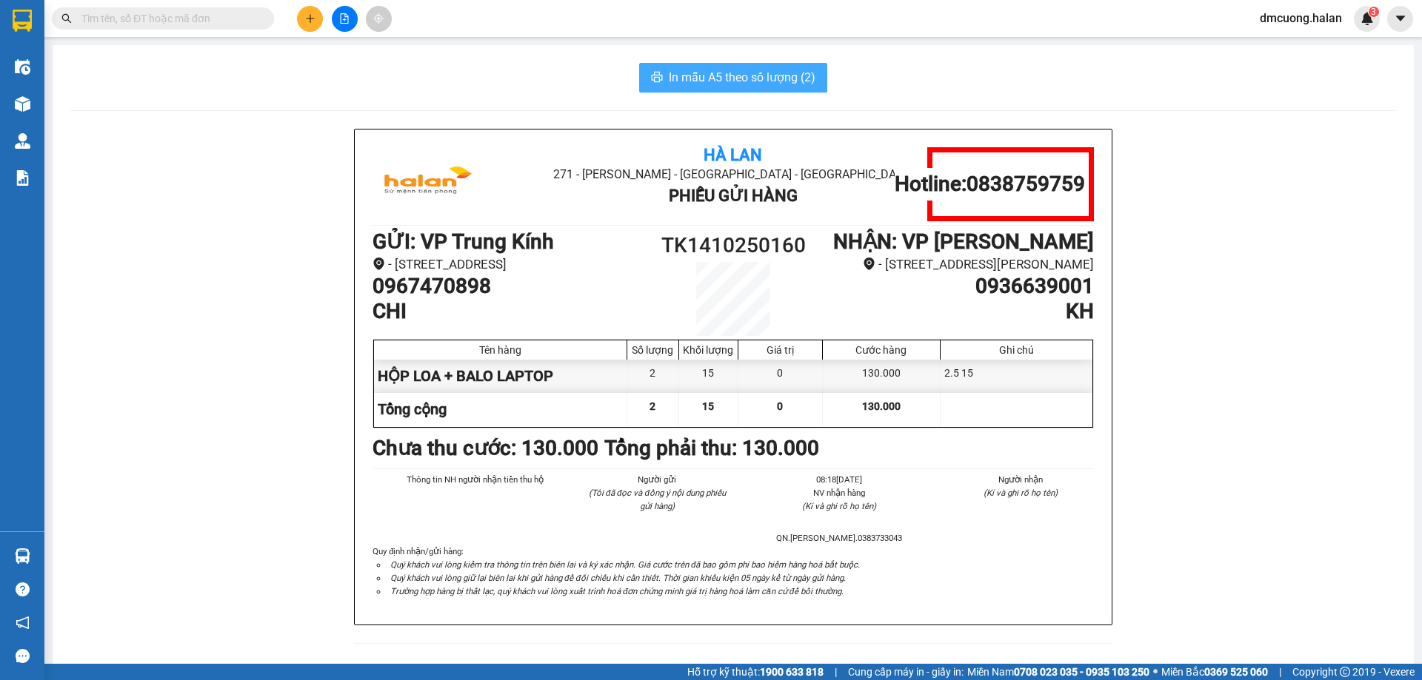
click at [709, 68] on span "In mẫu A5 theo số lượng (2)" at bounding box center [742, 77] width 147 height 19
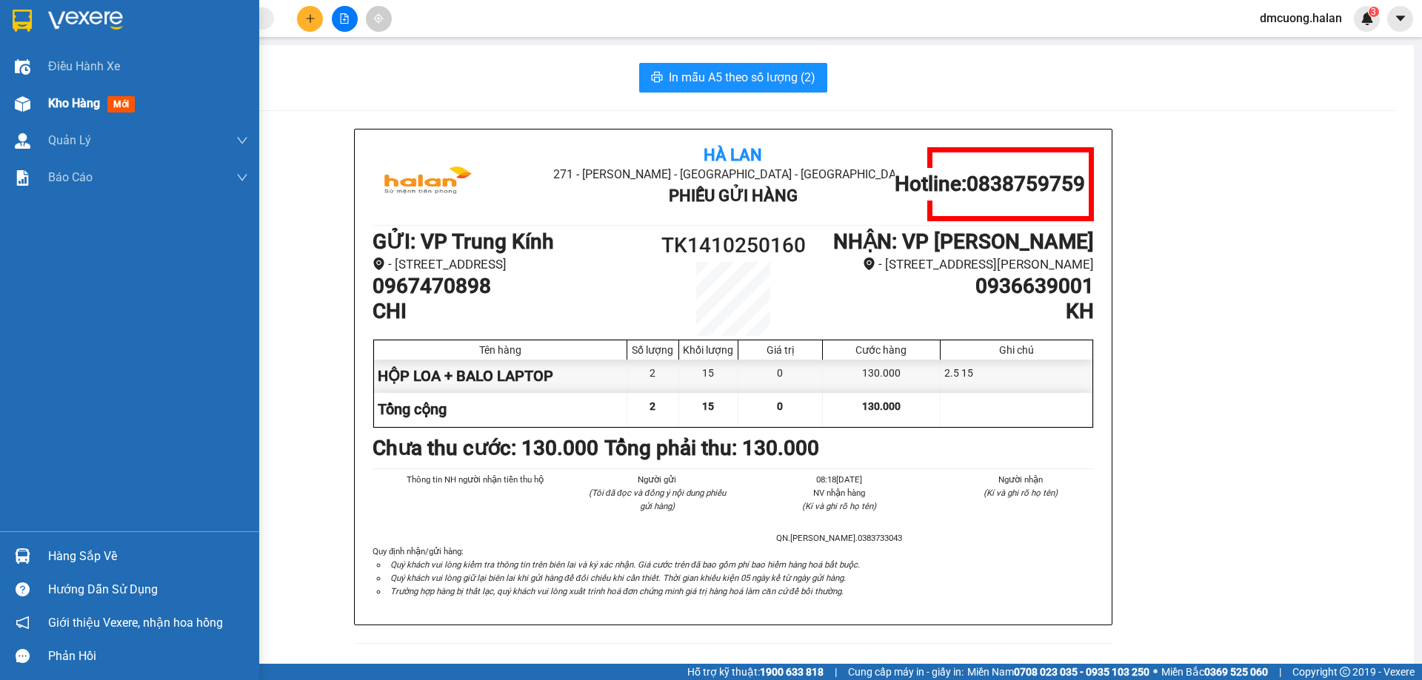
click at [85, 114] on div "Kho hàng mới" at bounding box center [148, 103] width 200 height 37
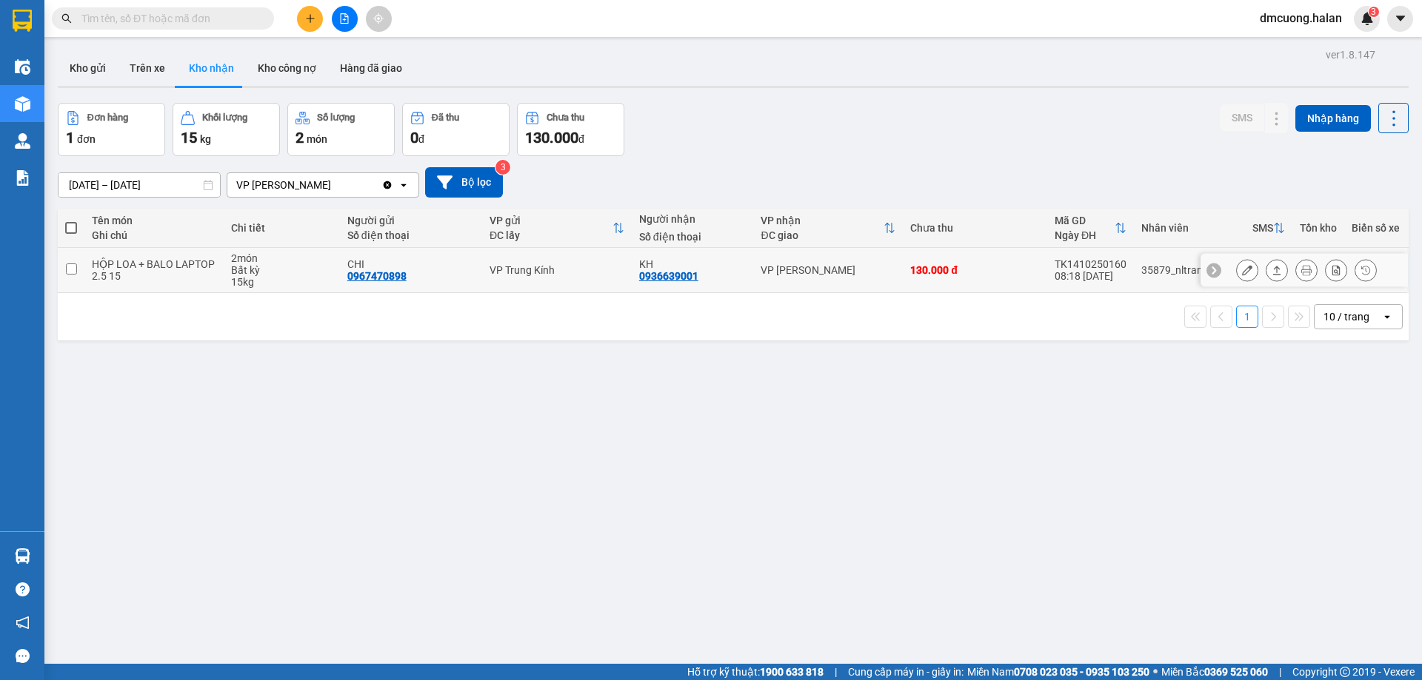
click at [868, 267] on div "VP [PERSON_NAME]" at bounding box center [827, 270] width 135 height 12
checkbox input "true"
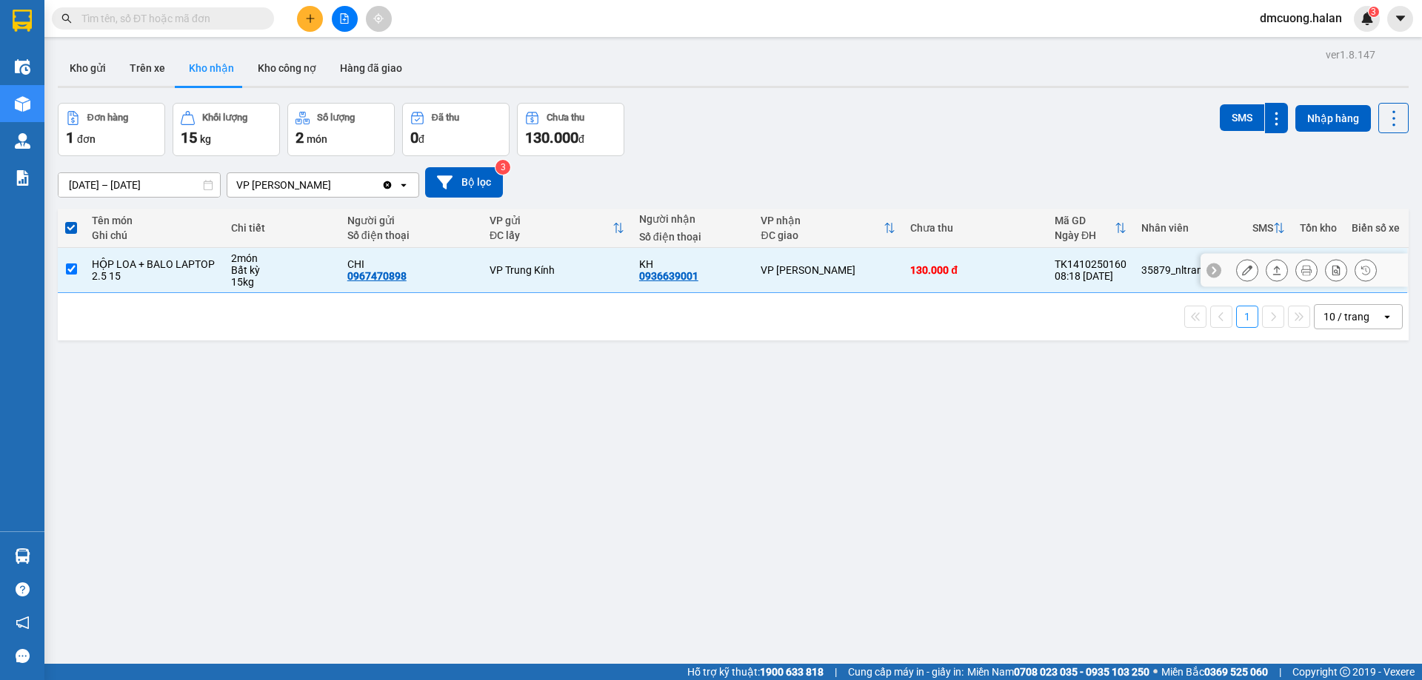
click at [1271, 270] on icon at bounding box center [1276, 270] width 10 height 10
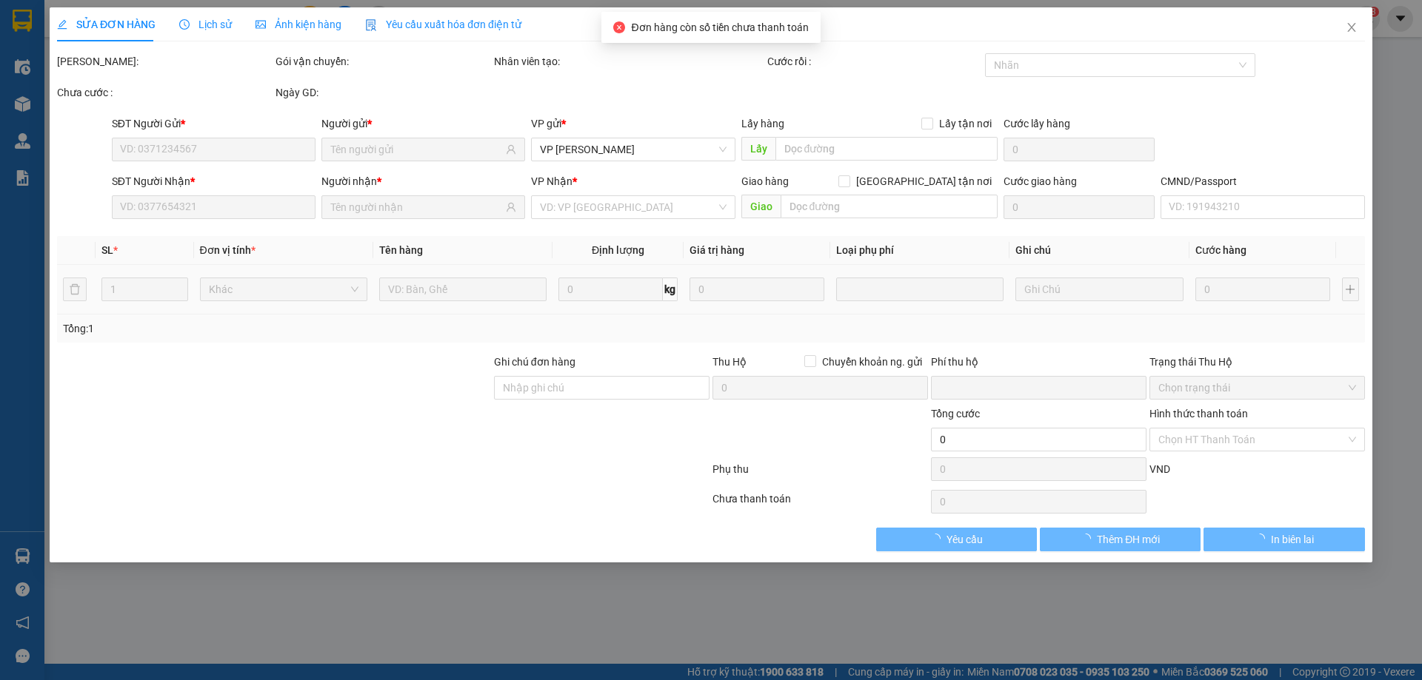
type input "0967470898"
type input "CHI"
type input "0936639001"
type input "KH"
type input "0"
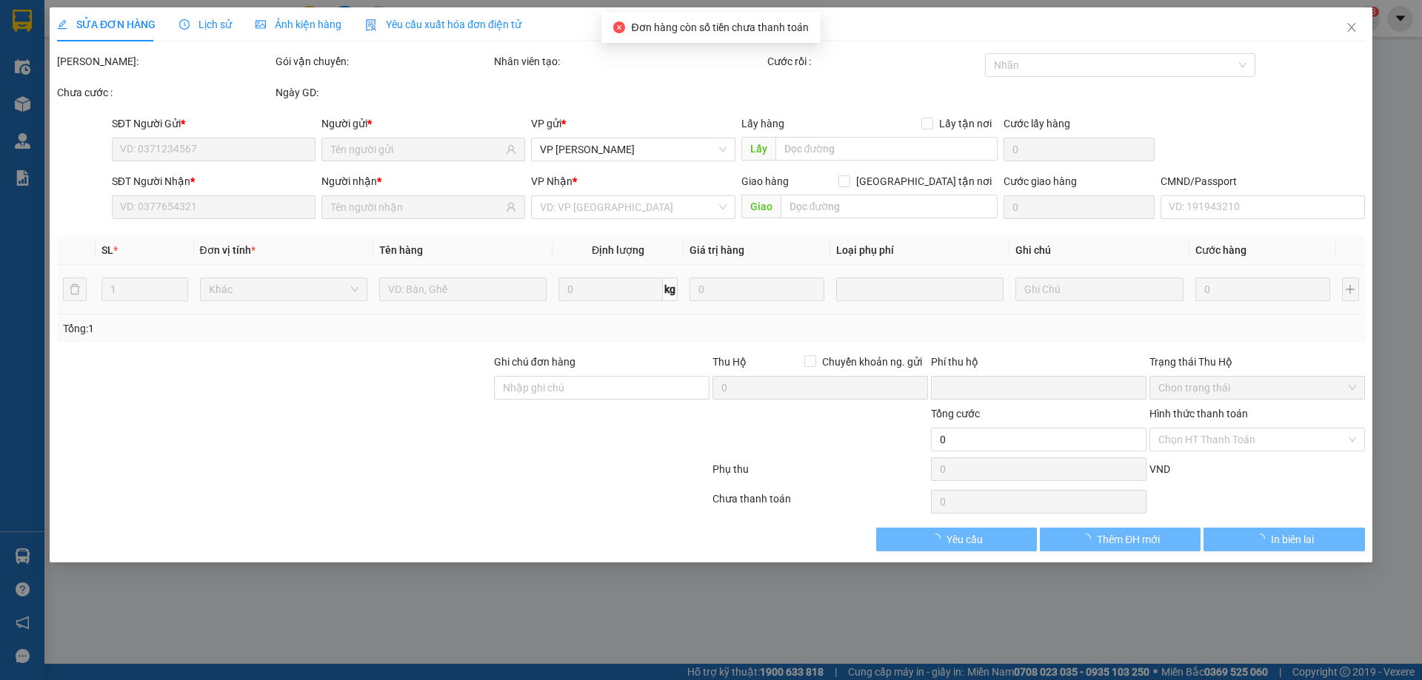
type input "130.000"
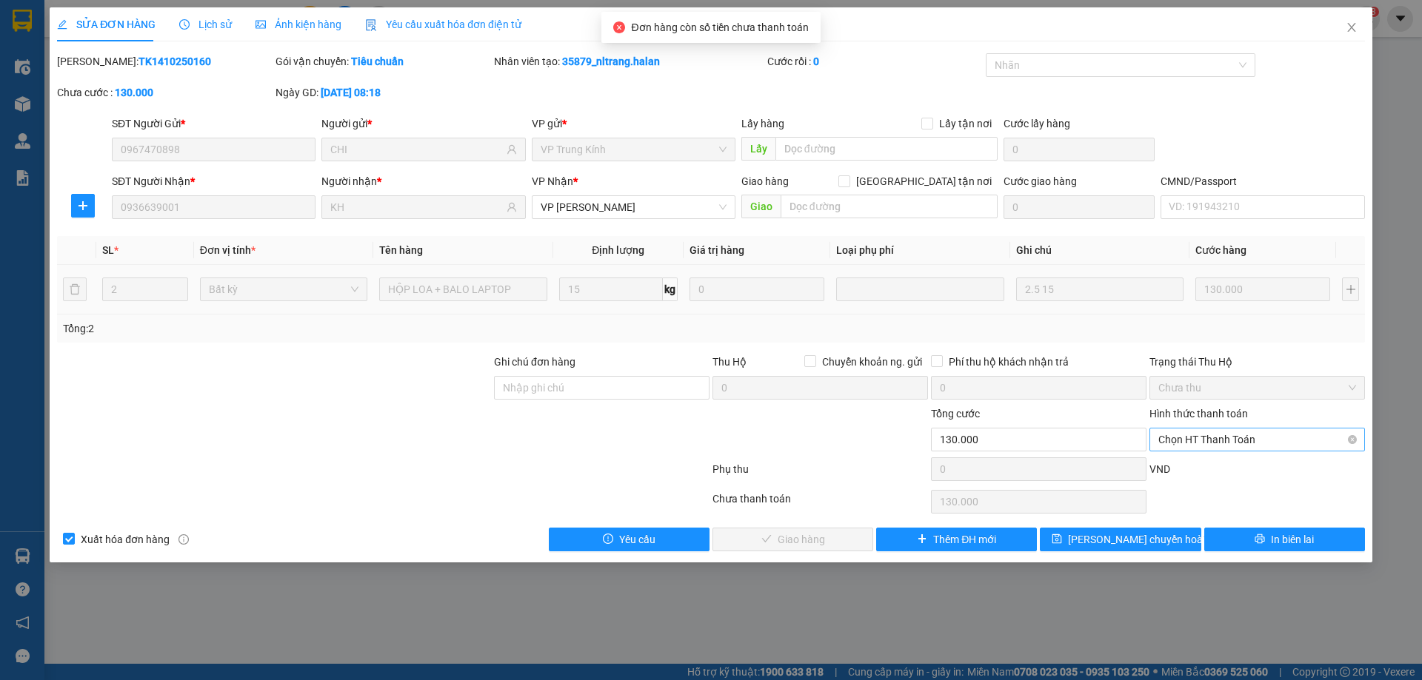
click at [1241, 439] on span "Chọn HT Thanh Toán" at bounding box center [1257, 440] width 198 height 22
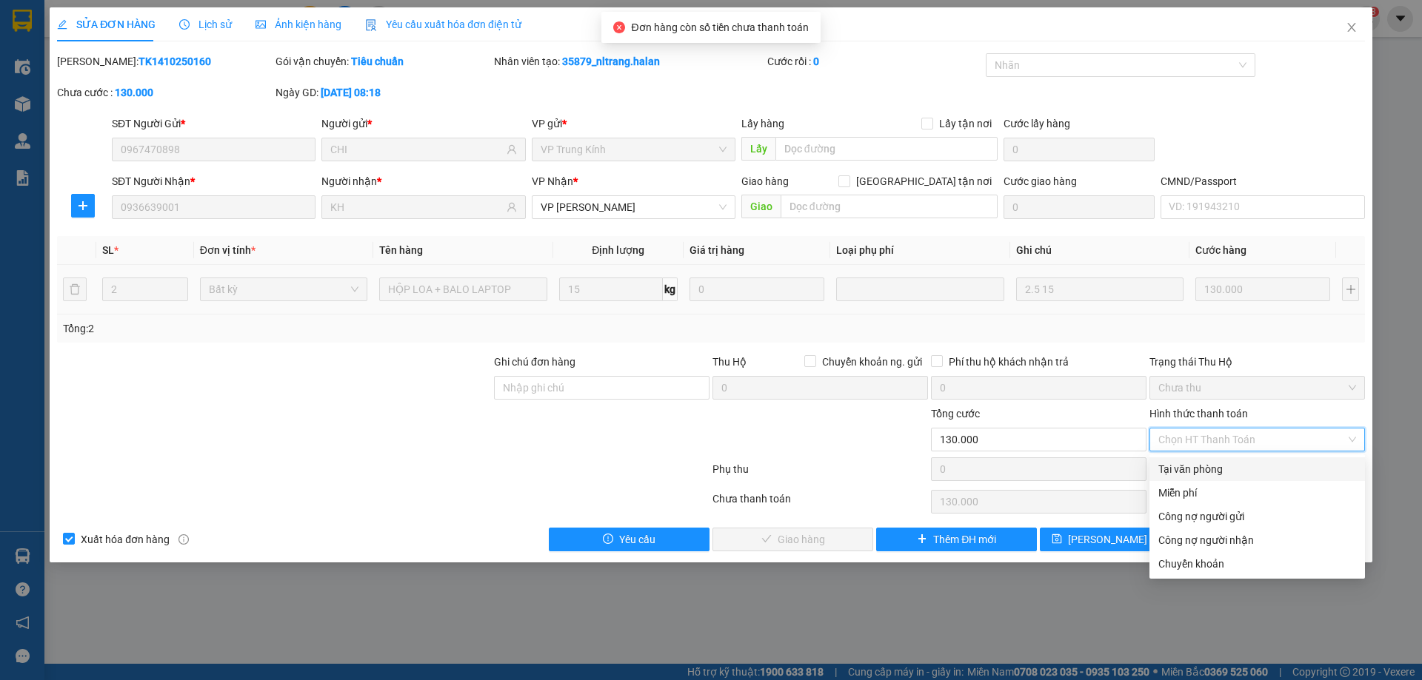
click at [1229, 475] on div "Tại văn phòng" at bounding box center [1257, 469] width 198 height 16
type input "0"
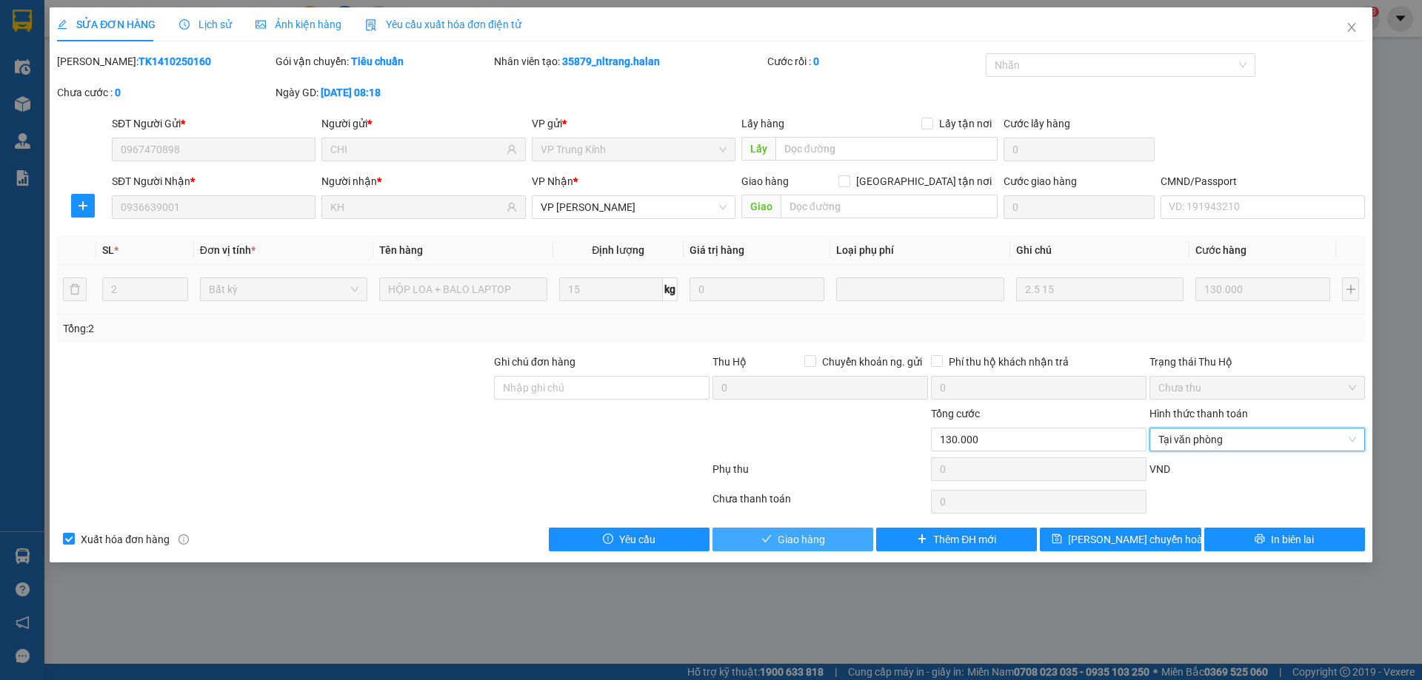
click at [808, 541] on span "Giao hàng" at bounding box center [800, 540] width 47 height 16
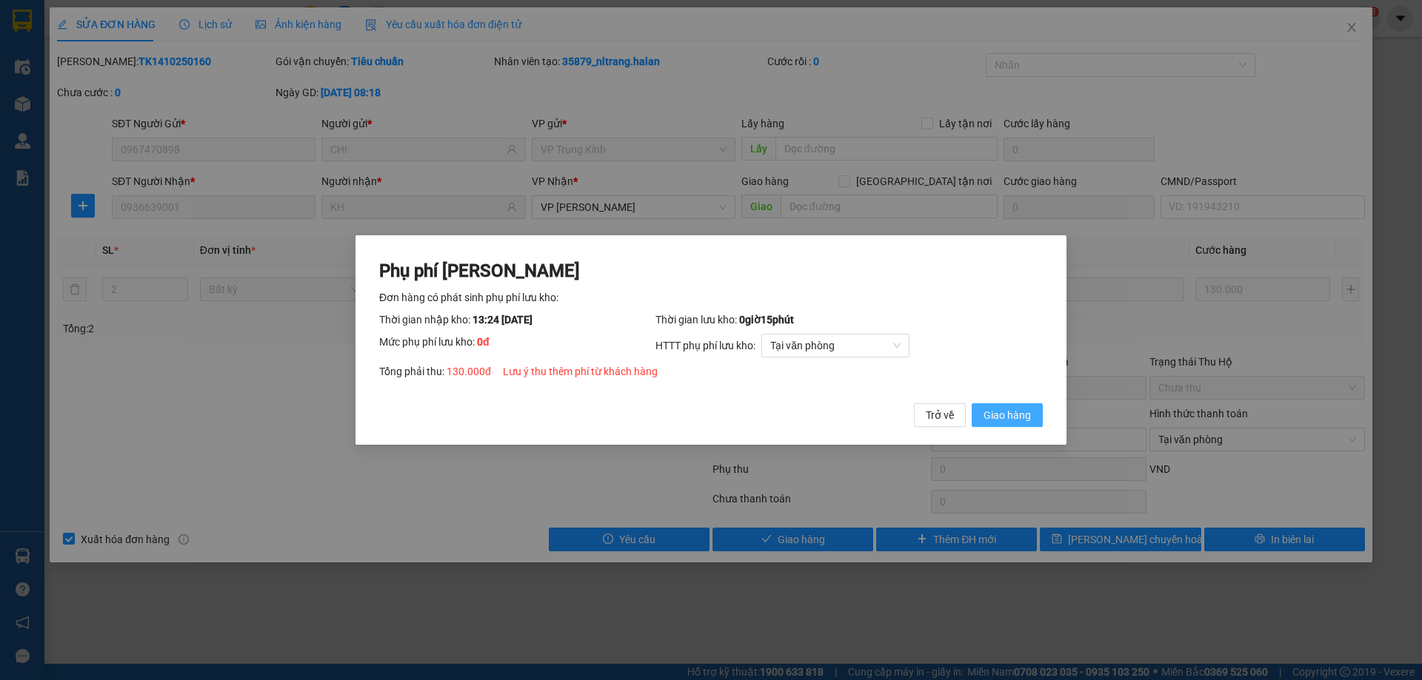
click at [1022, 413] on span "Giao hàng" at bounding box center [1006, 415] width 47 height 16
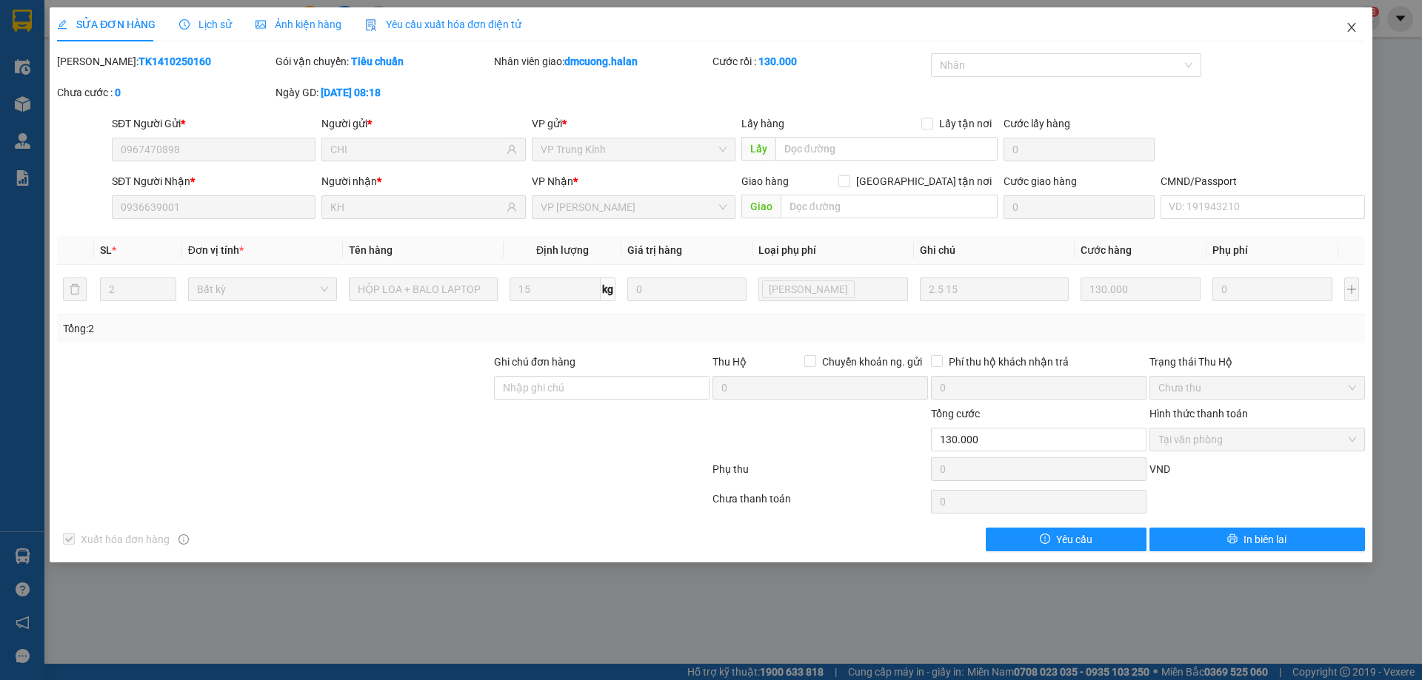
click at [1358, 24] on span "Close" at bounding box center [1350, 27] width 41 height 41
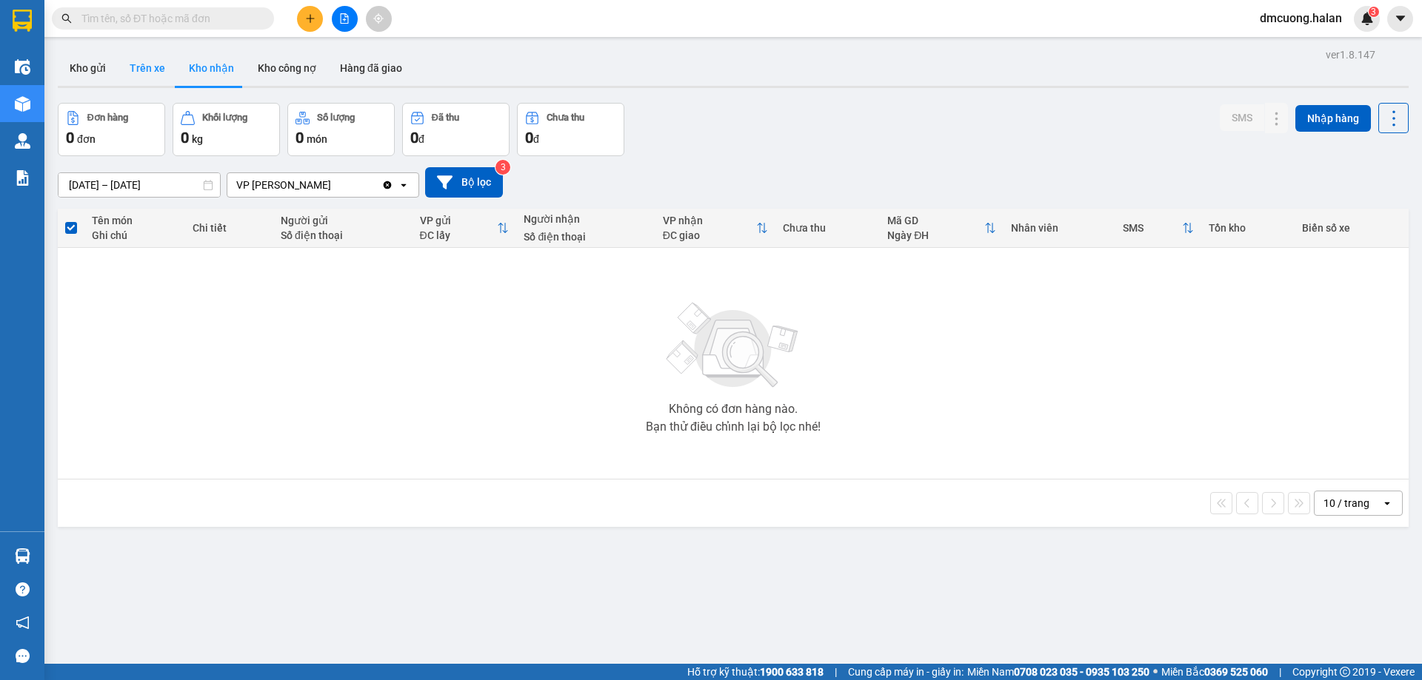
click at [144, 73] on button "Trên xe" at bounding box center [147, 68] width 59 height 36
type input "06/02/2012 – 14/10/2025"
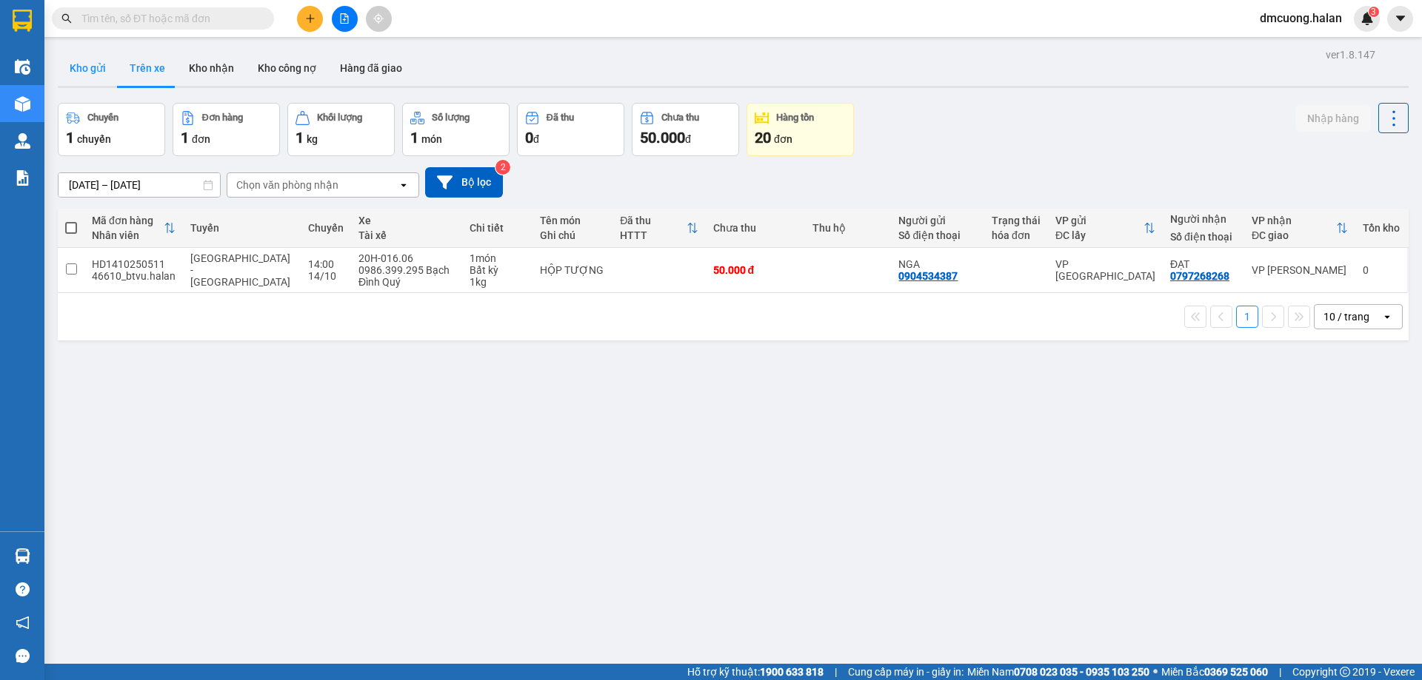
click at [93, 68] on button "Kho gửi" at bounding box center [88, 68] width 60 height 36
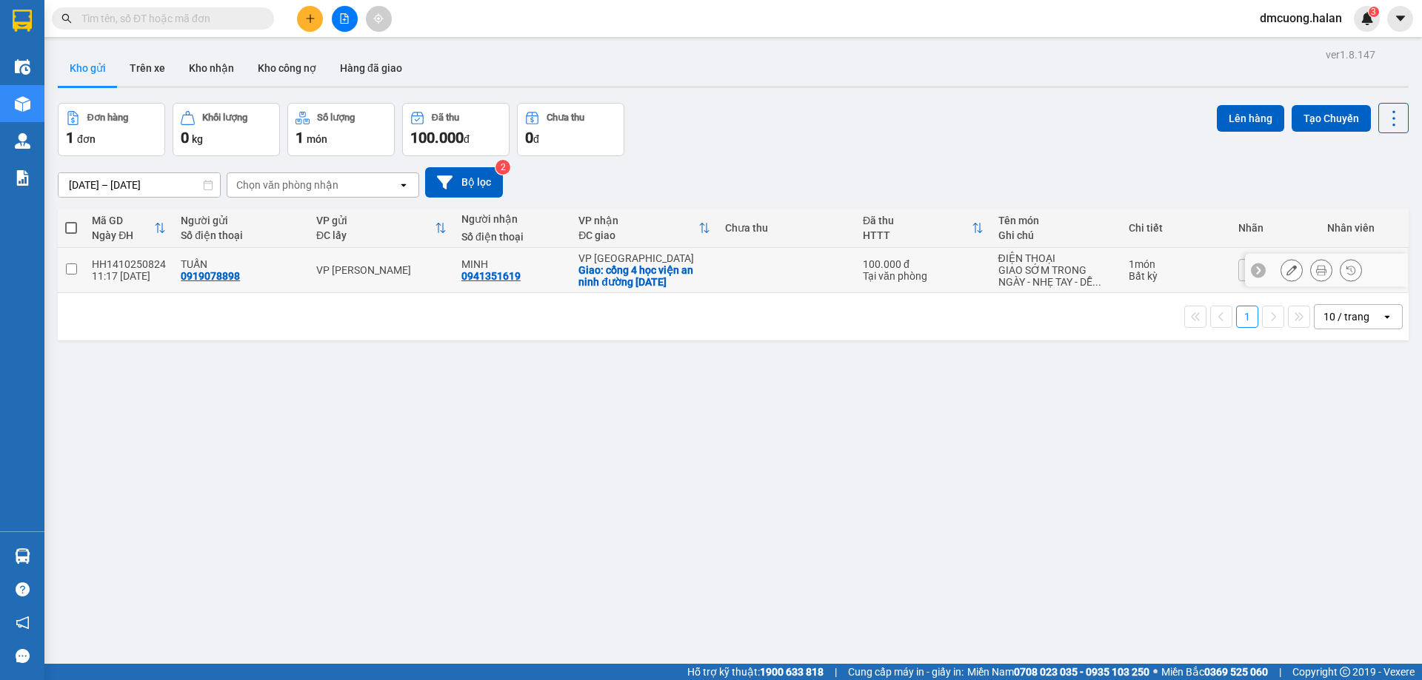
click at [69, 265] on input "checkbox" at bounding box center [71, 269] width 11 height 11
checkbox input "true"
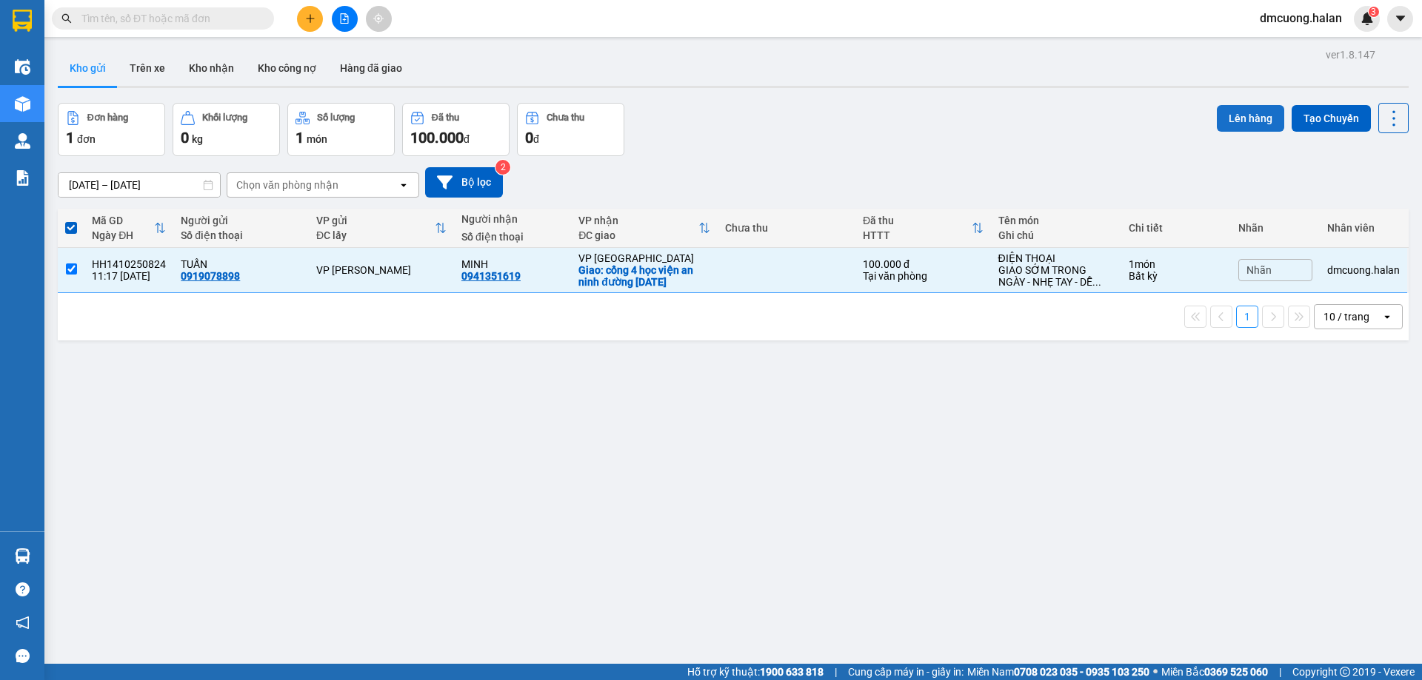
click at [1228, 118] on button "Lên hàng" at bounding box center [1249, 118] width 67 height 27
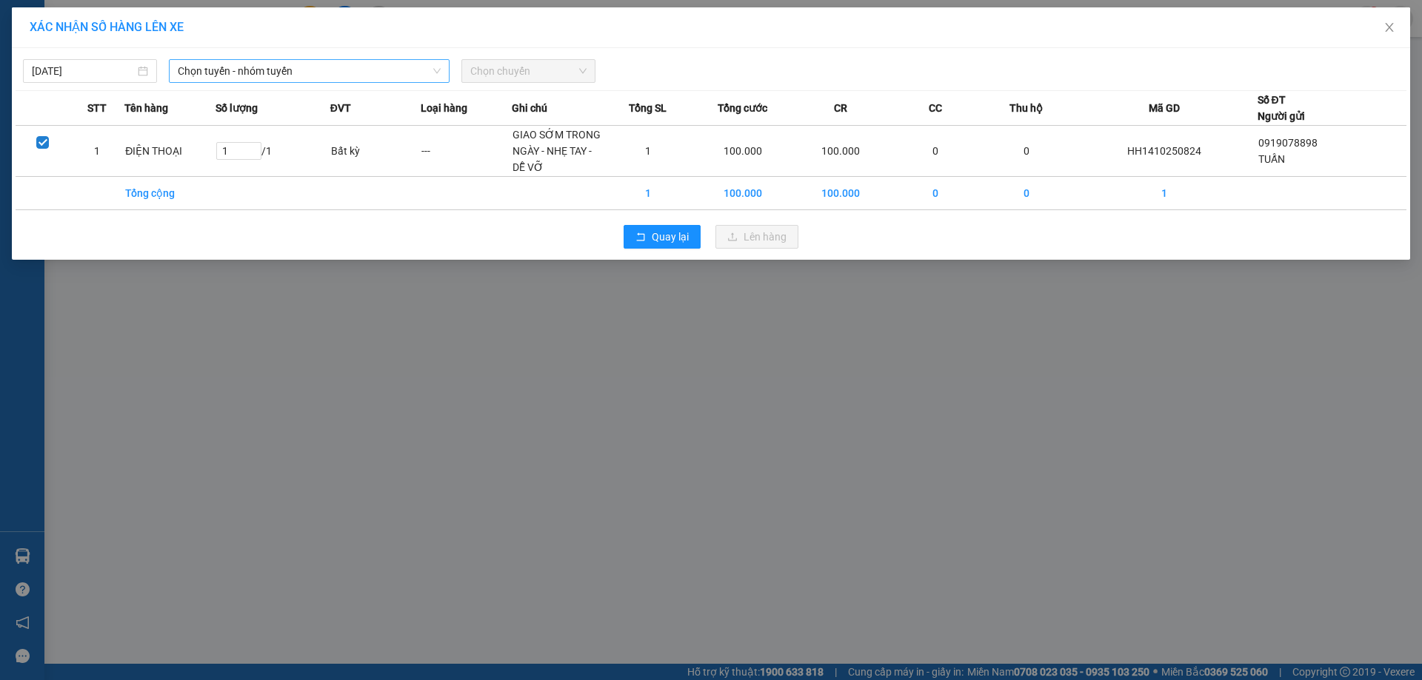
click at [294, 70] on span "Chọn tuyến - nhóm tuyến" at bounding box center [309, 71] width 263 height 22
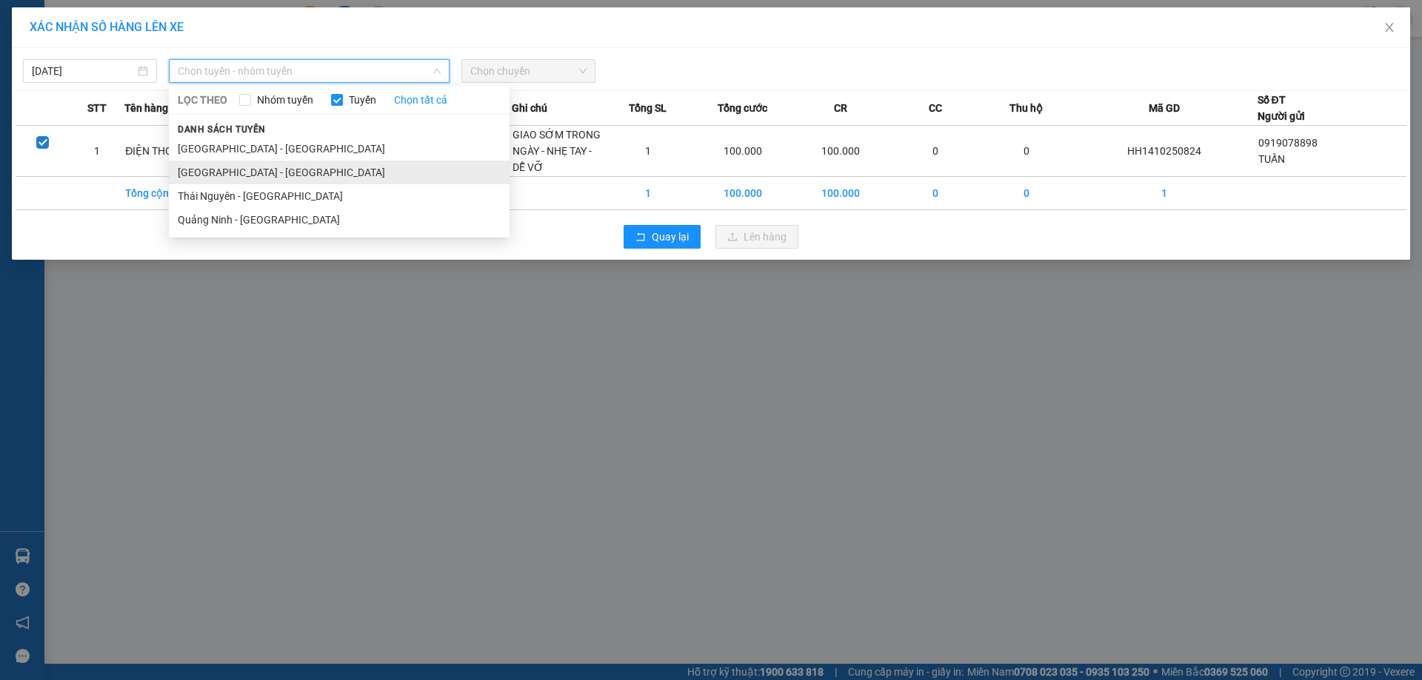
click at [275, 167] on li "Quảng Ninh - Hà Nội" at bounding box center [339, 173] width 341 height 24
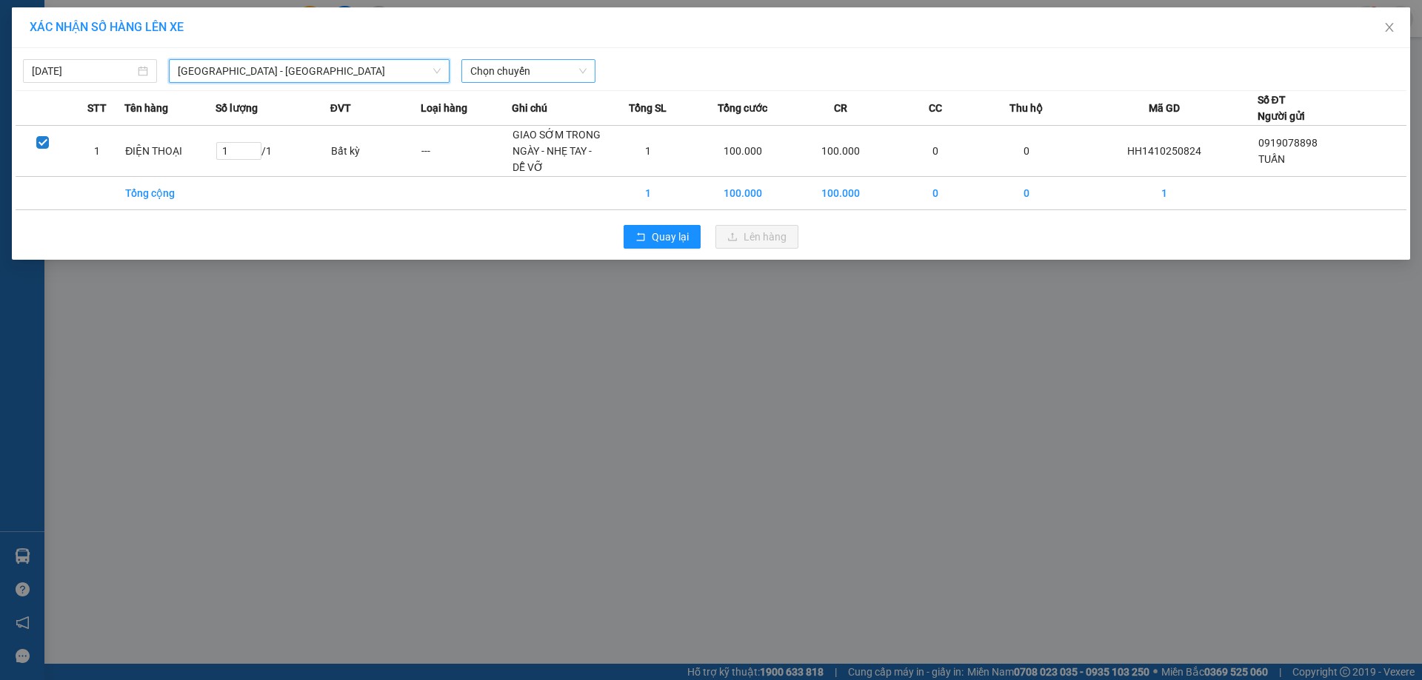
click at [523, 75] on span "Chọn chuyến" at bounding box center [528, 71] width 116 height 22
click at [540, 64] on span "Chọn chuyến" at bounding box center [528, 71] width 116 height 22
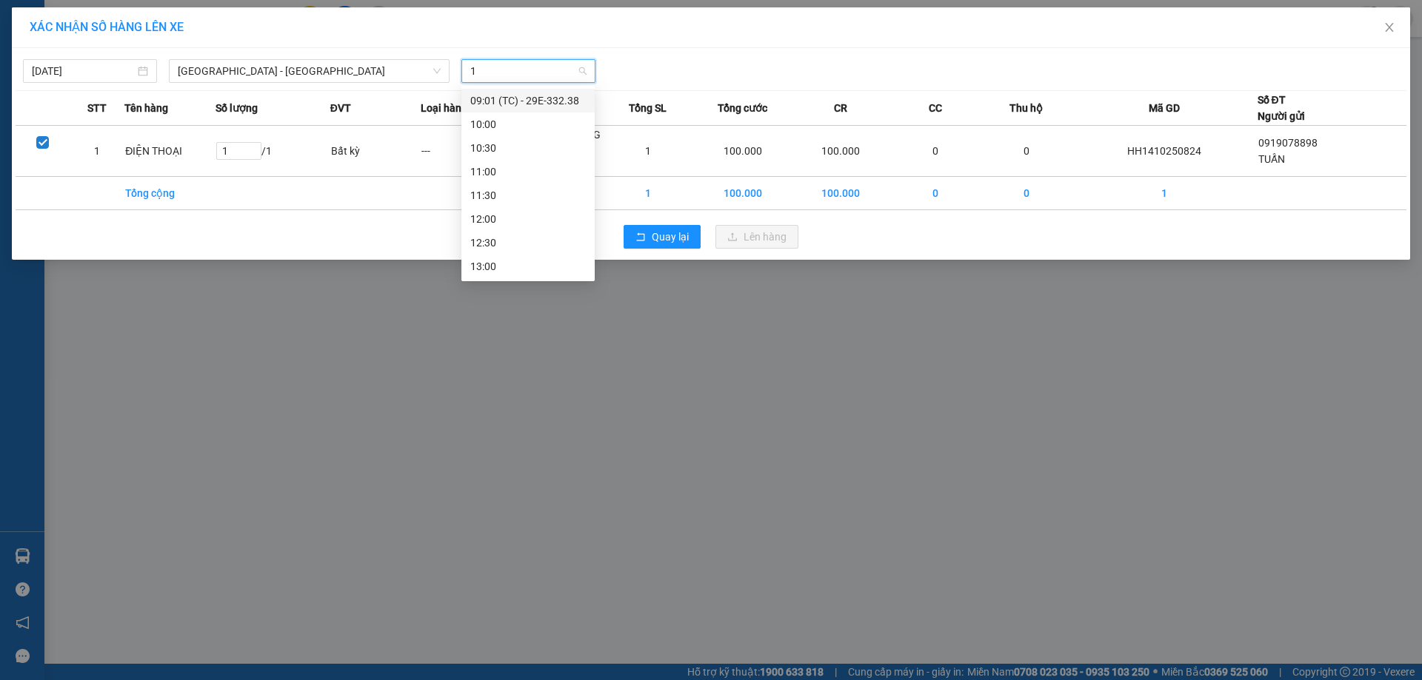
type input "14"
click at [530, 101] on div "14:00" at bounding box center [527, 101] width 115 height 16
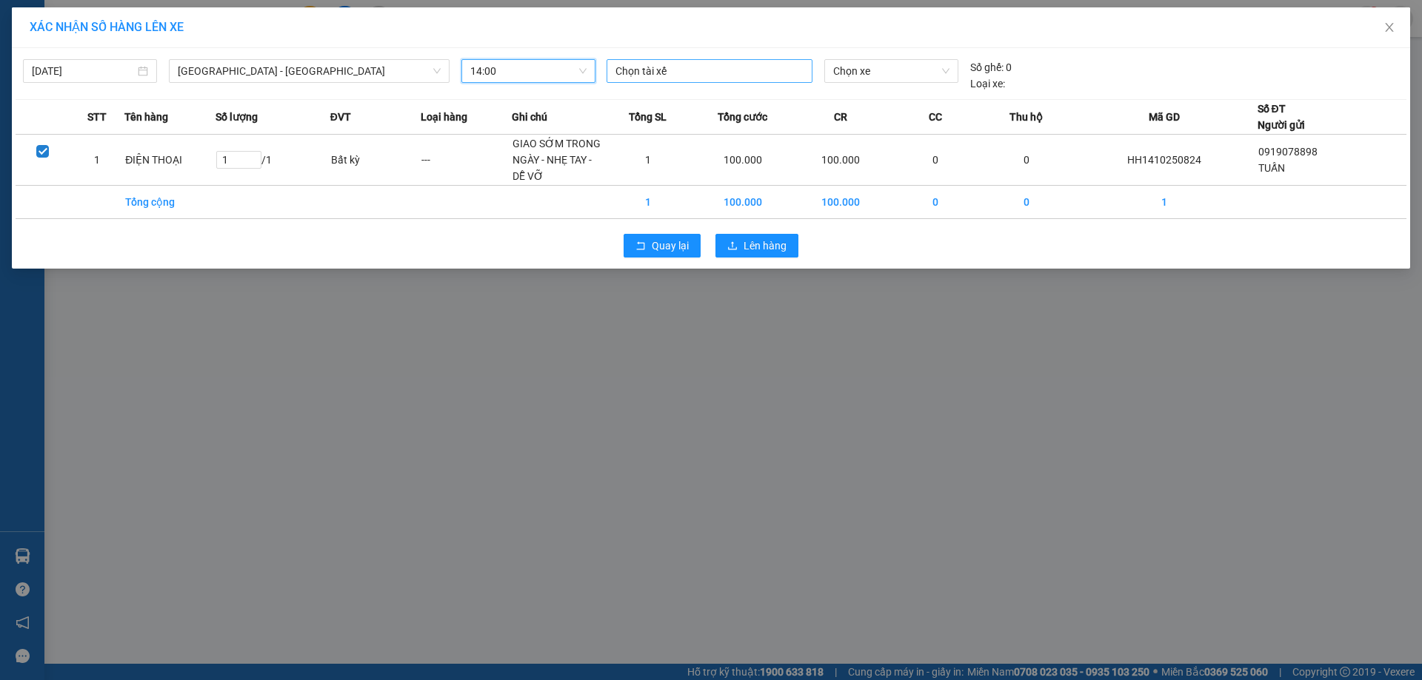
click at [665, 66] on div at bounding box center [709, 71] width 198 height 18
click at [663, 67] on div at bounding box center [709, 71] width 198 height 18
type input "phạm thanh hải"
click at [690, 109] on div "QN.Phạm Thanh Hải.0772302333" at bounding box center [717, 101] width 222 height 24
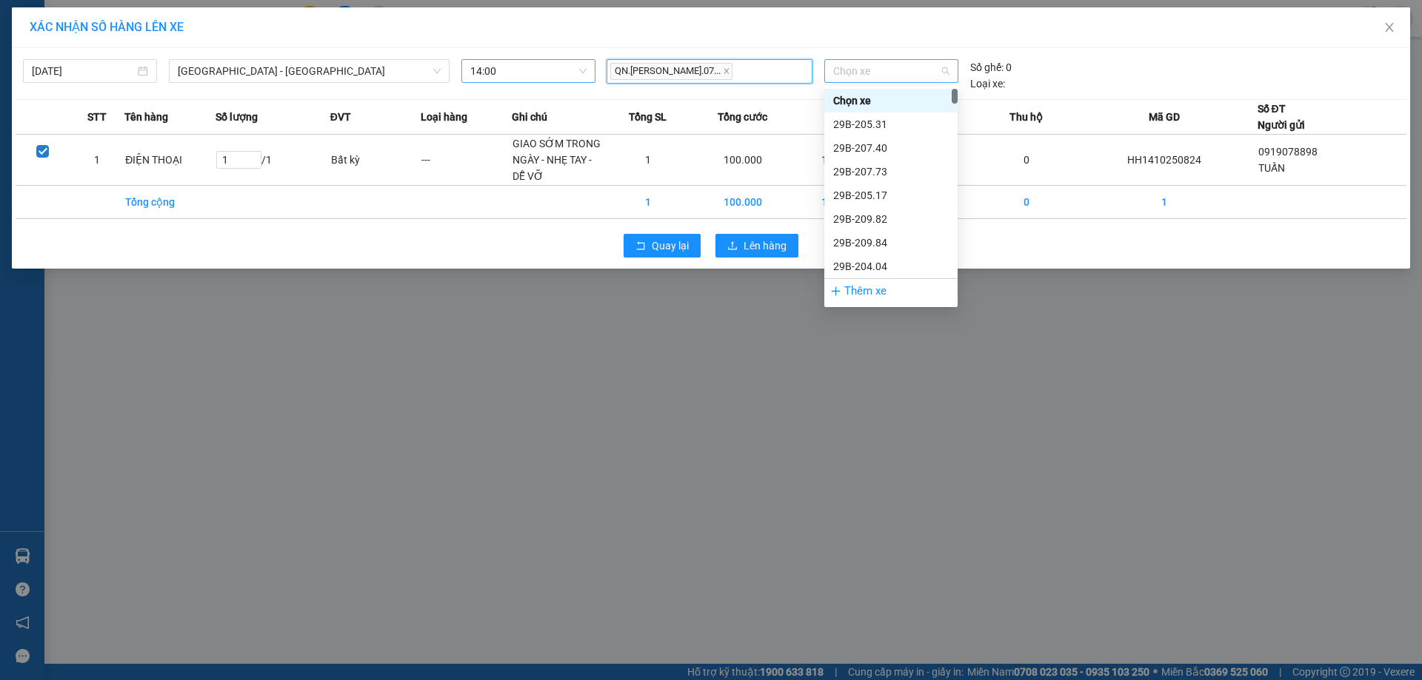
click at [919, 73] on span "Chọn xe" at bounding box center [890, 71] width 115 height 22
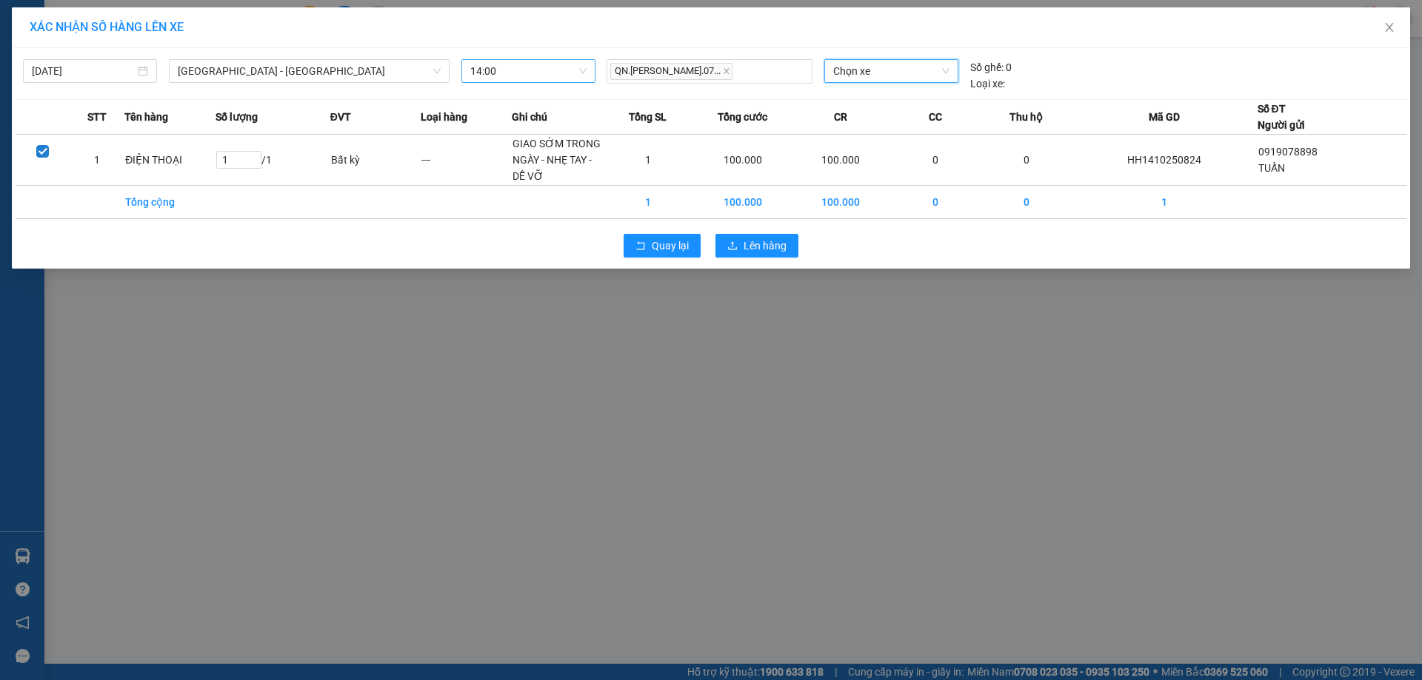
click at [872, 70] on span "Chọn xe" at bounding box center [890, 71] width 115 height 22
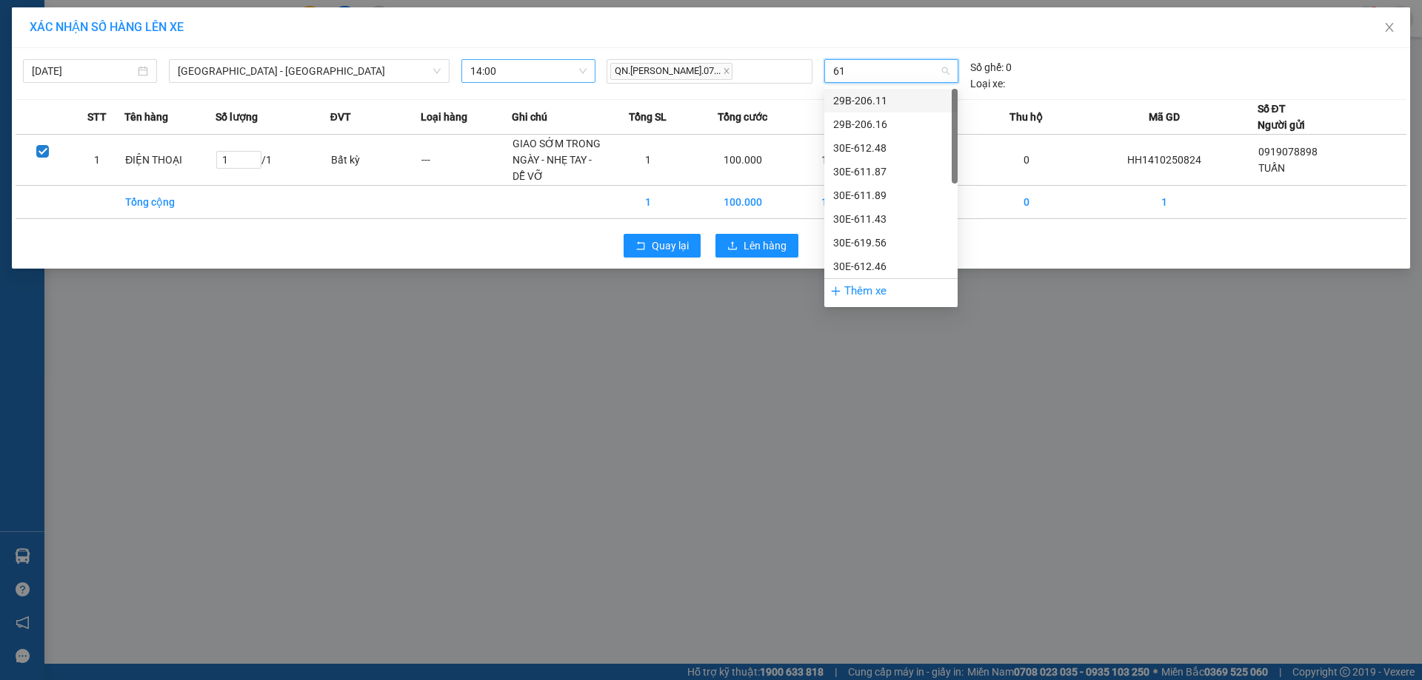
type input "619"
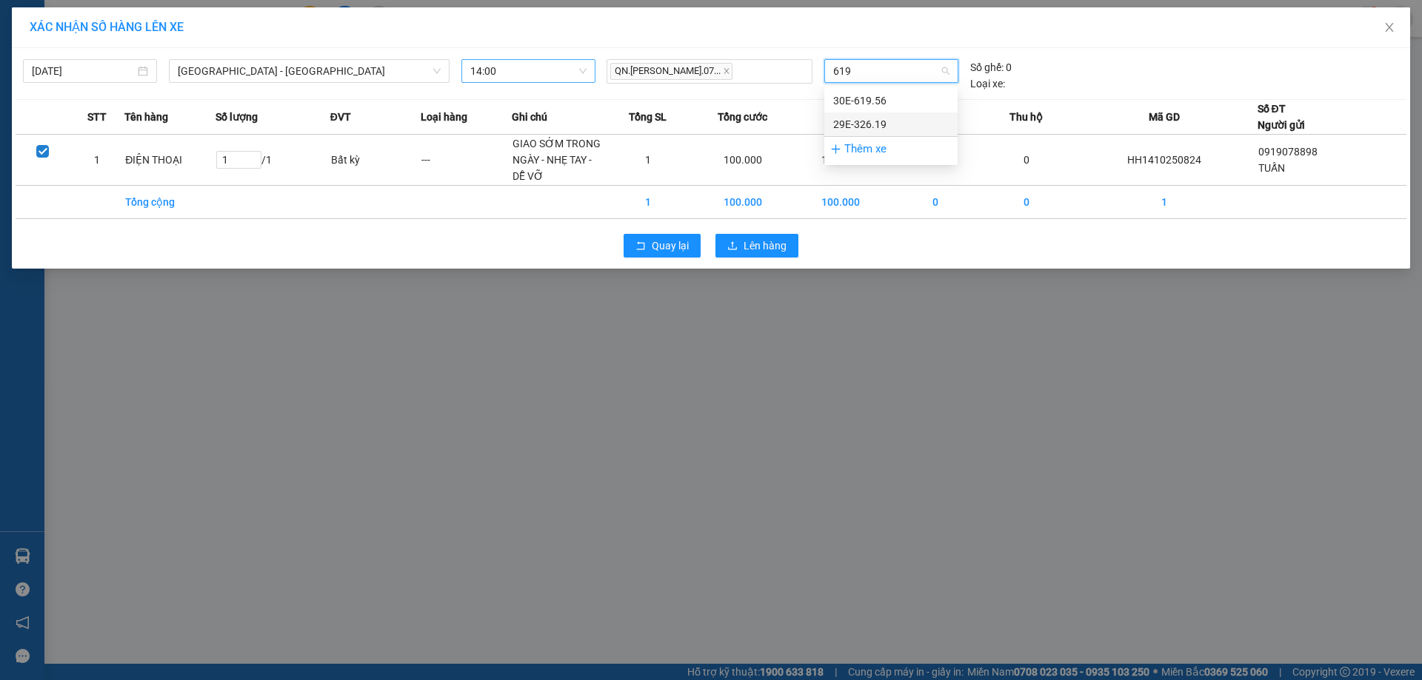
click at [877, 124] on div "29E-326.19" at bounding box center [890, 124] width 115 height 16
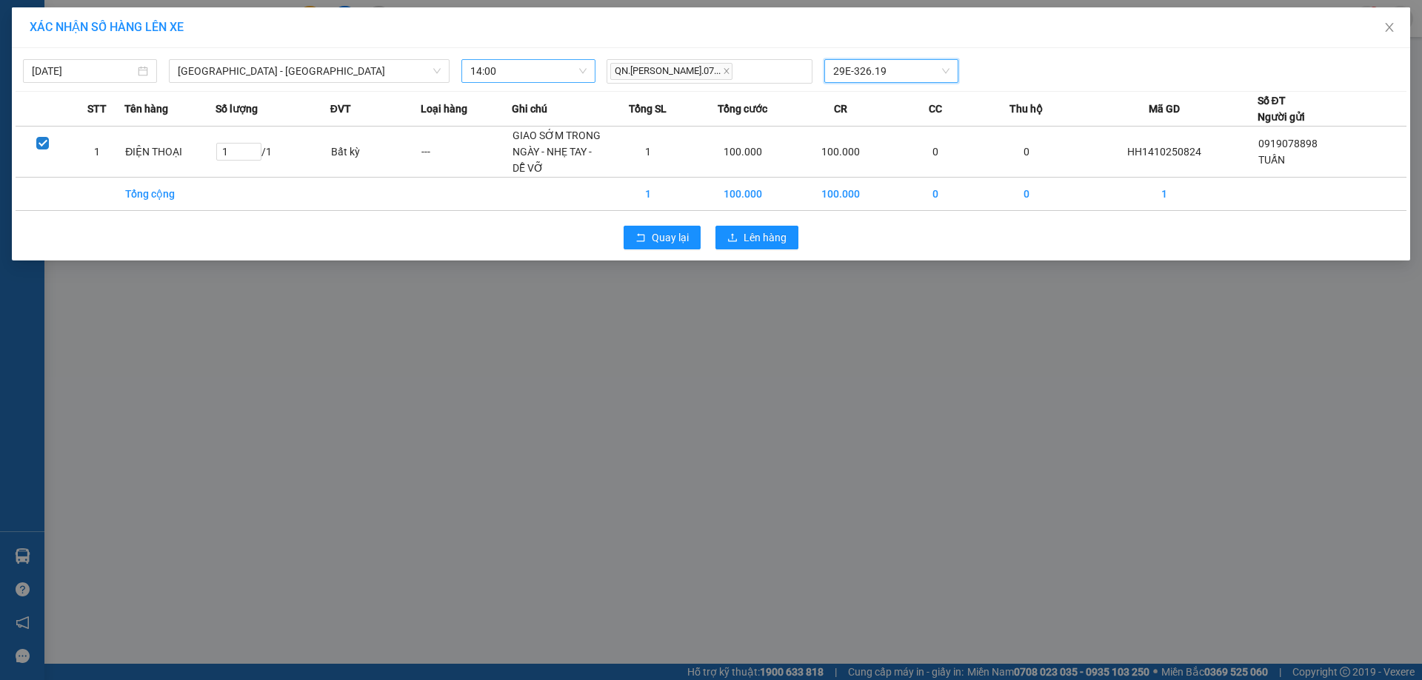
click at [780, 252] on div "Quay lại Lên hàng" at bounding box center [711, 237] width 1390 height 38
click at [778, 241] on span "Lên hàng" at bounding box center [764, 238] width 43 height 16
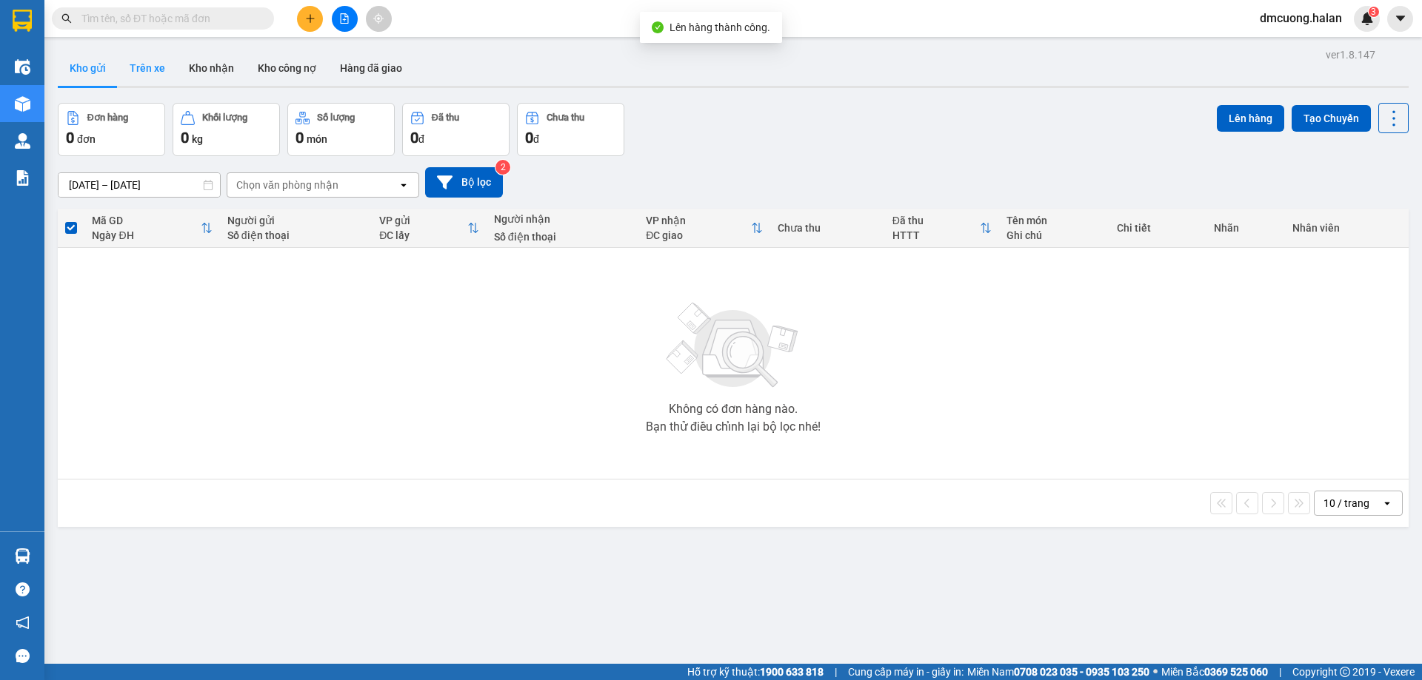
click at [152, 58] on button "Trên xe" at bounding box center [147, 68] width 59 height 36
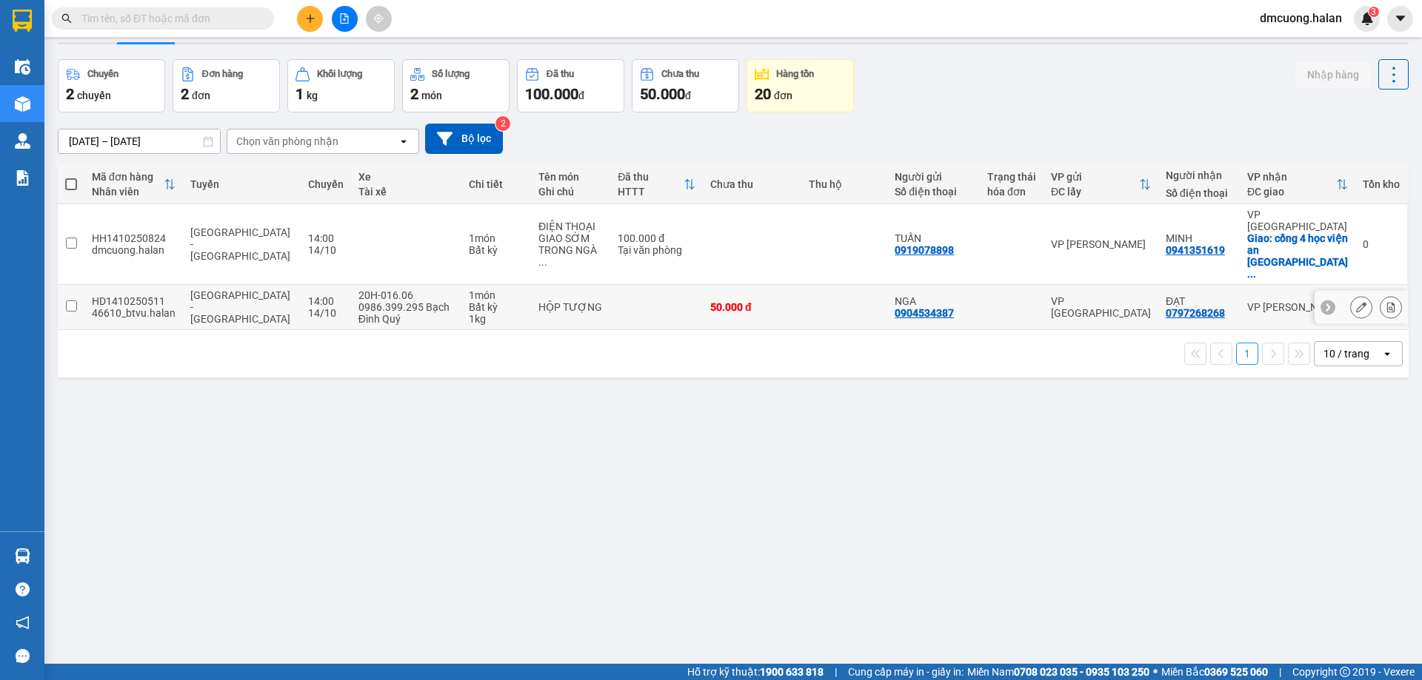
scroll to position [68, 0]
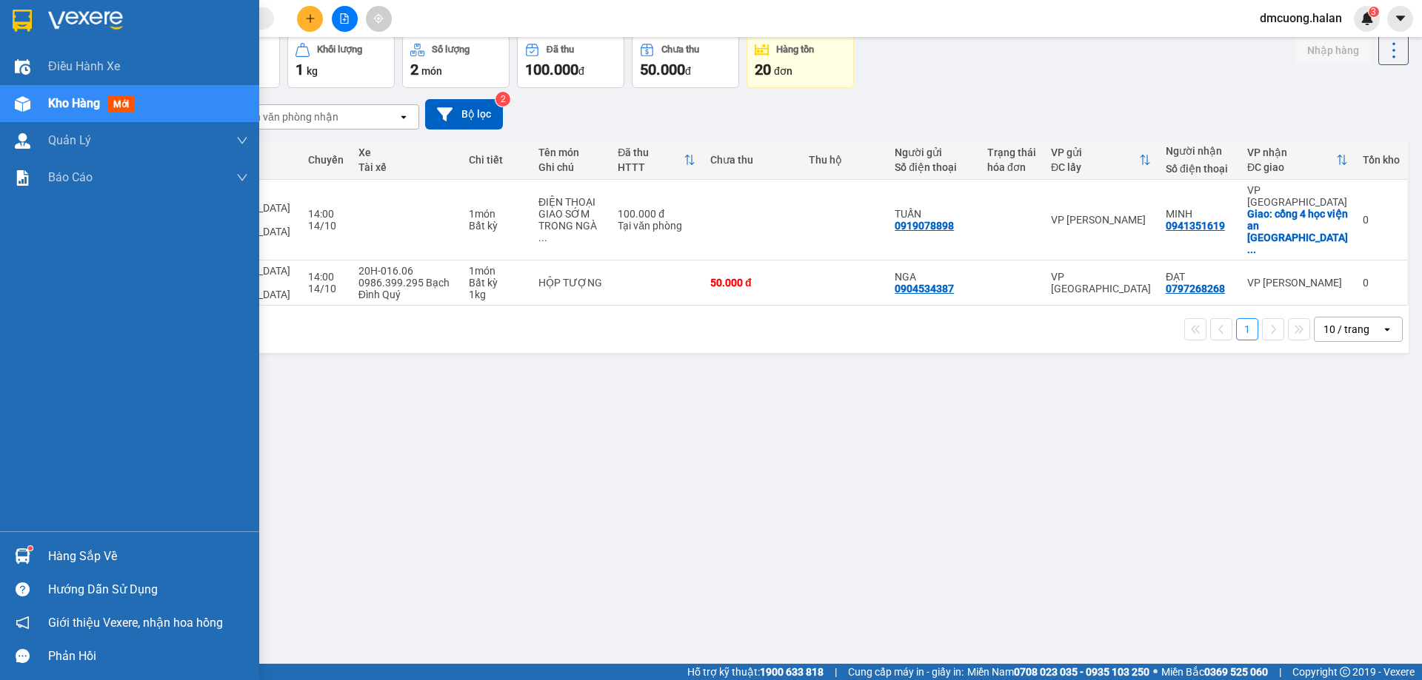
drag, startPoint x: 19, startPoint y: 552, endPoint x: 31, endPoint y: 554, distance: 12.1
click at [20, 552] on img at bounding box center [23, 557] width 16 height 16
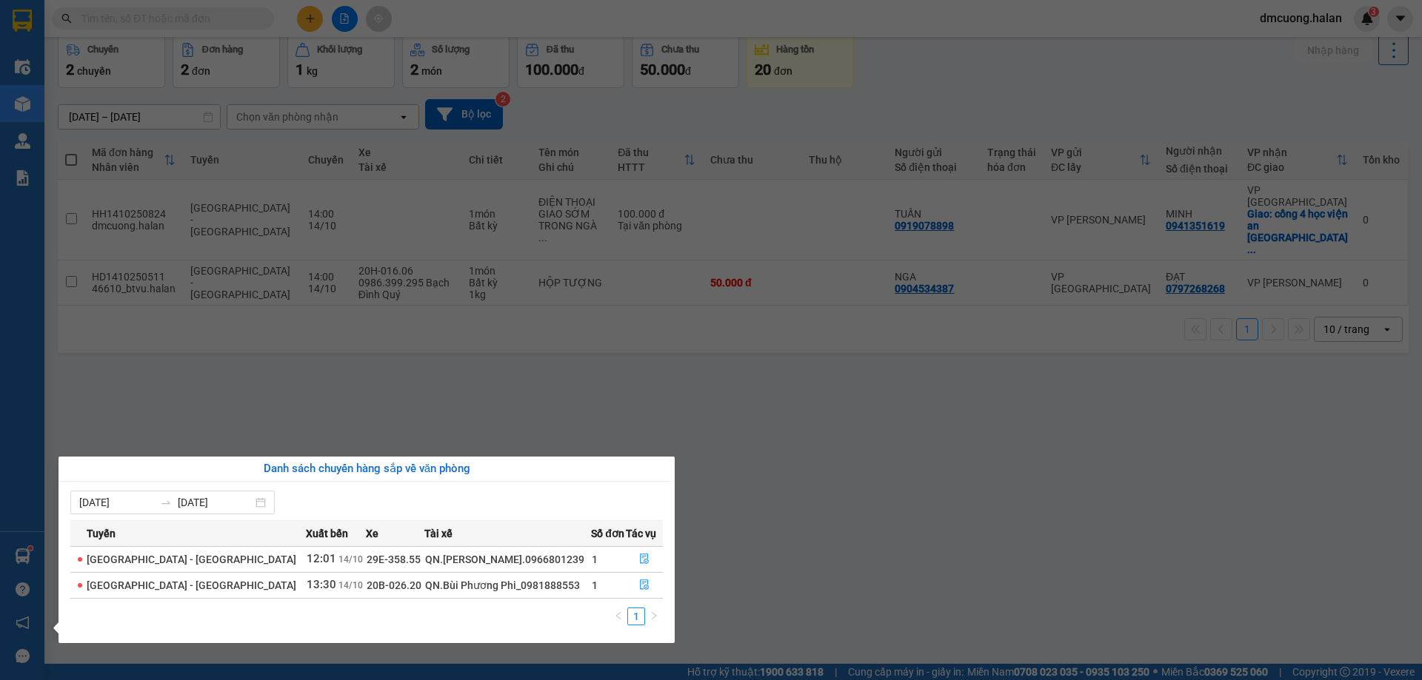
click at [1105, 566] on section "Kết quả tìm kiếm ( 0 ) Bộ lọc No Data dmcuong.halan 3 Điều hành xe Kho hàng mới…" at bounding box center [711, 340] width 1422 height 680
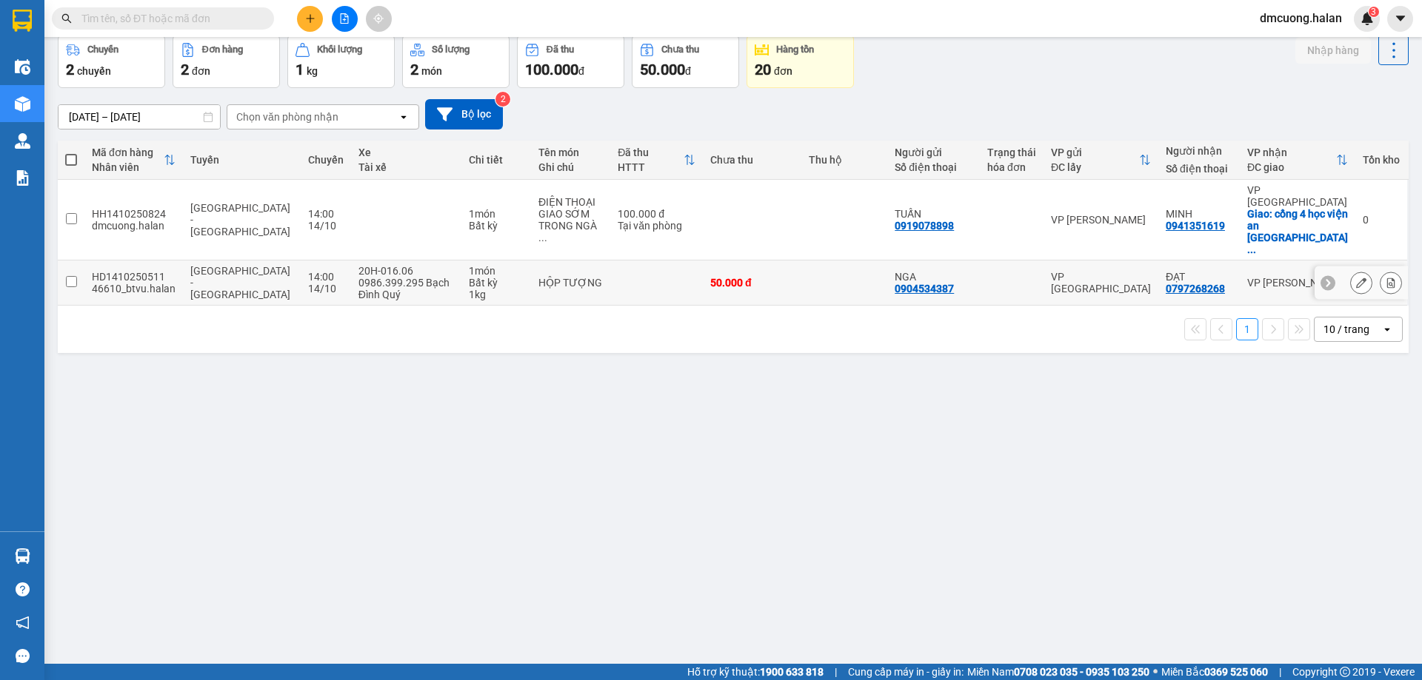
scroll to position [0, 0]
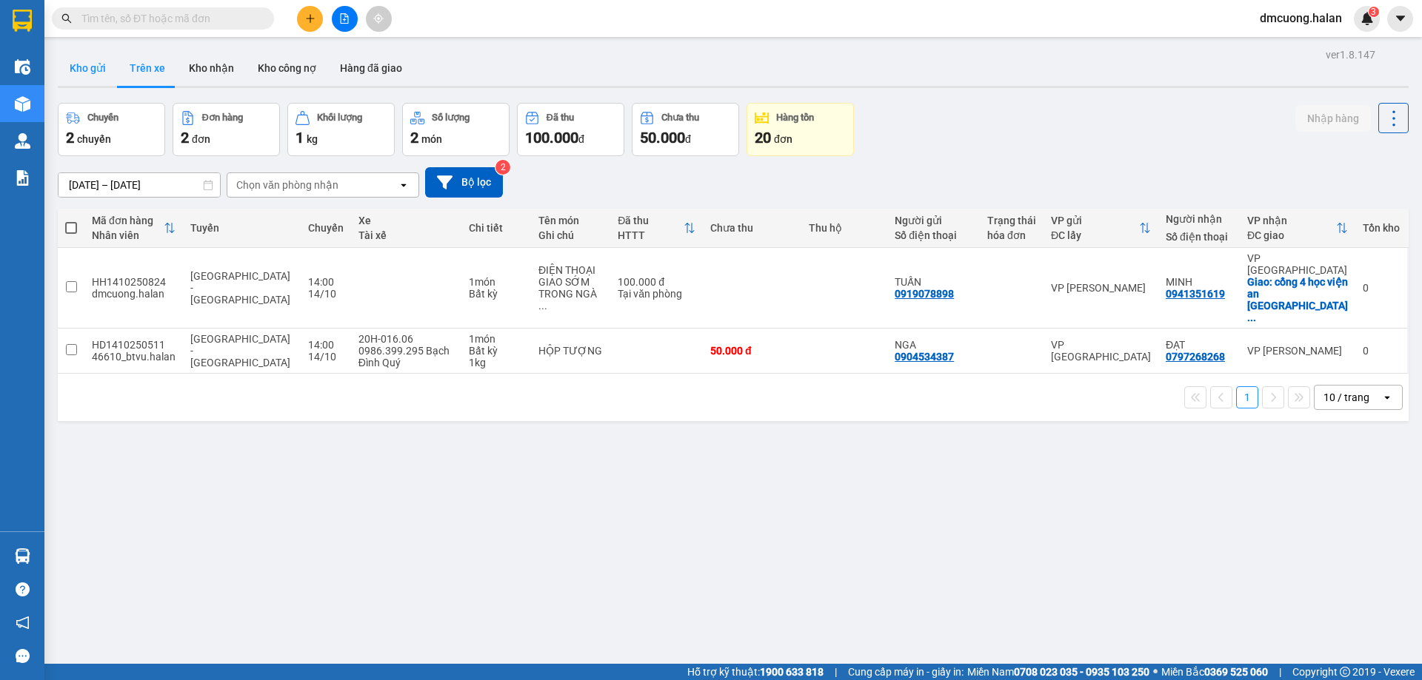
click at [73, 61] on button "Kho gửi" at bounding box center [88, 68] width 60 height 36
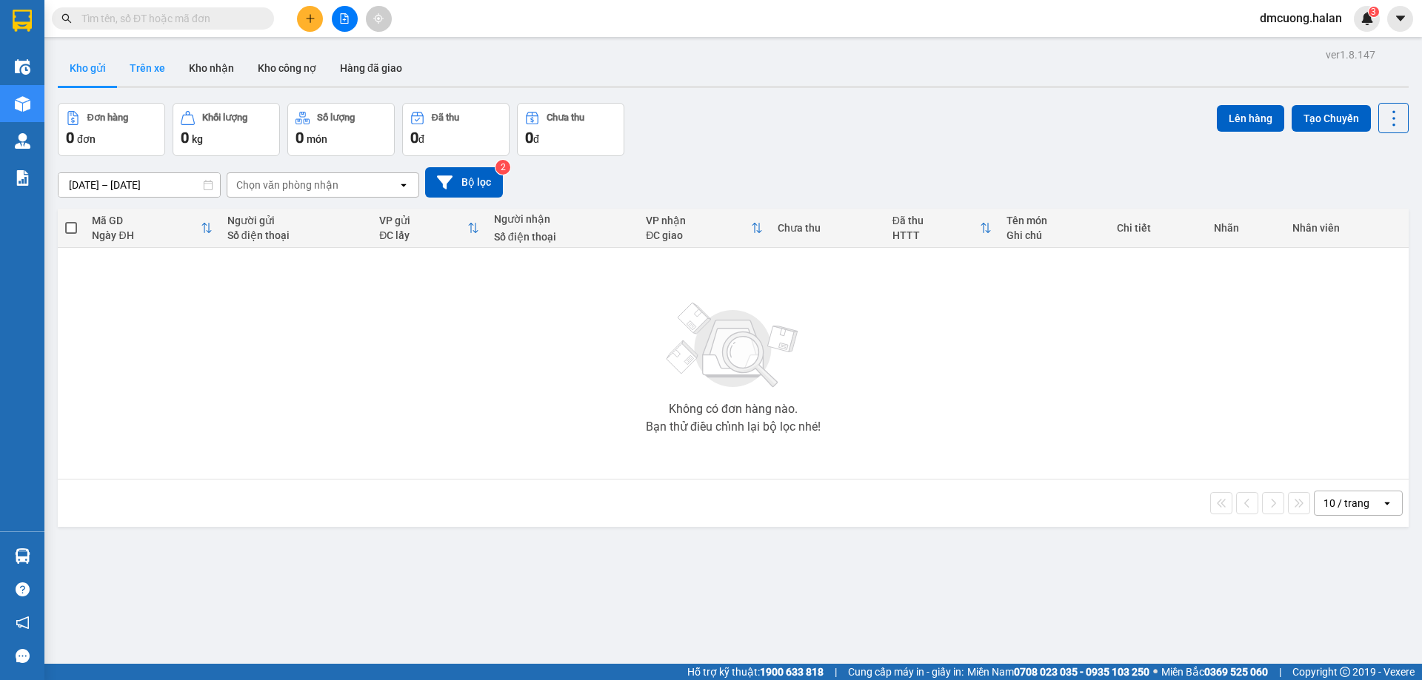
click at [124, 63] on button "Trên xe" at bounding box center [147, 68] width 59 height 36
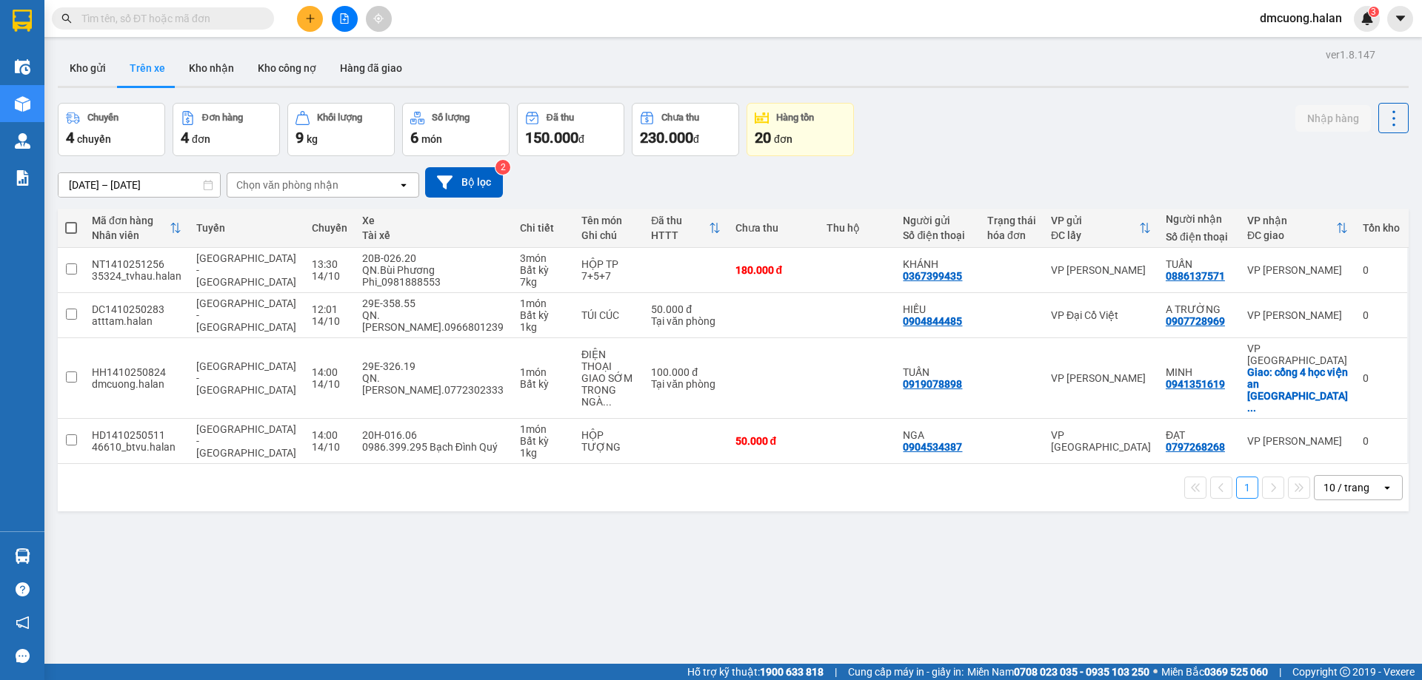
click at [252, 576] on div "ver 1.8.147 Kho gửi Trên xe Kho nhận Kho công nợ Hàng đã giao Chuyến 4 chuyến Đ…" at bounding box center [733, 384] width 1362 height 680
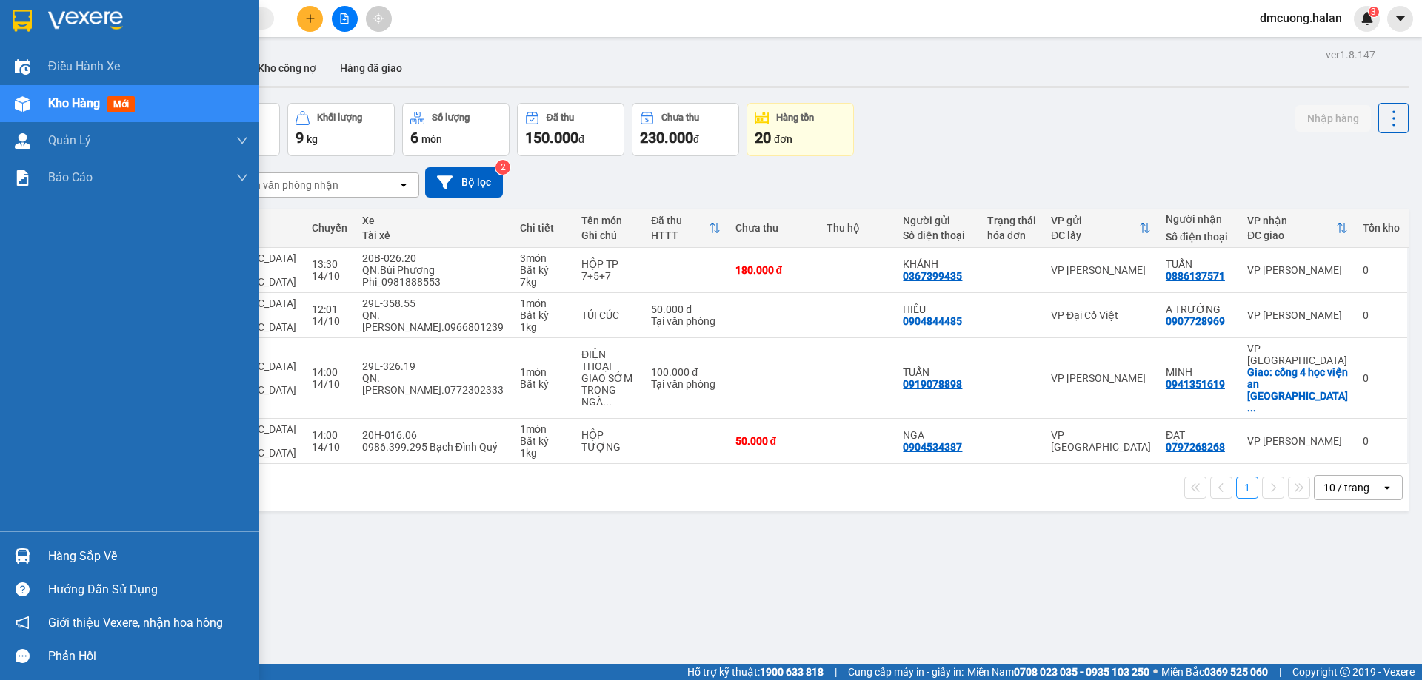
click at [65, 561] on div "Hàng sắp về" at bounding box center [148, 557] width 200 height 22
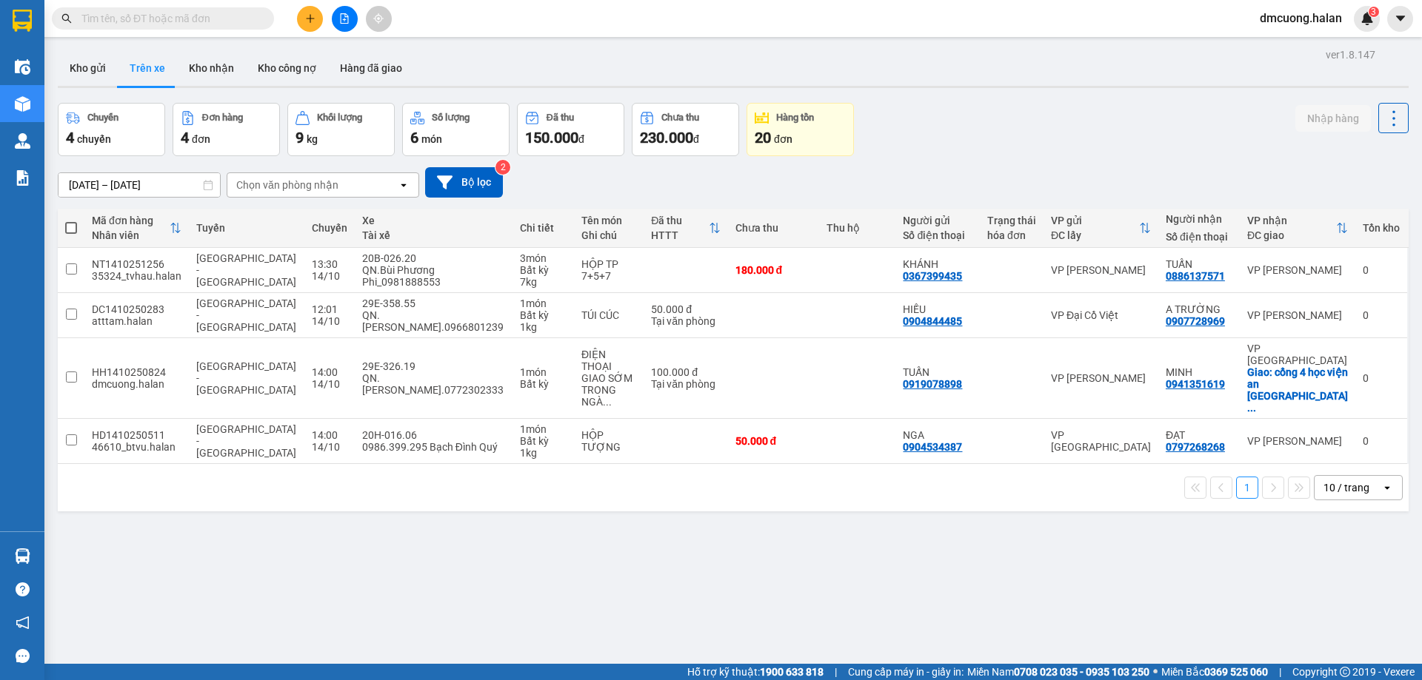
click at [811, 561] on section "Kết quả tìm kiếm ( 0 ) Bộ lọc No Data dmcuong.halan 3 Điều hành xe Kho hàng mới…" at bounding box center [711, 340] width 1422 height 680
copy div "DC1410250283"
drag, startPoint x: 90, startPoint y: 306, endPoint x: 256, endPoint y: 279, distance: 168.0
click at [183, 306] on td "DC1410250283 atttam.halan" at bounding box center [136, 315] width 104 height 45
checkbox input "true"
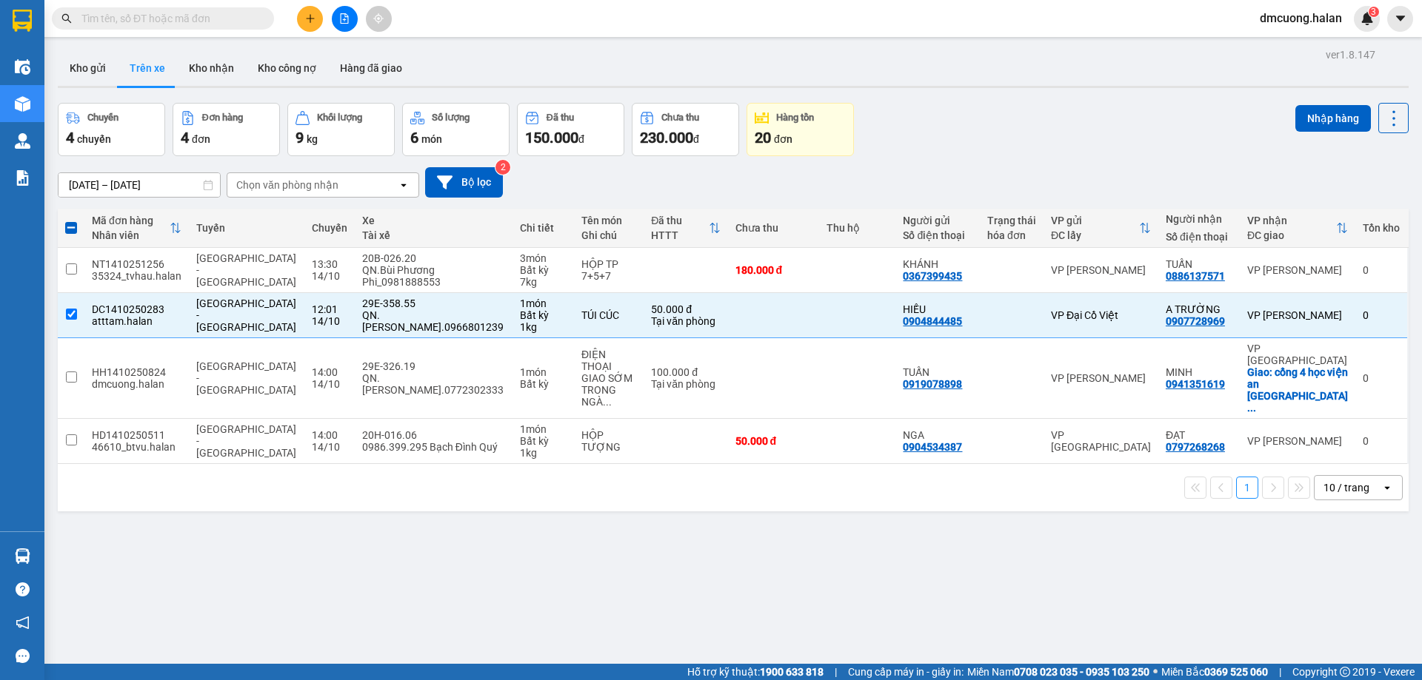
click at [216, 13] on input "text" at bounding box center [168, 18] width 175 height 16
paste input "DC1410250283"
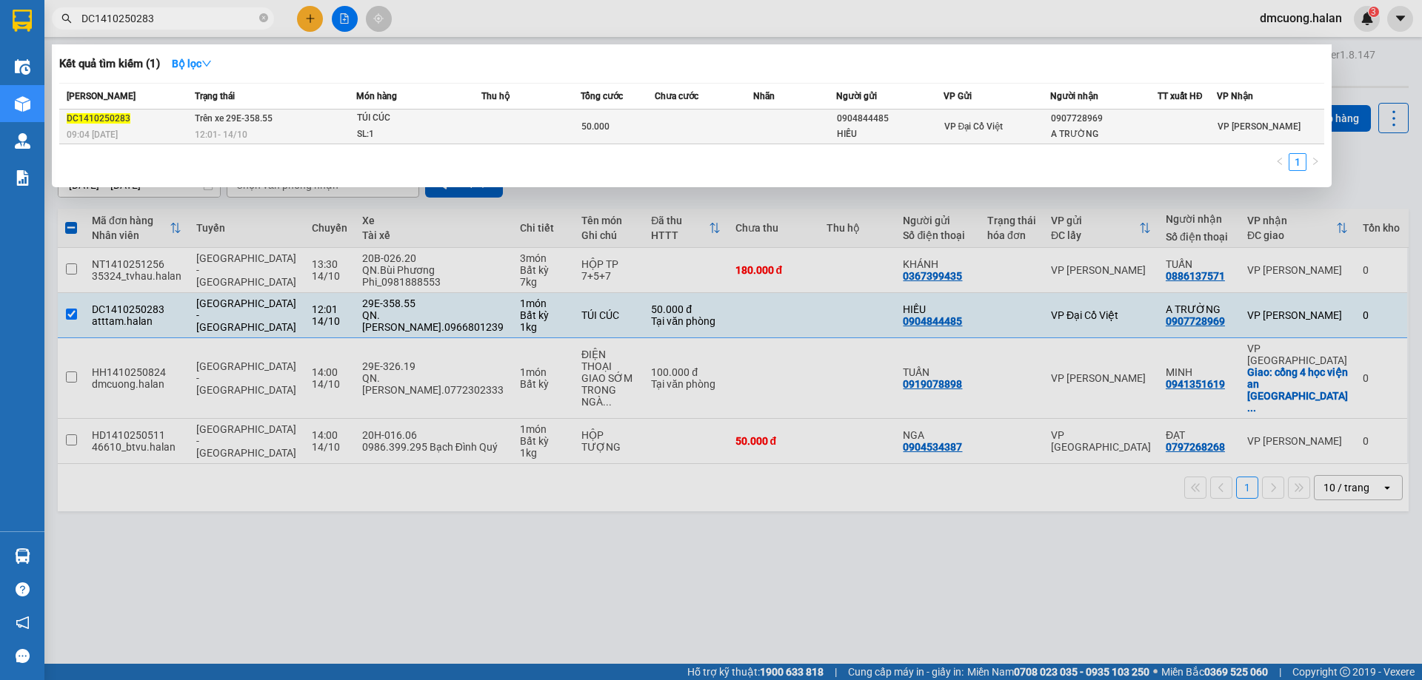
type input "DC1410250283"
click at [974, 130] on span "VP Đại Cồ Việt" at bounding box center [973, 126] width 59 height 10
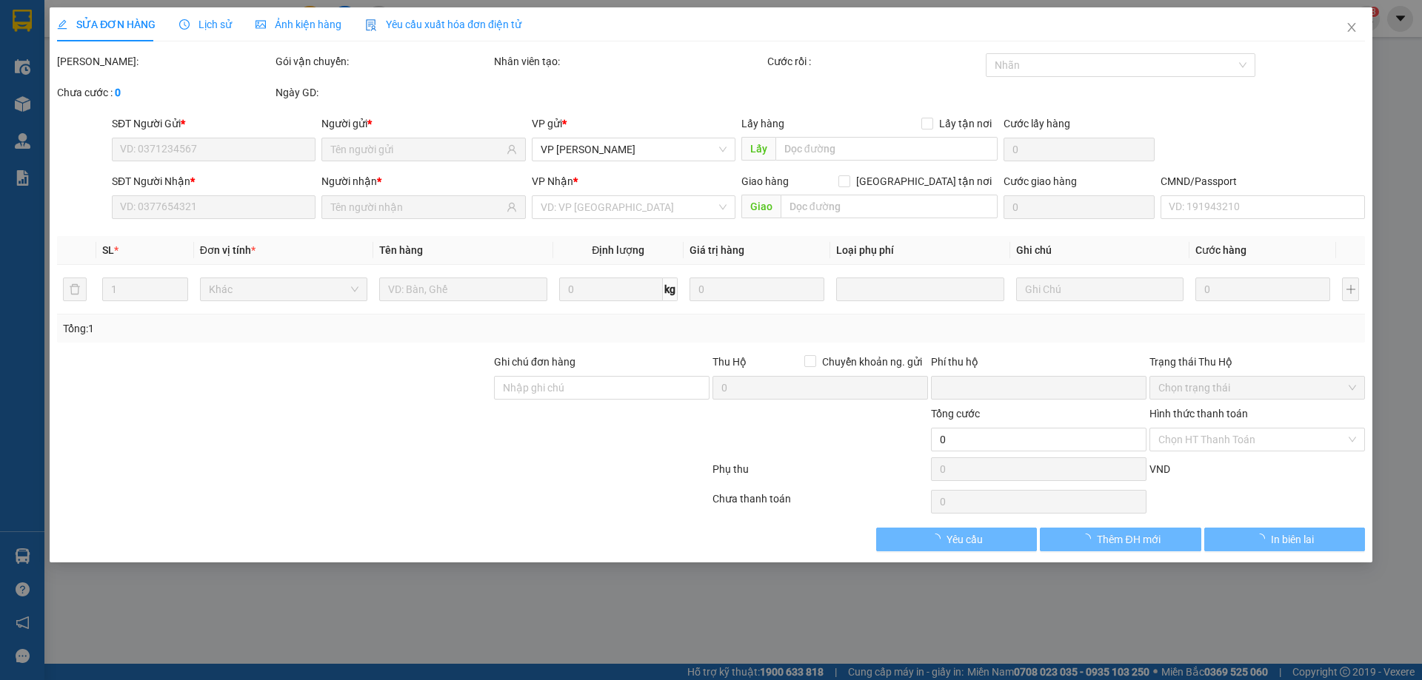
type input "0904844485"
type input "HIẾU"
type input "0907728969"
type input "A TRƯỜNG"
type input "0"
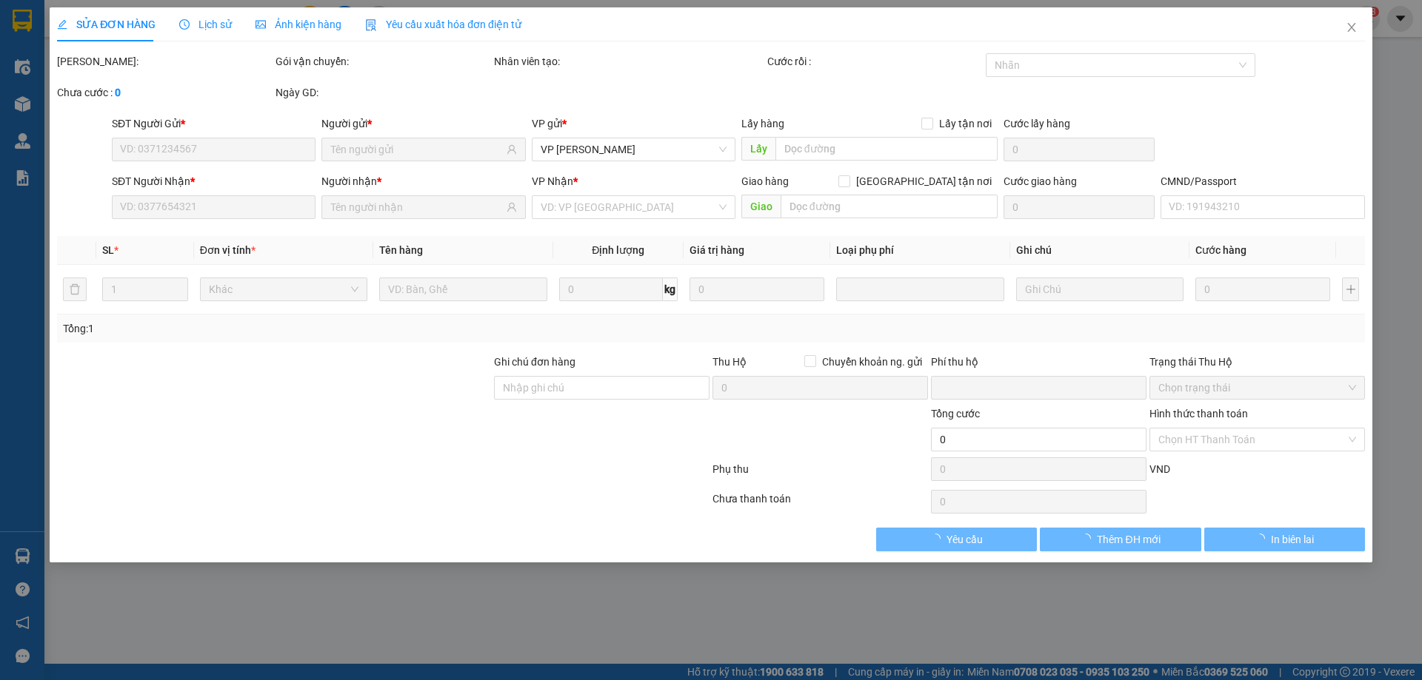
type input "50.000"
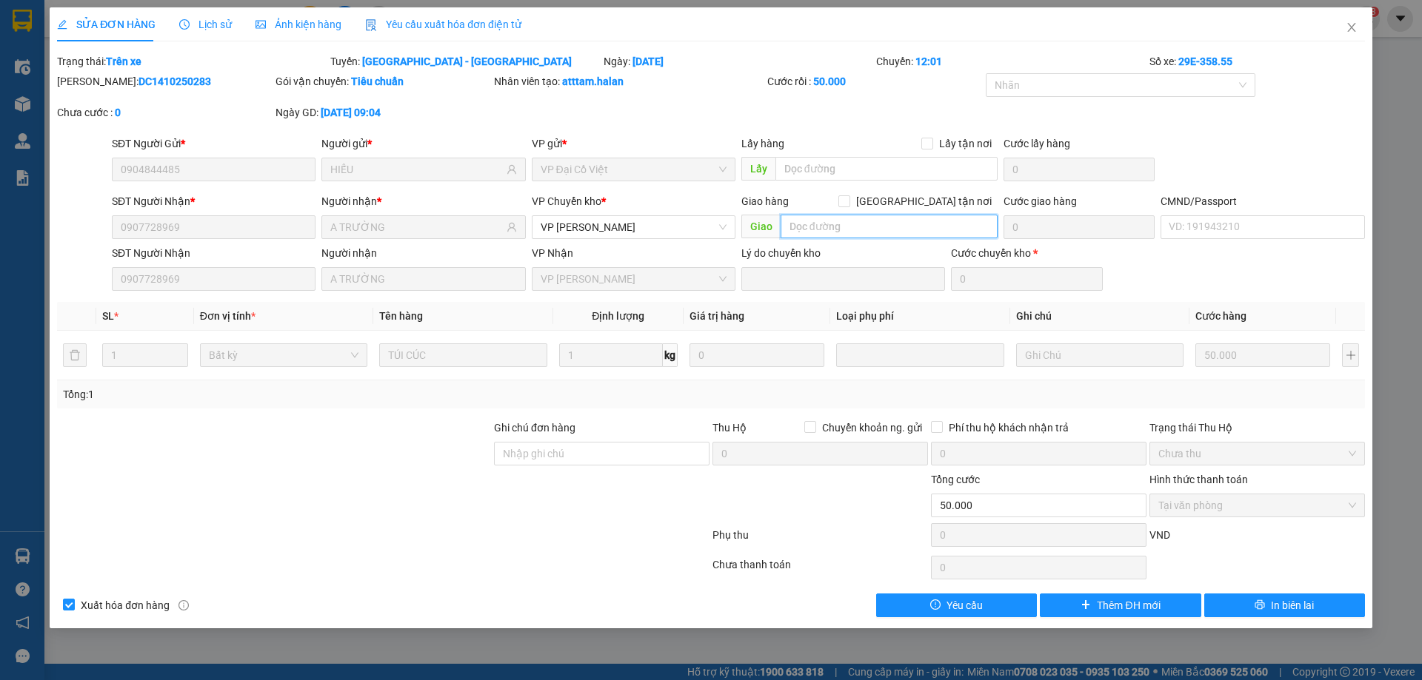
click at [857, 224] on input "text" at bounding box center [888, 227] width 217 height 24
click at [1347, 24] on icon "close" at bounding box center [1351, 27] width 12 height 12
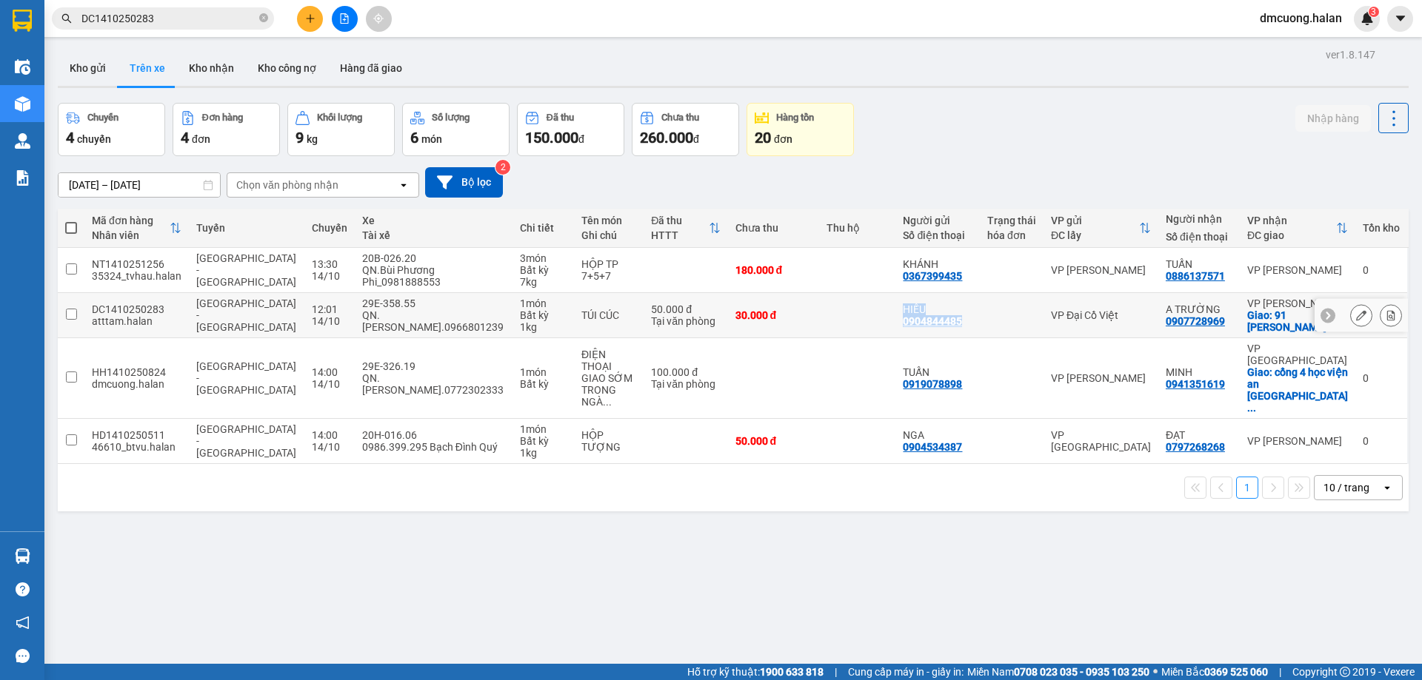
drag, startPoint x: 879, startPoint y: 321, endPoint x: 952, endPoint y: 322, distance: 73.3
click at [952, 322] on tr "DC1410250283 atttam.halan Hà Nội - Quảng Ninh 12:01 14/10 29E-358.55 QN.Phạm Cô…" at bounding box center [733, 315] width 1350 height 45
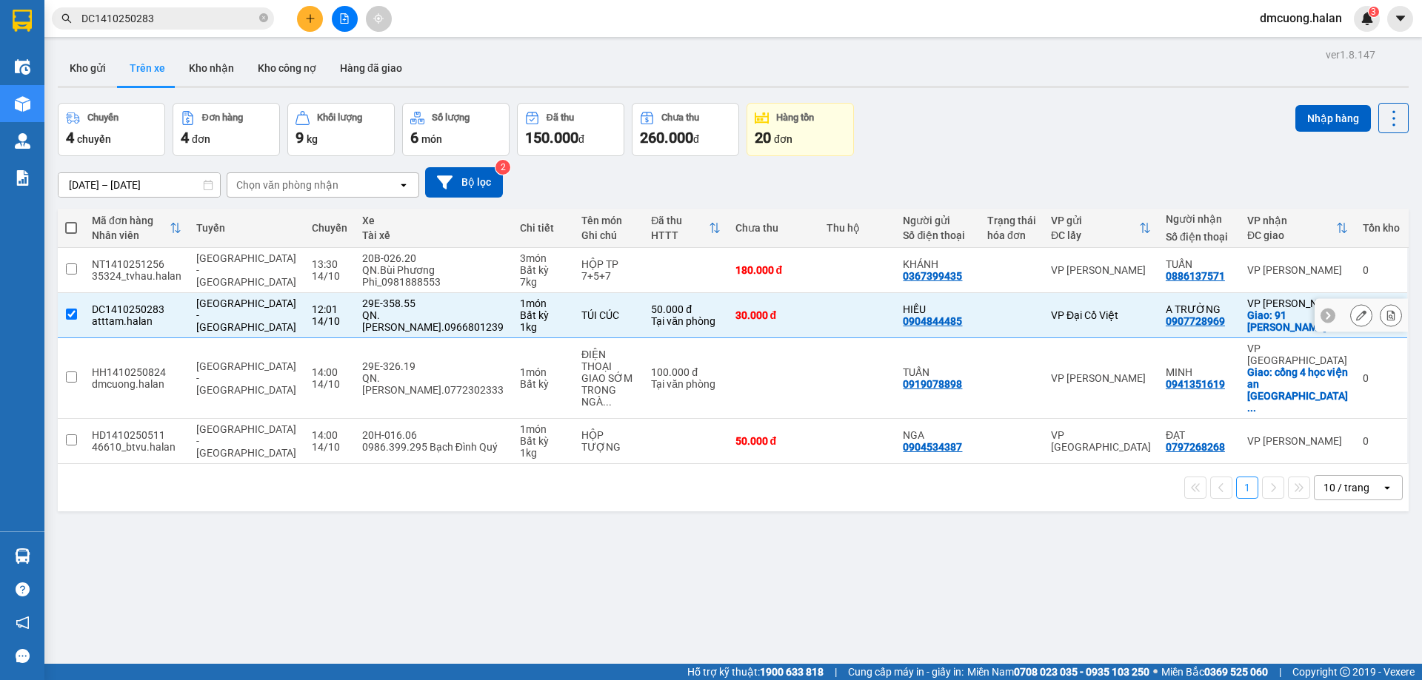
click at [968, 316] on div "HIẾU 0904844485" at bounding box center [937, 316] width 69 height 24
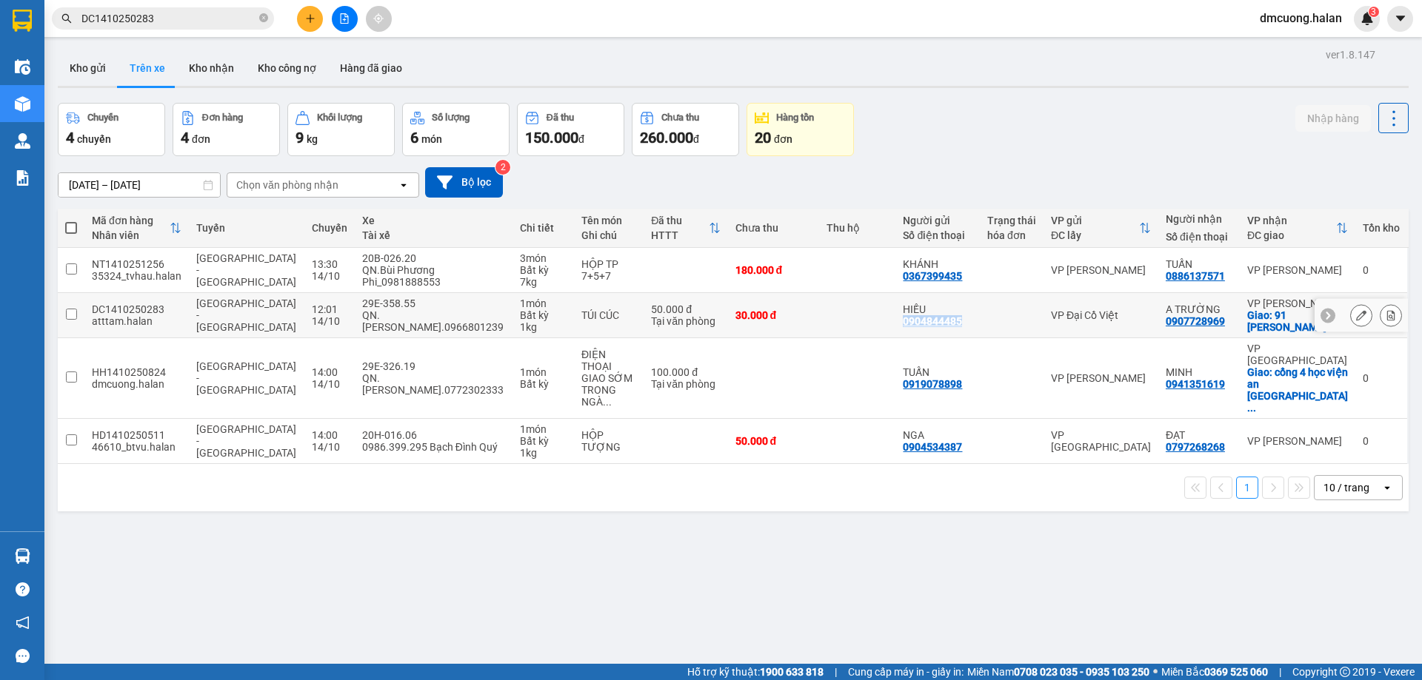
drag, startPoint x: 887, startPoint y: 320, endPoint x: 951, endPoint y: 327, distance: 64.1
click at [951, 327] on td "HIẾU 0904844485" at bounding box center [937, 315] width 84 height 45
copy div "0904844485"
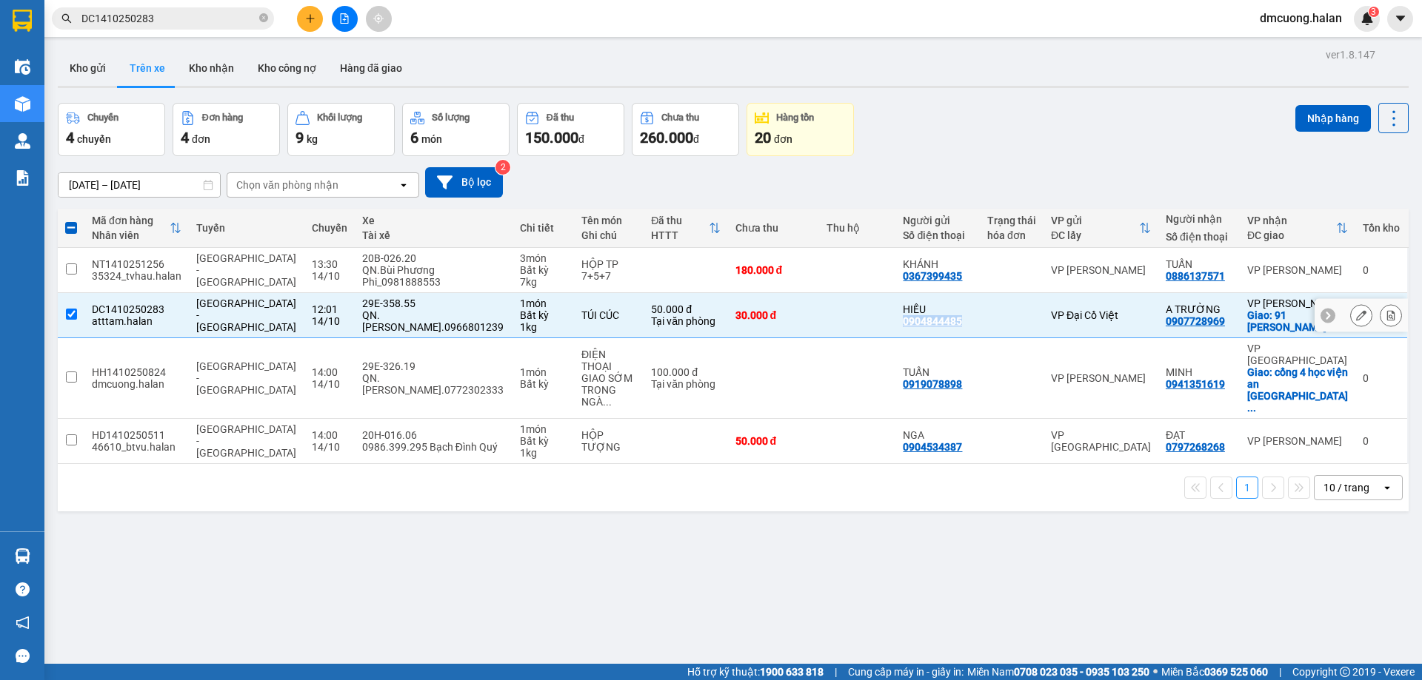
copy div "0904844485"
click at [74, 315] on input "checkbox" at bounding box center [71, 314] width 11 height 11
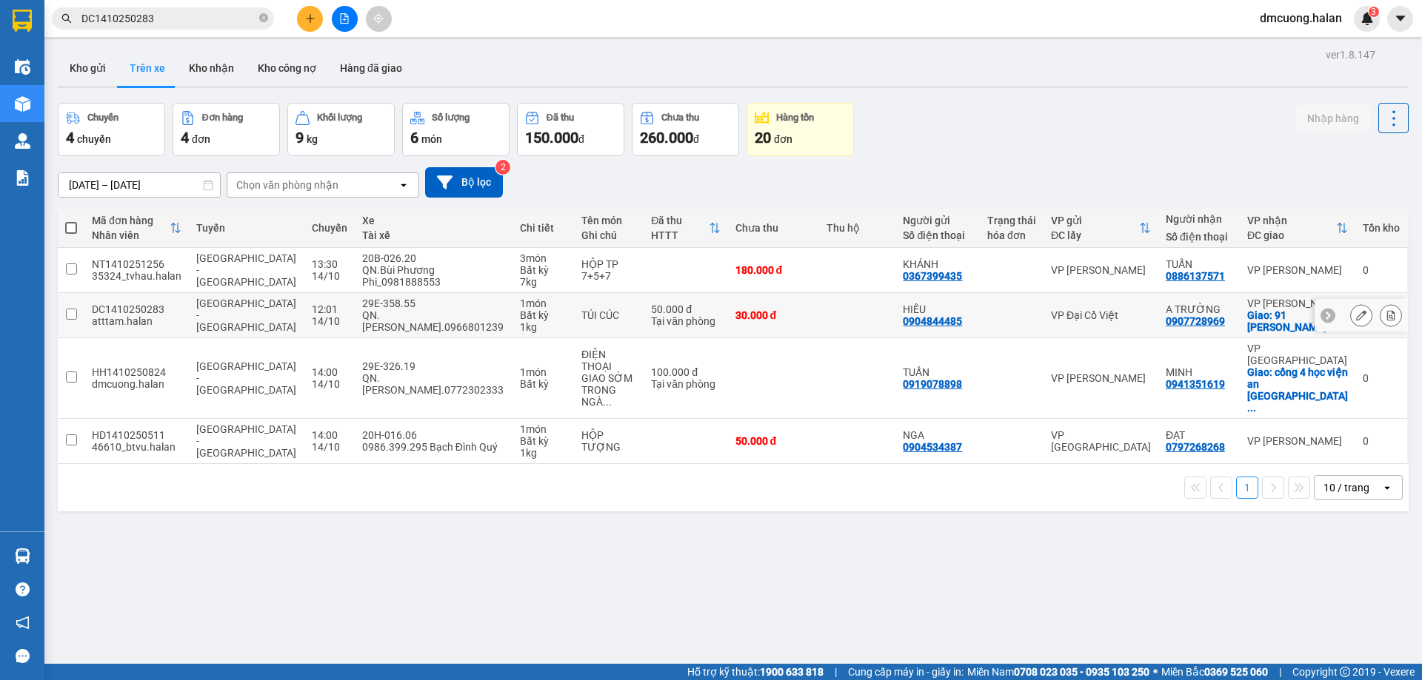
click at [988, 324] on td at bounding box center [1012, 315] width 64 height 45
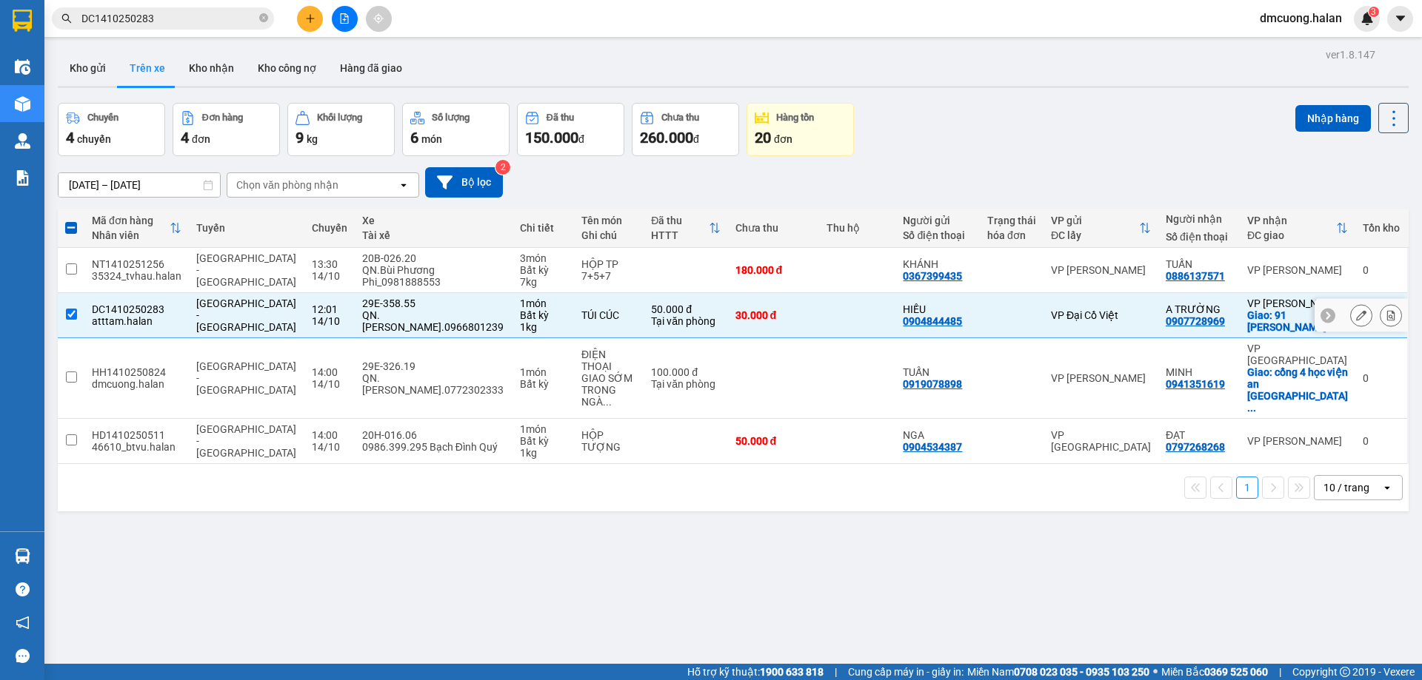
click at [73, 315] on input "checkbox" at bounding box center [71, 314] width 11 height 11
checkbox input "false"
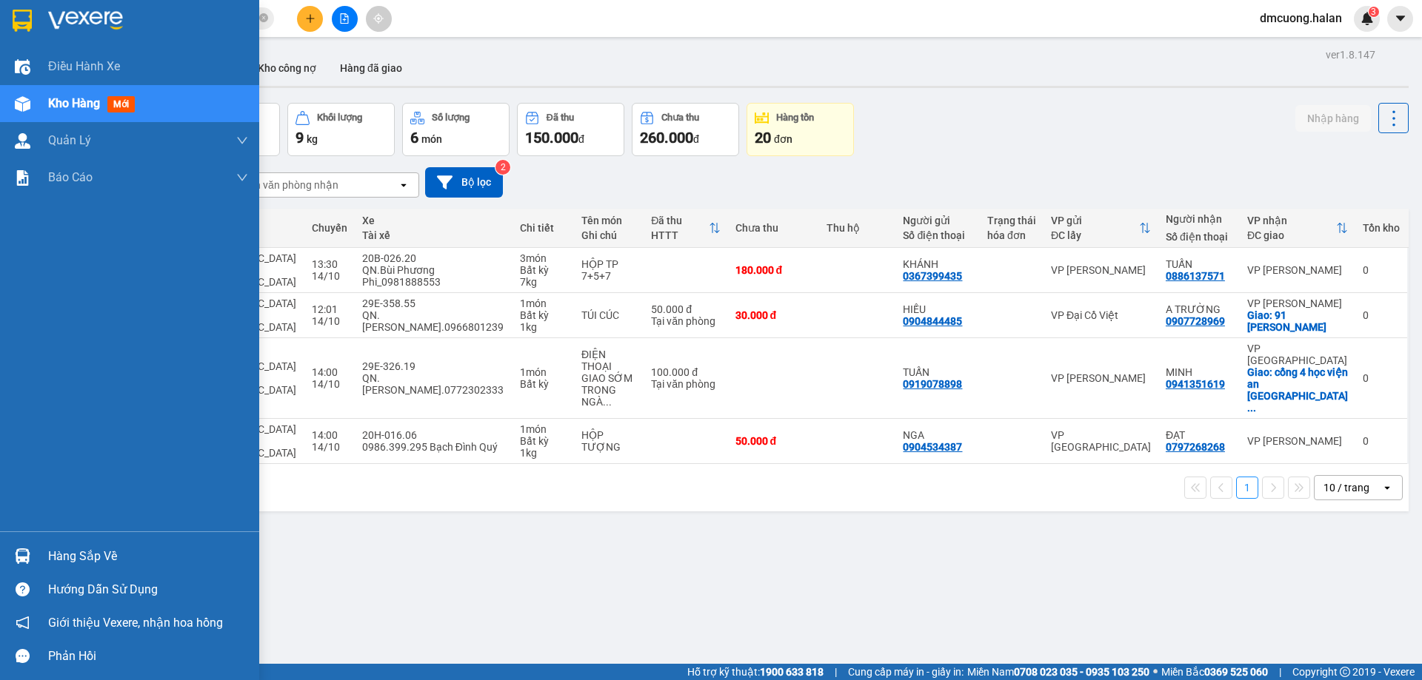
click at [44, 557] on div "Hàng sắp về" at bounding box center [129, 556] width 259 height 33
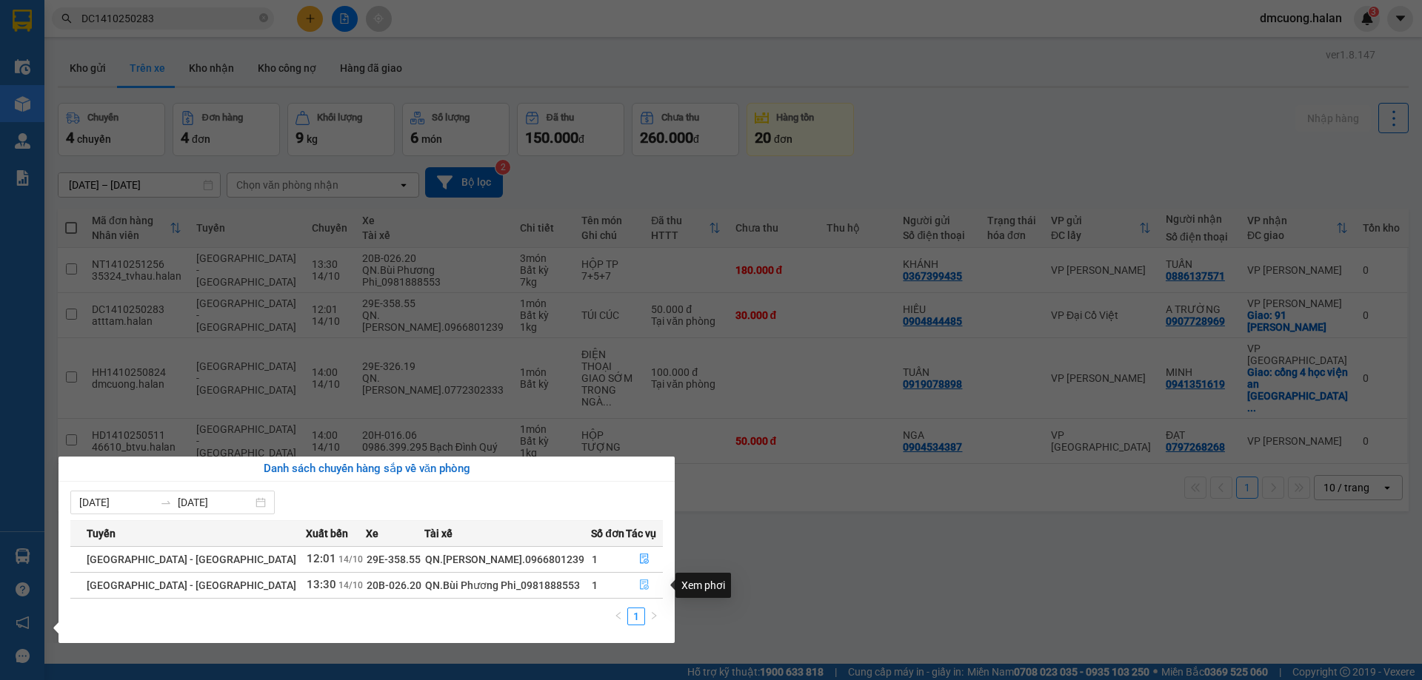
click at [641, 588] on icon "file-done" at bounding box center [644, 585] width 9 height 10
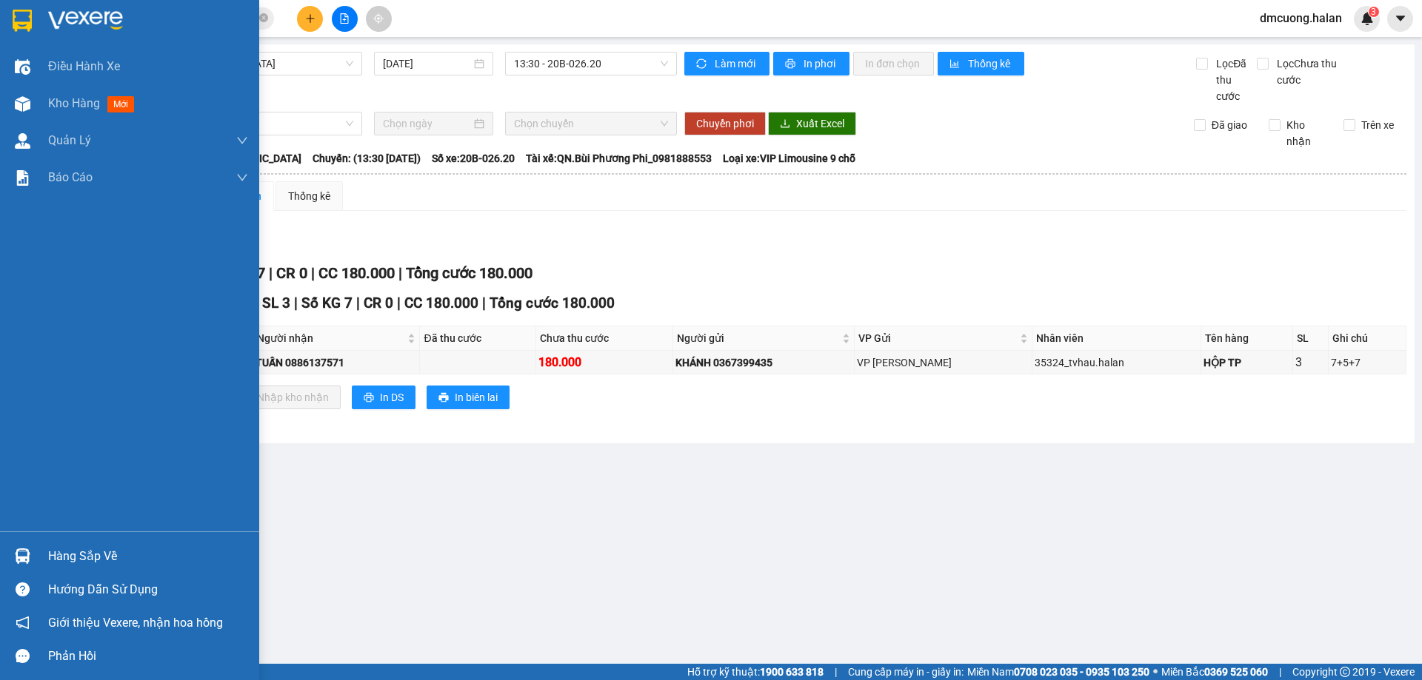
click at [64, 558] on div "Hàng sắp về" at bounding box center [148, 557] width 200 height 22
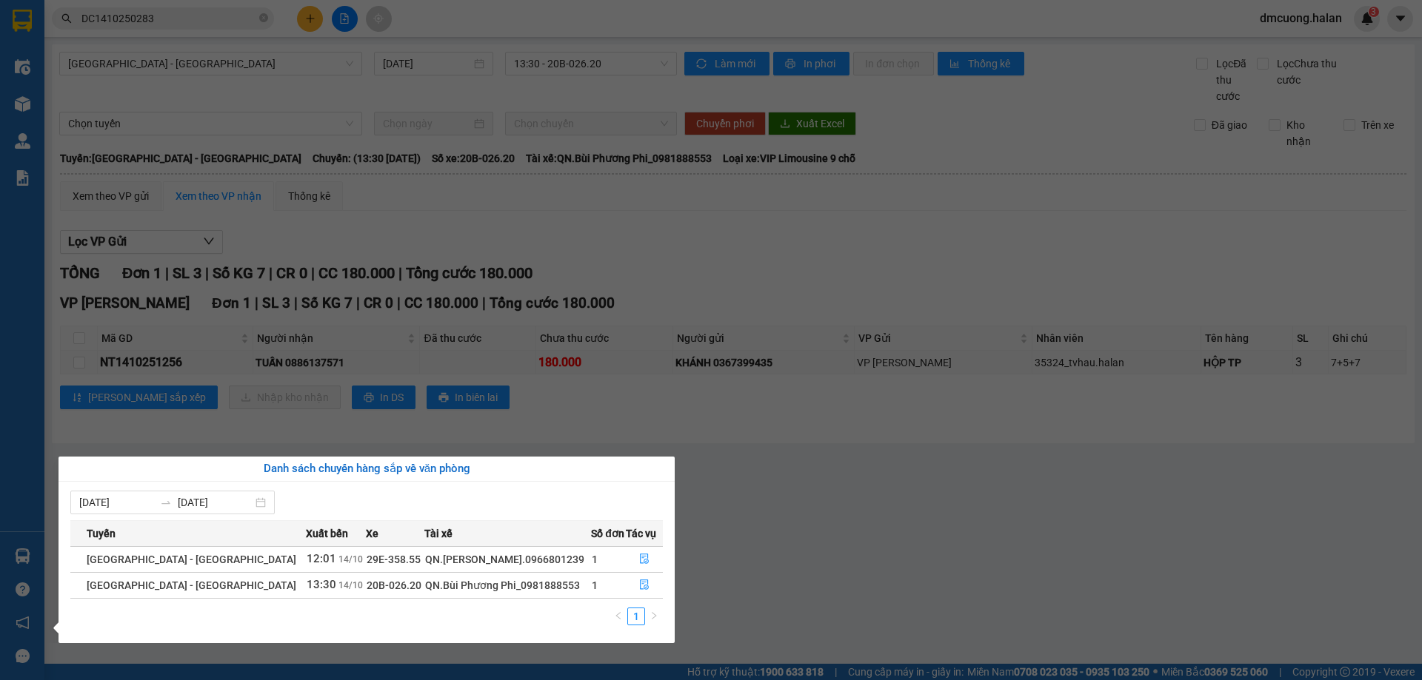
click at [951, 540] on section "Kết quả tìm kiếm ( 1 ) Bộ lọc Mã ĐH Trạng thái Món hàng Thu hộ Tổng cước Chưa c…" at bounding box center [711, 340] width 1422 height 680
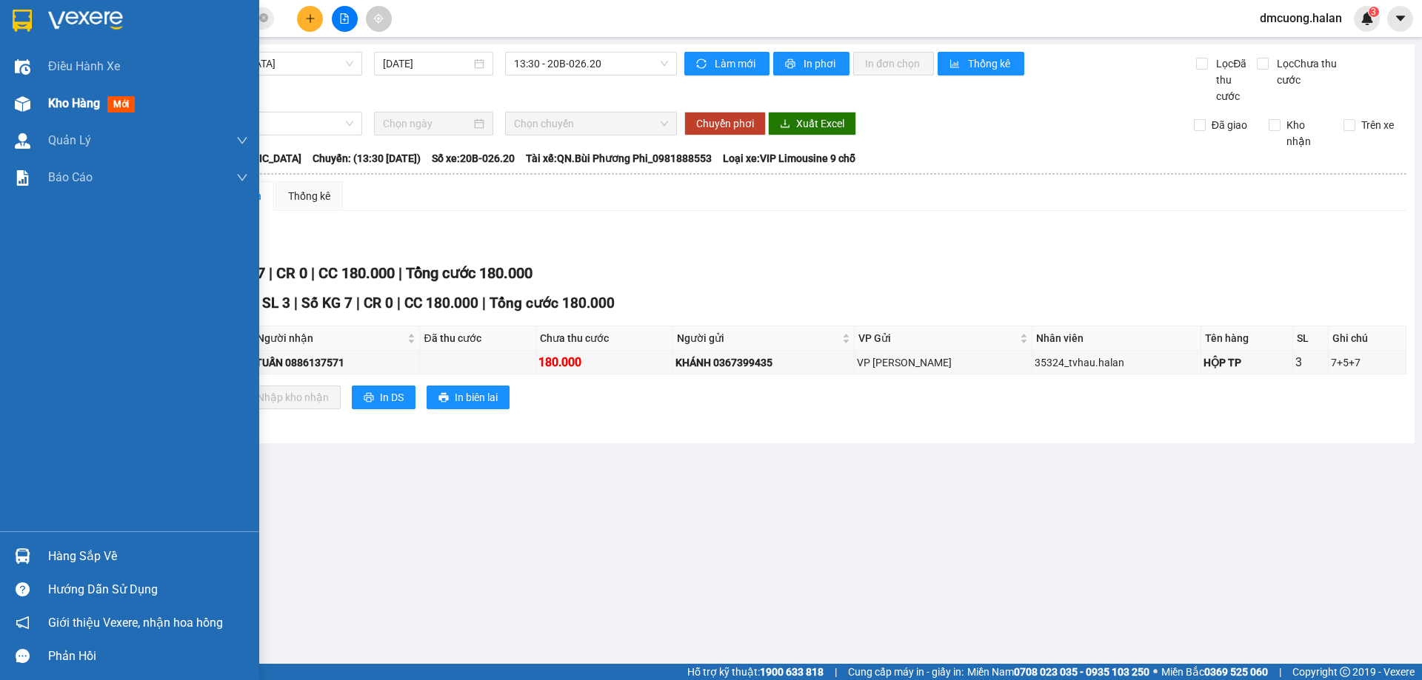
click at [80, 109] on span "Kho hàng" at bounding box center [74, 103] width 52 height 14
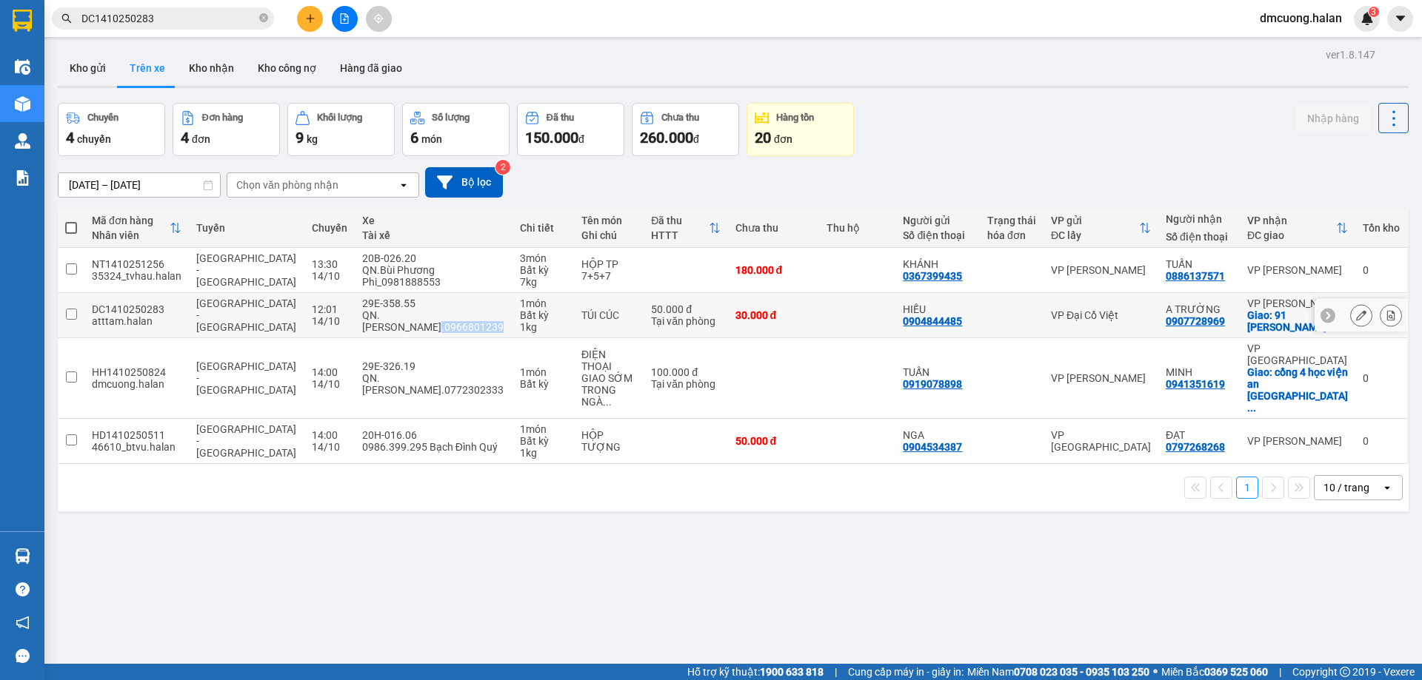
drag, startPoint x: 338, startPoint y: 327, endPoint x: 403, endPoint y: 326, distance: 64.4
click at [403, 326] on div "QN.Phạm Công Lai.0966801239" at bounding box center [433, 321] width 143 height 24
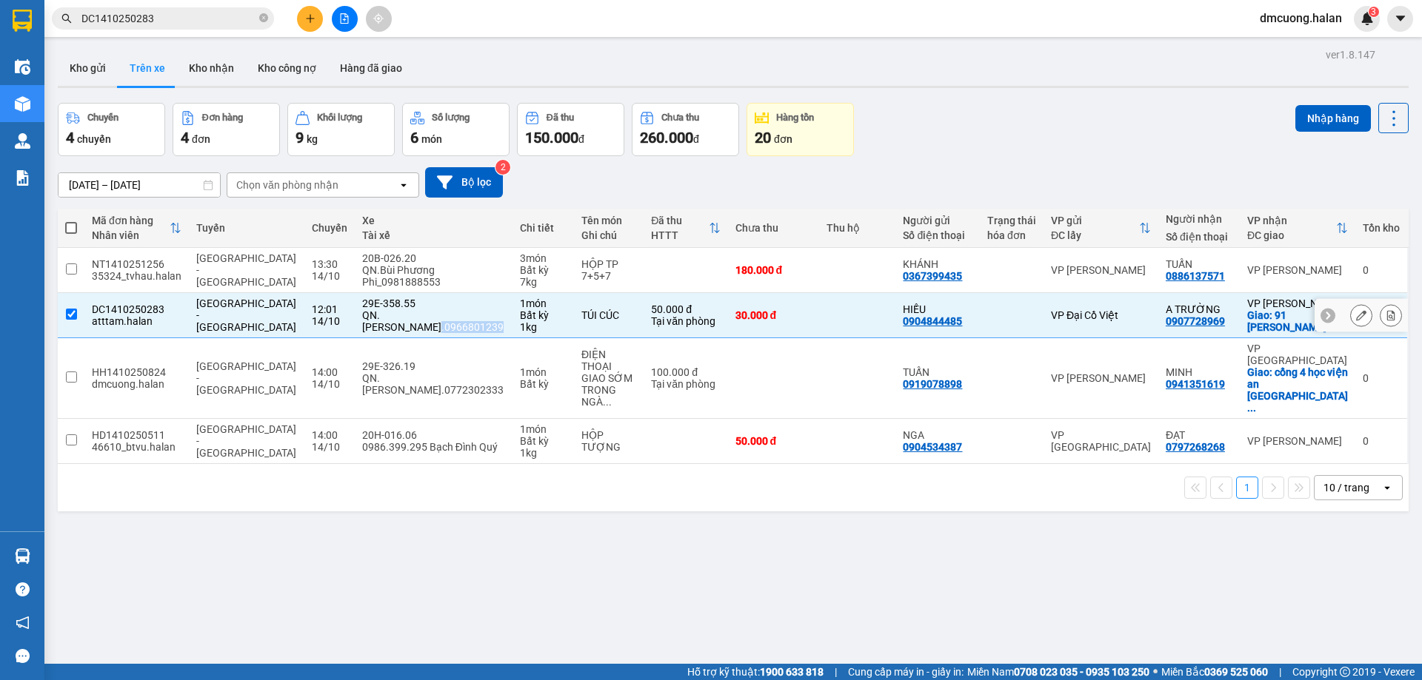
copy div ".0966801239"
click at [66, 315] on input "checkbox" at bounding box center [71, 314] width 11 height 11
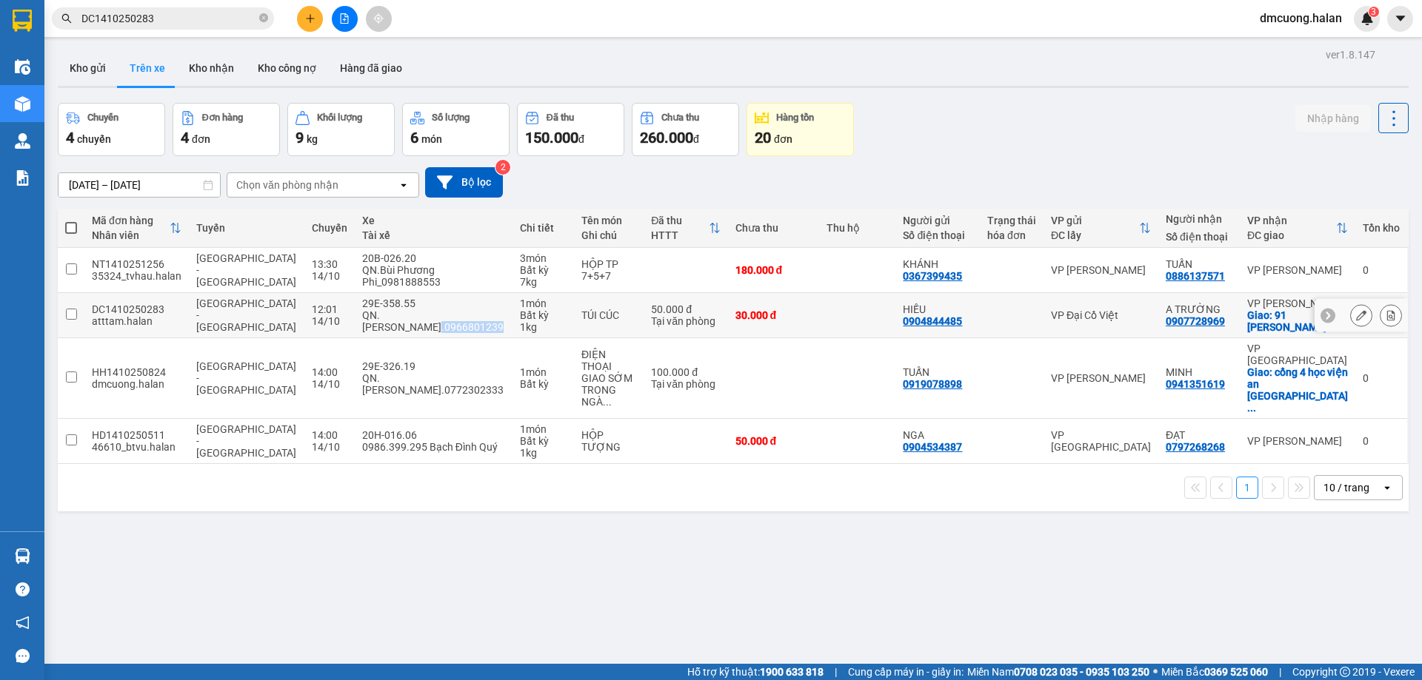
click at [411, 322] on div "QN.Phạm Công Lai.0966801239" at bounding box center [433, 321] width 143 height 24
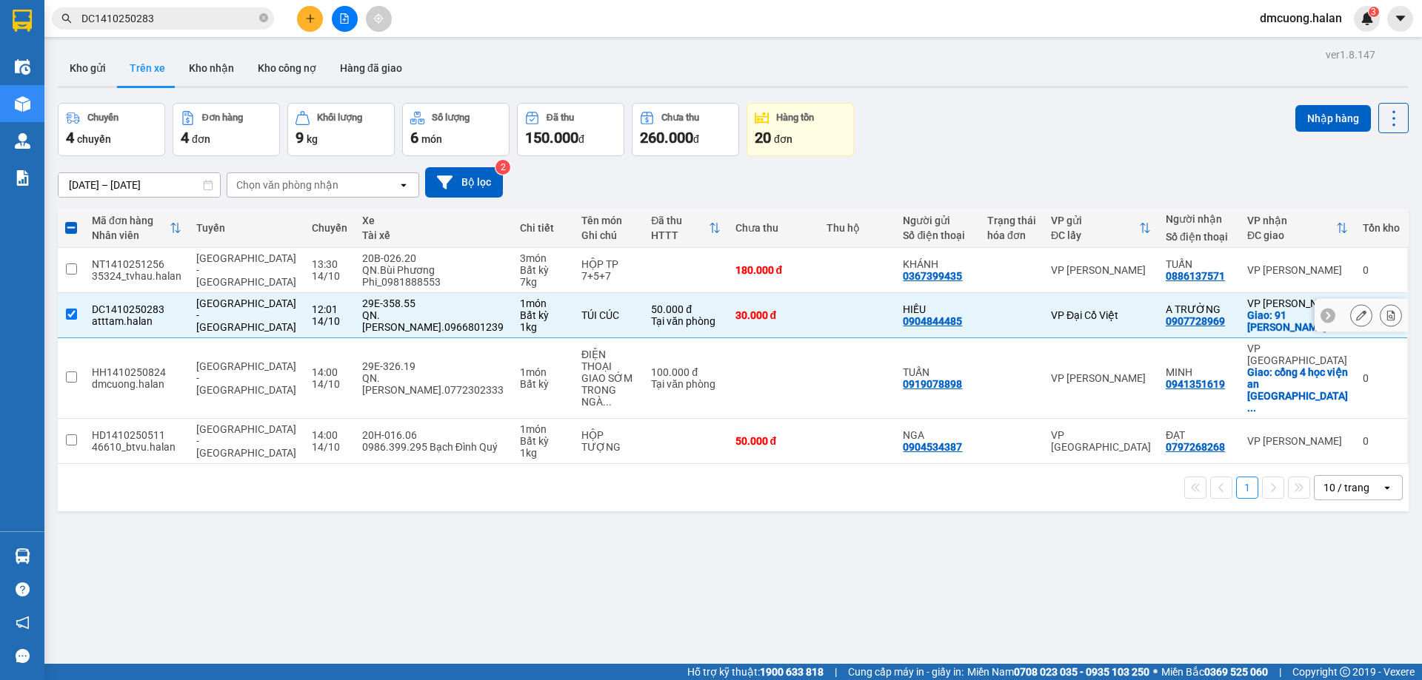
click at [73, 310] on input "checkbox" at bounding box center [71, 314] width 11 height 11
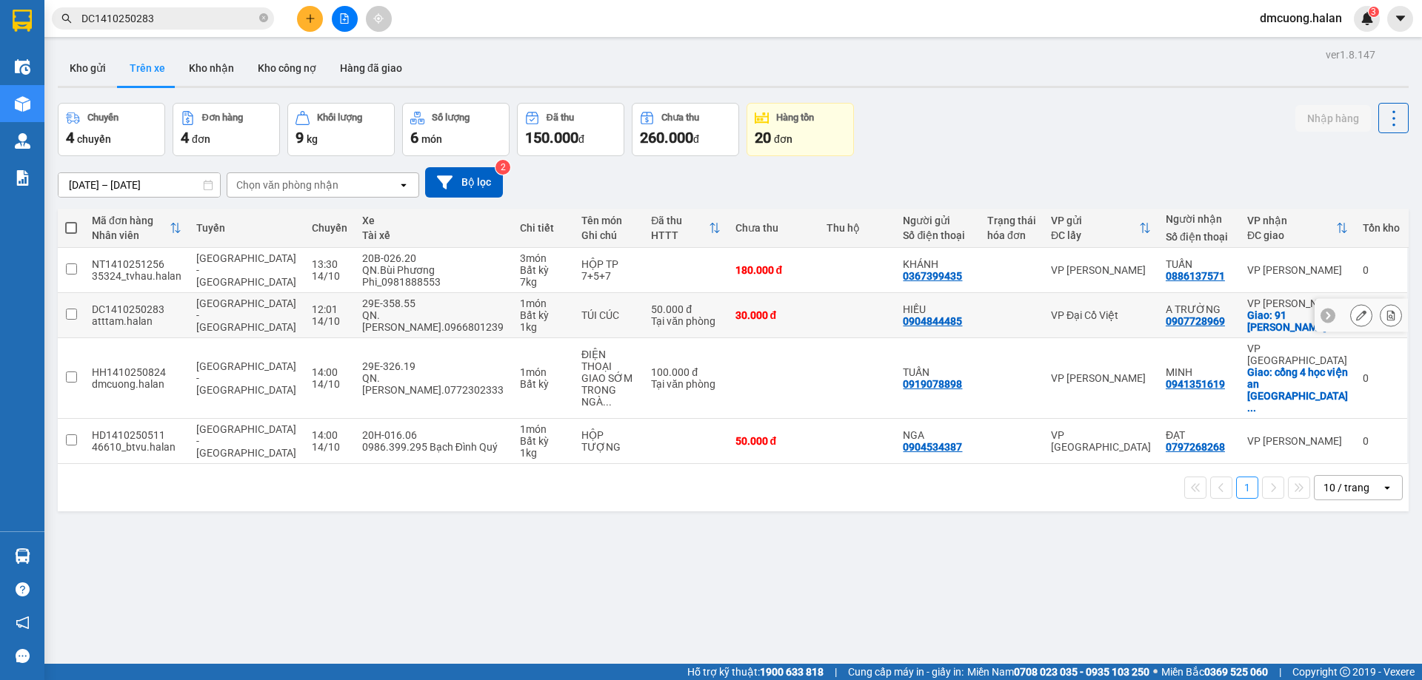
click at [71, 315] on input "checkbox" at bounding box center [71, 314] width 11 height 11
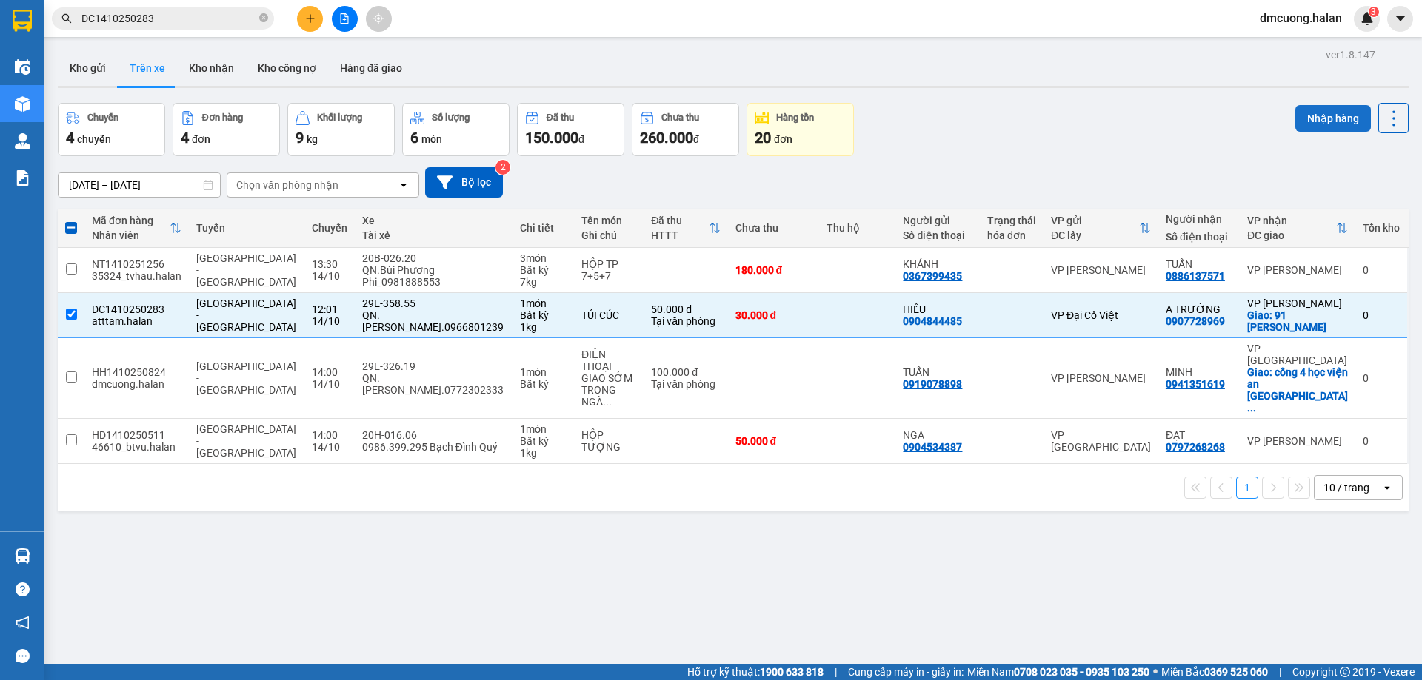
click at [1316, 113] on button "Nhập hàng" at bounding box center [1333, 118] width 76 height 27
checkbox input "false"
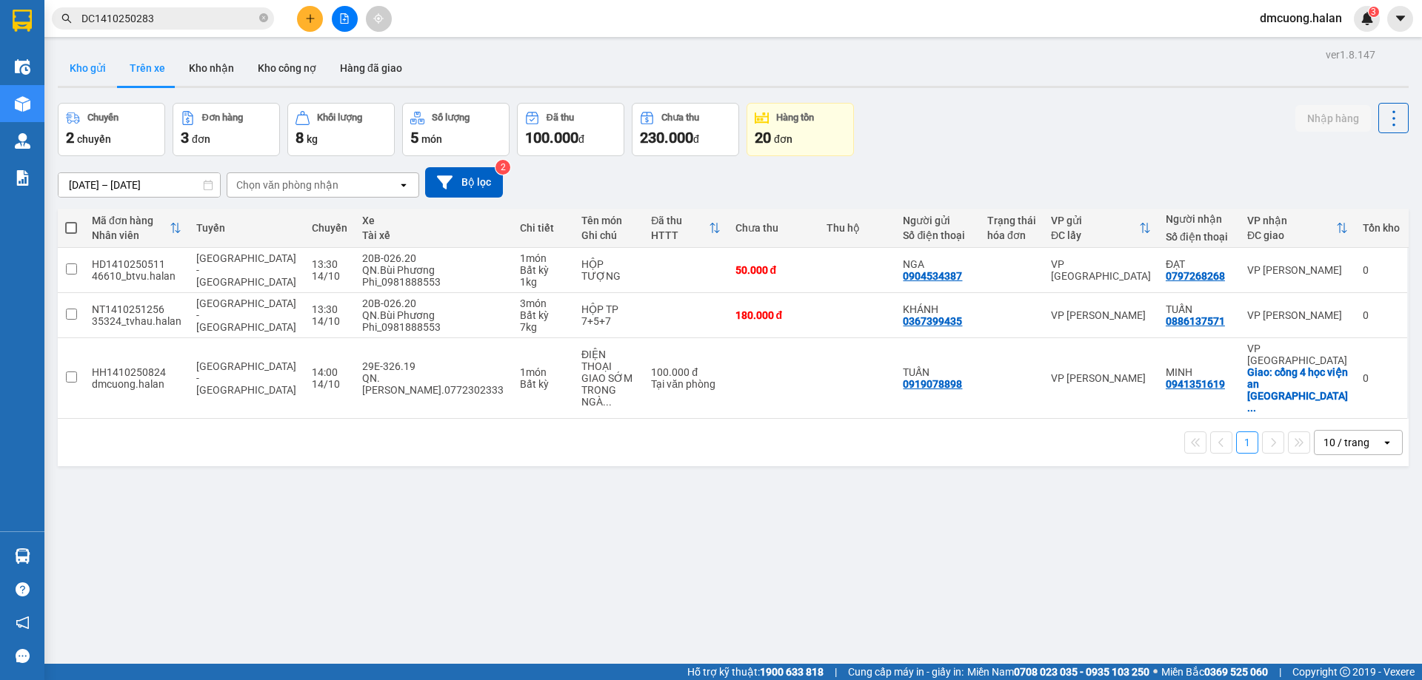
click at [76, 70] on button "Kho gửi" at bounding box center [88, 68] width 60 height 36
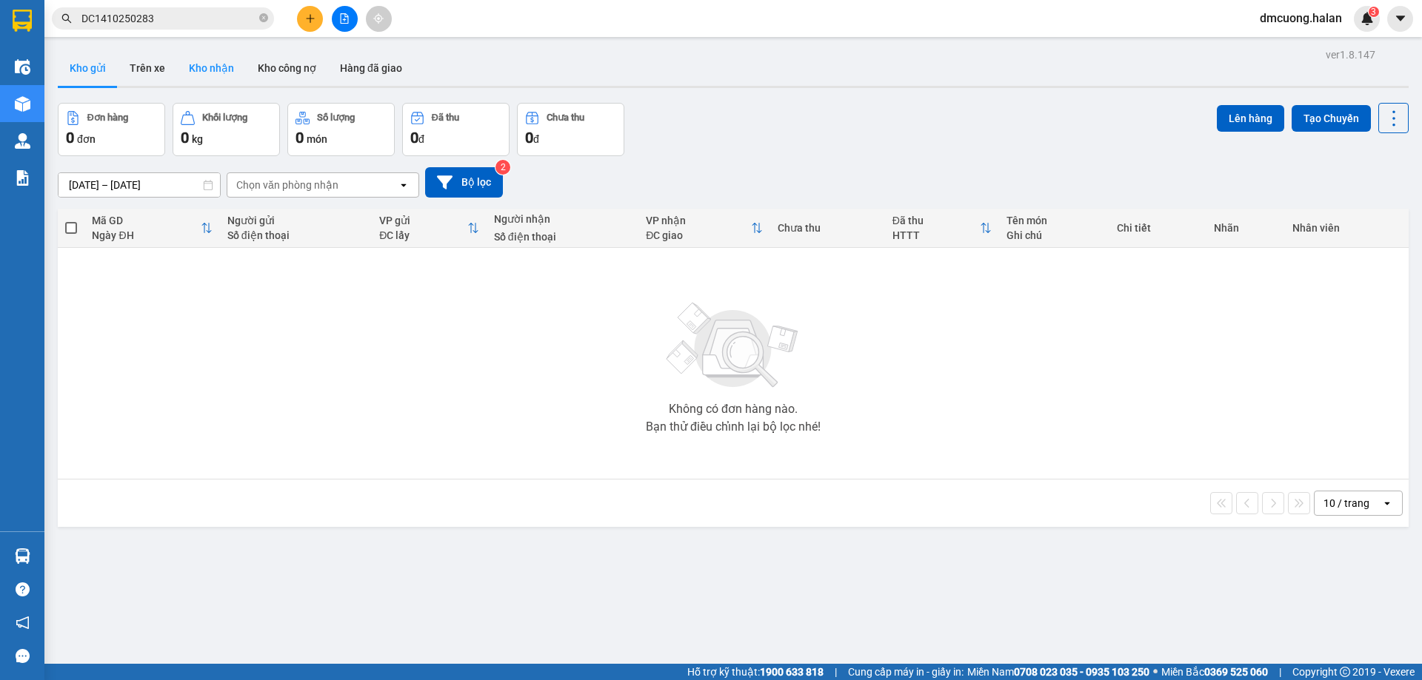
click at [218, 65] on button "Kho nhận" at bounding box center [211, 68] width 69 height 36
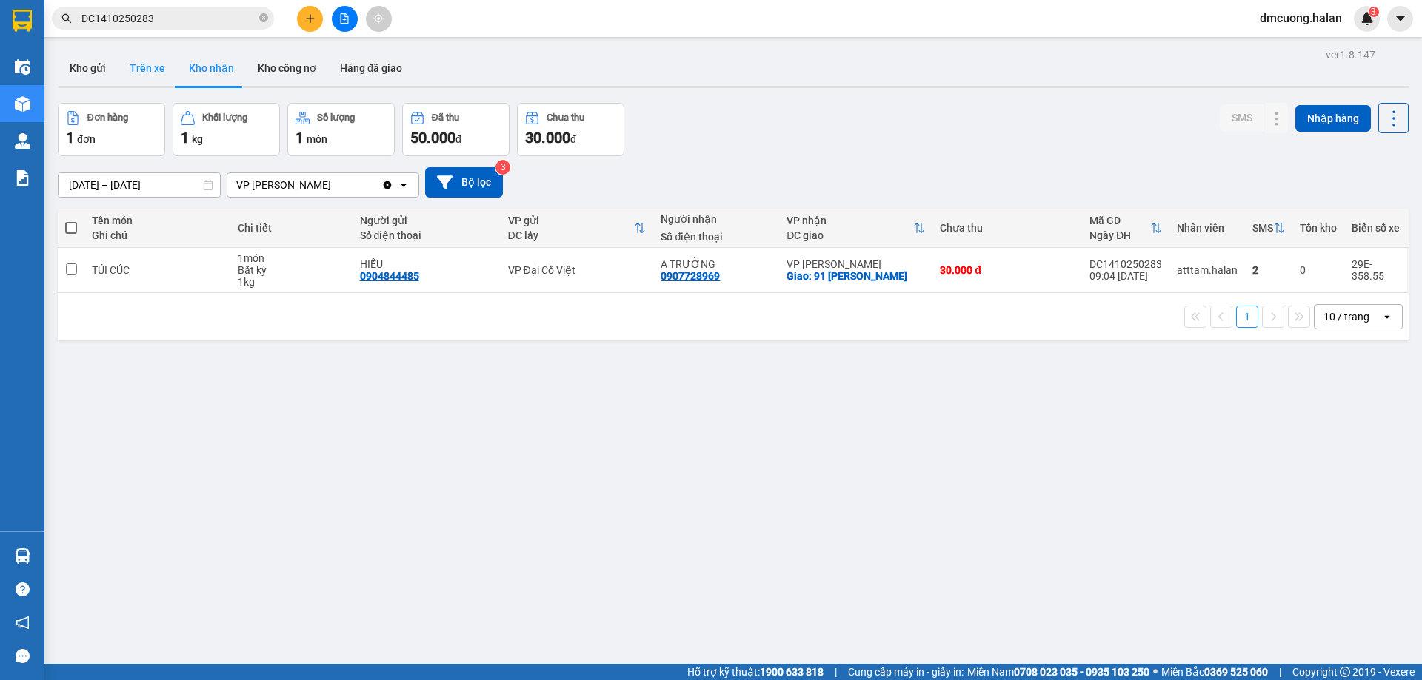
click at [127, 66] on button "Trên xe" at bounding box center [147, 68] width 59 height 36
type input "[DATE] – [DATE]"
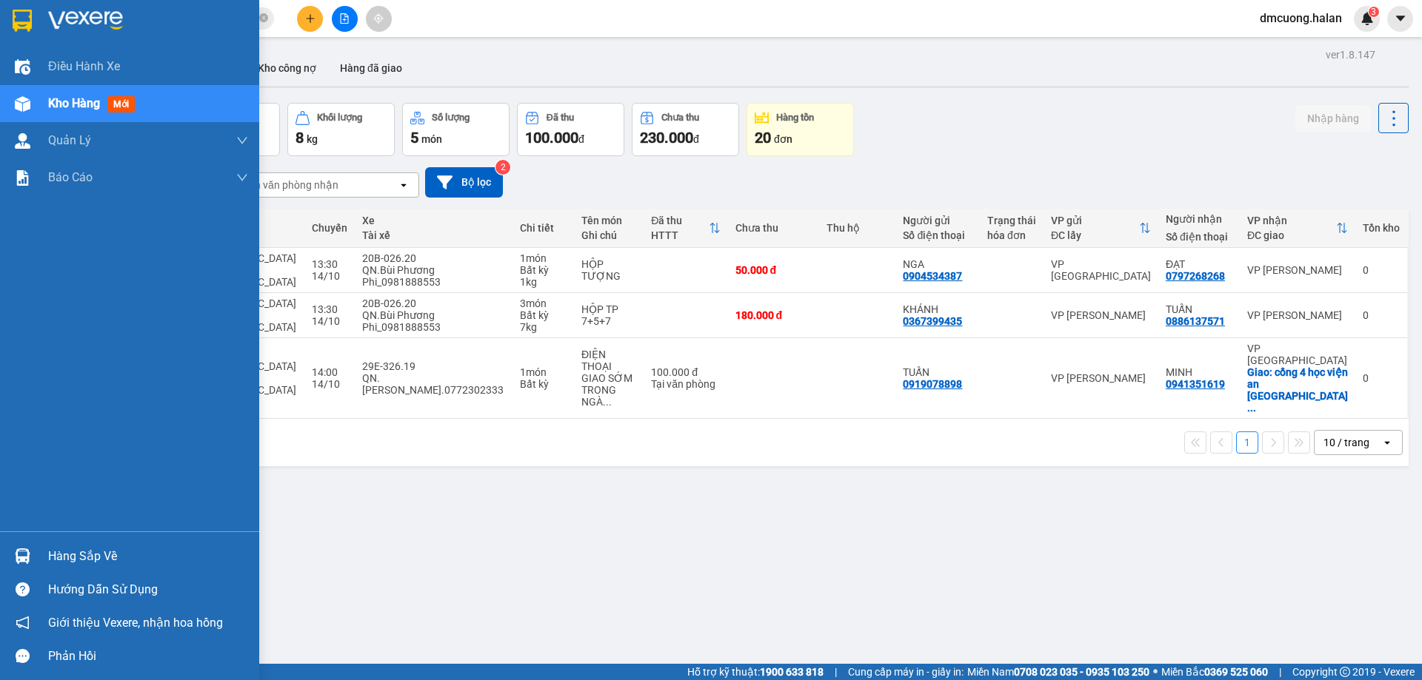
click at [75, 552] on div "Hàng sắp về" at bounding box center [148, 557] width 200 height 22
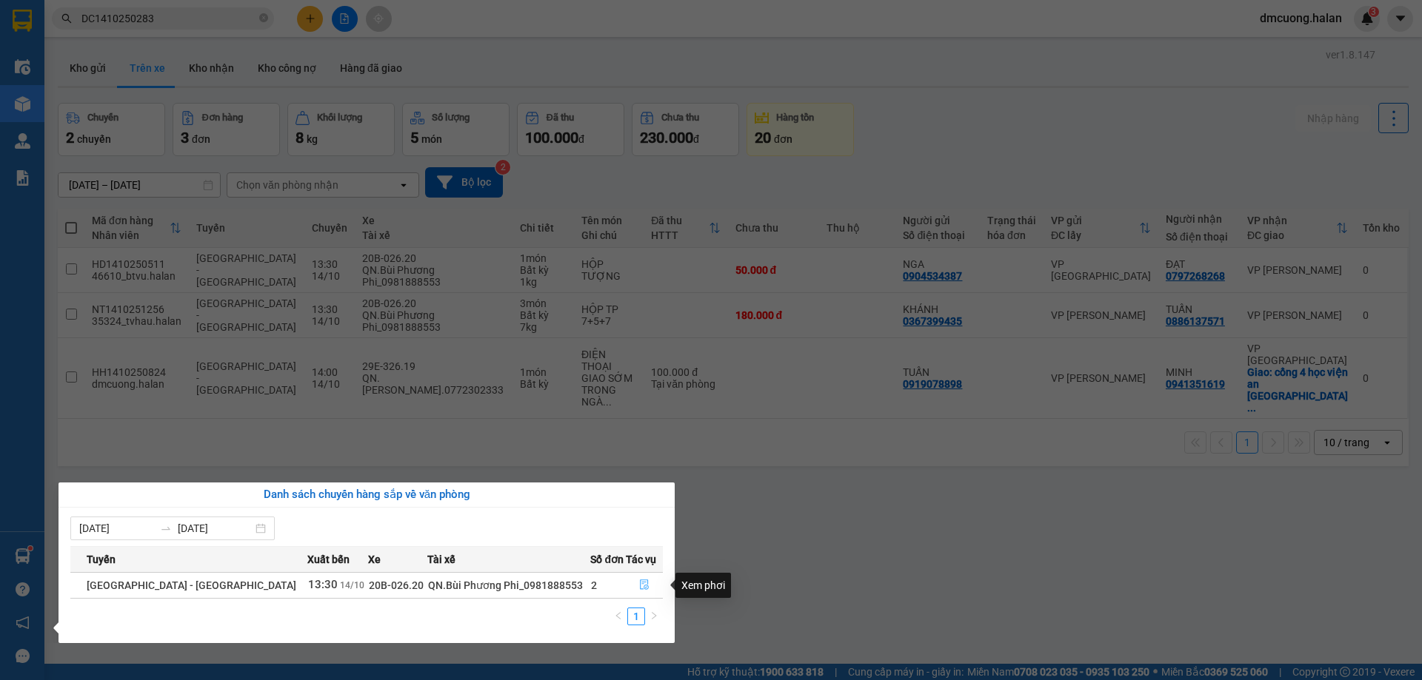
click at [640, 586] on icon "file-done" at bounding box center [644, 585] width 10 height 10
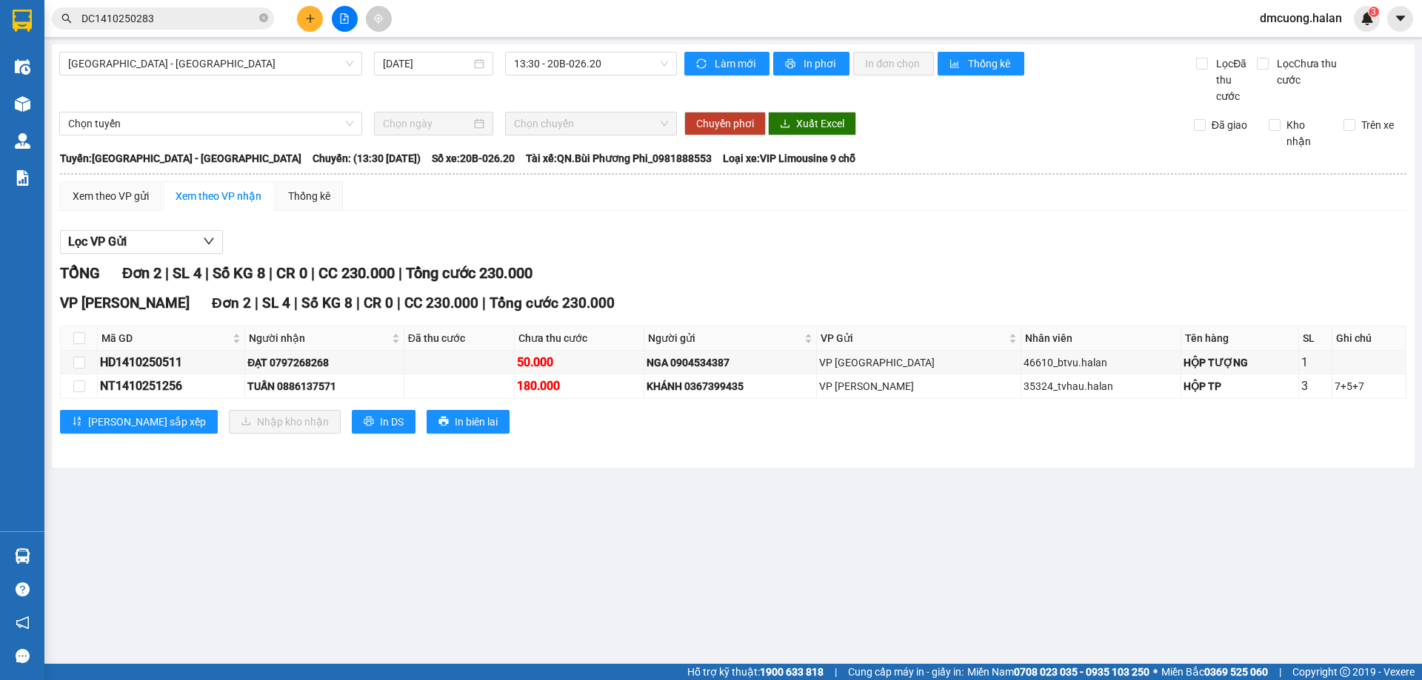
click at [1323, 19] on span "dmcuong.halan" at bounding box center [1301, 18] width 106 height 19
click at [1322, 44] on span "Đăng xuất" at bounding box center [1307, 46] width 75 height 16
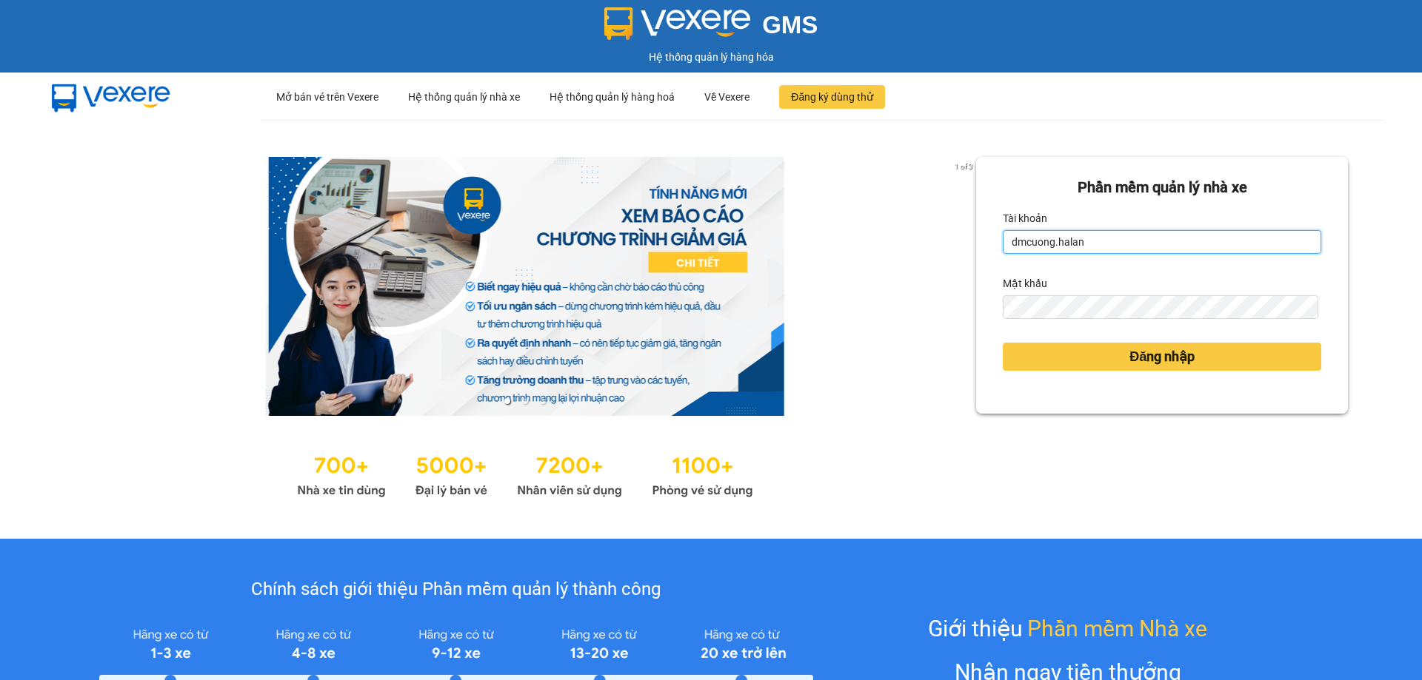
drag, startPoint x: 1097, startPoint y: 244, endPoint x: 1000, endPoint y: 247, distance: 97.8
click at [1002, 247] on input "dmcuong.halan" at bounding box center [1161, 242] width 318 height 24
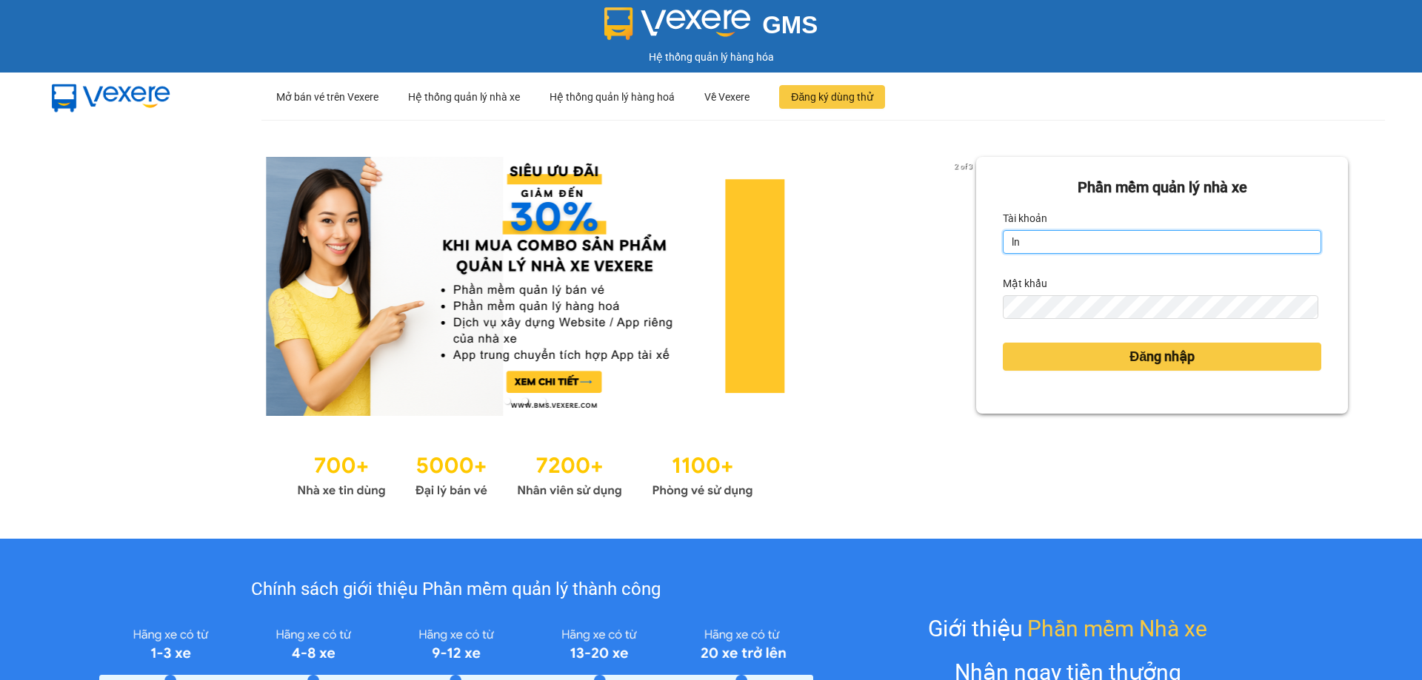
type input "lntrang.halan"
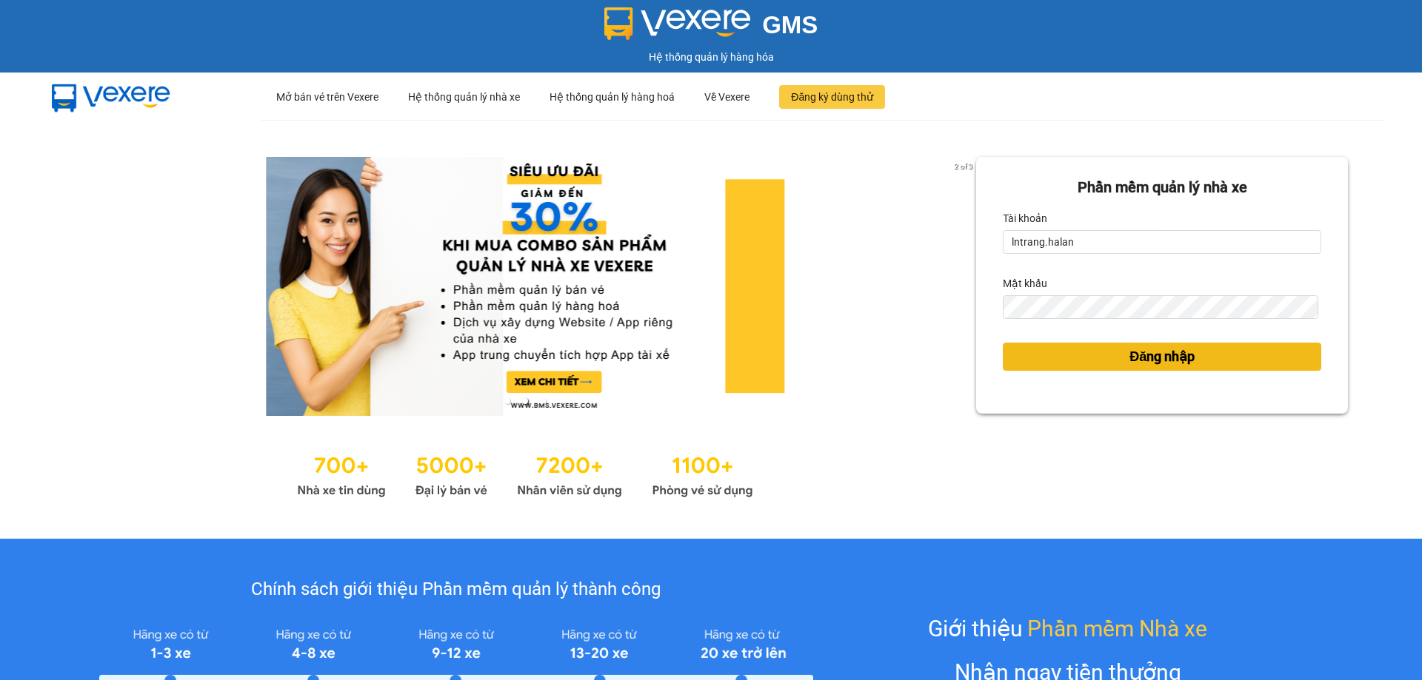
click at [1093, 364] on button "Đăng nhập" at bounding box center [1161, 357] width 318 height 28
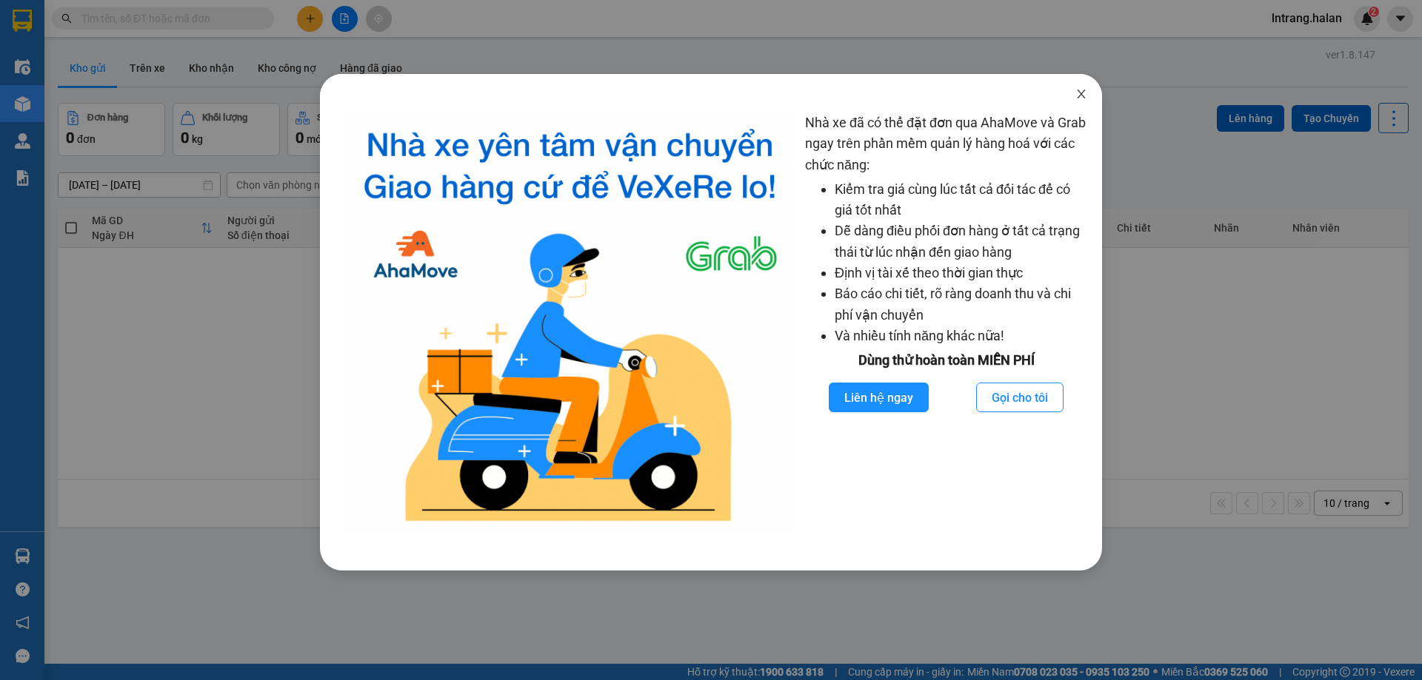
click at [1084, 97] on icon "close" at bounding box center [1081, 94] width 12 height 12
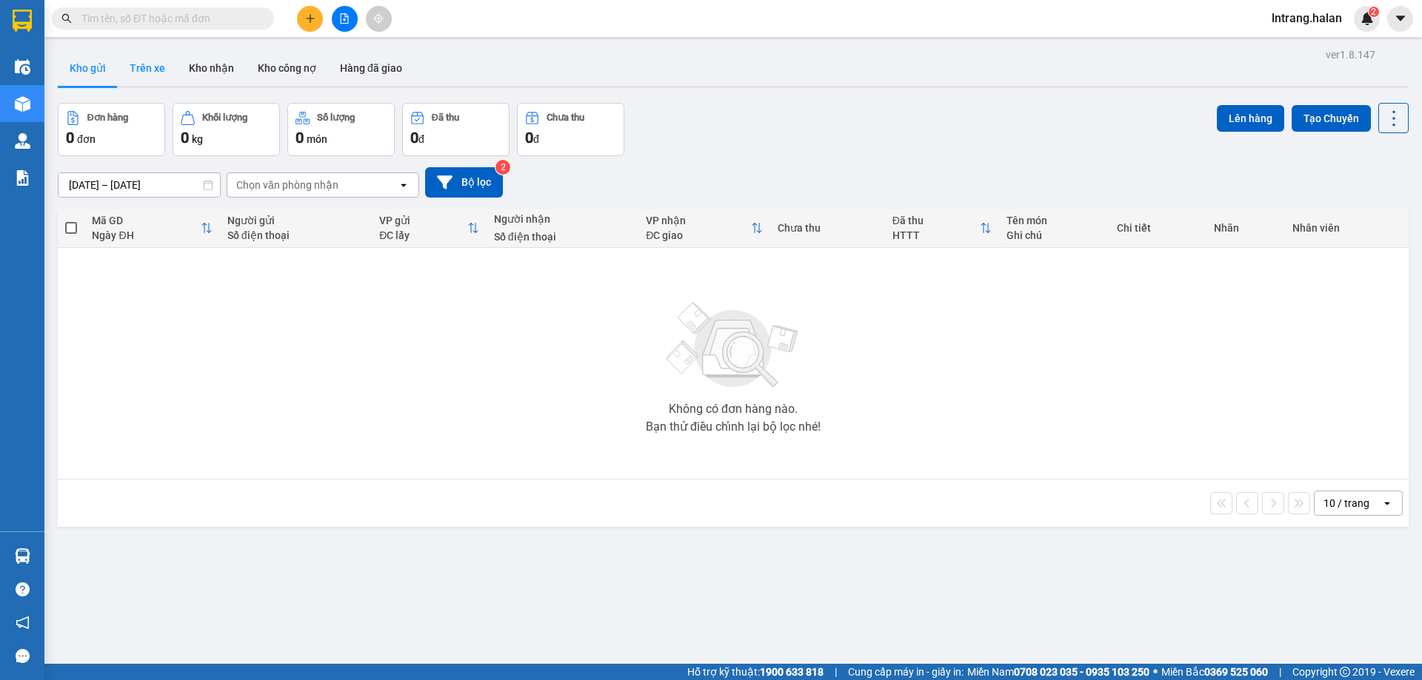
click at [140, 58] on button "Trên xe" at bounding box center [147, 68] width 59 height 36
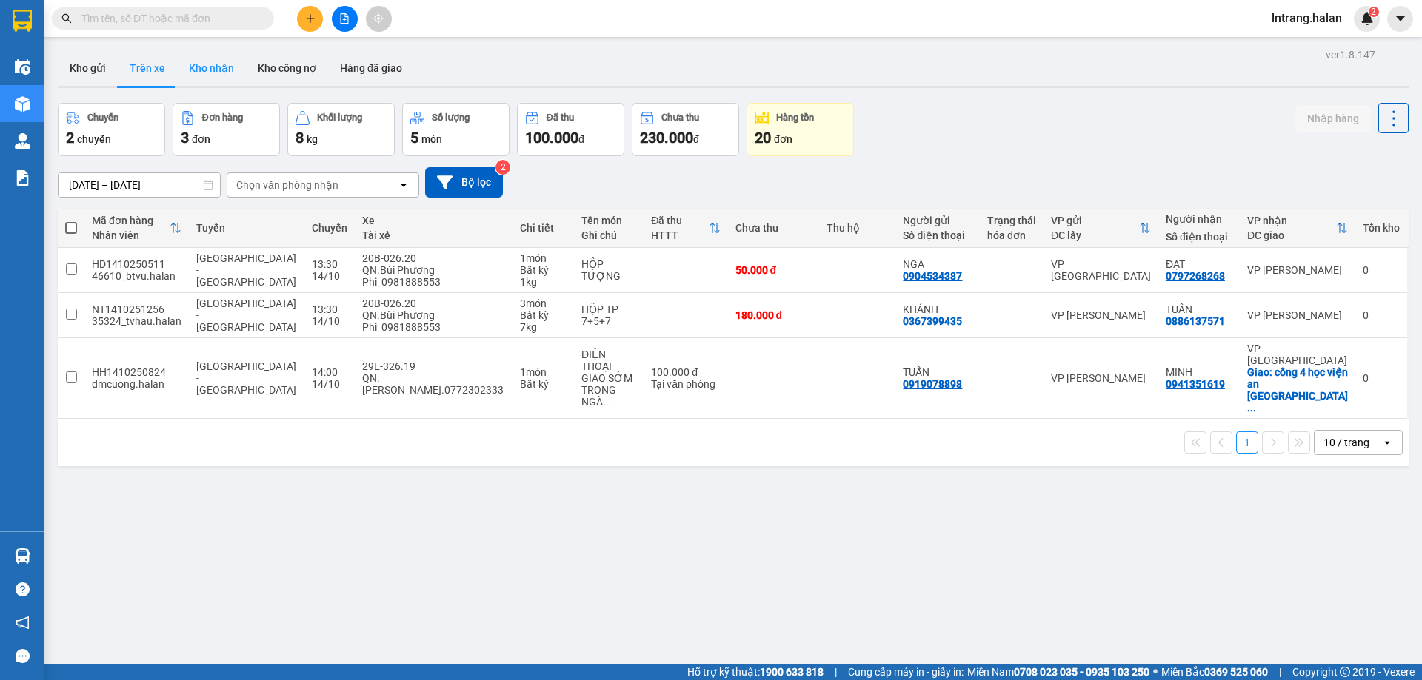
click at [223, 78] on button "Kho nhận" at bounding box center [211, 68] width 69 height 36
type input "16/08/2025 – 14/10/2025"
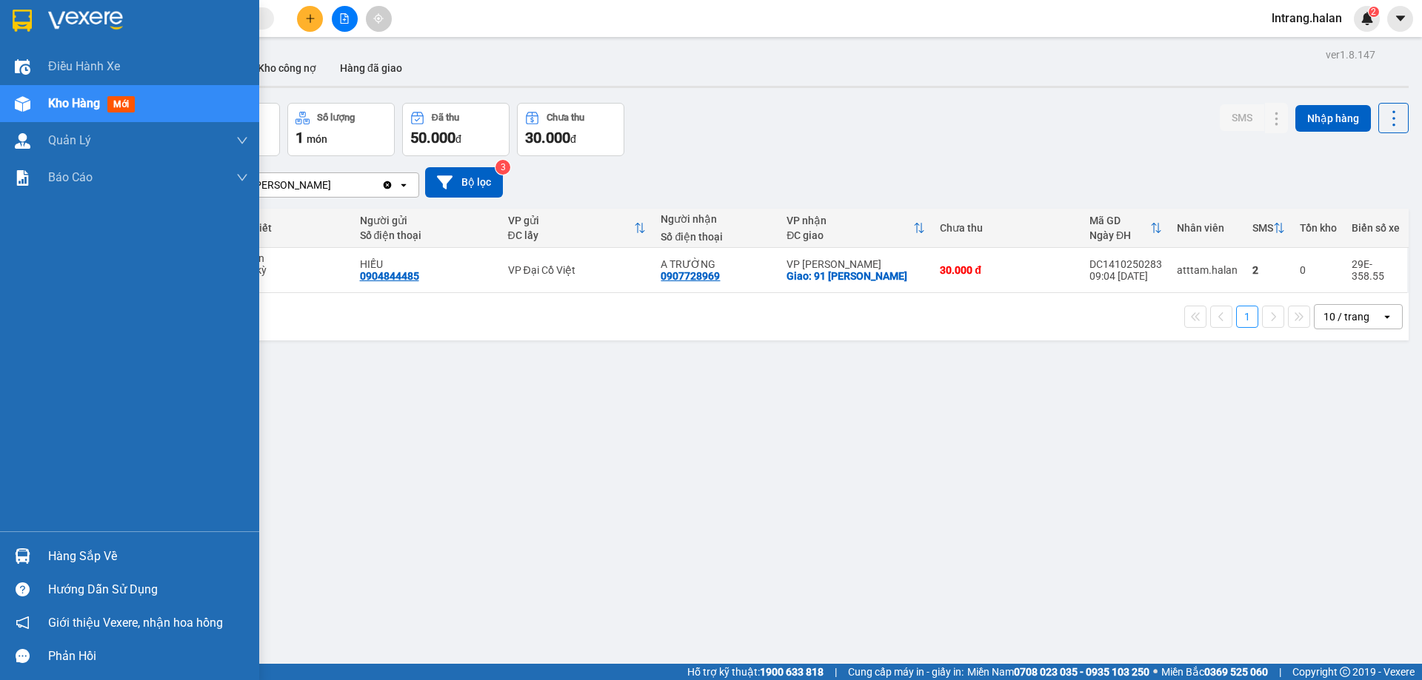
drag, startPoint x: 43, startPoint y: 555, endPoint x: 51, endPoint y: 553, distance: 8.4
click at [47, 554] on div "Hàng sắp về" at bounding box center [129, 556] width 259 height 33
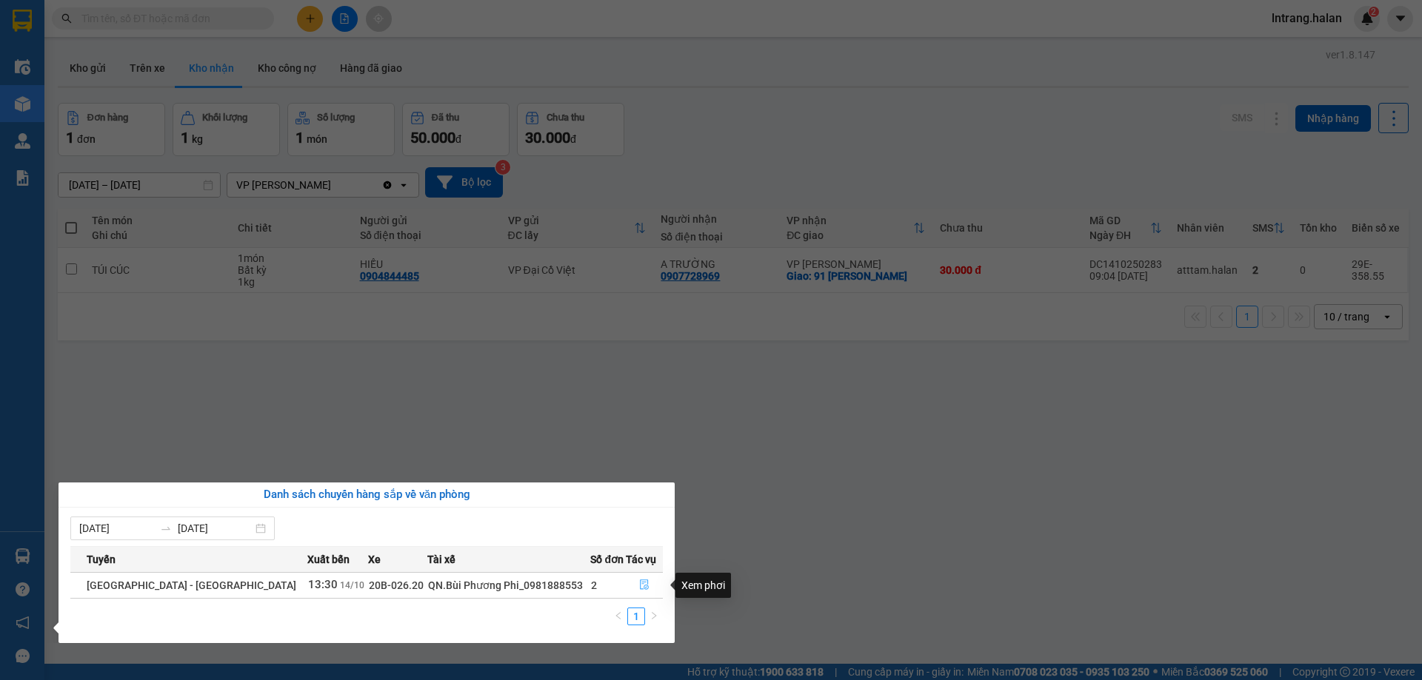
click at [643, 586] on icon "file-done" at bounding box center [644, 585] width 10 height 10
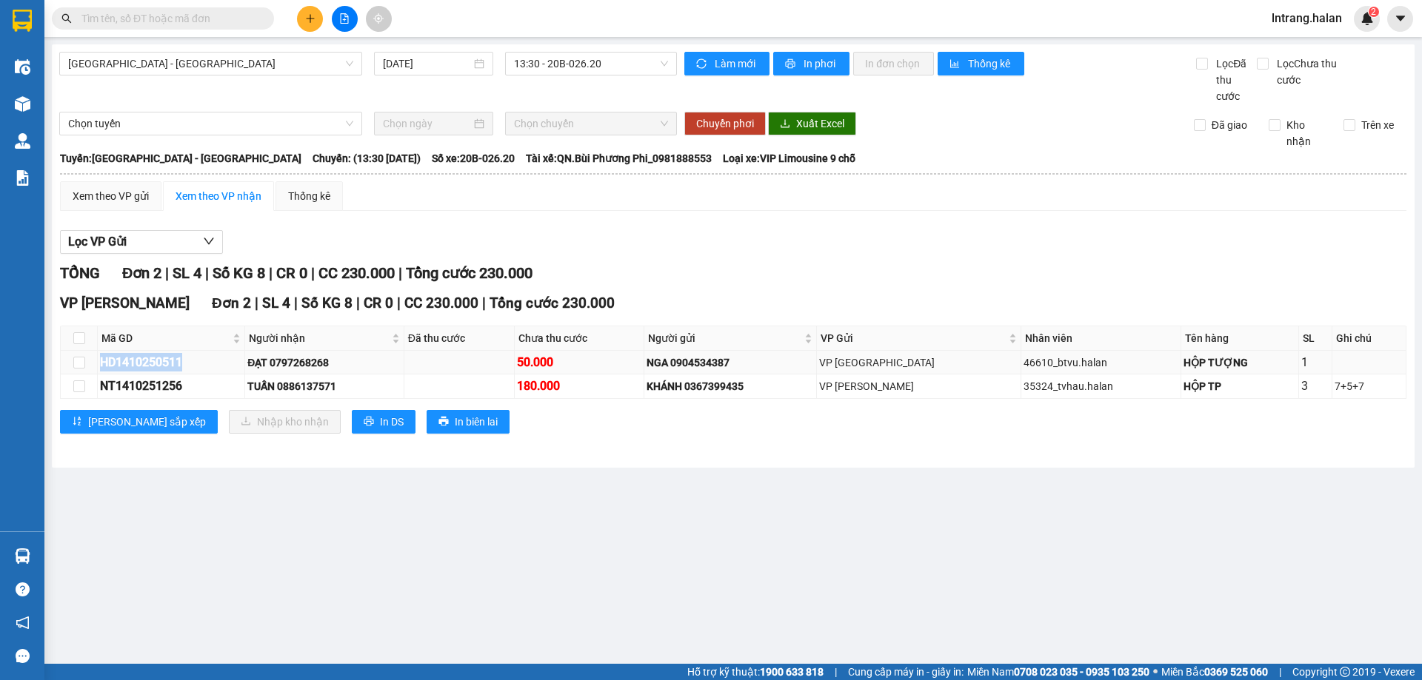
drag, startPoint x: 97, startPoint y: 360, endPoint x: 210, endPoint y: 371, distance: 113.1
click at [210, 371] on tr "HD1410250511 ĐẠT 0797268268 50.000 NGA 0904534387 VP Hà Đông 46610_btvu.halan H…" at bounding box center [733, 363] width 1345 height 24
copy tr "HD1410250511"
drag, startPoint x: 104, startPoint y: 386, endPoint x: 187, endPoint y: 397, distance: 84.3
click at [187, 397] on td "NT1410251256" at bounding box center [171, 387] width 147 height 24
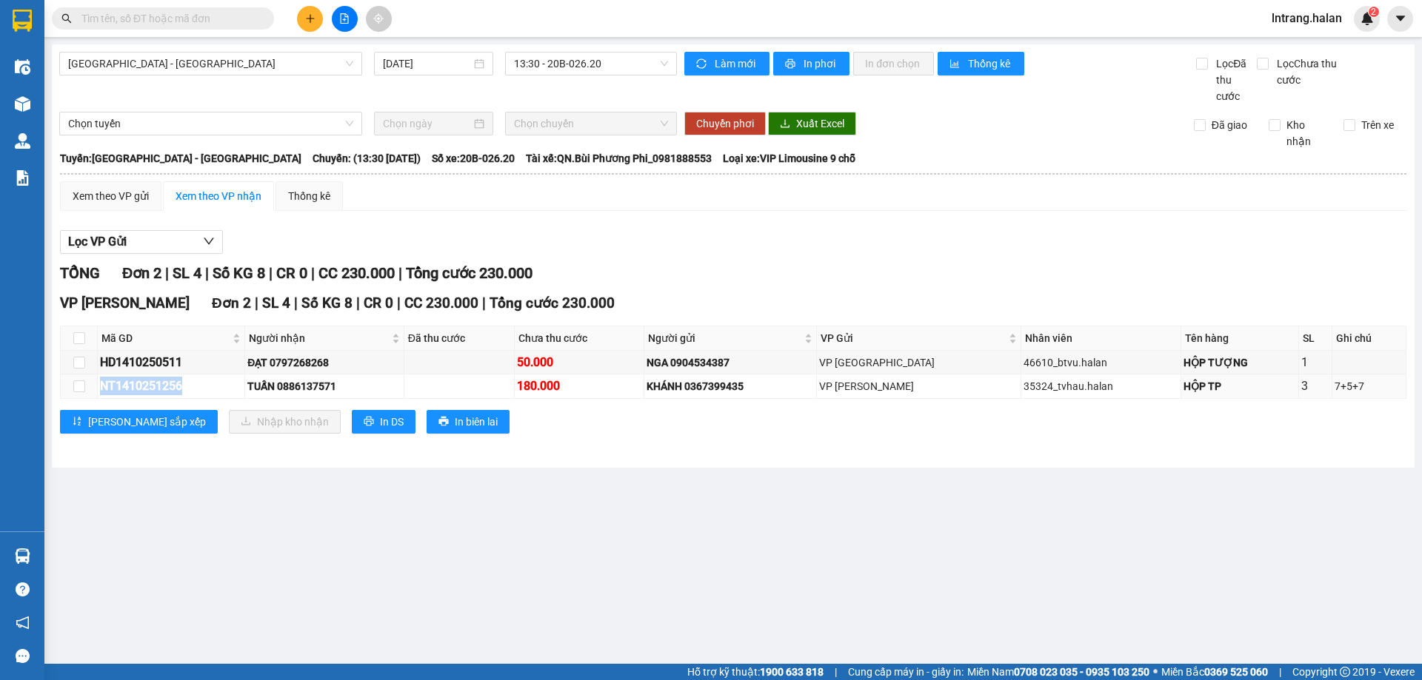
copy div "NT1410251256"
click at [552, 432] on div "Lưu sắp xếp Nhập kho nhận In DS In biên lai" at bounding box center [733, 422] width 1346 height 24
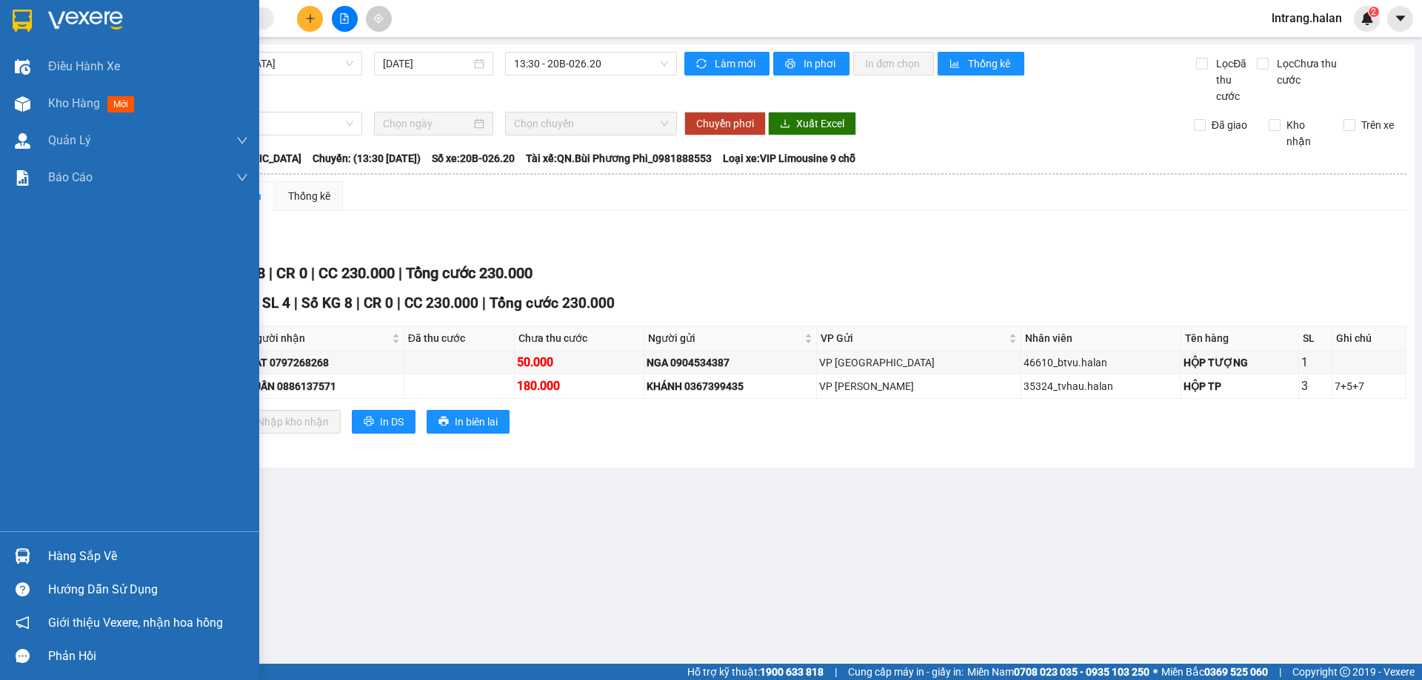
click at [86, 556] on div "Hàng sắp về" at bounding box center [148, 557] width 200 height 22
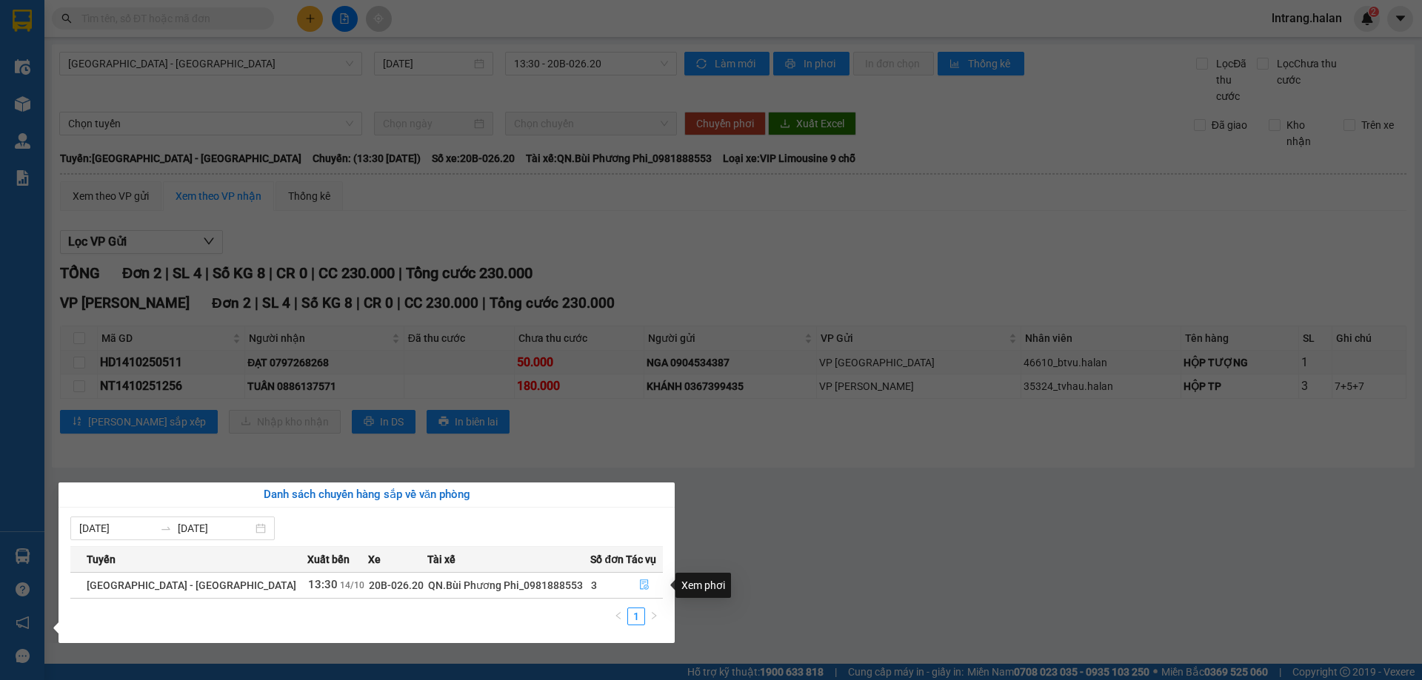
click at [640, 587] on icon "file-done" at bounding box center [644, 585] width 9 height 10
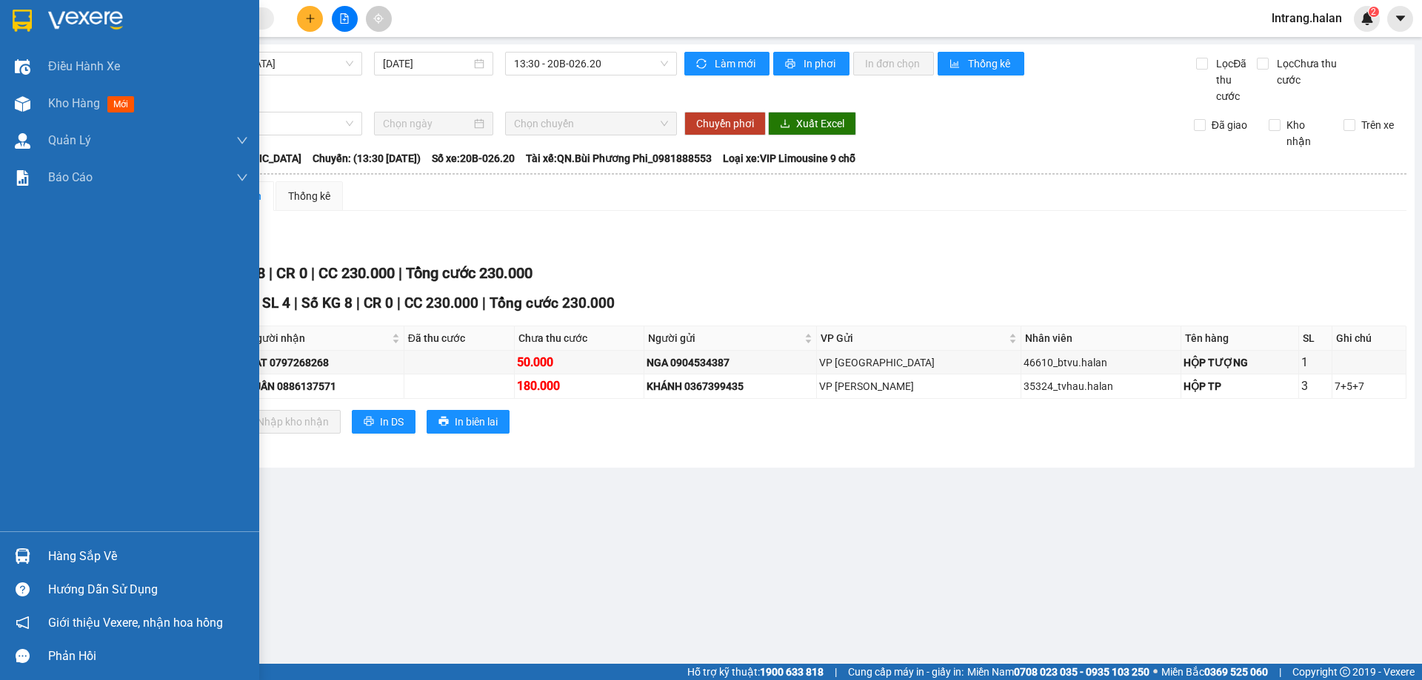
click at [77, 562] on div "Hàng sắp về" at bounding box center [148, 557] width 200 height 22
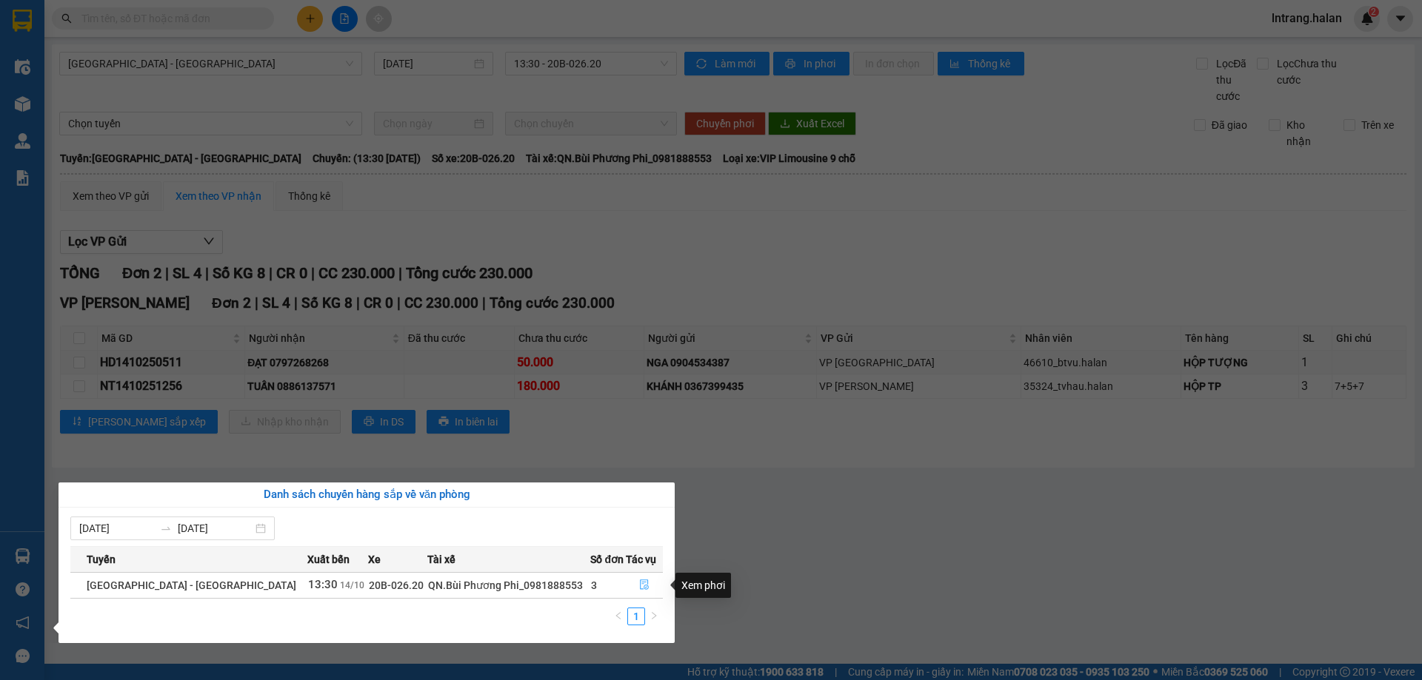
click at [643, 583] on icon "file-done" at bounding box center [644, 585] width 9 height 10
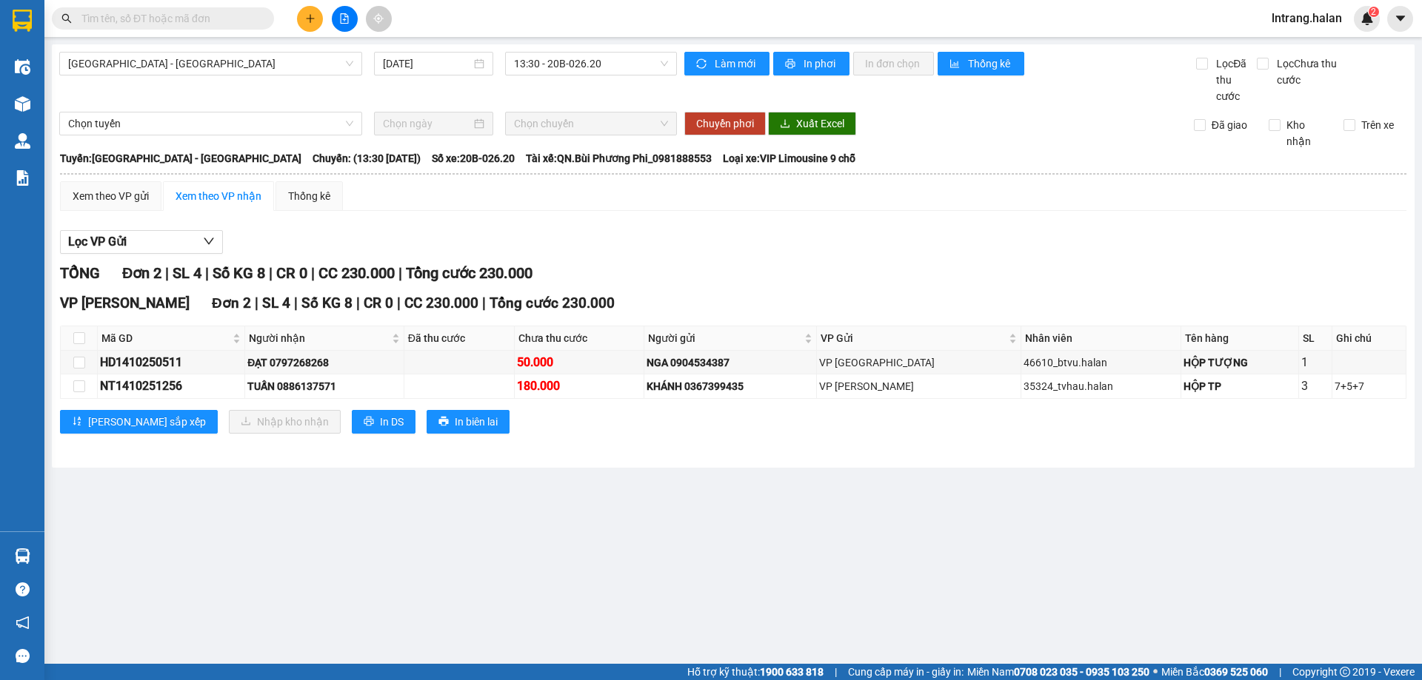
drag, startPoint x: 662, startPoint y: 516, endPoint x: 558, endPoint y: 452, distance: 121.6
click at [662, 515] on main "Hà Nội - Quảng Ninh 14/10/2025 13:30 - 20B-026.20 Làm mới In phơi In đơn chọn T…" at bounding box center [711, 332] width 1422 height 664
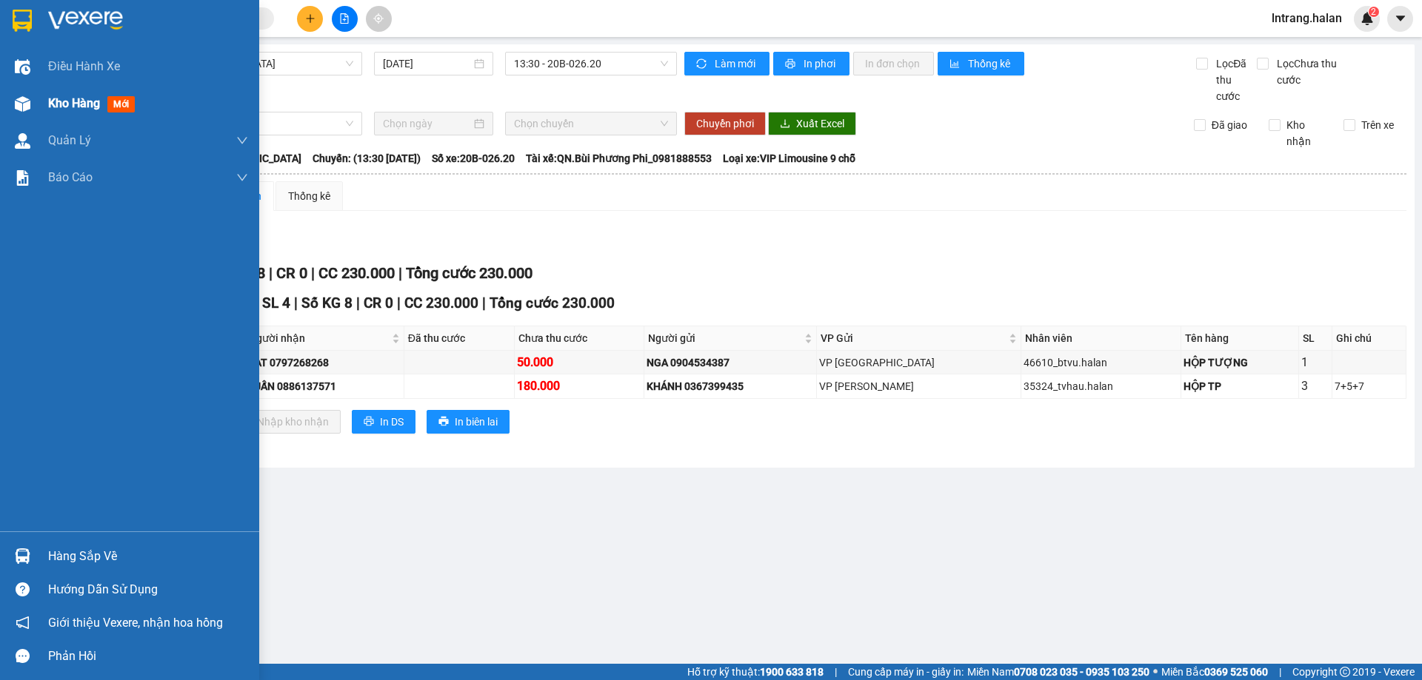
click at [100, 100] on span "Kho hàng" at bounding box center [74, 103] width 52 height 14
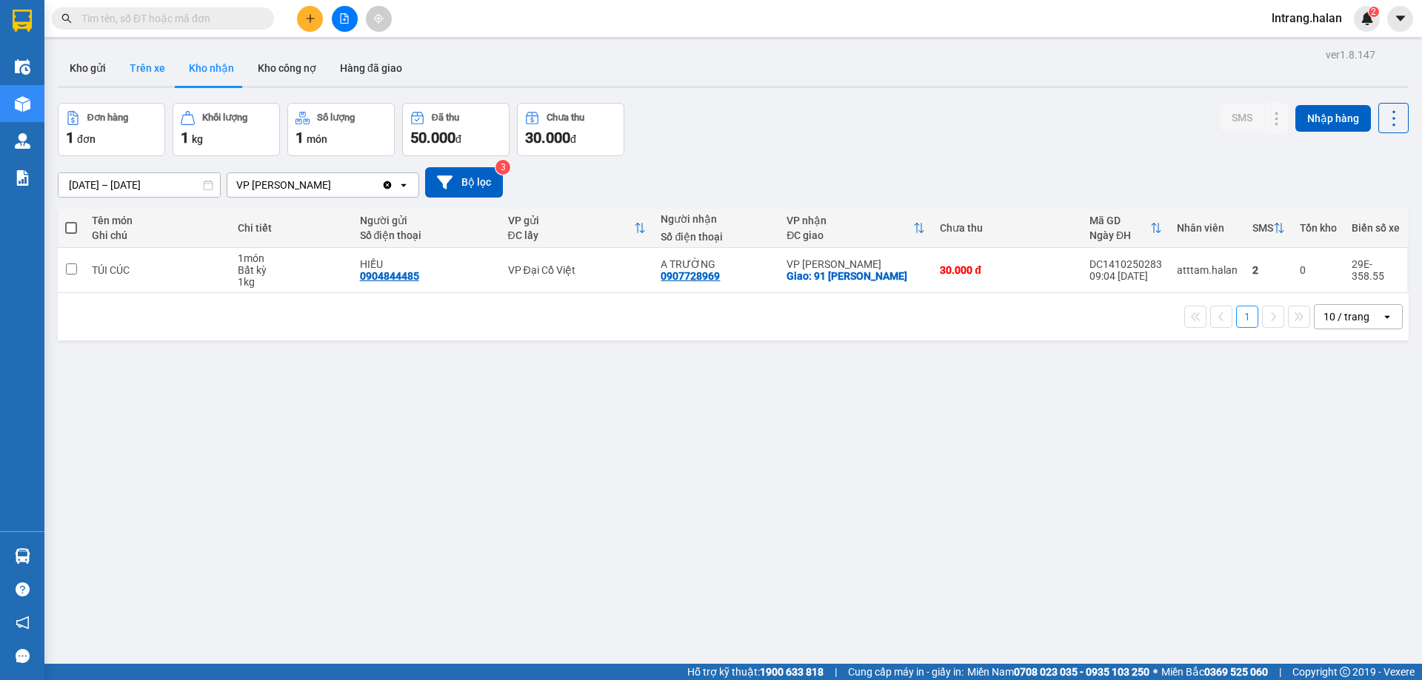
click at [151, 66] on button "Trên xe" at bounding box center [147, 68] width 59 height 36
type input "06/02/2012 – 14/10/2025"
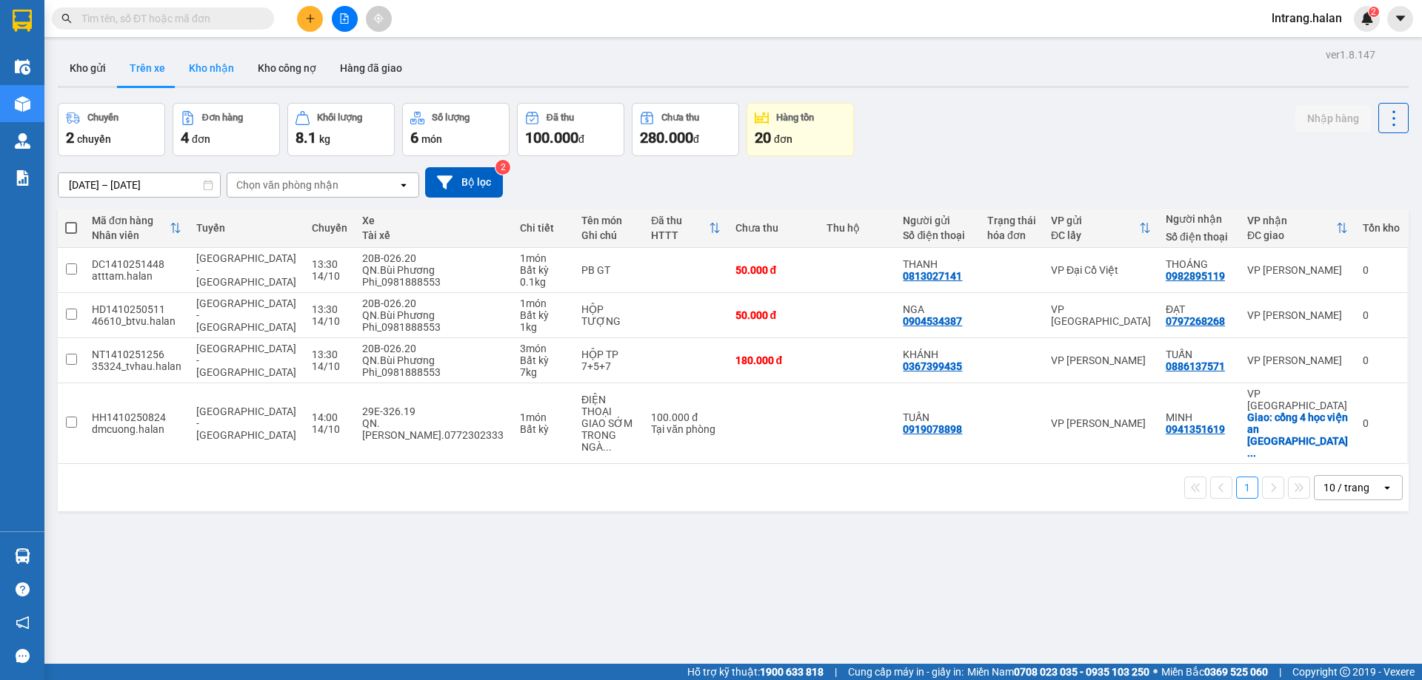
drag, startPoint x: 191, startPoint y: 61, endPoint x: 217, endPoint y: 70, distance: 27.2
click at [191, 62] on button "Kho nhận" at bounding box center [211, 68] width 69 height 36
type input "16/08/2025 – 14/10/2025"
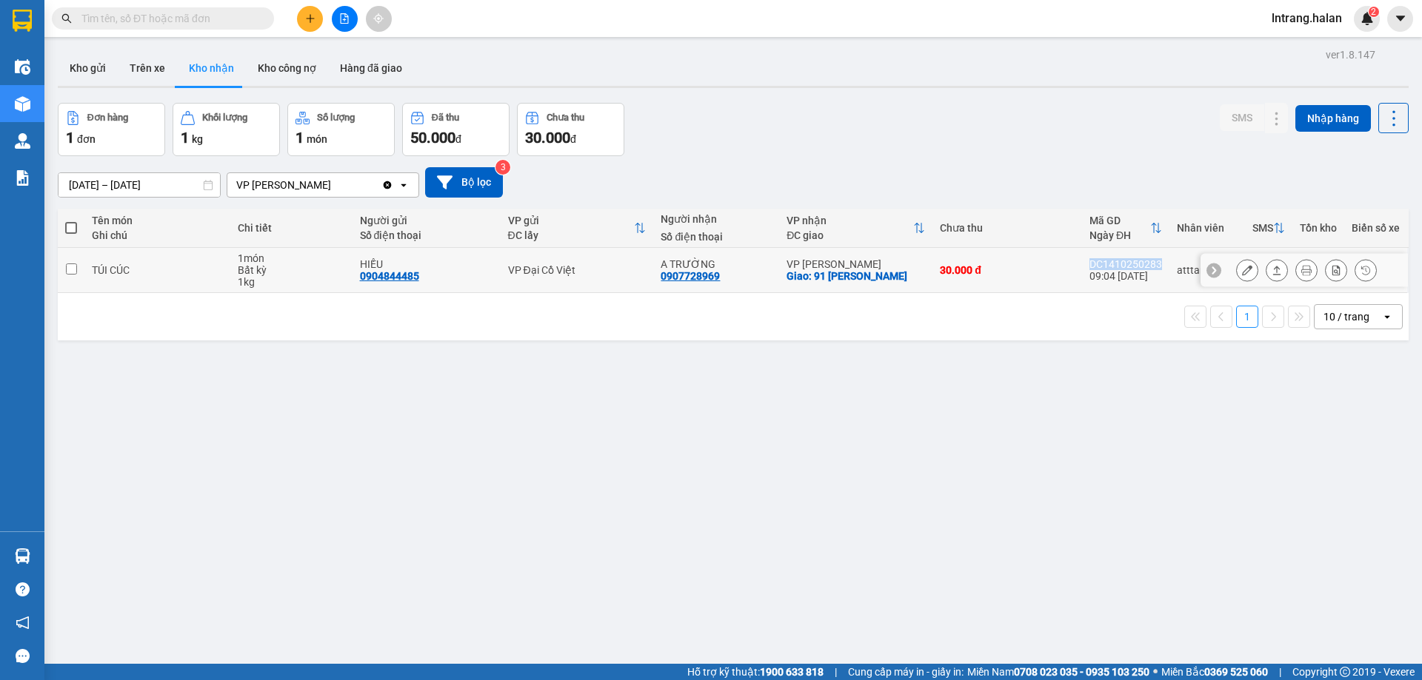
drag, startPoint x: 1079, startPoint y: 264, endPoint x: 1157, endPoint y: 264, distance: 78.5
click at [1157, 264] on td "DC1410250283 09:04 [DATE]" at bounding box center [1125, 270] width 87 height 45
checkbox input "true"
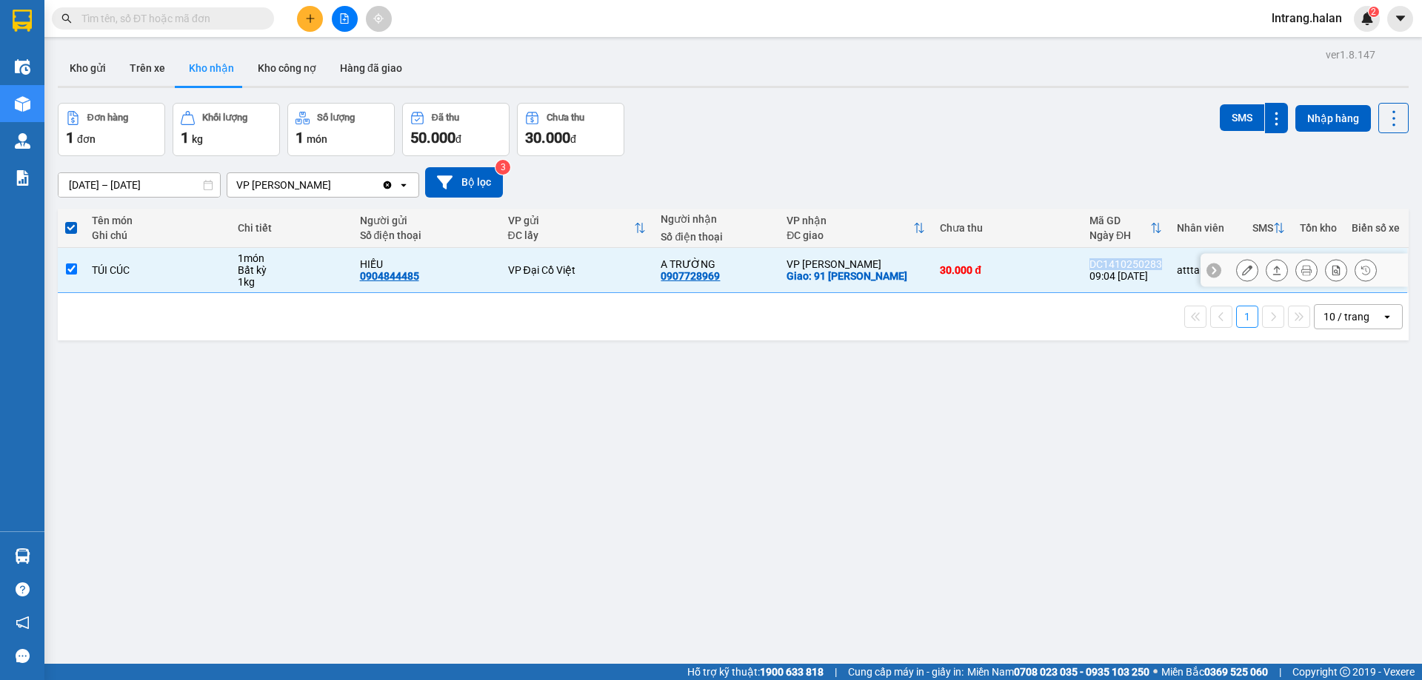
copy div "DC1410250283"
click at [201, 21] on input "text" at bounding box center [168, 18] width 175 height 16
paste input "DC1410250283"
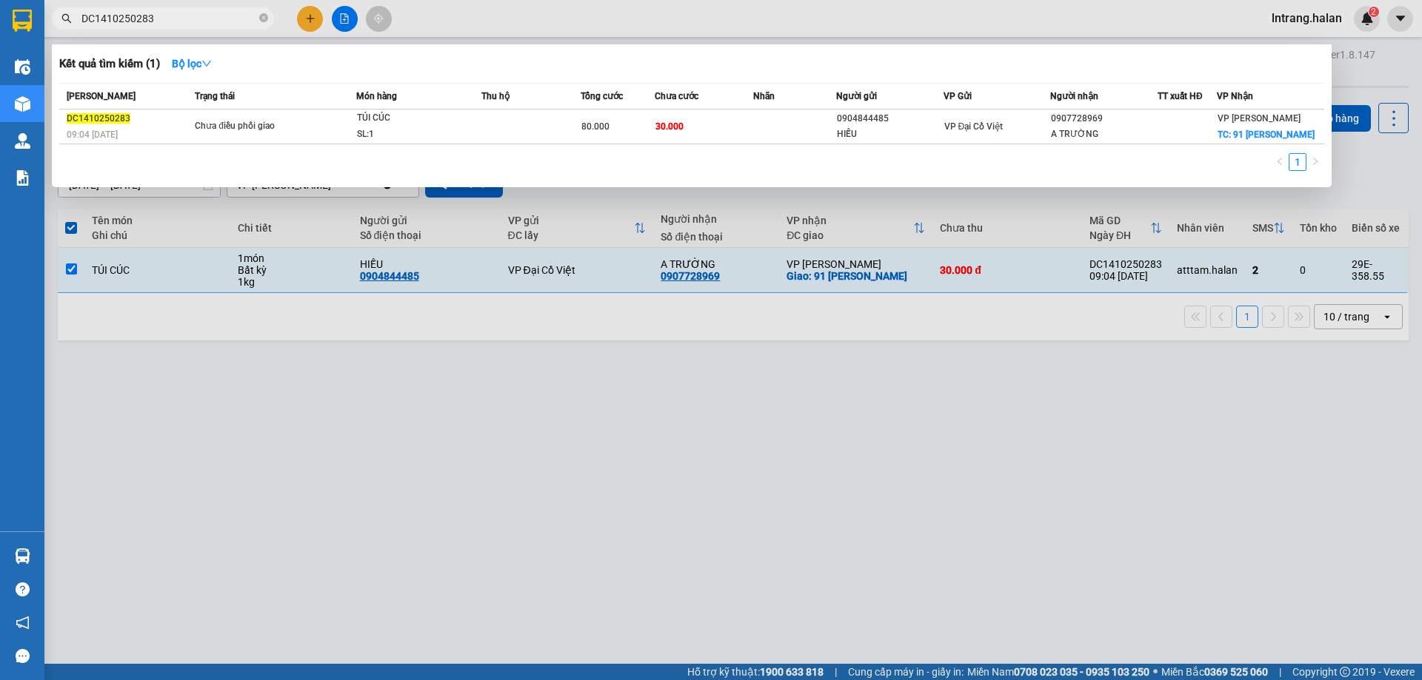
type input "DC1410250283"
drag, startPoint x: 512, startPoint y: 489, endPoint x: 323, endPoint y: 556, distance: 200.5
click at [510, 491] on div at bounding box center [711, 340] width 1422 height 680
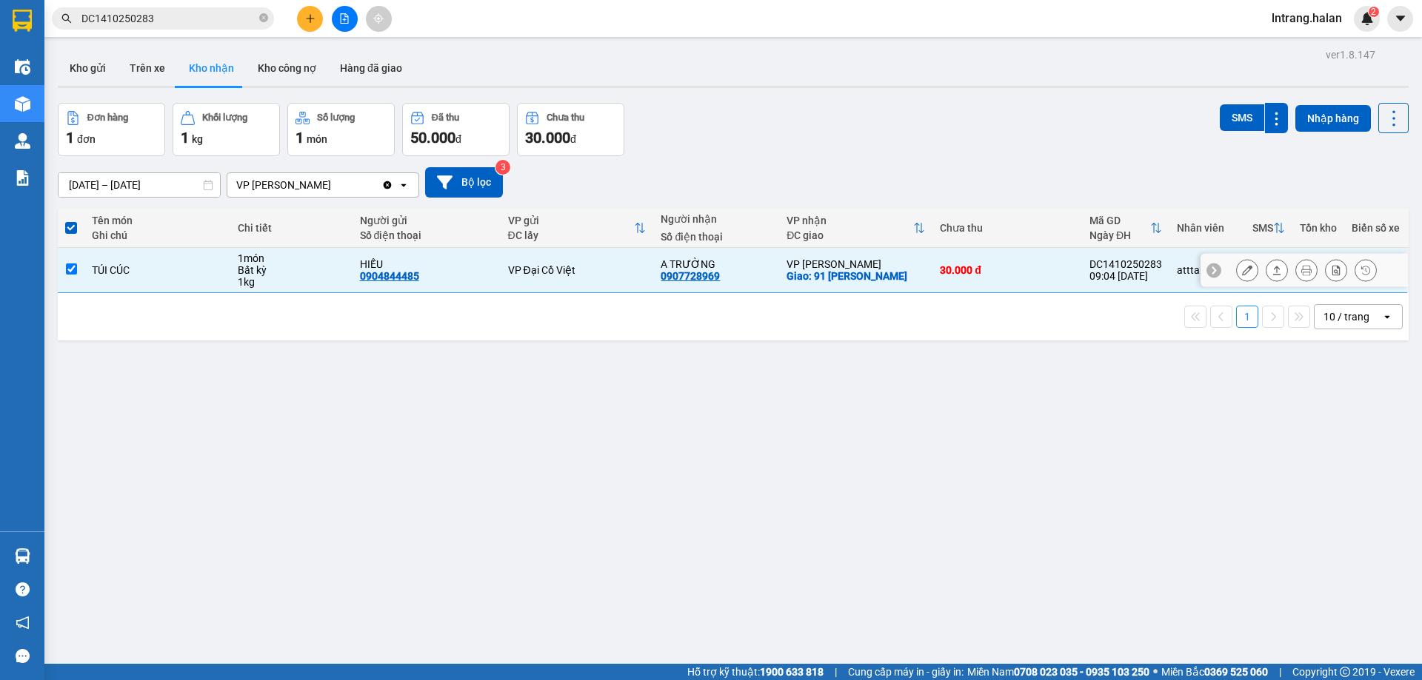
click at [66, 267] on input "checkbox" at bounding box center [71, 269] width 11 height 11
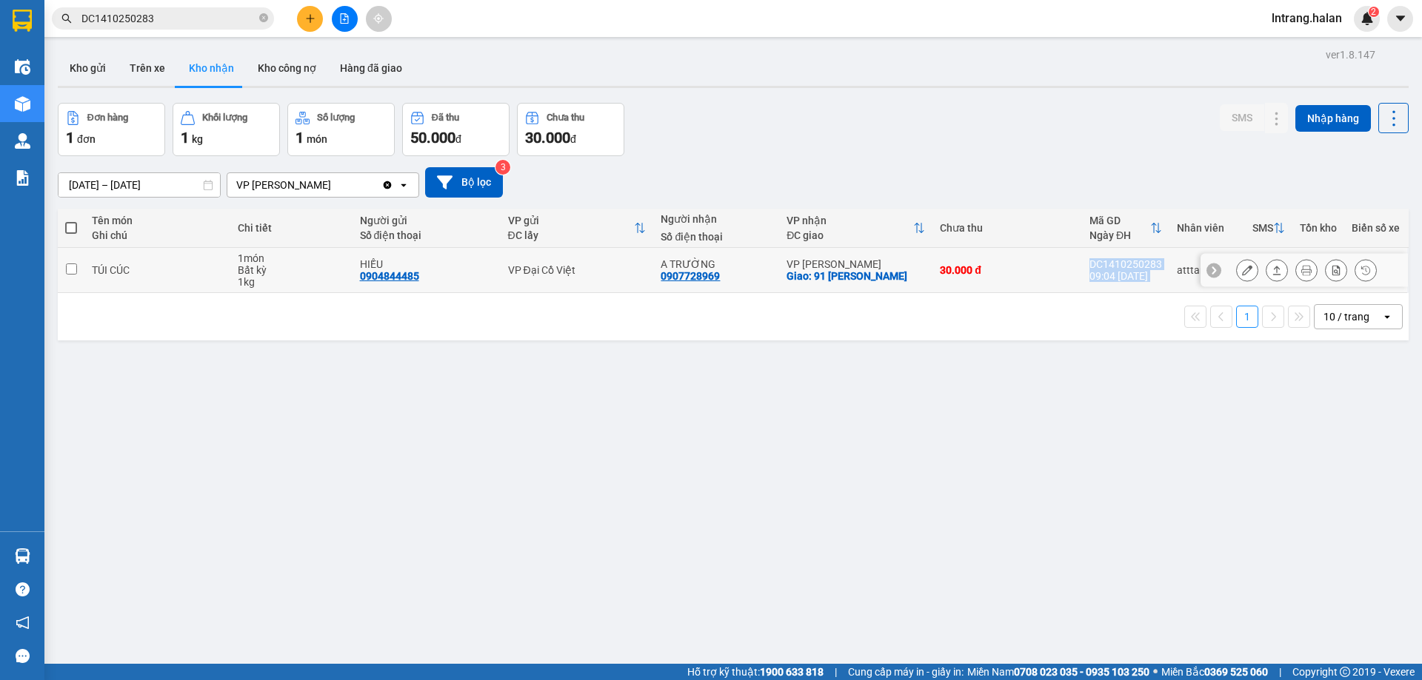
copy tr "30.000 đ DC1410250283 09:04 14/10"
drag, startPoint x: 1075, startPoint y: 264, endPoint x: 1161, endPoint y: 255, distance: 86.3
click at [1161, 255] on tr "TÚI CÚC 1 món Bất kỳ 1 kg HIẾU 0904844485 VP Đại Cồ Việt A TRƯỜNG 0907728969 VP…" at bounding box center [733, 270] width 1350 height 45
checkbox input "true"
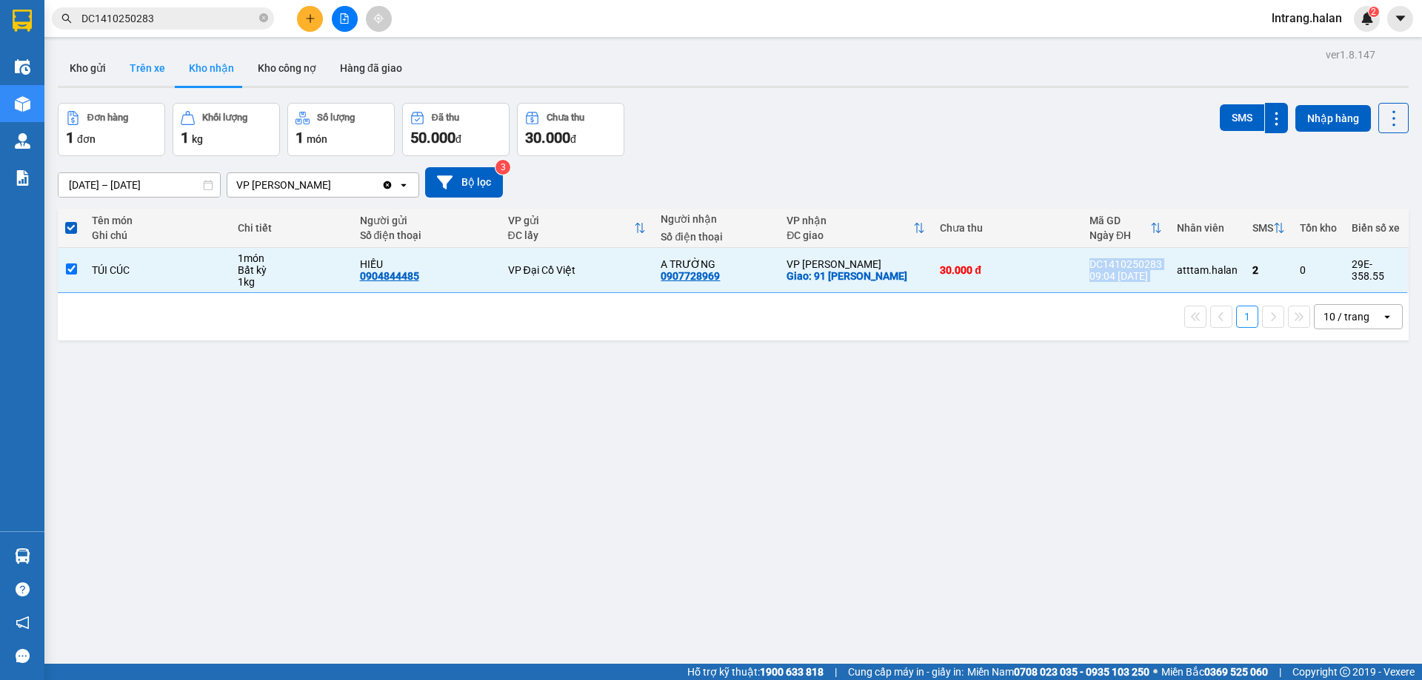
click at [140, 67] on button "Trên xe" at bounding box center [147, 68] width 59 height 36
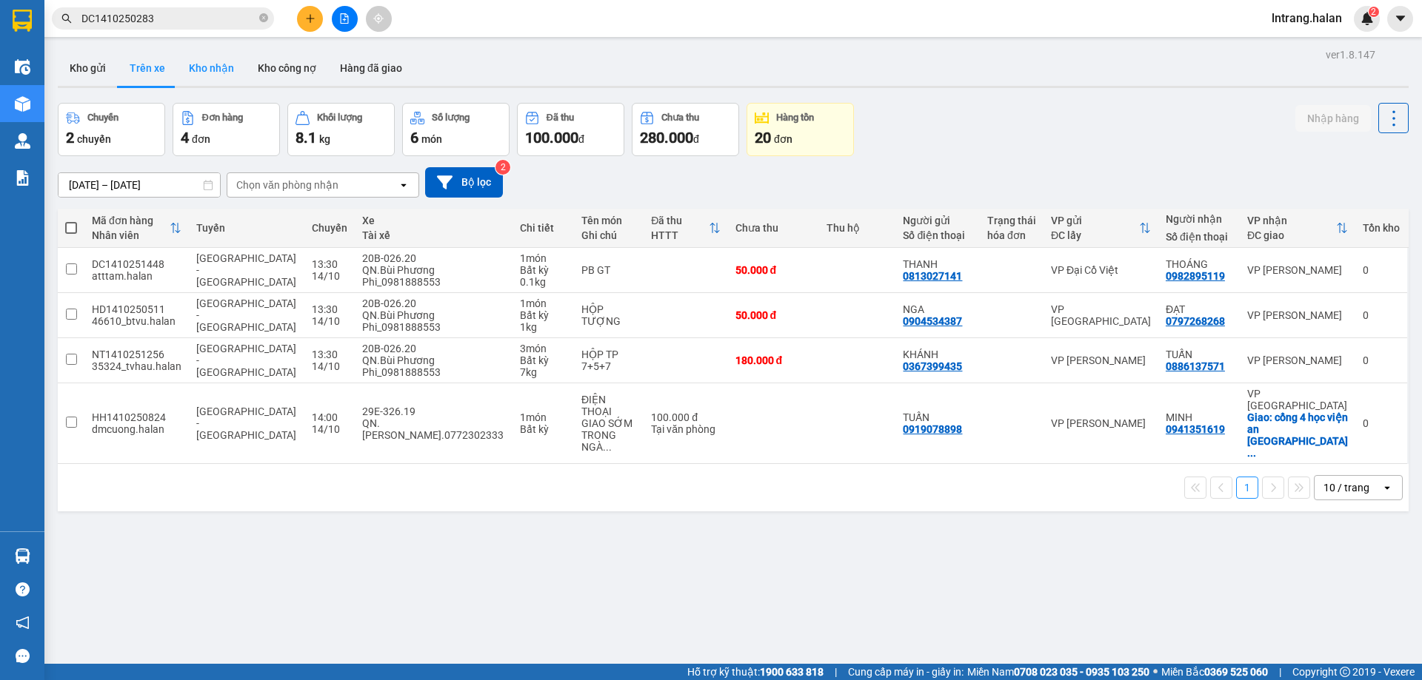
click at [212, 73] on button "Kho nhận" at bounding box center [211, 68] width 69 height 36
type input "16/08/2025 – 14/10/2025"
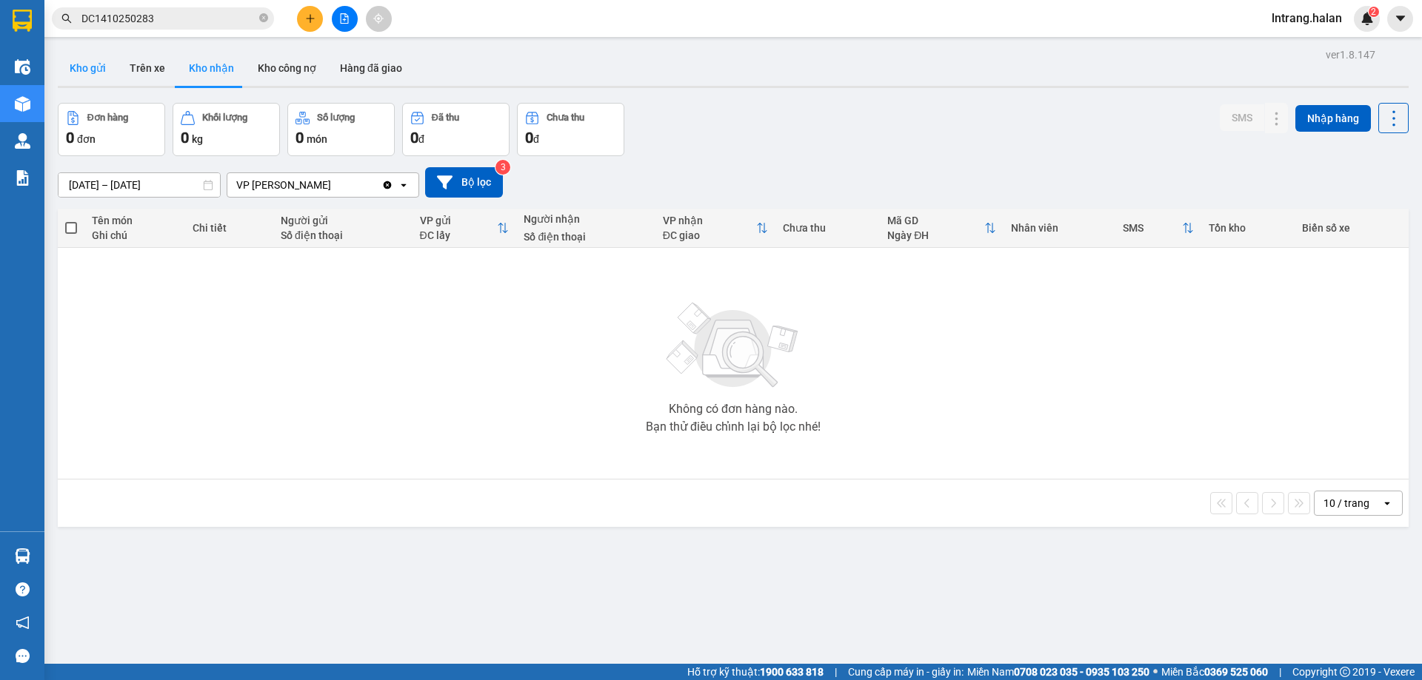
click at [88, 74] on button "Kho gửi" at bounding box center [88, 68] width 60 height 36
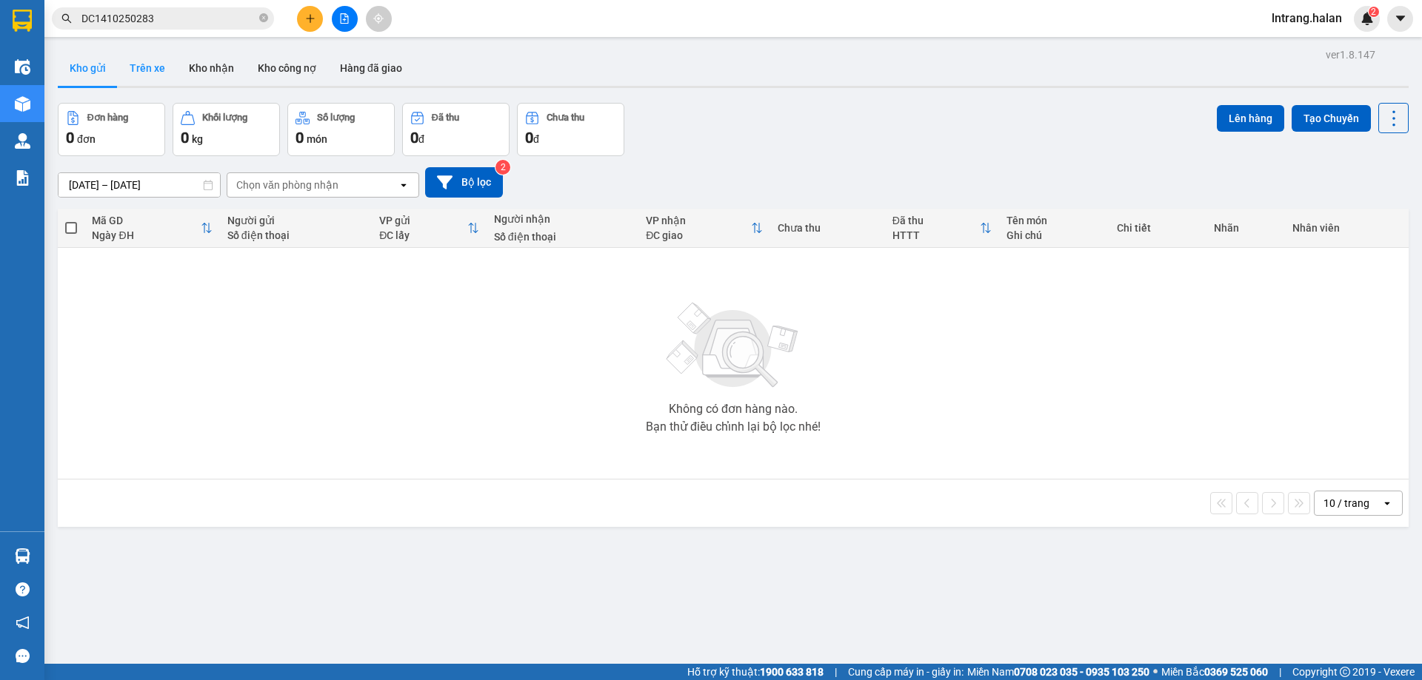
click at [155, 82] on button "Trên xe" at bounding box center [147, 68] width 59 height 36
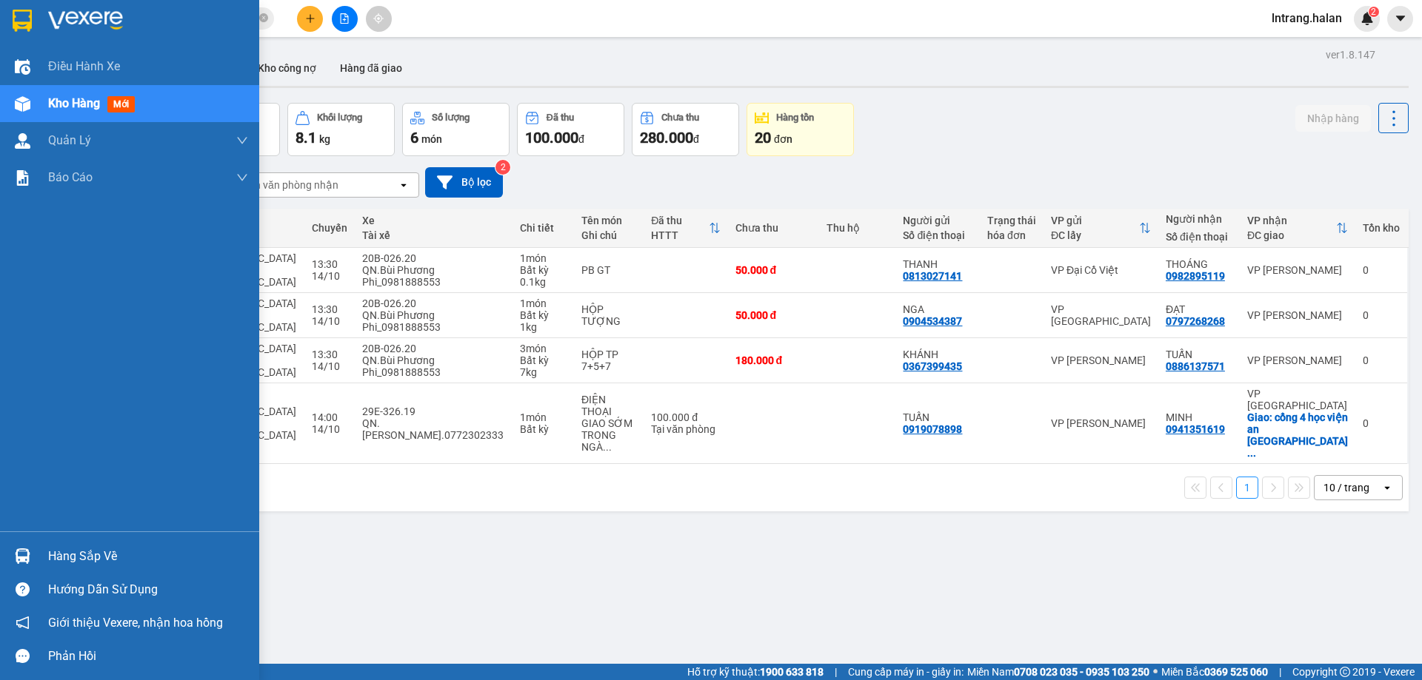
click at [46, 556] on div "Hàng sắp về" at bounding box center [129, 556] width 259 height 33
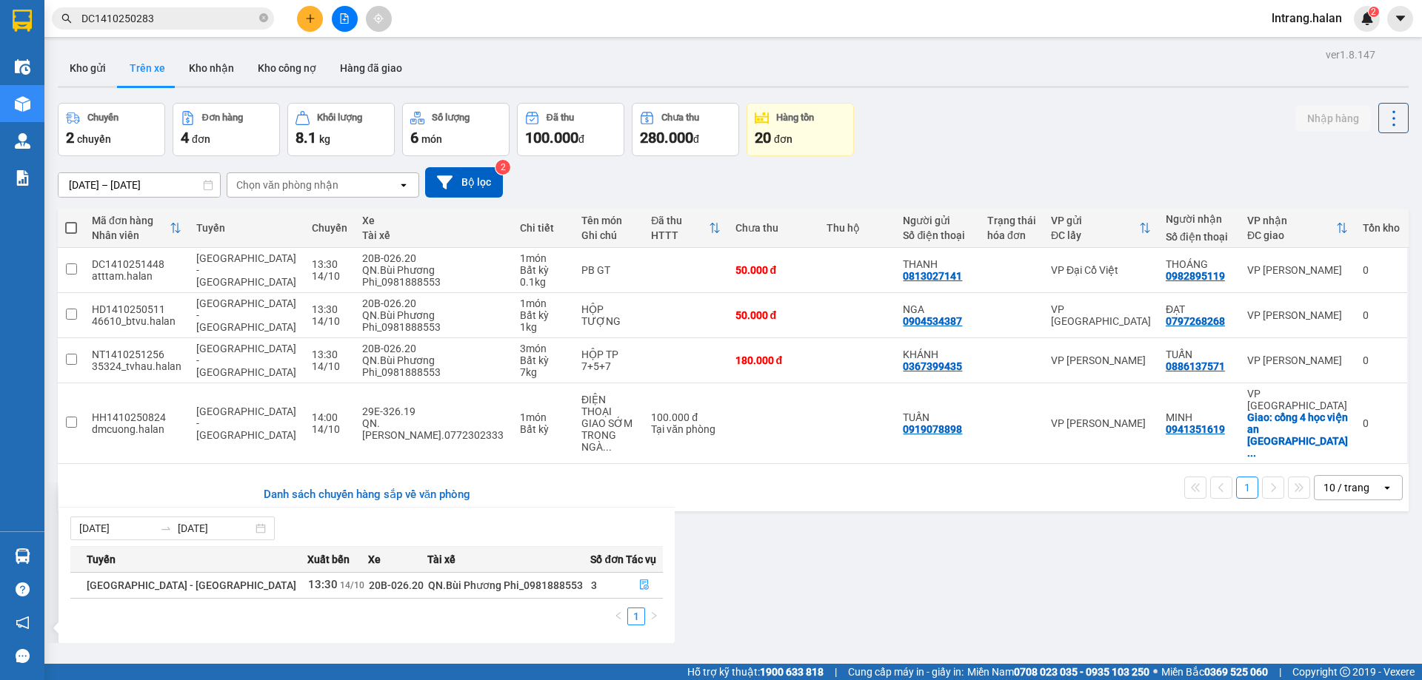
click at [749, 602] on section "Kết quả tìm kiếm ( 1 ) Bộ lọc Mã ĐH Trạng thái Món hàng Thu hộ Tổng cước Chưa c…" at bounding box center [711, 340] width 1422 height 680
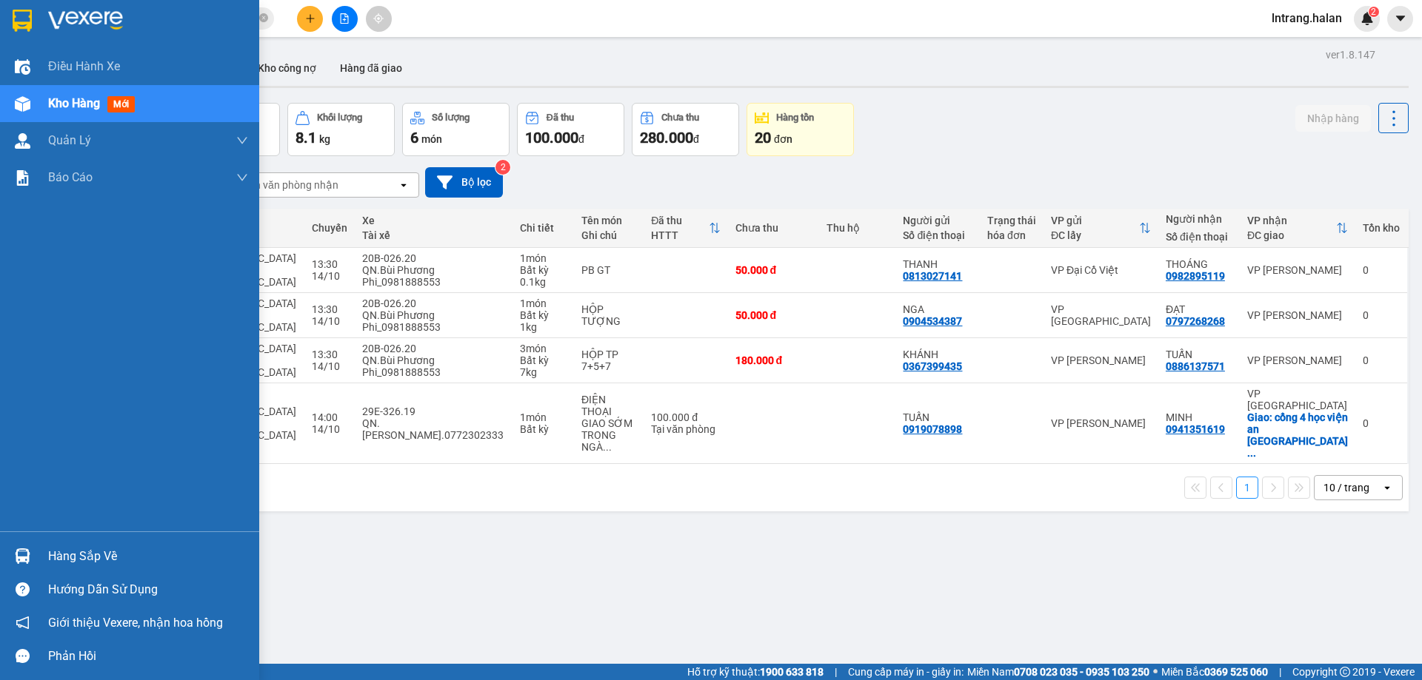
click at [68, 565] on div "Hàng sắp về" at bounding box center [148, 557] width 200 height 22
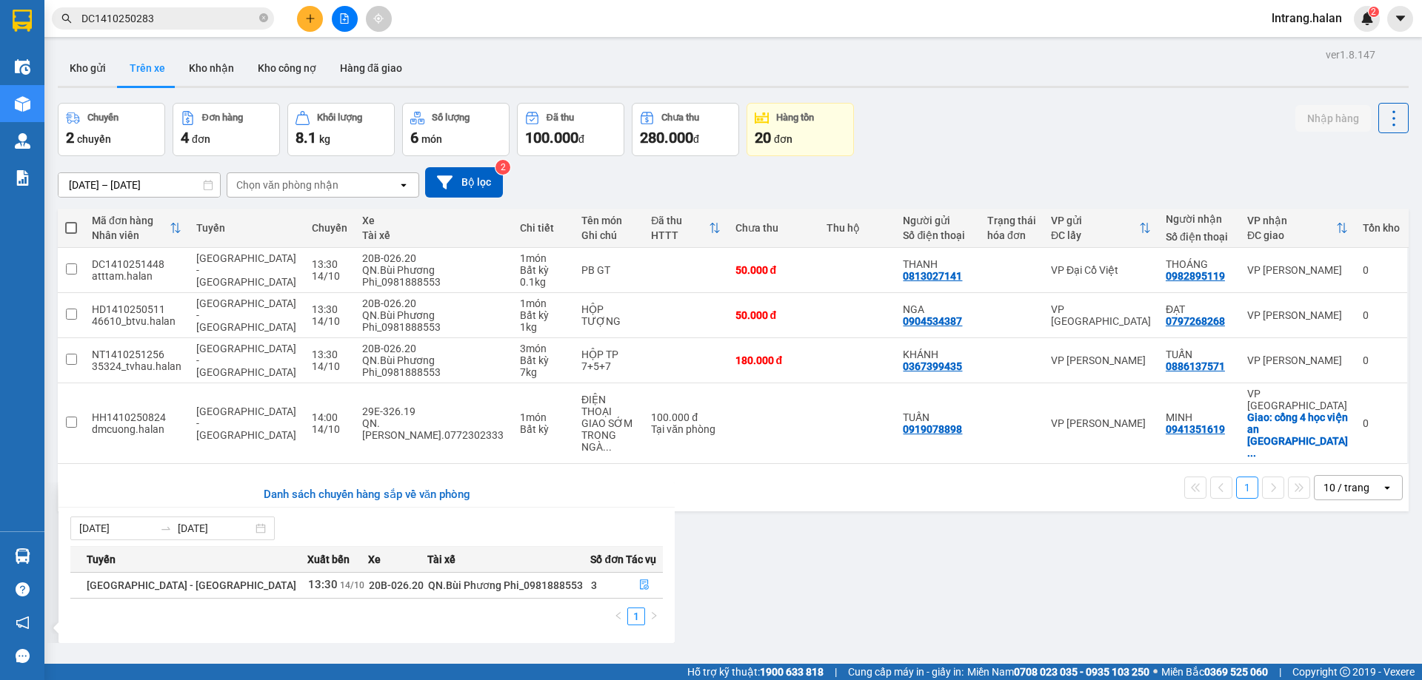
click at [779, 606] on section "Kết quả tìm kiếm ( 1 ) Bộ lọc Mã ĐH Trạng thái Món hàng Thu hộ Tổng cước Chưa c…" at bounding box center [711, 340] width 1422 height 680
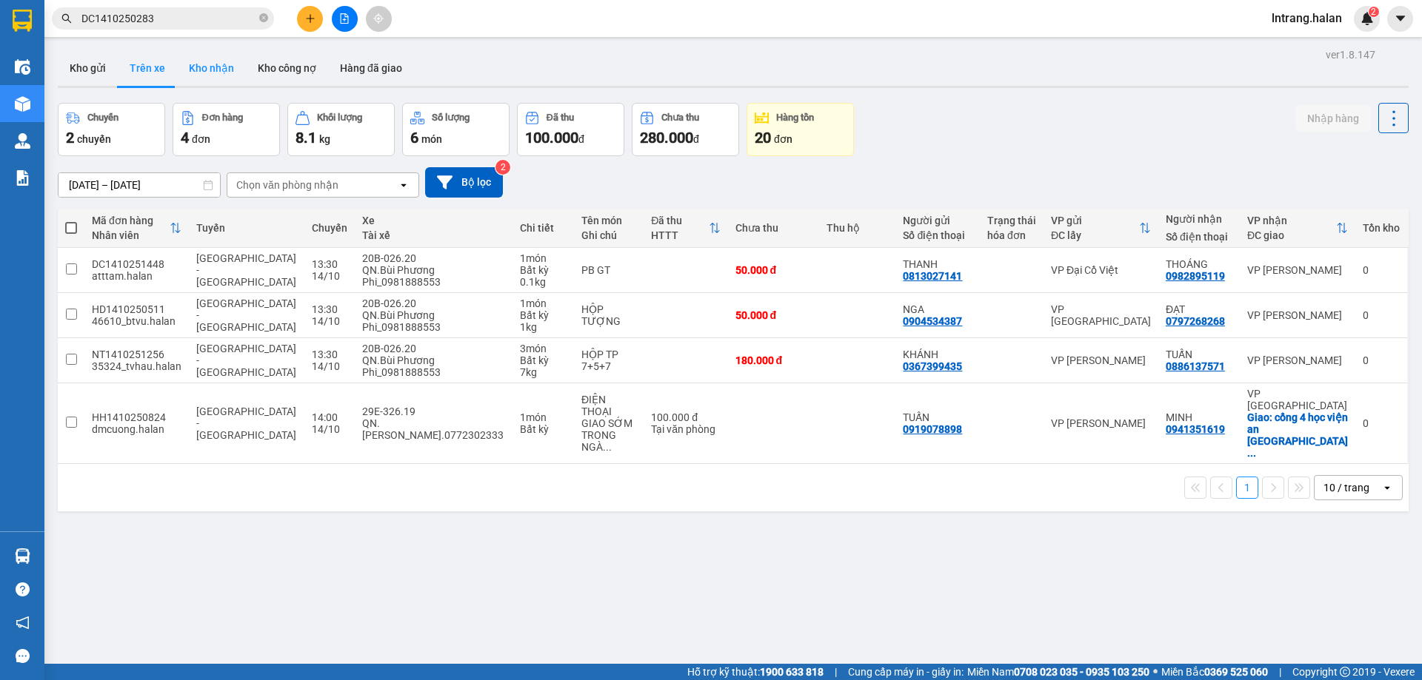
click at [238, 57] on button "Kho nhận" at bounding box center [211, 68] width 69 height 36
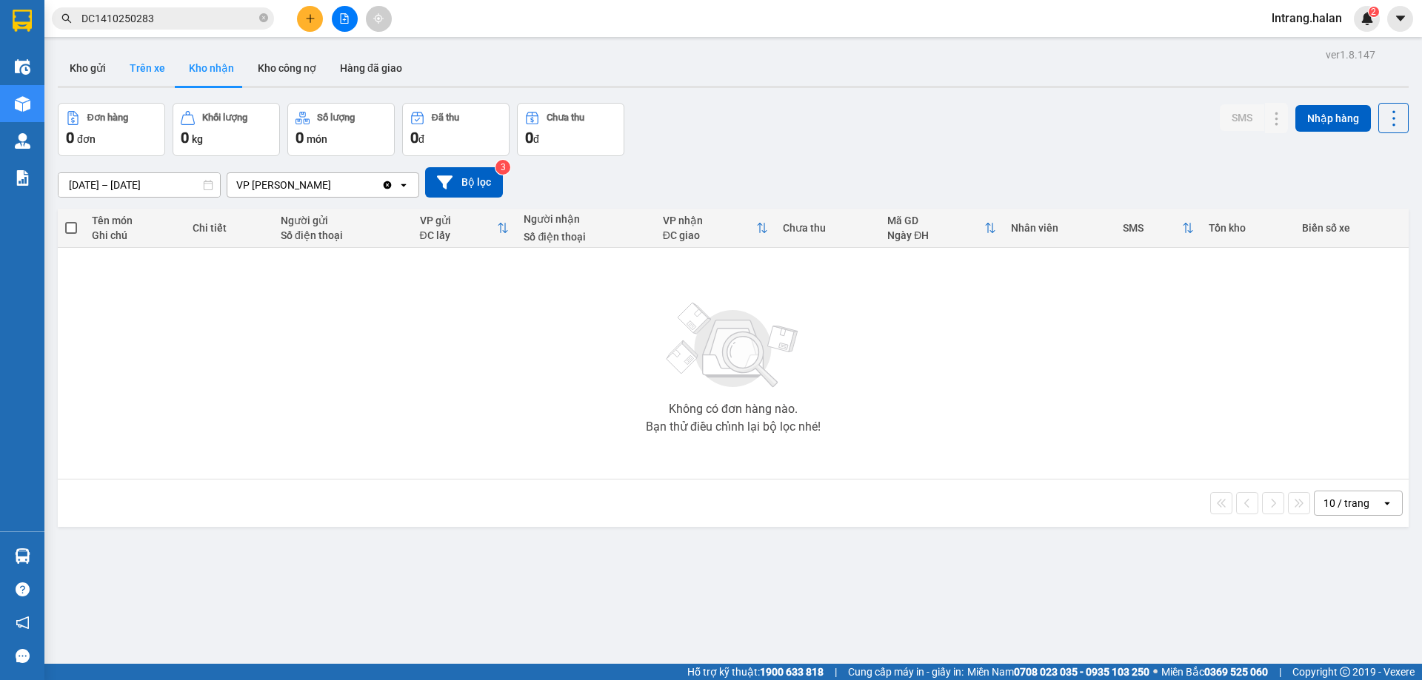
click at [155, 70] on button "Trên xe" at bounding box center [147, 68] width 59 height 36
type input "06/02/2012 – 14/10/2025"
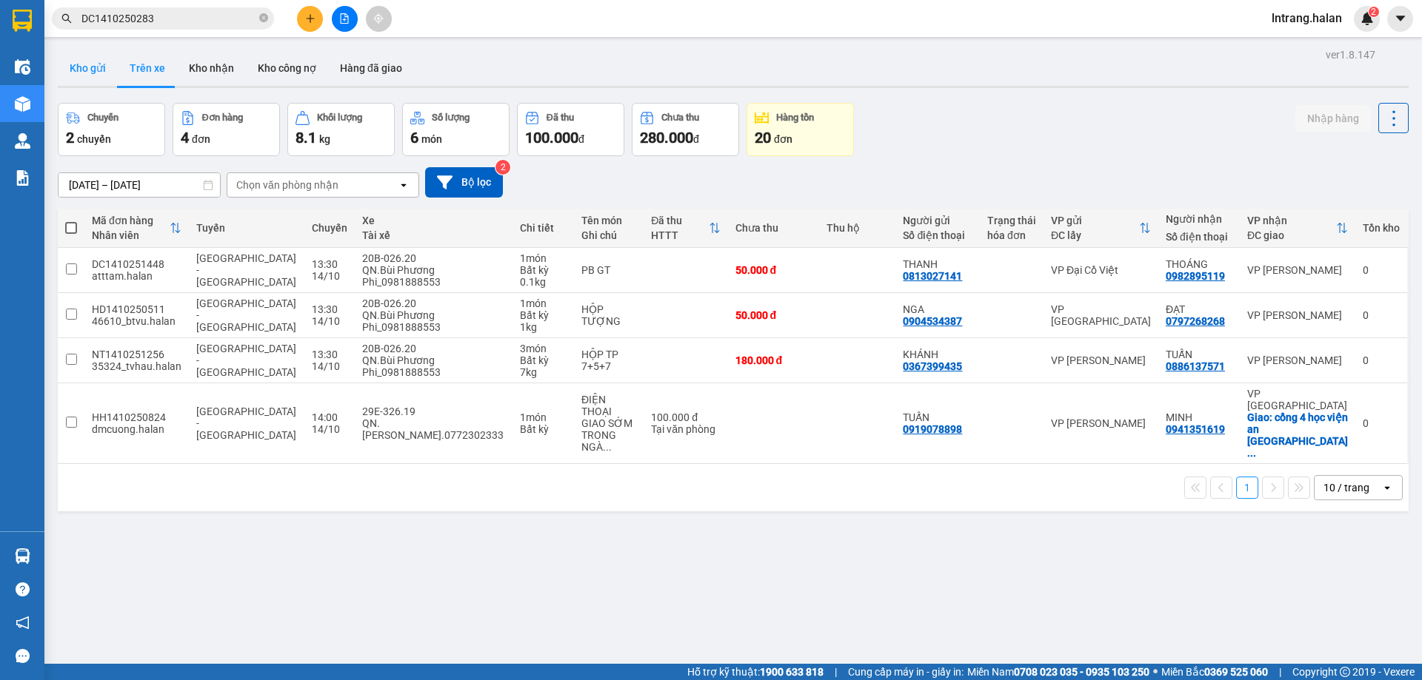
click at [93, 71] on button "Kho gửi" at bounding box center [88, 68] width 60 height 36
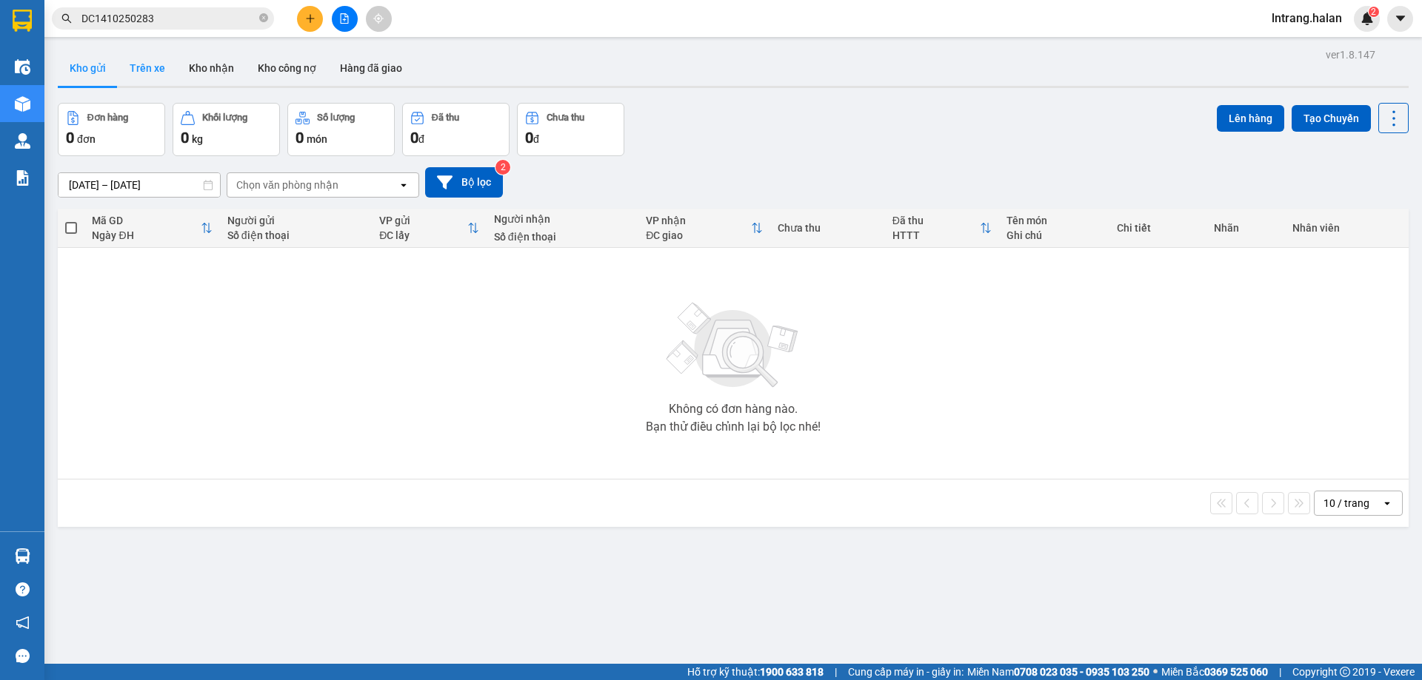
click at [140, 69] on button "Trên xe" at bounding box center [147, 68] width 59 height 36
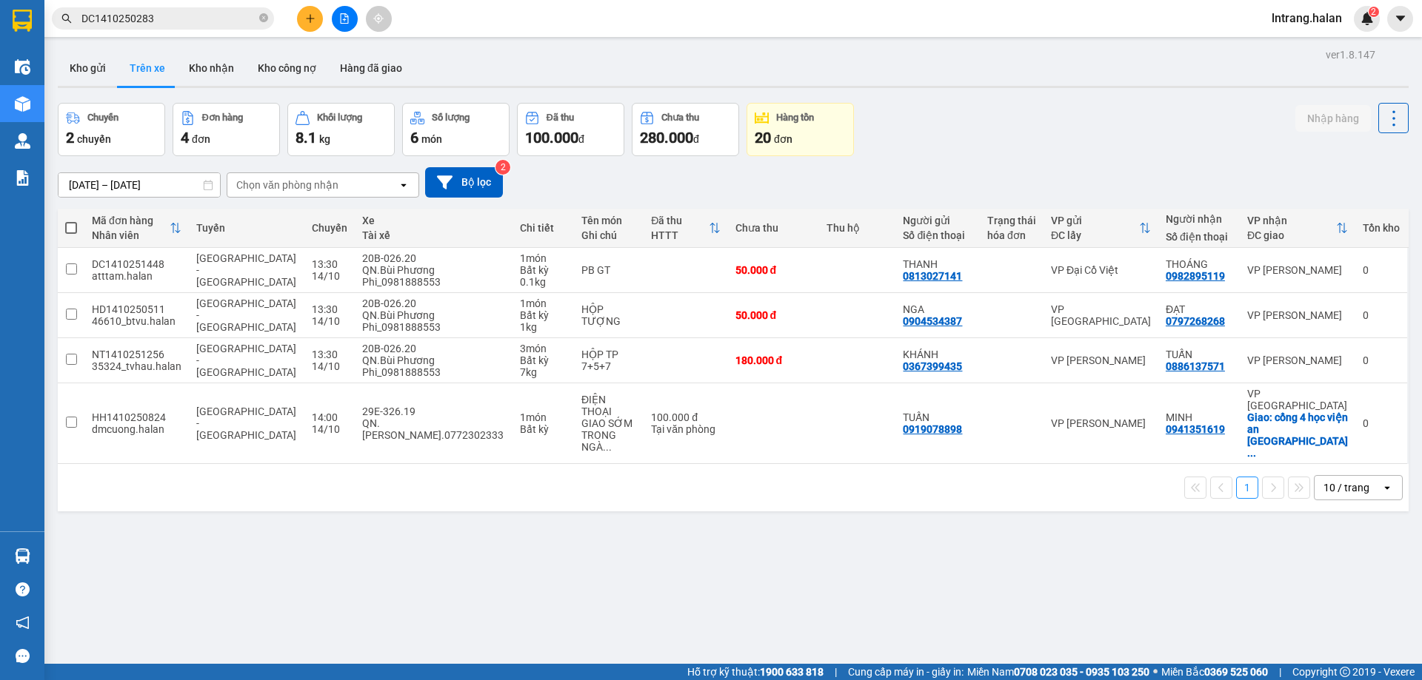
click at [1146, 570] on div "ver 1.8.147 Kho gửi Trên xe Kho nhận Kho công nợ Hàng đã giao Chuyến 2 chuyến Đ…" at bounding box center [733, 384] width 1362 height 680
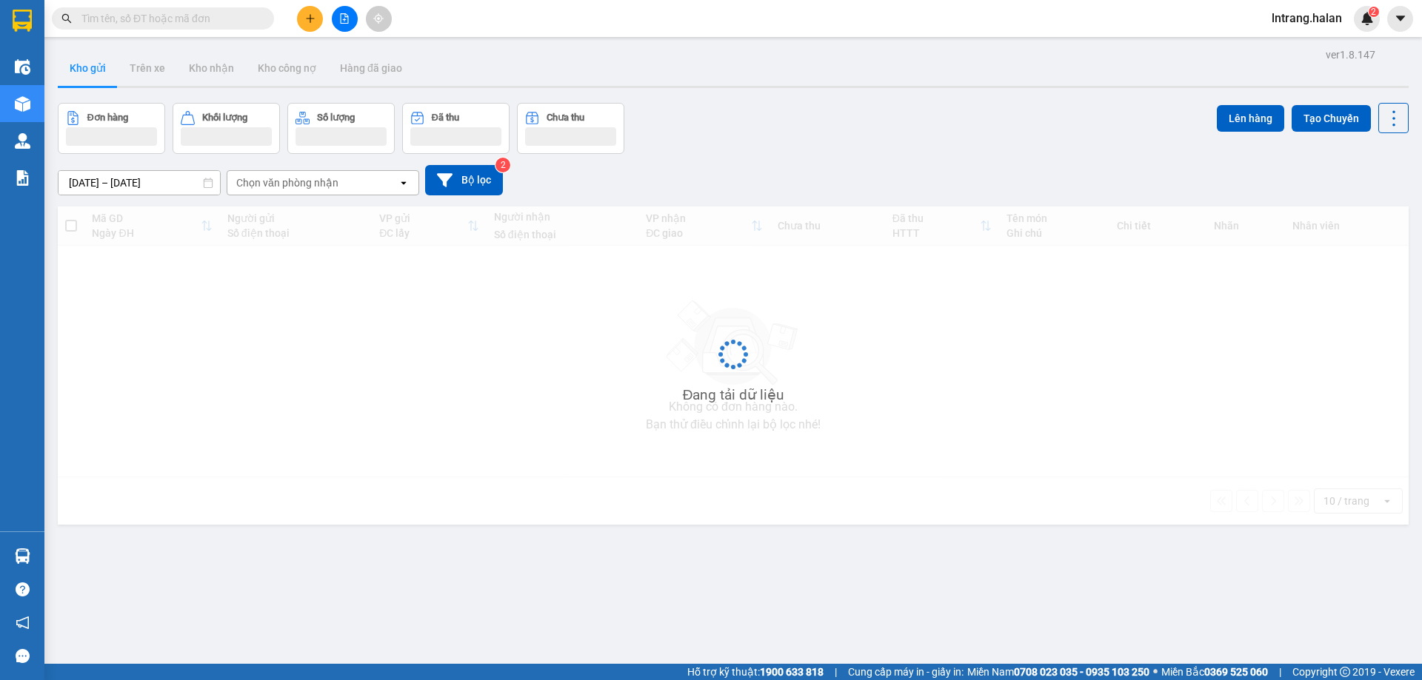
click at [221, 25] on input "text" at bounding box center [168, 18] width 175 height 16
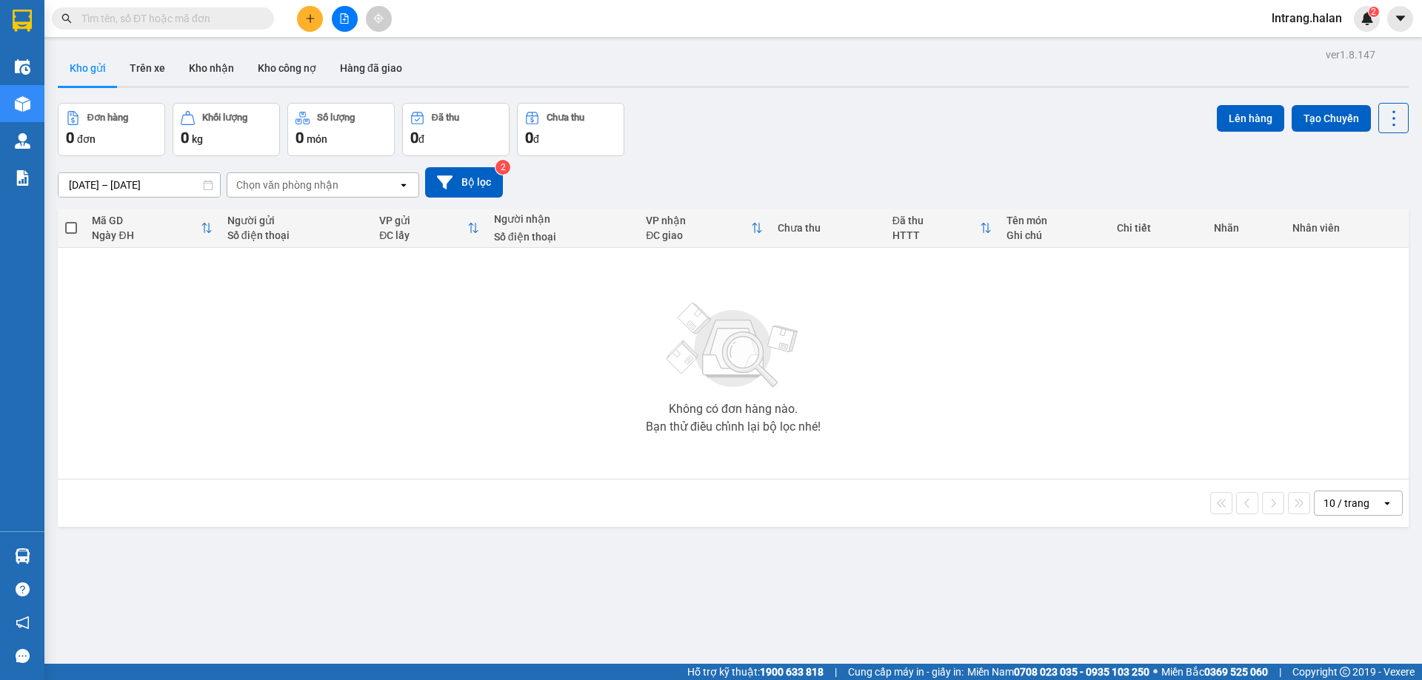
paste input "HD1410250511"
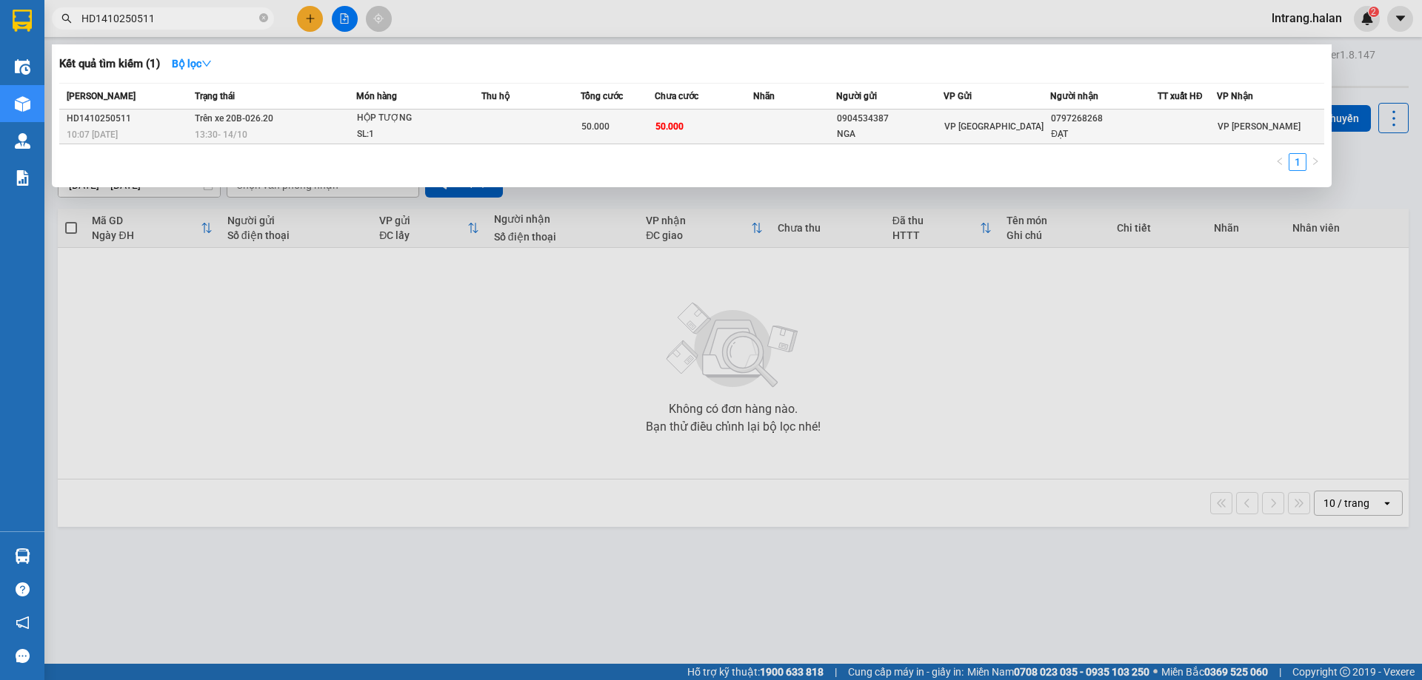
type input "HD1410250511"
click at [766, 118] on td at bounding box center [794, 127] width 82 height 35
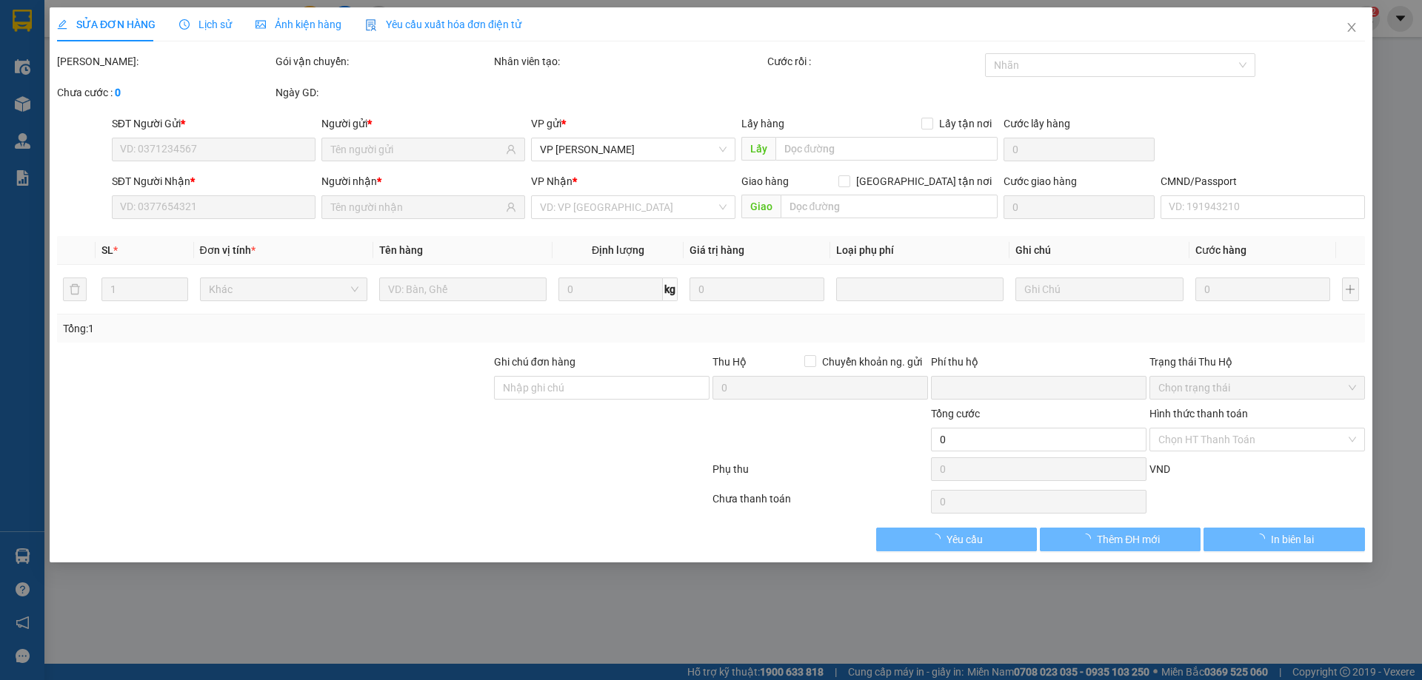
type input "0904534387"
type input "NGA"
type input "0797268268"
type input "ĐẠT"
type input "0"
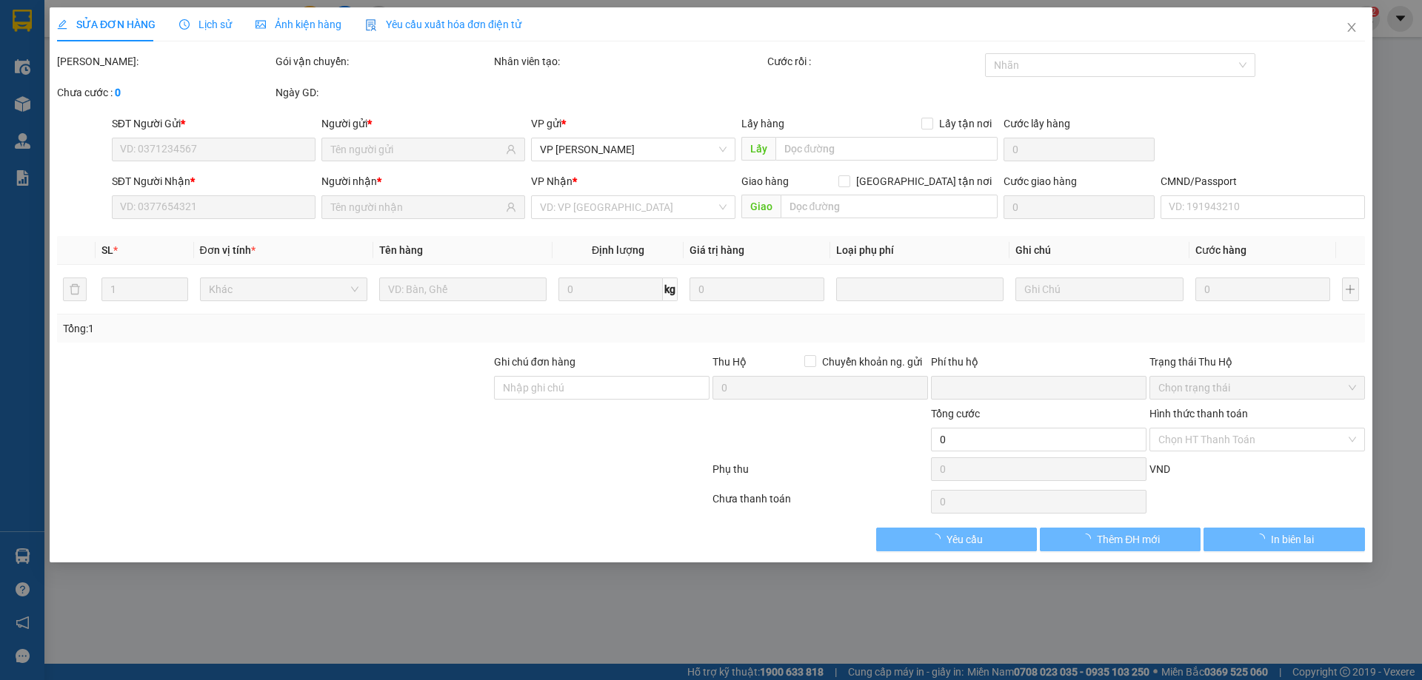
type input "50.000"
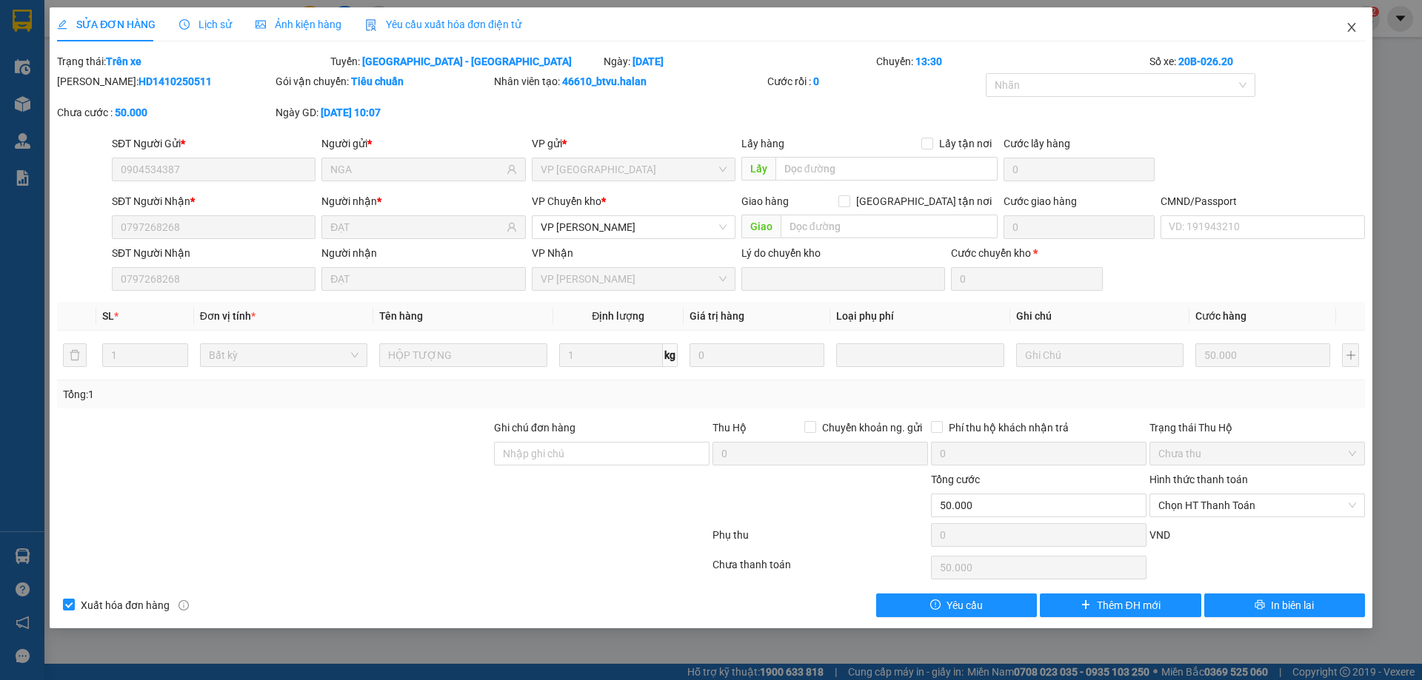
click at [1354, 30] on icon "close" at bounding box center [1351, 27] width 12 height 12
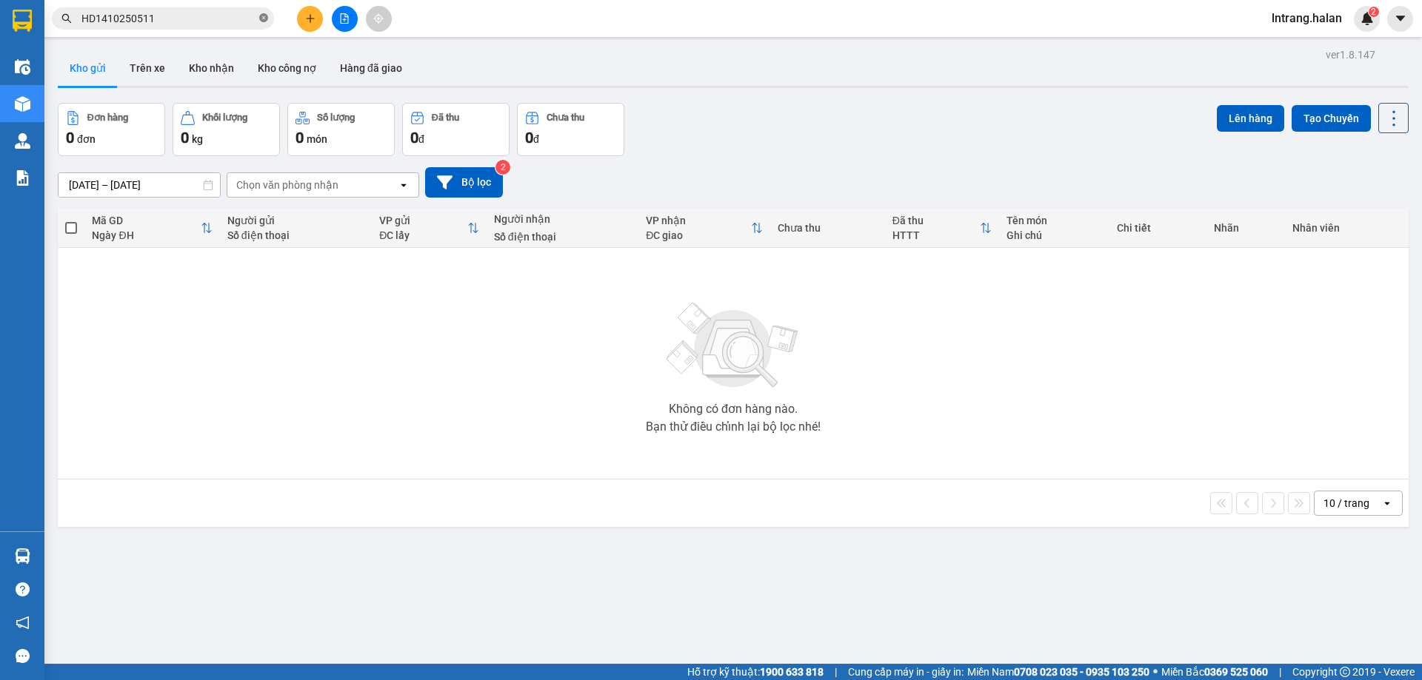
click at [264, 19] on icon "close-circle" at bounding box center [263, 17] width 9 height 9
click at [221, 16] on input "text" at bounding box center [168, 18] width 175 height 16
paste input "NT1410251256"
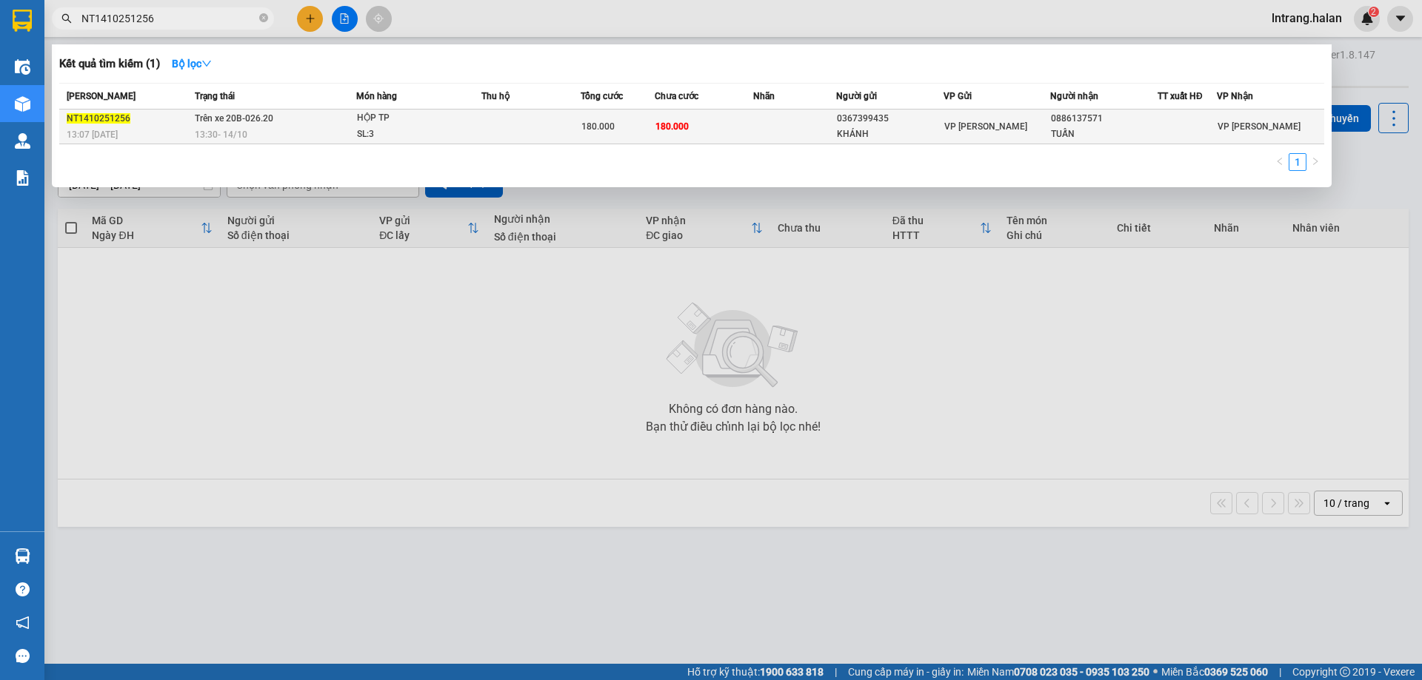
type input "NT1410251256"
click at [882, 135] on div "KHÁNH" at bounding box center [890, 135] width 106 height 16
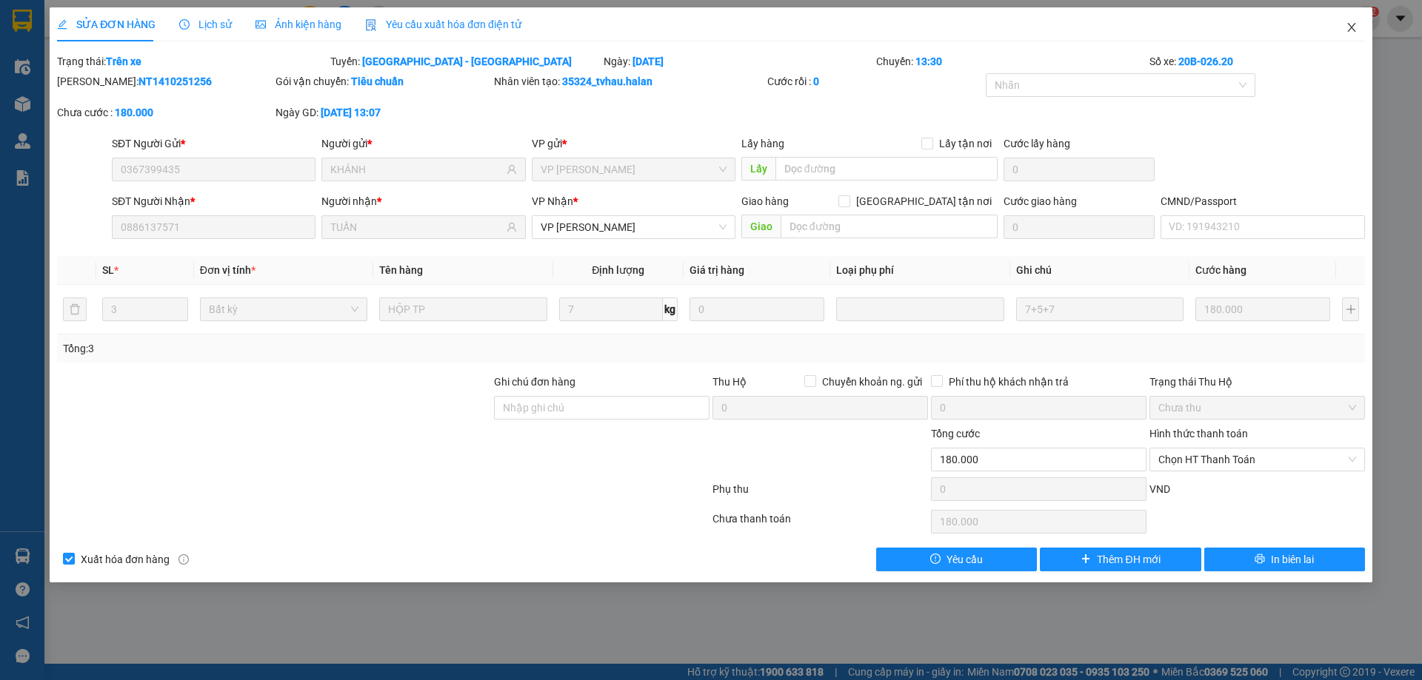
click at [1349, 30] on icon "close" at bounding box center [1351, 27] width 8 height 9
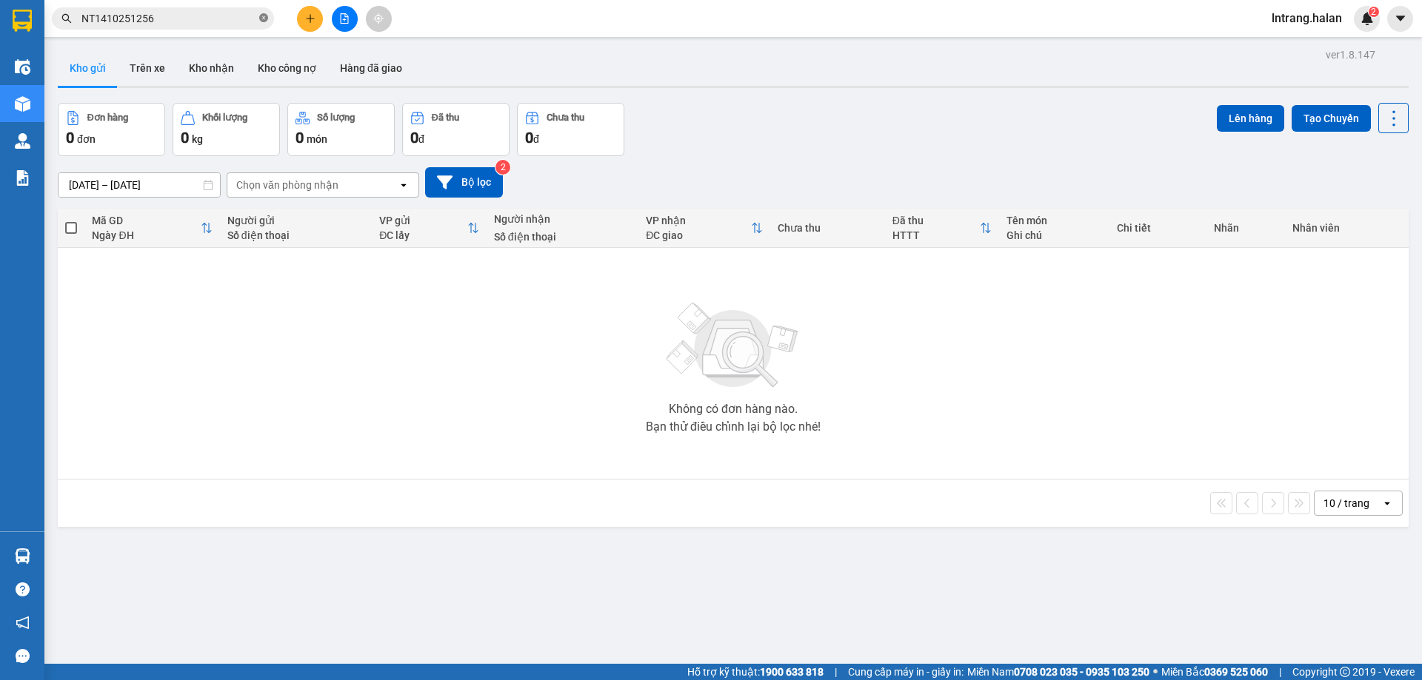
click at [266, 20] on icon "close-circle" at bounding box center [263, 17] width 9 height 9
click at [234, 20] on input "text" at bounding box center [168, 18] width 175 height 16
paste input "DC1410250283 09:04 [DATE]"
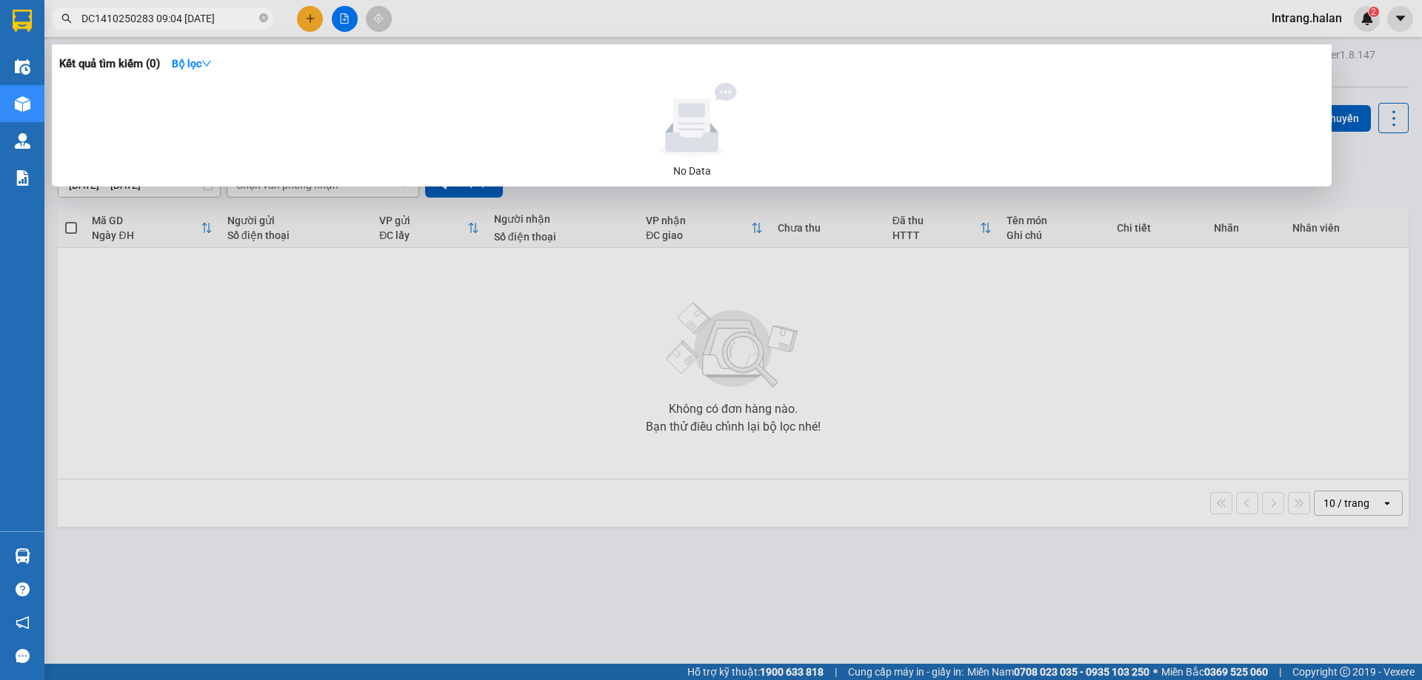
drag, startPoint x: 152, startPoint y: 16, endPoint x: 374, endPoint y: 52, distance: 224.9
click at [289, 32] on div "Kết quả tìm kiếm ( 0 ) Bộ lọc No Data DC1410250283 09:04 [DATE]" at bounding box center [144, 19] width 289 height 26
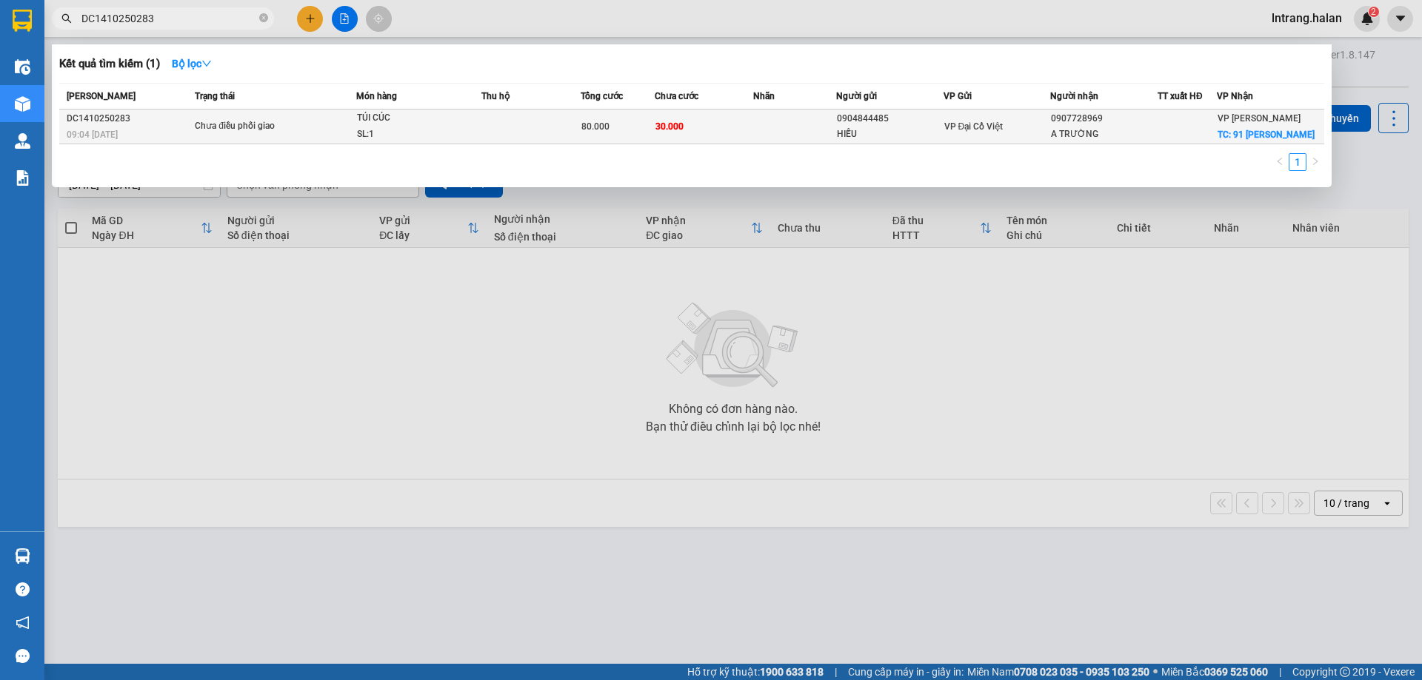
type input "DC1410250283"
click at [777, 134] on td at bounding box center [794, 127] width 82 height 35
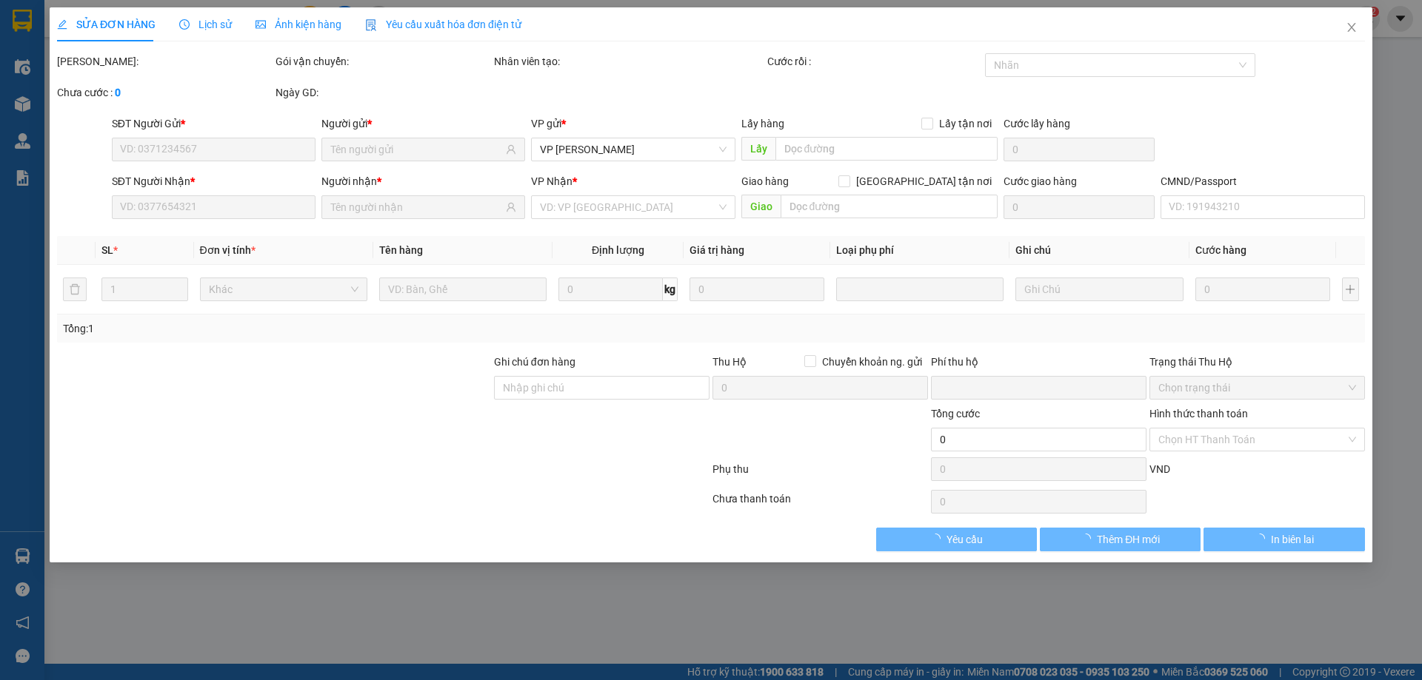
type input "0904844485"
type input "HIẾU"
type input "0907728969"
type input "A TRƯỜNG"
checkbox input "true"
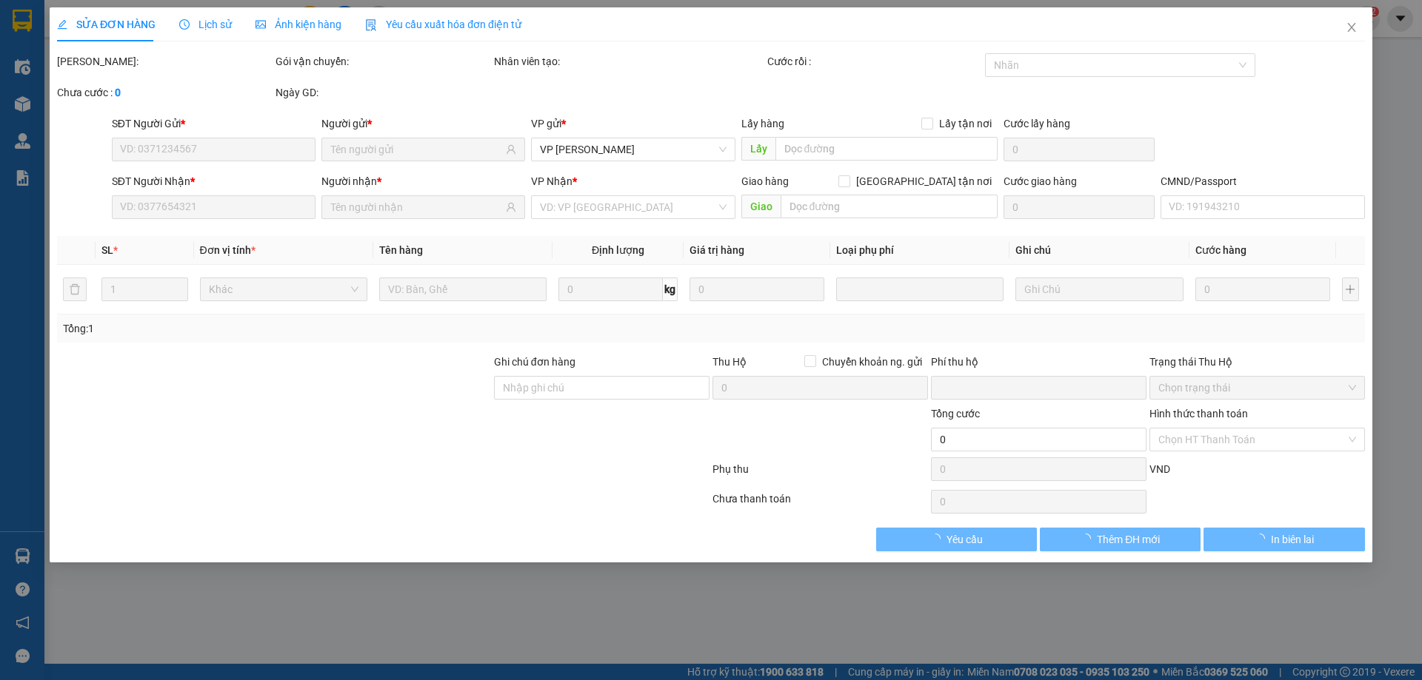
type input "91 [PERSON_NAME]"
type input "30.000"
type input "0"
type input "80.000"
type input "50.000"
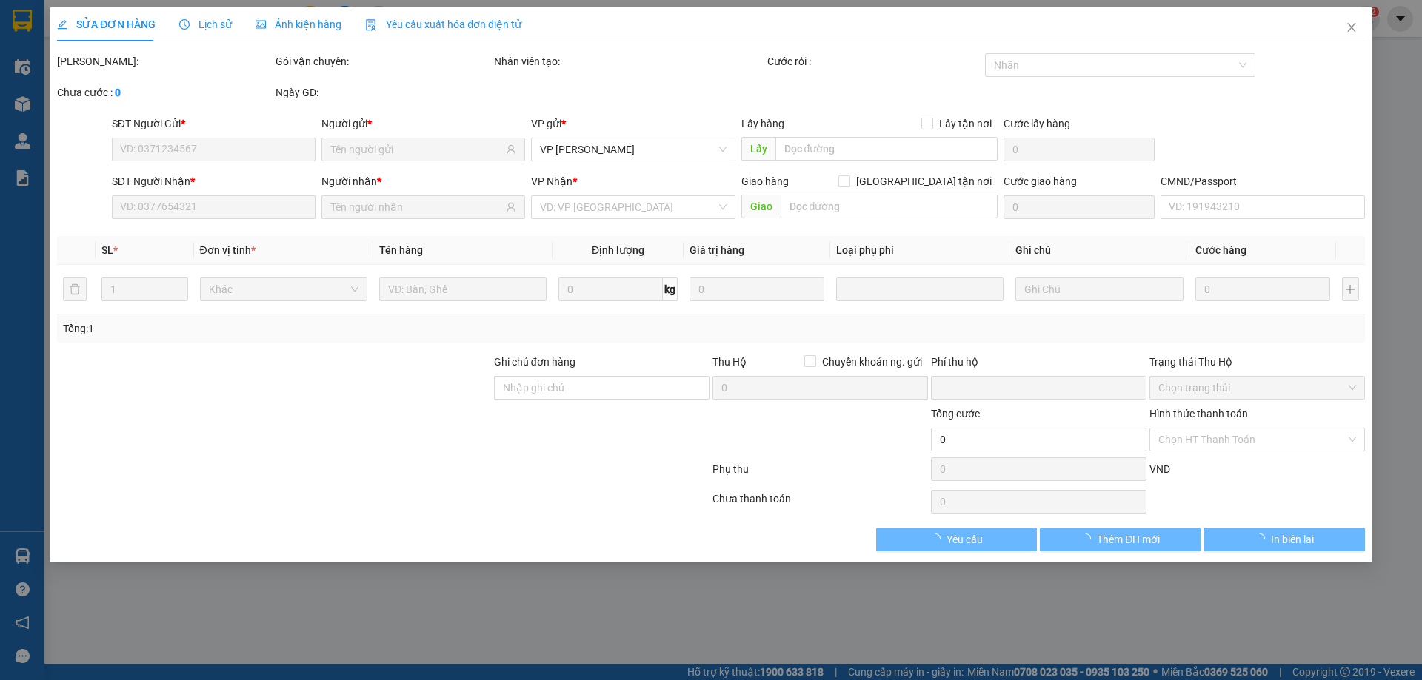
type input "30.000"
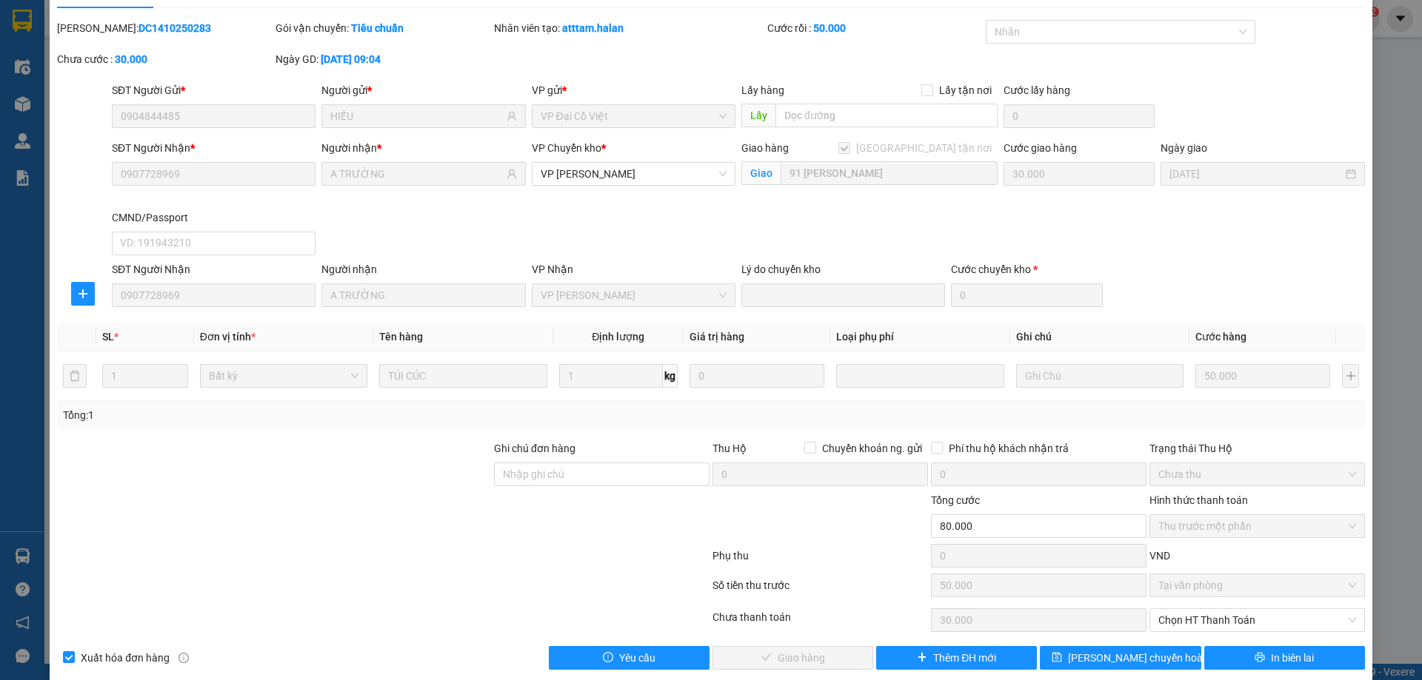
scroll to position [52, 0]
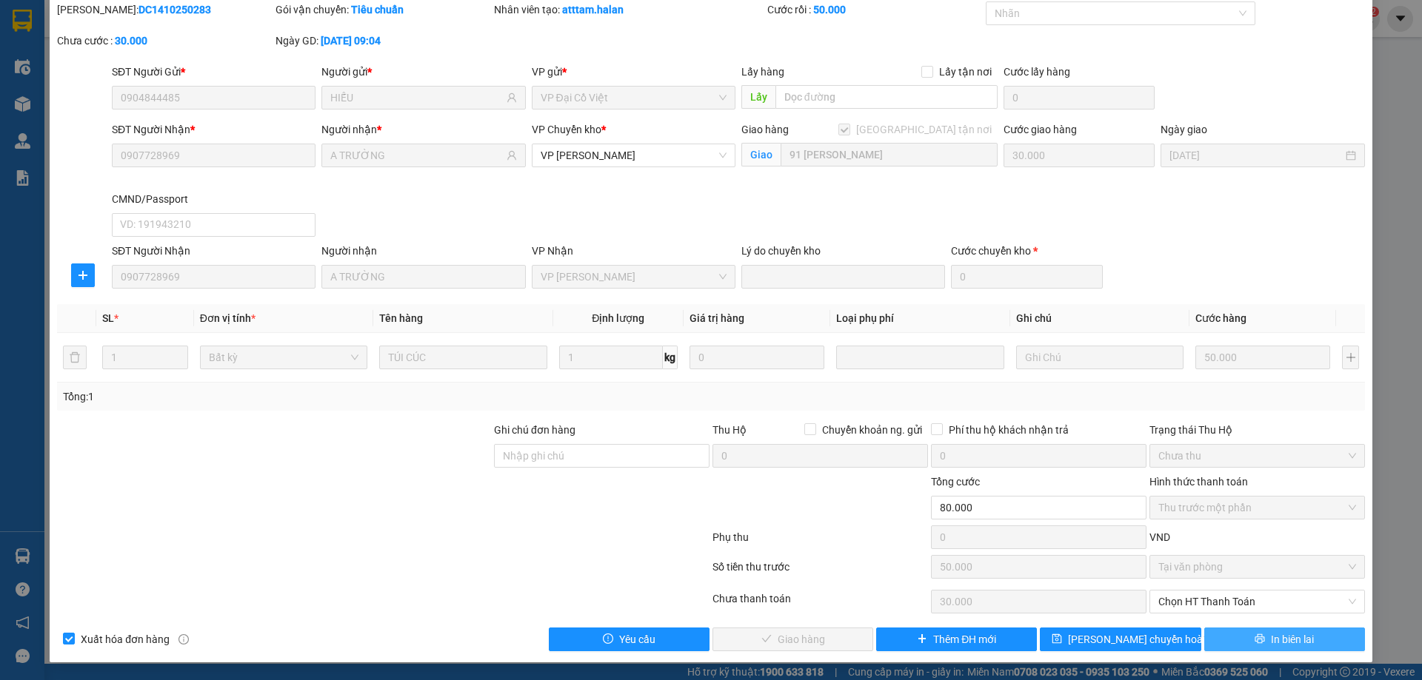
click at [1277, 637] on span "In biên lai" at bounding box center [1291, 640] width 43 height 16
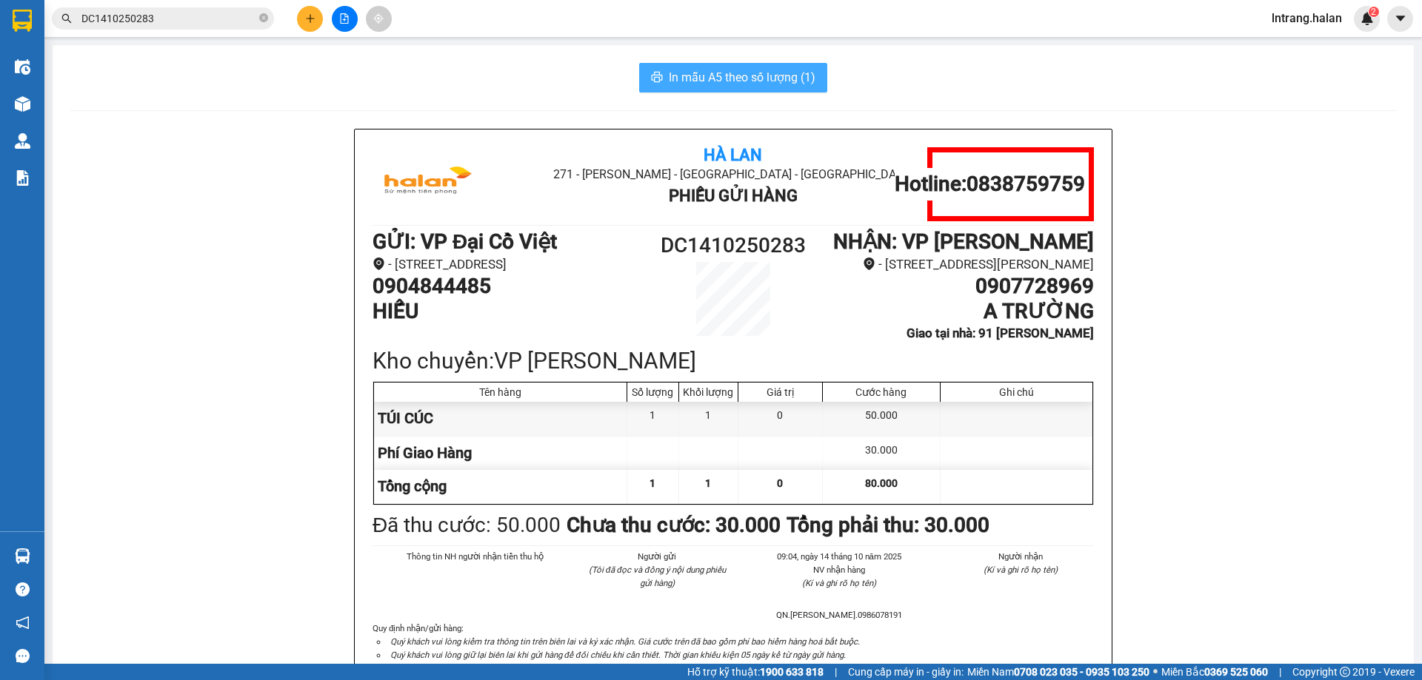
click at [729, 68] on span "In mẫu A5 theo số lượng (1)" at bounding box center [742, 77] width 147 height 19
click at [182, 19] on input "DC1410250283" at bounding box center [168, 18] width 175 height 16
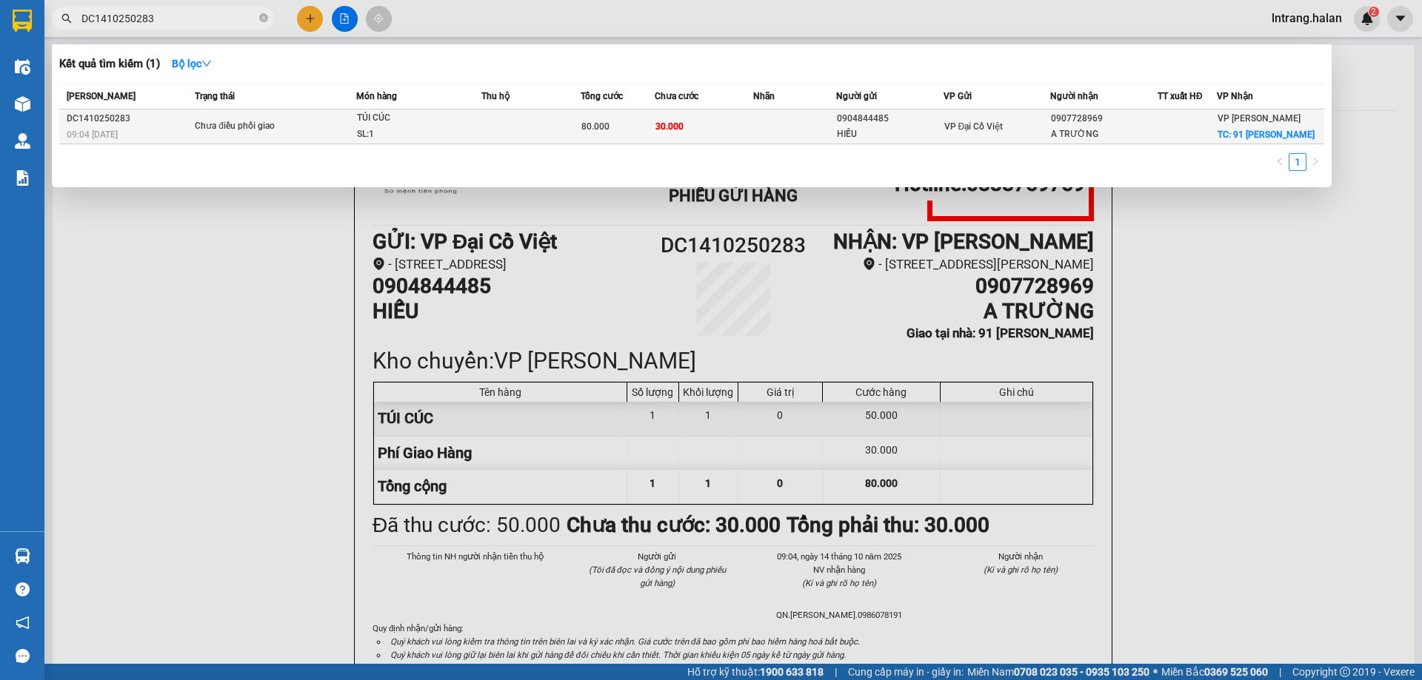
click at [763, 125] on td at bounding box center [794, 127] width 82 height 35
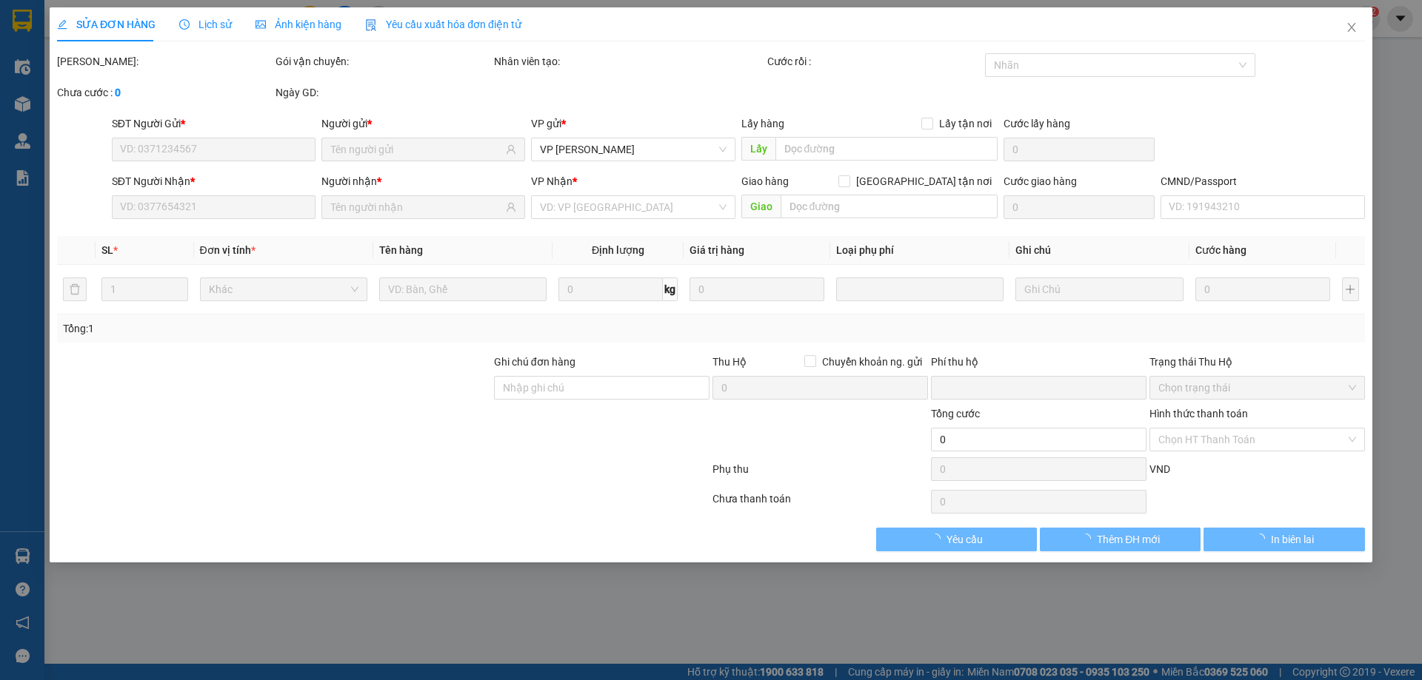
type input "0904844485"
type input "HIẾU"
type input "0907728969"
type input "A TRƯỜNG"
checkbox input "true"
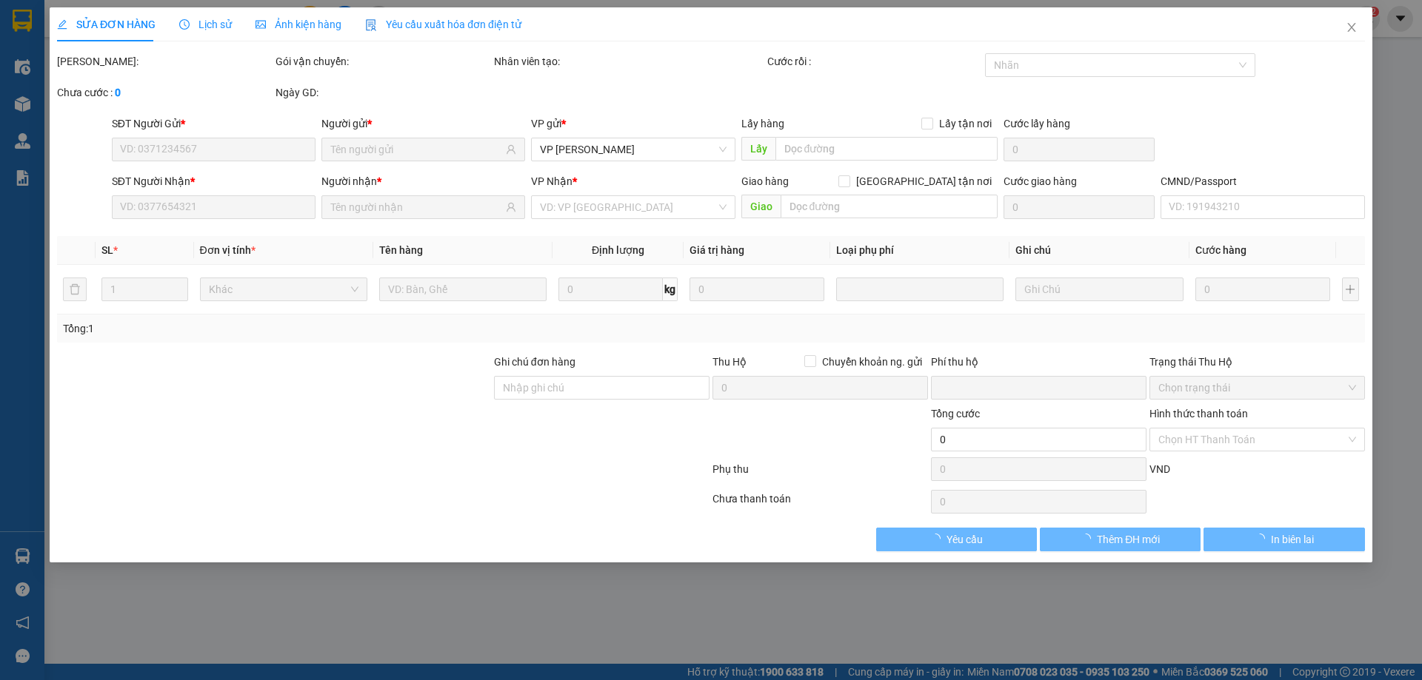
type input "91 [PERSON_NAME]"
type input "30.000"
type input "0"
type input "80.000"
type input "50.000"
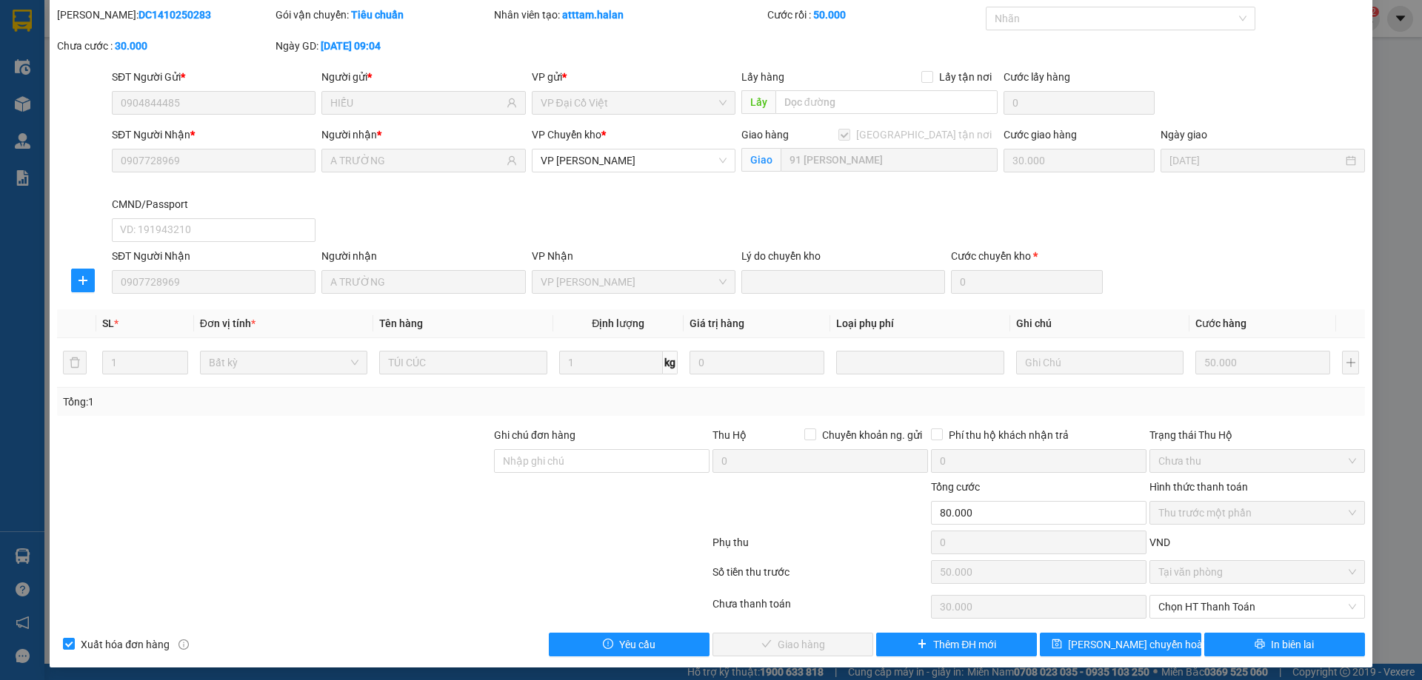
scroll to position [52, 0]
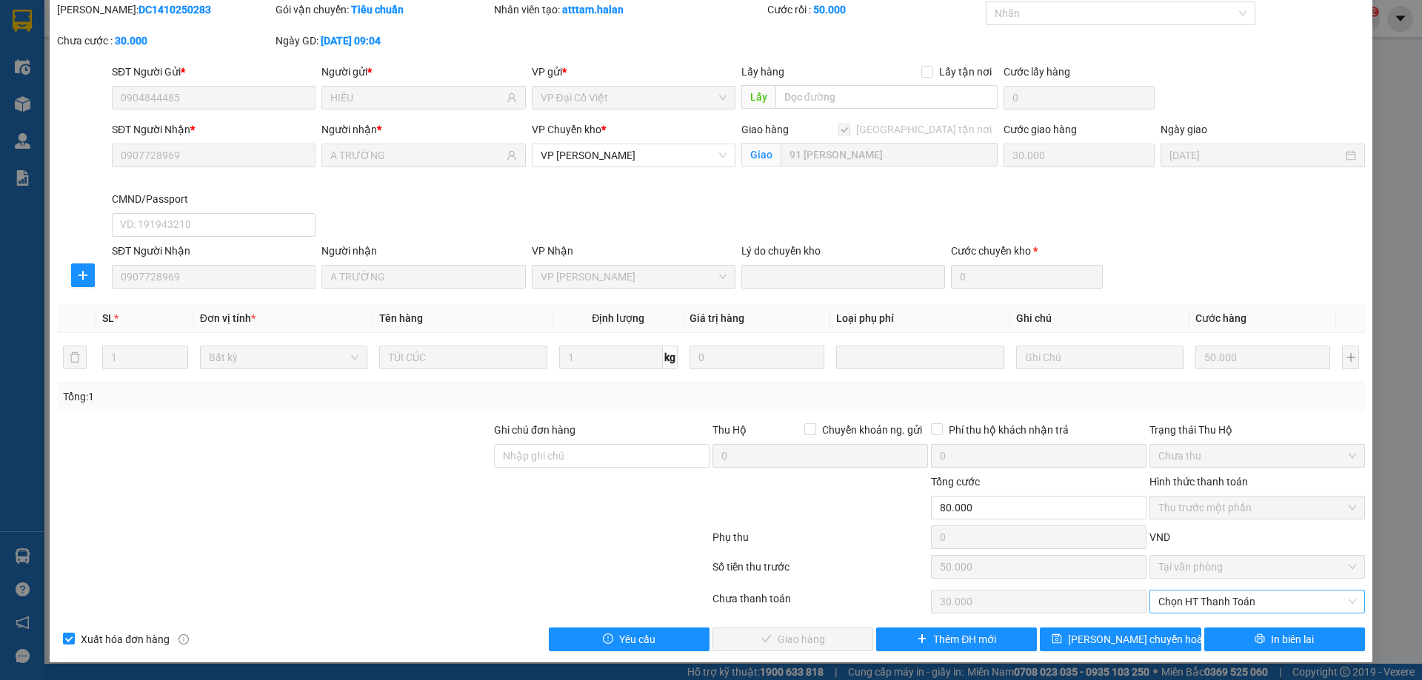
click at [1208, 603] on span "Chọn HT Thanh Toán" at bounding box center [1257, 602] width 198 height 22
click at [1208, 553] on div "Tại văn phòng" at bounding box center [1247, 548] width 196 height 16
type input "0"
click at [794, 643] on span "Giao hàng" at bounding box center [800, 640] width 47 height 16
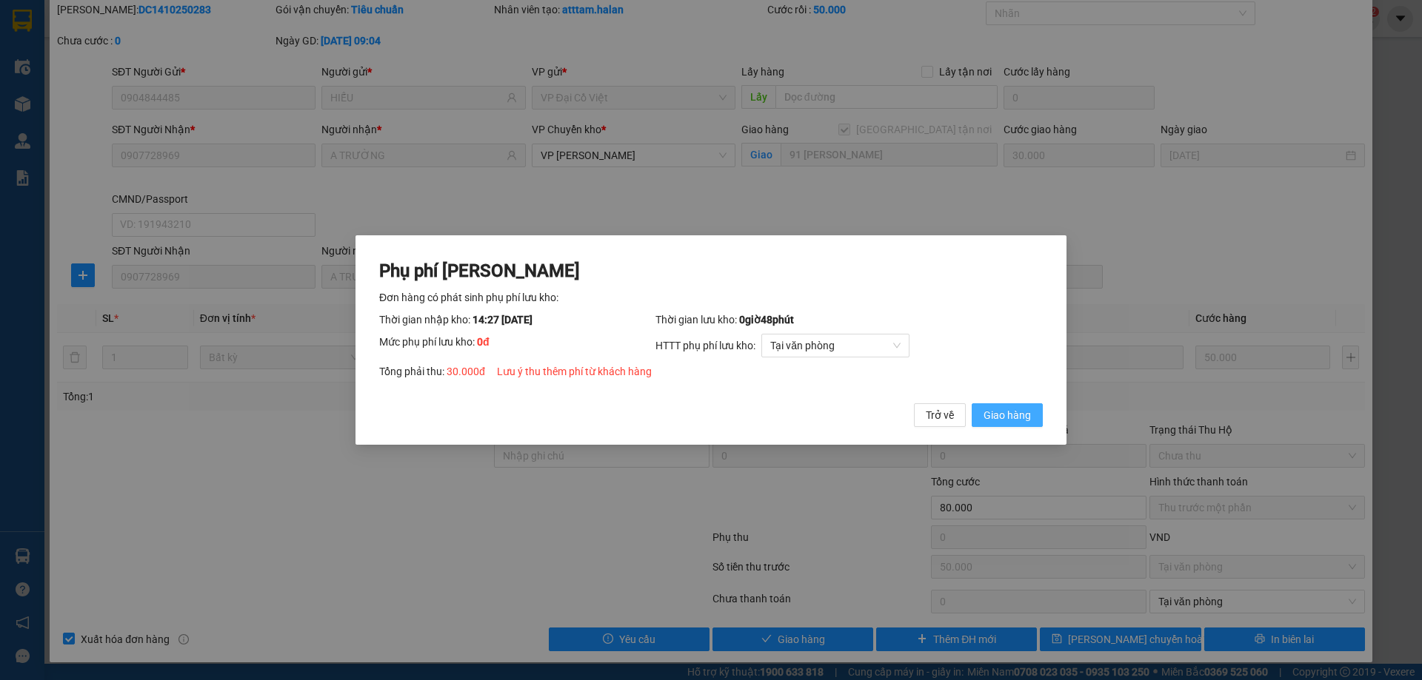
click at [1013, 409] on span "Giao hàng" at bounding box center [1006, 415] width 47 height 16
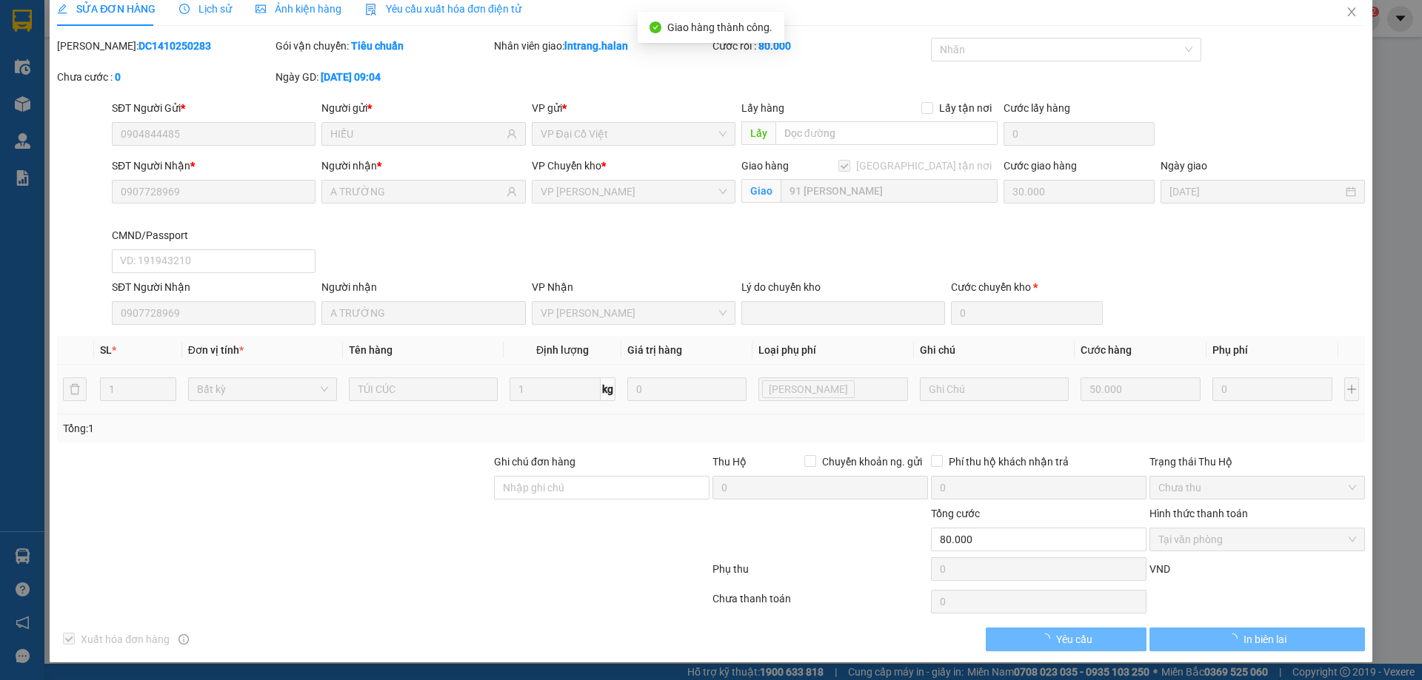
scroll to position [16, 0]
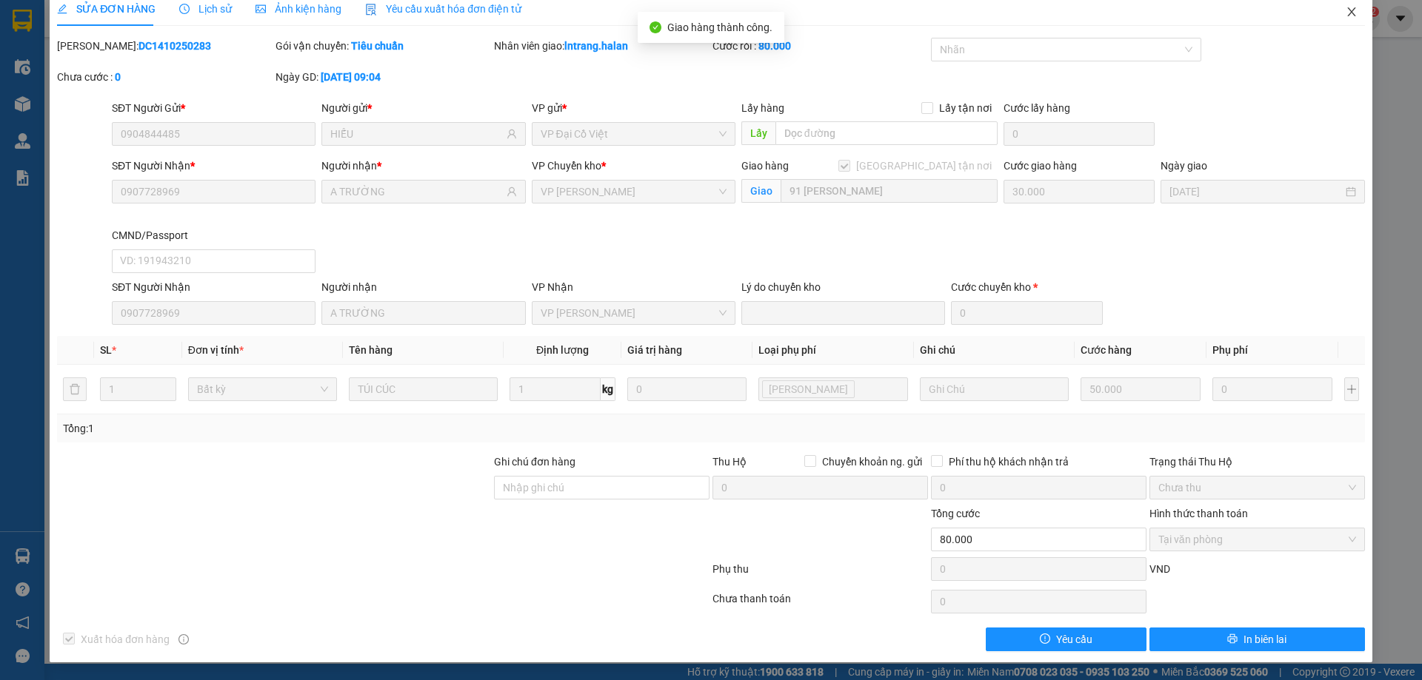
click at [1347, 10] on icon "close" at bounding box center [1351, 11] width 8 height 9
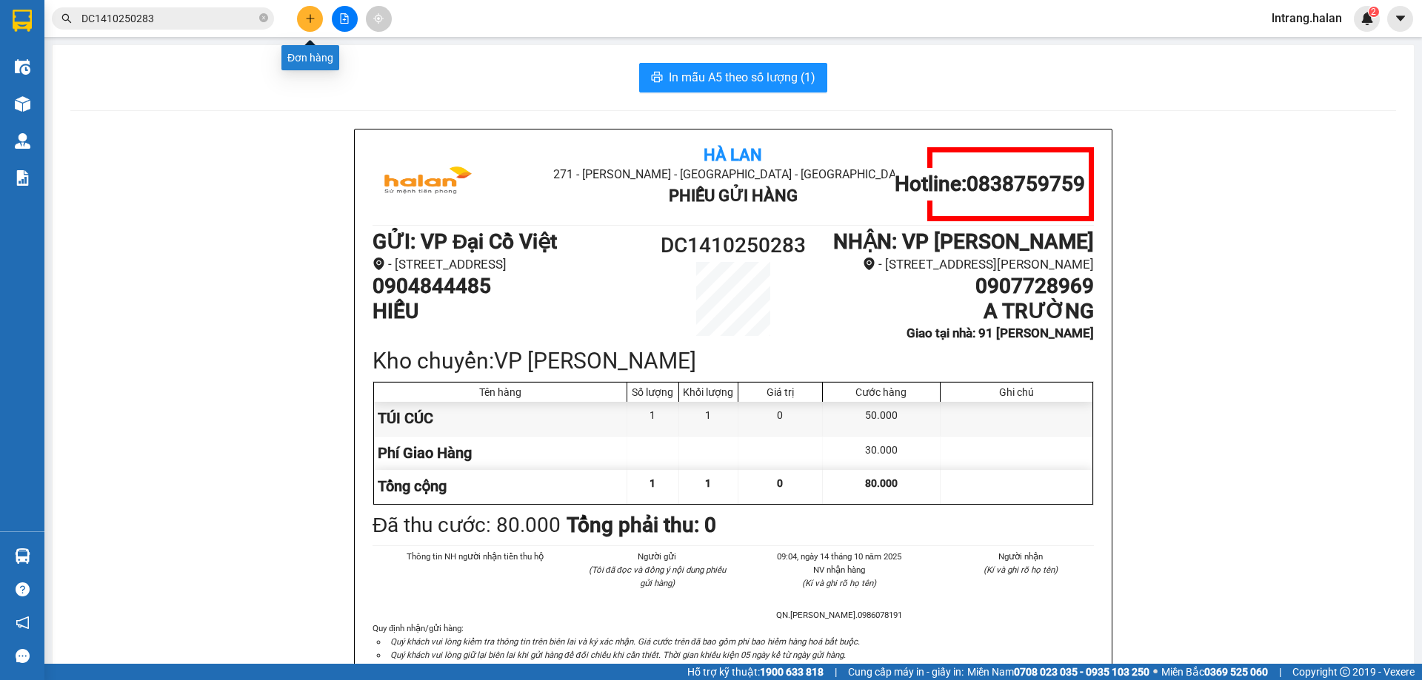
click at [307, 13] on icon "plus" at bounding box center [310, 18] width 10 height 10
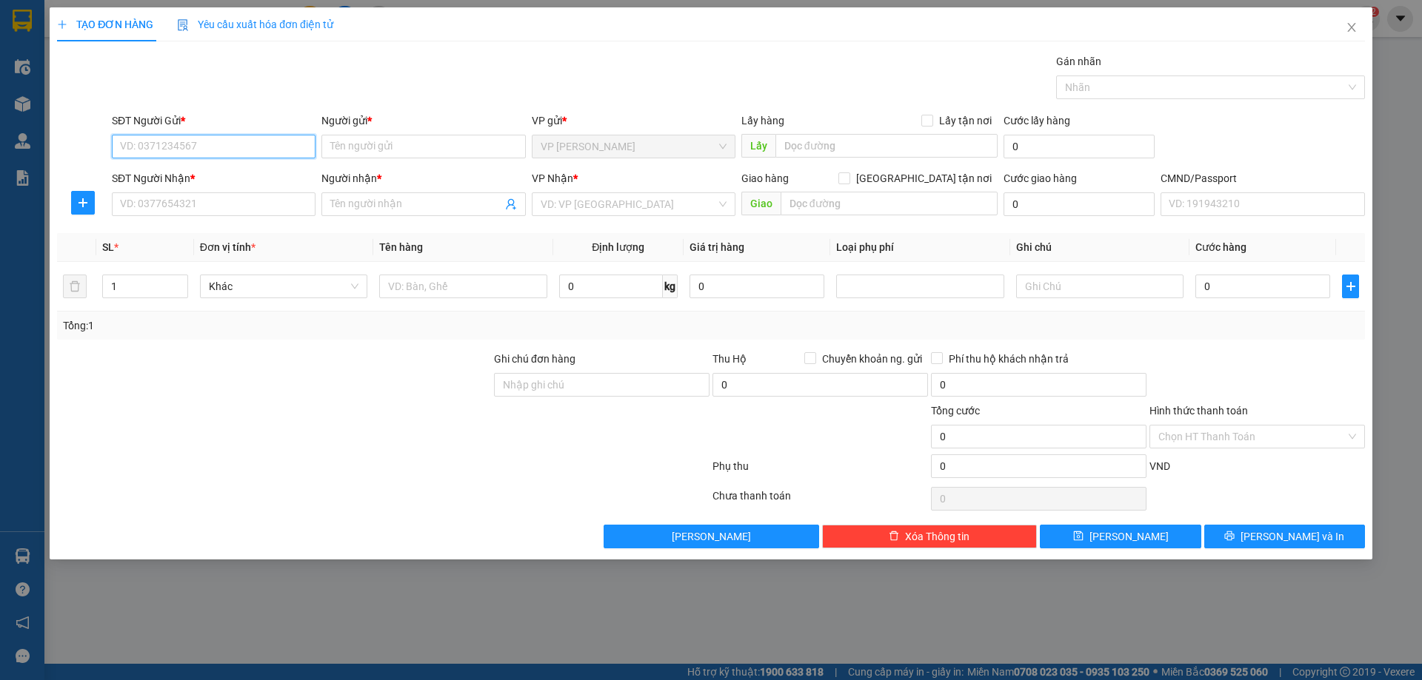
drag, startPoint x: 250, startPoint y: 142, endPoint x: 225, endPoint y: 221, distance: 82.2
click at [250, 141] on input "SĐT Người Gửi *" at bounding box center [214, 147] width 204 height 24
paste input "0979221883"
type input "0979221883"
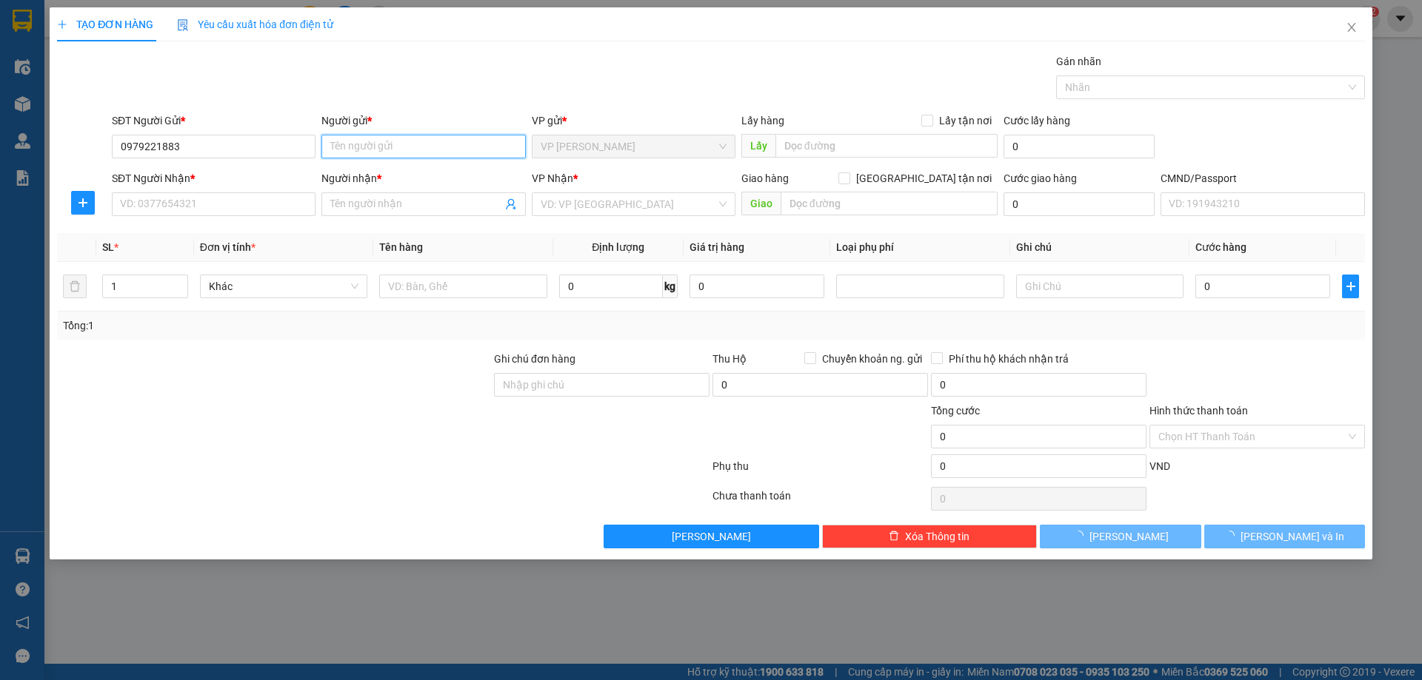
click at [396, 145] on input "Người gửi *" at bounding box center [423, 147] width 204 height 24
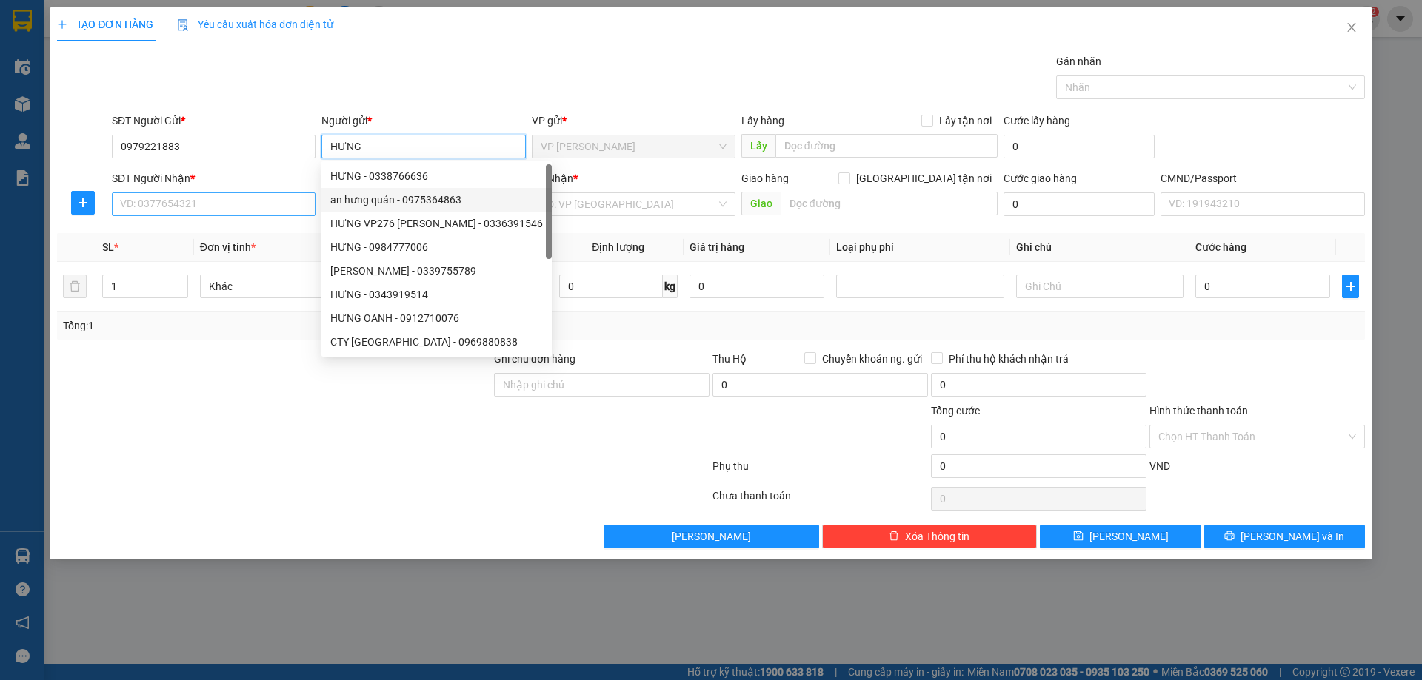
type input "HƯNG"
click at [224, 207] on input "SĐT Người Nhận *" at bounding box center [214, 204] width 204 height 24
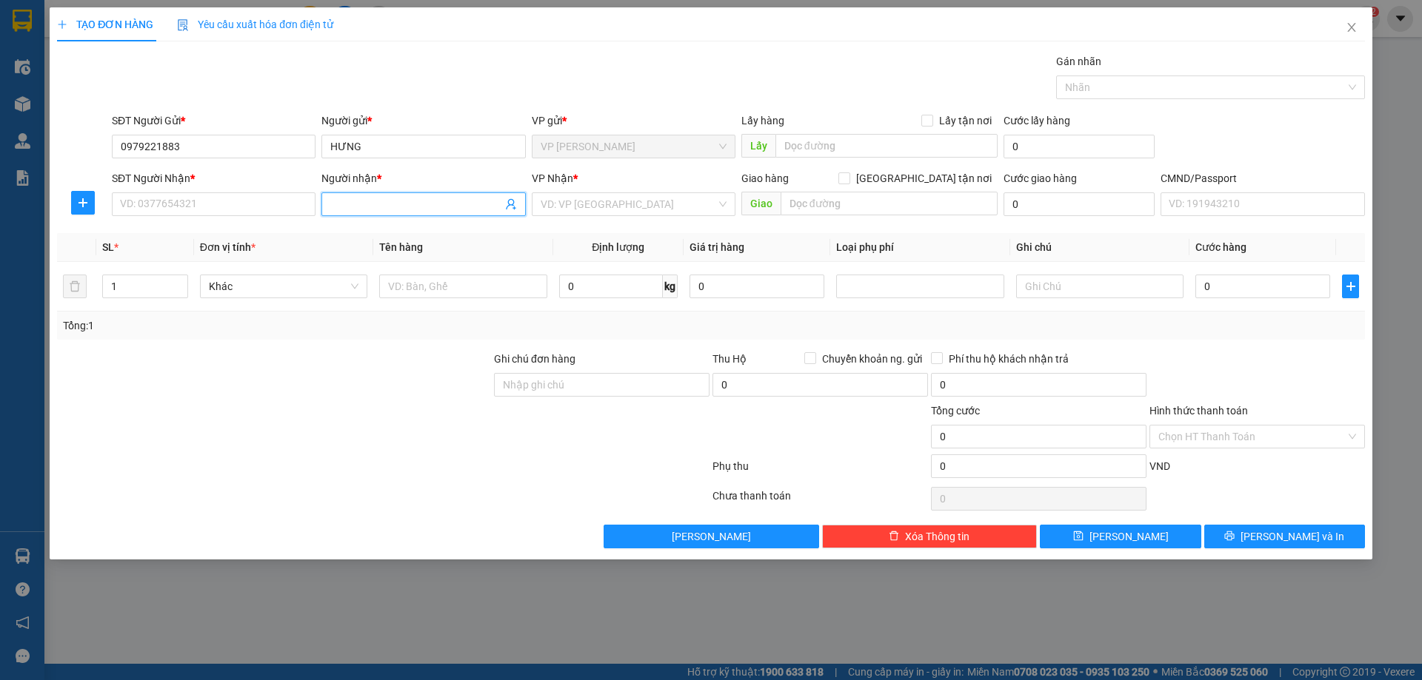
click at [359, 204] on input "Người nhận *" at bounding box center [415, 204] width 171 height 16
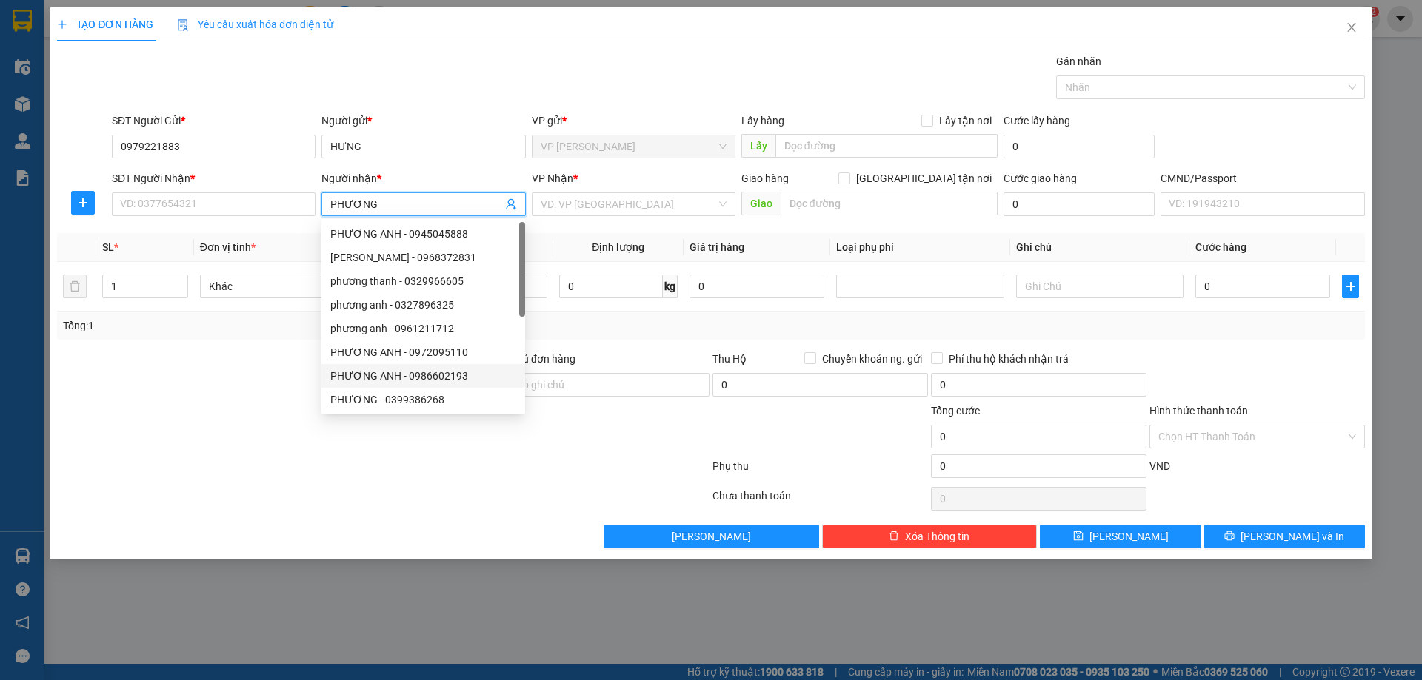
type input "PHƯƠNG"
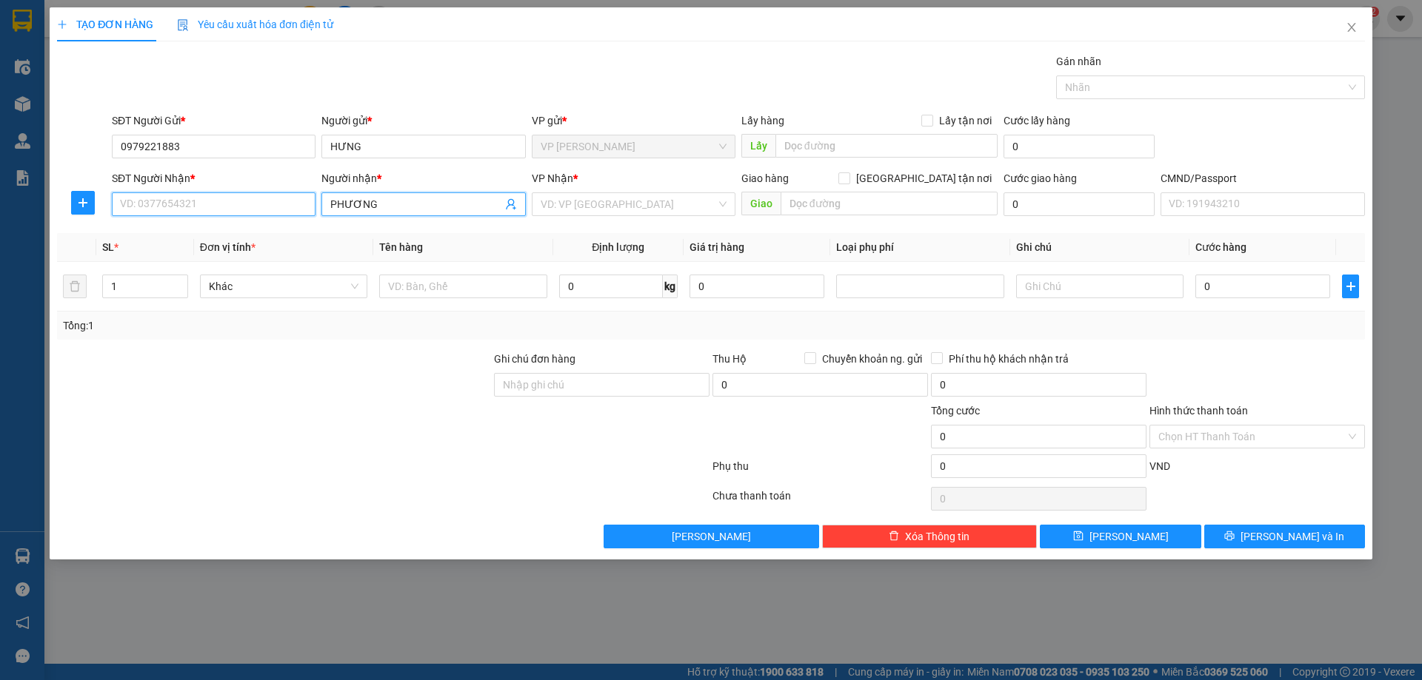
click at [218, 203] on input "SĐT Người Nhận *" at bounding box center [214, 204] width 204 height 24
paste input "0989775111"
click at [123, 204] on input "0989775111" at bounding box center [214, 204] width 204 height 24
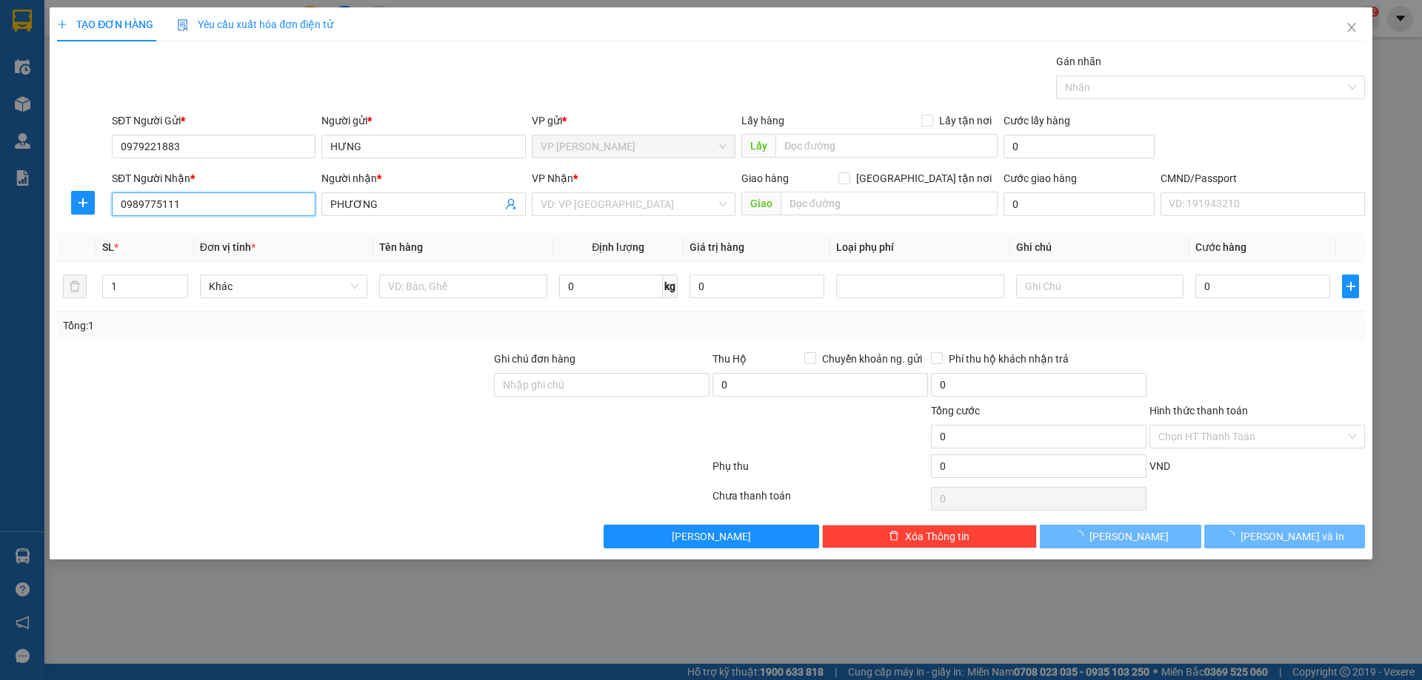
click at [207, 204] on input "0989775111" at bounding box center [214, 204] width 204 height 24
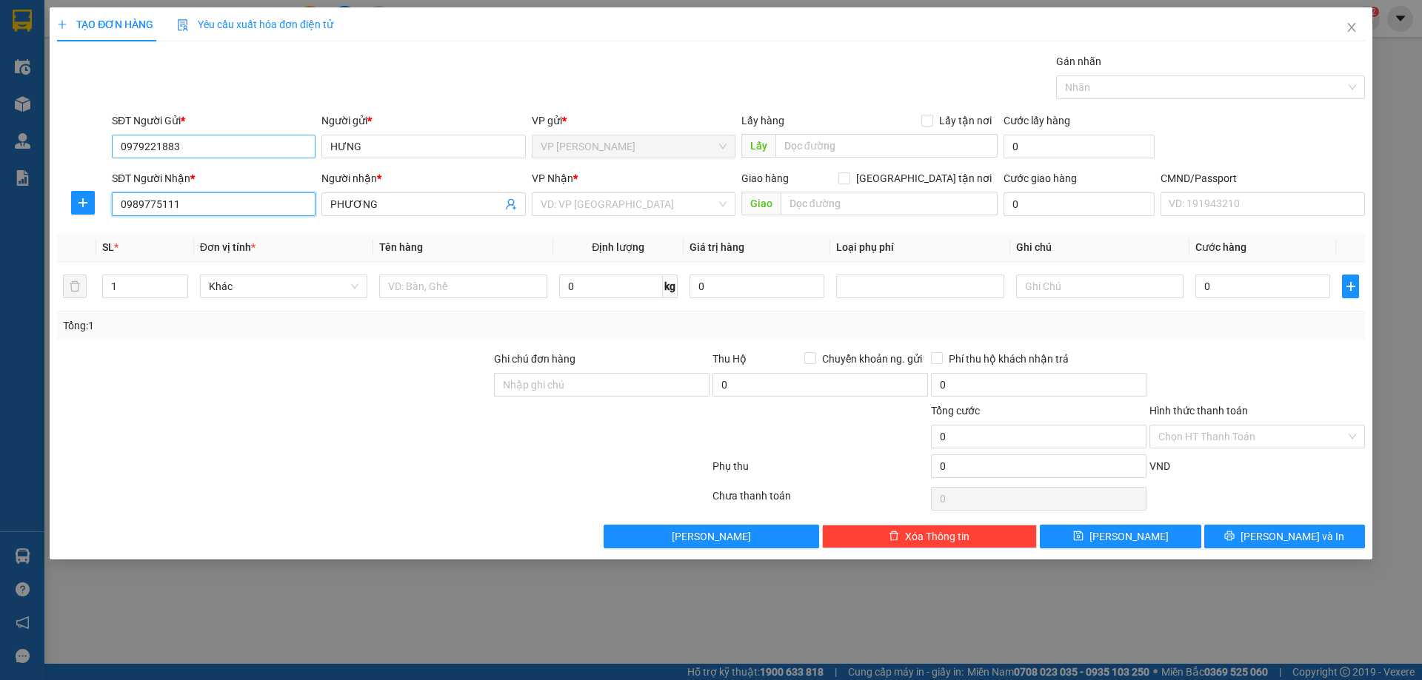
type input "0989775111"
click at [124, 146] on input "0979221883" at bounding box center [214, 147] width 204 height 24
click at [122, 144] on input "0979221883" at bounding box center [214, 147] width 204 height 24
click at [443, 291] on input "text" at bounding box center [462, 287] width 167 height 24
click at [499, 293] on input "text" at bounding box center [462, 287] width 167 height 24
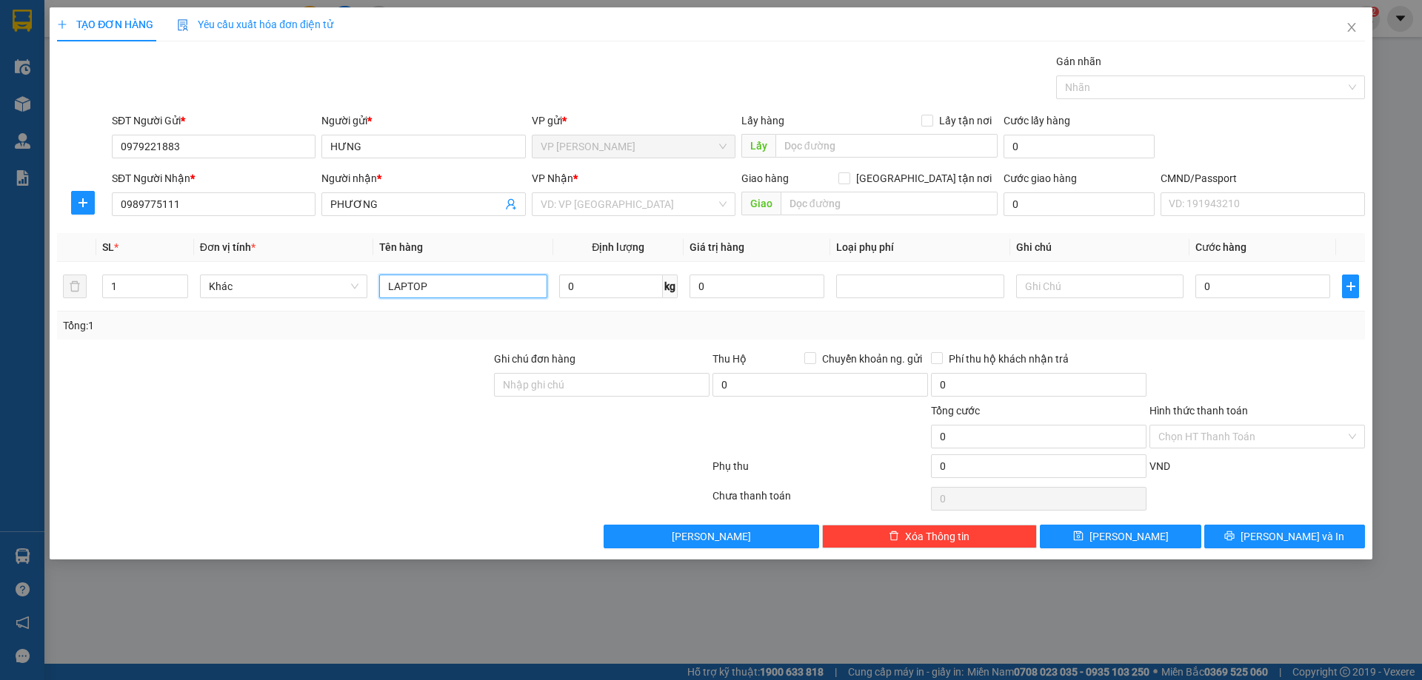
type input "LAPTOP"
click at [605, 283] on input "0" at bounding box center [611, 287] width 104 height 24
type input "5"
click at [1237, 282] on input "0" at bounding box center [1262, 287] width 135 height 24
click at [1286, 332] on div "Tổng: 1" at bounding box center [711, 326] width 1296 height 16
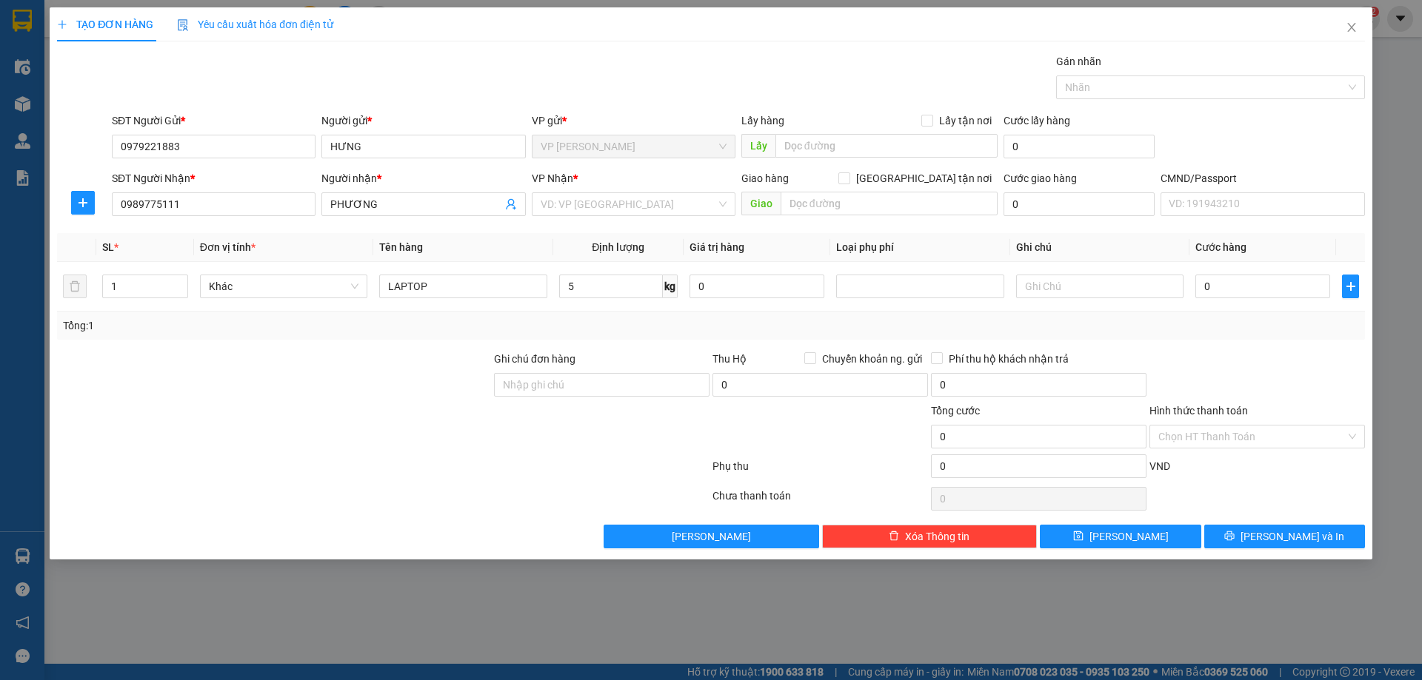
click at [1285, 361] on div at bounding box center [1257, 377] width 218 height 52
click at [1286, 392] on div at bounding box center [1257, 377] width 218 height 52
click at [1236, 292] on input "0" at bounding box center [1262, 287] width 135 height 24
click at [1267, 326] on div "Tổng: 1" at bounding box center [711, 326] width 1296 height 16
drag, startPoint x: 461, startPoint y: 291, endPoint x: 600, endPoint y: 286, distance: 139.3
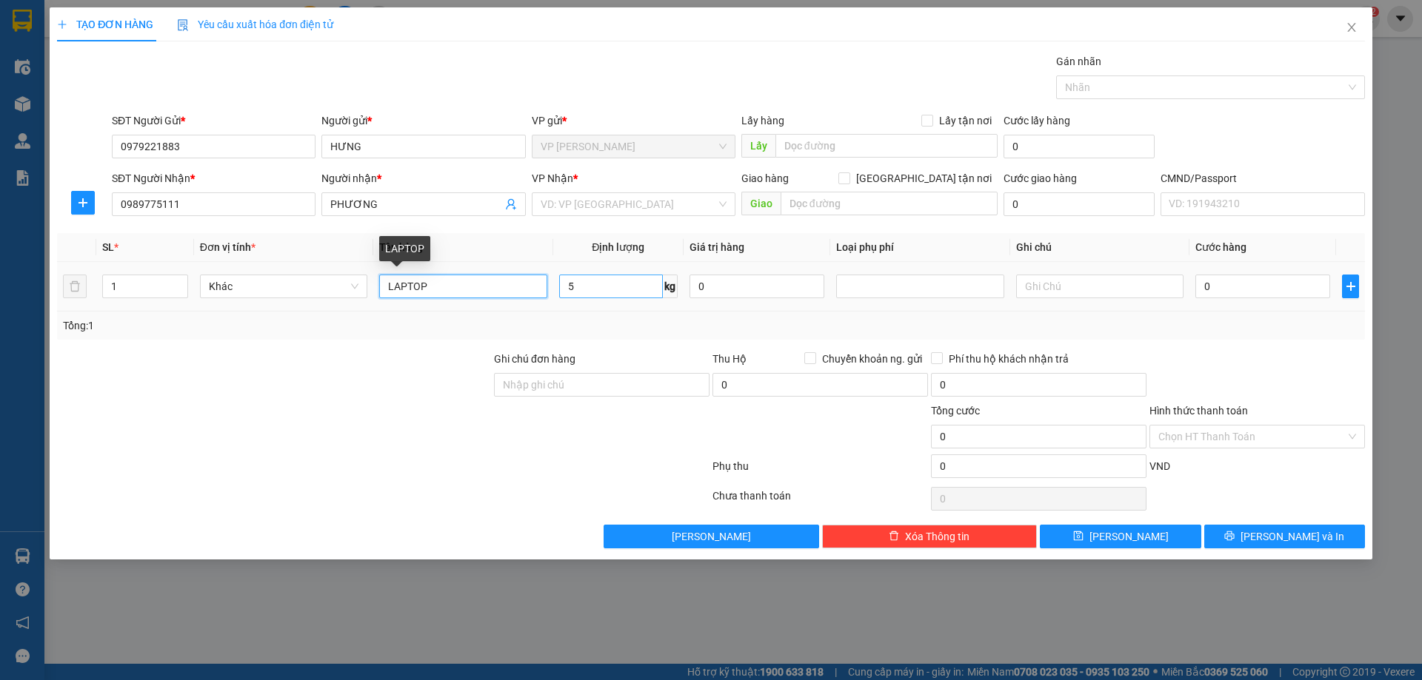
click at [461, 290] on input "LAPTOP" at bounding box center [462, 287] width 167 height 24
click at [609, 284] on input "5" at bounding box center [611, 287] width 104 height 24
click at [730, 292] on input "0" at bounding box center [756, 287] width 135 height 24
click at [1230, 295] on input "0" at bounding box center [1262, 287] width 135 height 24
click at [494, 276] on input "LAPTOP" at bounding box center [462, 287] width 167 height 24
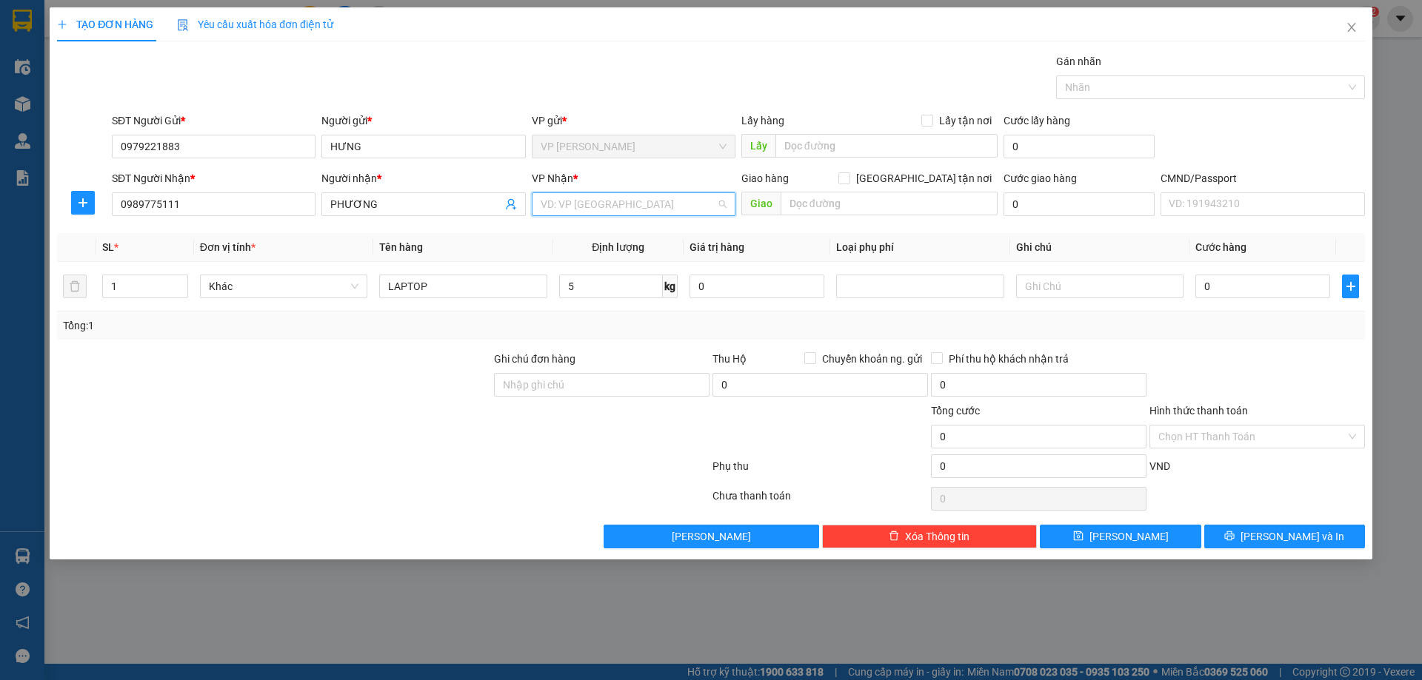
click at [590, 194] on input "search" at bounding box center [627, 204] width 175 height 22
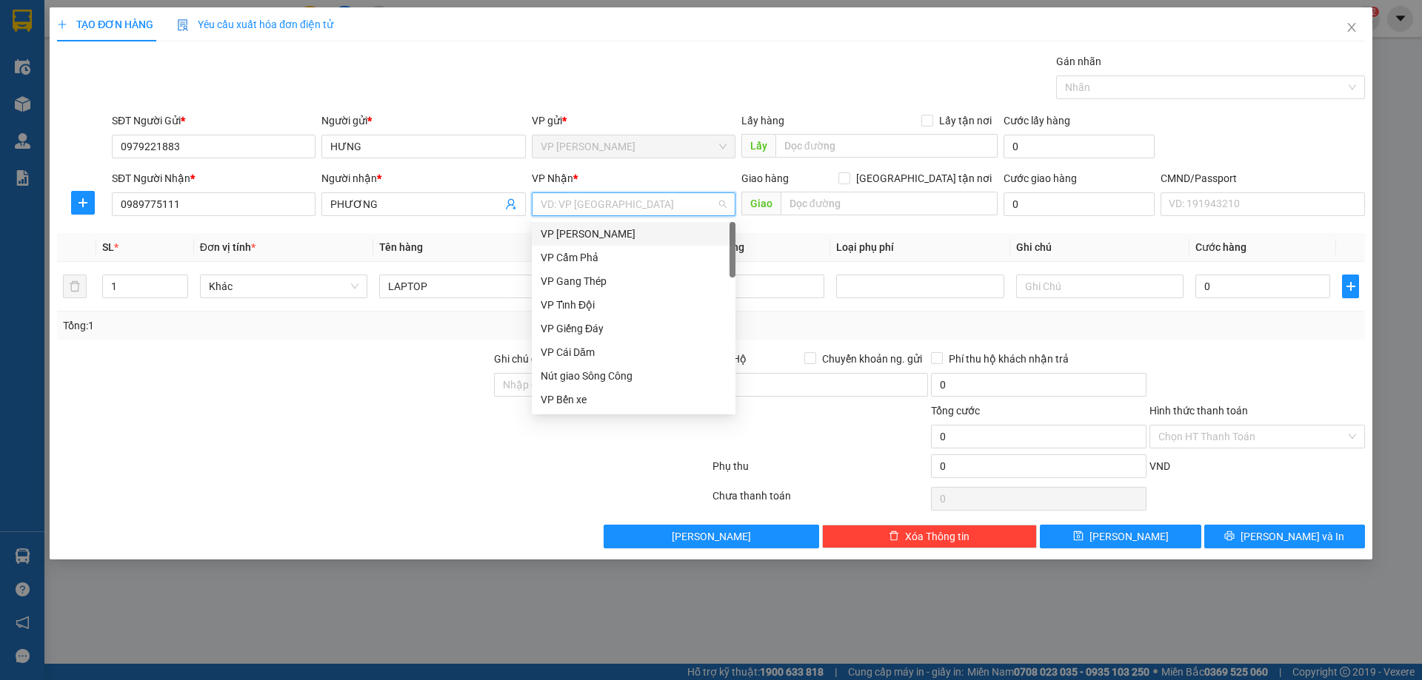
click at [577, 212] on input "search" at bounding box center [627, 204] width 175 height 22
click at [444, 336] on div "Tổng: 1" at bounding box center [710, 326] width 1307 height 28
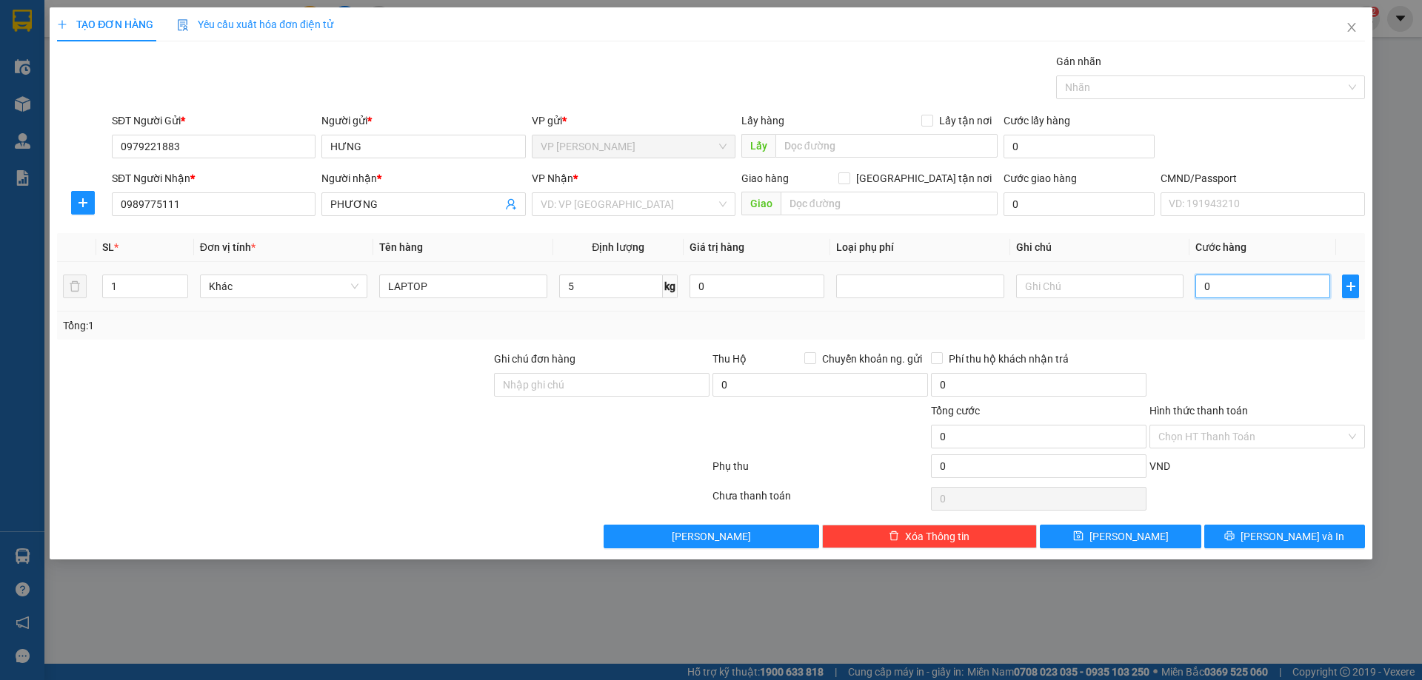
click at [1254, 289] on input "0" at bounding box center [1262, 287] width 135 height 24
type input "6"
type input "60"
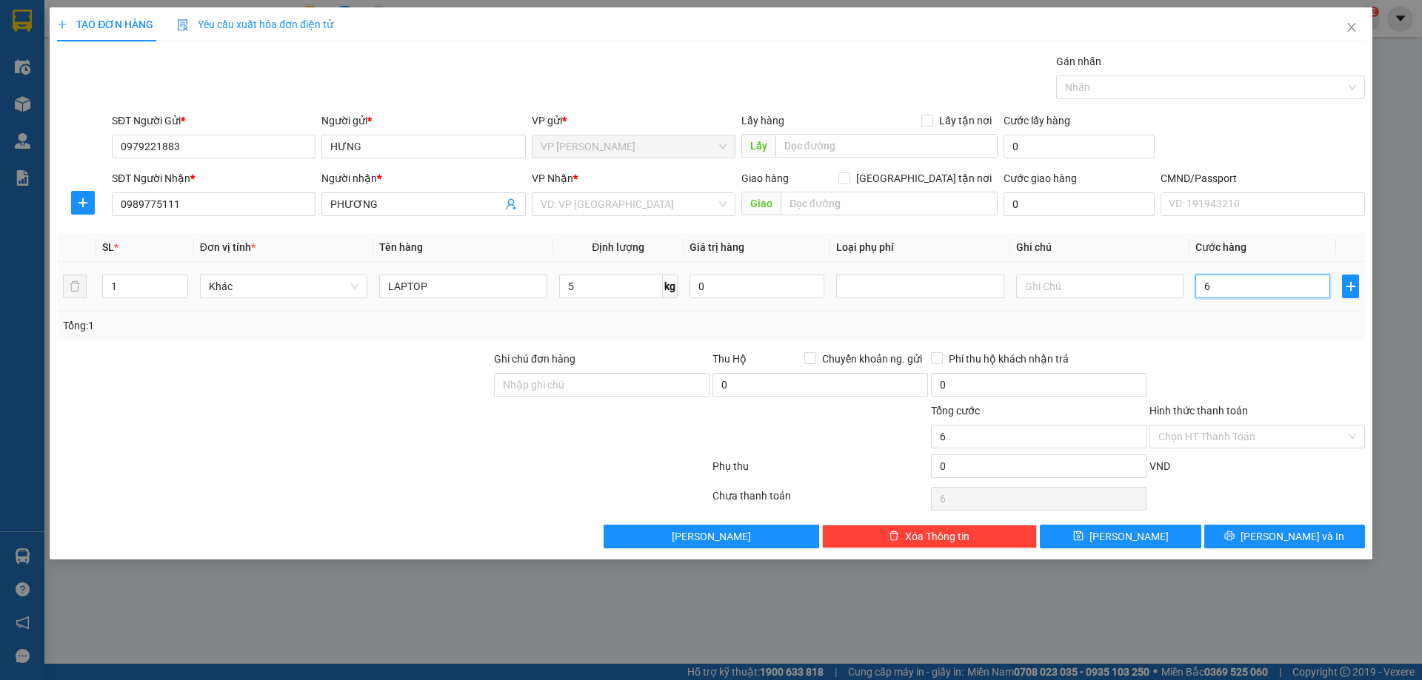
type input "60"
type input "600"
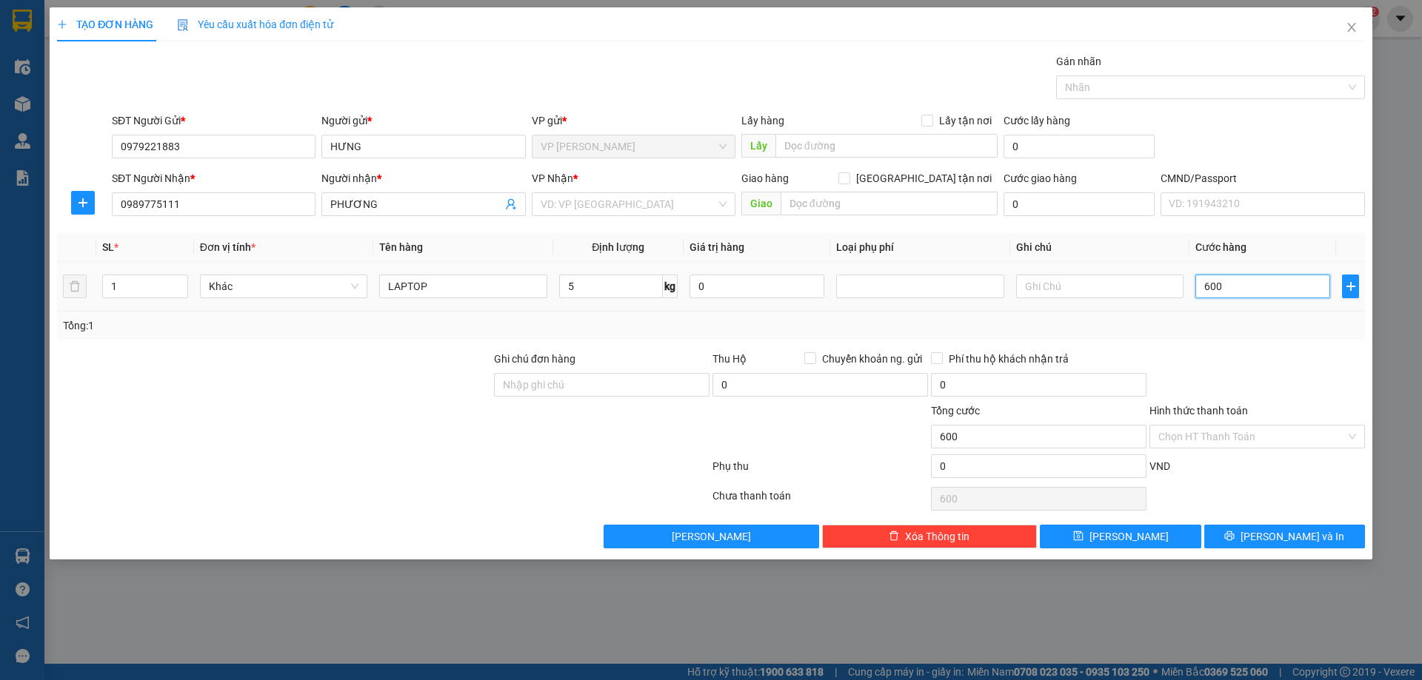
type input "6.000"
type input "60.000"
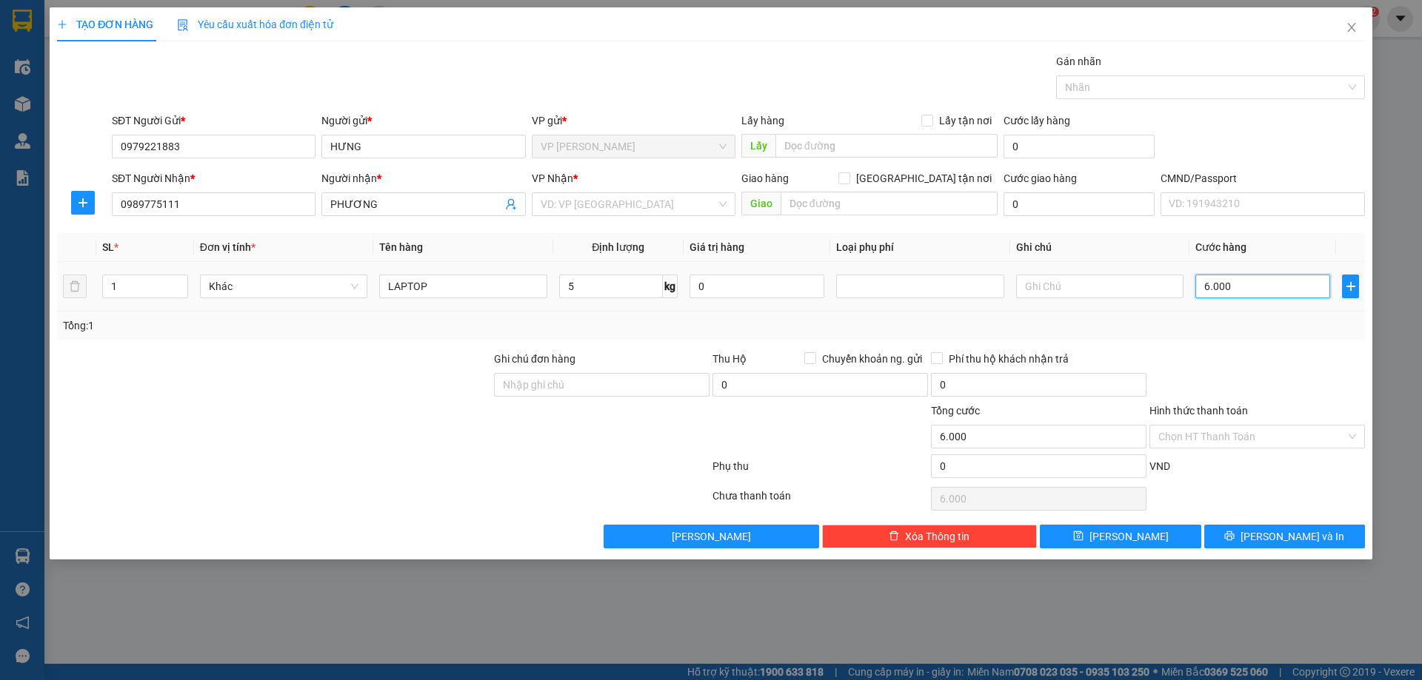
type input "60.000"
click at [1207, 435] on input "Hình thức thanh toán" at bounding box center [1251, 437] width 187 height 22
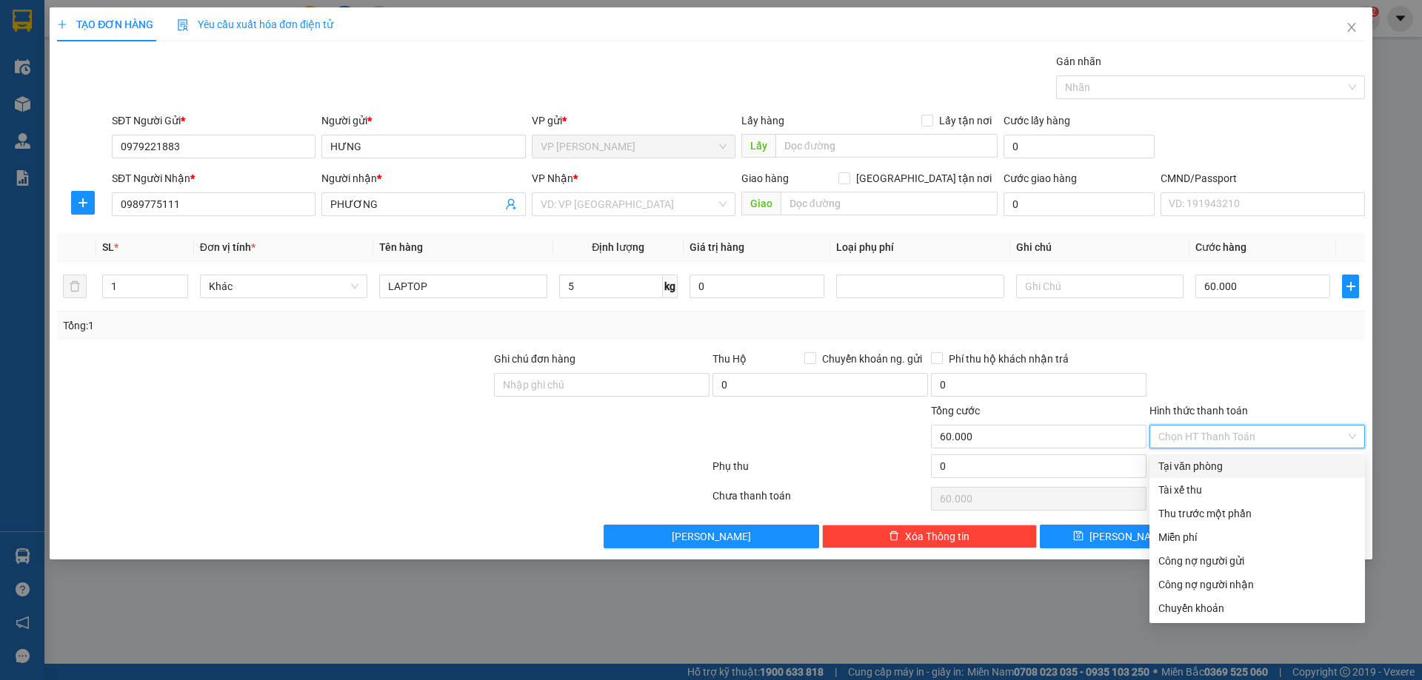
click at [1203, 471] on div "Tại văn phòng" at bounding box center [1257, 466] width 198 height 16
type input "0"
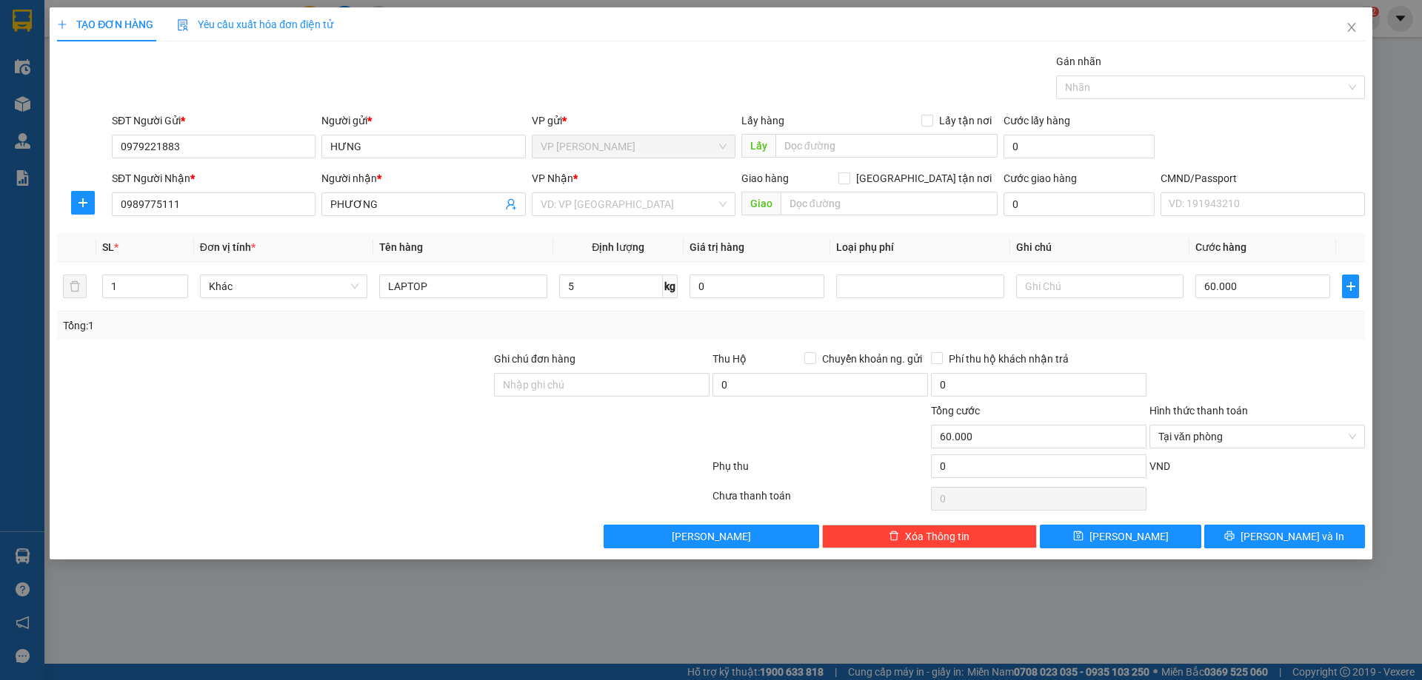
click at [1237, 351] on div at bounding box center [1257, 377] width 218 height 52
click at [576, 386] on input "Ghi chú đơn hàng" at bounding box center [601, 385] width 215 height 24
click at [1053, 284] on input "text" at bounding box center [1099, 287] width 167 height 24
paste input "0977352874"
click at [1028, 284] on input "0977352874" at bounding box center [1099, 287] width 167 height 24
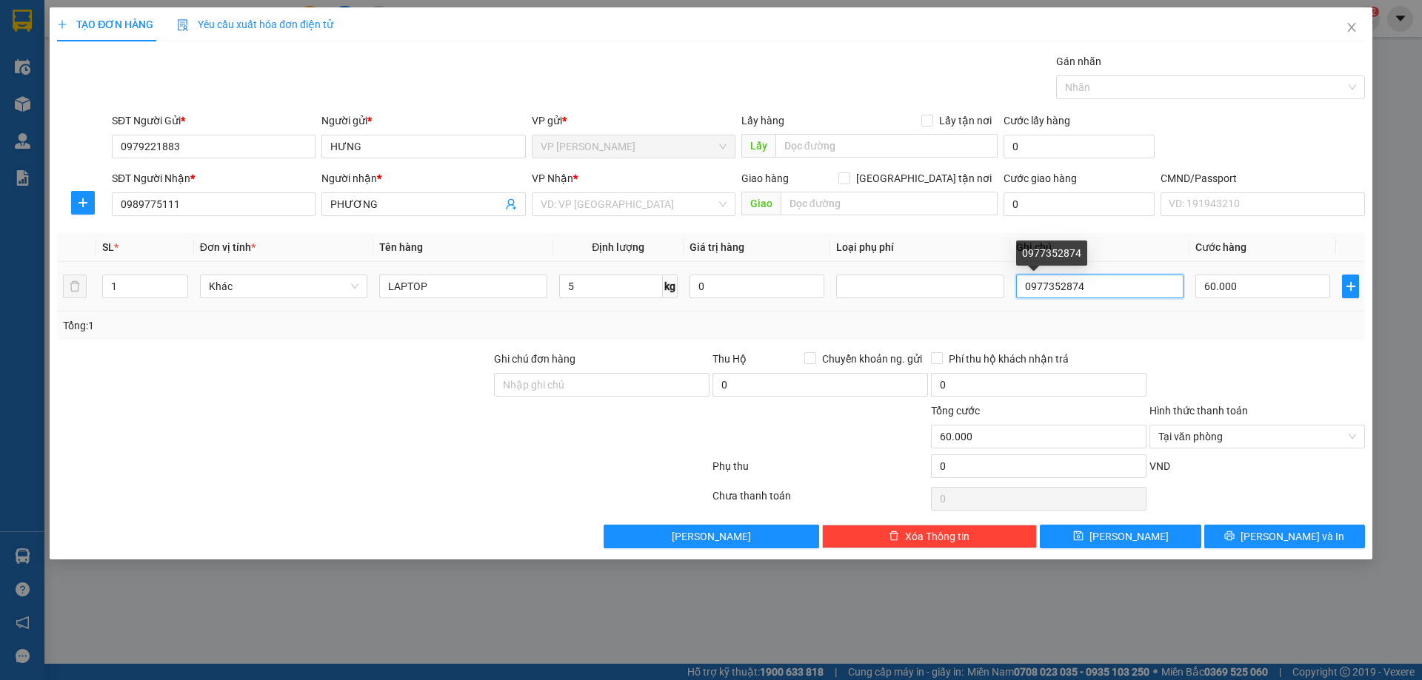
click at [1120, 287] on input "0977352874" at bounding box center [1099, 287] width 167 height 24
type input "0977352874 số phụ ng nhận"
click at [1131, 341] on div "Transit Pickup Surcharge Ids Transit Deliver Surcharge Ids Transit Deliver Surc…" at bounding box center [710, 300] width 1307 height 495
click at [781, 289] on input "0" at bounding box center [756, 287] width 135 height 24
click at [1105, 311] on td "0977352874 số phụ ng nhận" at bounding box center [1099, 287] width 179 height 50
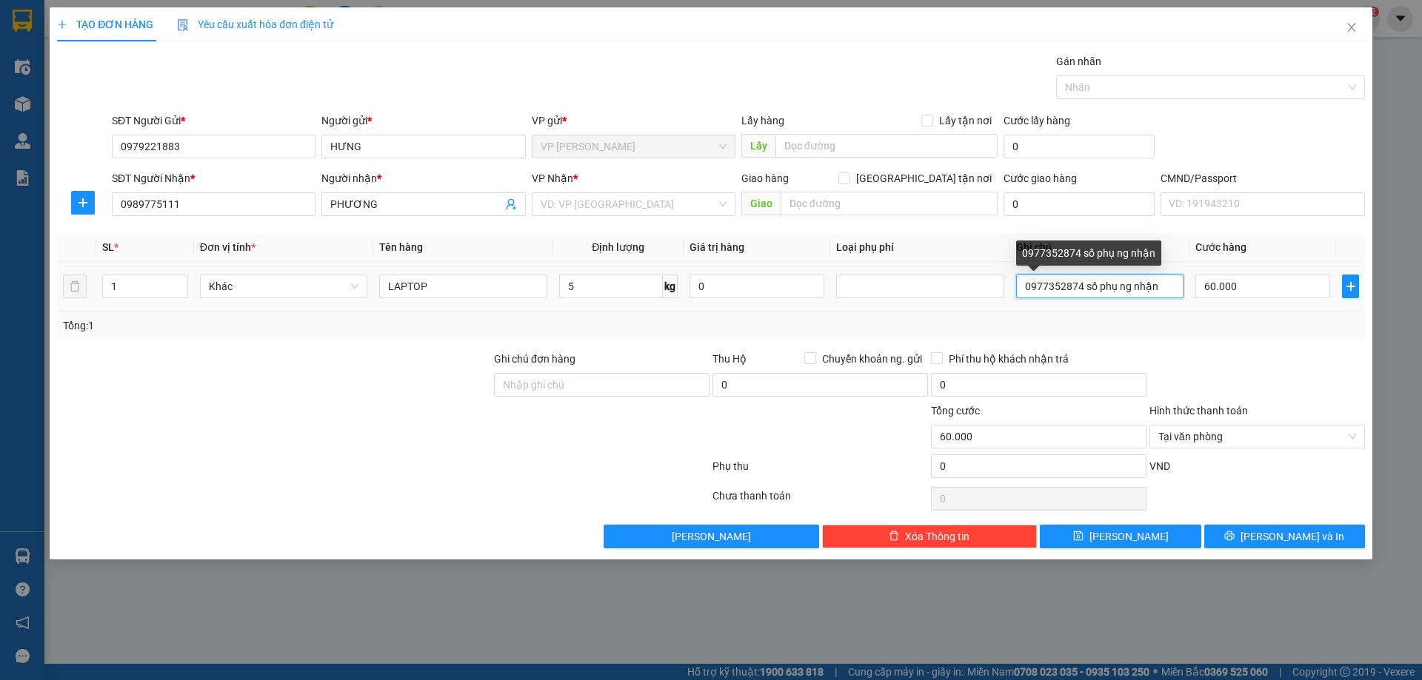
click at [1155, 289] on input "0977352874 số phụ ng nhận" at bounding box center [1099, 287] width 167 height 24
click at [1224, 332] on div "Tổng: 1" at bounding box center [711, 326] width 1296 height 16
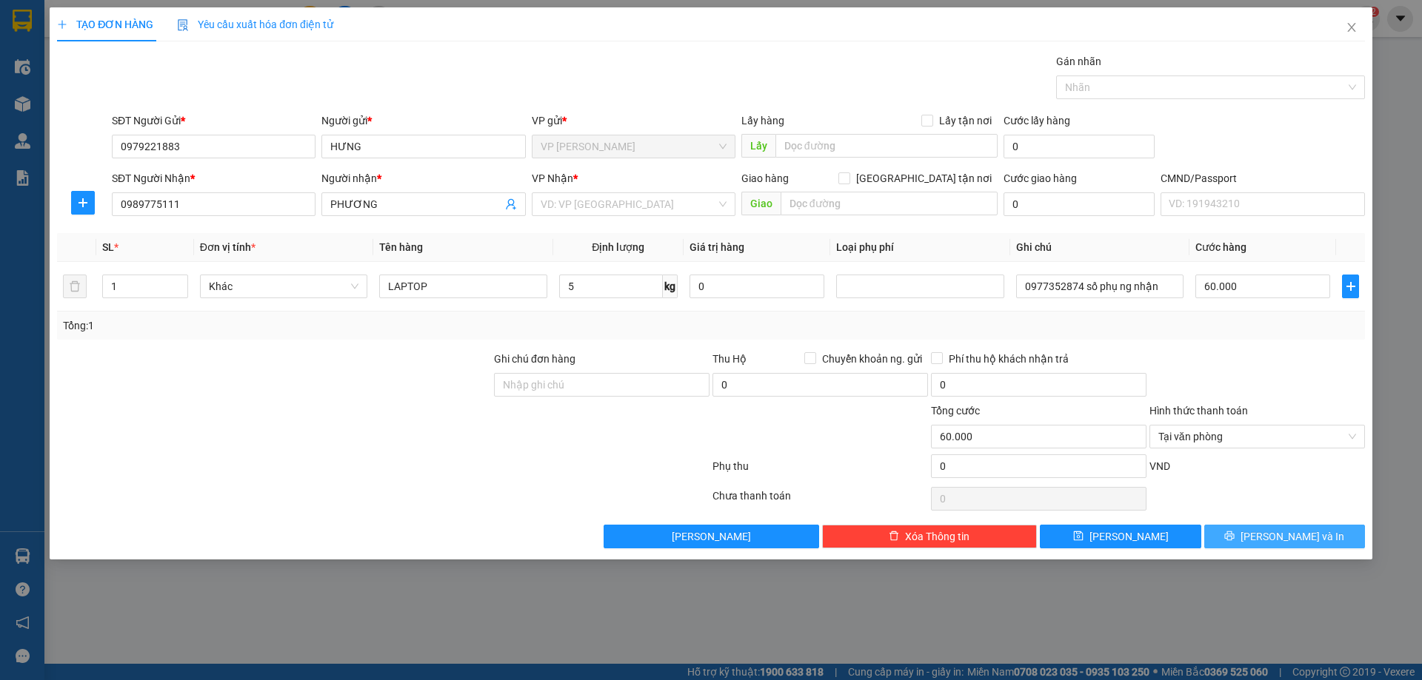
click at [1268, 535] on button "Lưu và In" at bounding box center [1284, 537] width 161 height 24
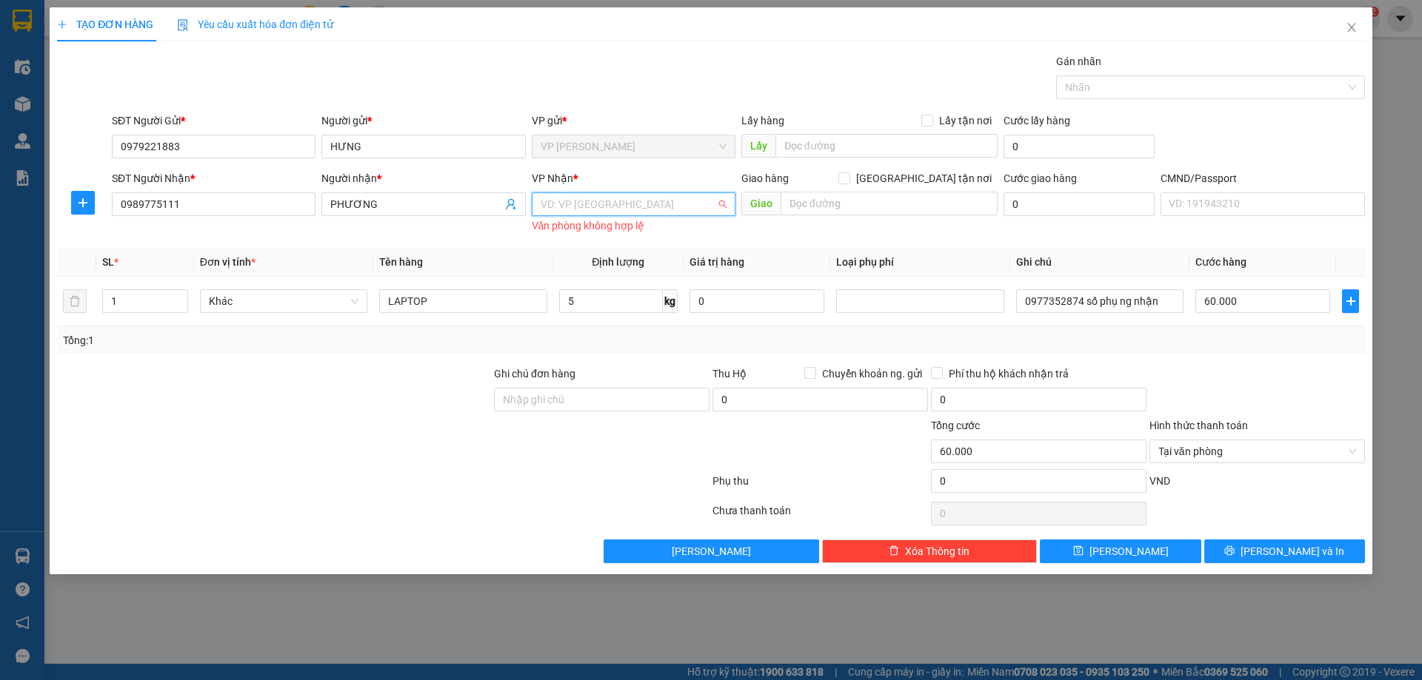
click at [578, 197] on input "search" at bounding box center [627, 204] width 175 height 22
type input "[PERSON_NAME]"
click at [644, 233] on div "VP [PERSON_NAME]" at bounding box center [633, 234] width 186 height 16
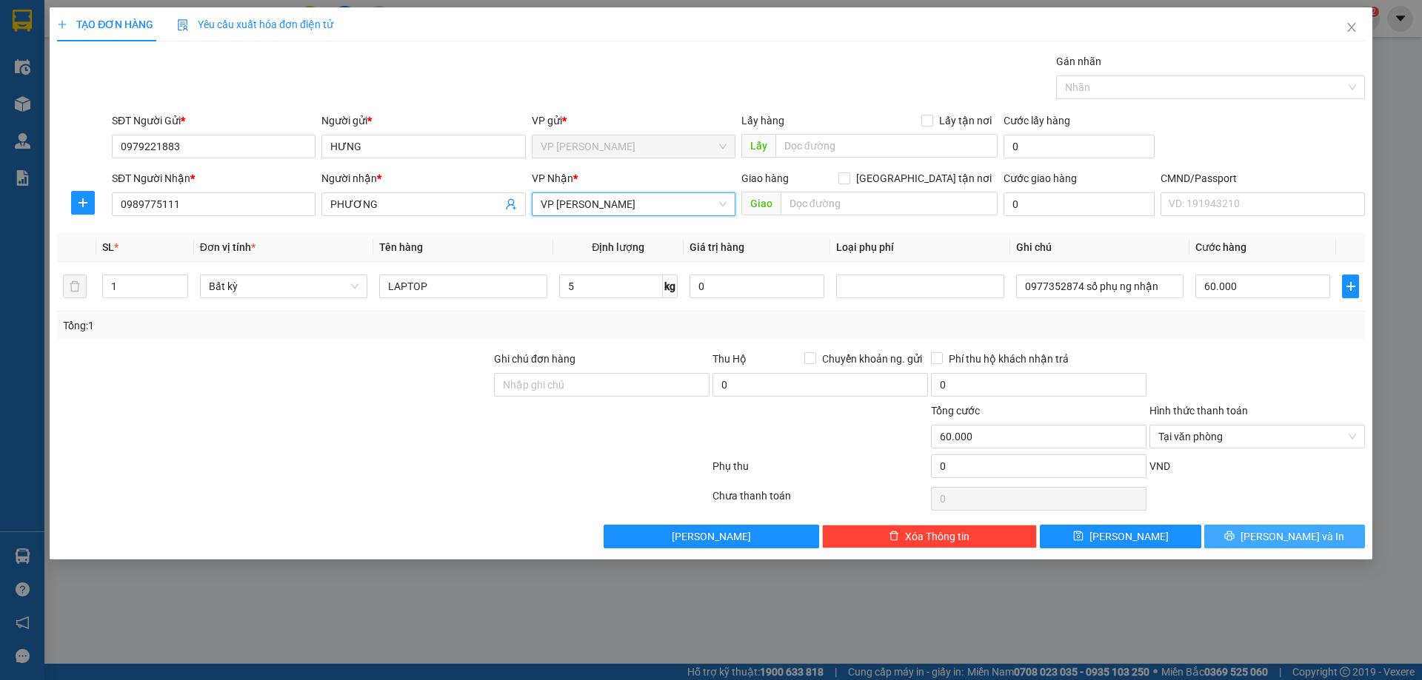
click at [1293, 533] on span "Lưu và In" at bounding box center [1292, 537] width 104 height 16
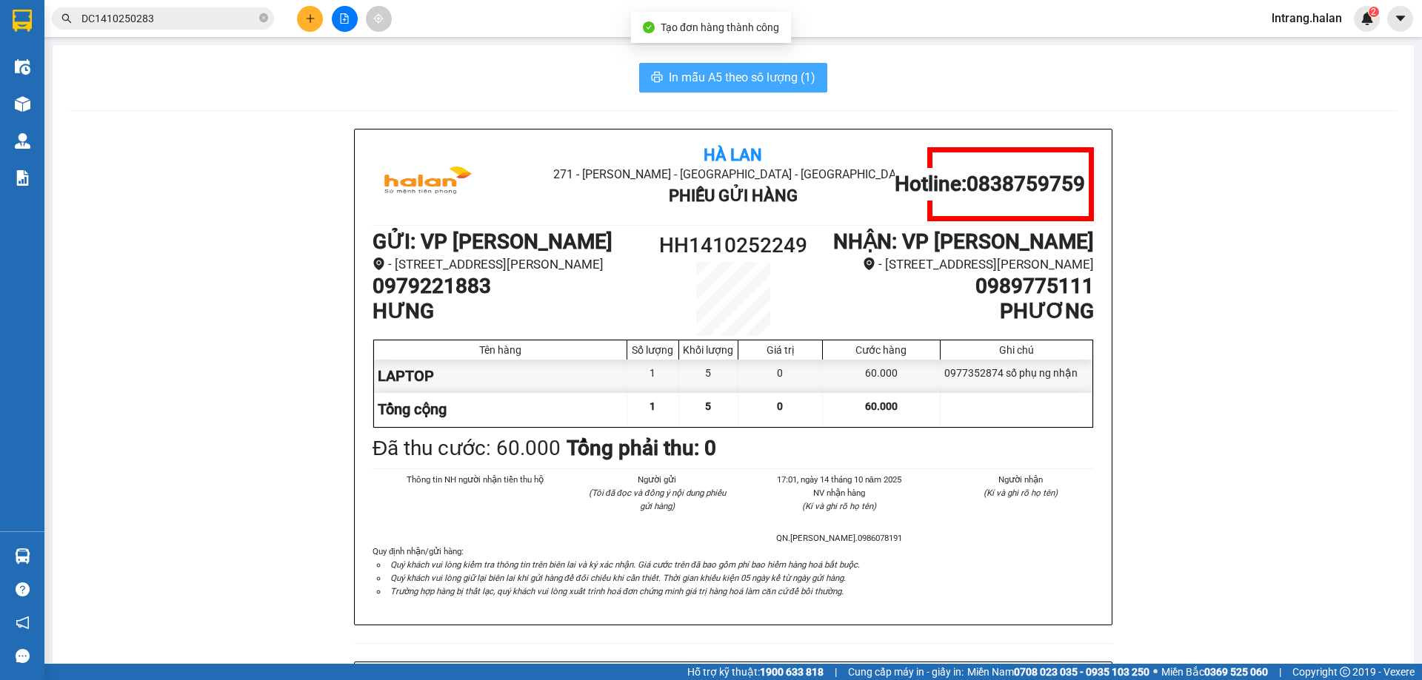
click at [722, 79] on span "In mẫu A5 theo số lượng (1)" at bounding box center [742, 77] width 147 height 19
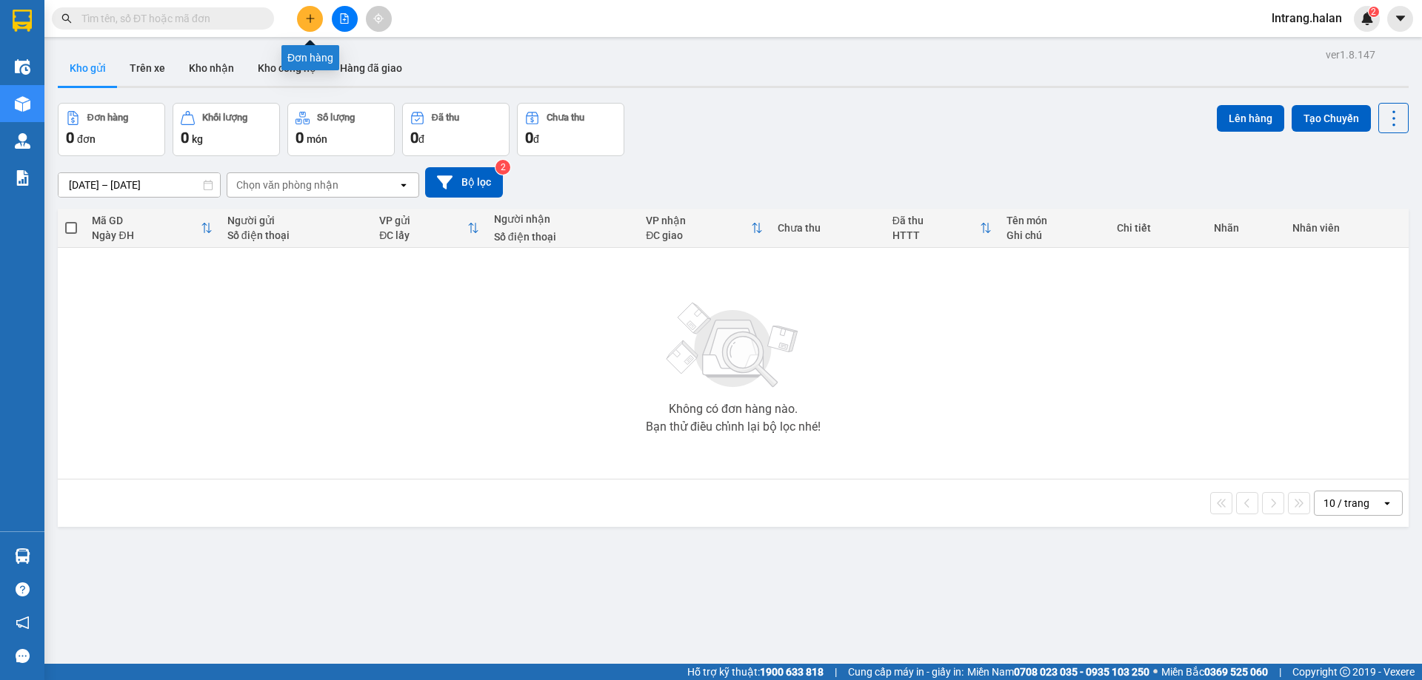
click at [306, 19] on icon "plus" at bounding box center [310, 18] width 10 height 10
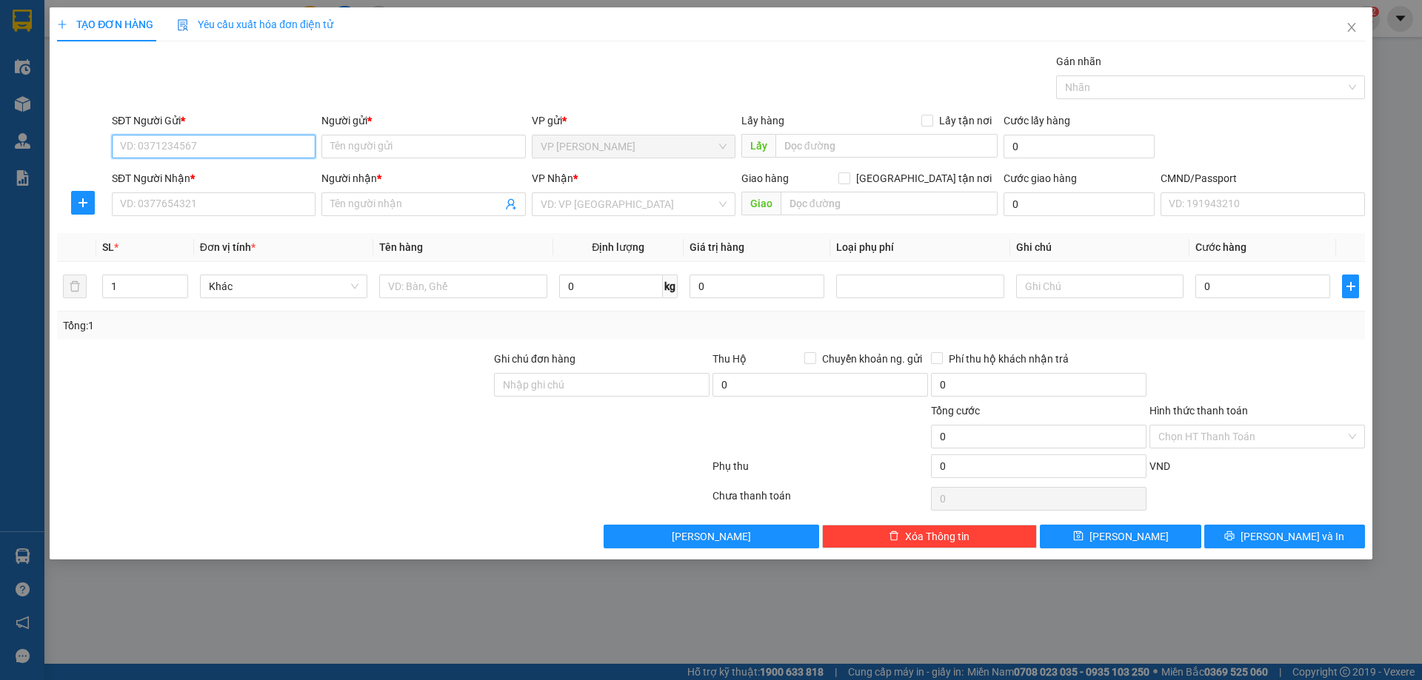
click at [215, 141] on input "SĐT Người Gửi *" at bounding box center [214, 147] width 204 height 24
type input "0902021289"
click at [343, 153] on input "Người gửi *" at bounding box center [423, 147] width 204 height 24
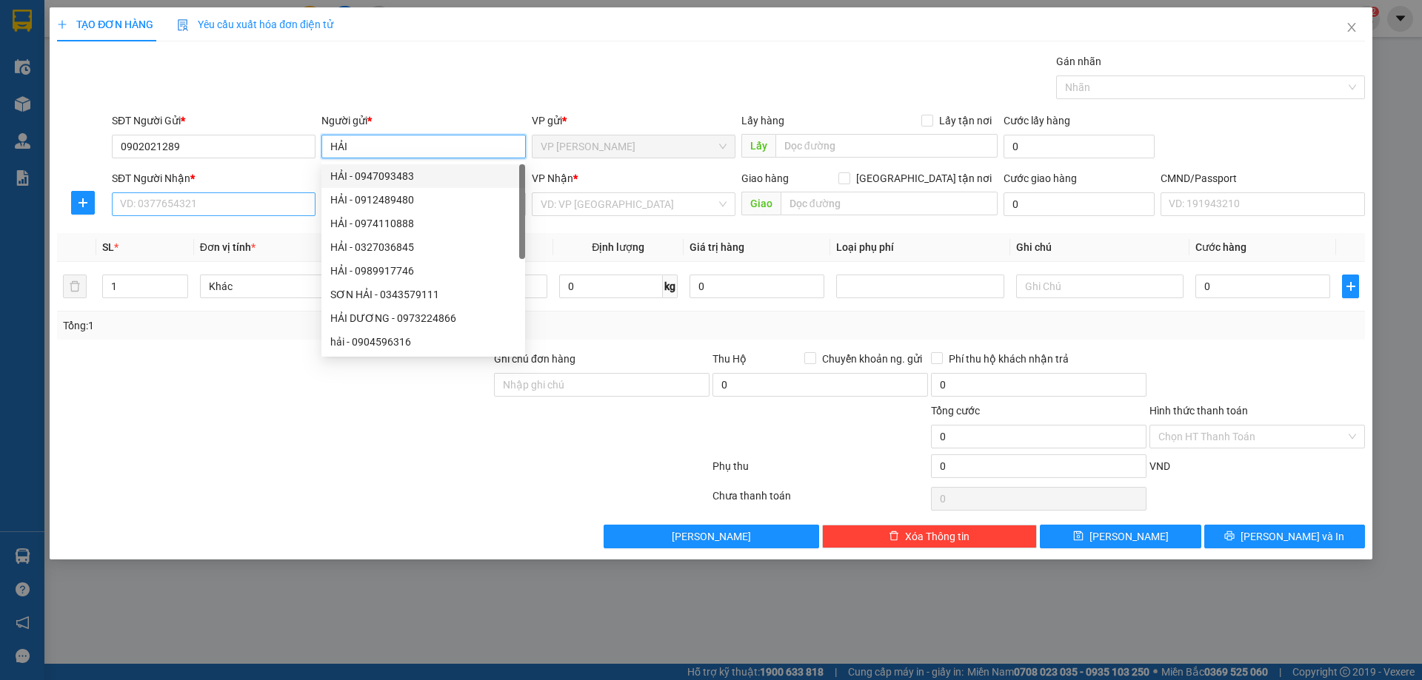
type input "HẢI"
click at [187, 206] on input "SĐT Người Nhận *" at bounding box center [214, 204] width 204 height 24
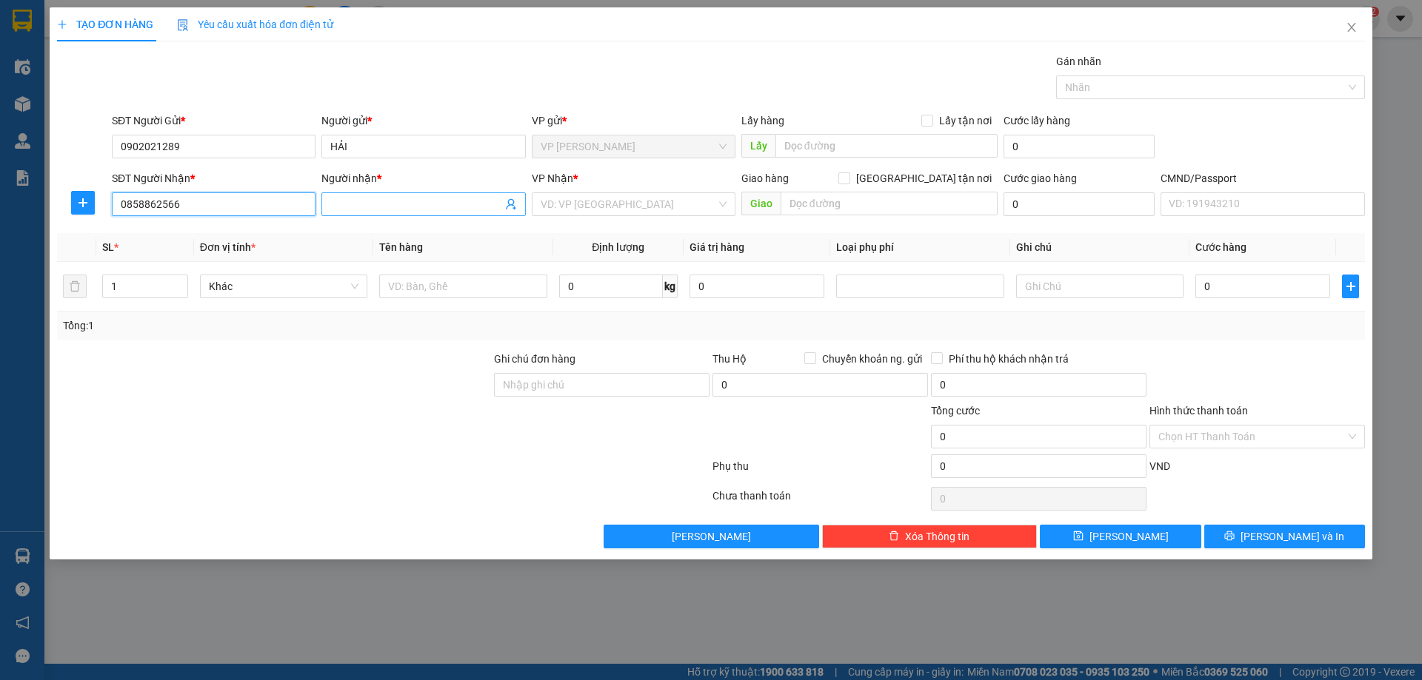
type input "0858862566"
click at [368, 197] on input "Người nhận *" at bounding box center [415, 204] width 171 height 16
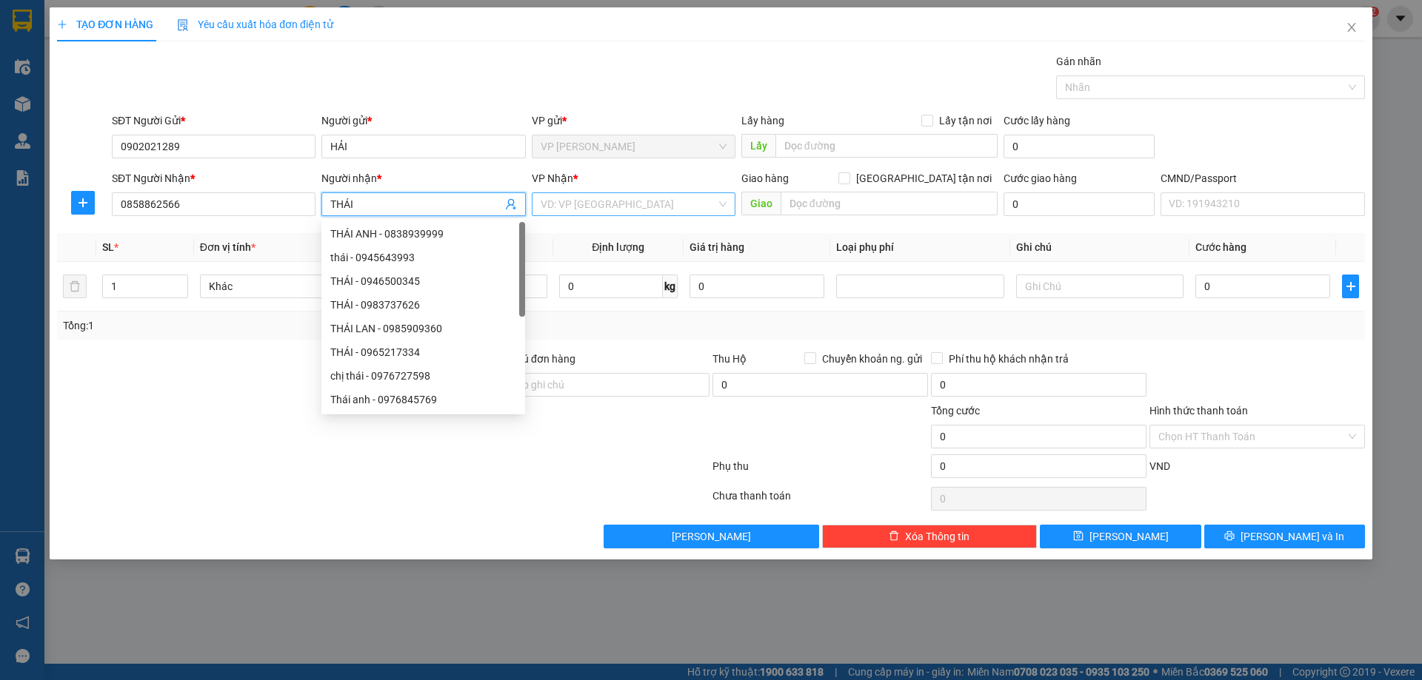
type input "THÁI"
click at [586, 207] on input "search" at bounding box center [627, 204] width 175 height 22
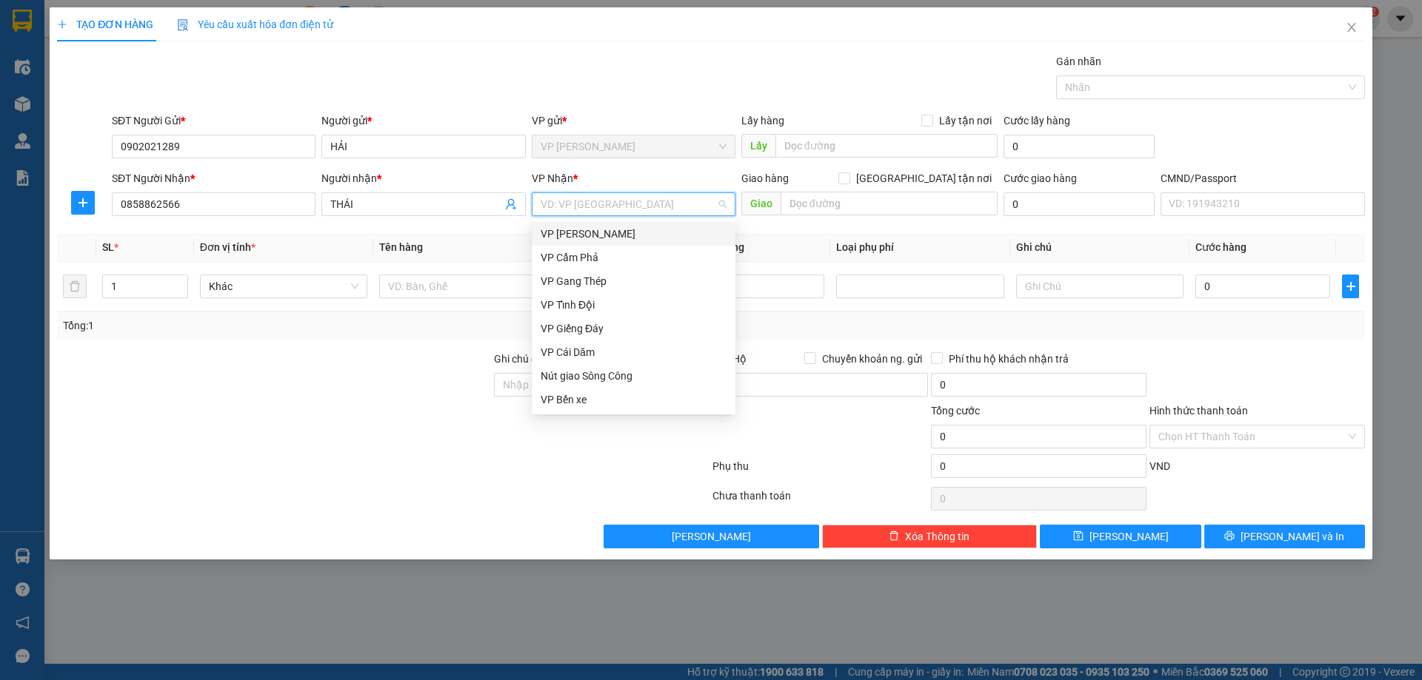
click at [632, 212] on input "search" at bounding box center [627, 204] width 175 height 22
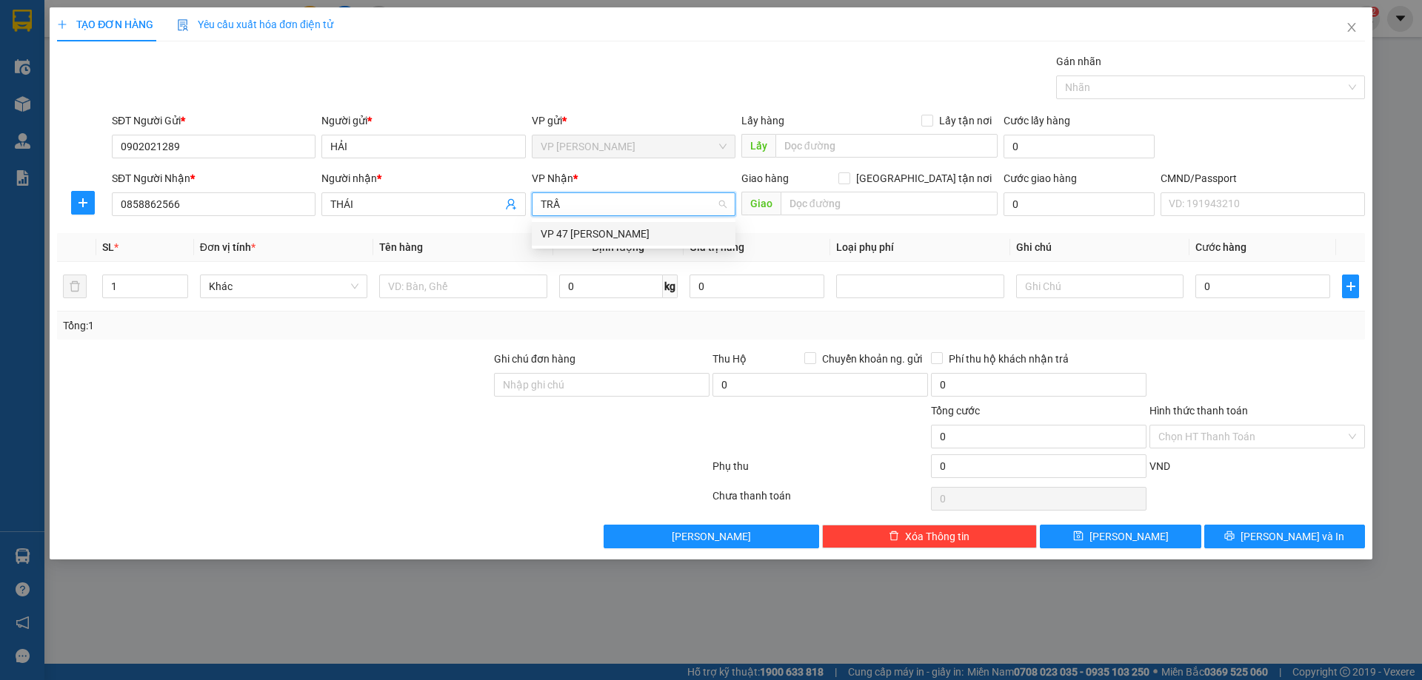
type input "TRẦN"
click at [650, 239] on div "VP 47 [PERSON_NAME]" at bounding box center [633, 234] width 186 height 16
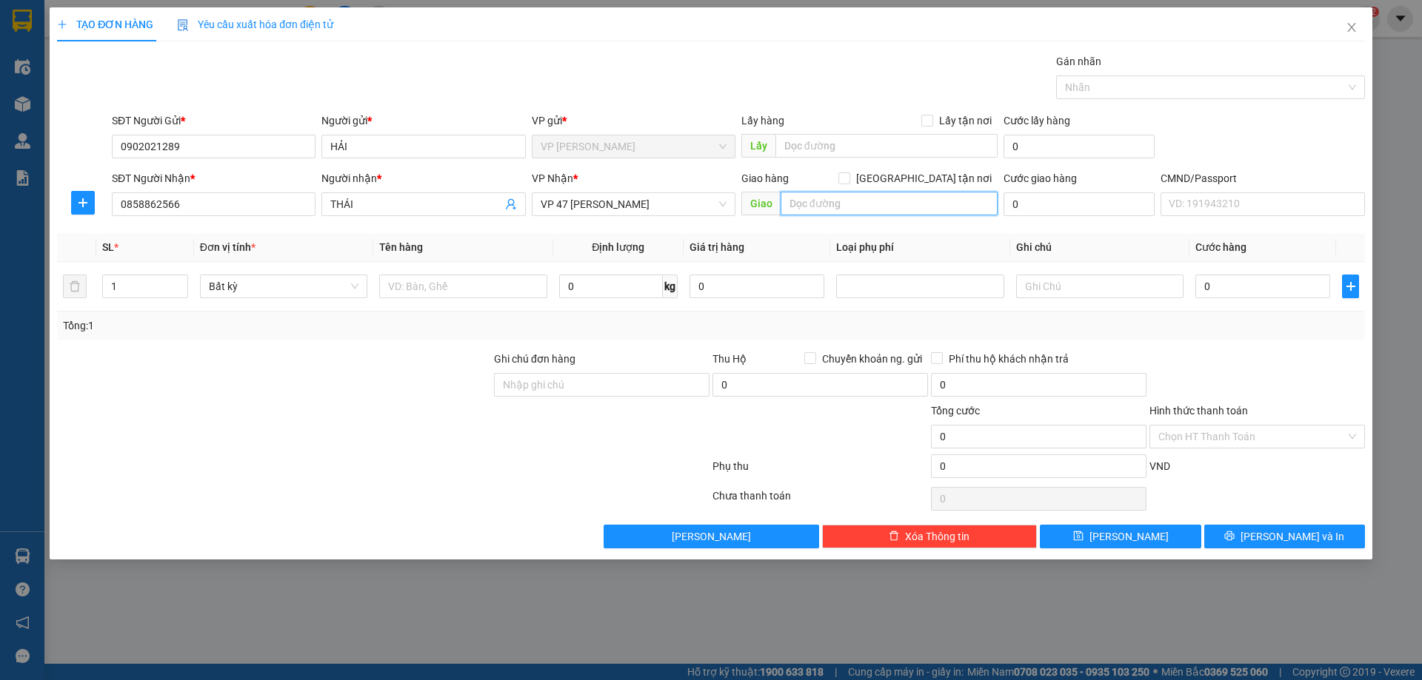
click at [857, 204] on input "text" at bounding box center [888, 204] width 217 height 24
click at [1353, 27] on icon "close" at bounding box center [1351, 27] width 8 height 9
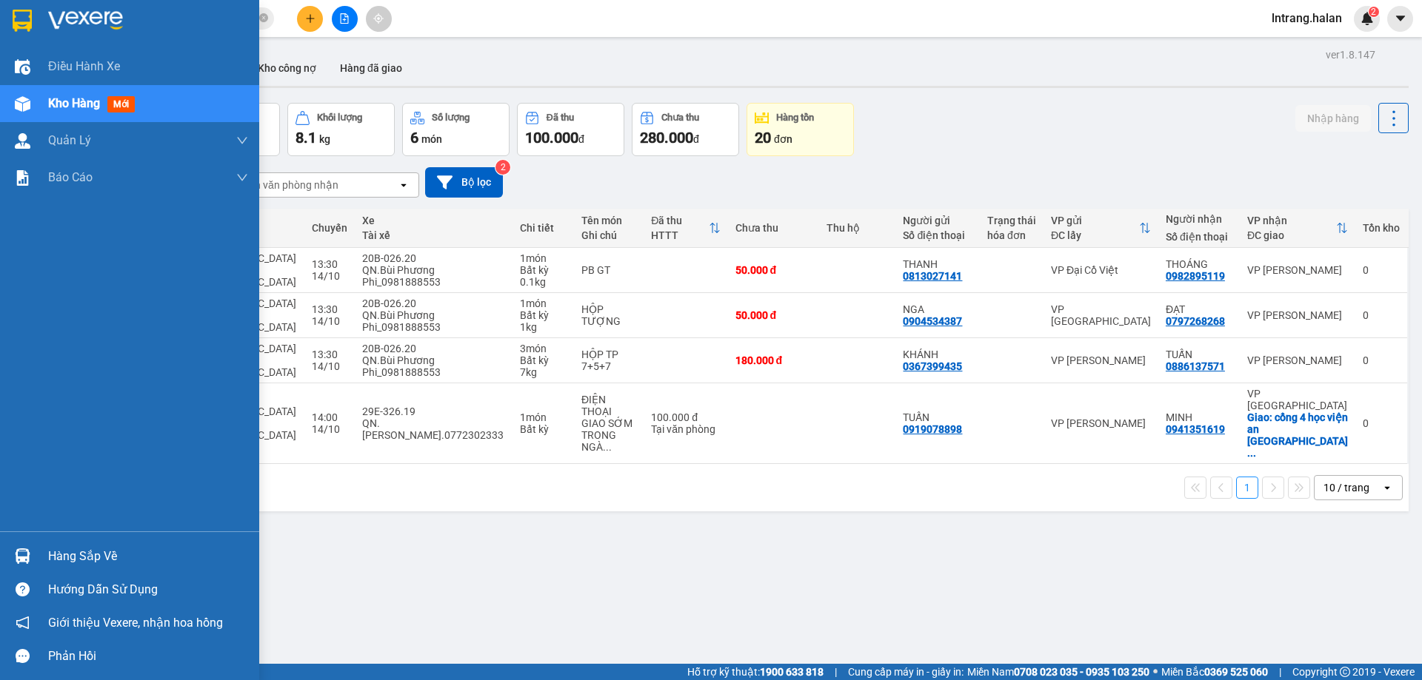
click at [73, 563] on div "Hàng sắp về" at bounding box center [148, 557] width 200 height 22
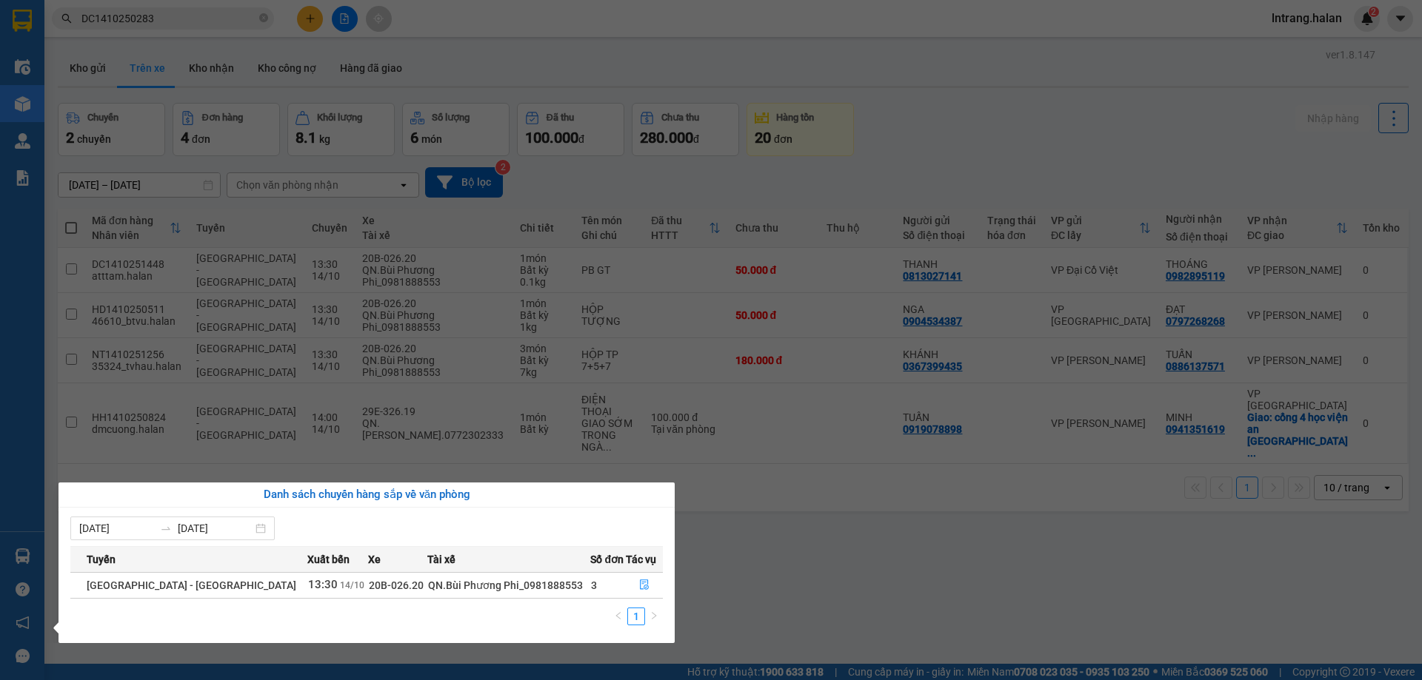
click at [767, 573] on section "Kết quả tìm kiếm ( 1 ) Bộ lọc Mã ĐH Trạng thái Món hàng Thu hộ Tổng cước Chưa c…" at bounding box center [711, 340] width 1422 height 680
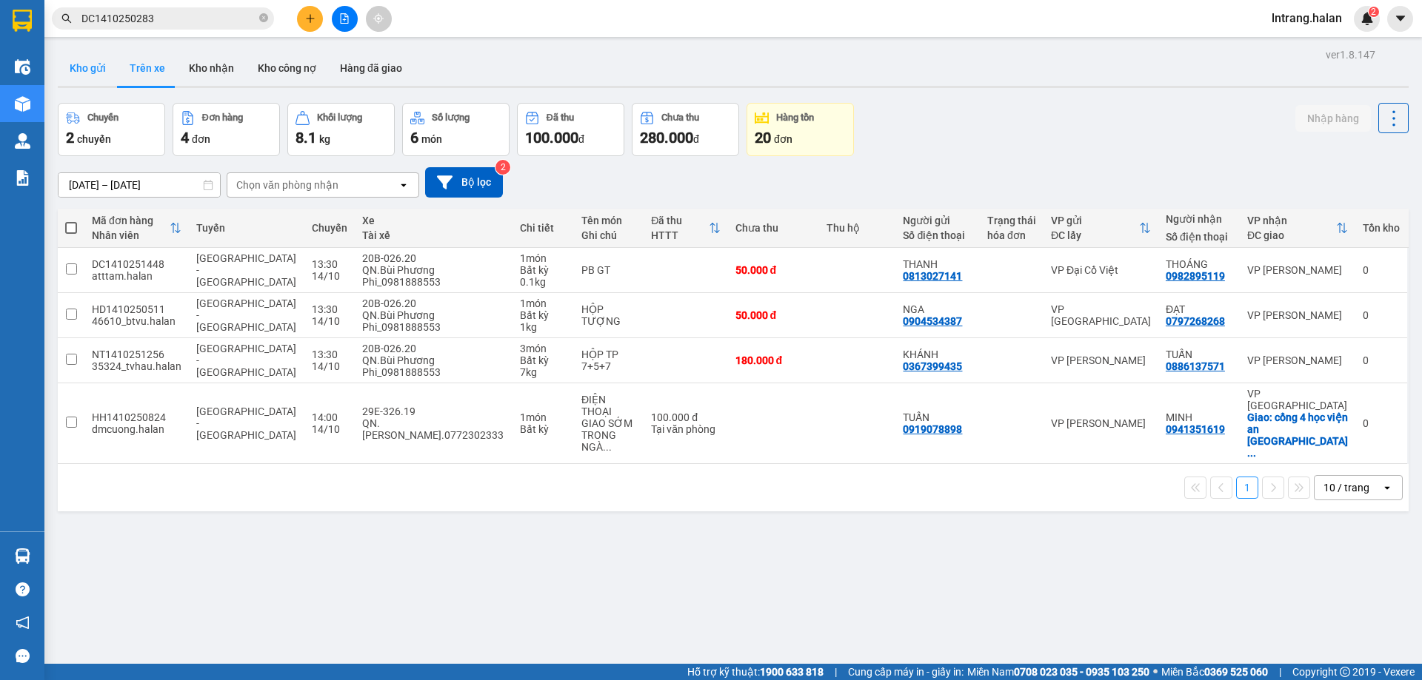
drag, startPoint x: 93, startPoint y: 60, endPoint x: 101, endPoint y: 64, distance: 9.9
click at [93, 61] on button "Kho gửi" at bounding box center [88, 68] width 60 height 36
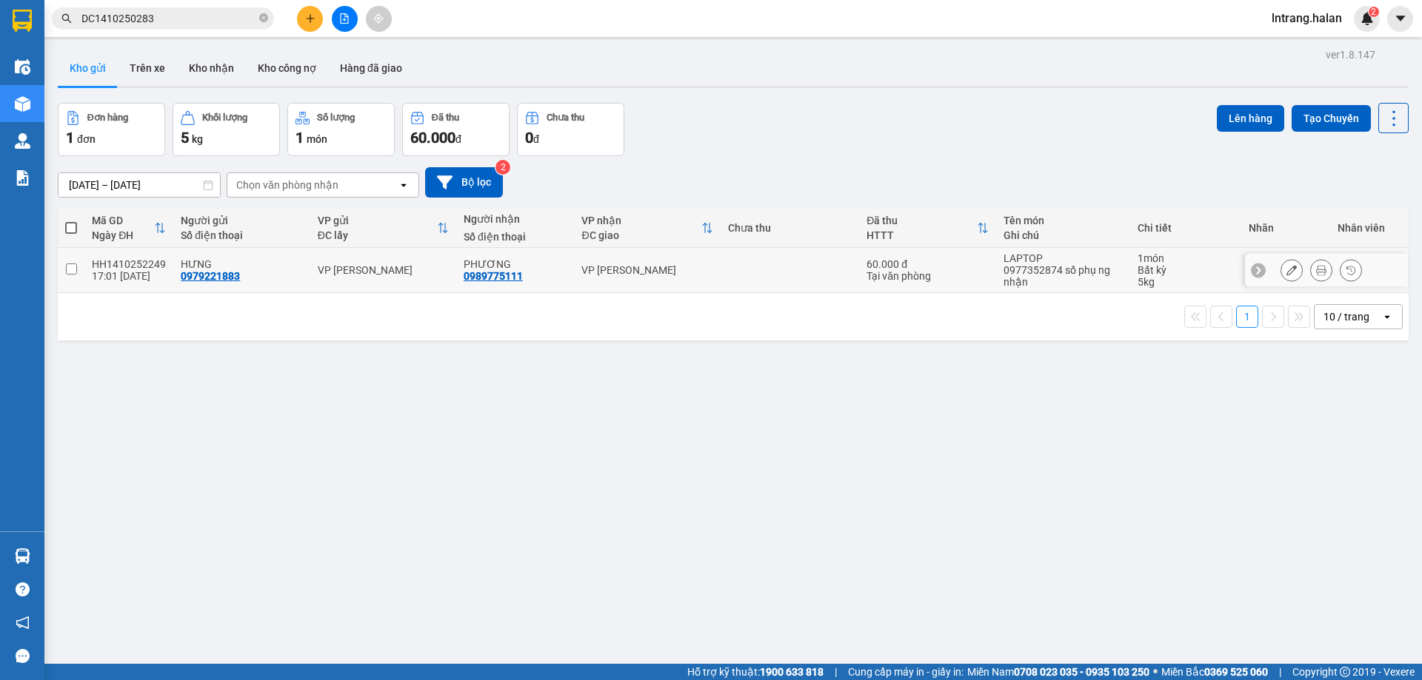
click at [72, 268] on input "checkbox" at bounding box center [71, 269] width 11 height 11
checkbox input "true"
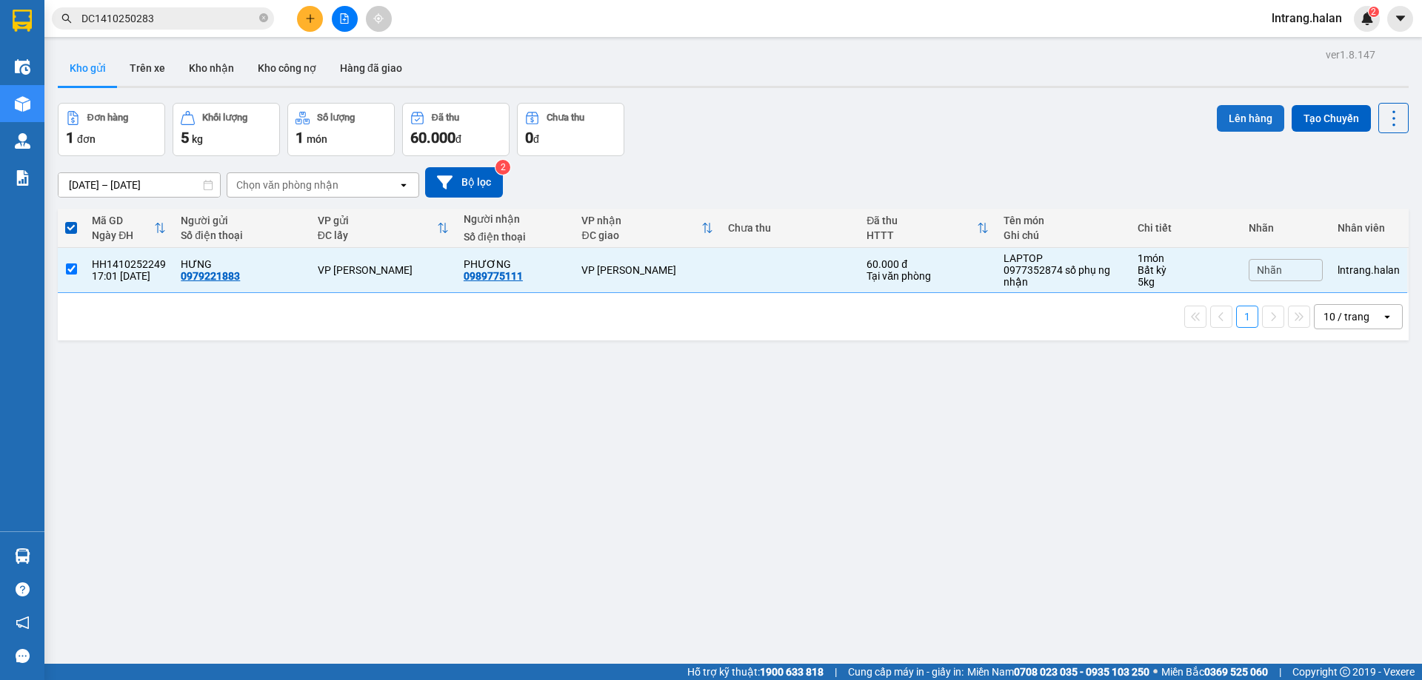
click at [1230, 121] on button "Lên hàng" at bounding box center [1249, 118] width 67 height 27
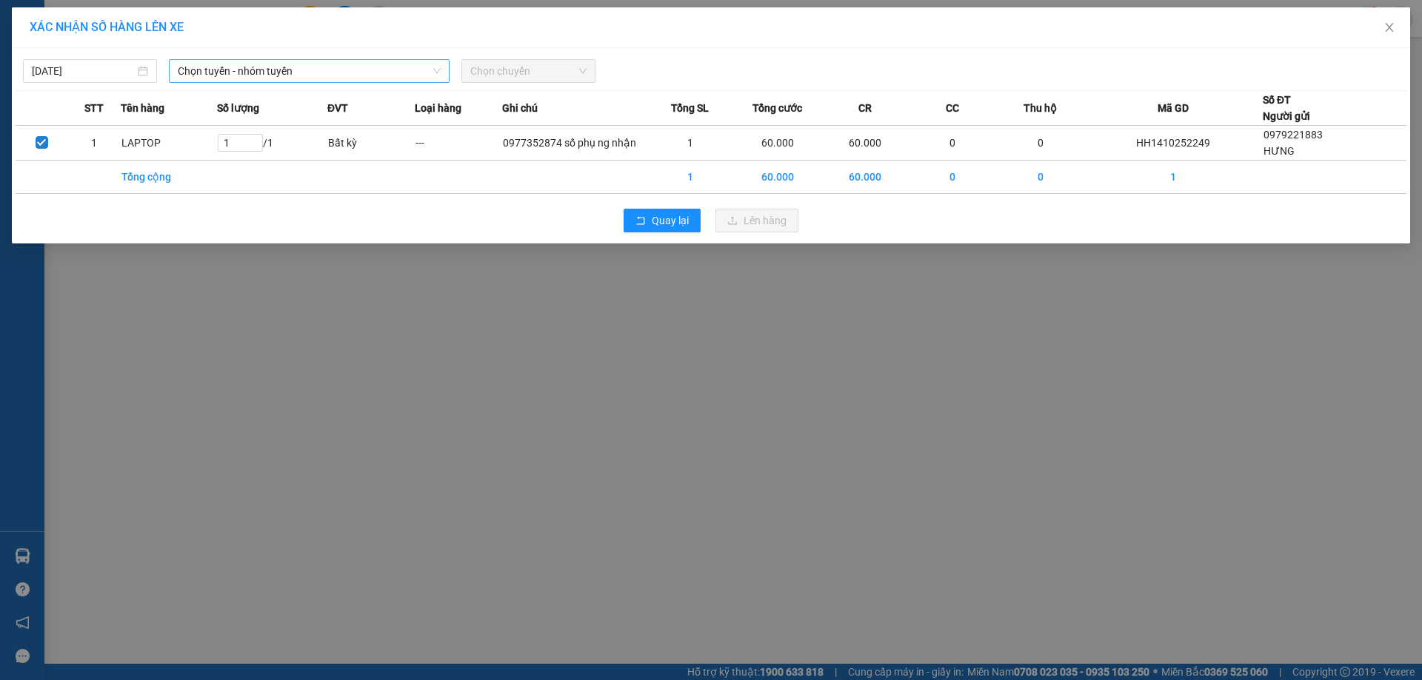
click at [309, 73] on span "Chọn tuyến - nhóm tuyến" at bounding box center [309, 71] width 263 height 22
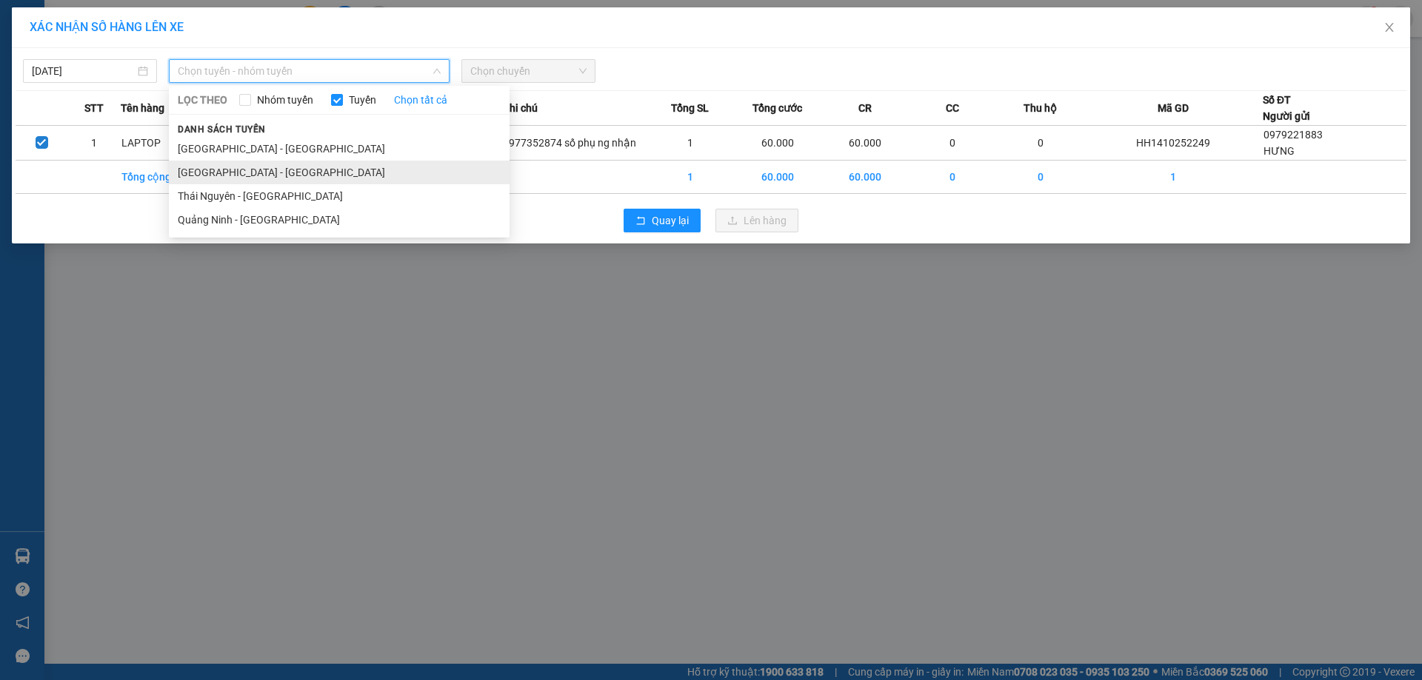
click at [291, 169] on li "[GEOGRAPHIC_DATA] - [GEOGRAPHIC_DATA]" at bounding box center [339, 173] width 341 height 24
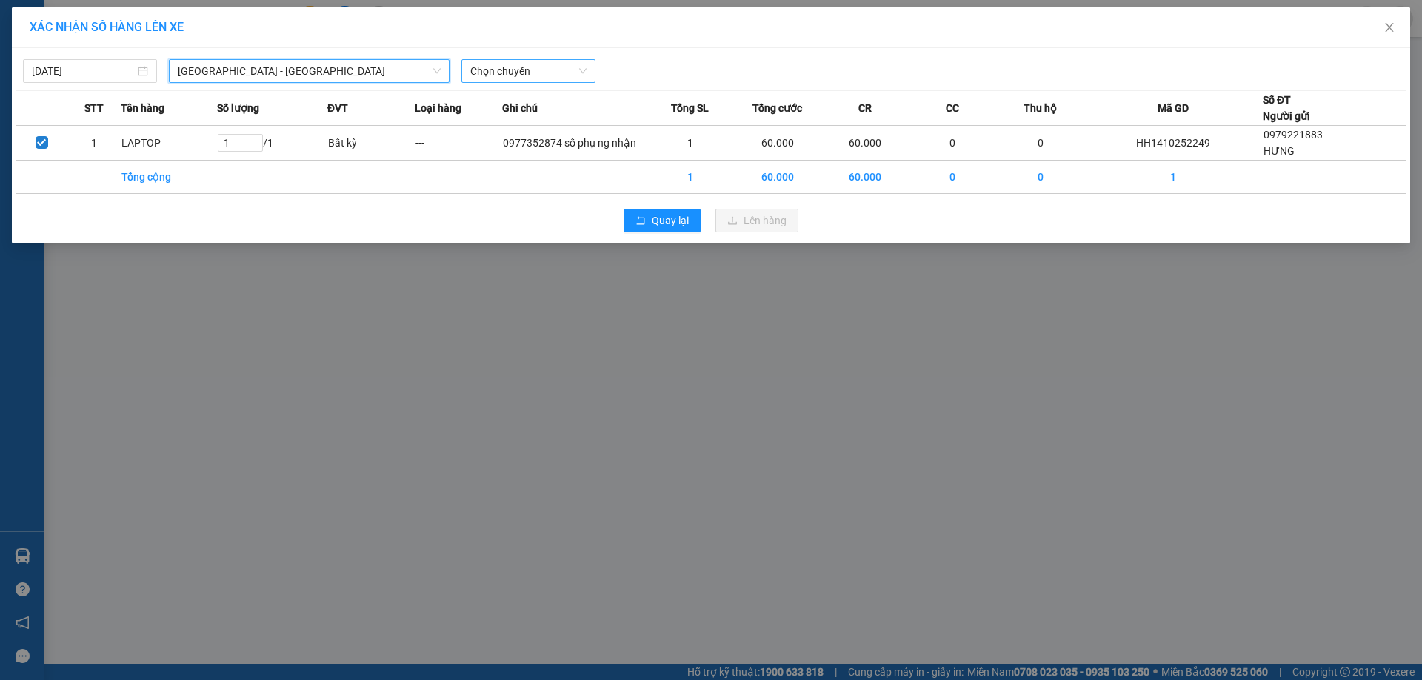
click at [533, 73] on span "Chọn chuyến" at bounding box center [528, 71] width 116 height 22
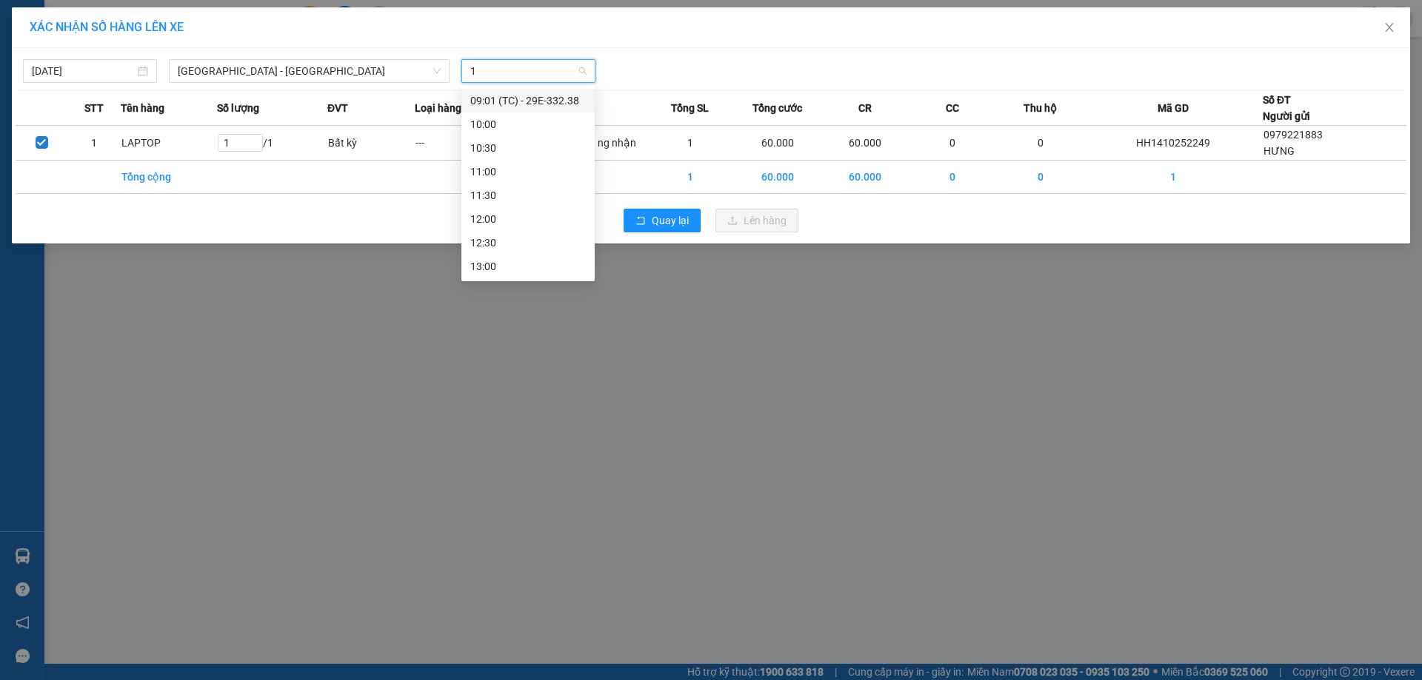
type input "18"
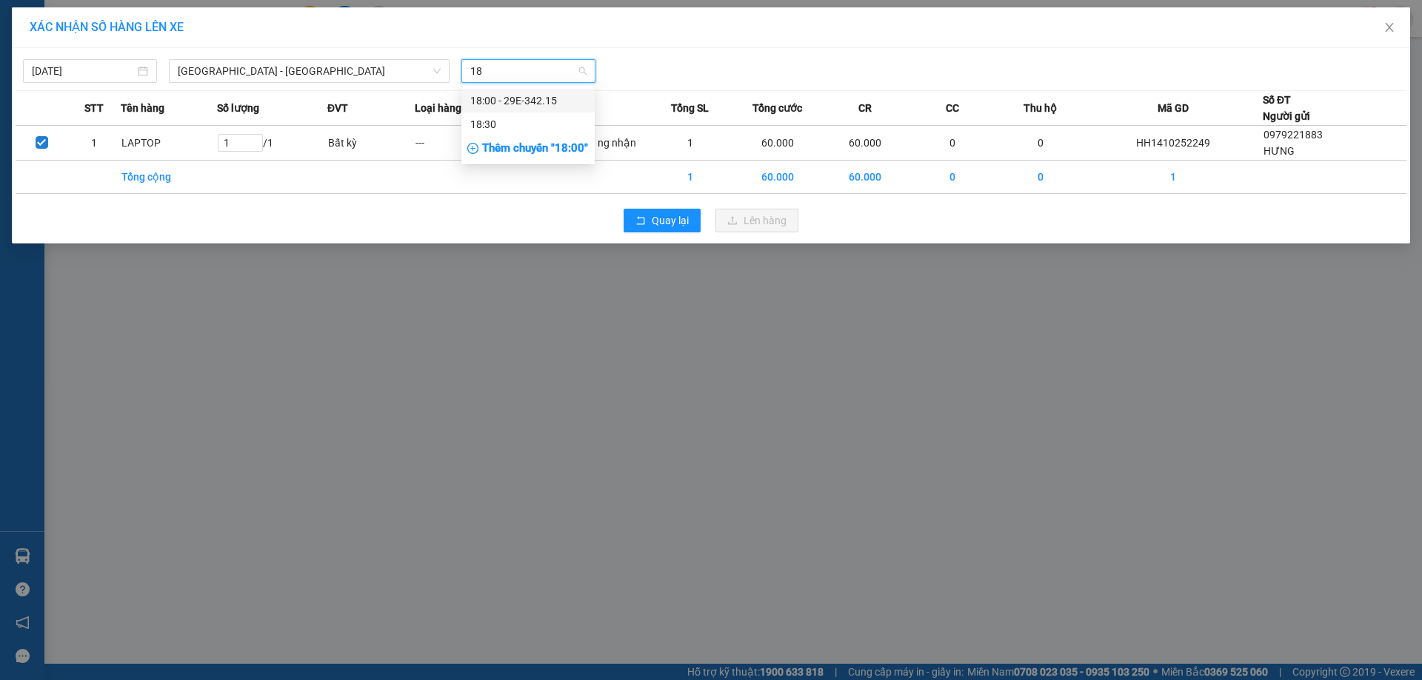
click at [538, 101] on div "18:00 - 29E-342.15" at bounding box center [527, 101] width 115 height 16
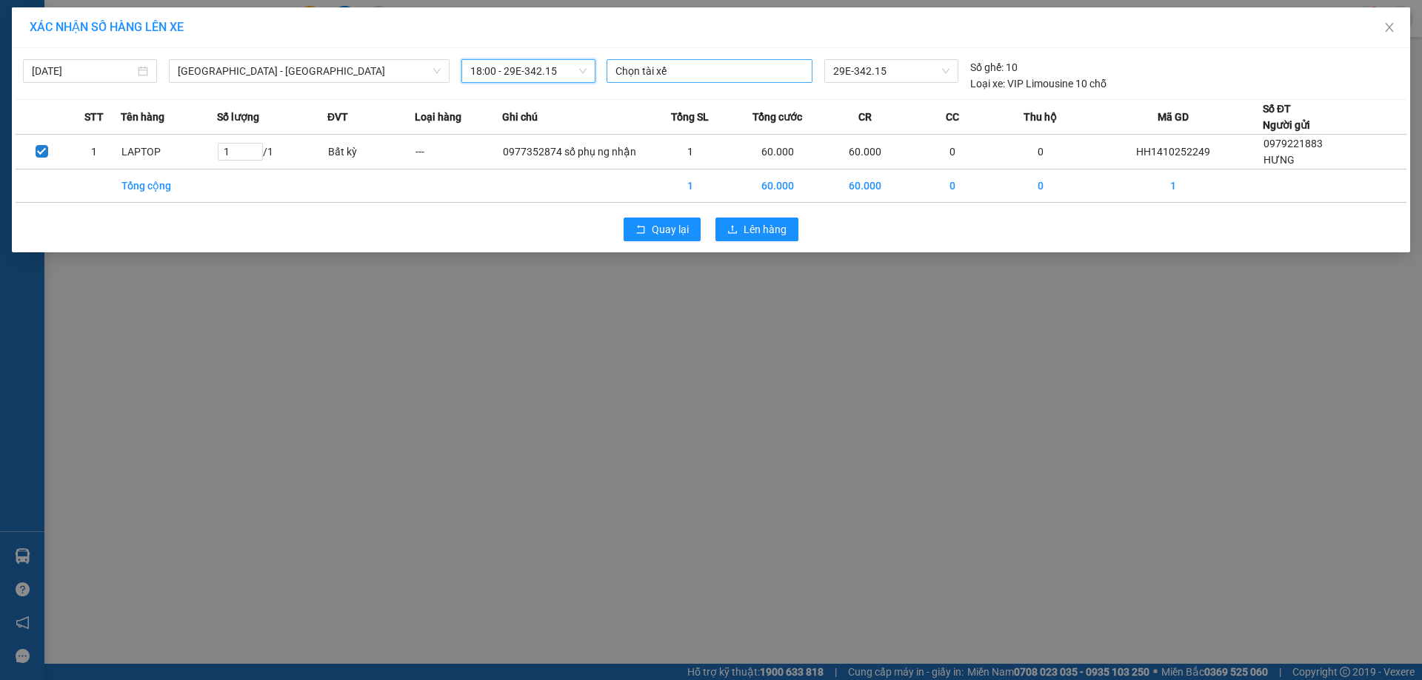
click at [706, 70] on div at bounding box center [709, 71] width 198 height 18
type input "[PERSON_NAME]"
drag, startPoint x: 740, startPoint y: 73, endPoint x: 535, endPoint y: 102, distance: 206.5
click at [535, 102] on div "[DATE] [GEOGRAPHIC_DATA] - [GEOGRAPHIC_DATA] LỌC THEO Nhóm tuyến Tuyến Chọn tất…" at bounding box center [711, 150] width 1398 height 204
click at [766, 231] on span "Lên hàng" at bounding box center [764, 229] width 43 height 16
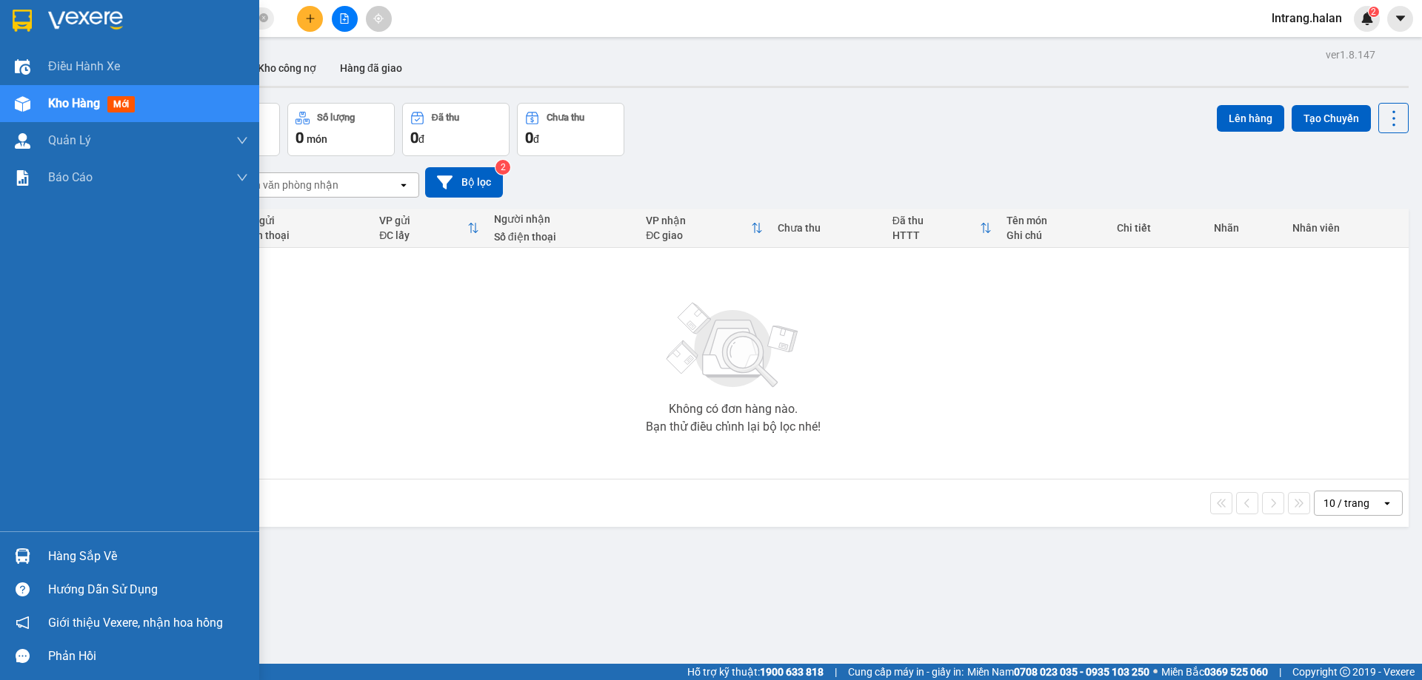
click at [70, 562] on div "Hàng sắp về" at bounding box center [148, 557] width 200 height 22
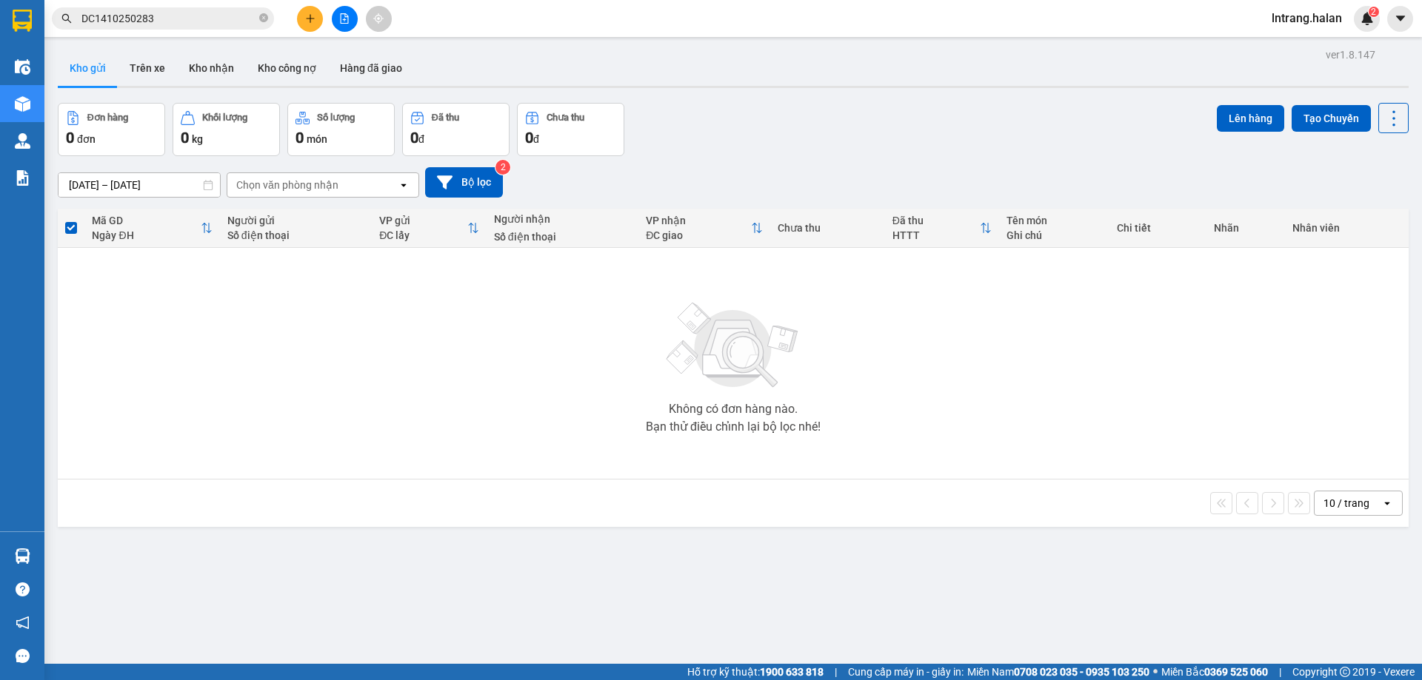
click at [1031, 471] on section "Kết quả tìm kiếm ( 1 ) Bộ lọc Mã ĐH Trạng thái Món hàng Thu hộ Tổng cước Chưa c…" at bounding box center [711, 340] width 1422 height 680
click at [265, 21] on icon "close-circle" at bounding box center [263, 17] width 9 height 9
click at [242, 16] on input "text" at bounding box center [168, 18] width 175 height 16
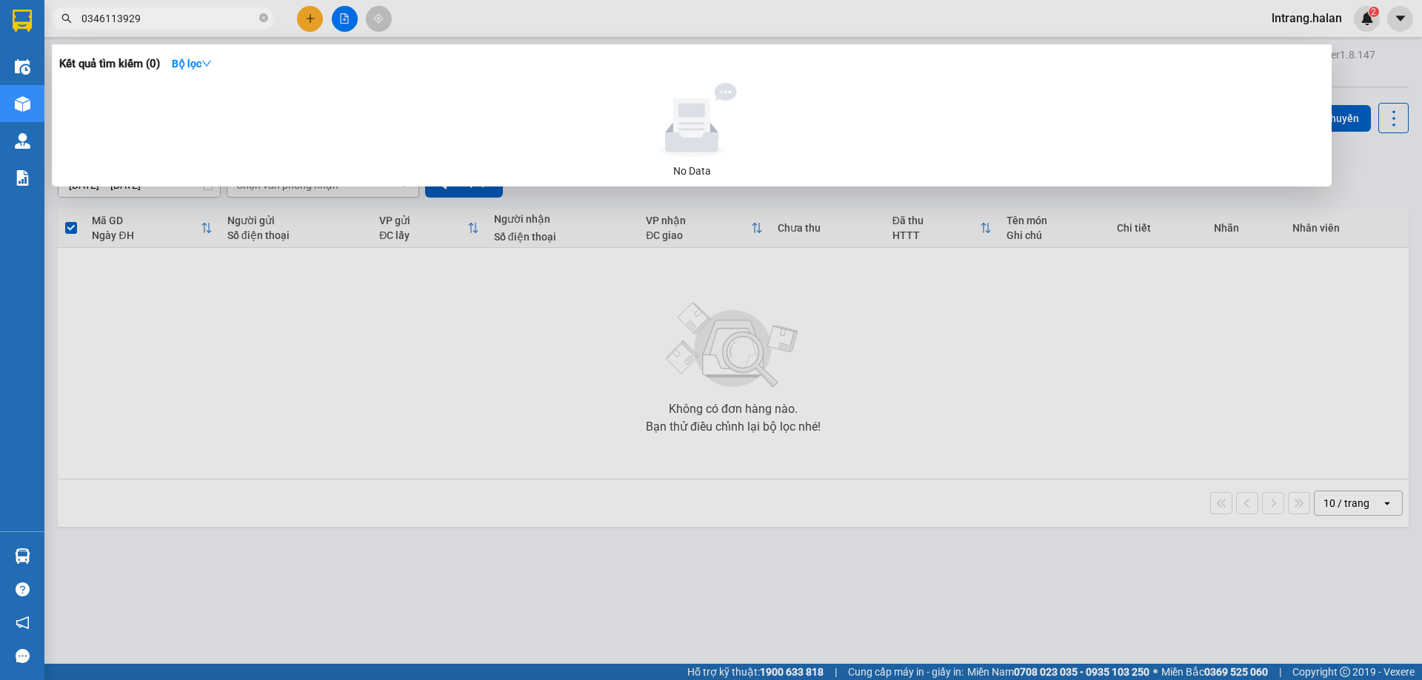
type input "0346113929"
click at [99, 9] on span "0346113929" at bounding box center [163, 18] width 222 height 22
click at [121, 18] on input "0346113929" at bounding box center [168, 18] width 175 height 16
click at [153, 18] on input "0346113929" at bounding box center [168, 18] width 175 height 16
click at [262, 16] on icon "close-circle" at bounding box center [263, 17] width 9 height 9
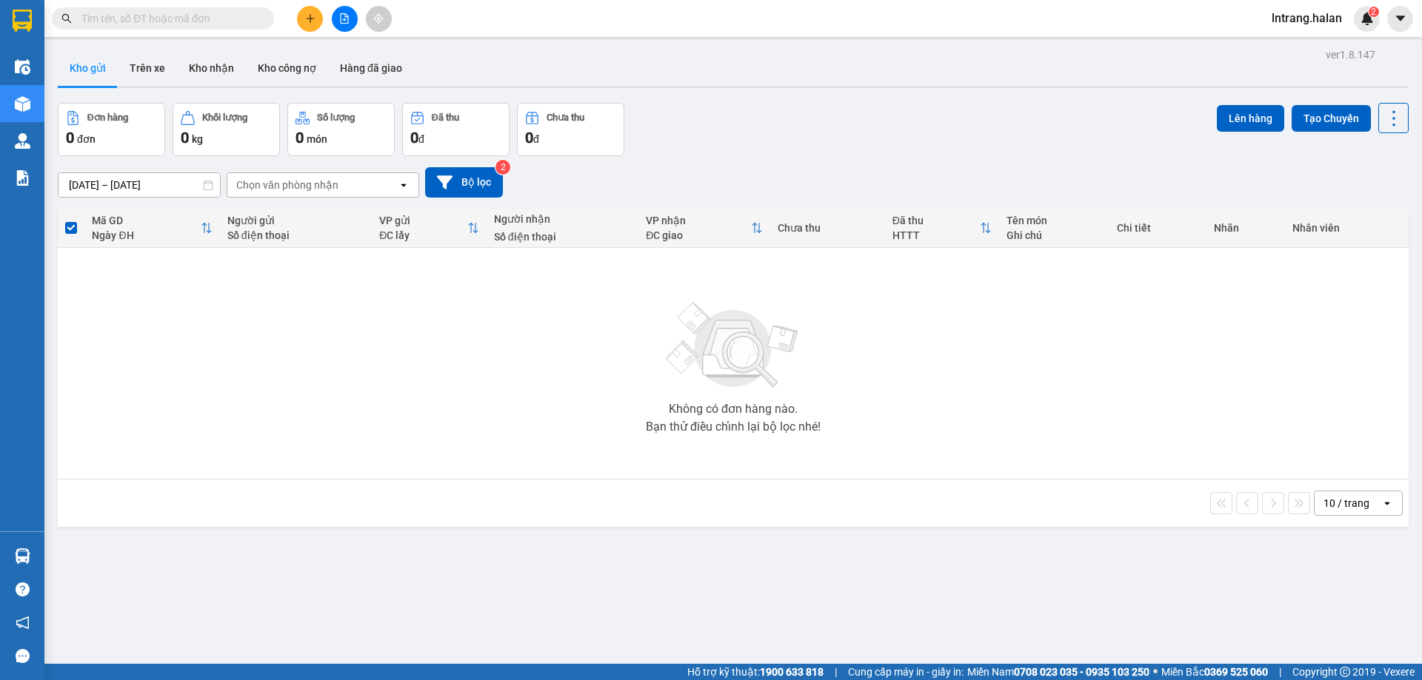
click at [224, 25] on input "text" at bounding box center [168, 18] width 175 height 16
click at [208, 11] on input "text" at bounding box center [168, 18] width 175 height 16
click at [221, 22] on input "text" at bounding box center [168, 18] width 175 height 16
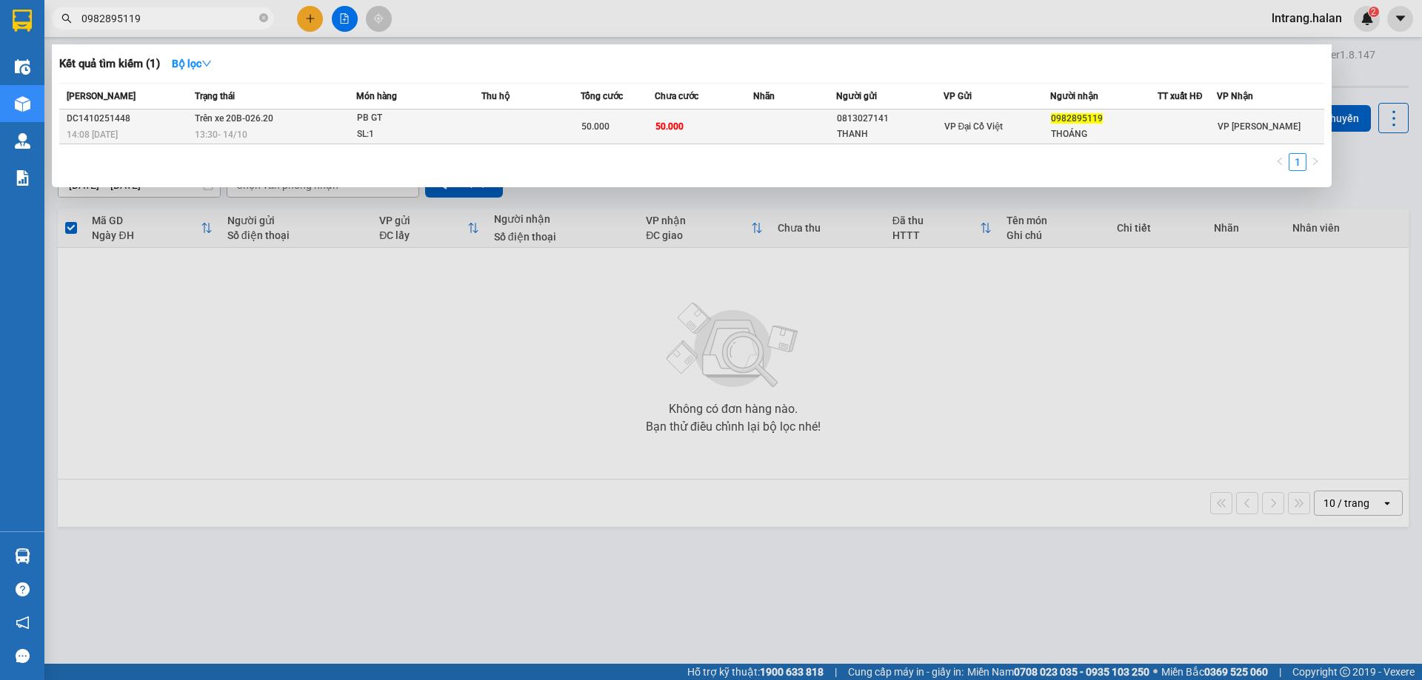
type input "0982895119"
click at [885, 131] on div "THANH" at bounding box center [890, 135] width 106 height 16
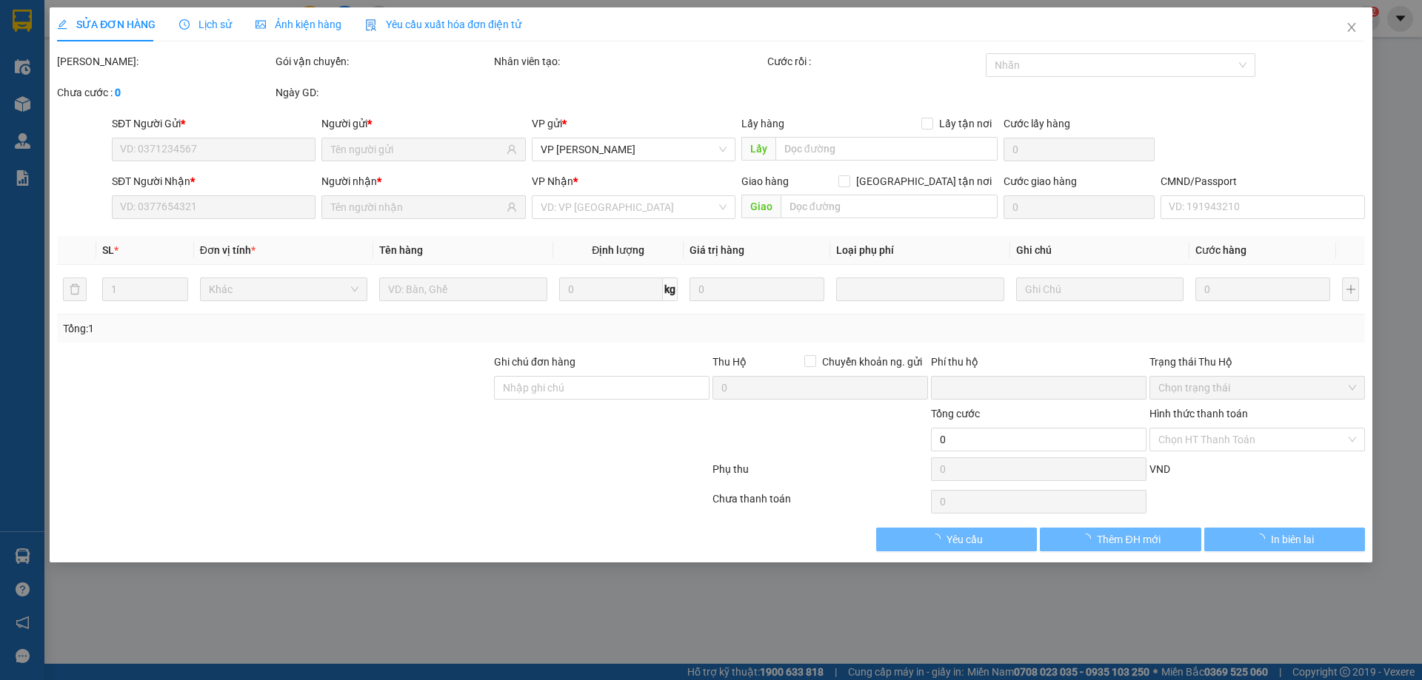
type input "0813027141"
type input "THANH"
type input "0982895119"
type input "THOÁNG"
type input "0"
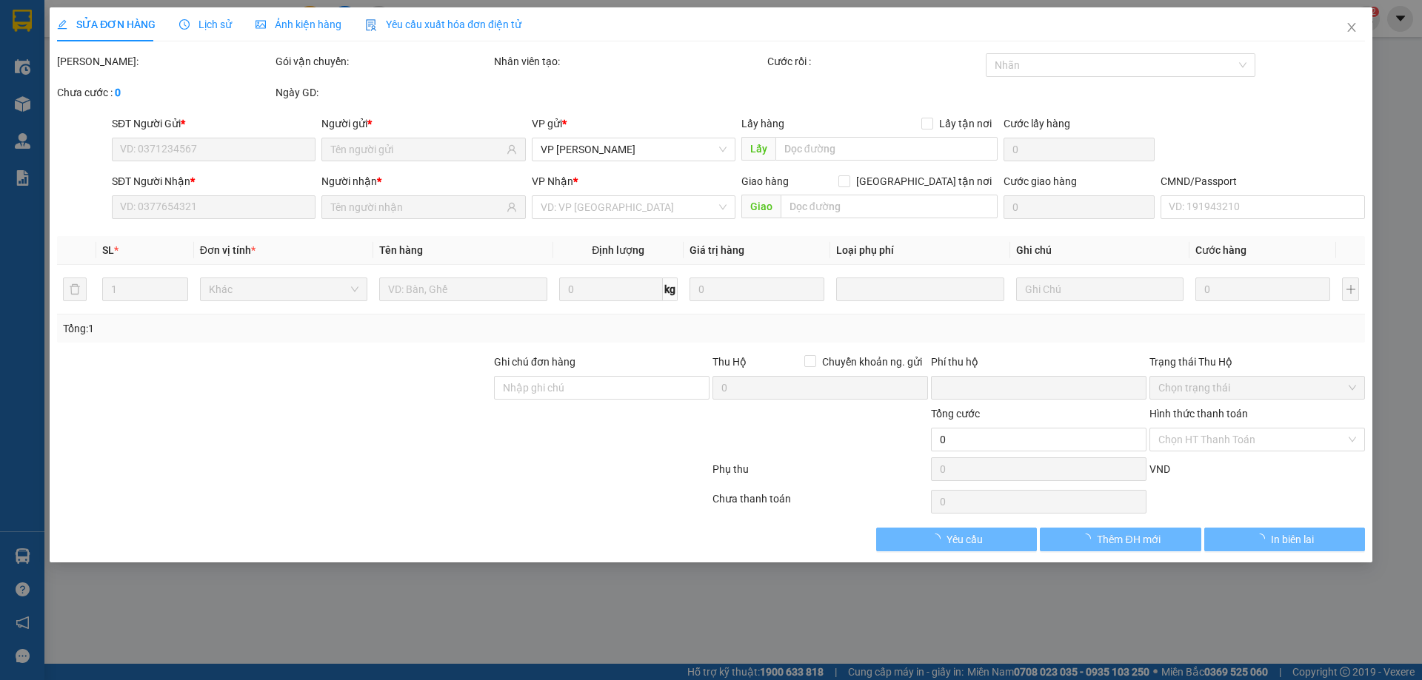
type input "50.000"
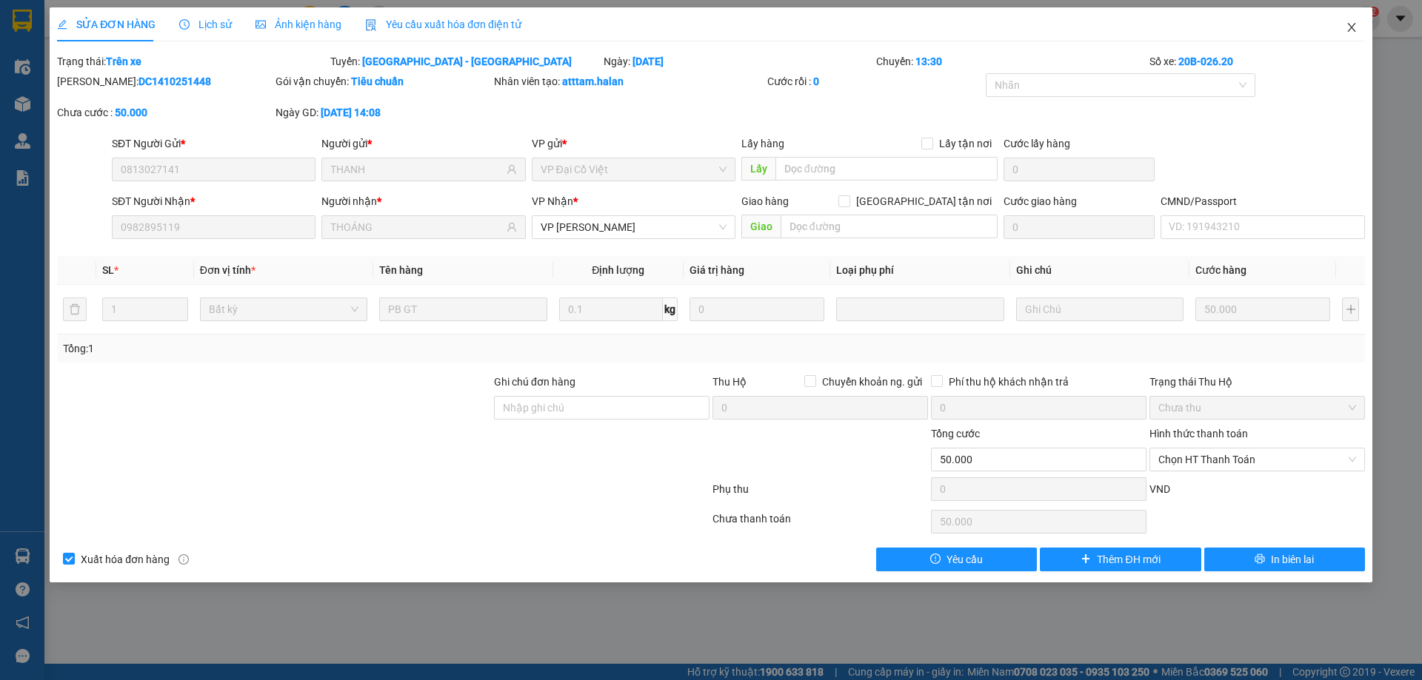
click at [1350, 31] on icon "close" at bounding box center [1351, 27] width 12 height 12
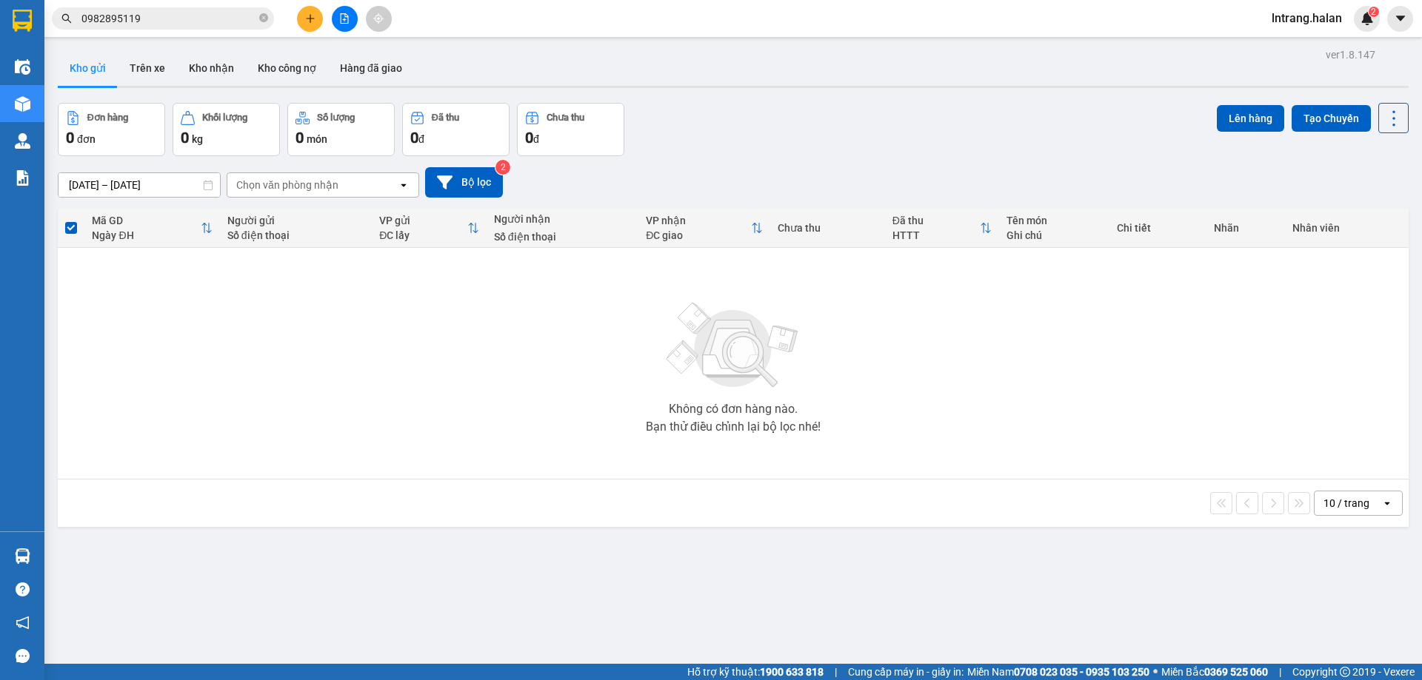
click at [158, 23] on input "0982895119" at bounding box center [168, 18] width 175 height 16
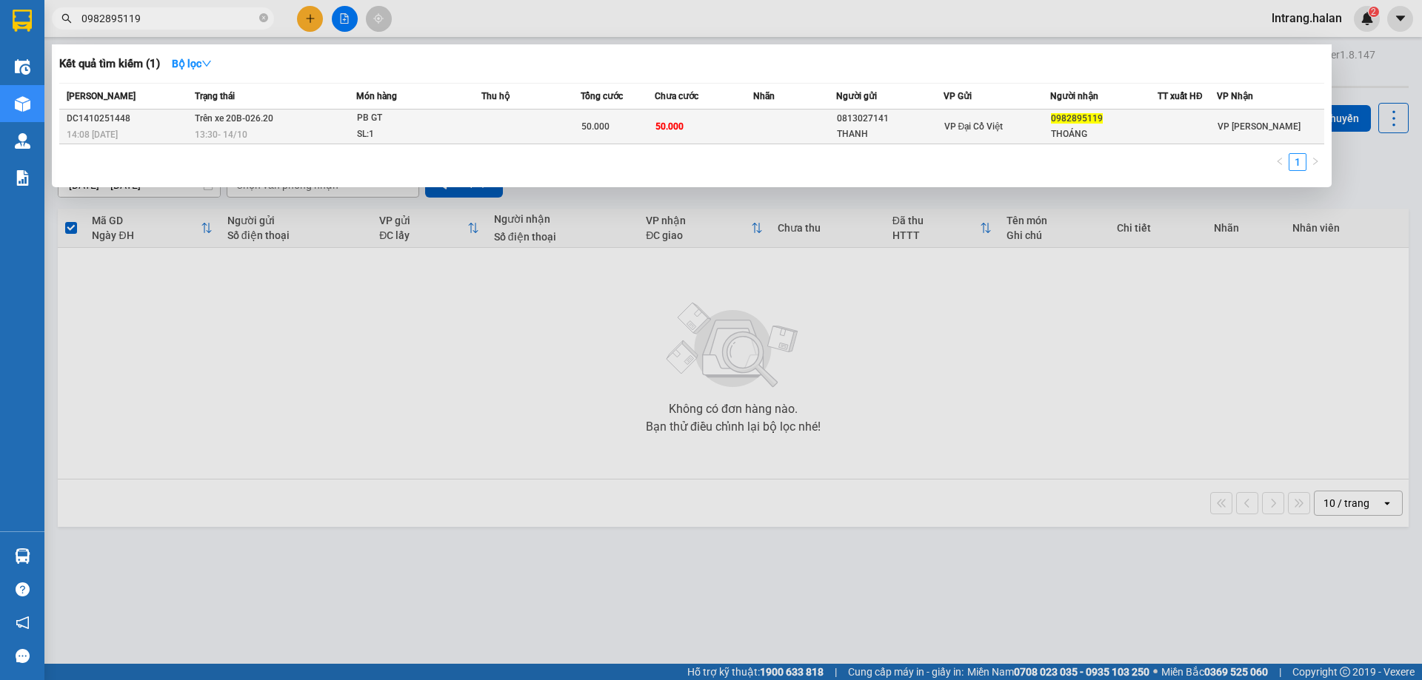
click at [779, 118] on td at bounding box center [794, 127] width 82 height 35
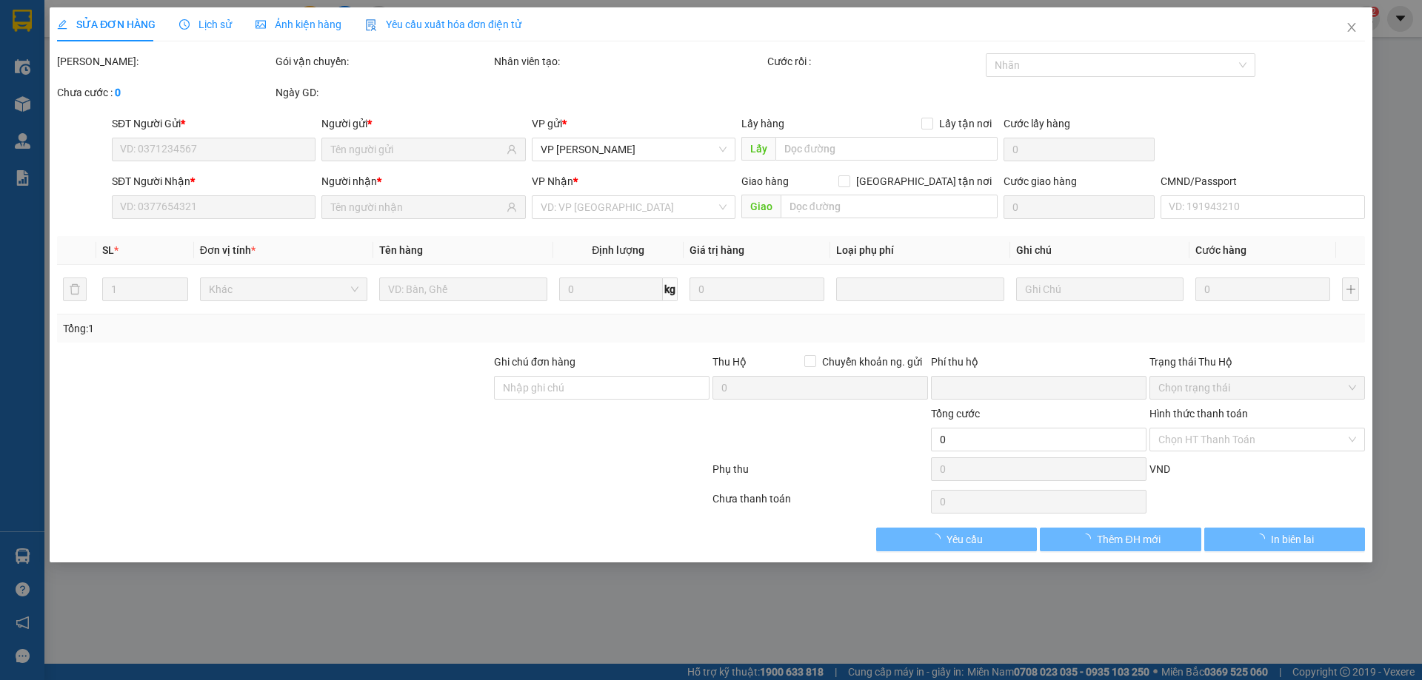
type input "0813027141"
type input "THANH"
type input "0982895119"
type input "THOÁNG"
type input "0"
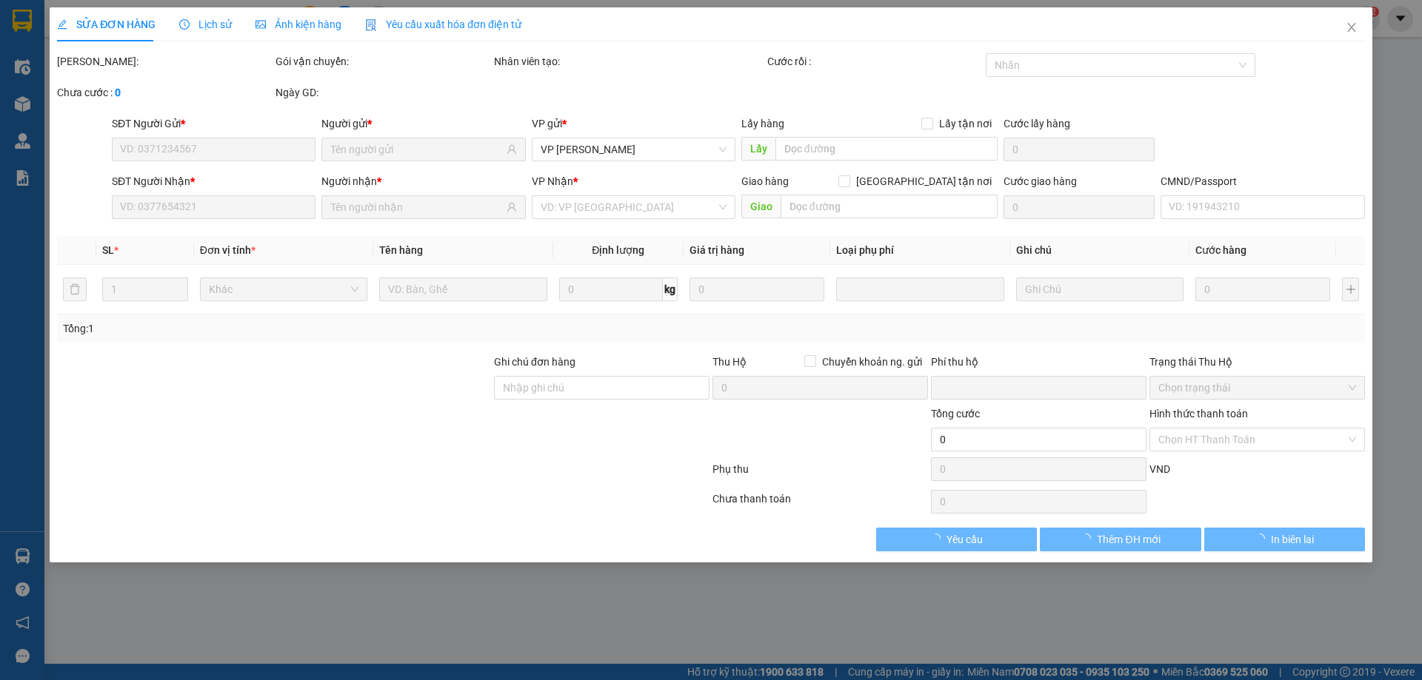
type input "50.000"
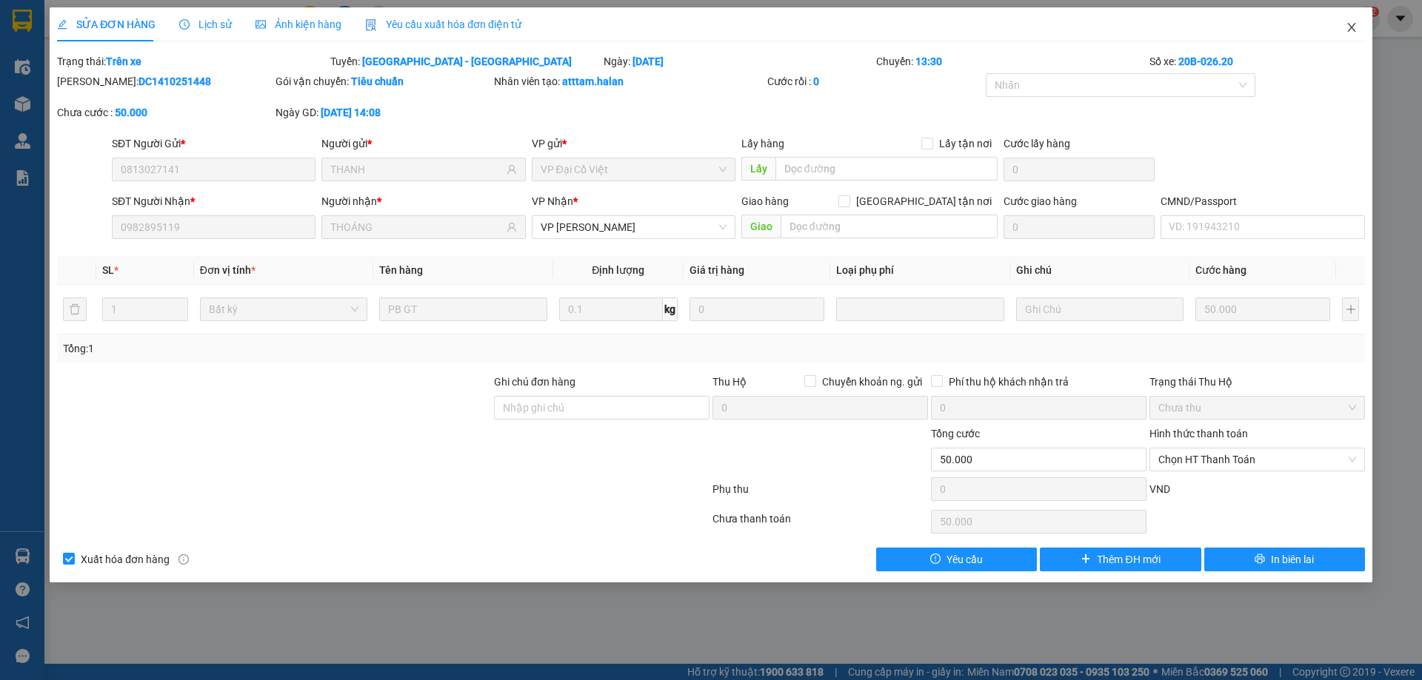
click at [1353, 25] on icon "close" at bounding box center [1351, 27] width 8 height 9
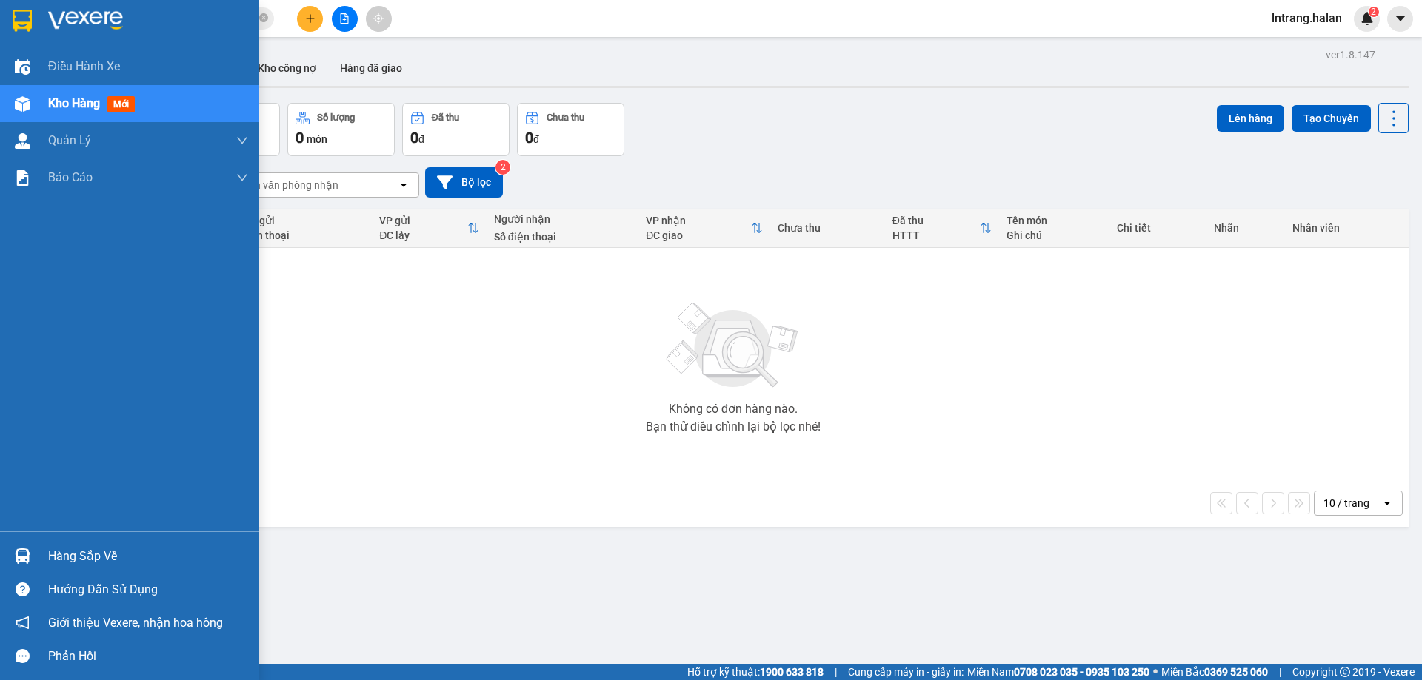
click at [72, 563] on div "Hàng sắp về" at bounding box center [148, 557] width 200 height 22
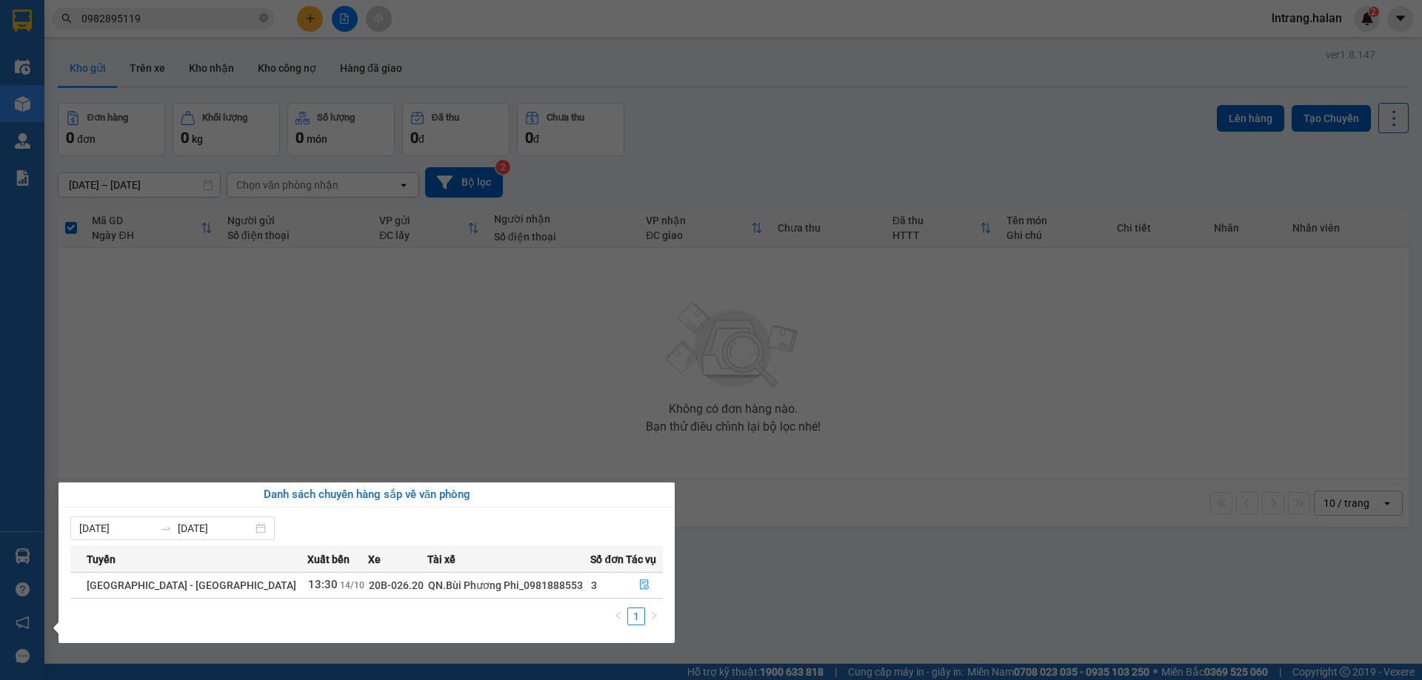
click at [325, 391] on section "Kết quả tìm kiếm ( 1 ) Bộ lọc Mã ĐH Trạng thái Món hàng Thu hộ Tổng cước Chưa c…" at bounding box center [711, 340] width 1422 height 680
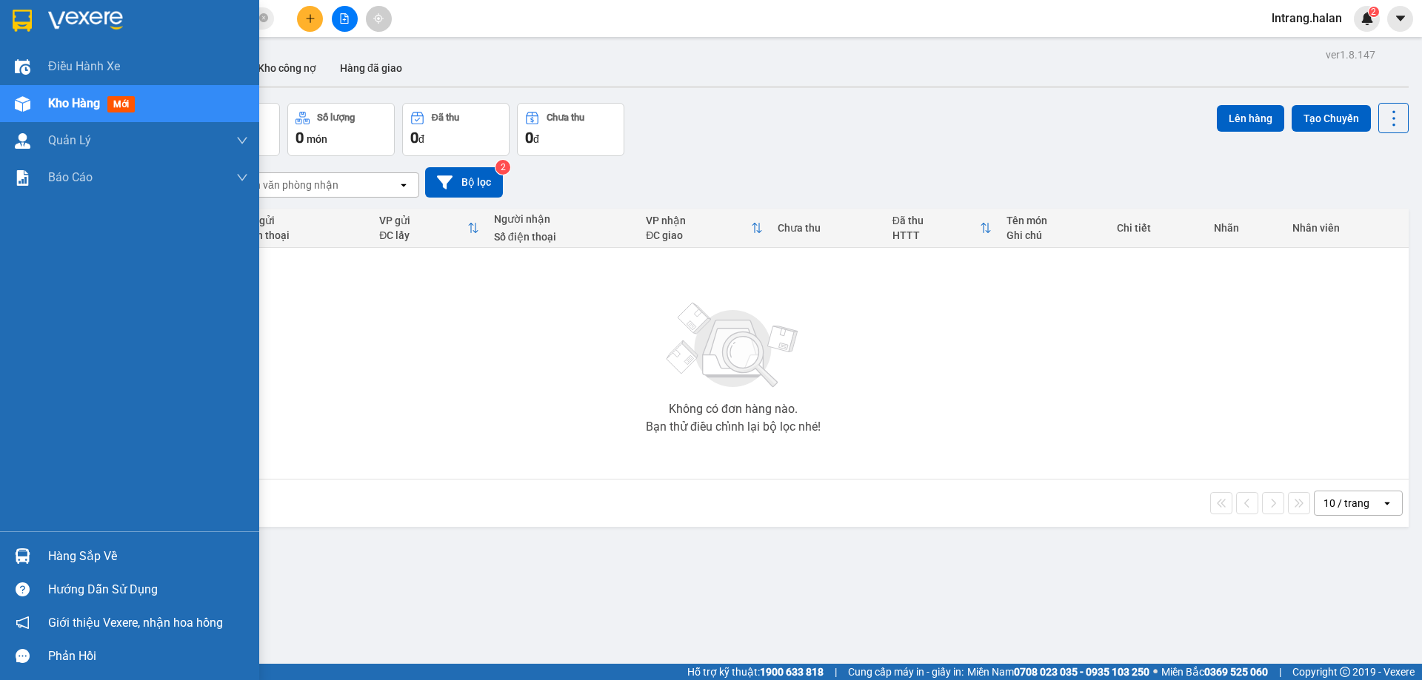
click at [56, 552] on div "Hàng sắp về" at bounding box center [148, 557] width 200 height 22
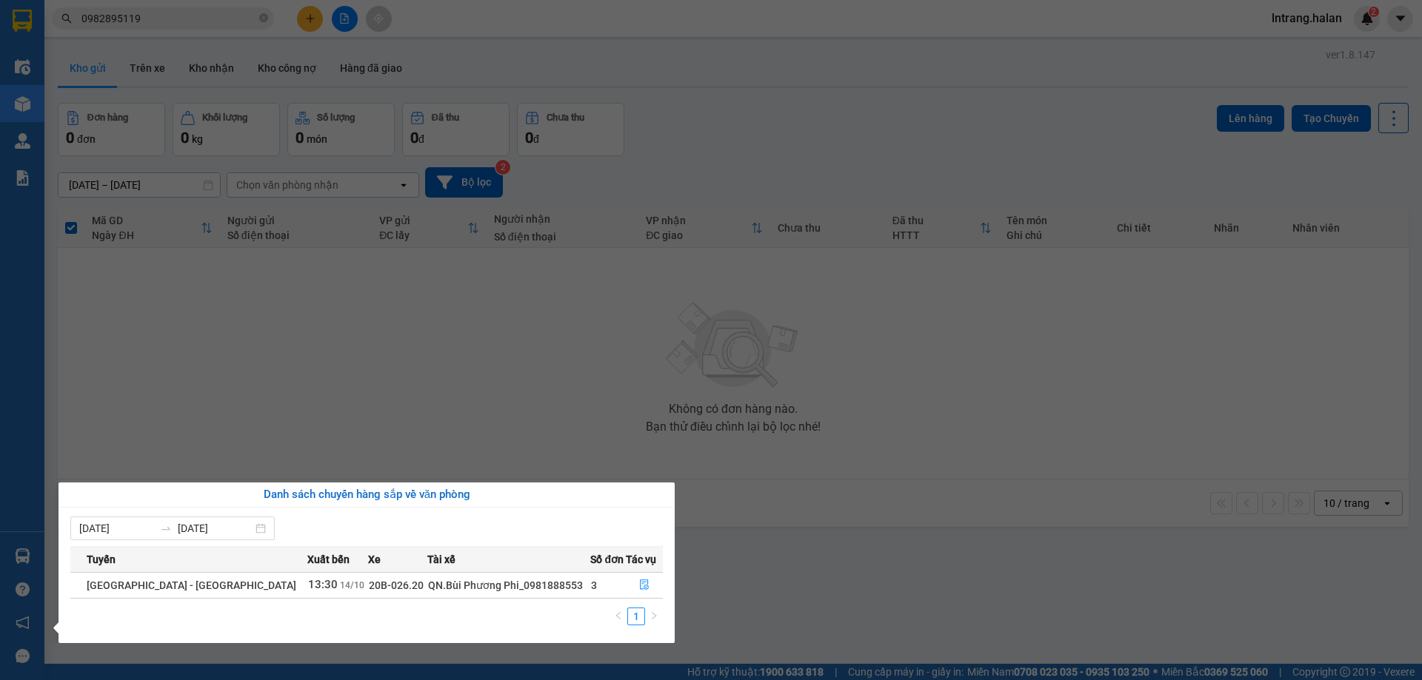
click at [364, 418] on section "Kết quả tìm kiếm ( 1 ) Bộ lọc Mã ĐH Trạng thái Món hàng Thu hộ Tổng cước Chưa c…" at bounding box center [711, 340] width 1422 height 680
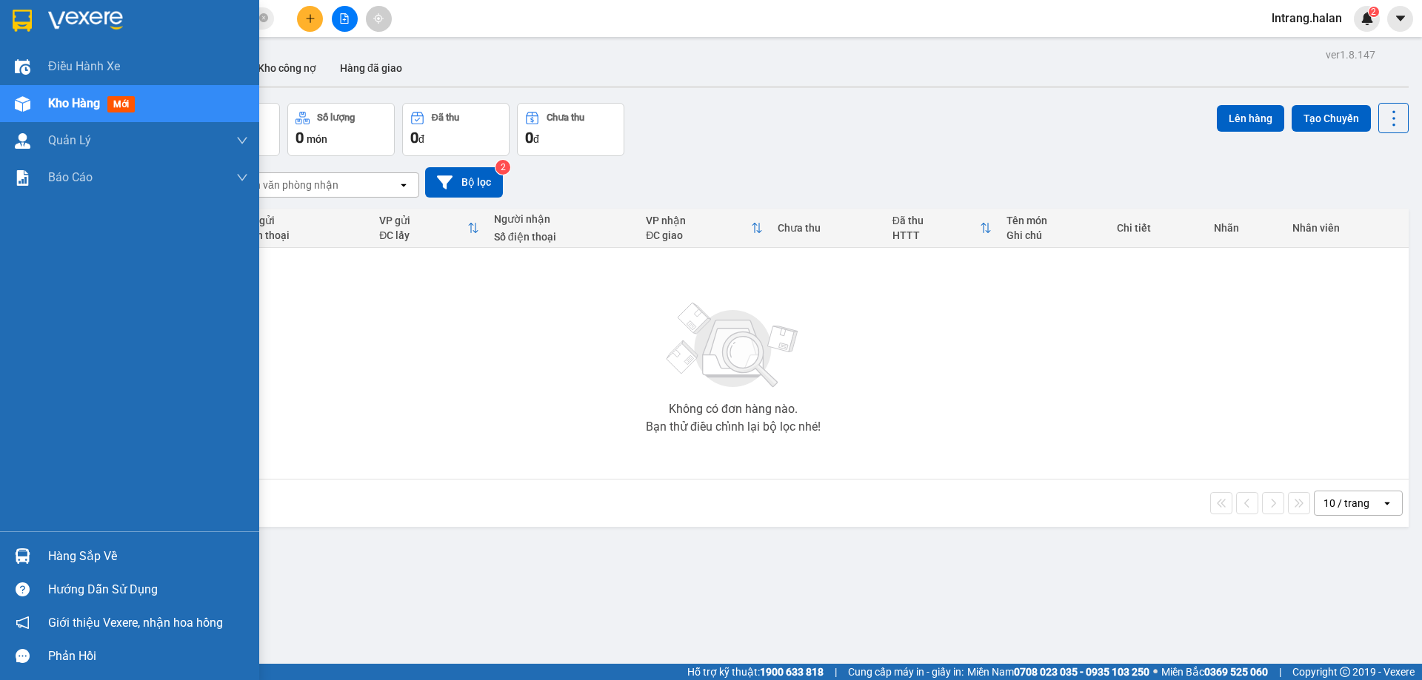
click at [19, 559] on div at bounding box center [23, 556] width 26 height 26
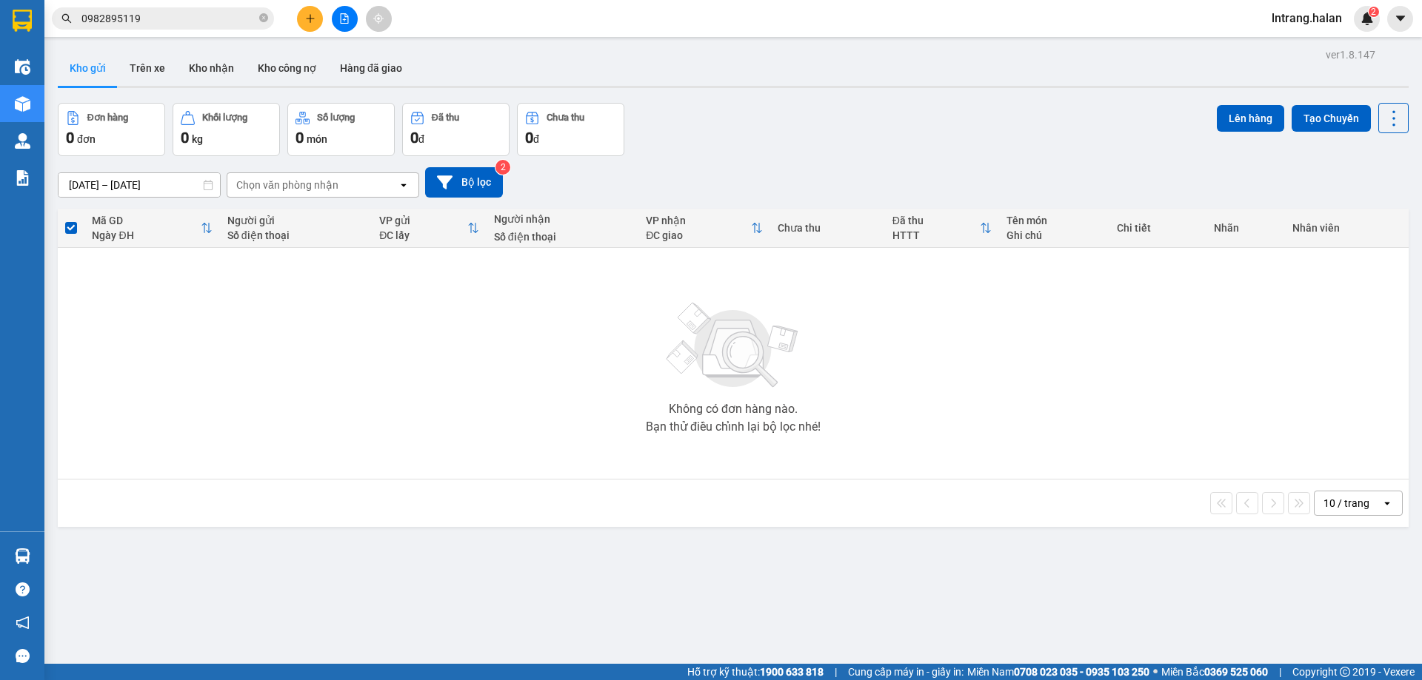
click at [222, 435] on section "Kết quả tìm kiếm ( 1 ) Bộ lọc Mã ĐH Trạng thái Món hàng Thu hộ Tổng cước Chưa c…" at bounding box center [711, 340] width 1422 height 680
click at [144, 62] on button "Trên xe" at bounding box center [147, 68] width 59 height 36
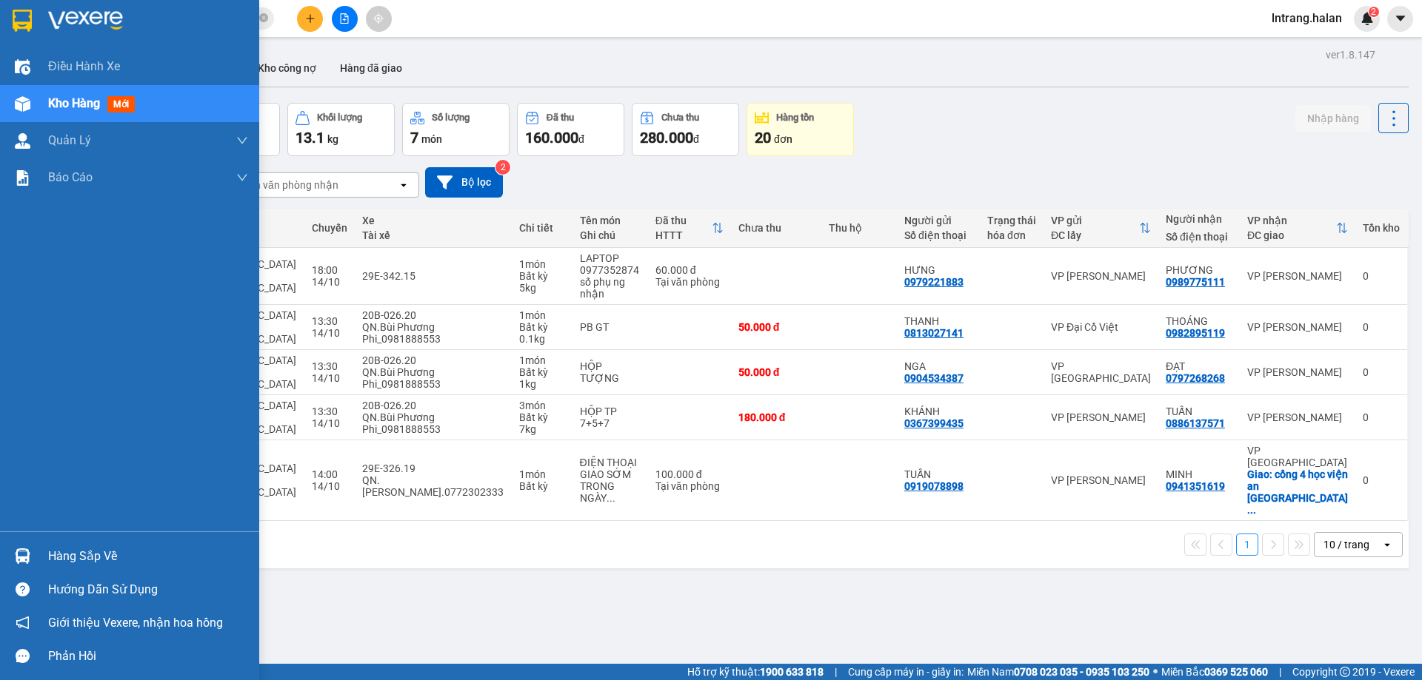
click at [91, 560] on div "Hàng sắp về" at bounding box center [148, 557] width 200 height 22
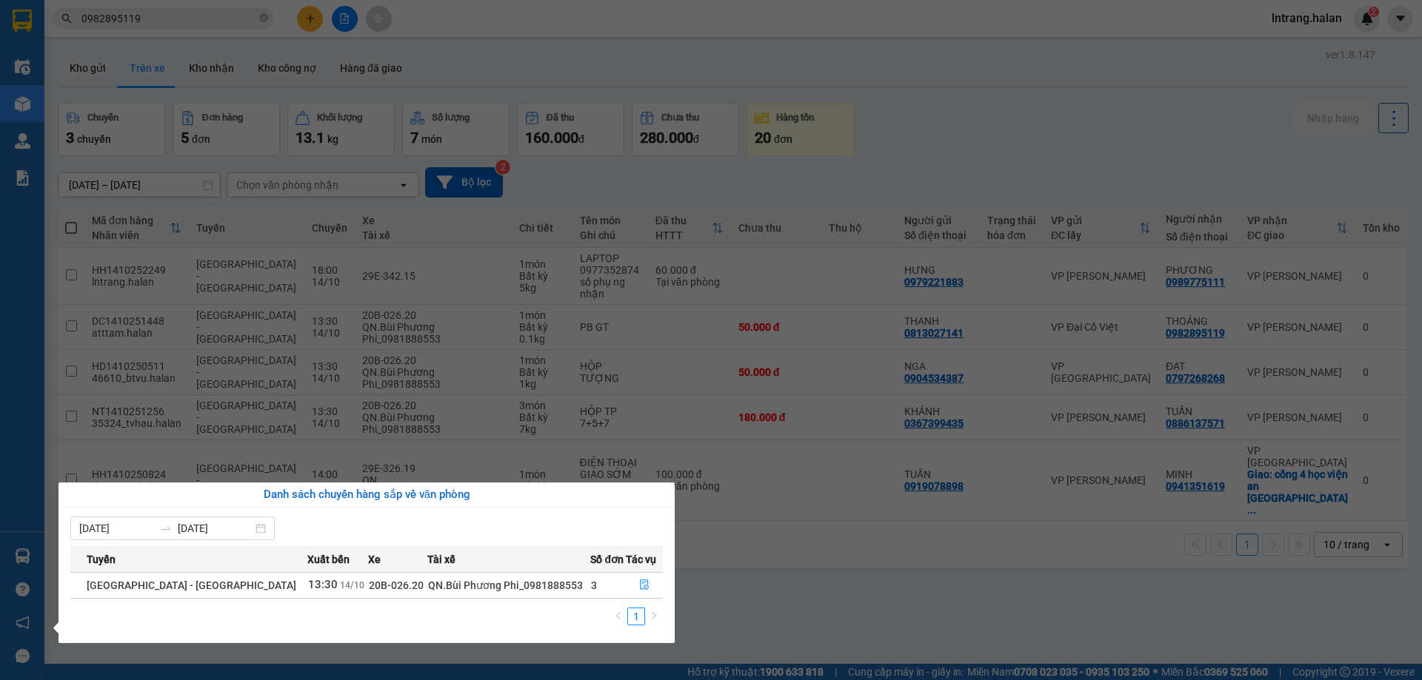
click at [951, 598] on section "Kết quả tìm kiếm ( 1 ) Bộ lọc Mã ĐH Trạng thái Món hàng Thu hộ Tổng cước Chưa c…" at bounding box center [711, 340] width 1422 height 680
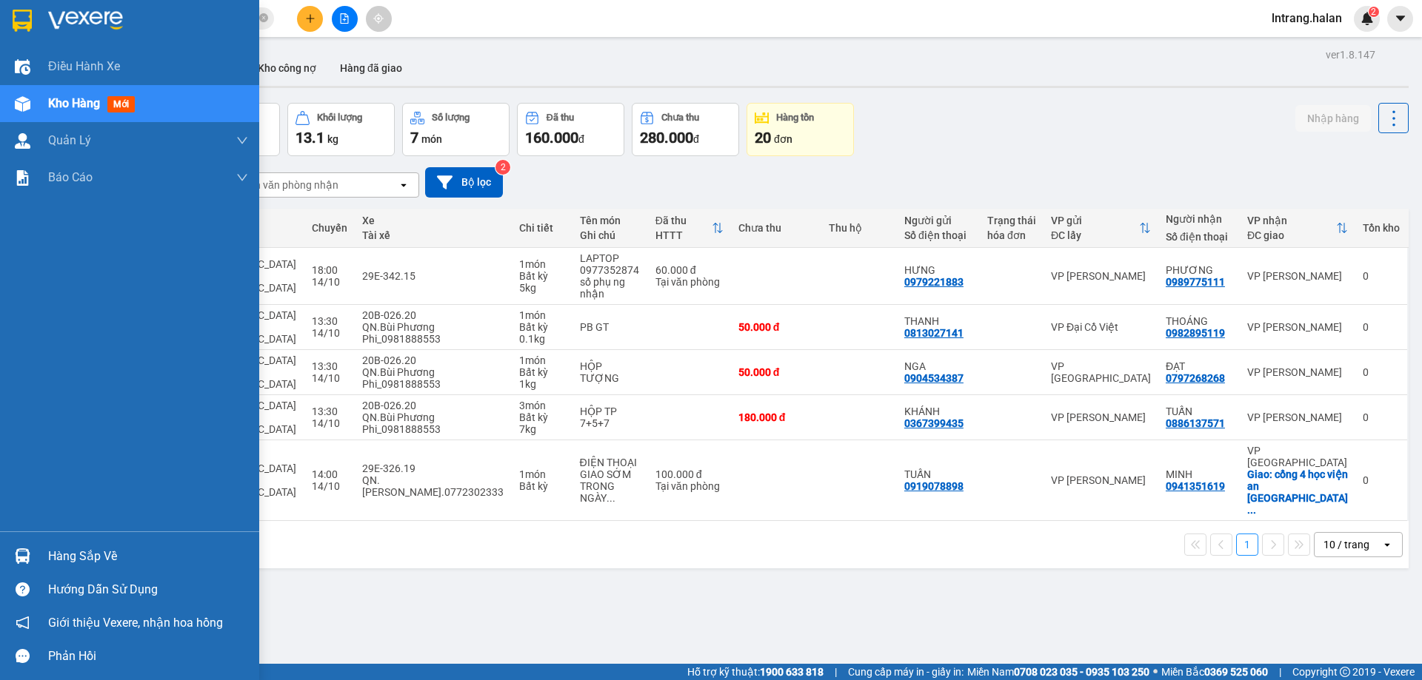
click at [85, 555] on div "Hàng sắp về" at bounding box center [148, 557] width 200 height 22
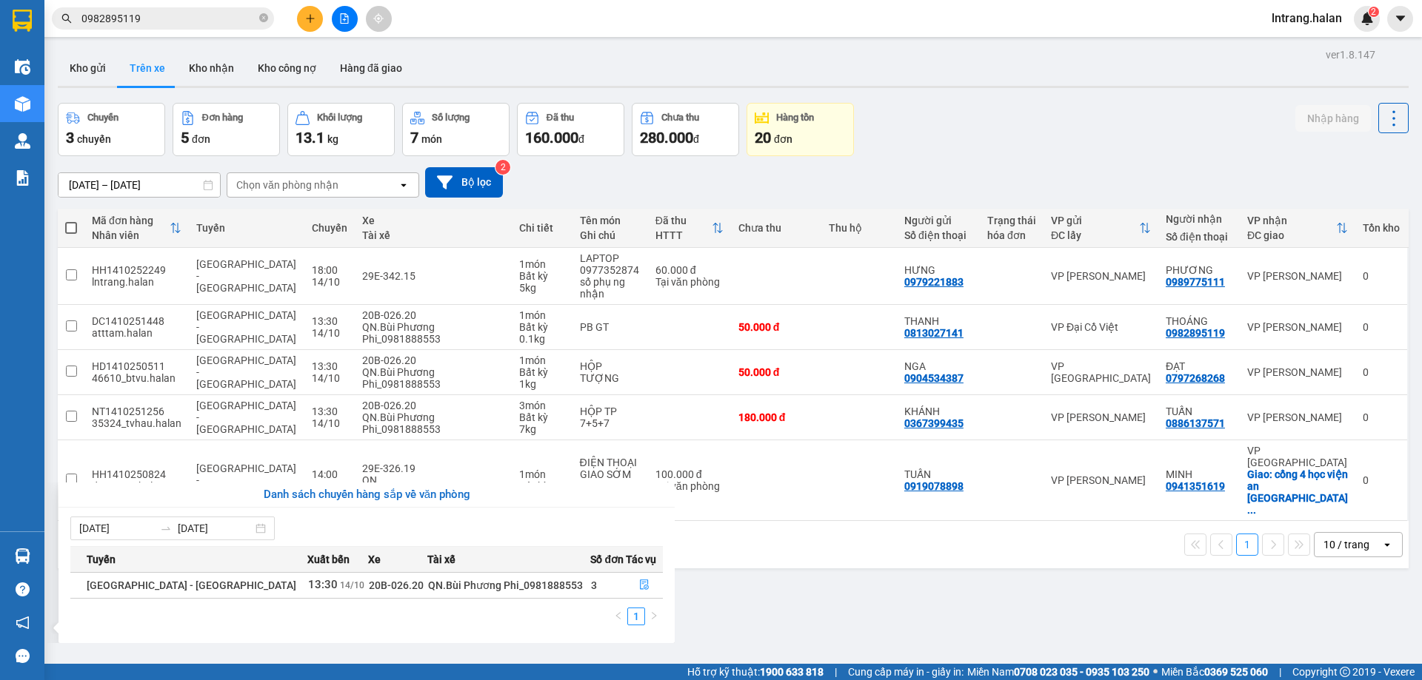
click at [736, 598] on section "Kết quả tìm kiếm ( 1 ) Bộ lọc Mã ĐH Trạng thái Món hàng Thu hộ Tổng cước Chưa c…" at bounding box center [711, 340] width 1422 height 680
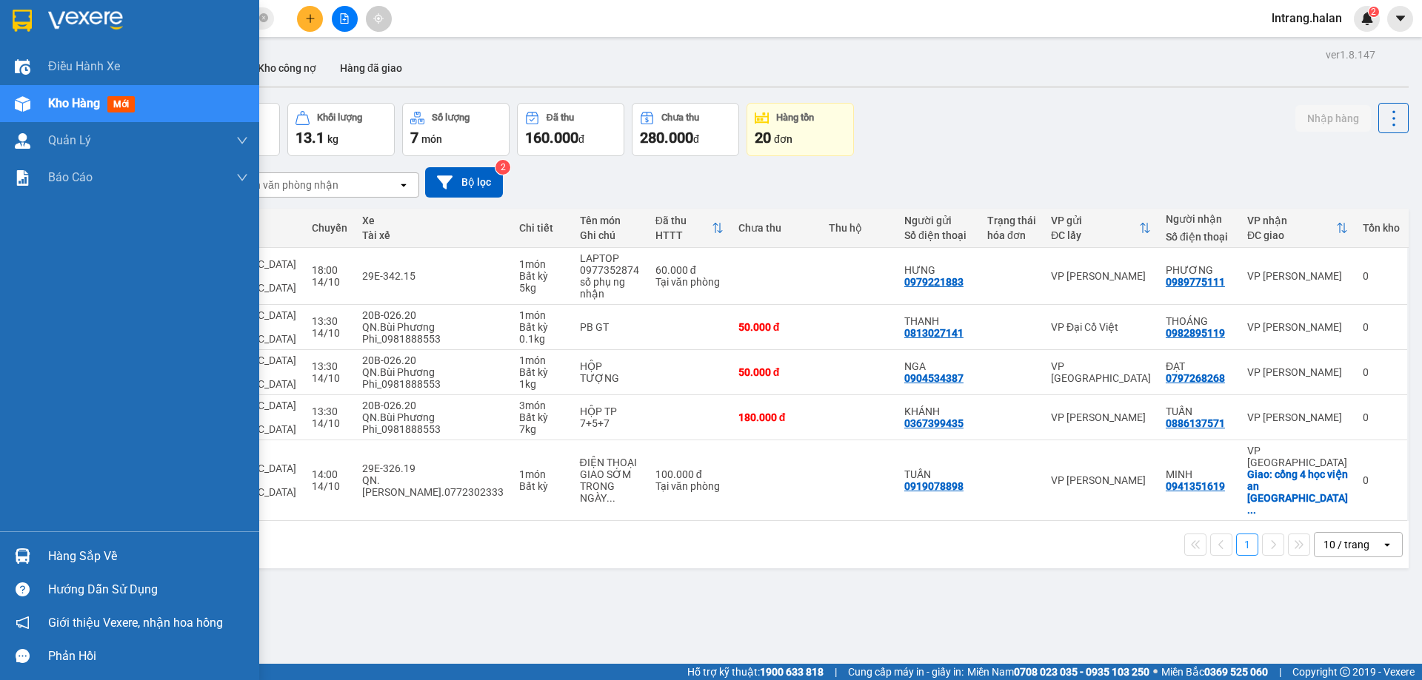
click at [58, 555] on div "Hàng sắp về" at bounding box center [148, 557] width 200 height 22
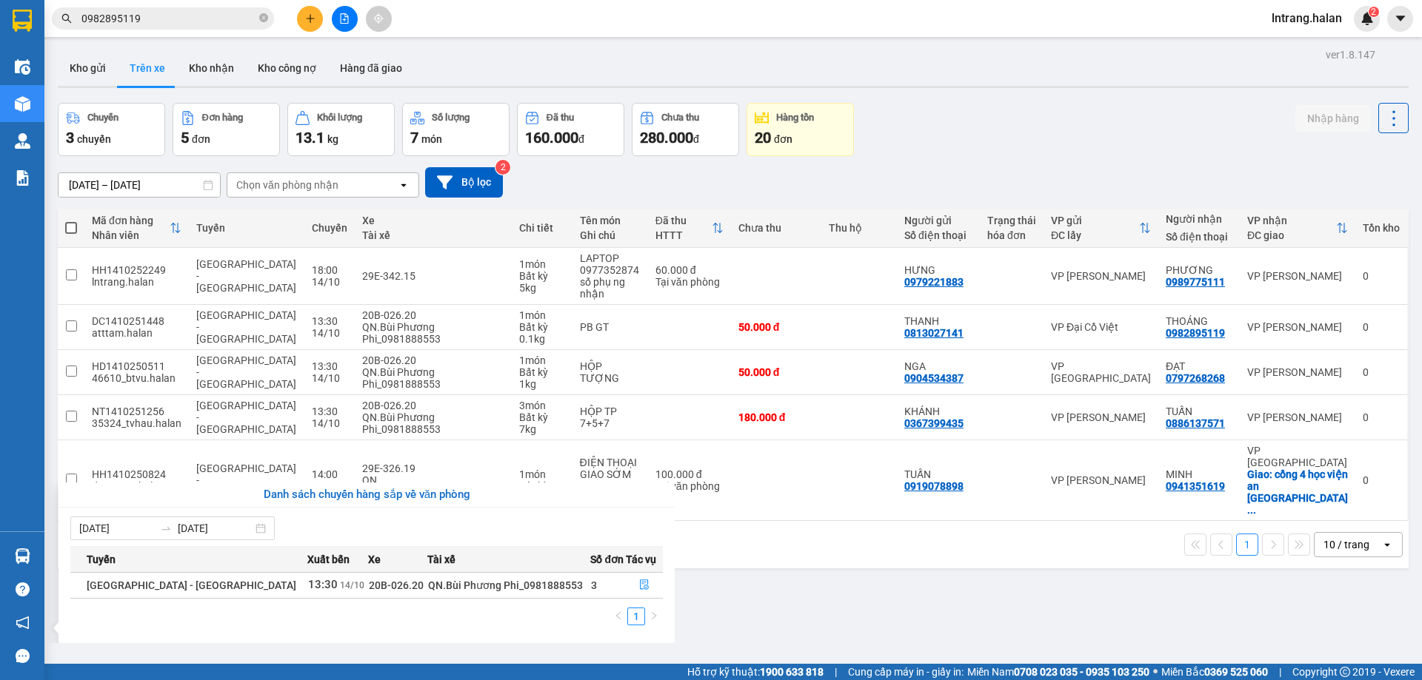
click at [929, 615] on section "Kết quả tìm kiếm ( 1 ) Bộ lọc Mã ĐH Trạng thái Món hàng Thu hộ Tổng cước Chưa c…" at bounding box center [711, 340] width 1422 height 680
